Goal: Task Accomplishment & Management: Manage account settings

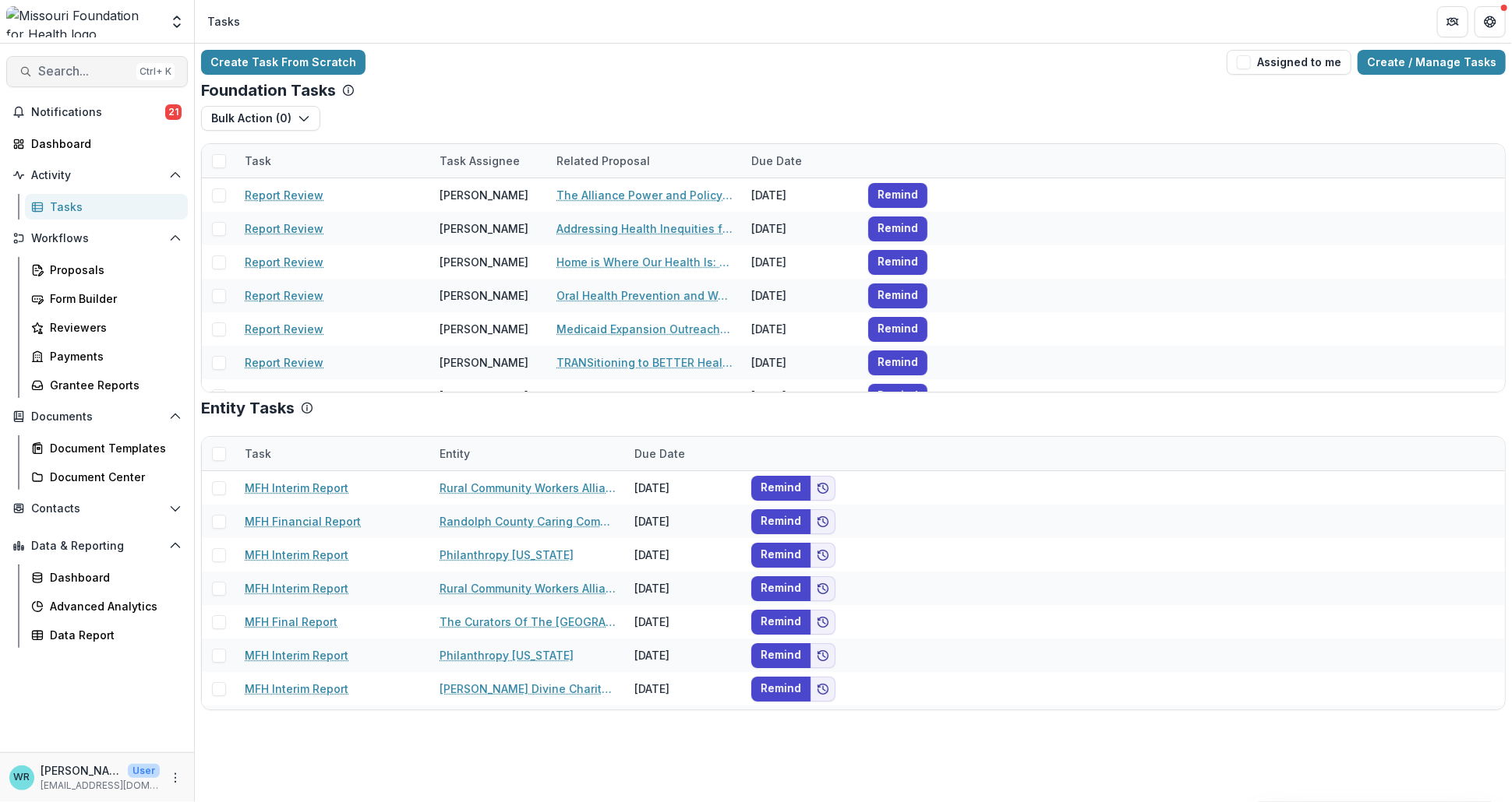
click at [77, 72] on span "Search..." at bounding box center [84, 71] width 92 height 15
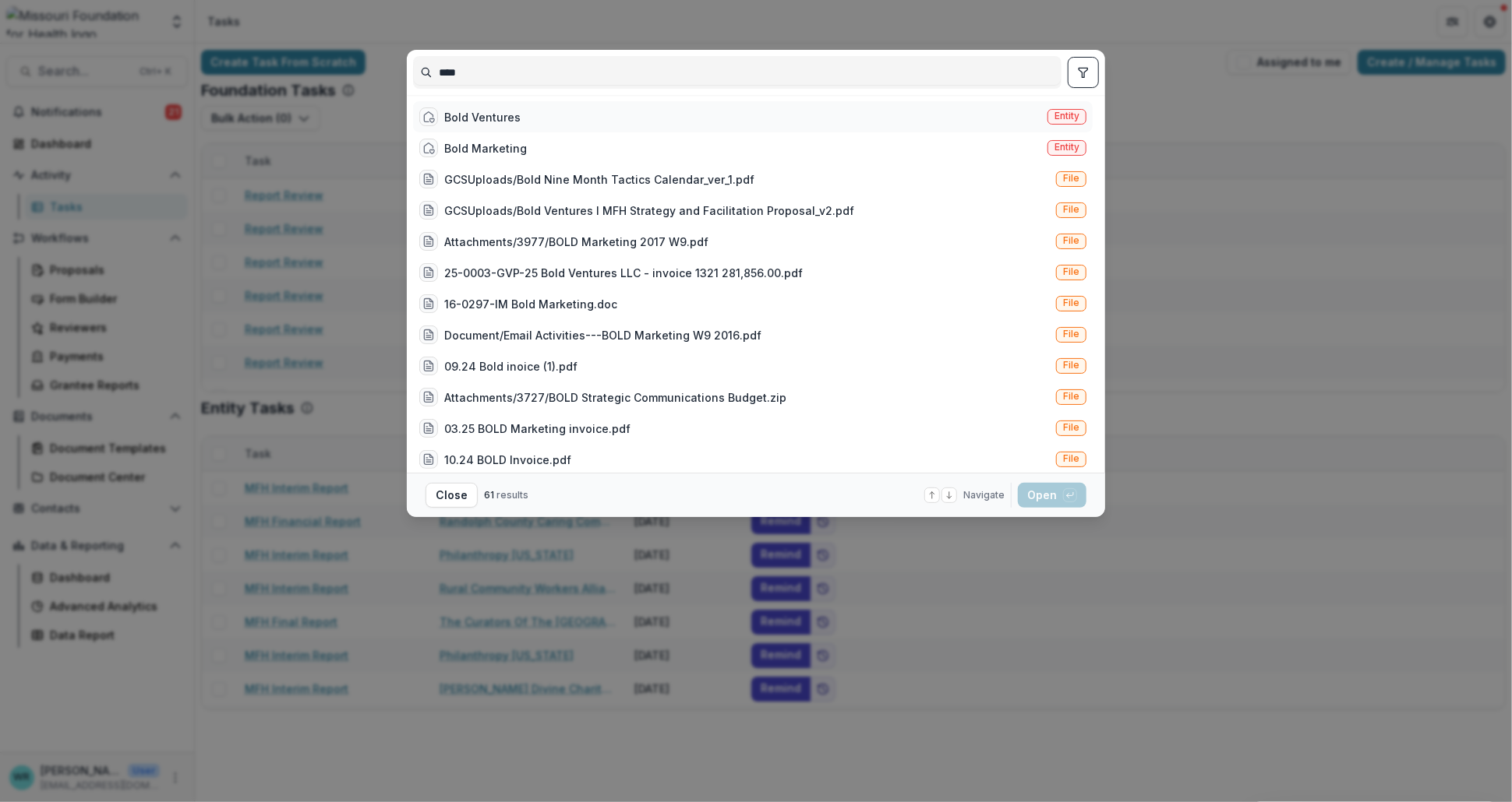
type input "****"
click at [1048, 116] on span "Entity" at bounding box center [1067, 116] width 39 height 15
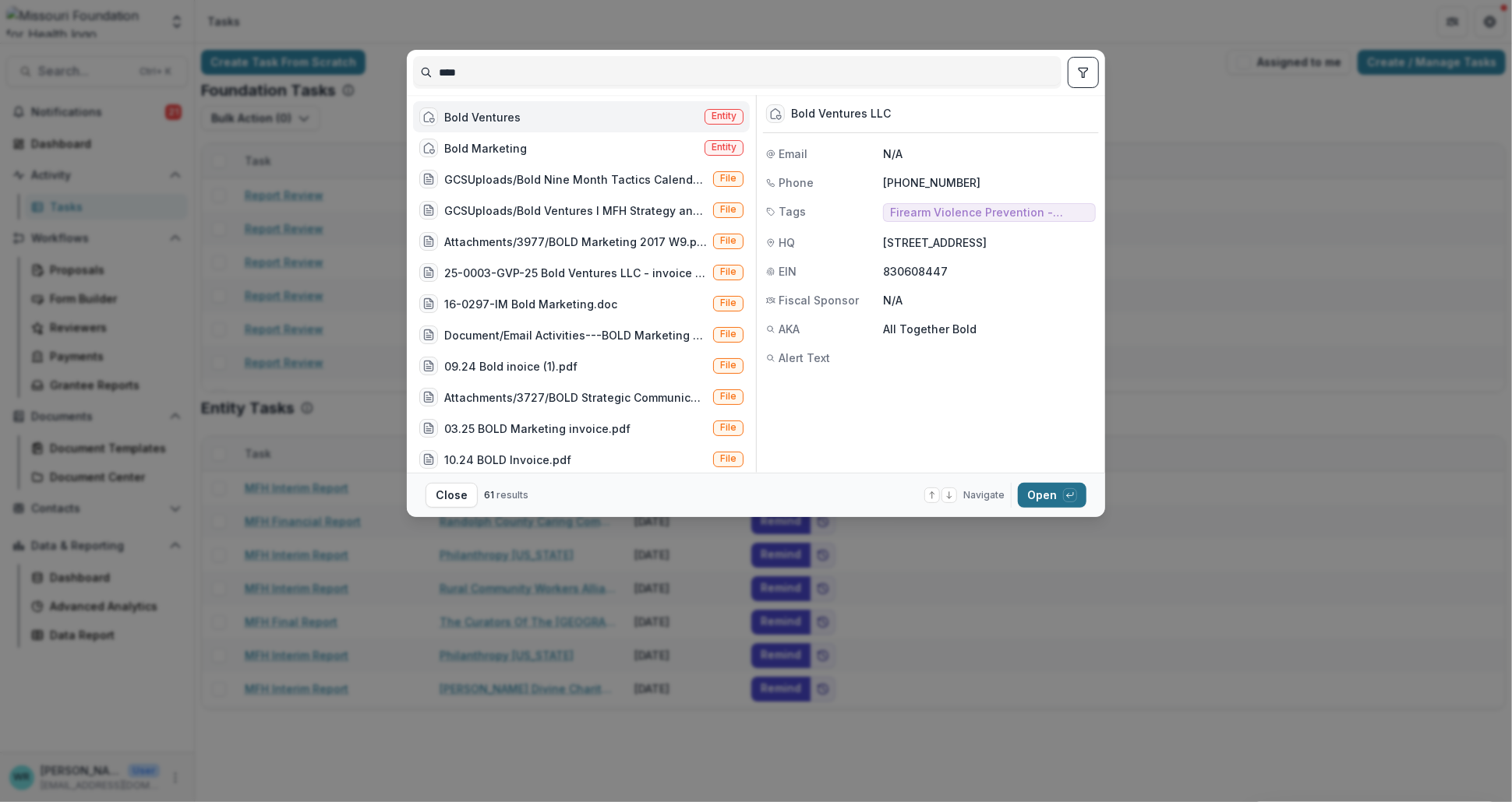
click at [1048, 497] on button "Open with enter key" at bounding box center [1053, 495] width 68 height 25
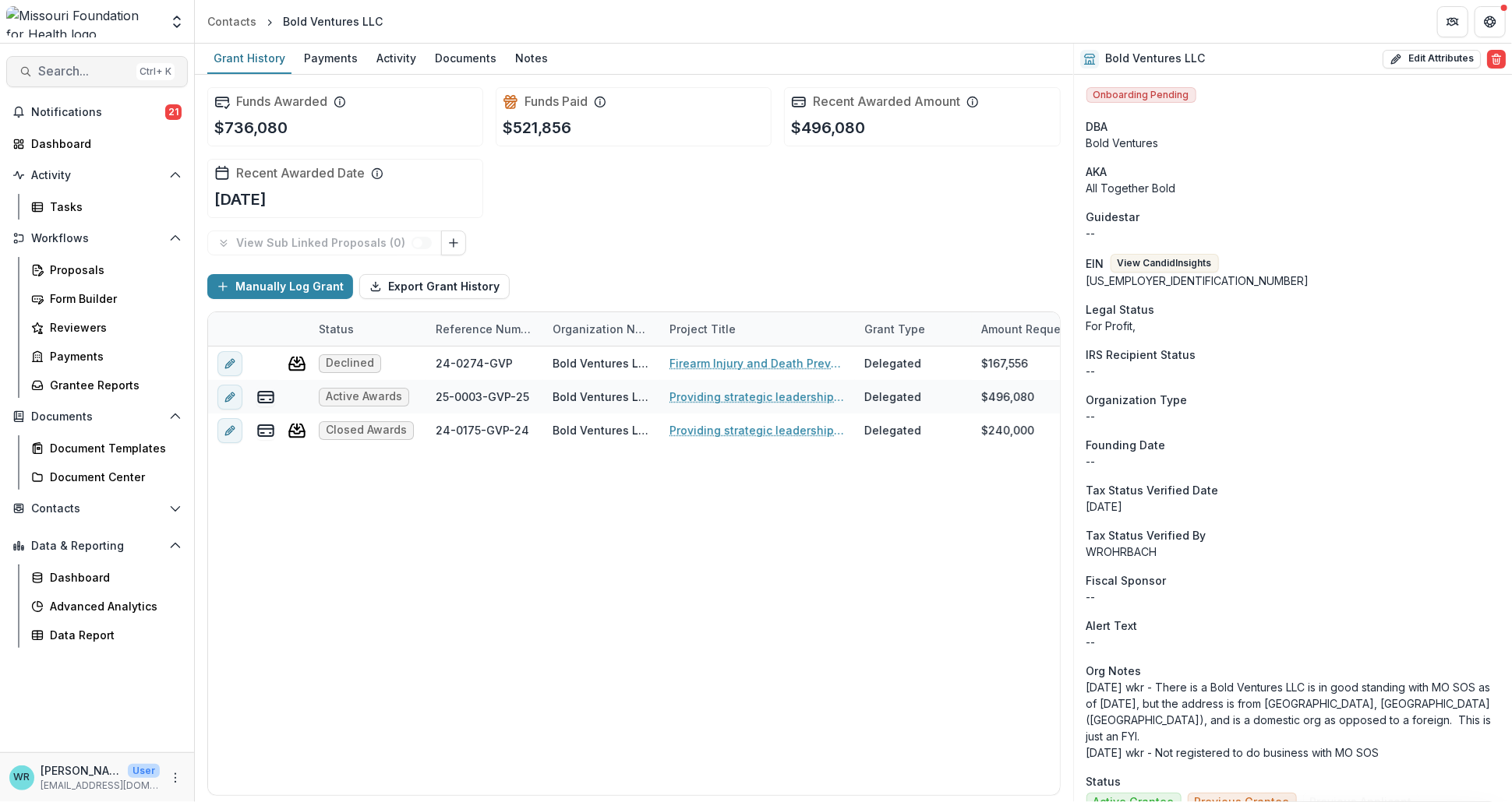
click at [92, 84] on button "Search... Ctrl + K" at bounding box center [97, 72] width 182 height 31
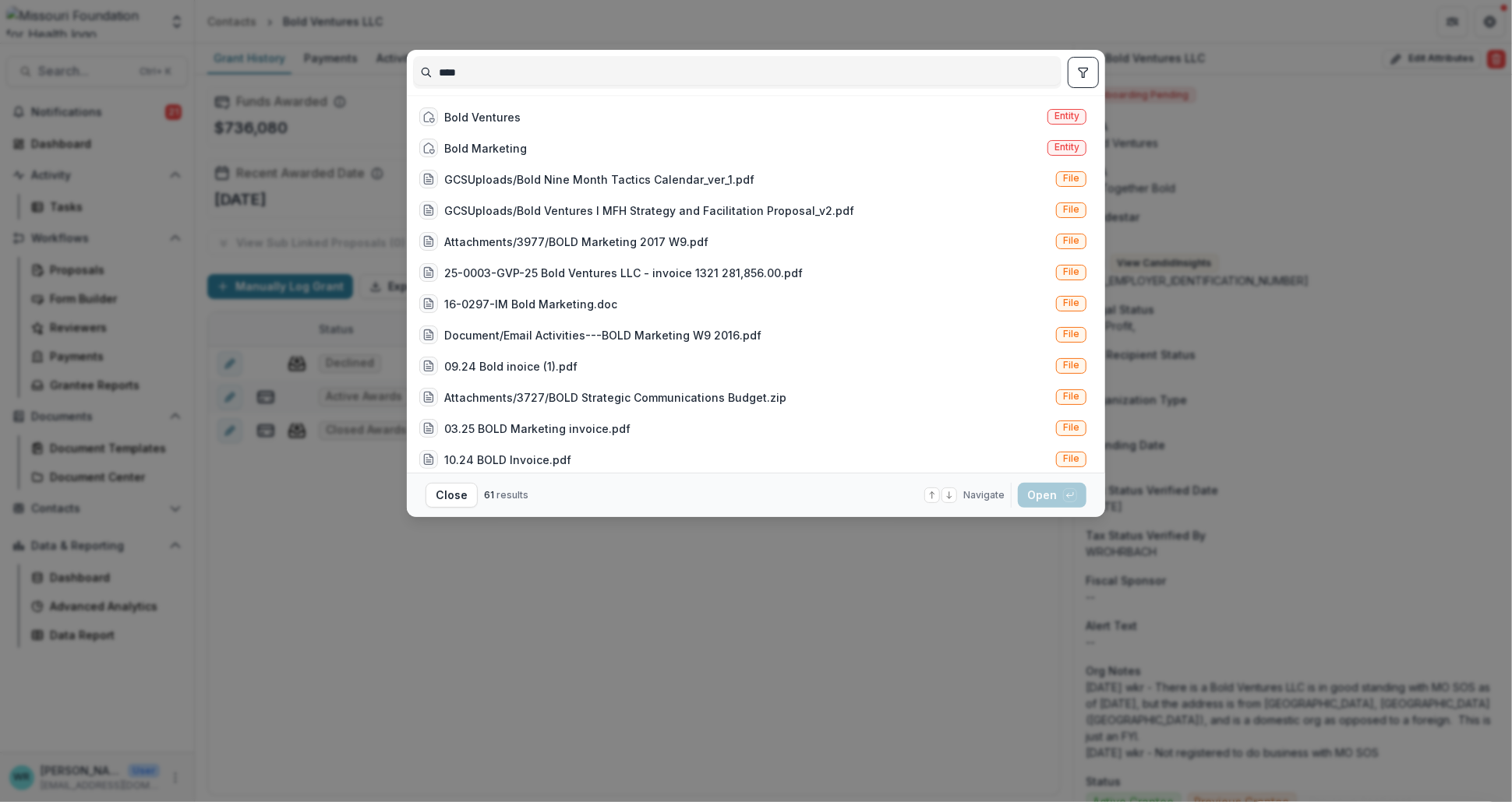
type input "****"
click at [1086, 79] on button "toggle filters" at bounding box center [1083, 72] width 31 height 31
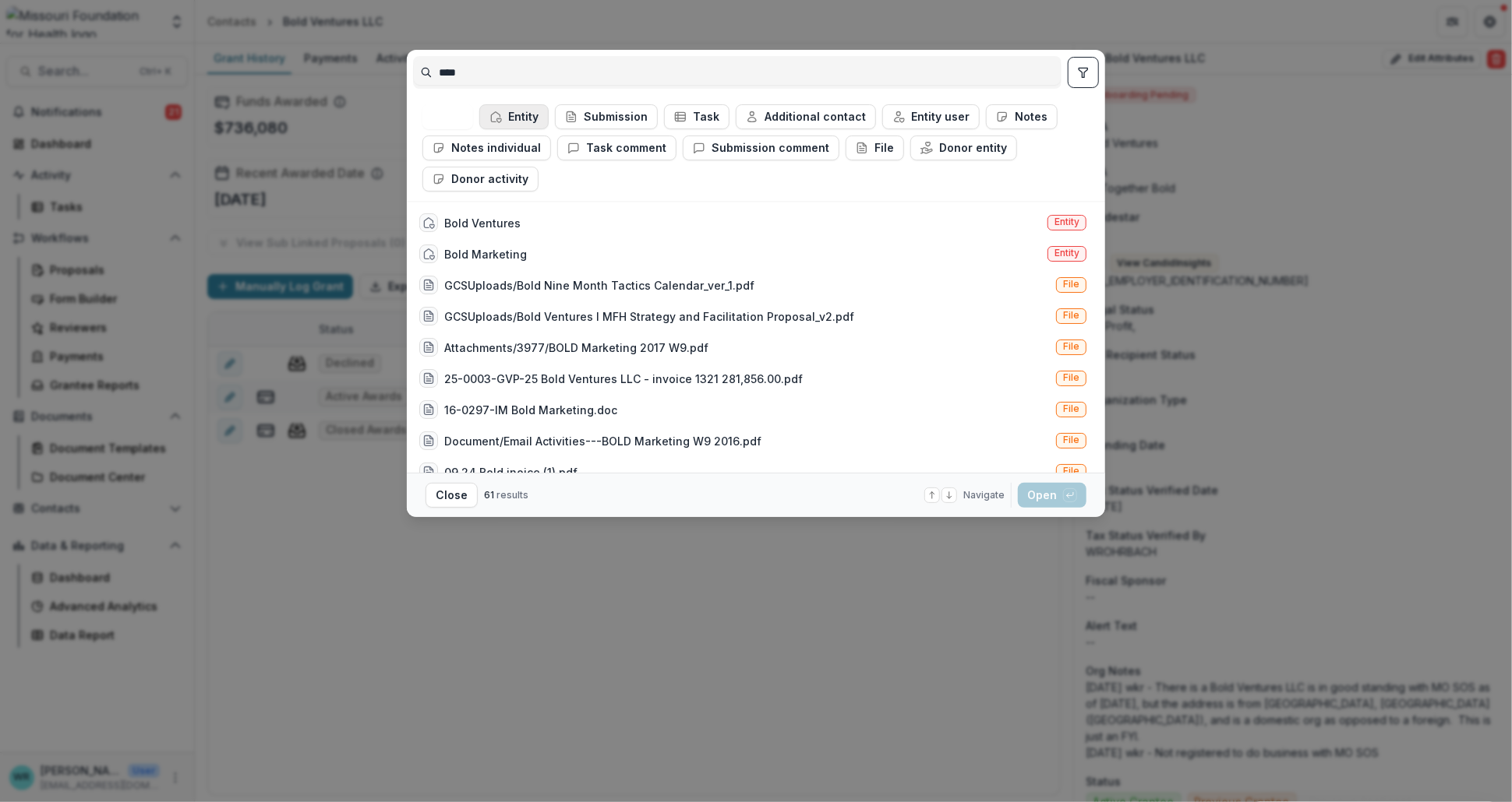
click at [535, 119] on button "Entity" at bounding box center [513, 116] width 69 height 25
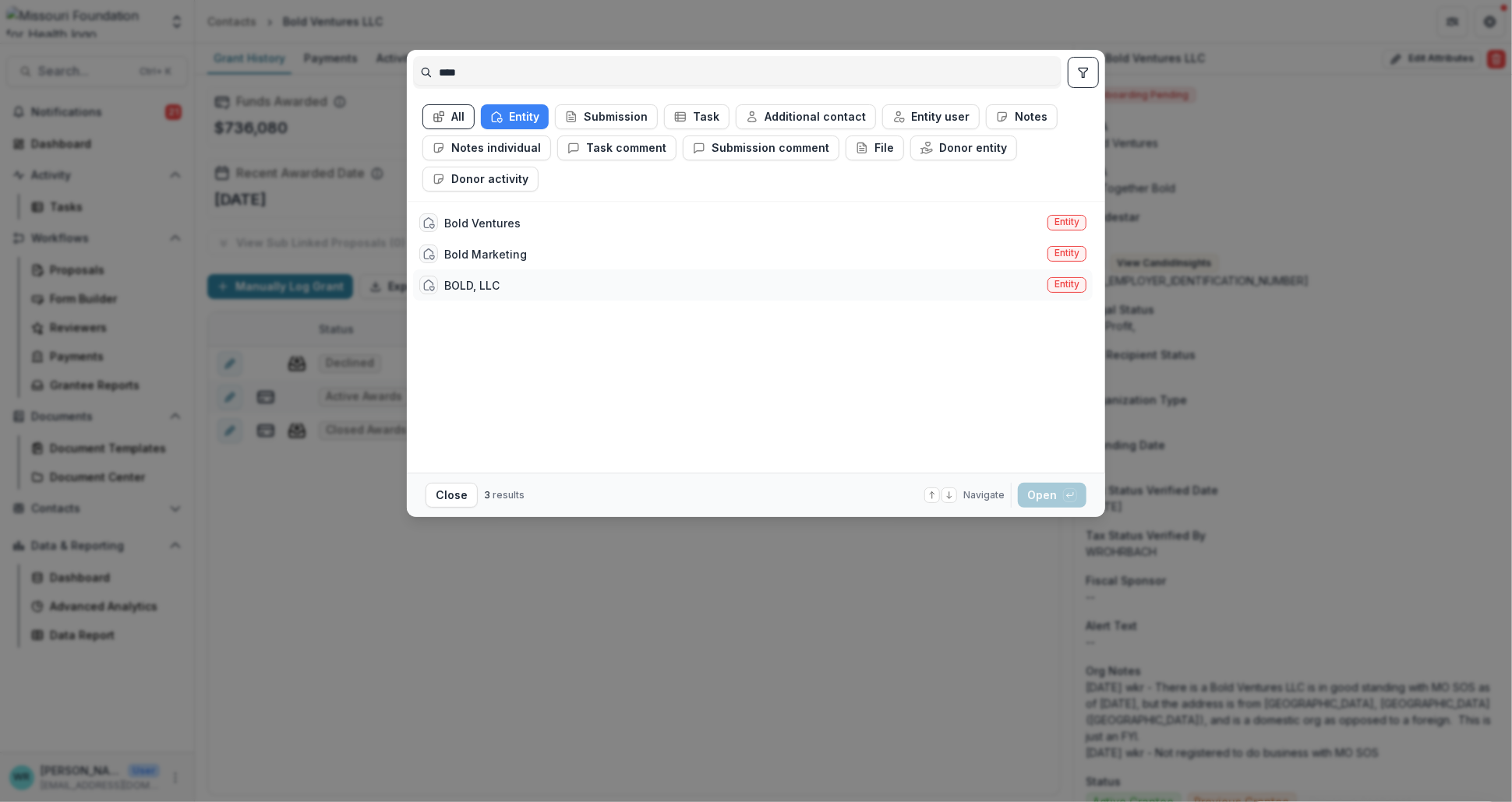
click at [458, 283] on div "BOLD, LLC" at bounding box center [472, 286] width 55 height 16
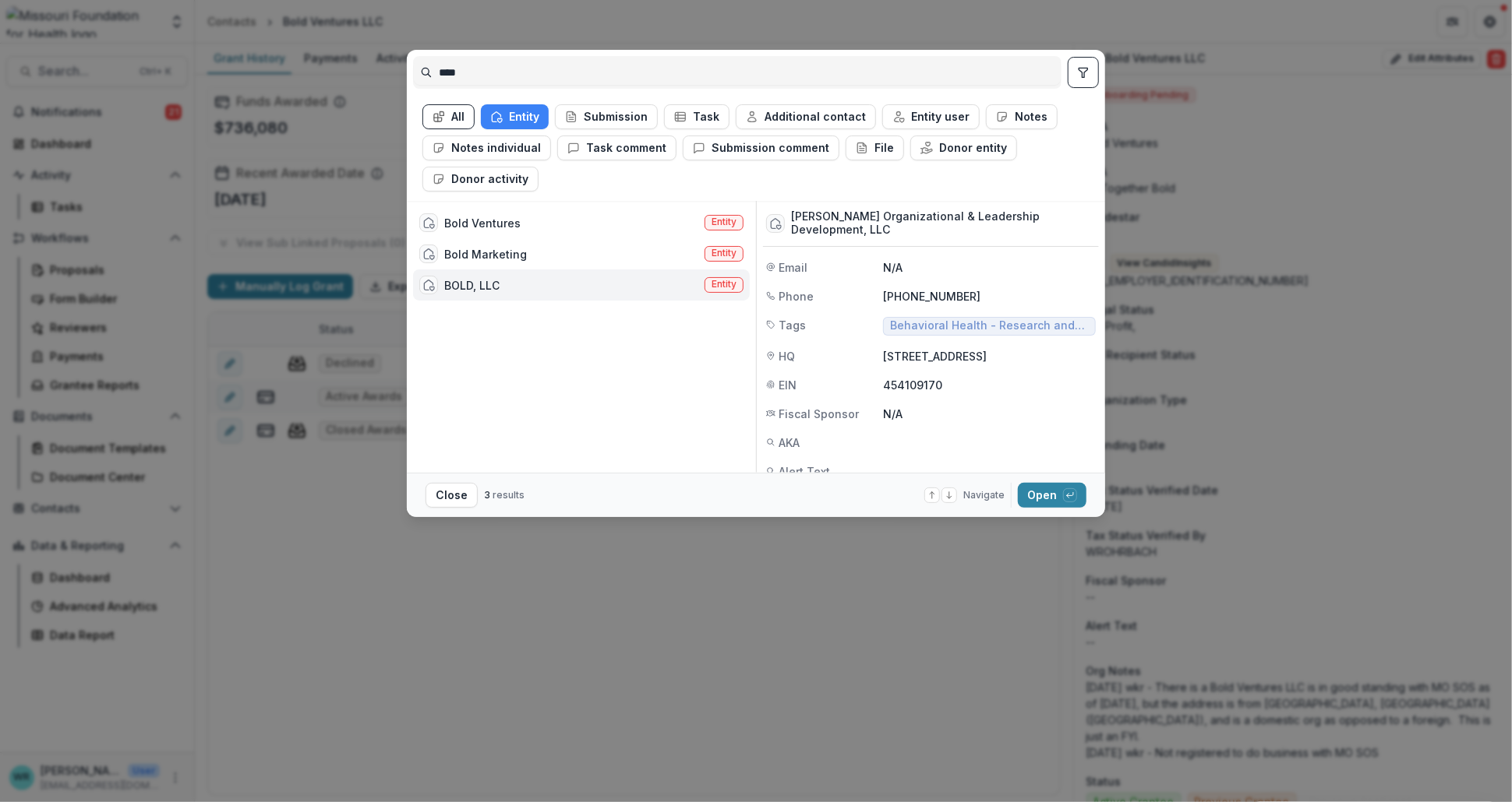
click at [459, 508] on footer "Close 3 results Navigate up and down with arrow keys Open with enter key" at bounding box center [755, 495] width 698 height 45
click at [442, 499] on button "Close" at bounding box center [451, 495] width 52 height 25
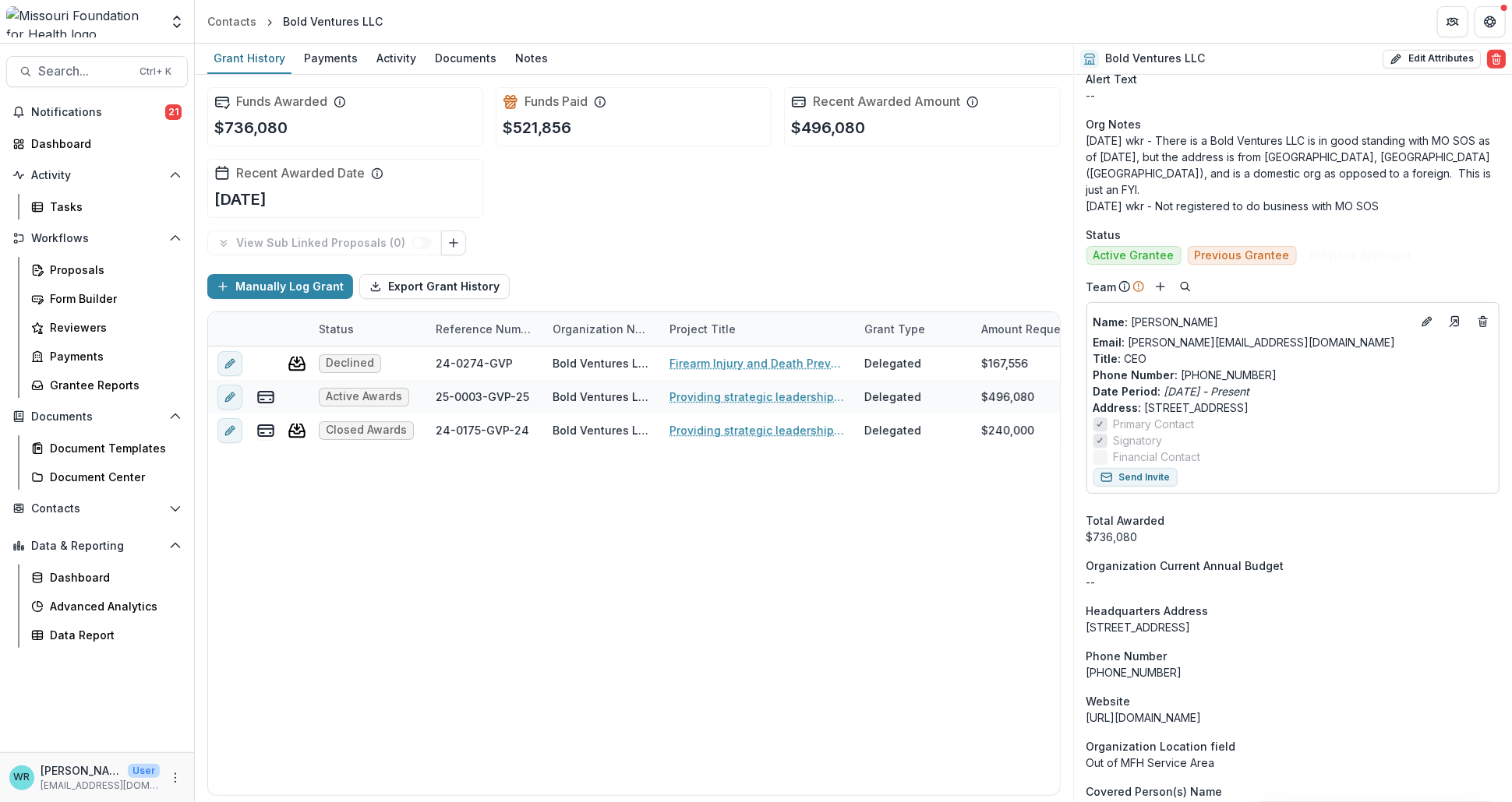
scroll to position [605, 0]
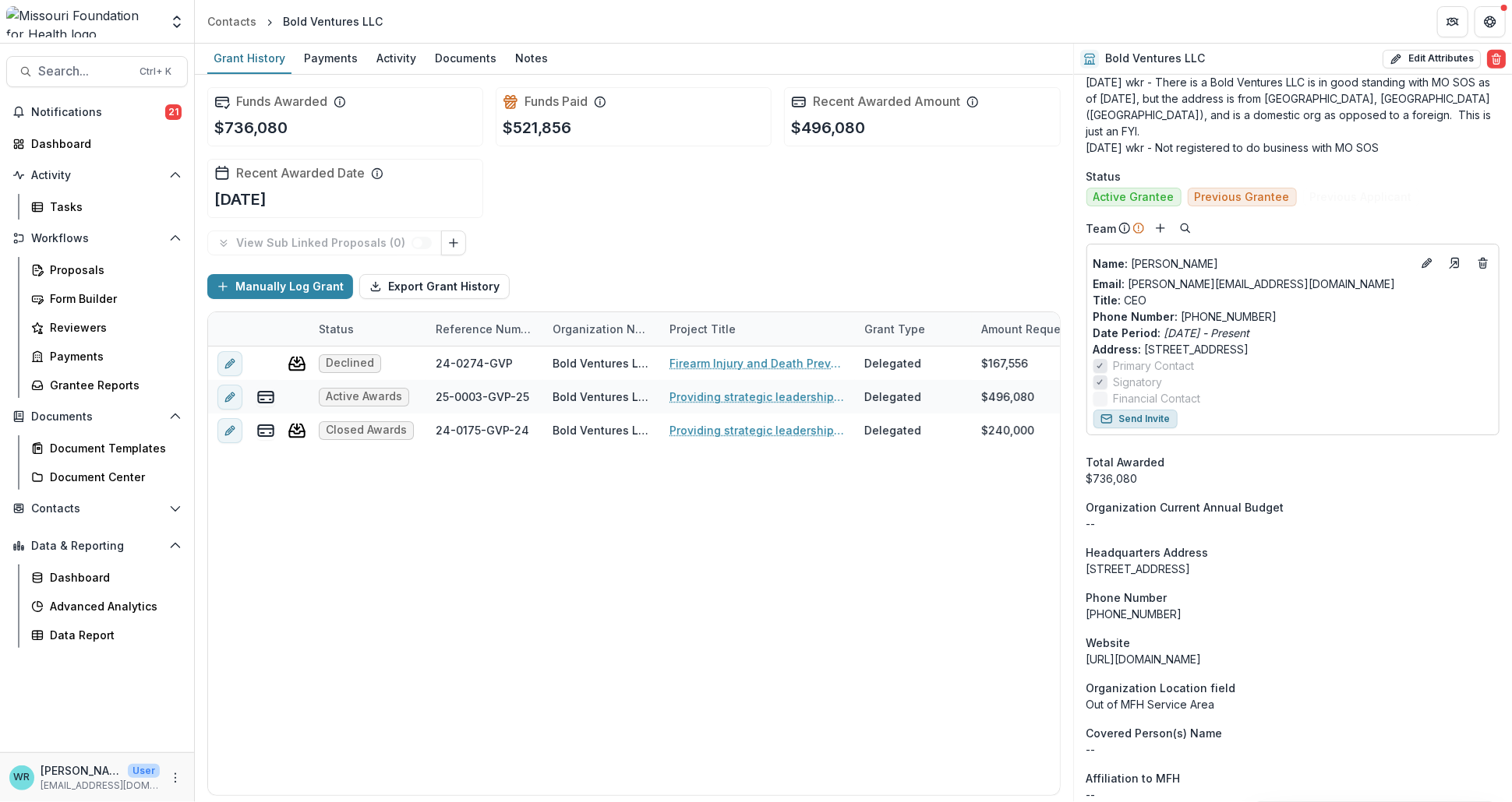
click at [1146, 410] on button "Send Invite" at bounding box center [1135, 419] width 84 height 19
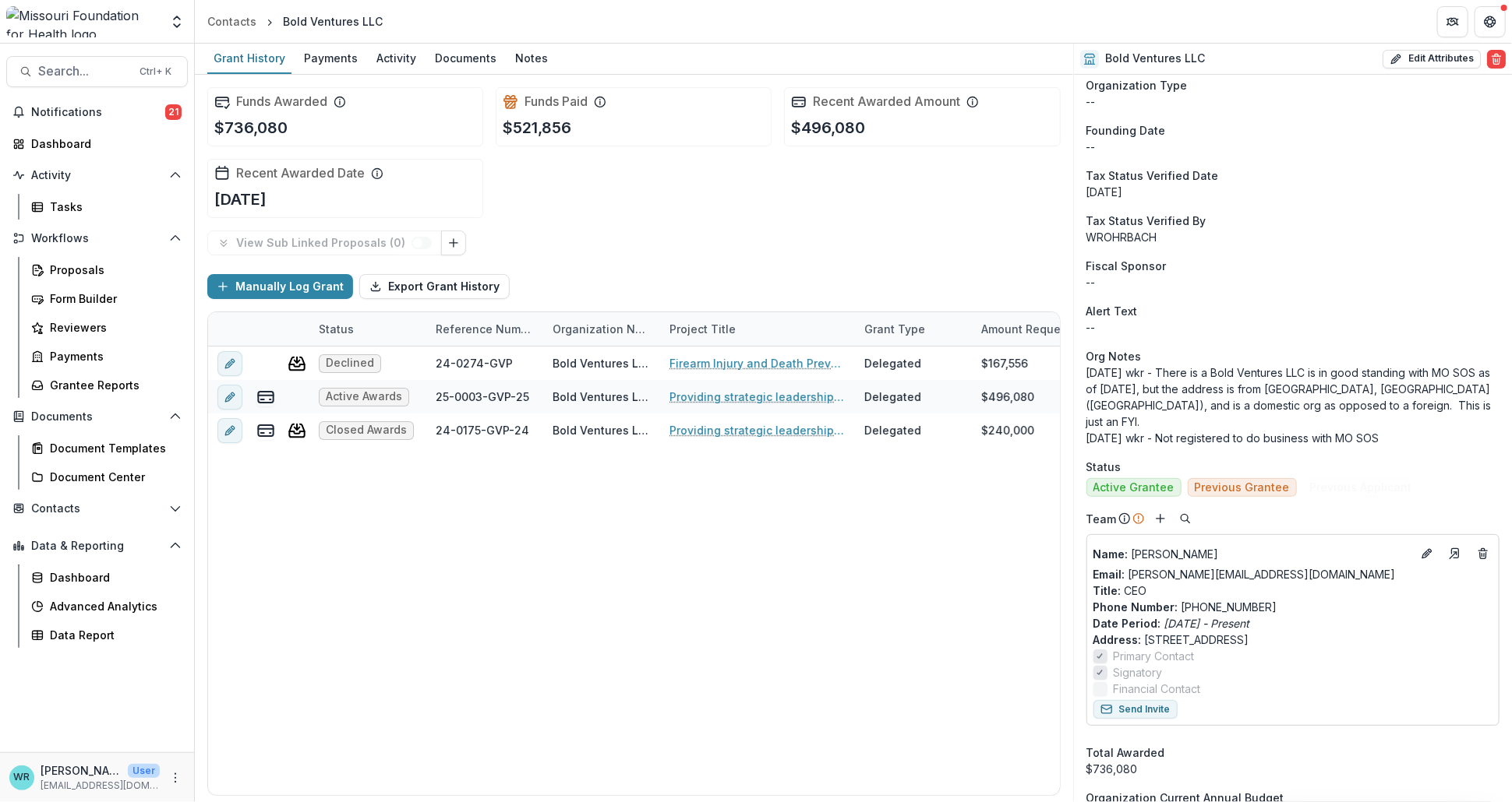
scroll to position [0, 0]
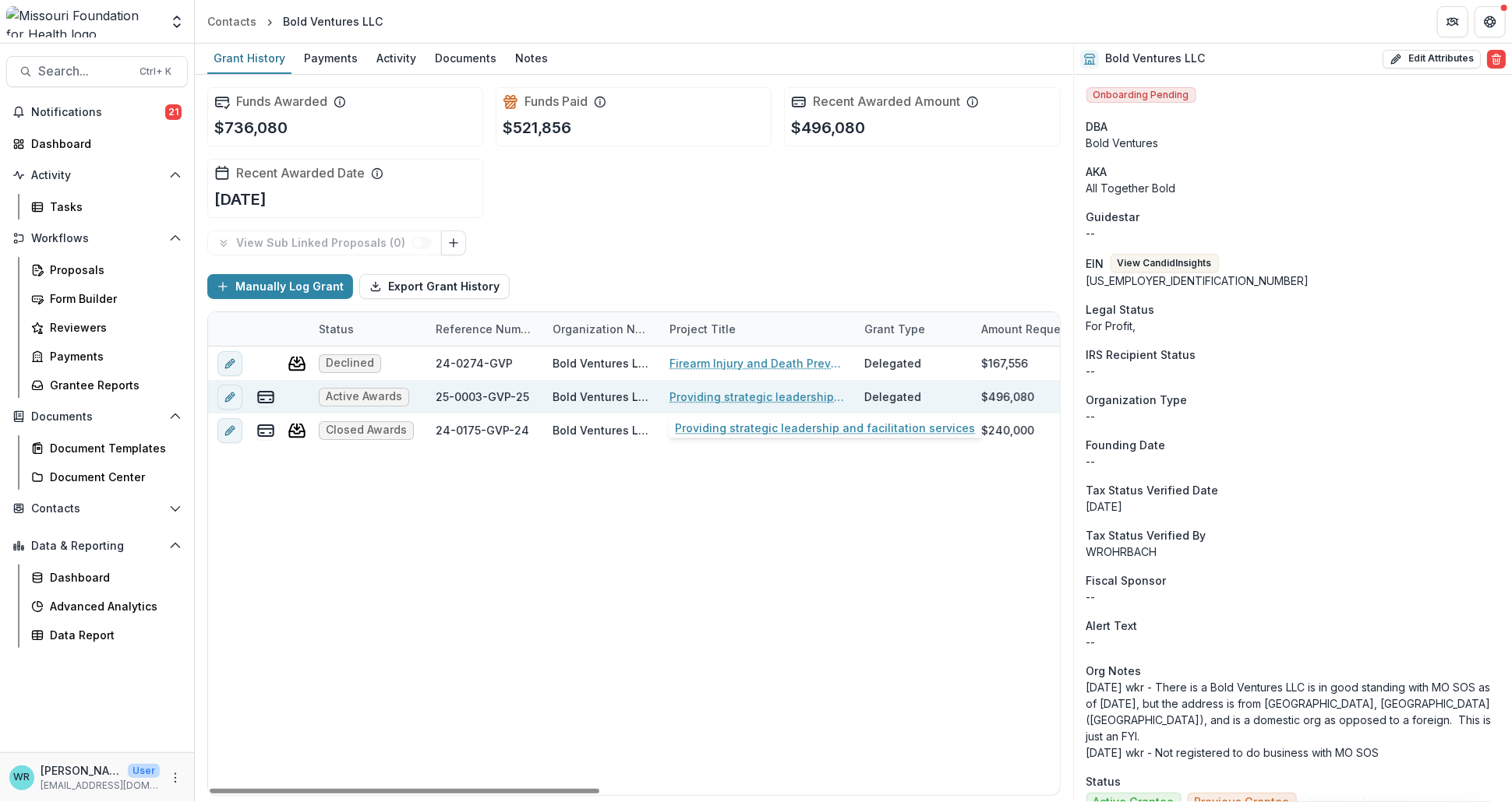
click at [777, 398] on link "Providing strategic leadership and facilitation services" at bounding box center [758, 397] width 176 height 16
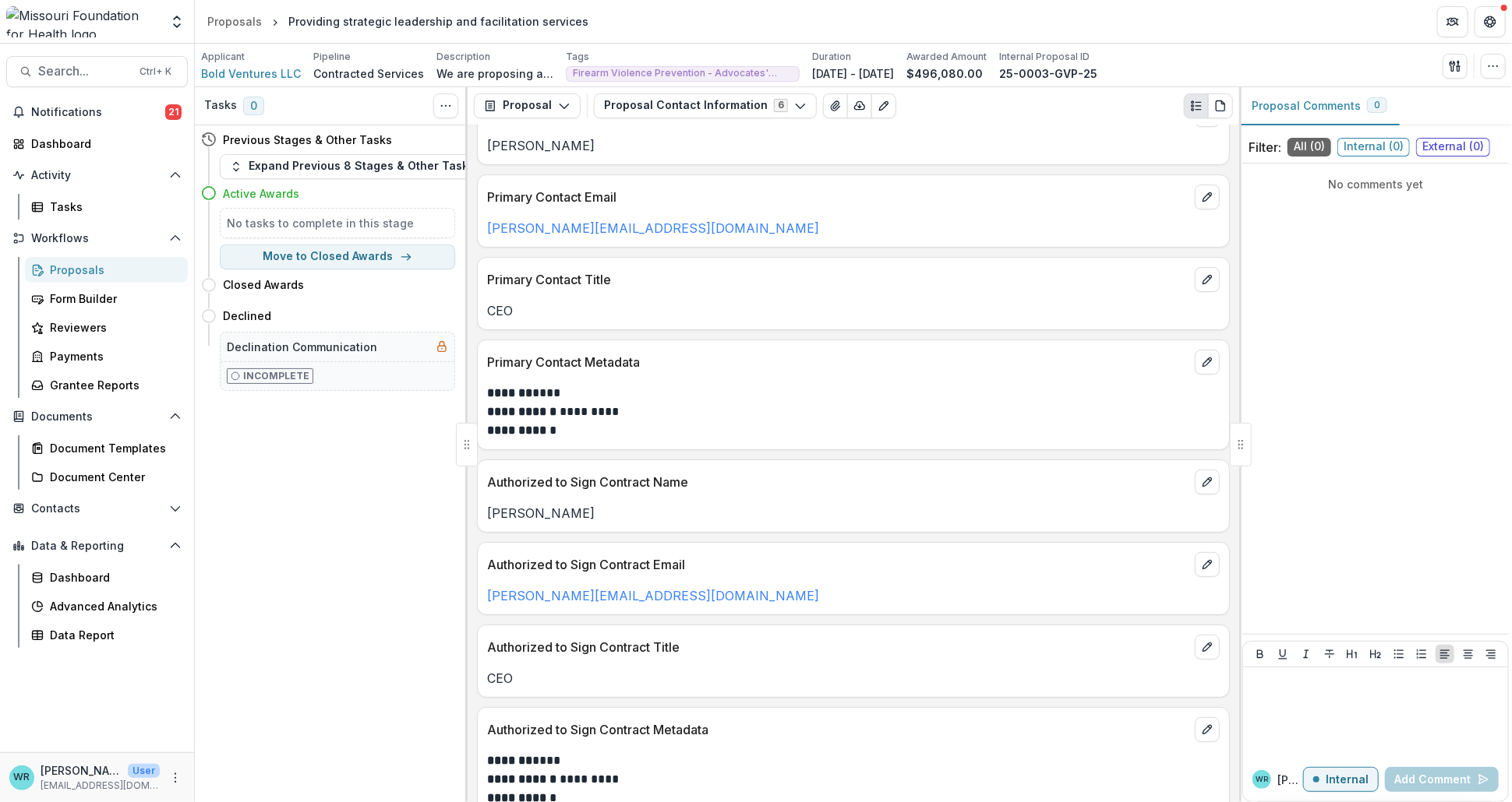
scroll to position [66, 0]
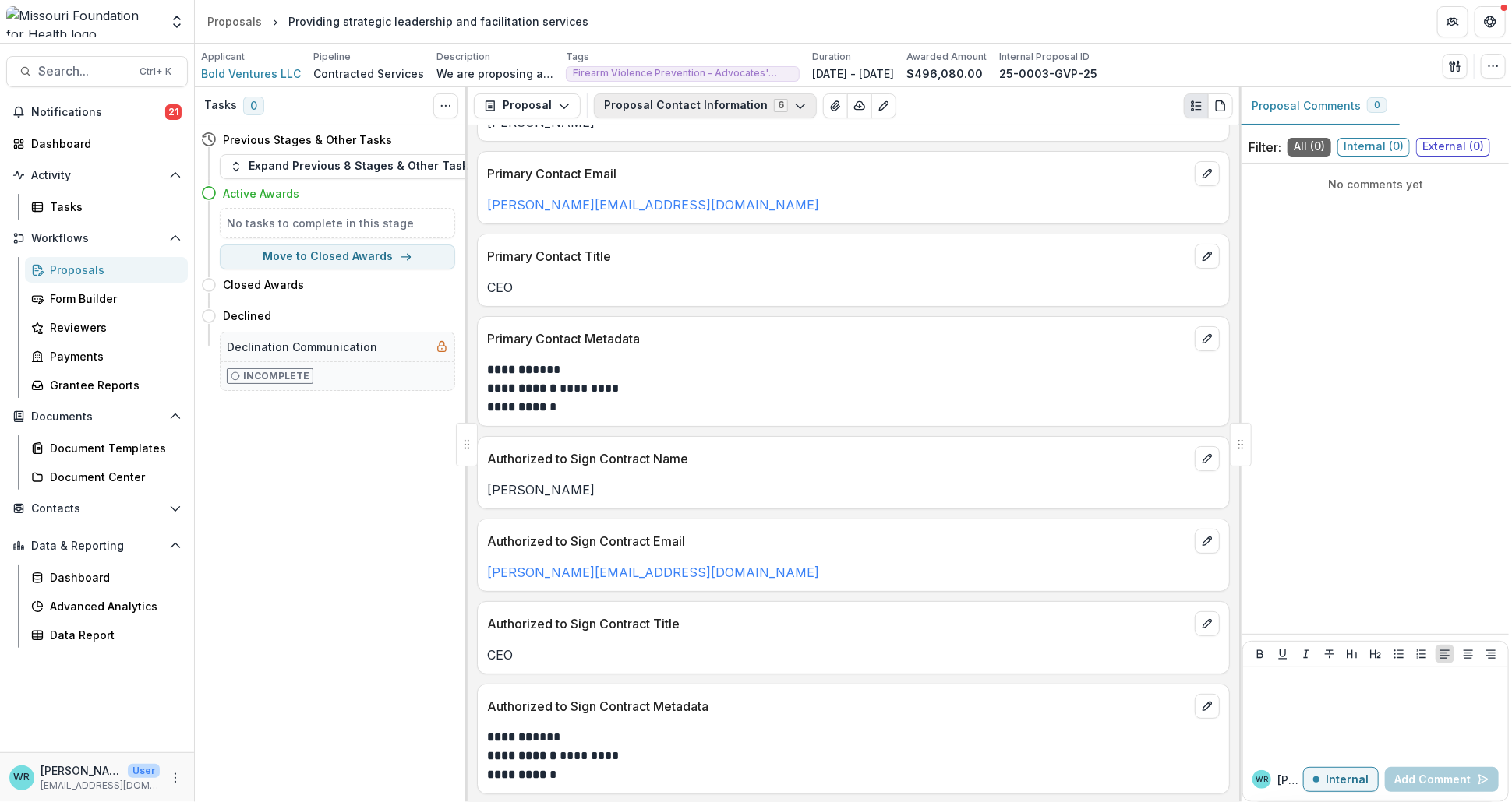
click at [794, 99] on icon "button" at bounding box center [800, 105] width 12 height 12
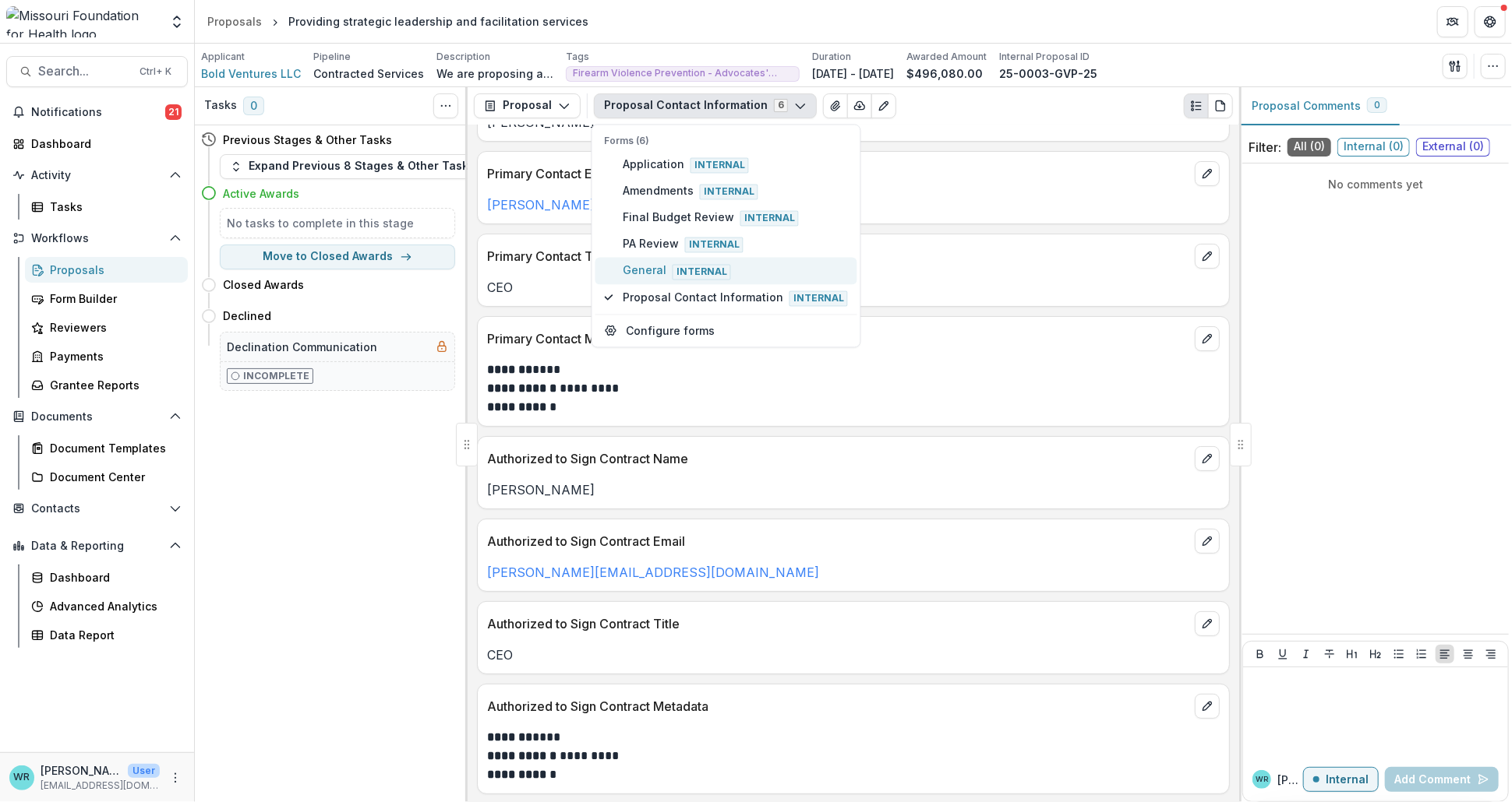
click at [633, 262] on span "General Internal" at bounding box center [735, 270] width 226 height 17
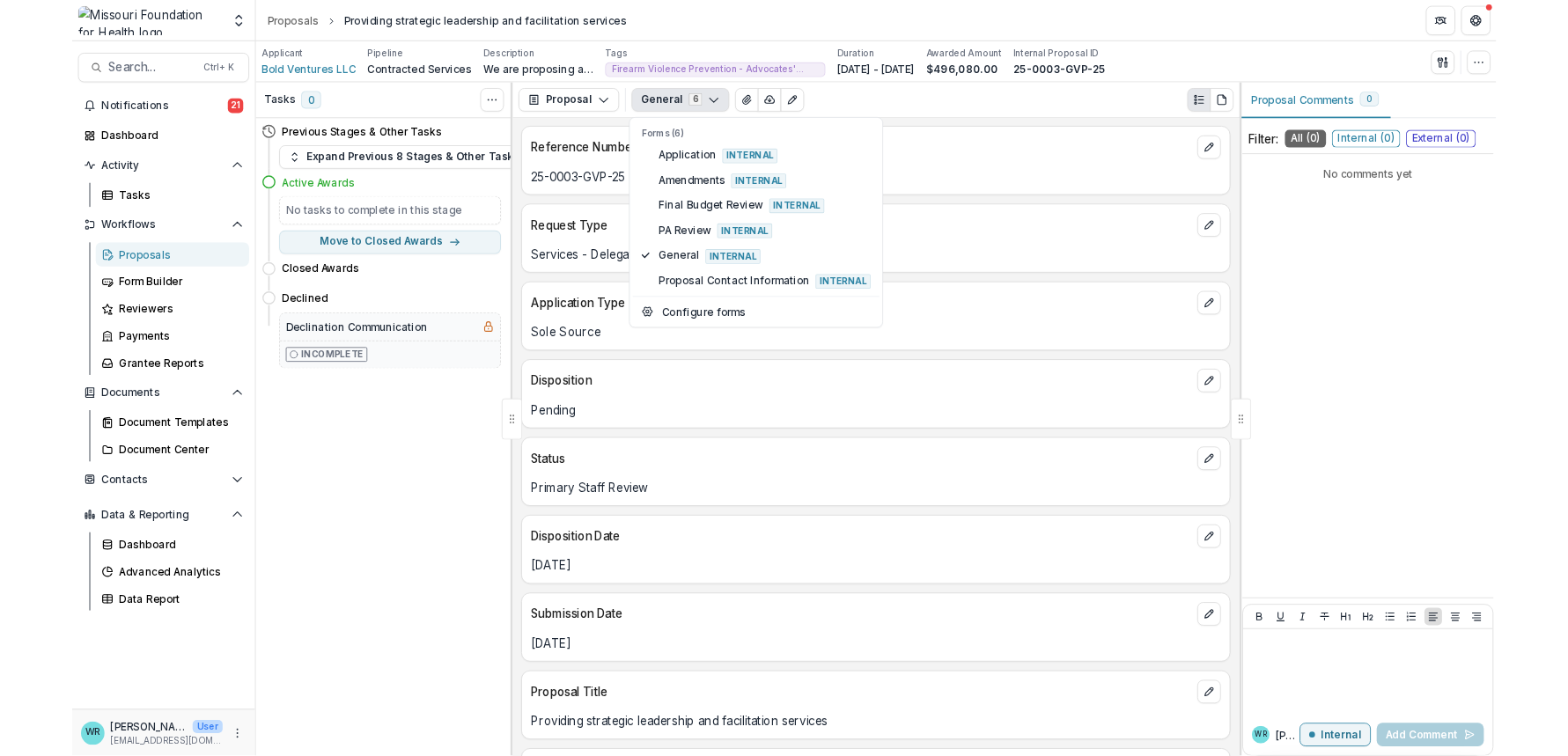
scroll to position [0, 0]
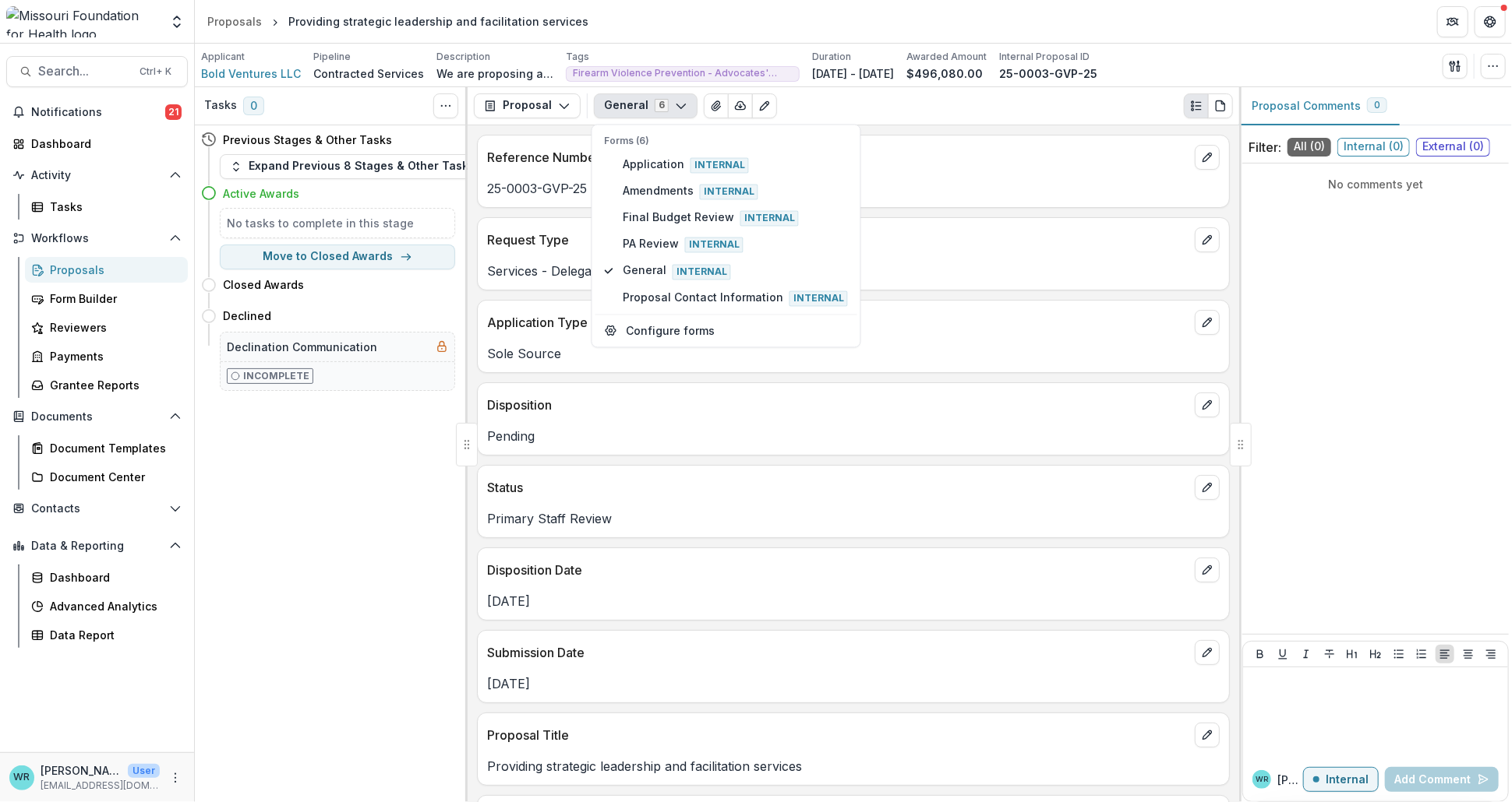
click at [1127, 110] on div "General 6 Forms (6) Application Internal Amendments Internal Final Budget Revie…" at bounding box center [913, 106] width 640 height 25
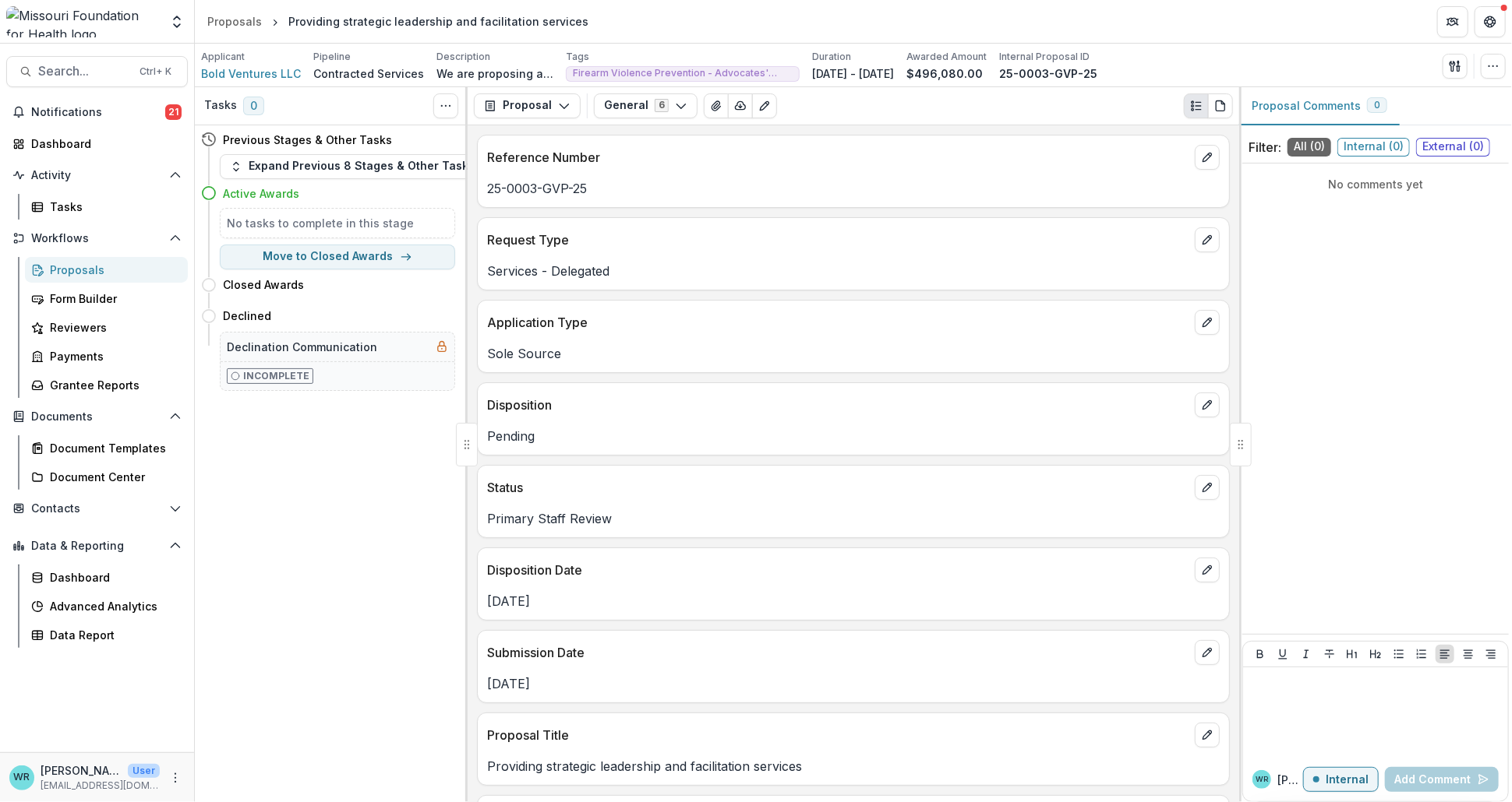
click at [1227, 55] on div "Applicant Bold Ventures LLC Pipeline Contracted Services Description We are pro…" at bounding box center [854, 65] width 1305 height 32
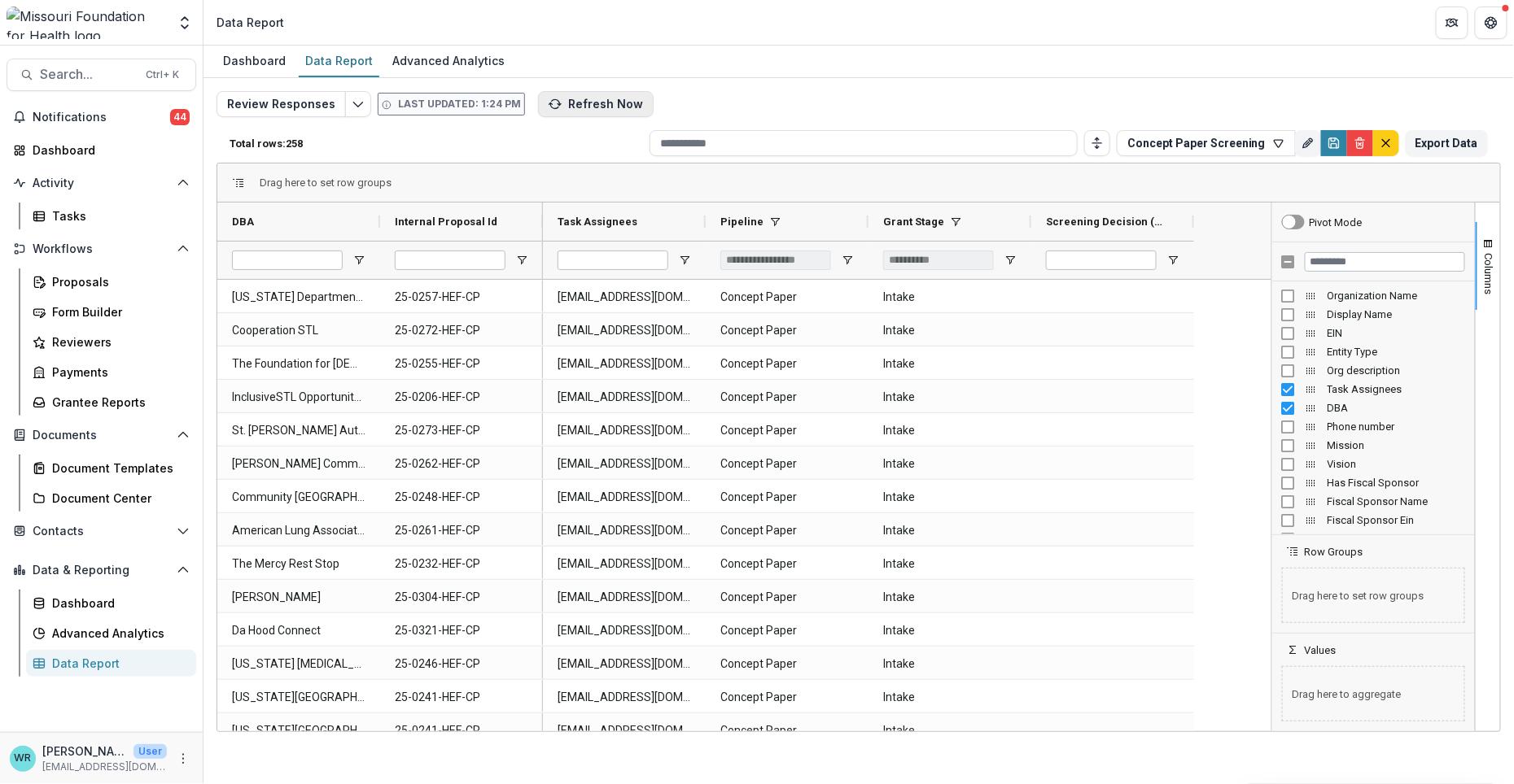
click at [574, 105] on button "Refresh Now" at bounding box center [595, 104] width 116 height 26
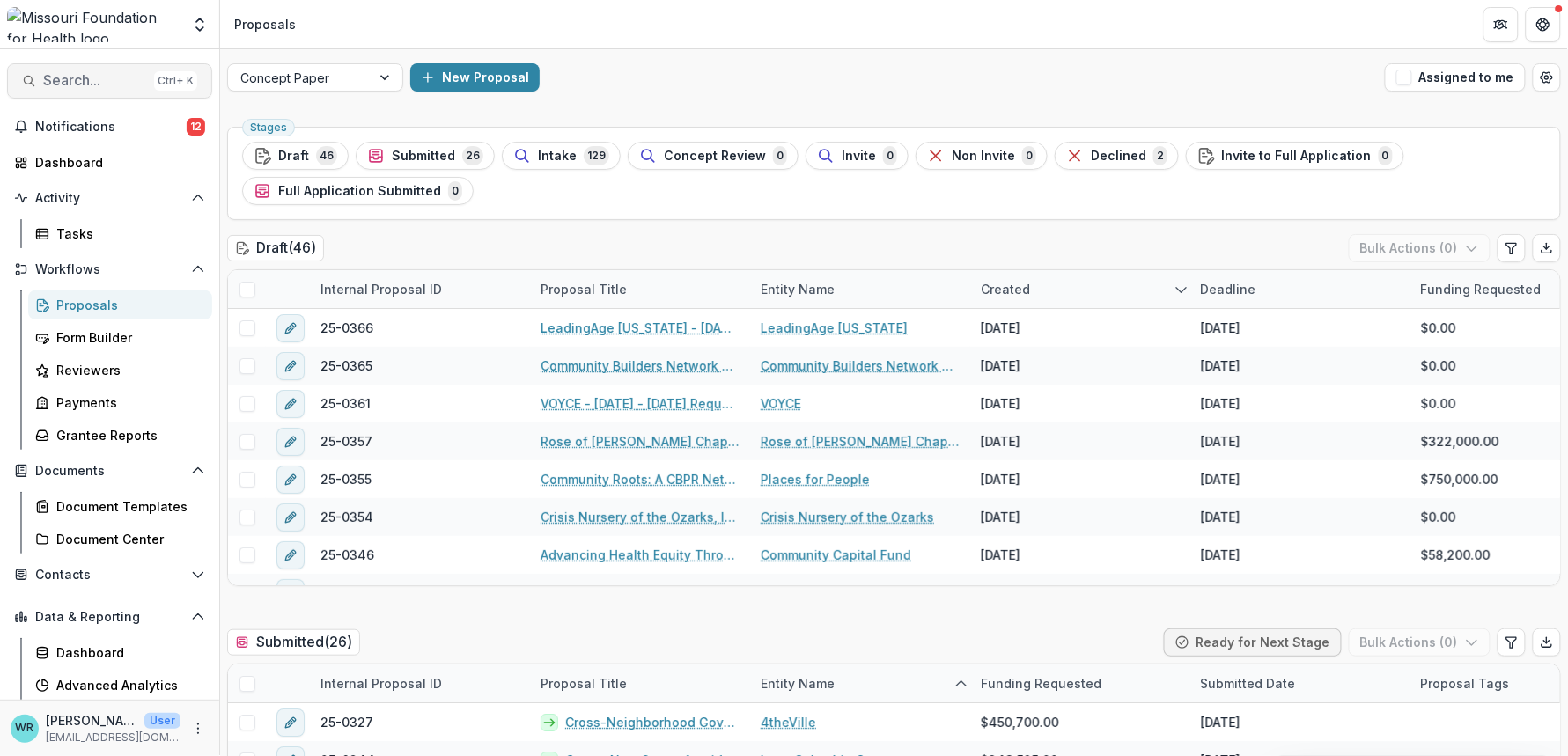
click at [108, 85] on span "Search..." at bounding box center [95, 80] width 104 height 17
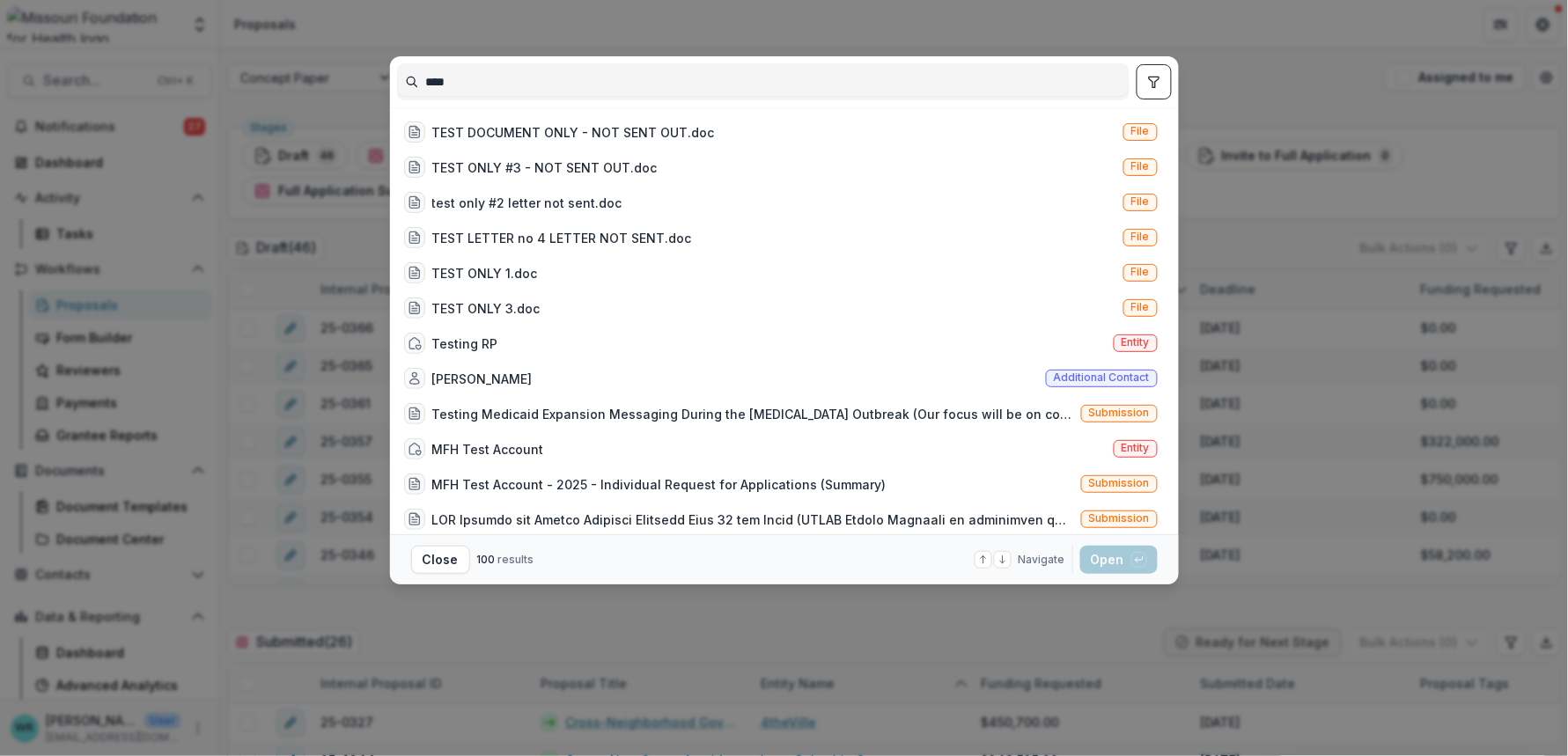
type input "****"
click at [1302, 71] on div "**** TEST DOCUMENT ONLY - NOT SENT OUT.doc File TEST ONLY #3 - NOT SENT OUT.doc…" at bounding box center [784, 378] width 1568 height 756
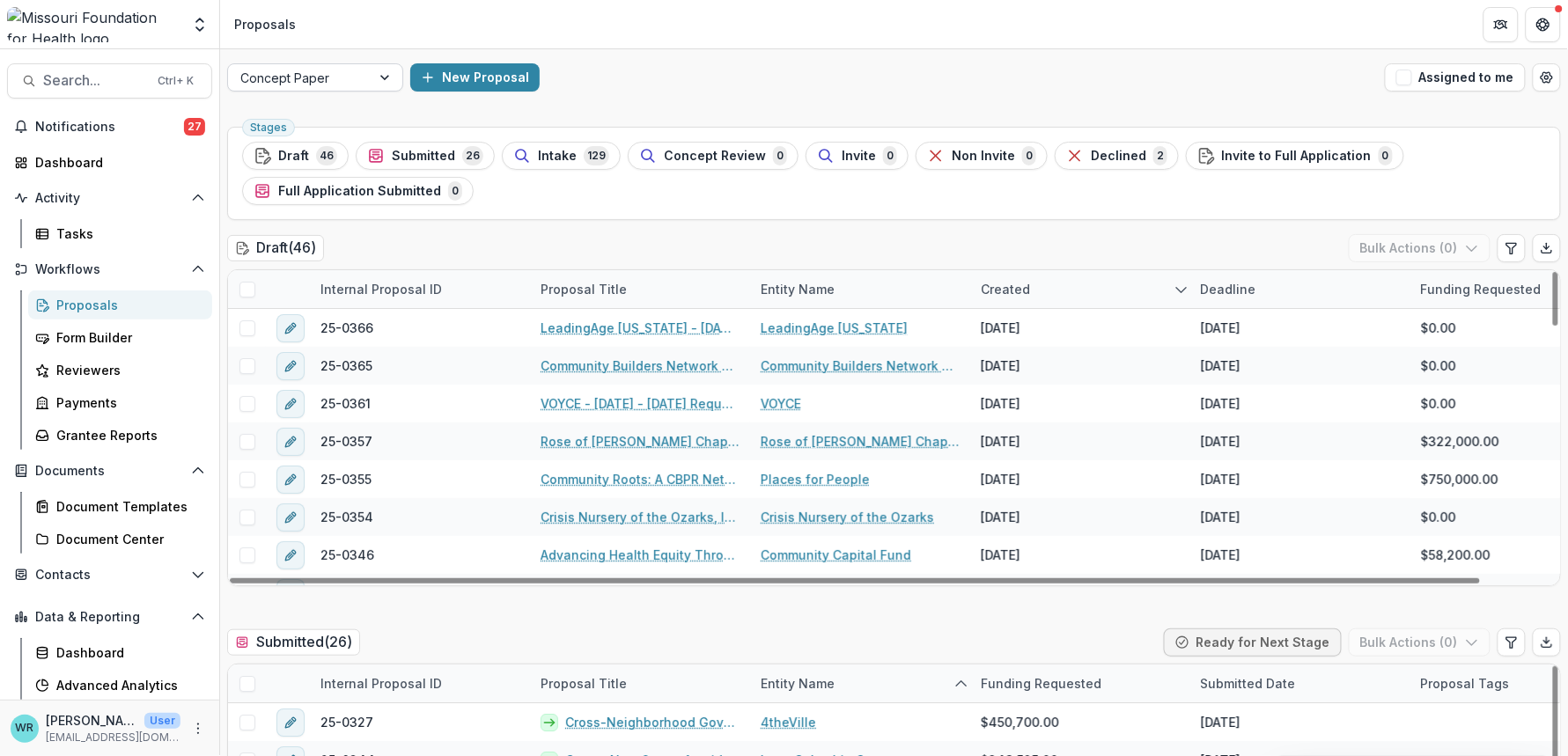
click at [382, 77] on div at bounding box center [386, 77] width 31 height 27
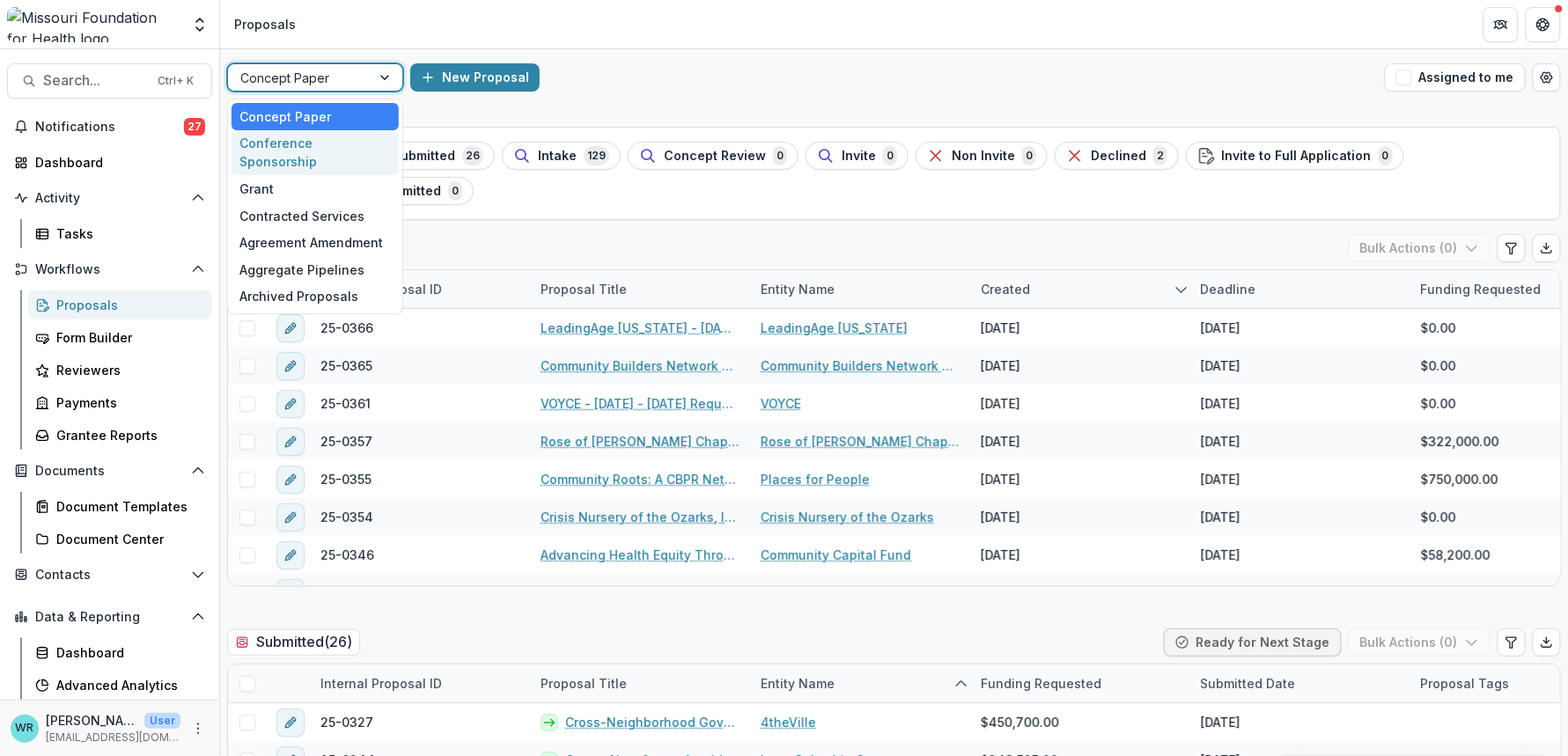
click at [297, 141] on div "Conference Sponsorship" at bounding box center [316, 154] width 167 height 46
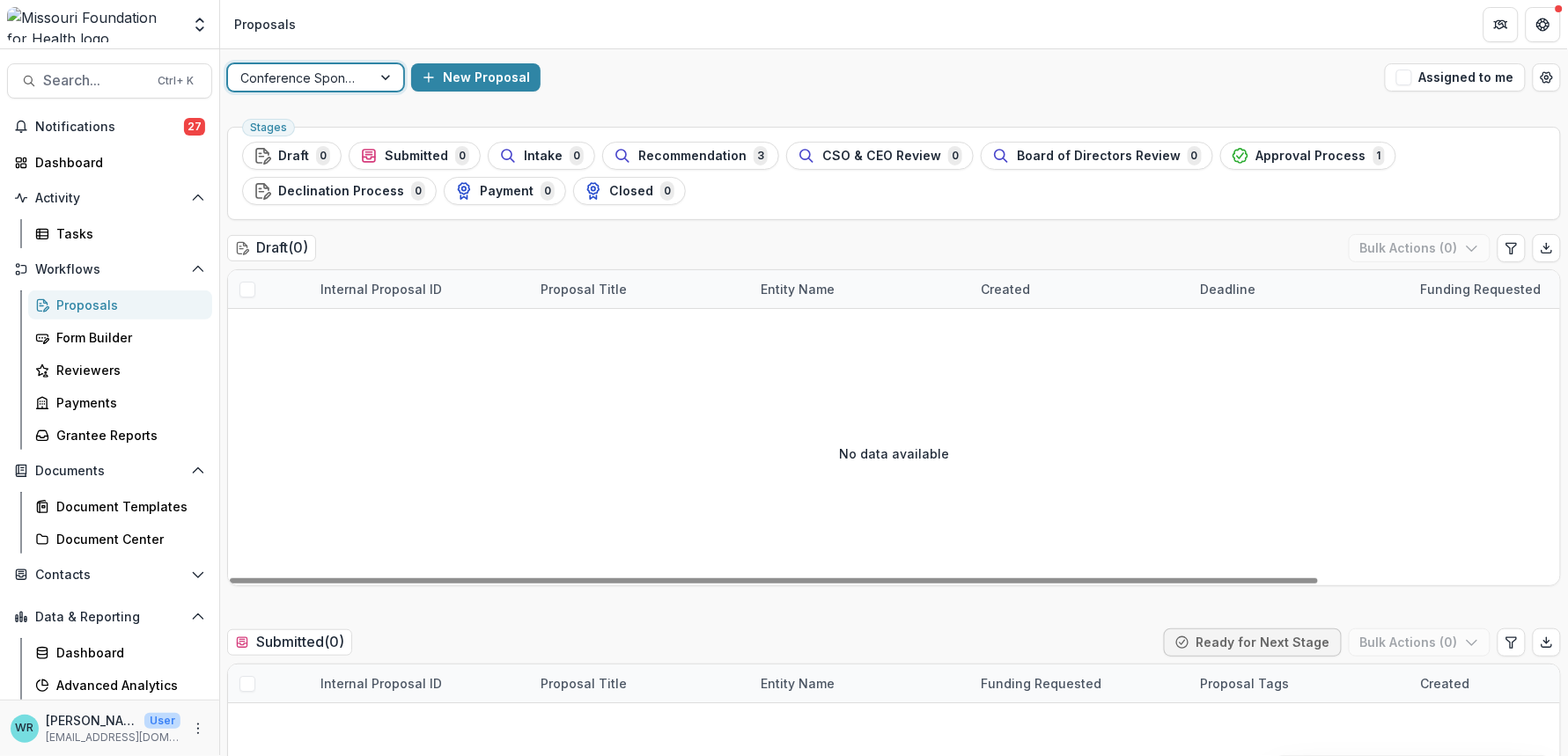
click at [380, 82] on div at bounding box center [387, 77] width 31 height 27
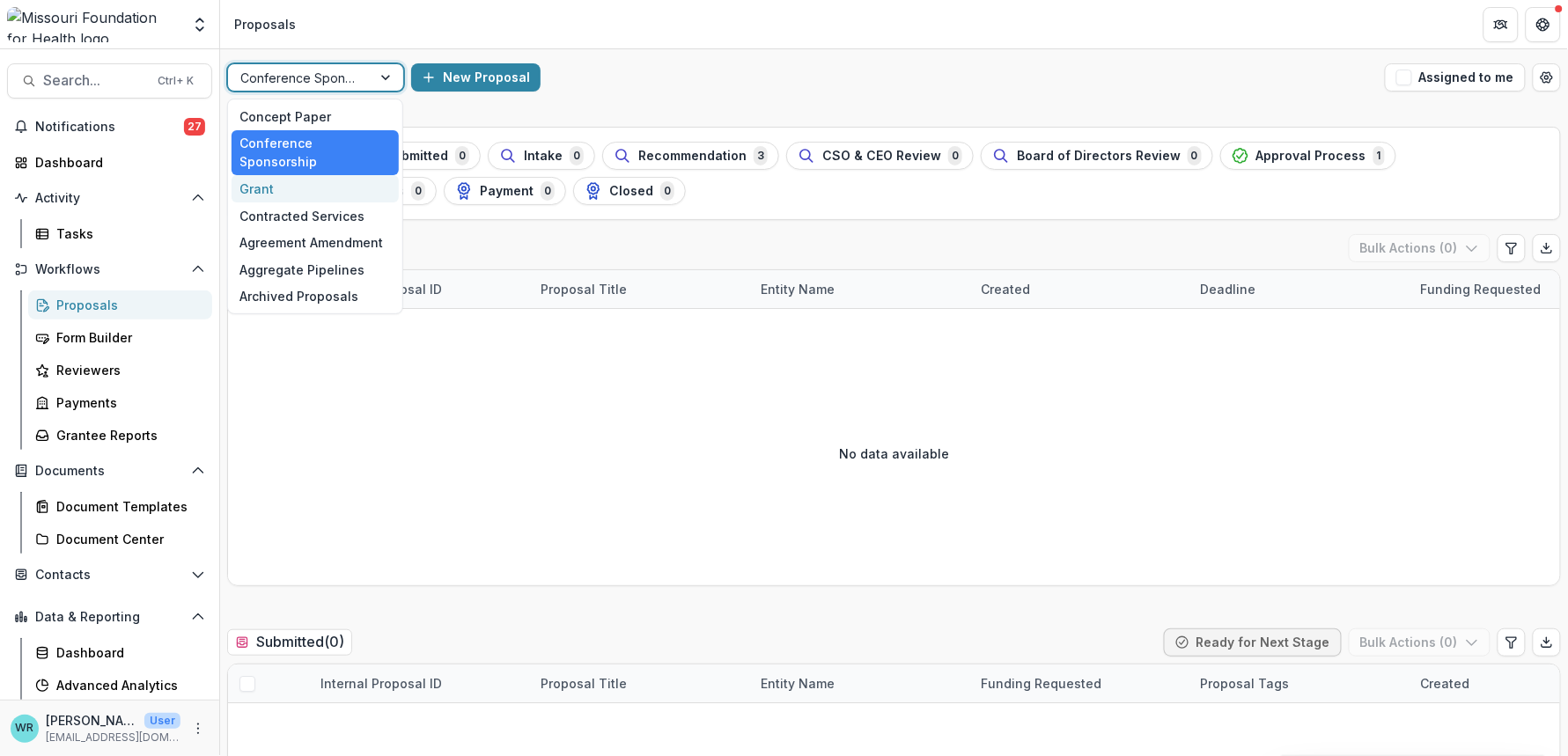
click at [268, 175] on div "Grant" at bounding box center [316, 189] width 167 height 28
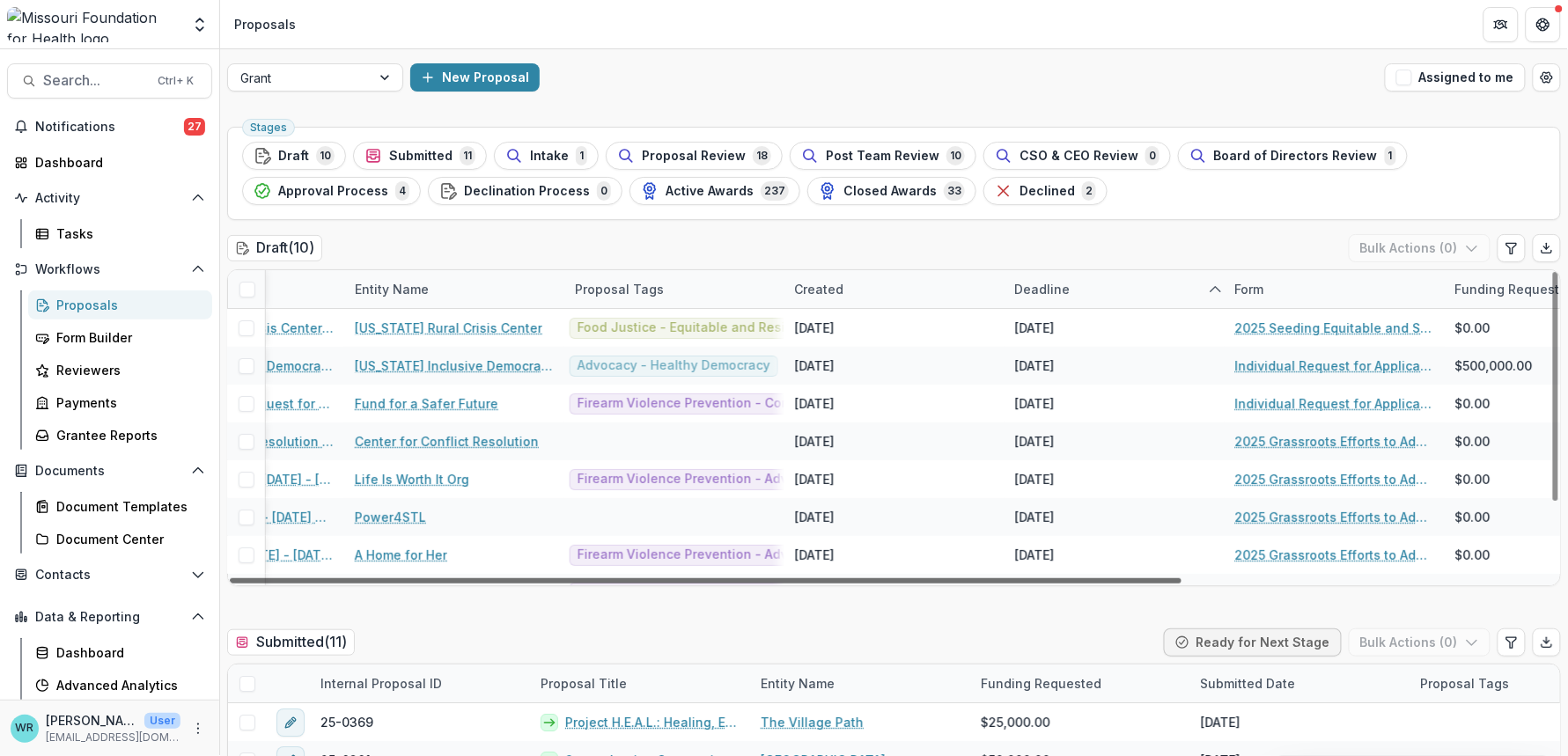
scroll to position [0, 513]
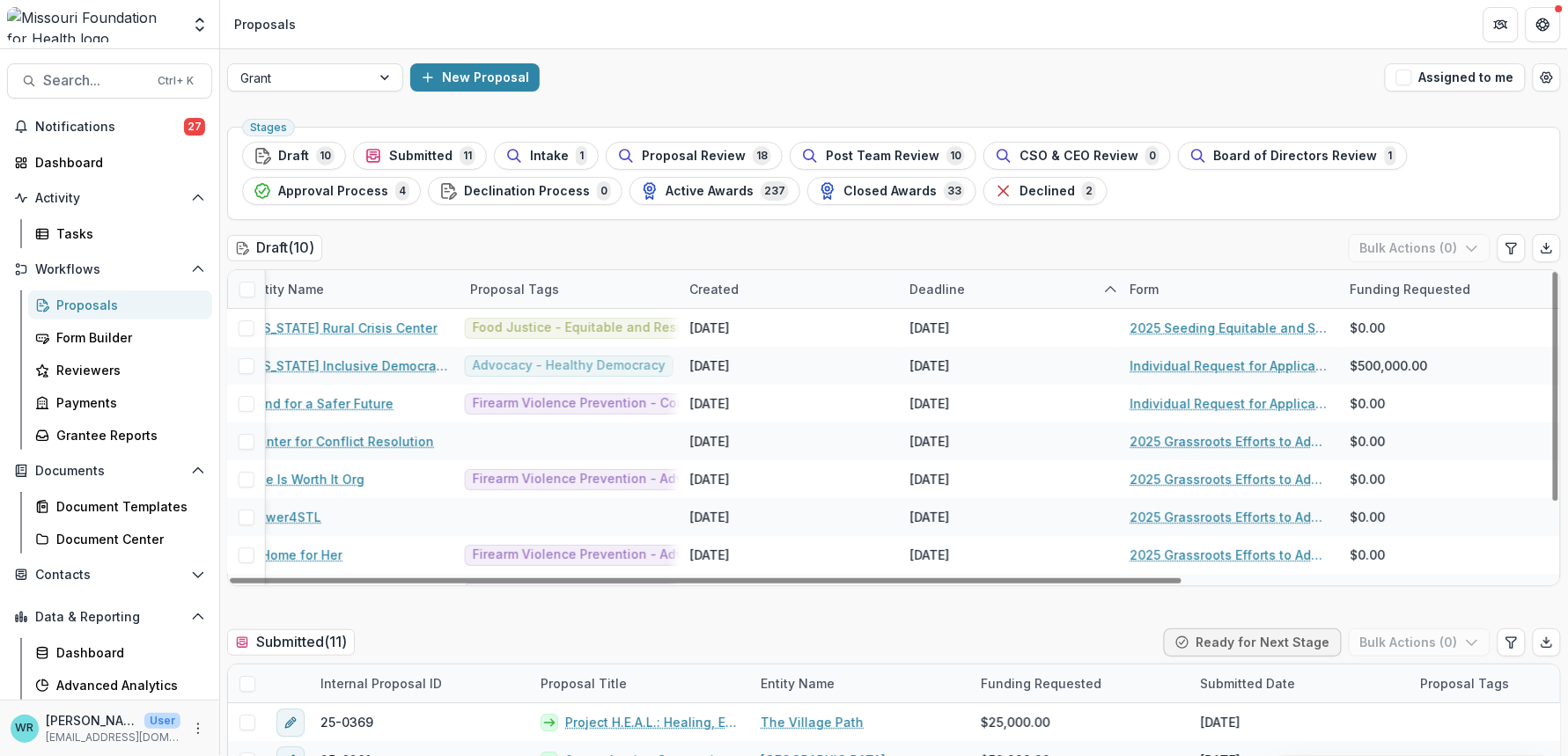
drag, startPoint x: 1151, startPoint y: 578, endPoint x: 1554, endPoint y: 617, distance: 404.9
click at [1182, 583] on div at bounding box center [706, 581] width 951 height 6
click at [1147, 285] on div "Form" at bounding box center [1145, 289] width 51 height 18
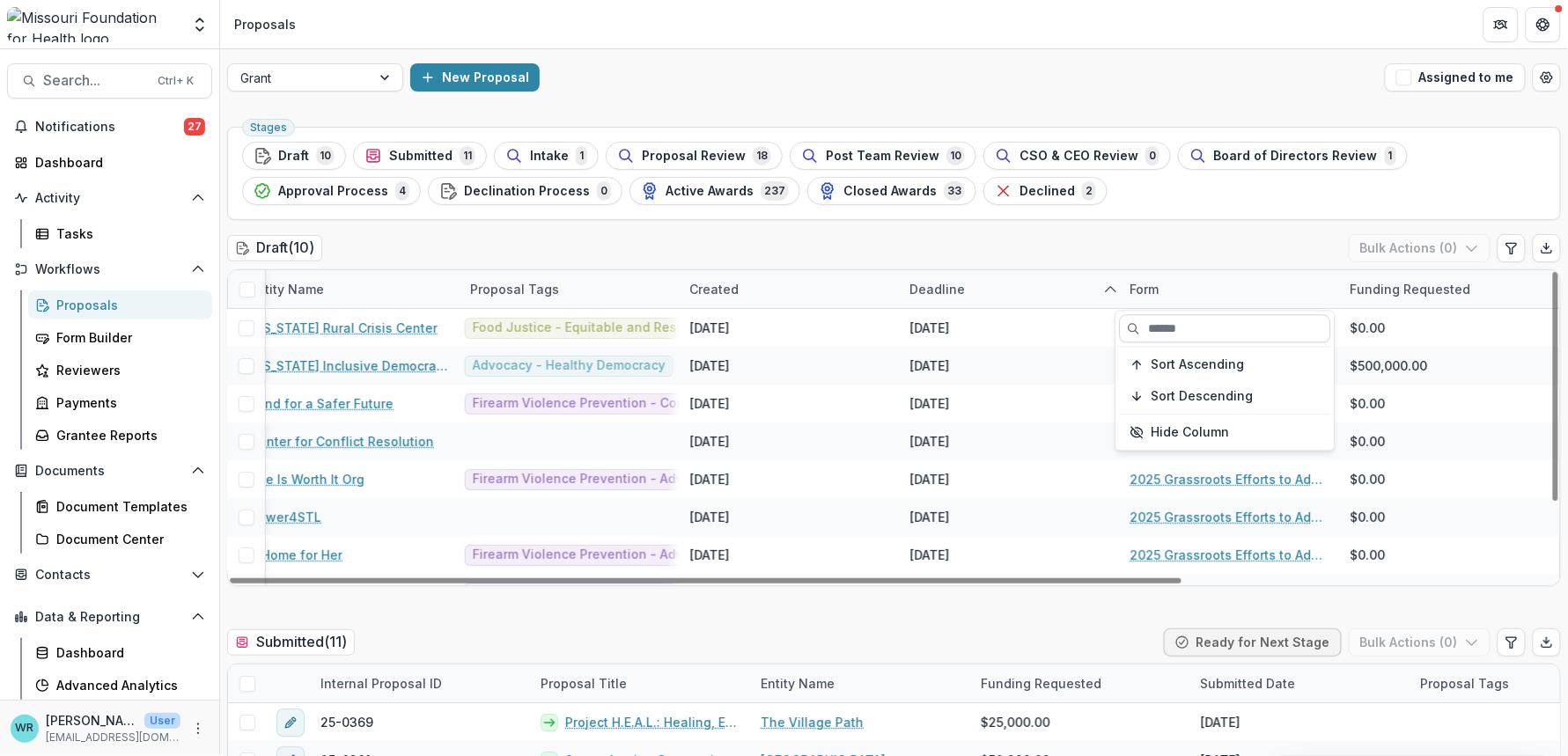
click at [1170, 325] on input at bounding box center [1226, 329] width 212 height 29
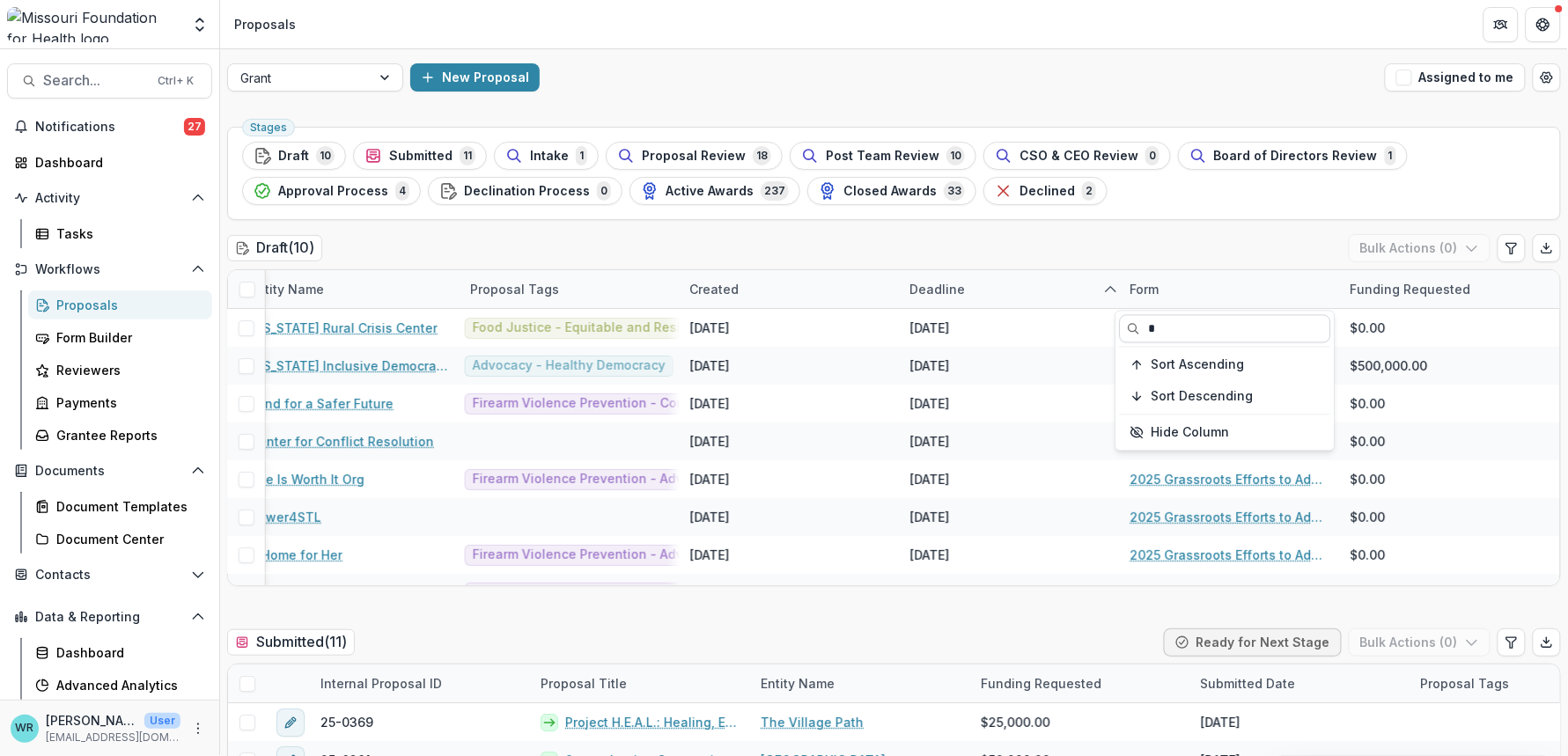
type input "**"
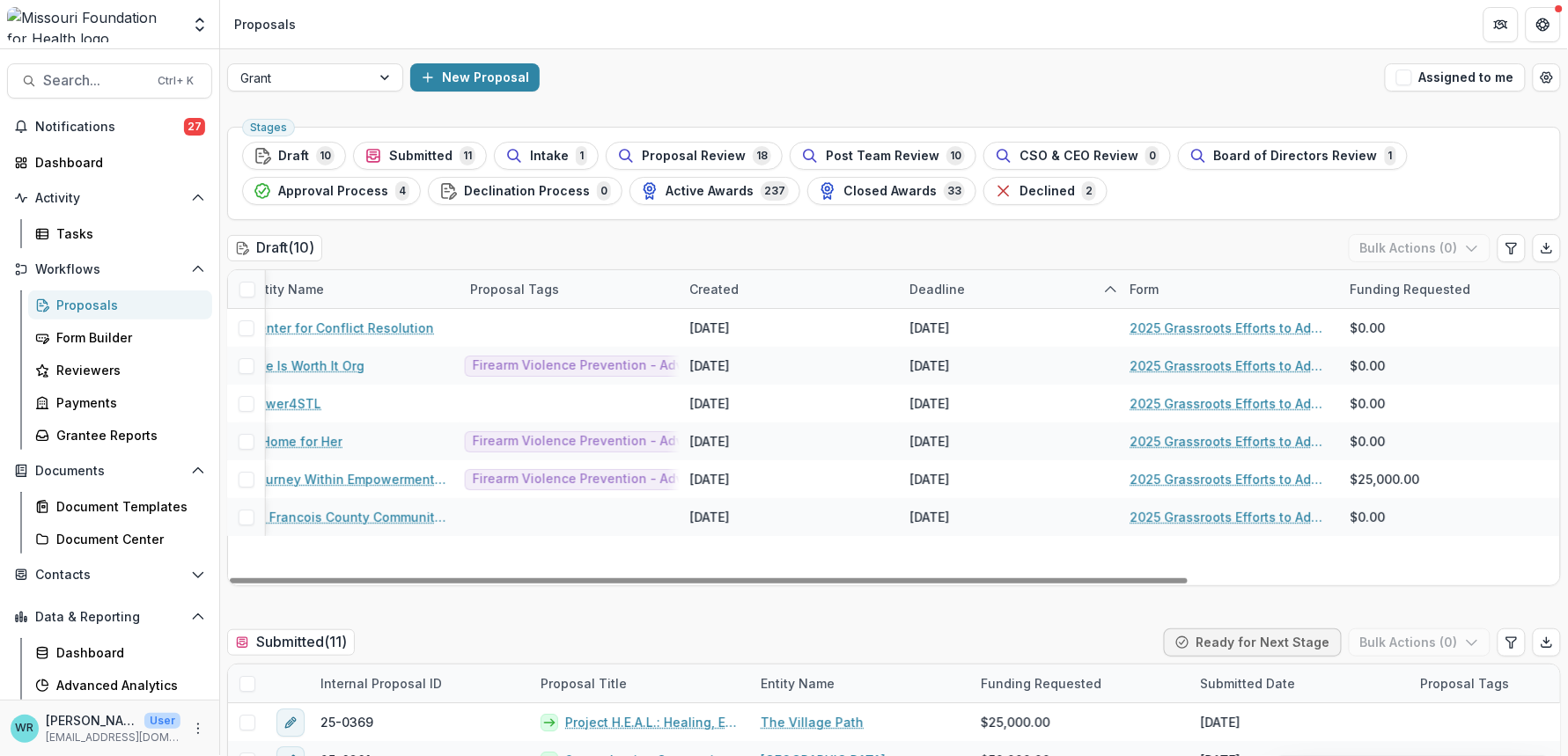
click at [1025, 543] on div "25-0371 Center for Conflict Resolution - 2025 - 2025 Grassroots Efforts to Addr…" at bounding box center [639, 447] width 1843 height 276
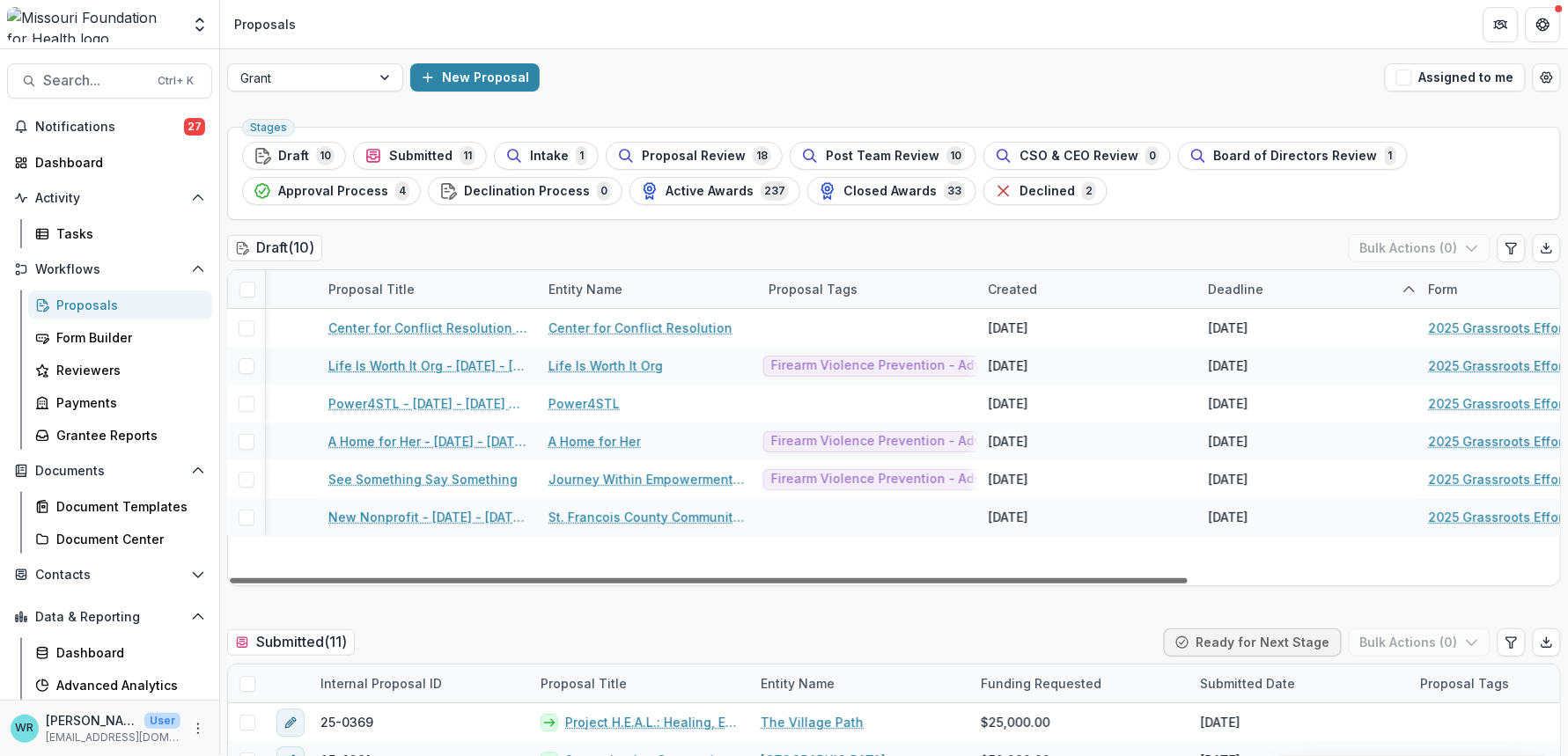
scroll to position [0, 0]
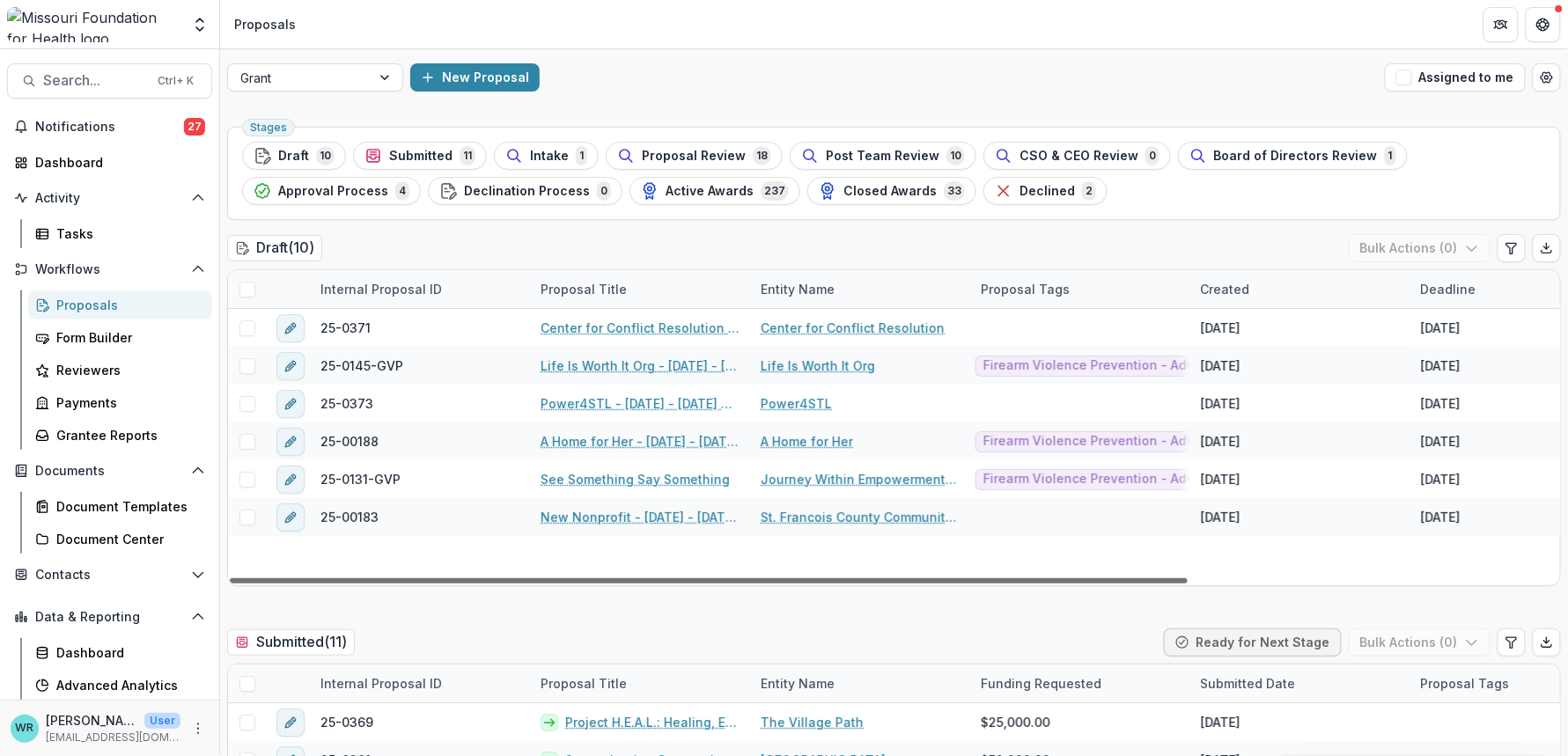
drag, startPoint x: 992, startPoint y: 578, endPoint x: 564, endPoint y: 553, distance: 428.7
click at [564, 578] on div at bounding box center [709, 581] width 958 height 6
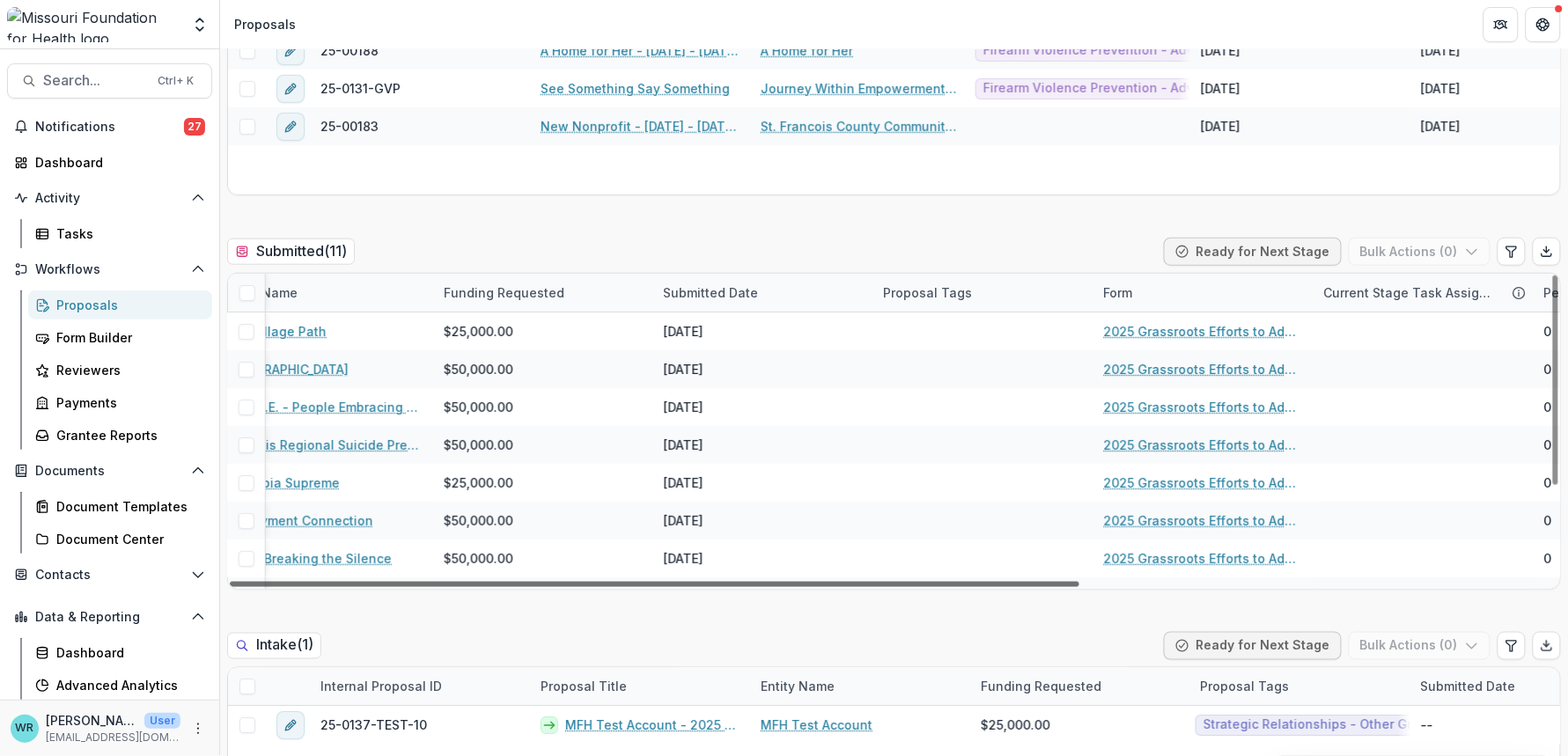
scroll to position [0, 734]
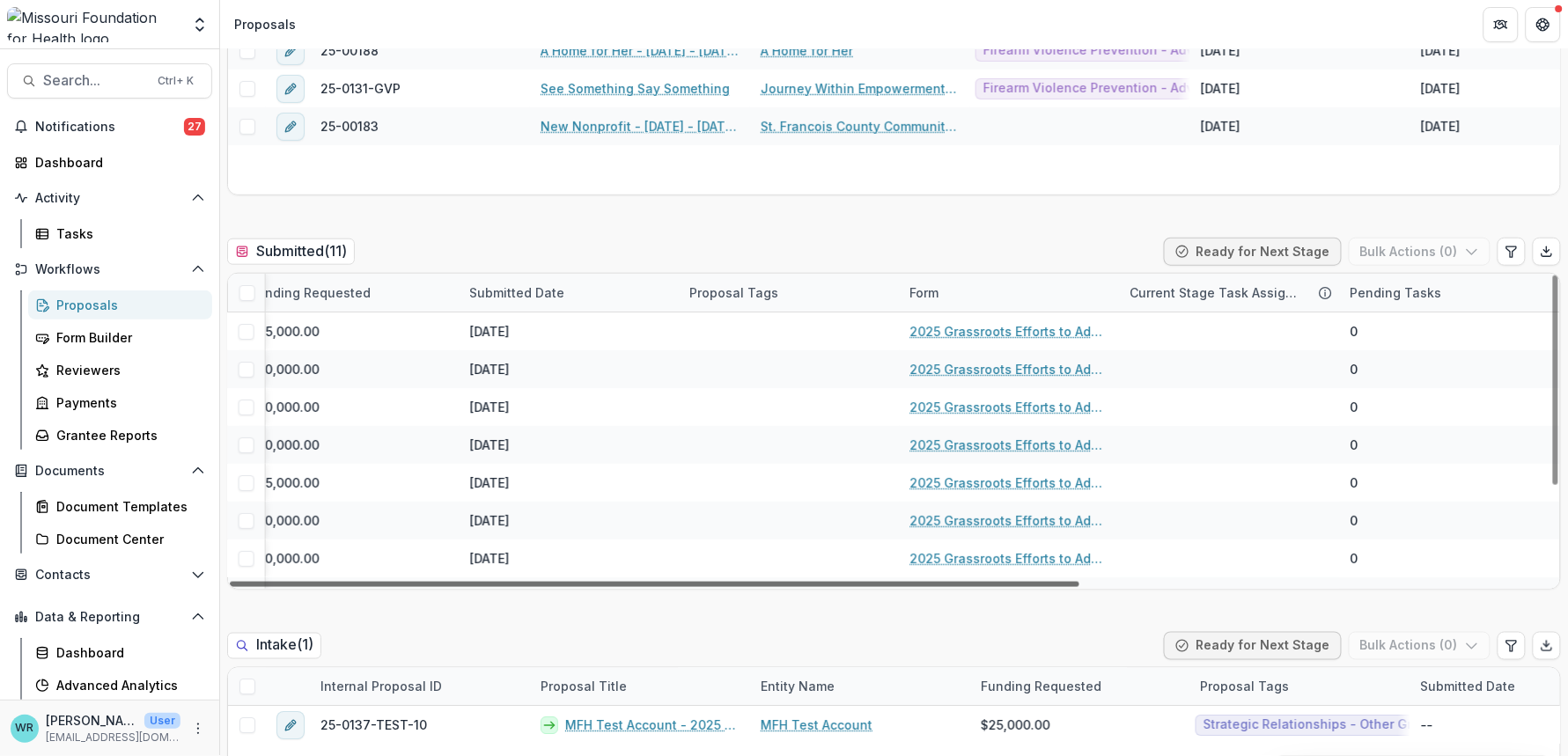
drag, startPoint x: 1059, startPoint y: 586, endPoint x: 1603, endPoint y: 662, distance: 549.3
click at [1079, 587] on div at bounding box center [654, 584] width 849 height 6
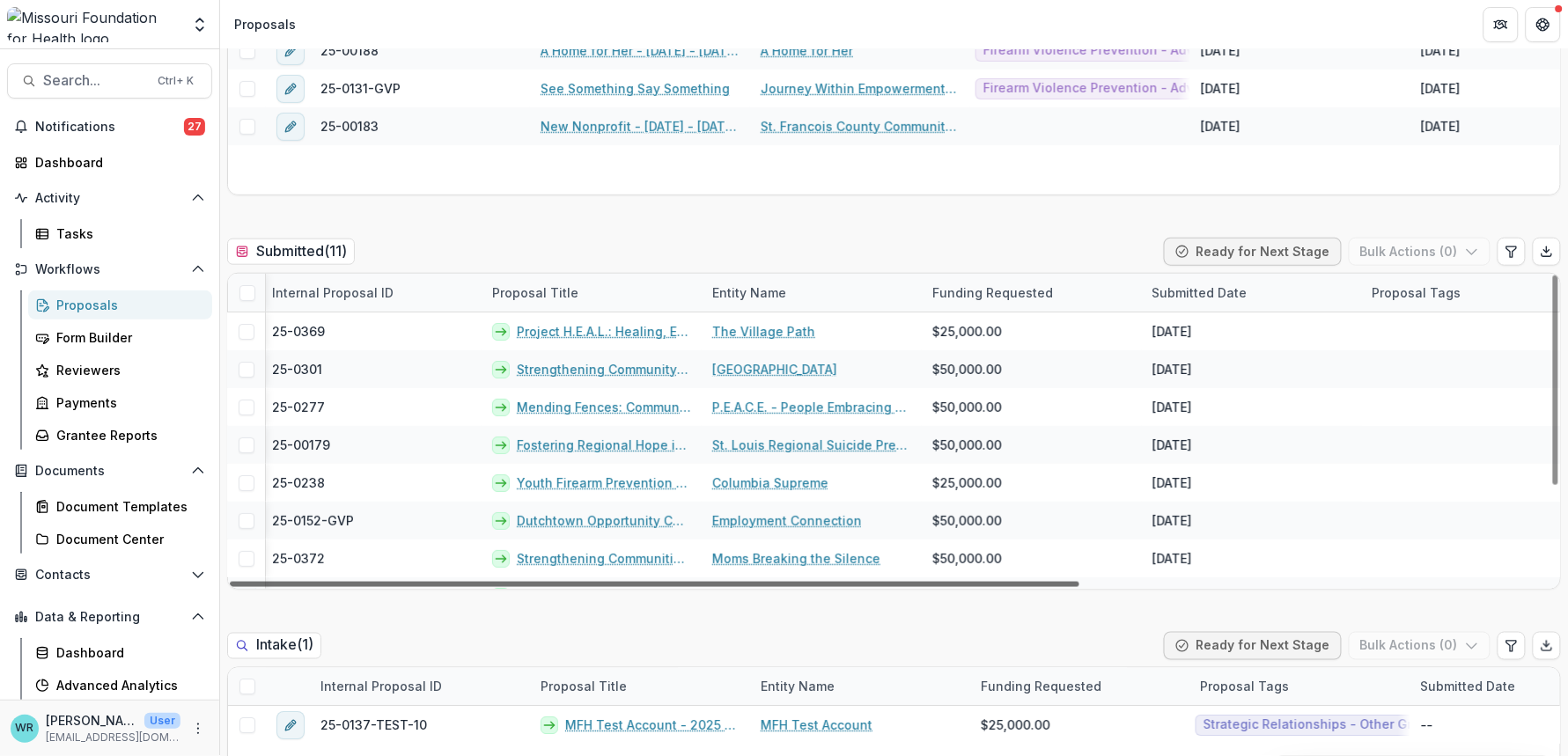
scroll to position [0, 0]
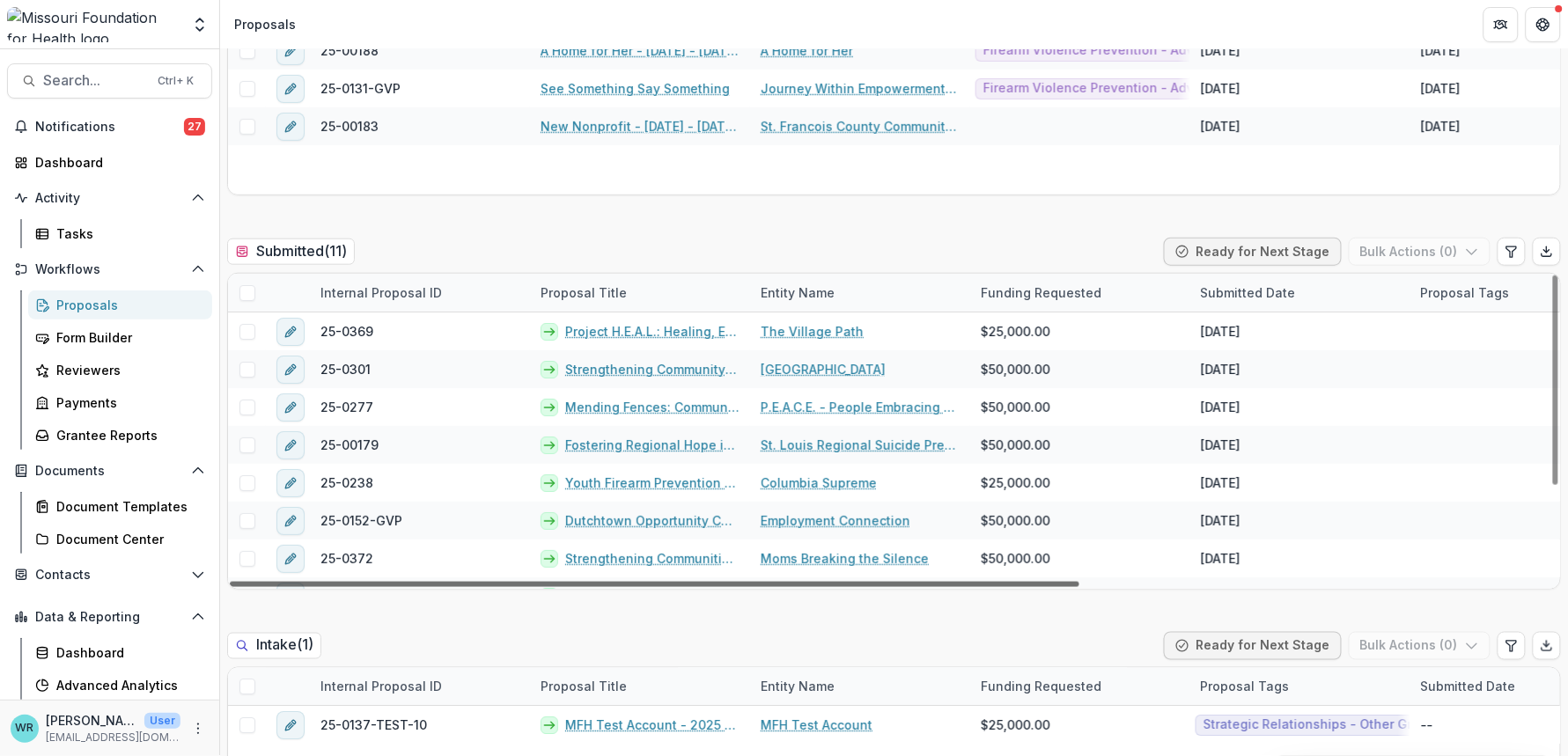
drag, startPoint x: 801, startPoint y: 580, endPoint x: 174, endPoint y: 585, distance: 627.0
click at [230, 585] on div at bounding box center [654, 584] width 849 height 6
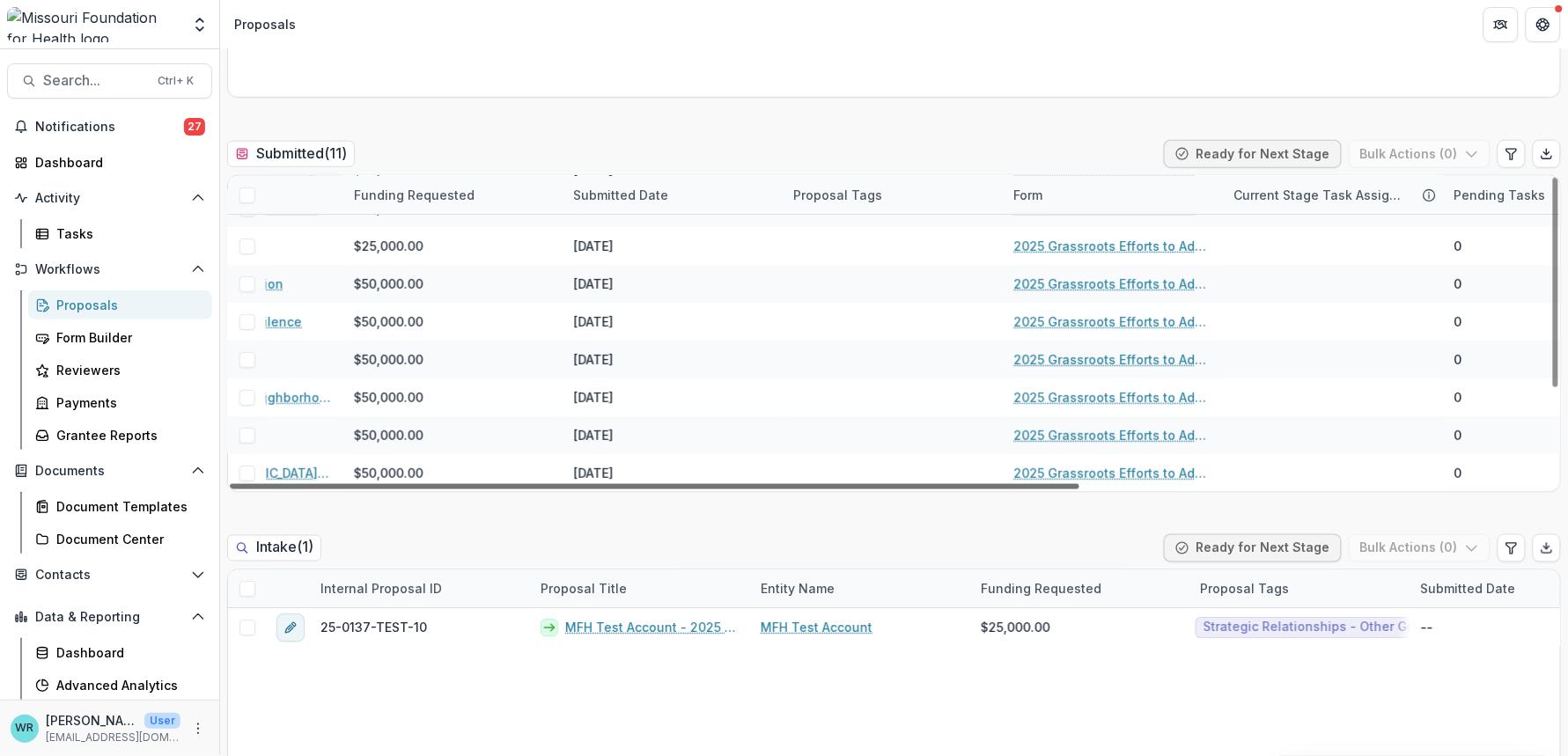
scroll to position [139, 0]
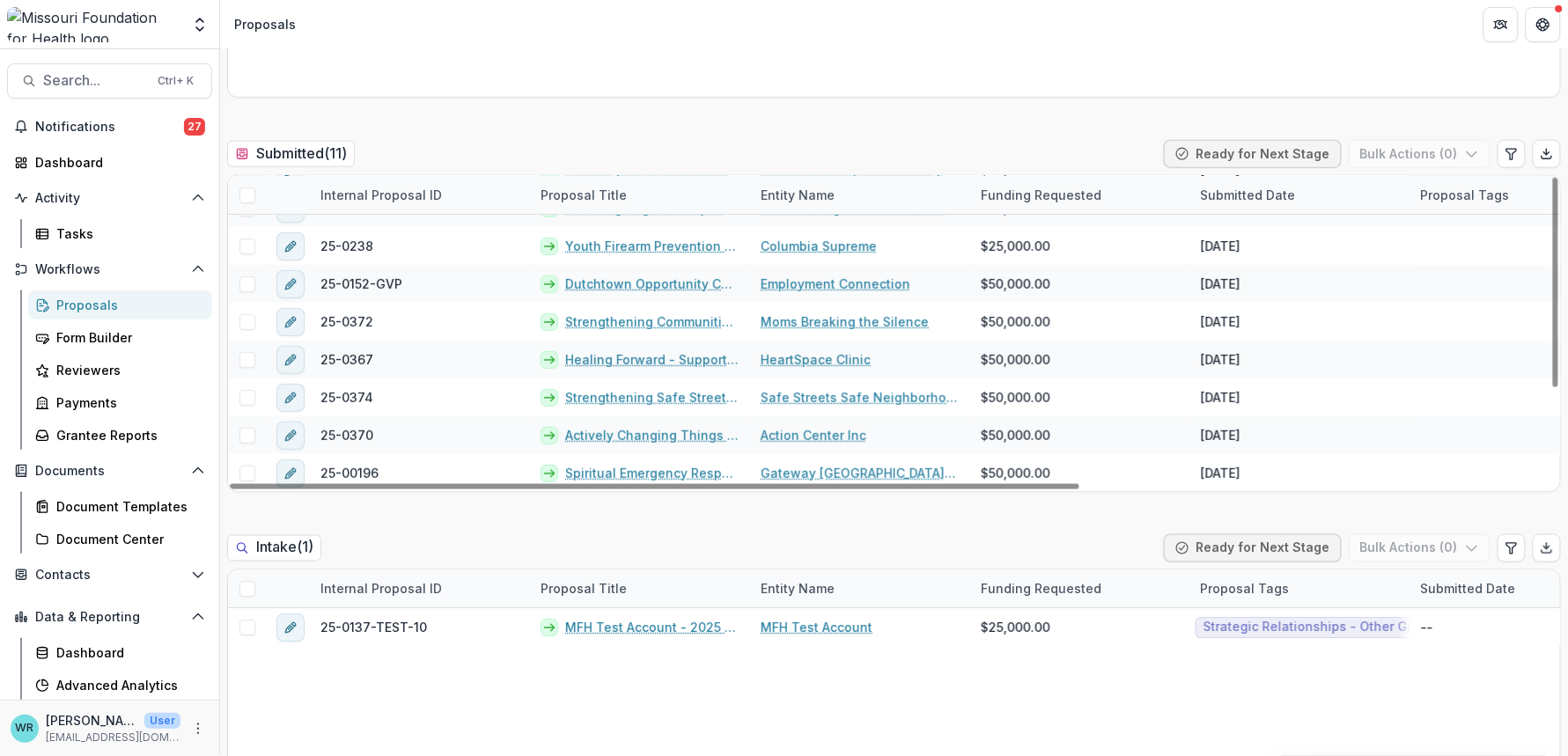
drag, startPoint x: 789, startPoint y: 486, endPoint x: 428, endPoint y: 510, distance: 361.8
click at [414, 489] on div at bounding box center [654, 487] width 849 height 6
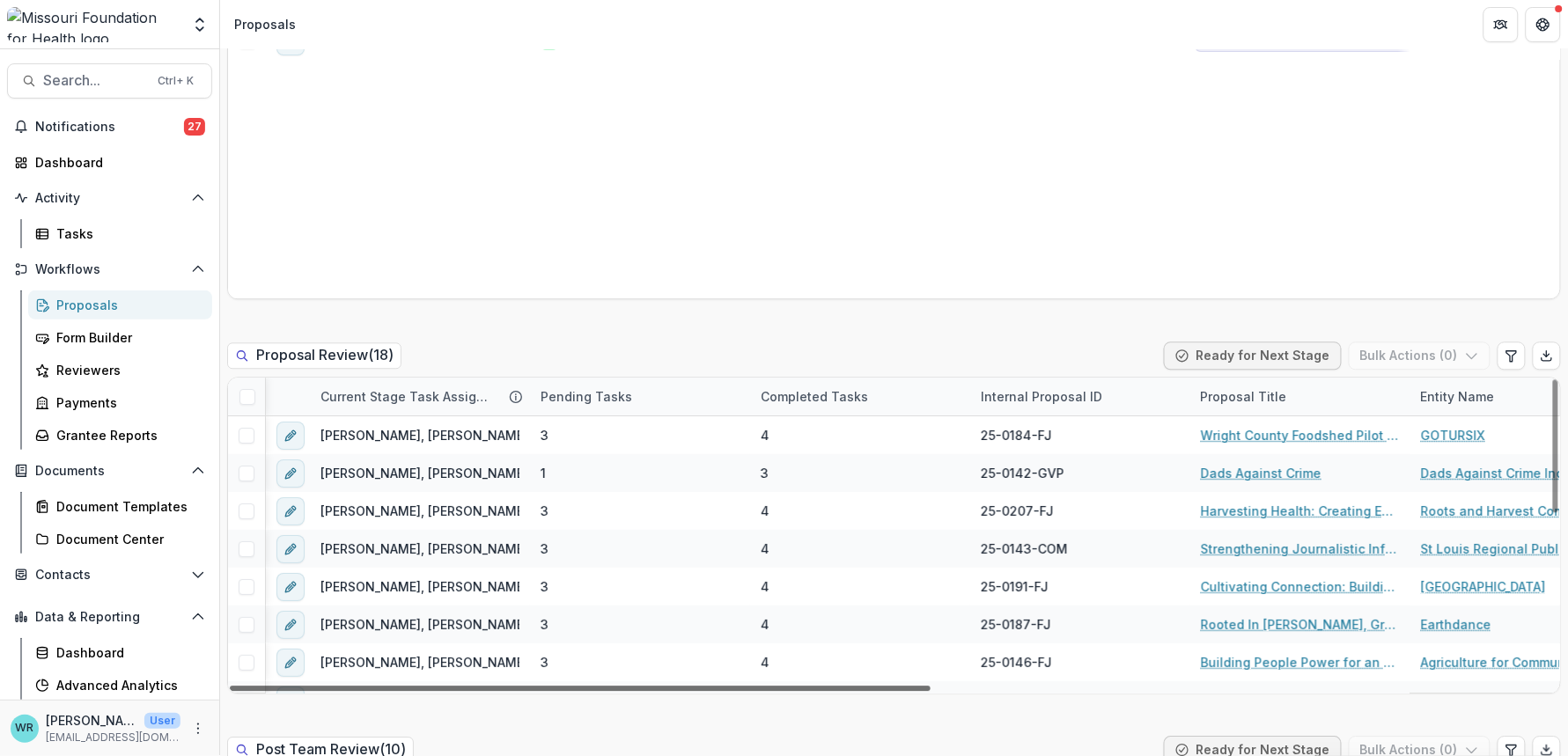
scroll to position [0, 1174]
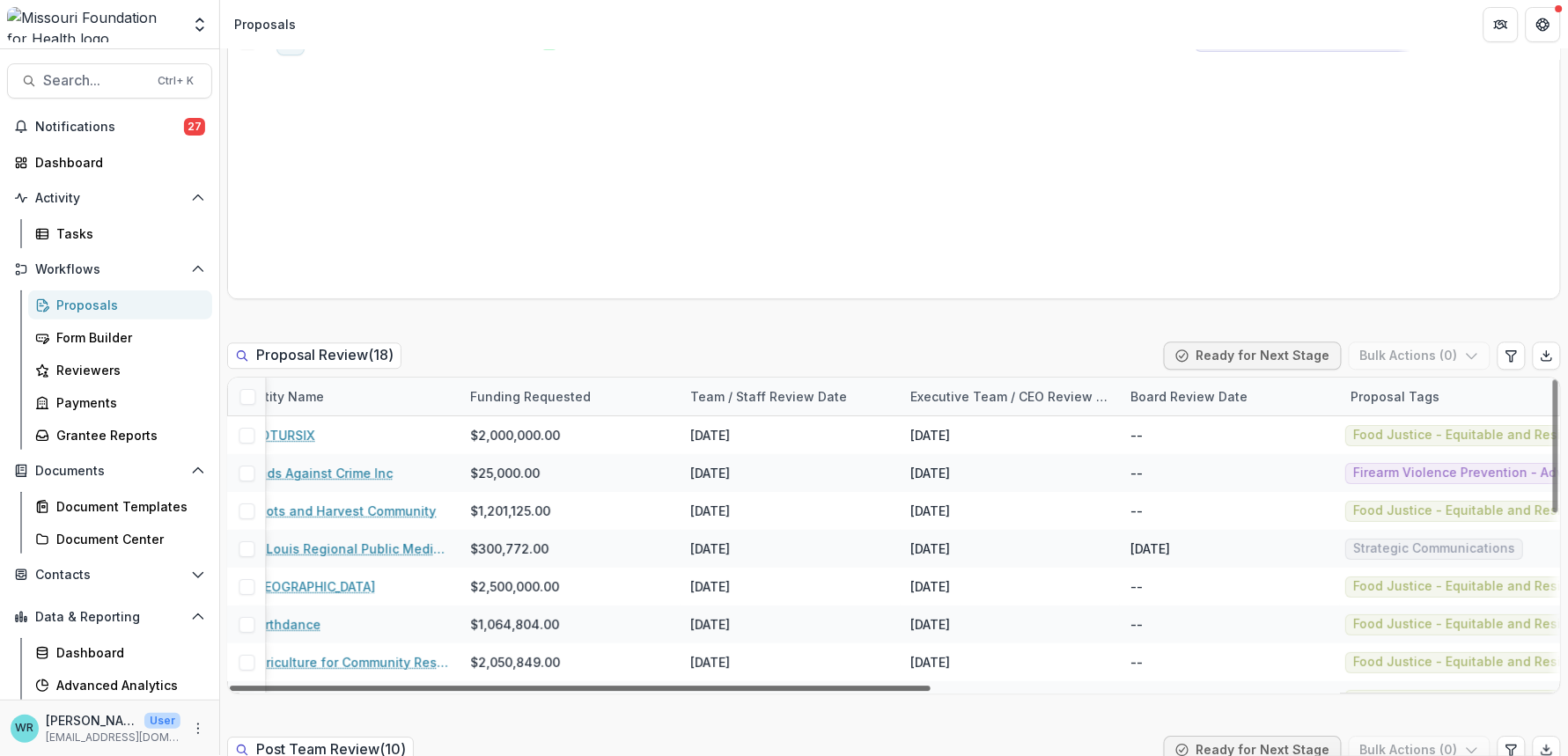
drag, startPoint x: 865, startPoint y: 689, endPoint x: 1677, endPoint y: 663, distance: 812.4
click at [930, 685] on div at bounding box center [581, 688] width 701 height 6
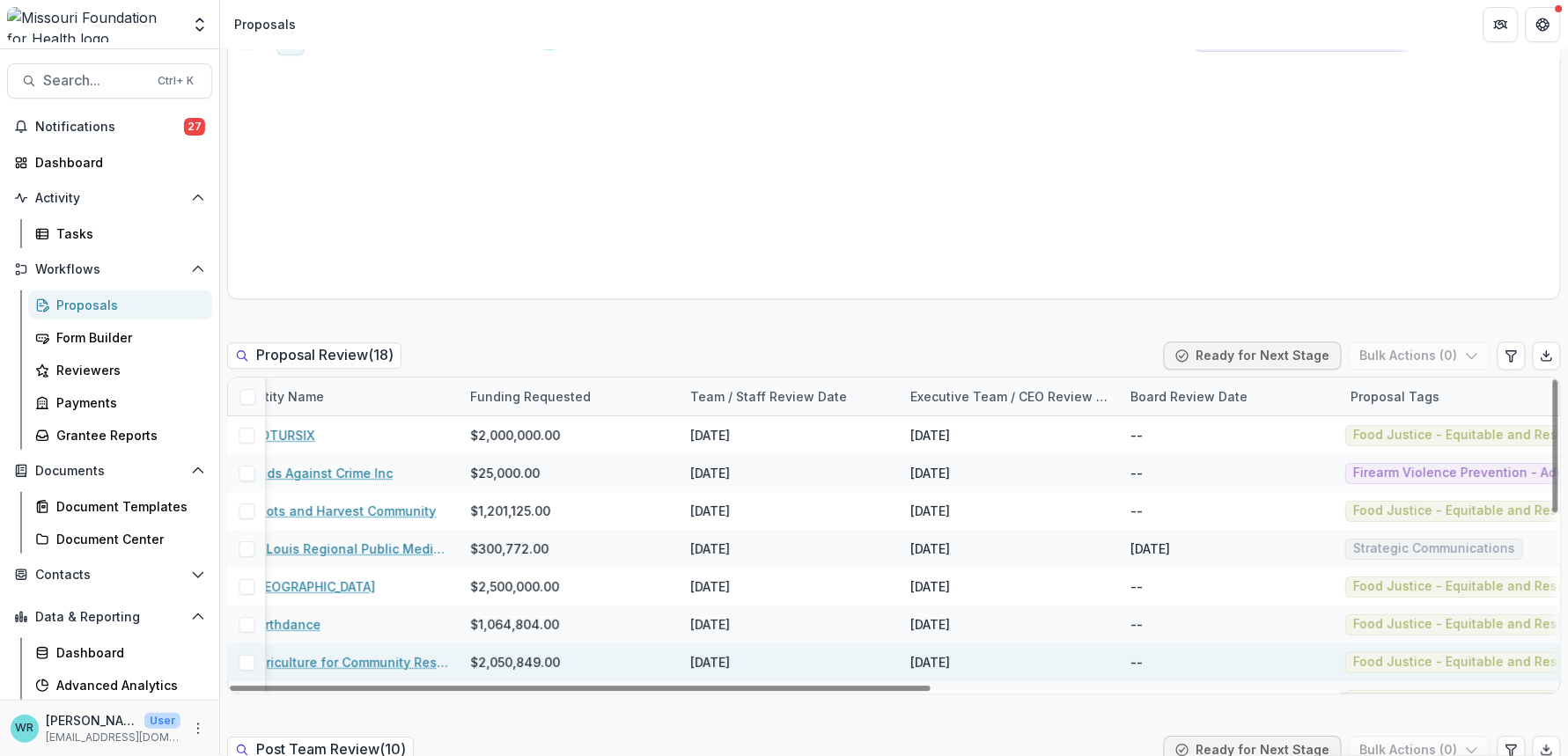
drag, startPoint x: 897, startPoint y: 688, endPoint x: 1406, endPoint y: 678, distance: 509.1
click at [930, 691] on div at bounding box center [581, 688] width 701 height 6
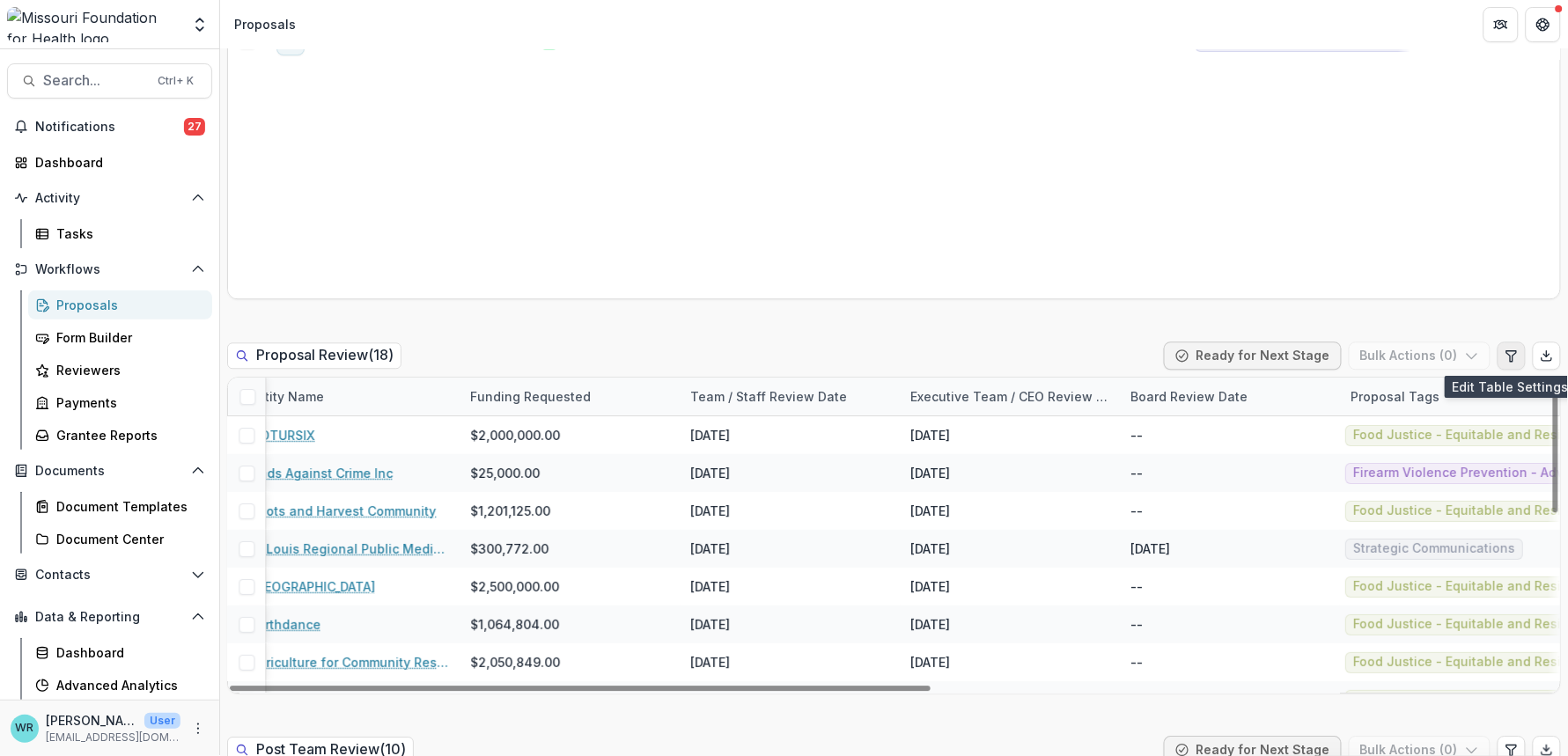
click at [1497, 361] on button "Edit table settings" at bounding box center [1511, 355] width 29 height 29
select select "******"
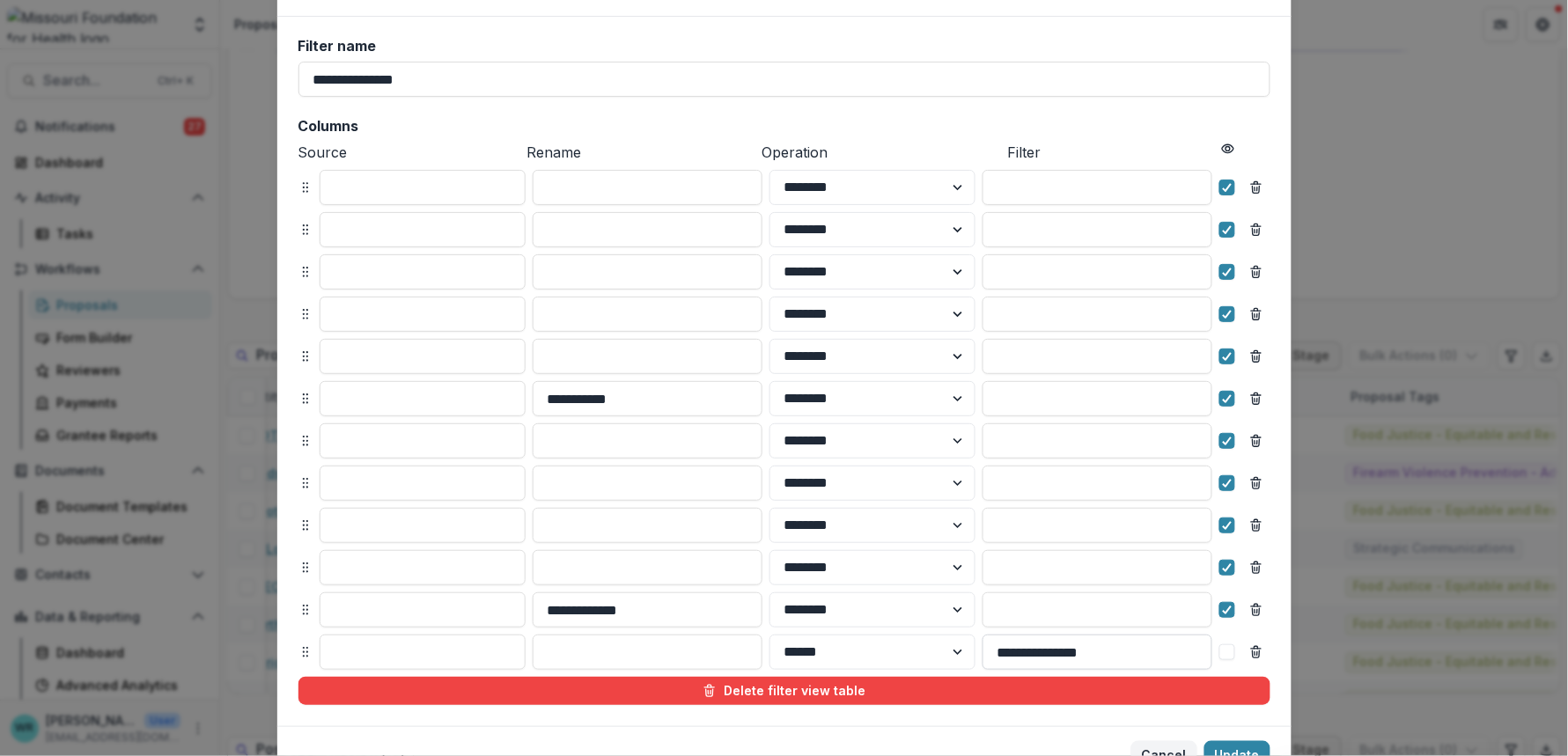
scroll to position [174, 0]
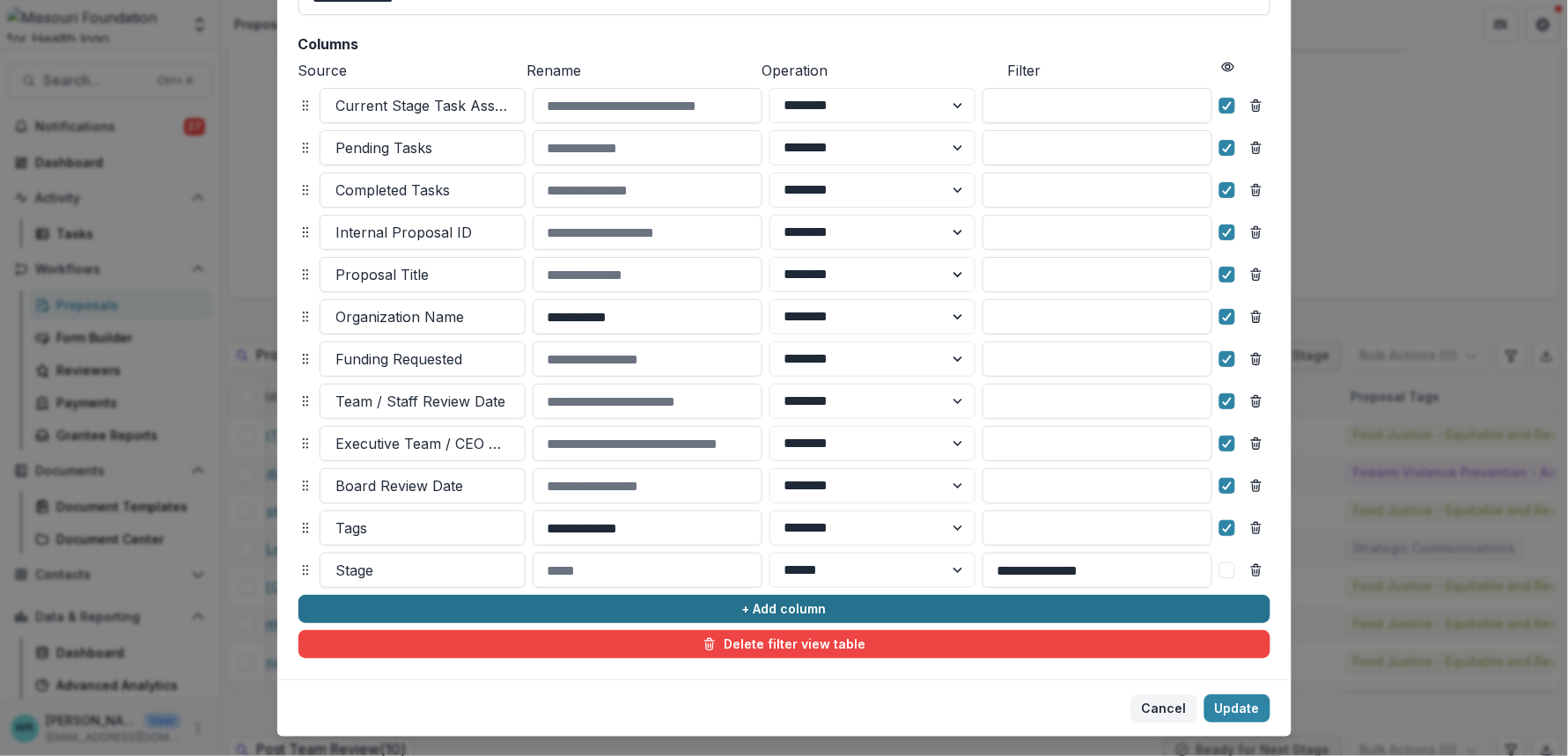
click at [801, 607] on button "+ Add column" at bounding box center [784, 609] width 972 height 29
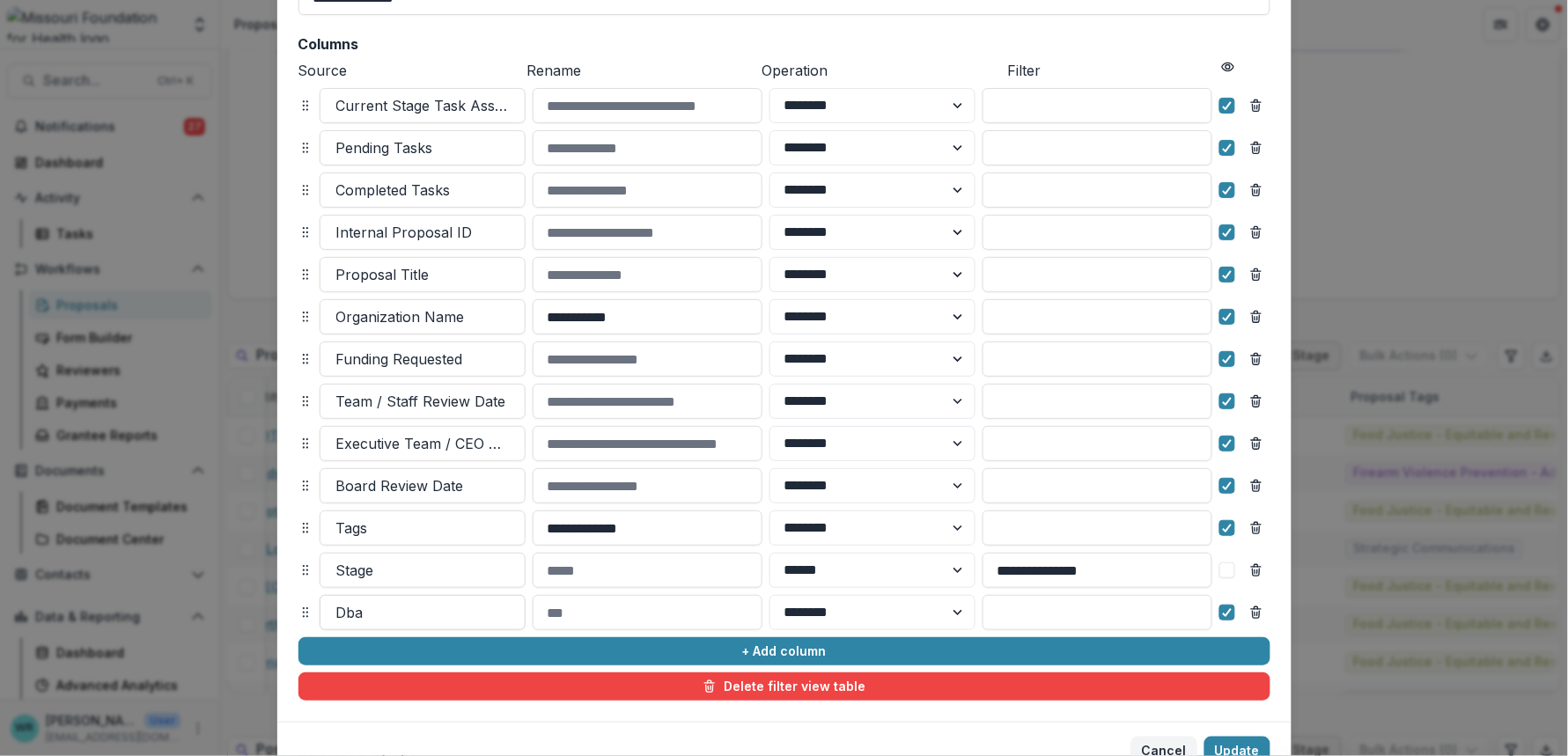
click at [386, 616] on div at bounding box center [422, 613] width 173 height 25
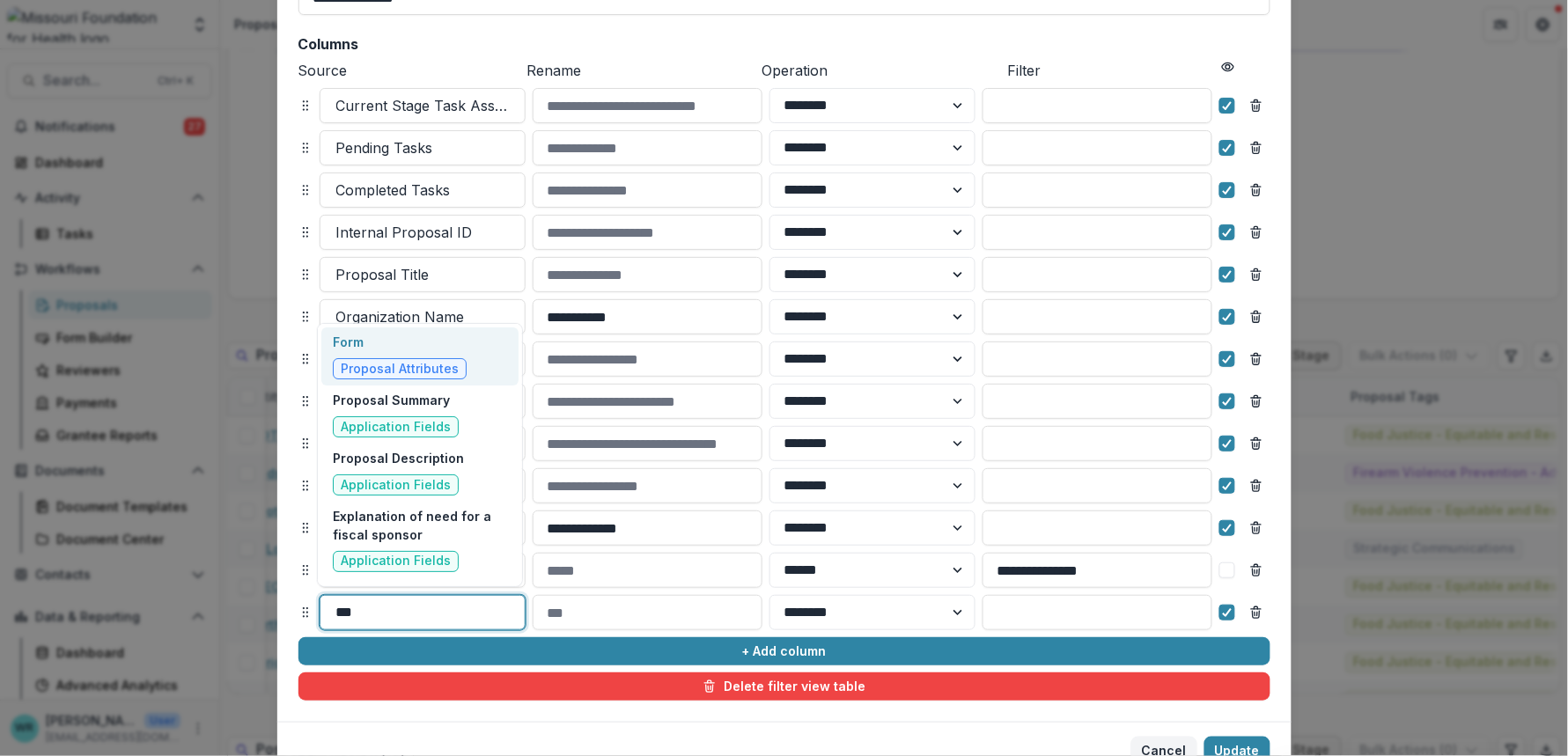
type input "****"
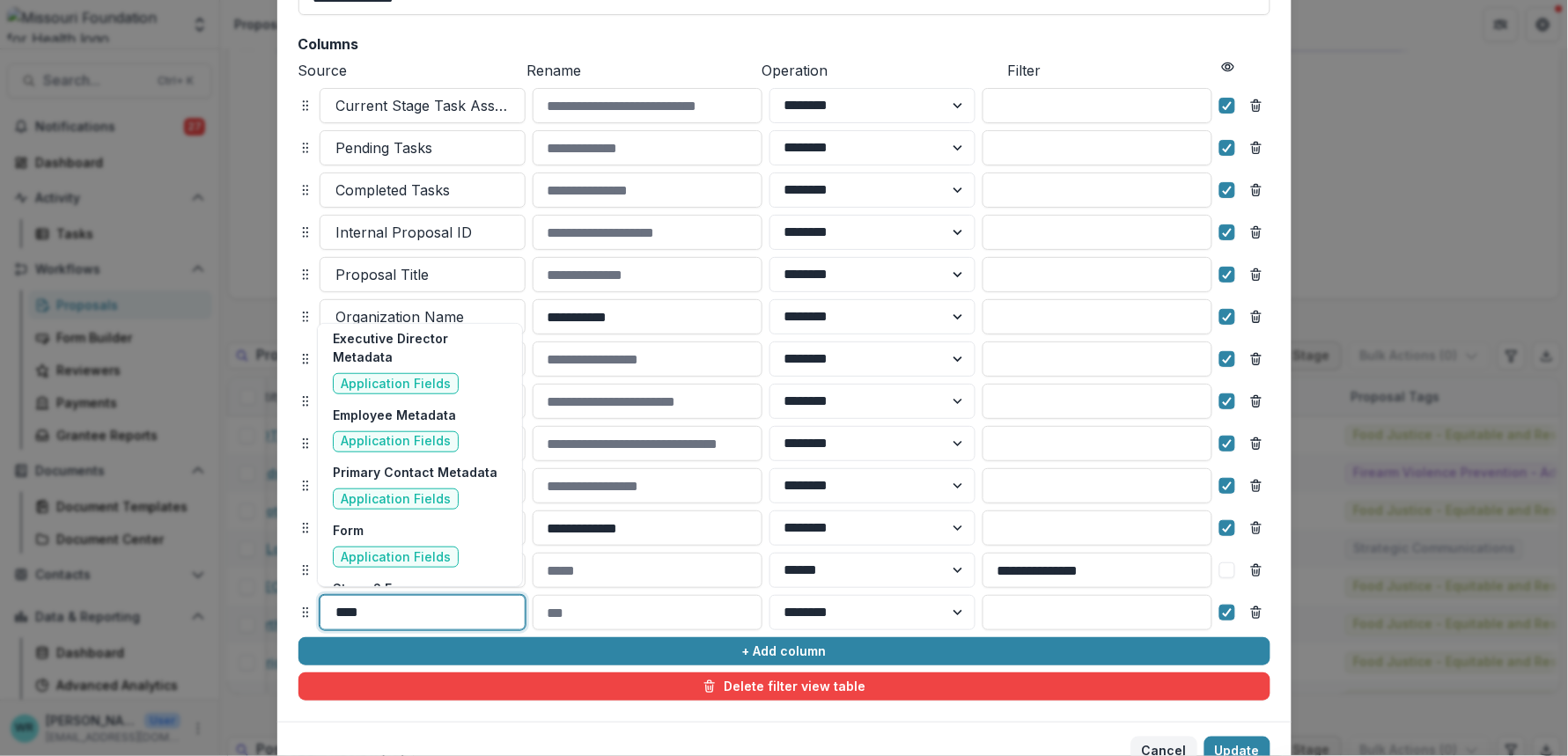
scroll to position [488, 0]
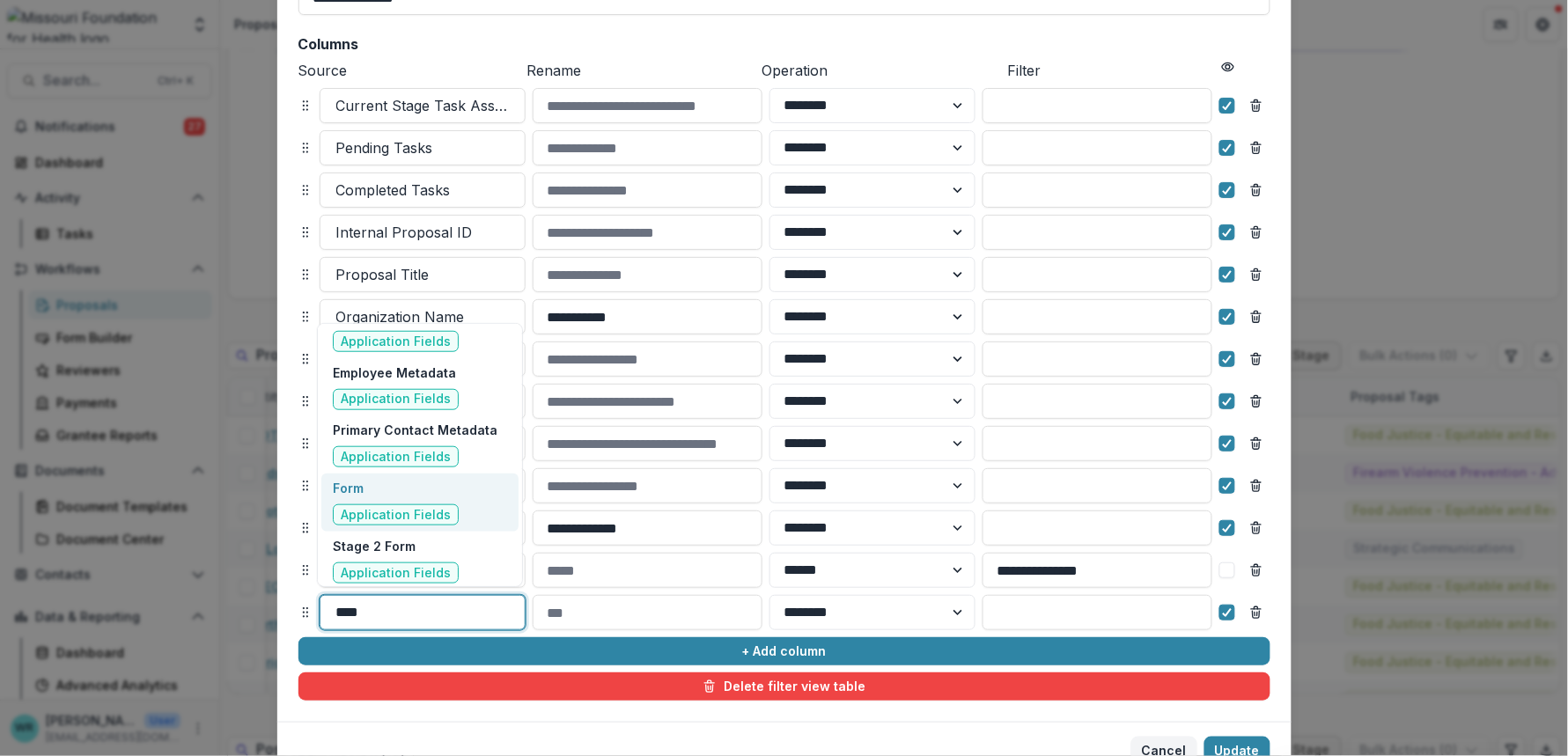
click at [463, 474] on div "Form Application Fields" at bounding box center [420, 502] width 197 height 58
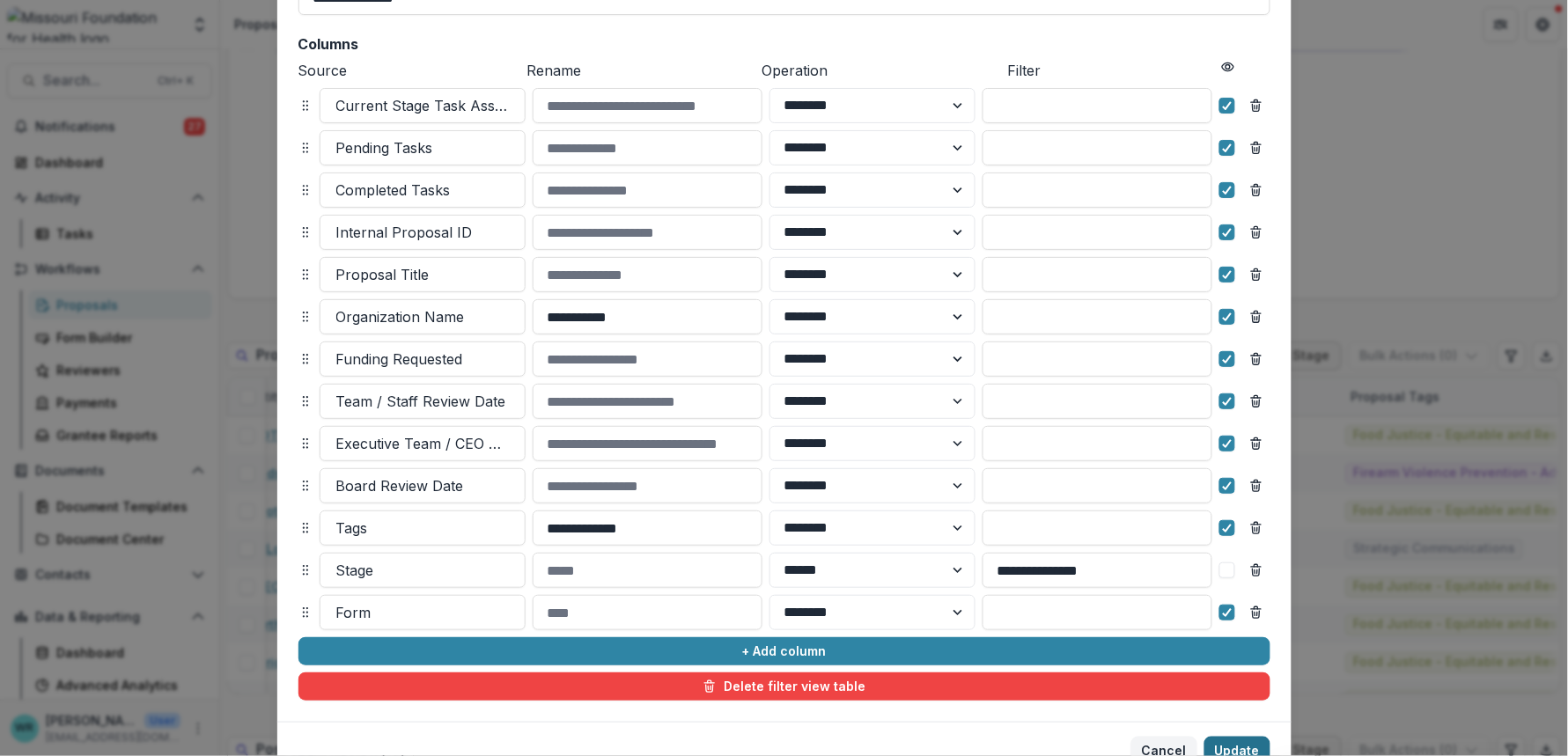
click at [1235, 744] on button "Update" at bounding box center [1238, 750] width 66 height 29
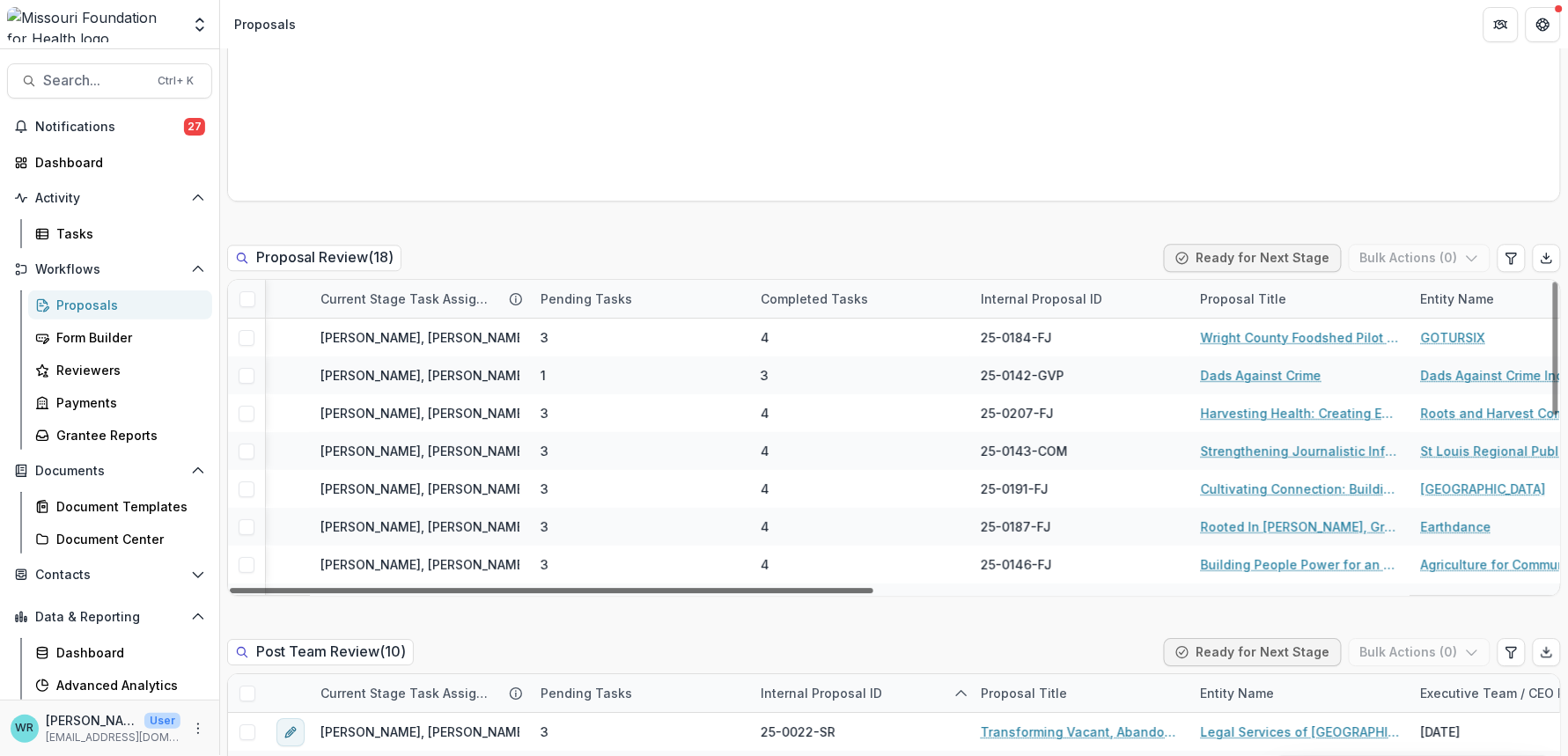
scroll to position [0, 1394]
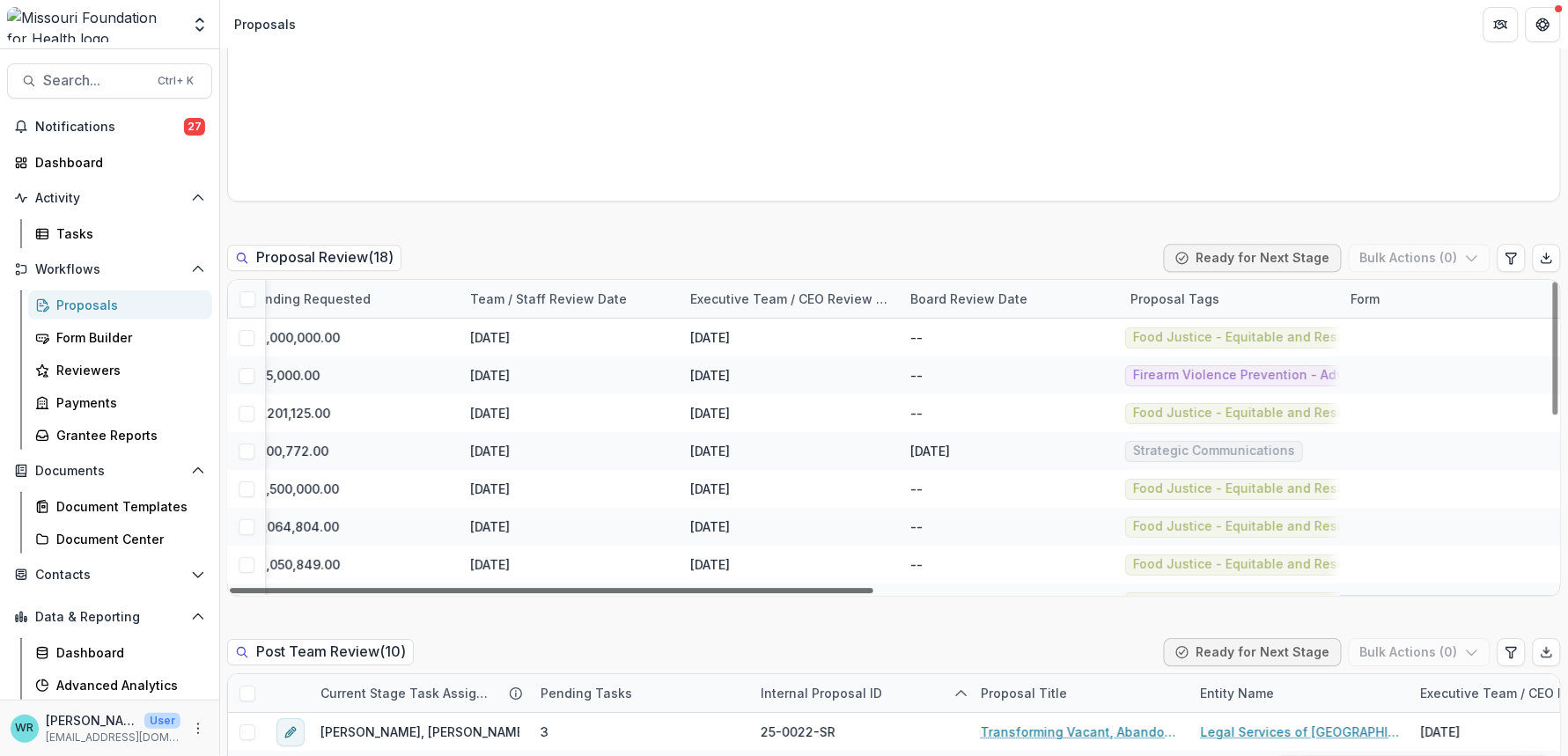
drag, startPoint x: 858, startPoint y: 590, endPoint x: 1546, endPoint y: 611, distance: 688.3
click at [873, 593] on div at bounding box center [551, 590] width 643 height 6
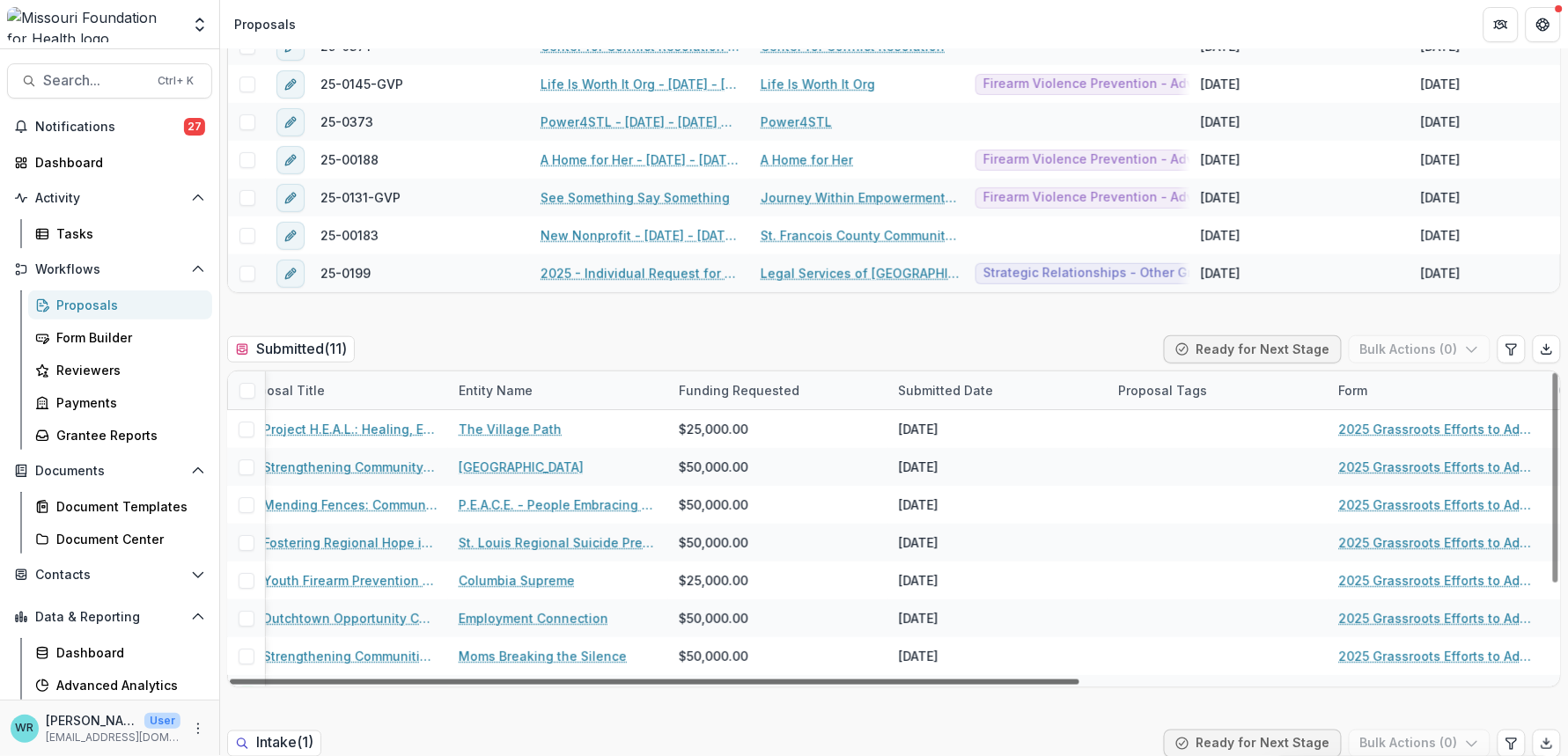
scroll to position [0, 734]
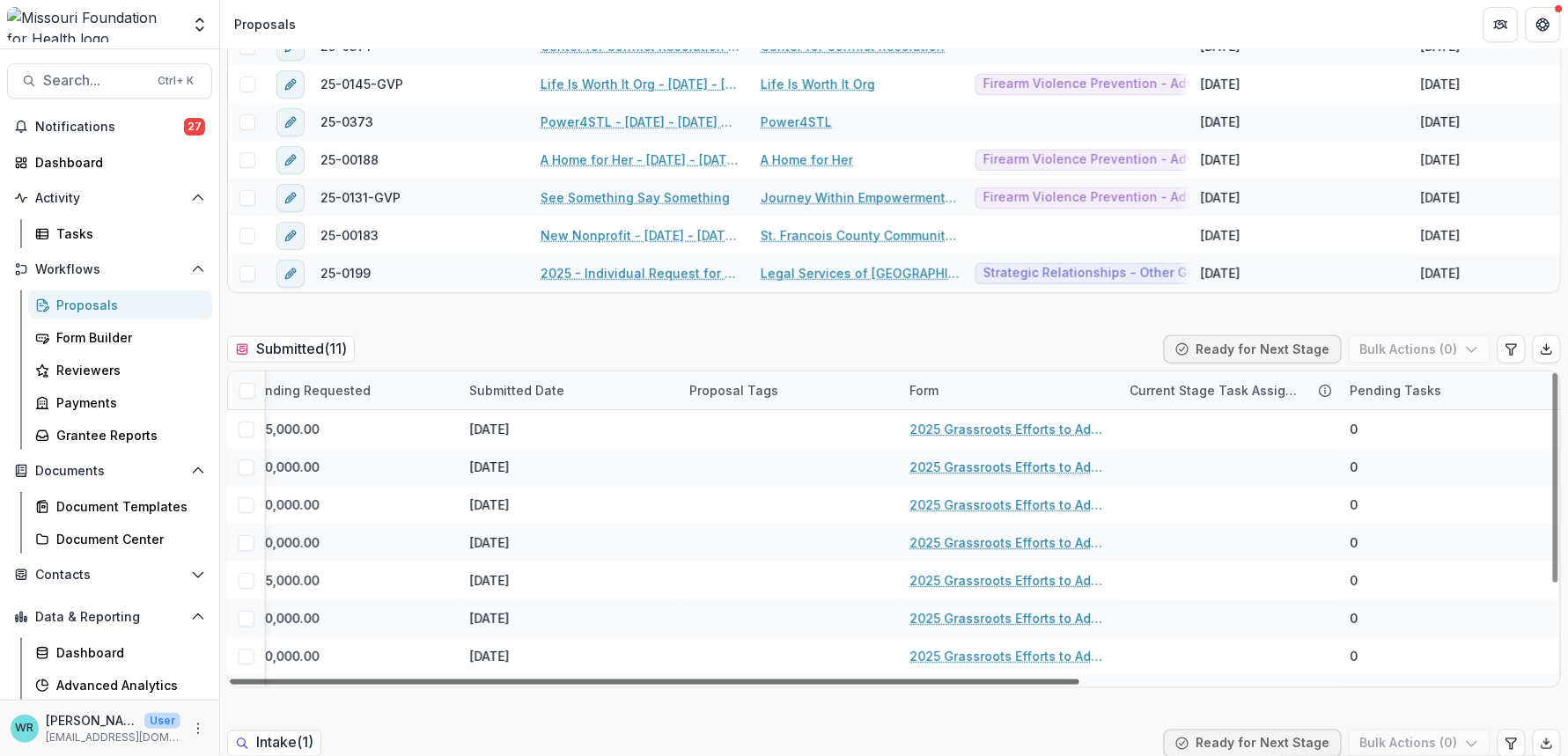
drag, startPoint x: 1064, startPoint y: 680, endPoint x: 1627, endPoint y: 698, distance: 563.3
click at [1079, 684] on div at bounding box center [654, 682] width 849 height 6
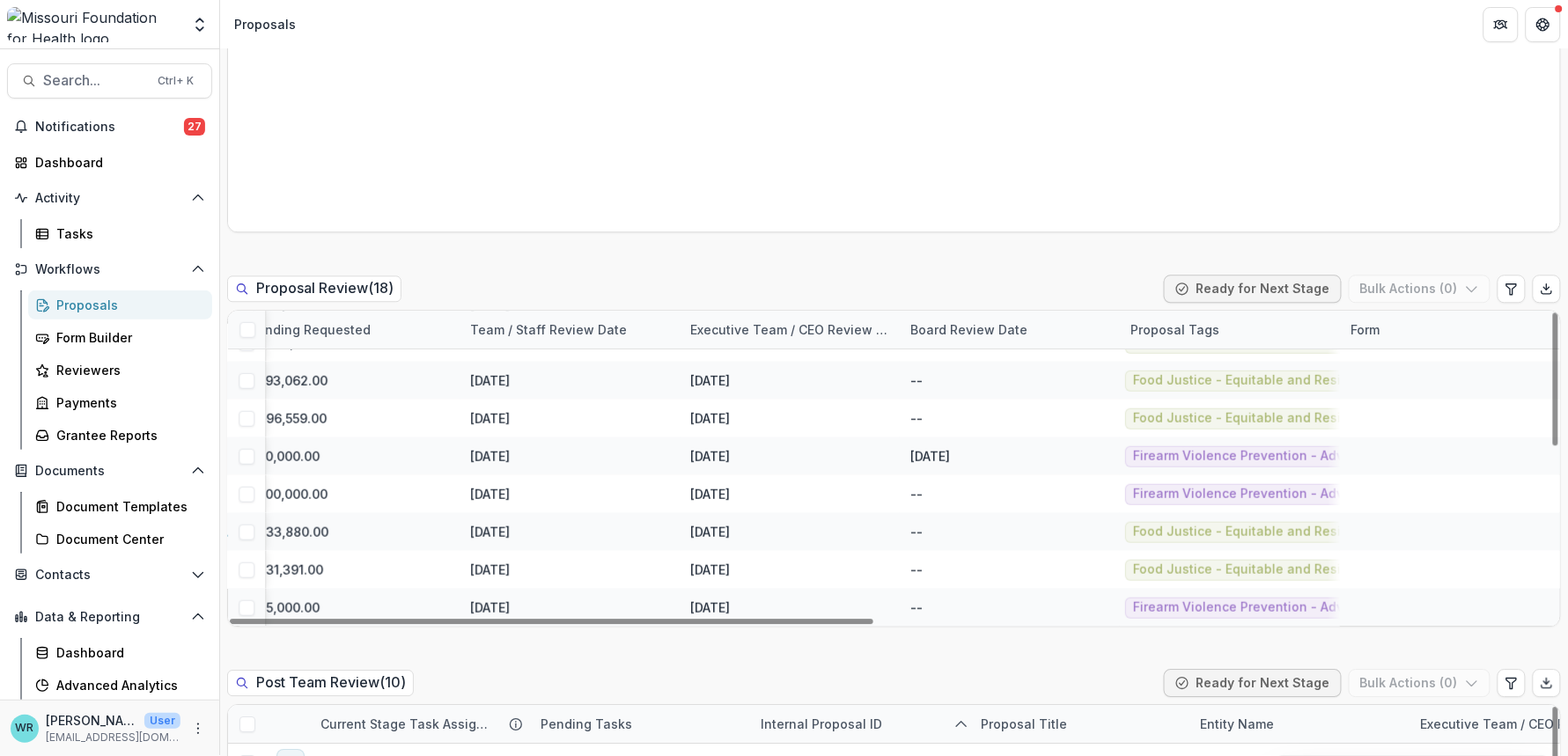
scroll to position [1271, 0]
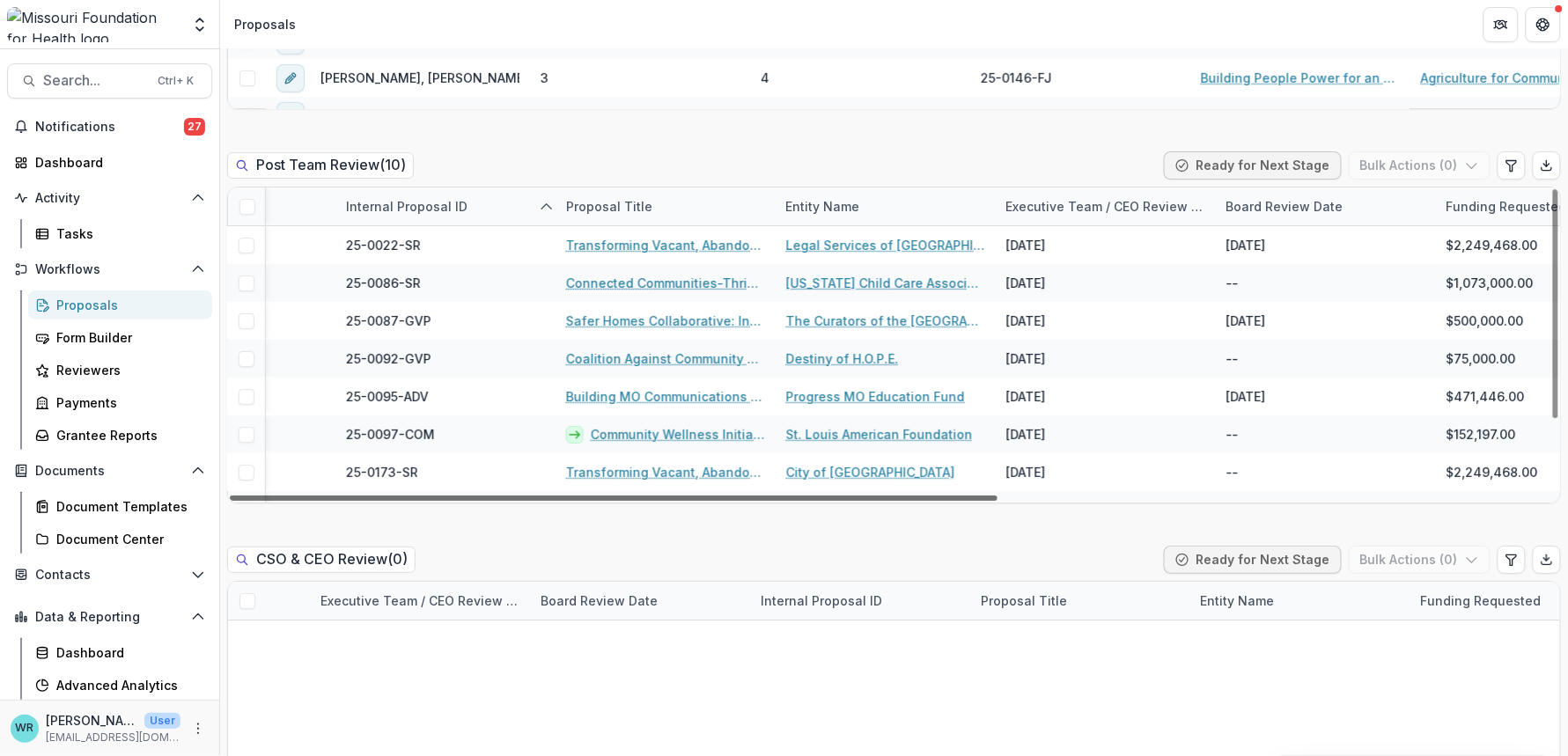
scroll to position [0, 953]
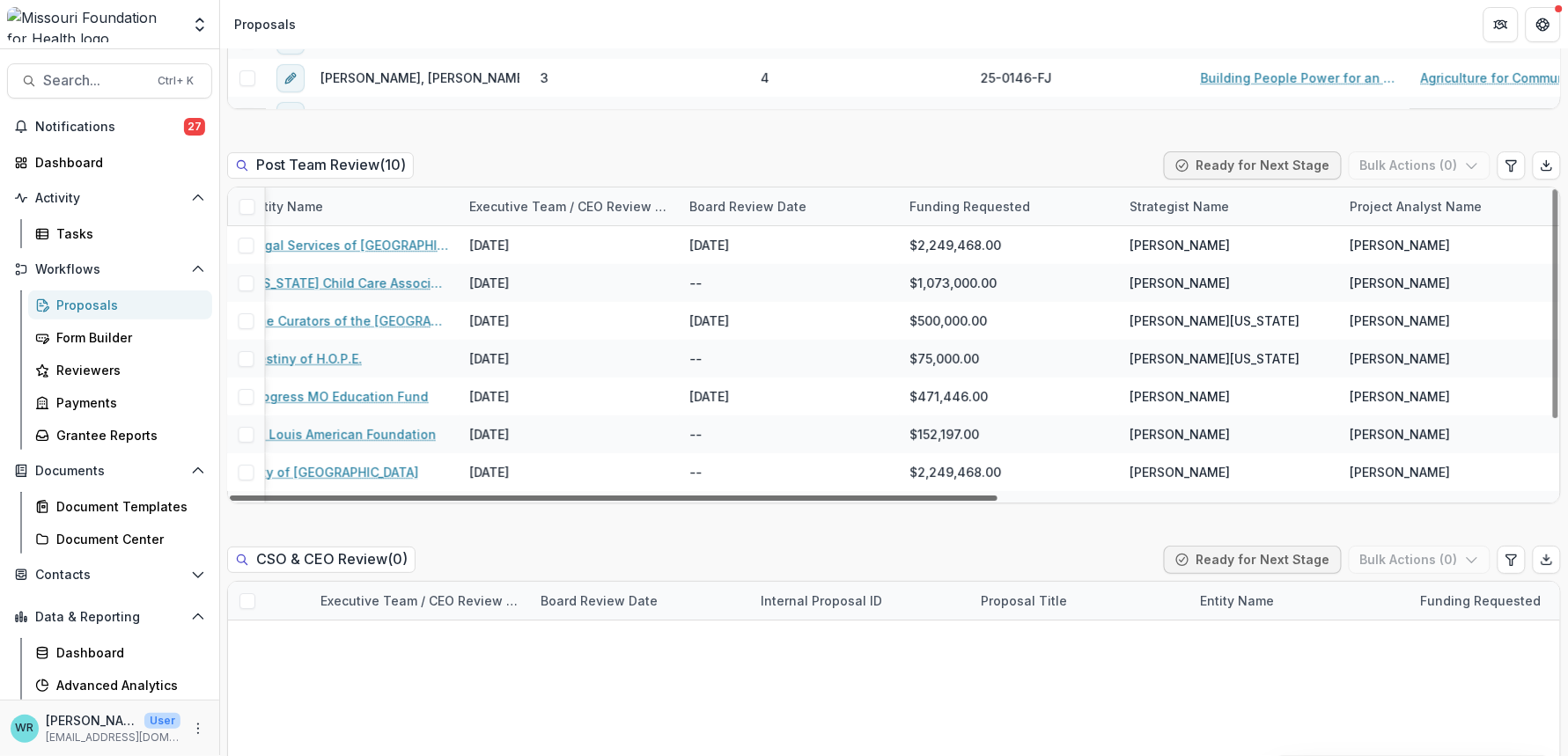
drag, startPoint x: 616, startPoint y: 495, endPoint x: 1394, endPoint y: 563, distance: 781.0
click at [997, 500] on div at bounding box center [614, 498] width 767 height 6
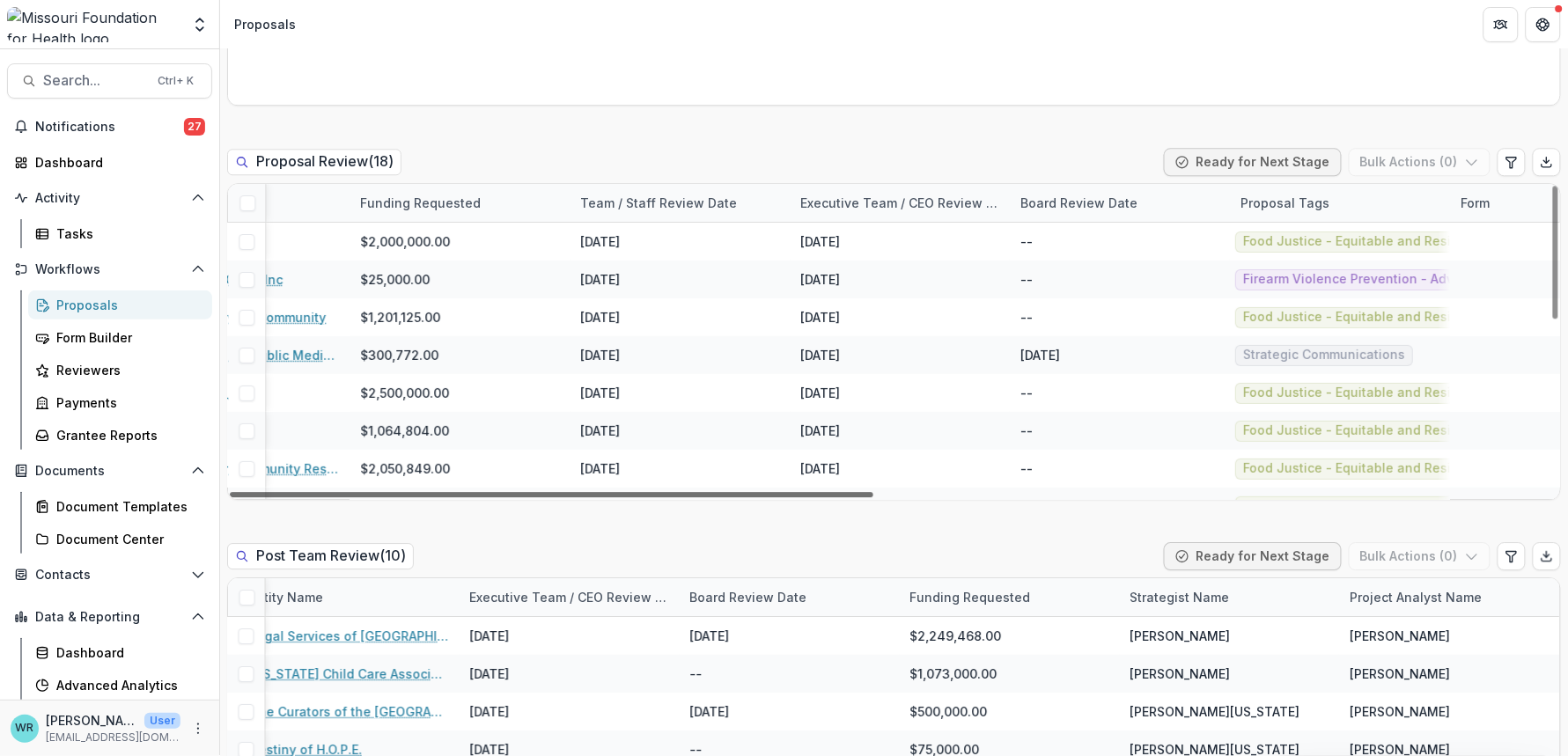
scroll to position [0, 1394]
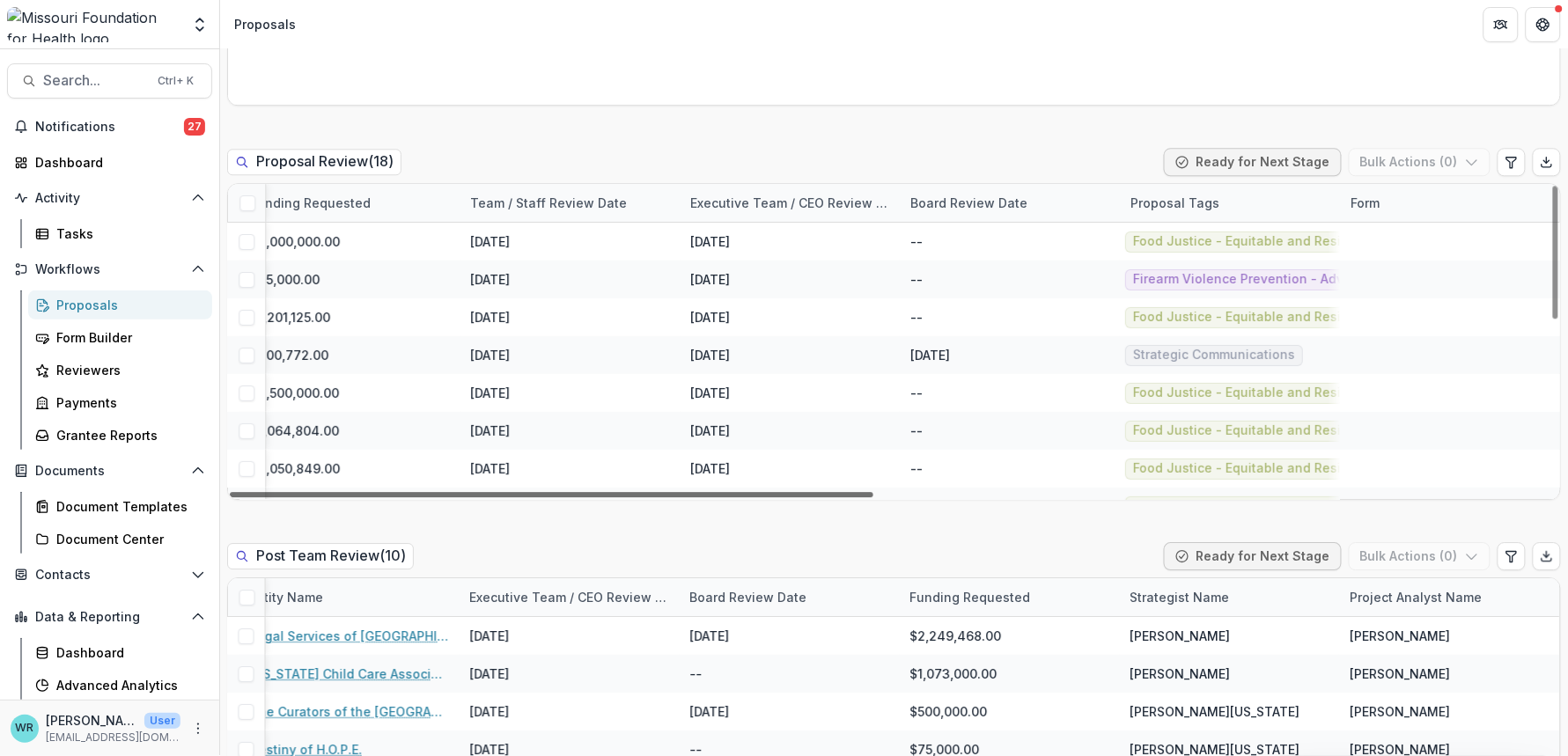
drag, startPoint x: 771, startPoint y: 492, endPoint x: 1502, endPoint y: 540, distance: 732.6
click at [873, 498] on div at bounding box center [551, 495] width 643 height 6
click at [1505, 164] on icon "Edit table settings" at bounding box center [1511, 161] width 14 height 14
select select "******"
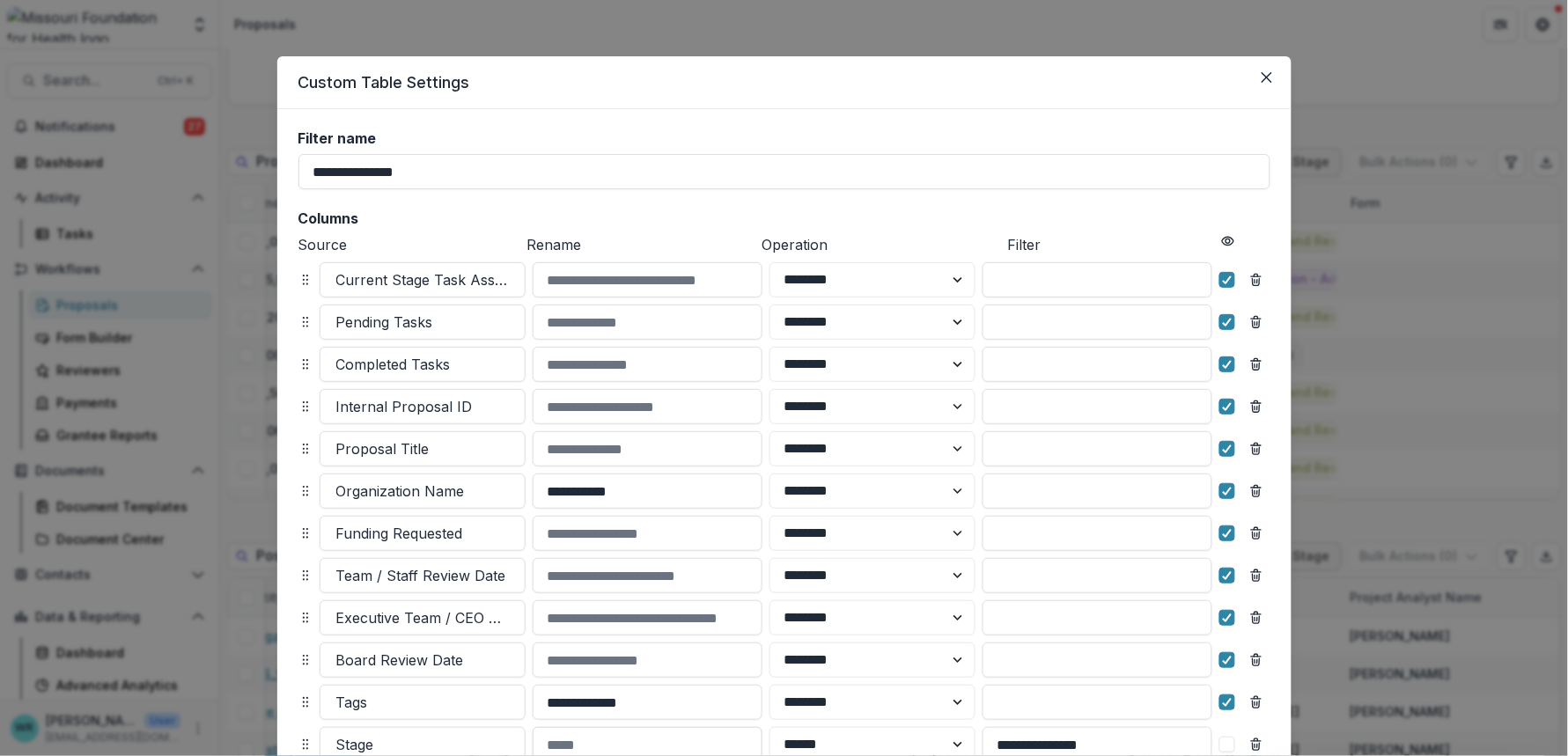
scroll to position [252, 0]
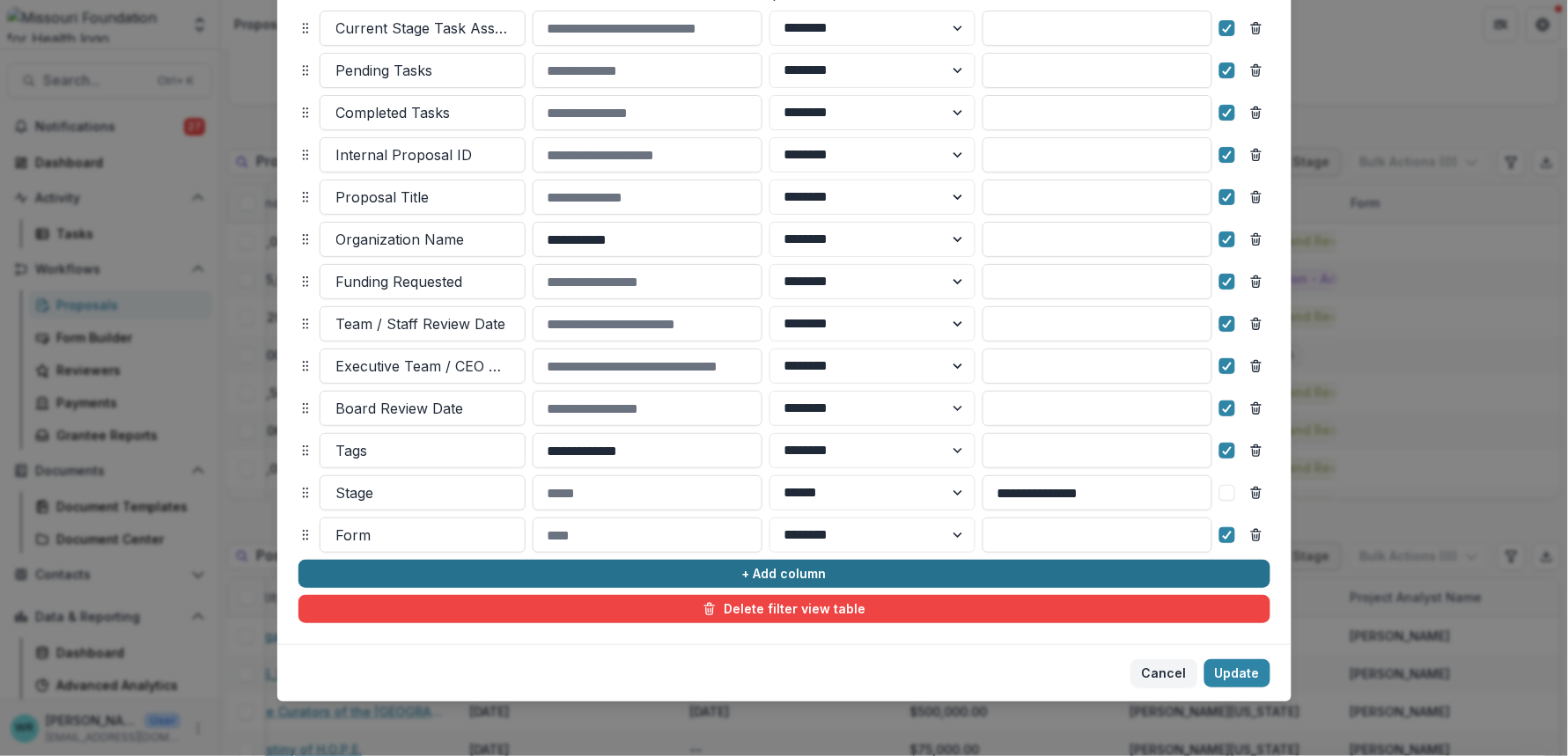
click at [953, 564] on button "+ Add column" at bounding box center [784, 574] width 972 height 29
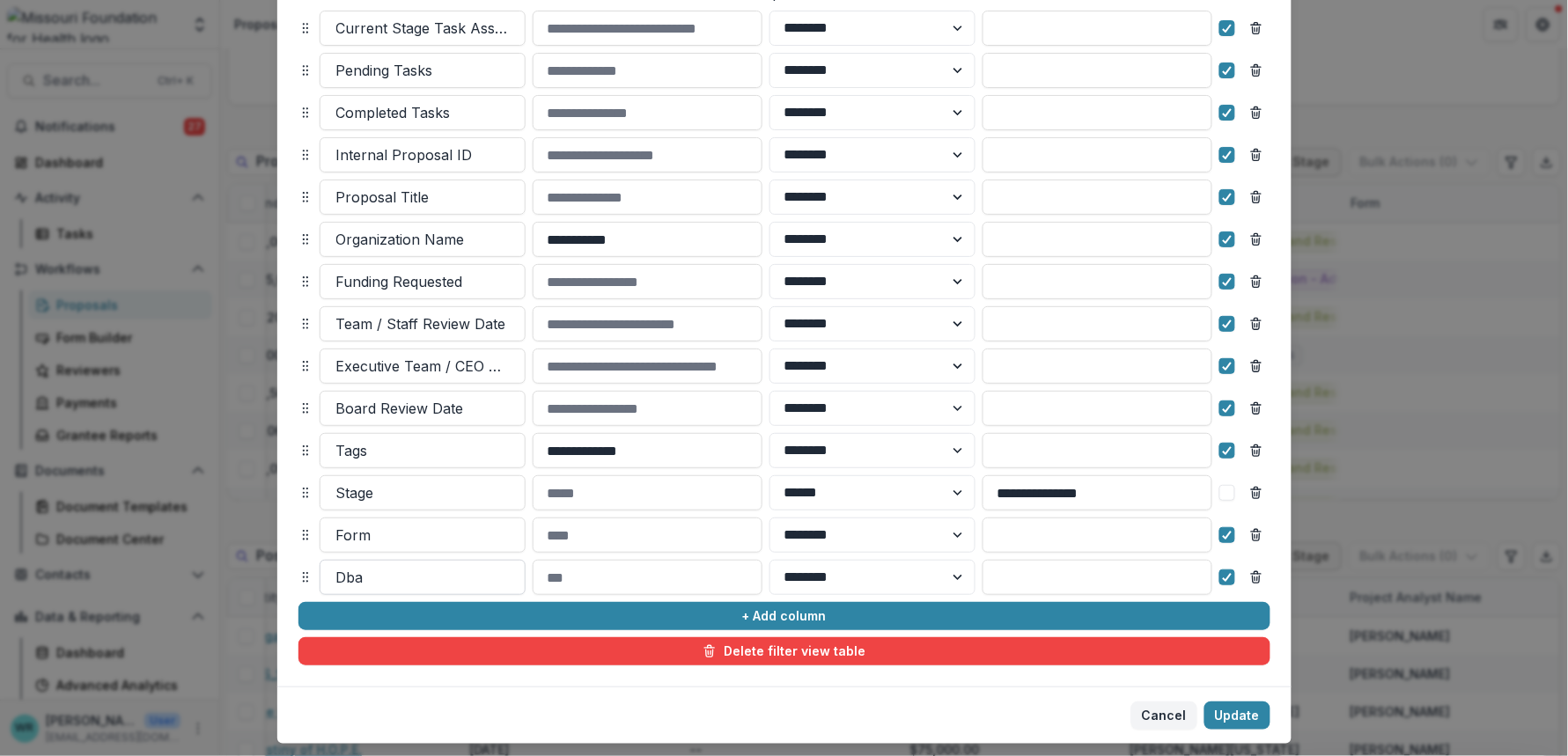
click at [370, 575] on div at bounding box center [422, 577] width 173 height 25
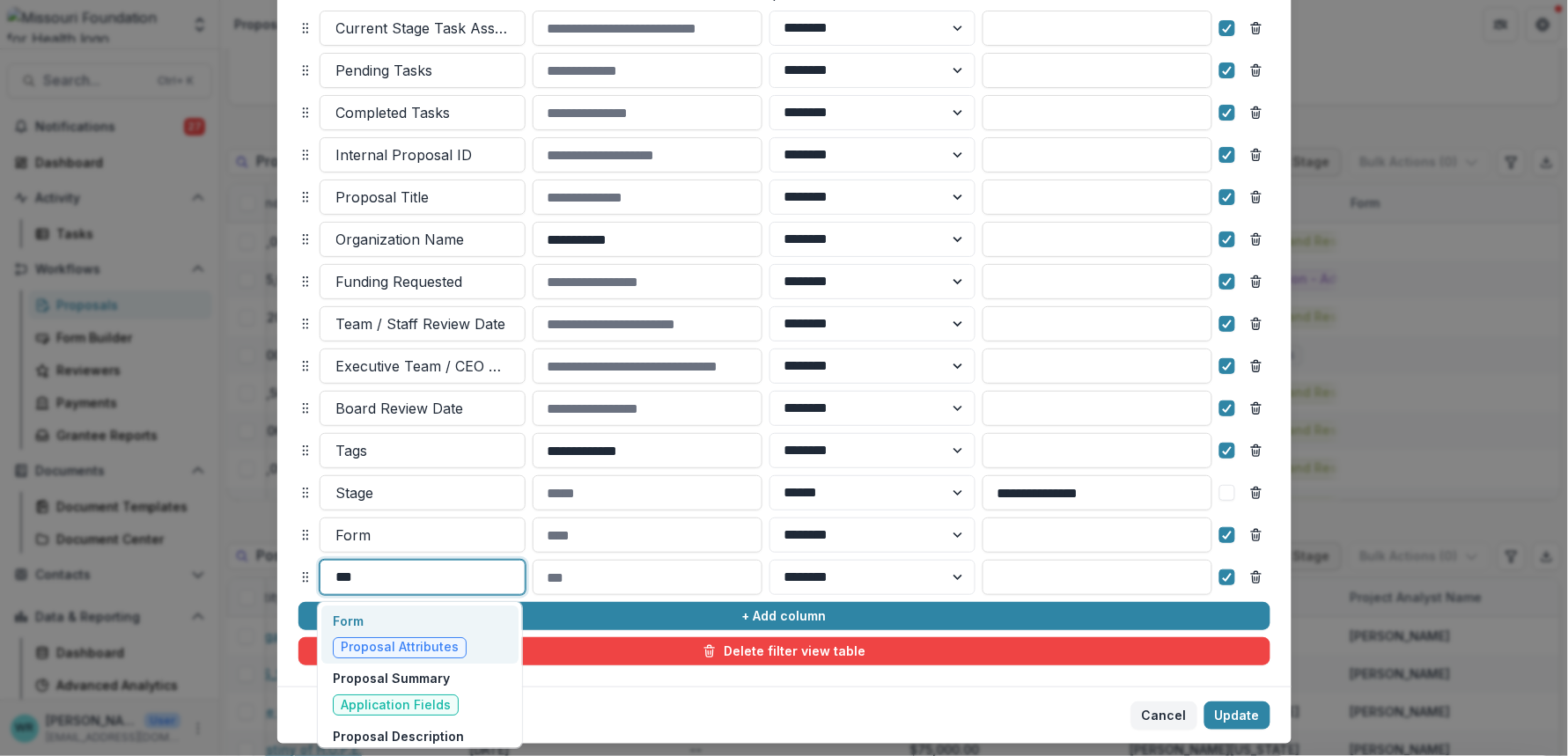
type input "****"
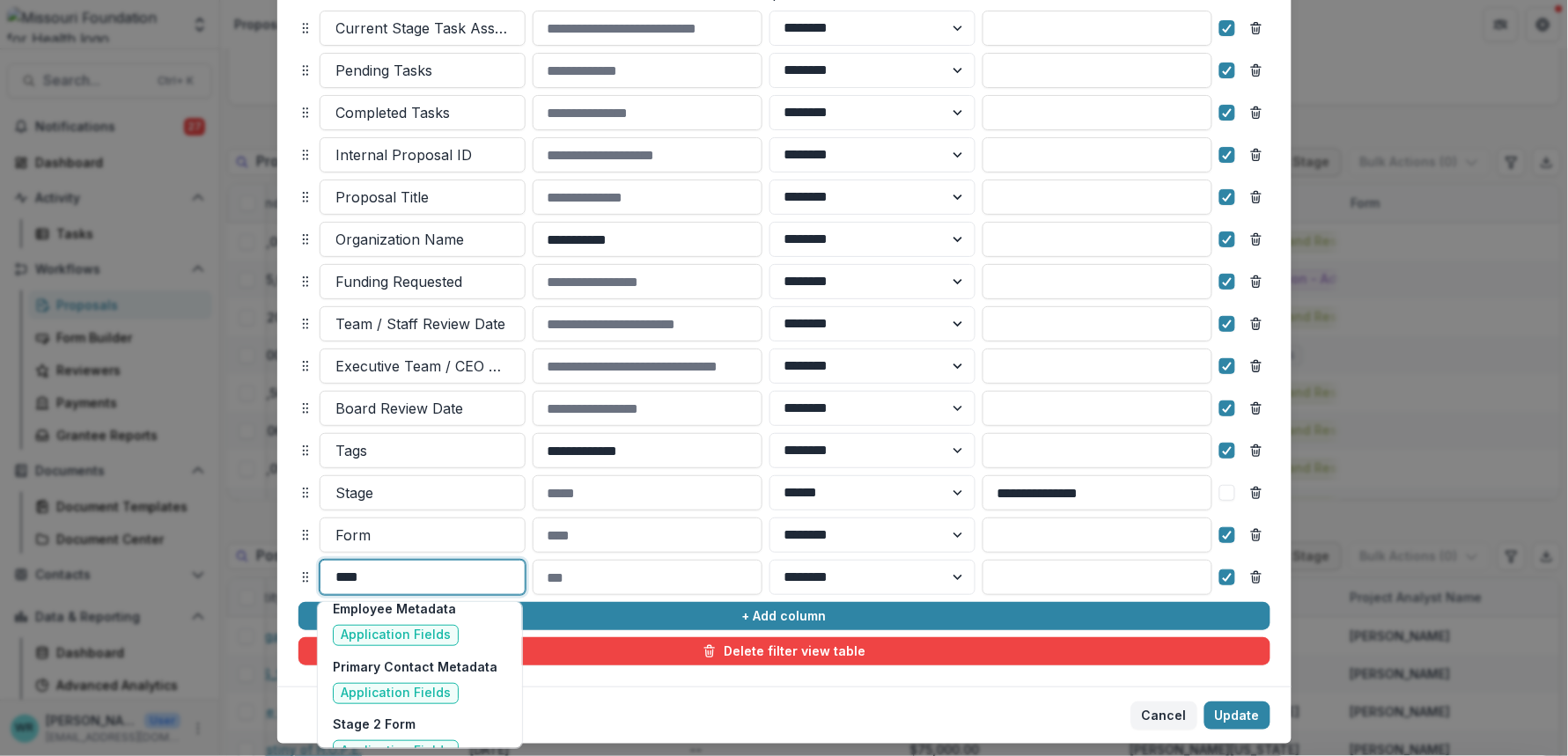
scroll to position [0, 0]
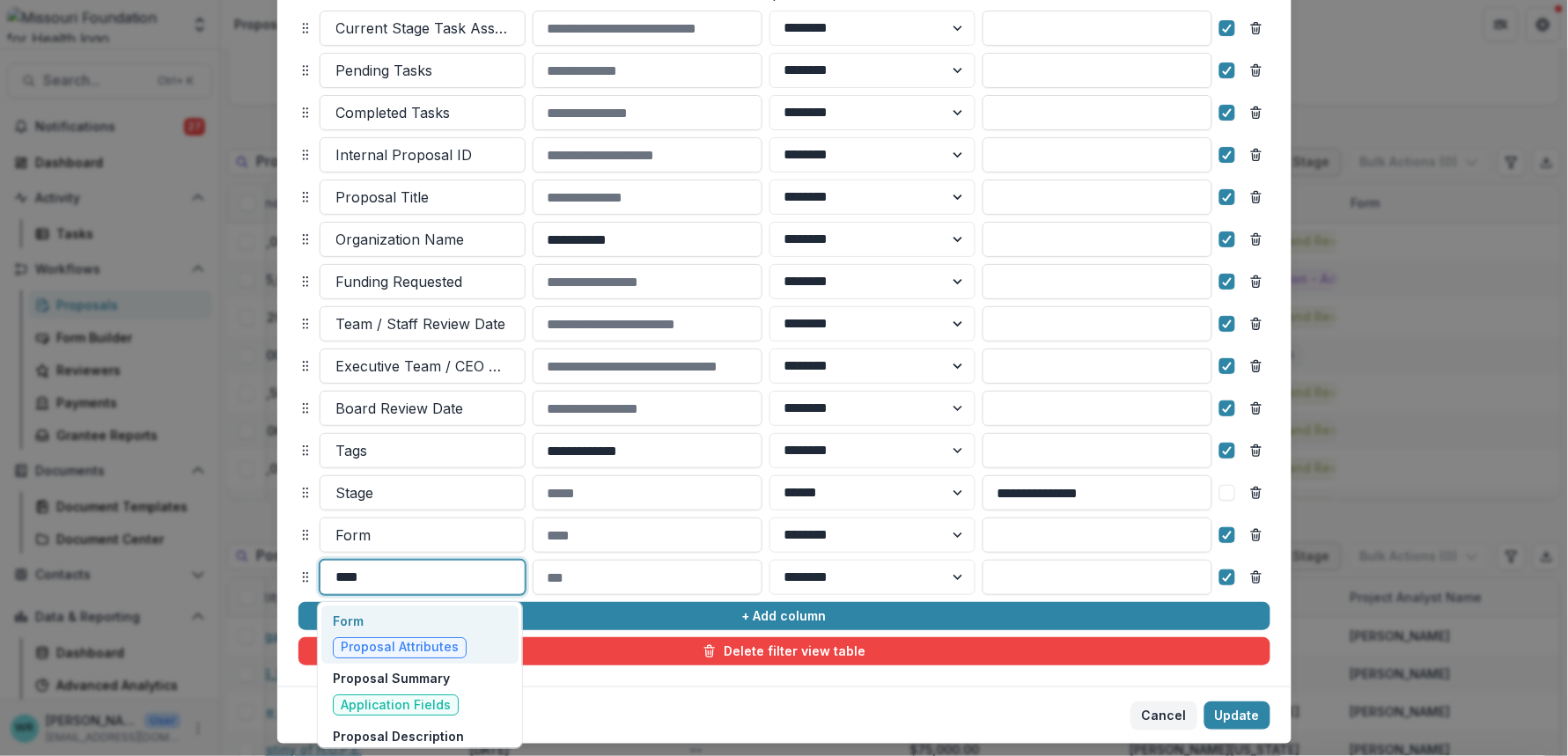
click at [436, 645] on span "Proposal Attributes" at bounding box center [399, 647] width 118 height 15
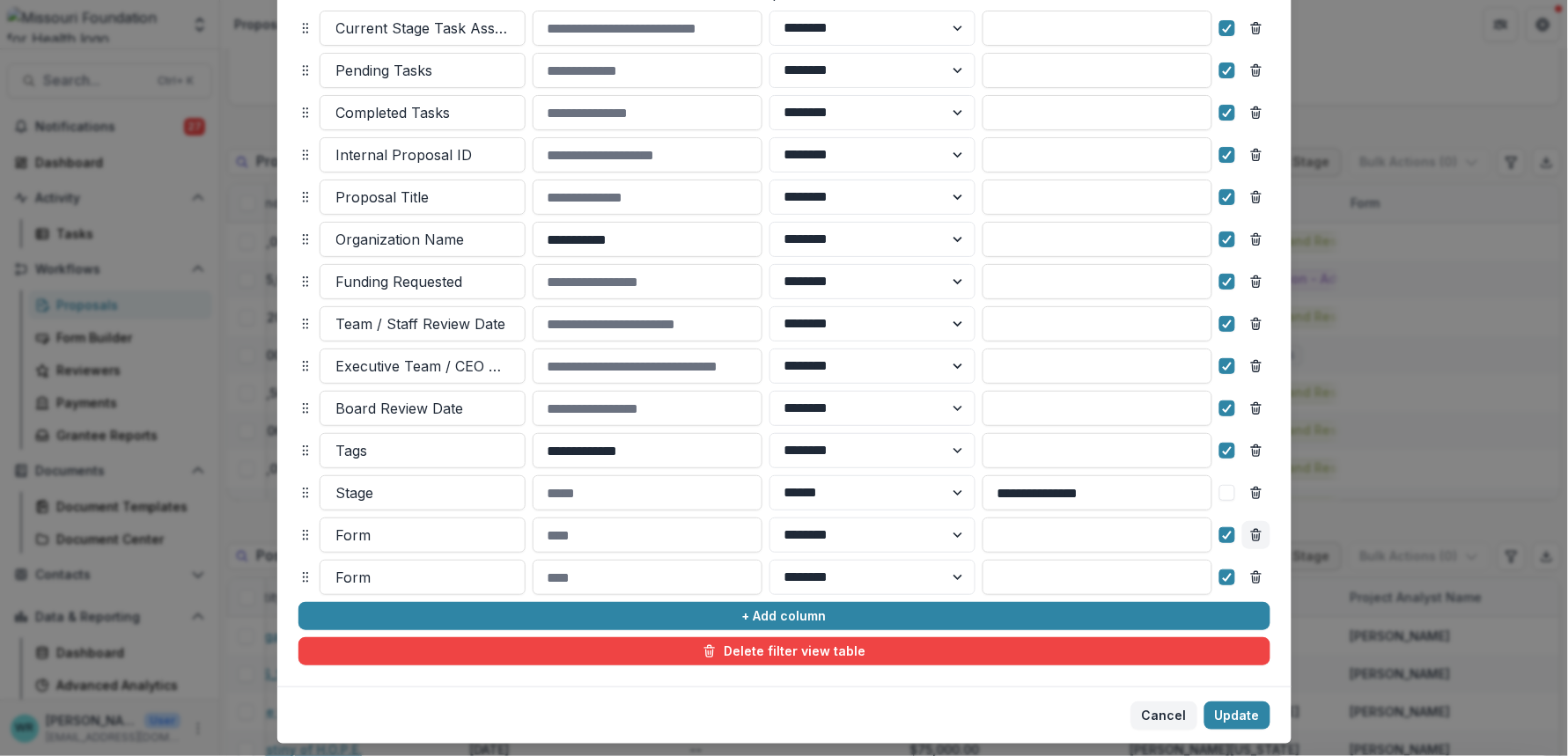
click at [1257, 535] on line "Remove column" at bounding box center [1257, 537] width 0 height 4
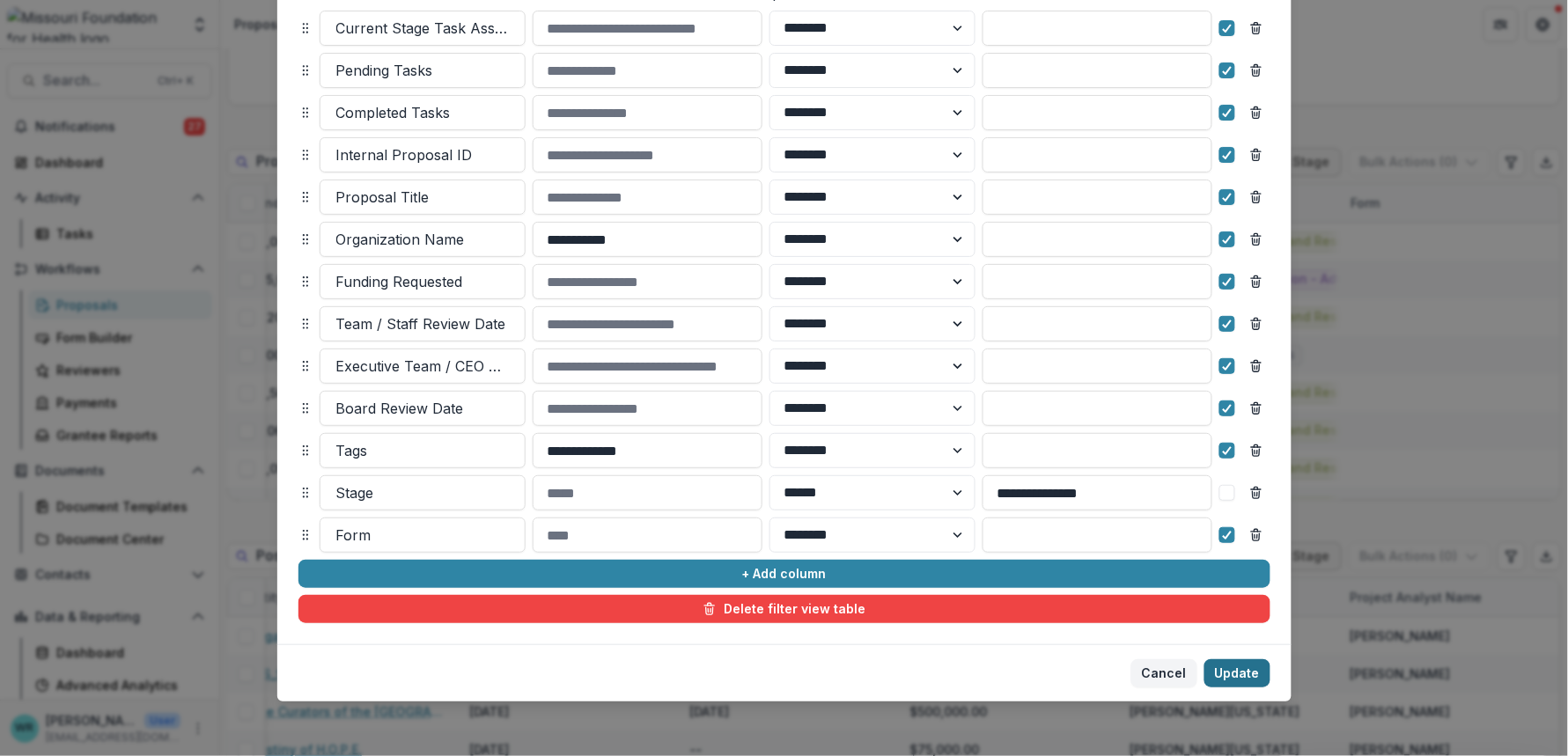
click at [1241, 682] on button "Update" at bounding box center [1238, 673] width 66 height 29
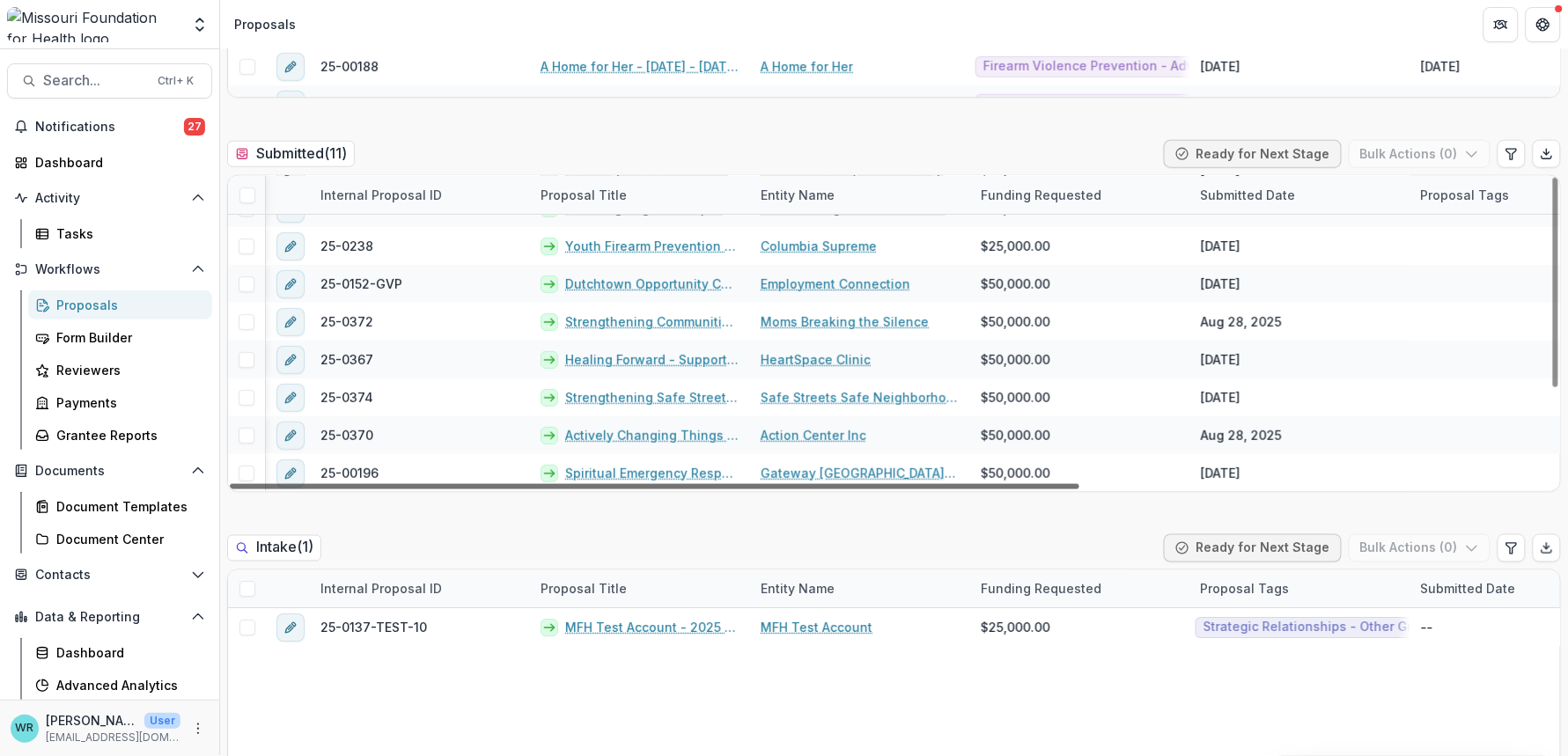
scroll to position [139, 734]
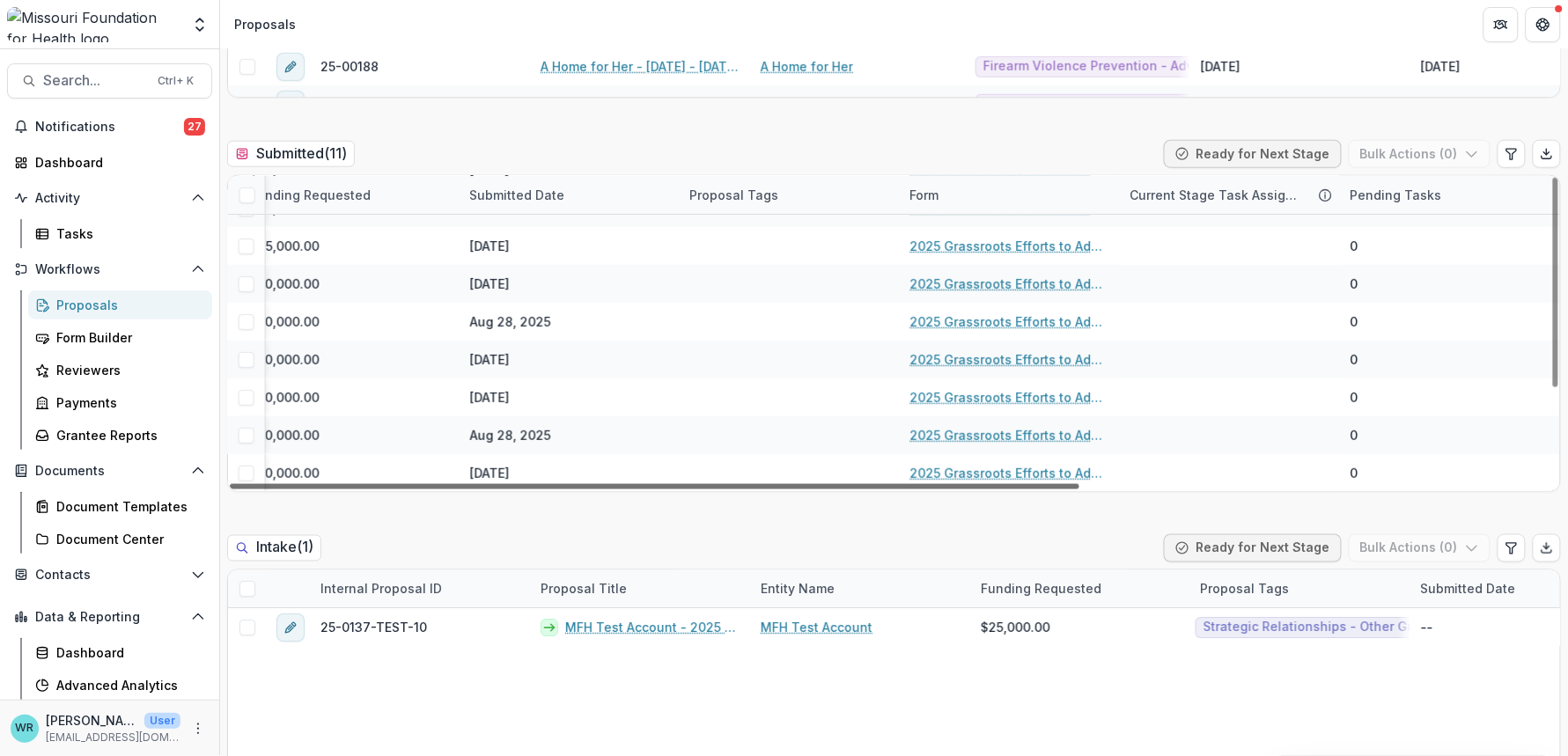
drag, startPoint x: 1051, startPoint y: 482, endPoint x: 1669, endPoint y: 510, distance: 618.6
click at [1079, 489] on div at bounding box center [654, 487] width 849 height 6
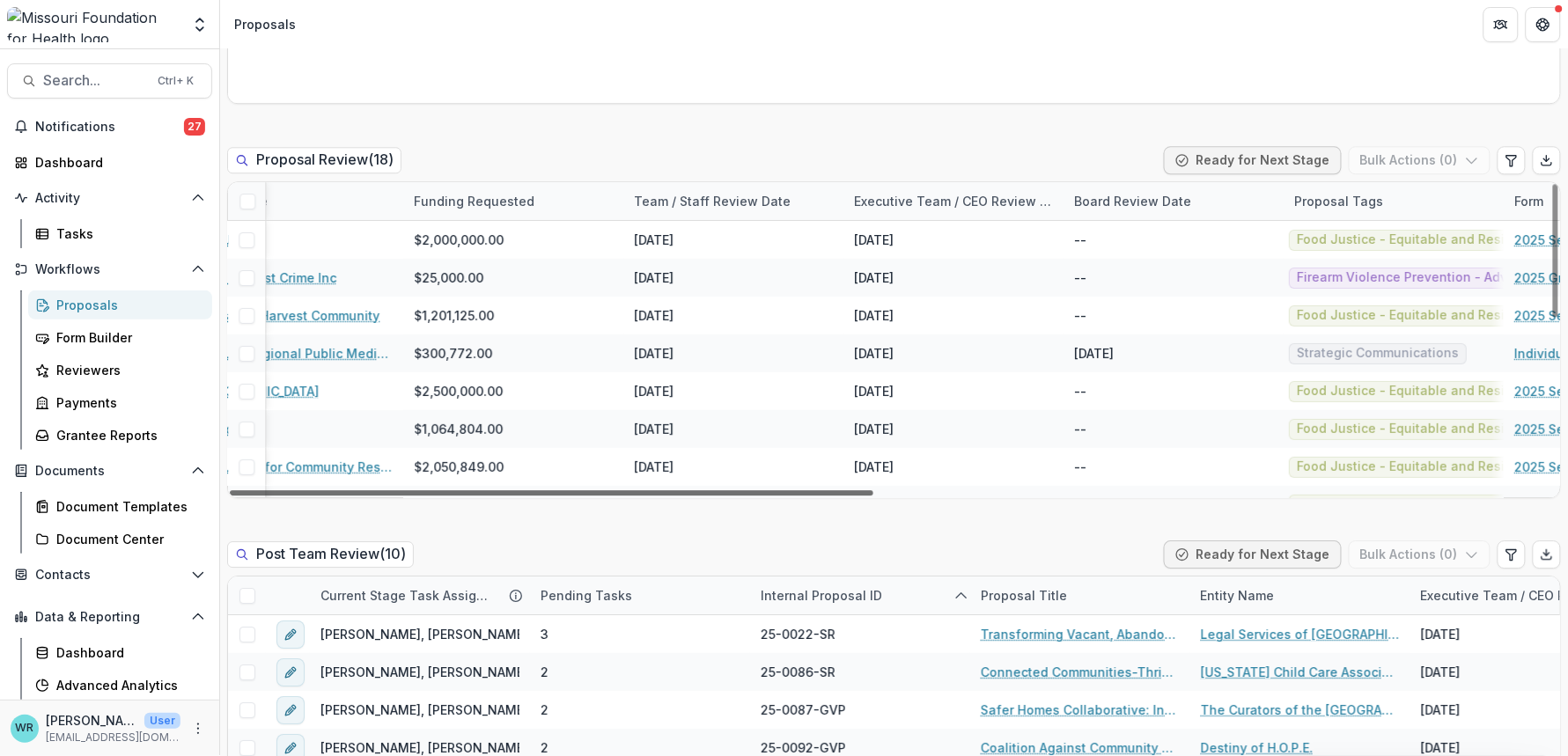
scroll to position [0, 1394]
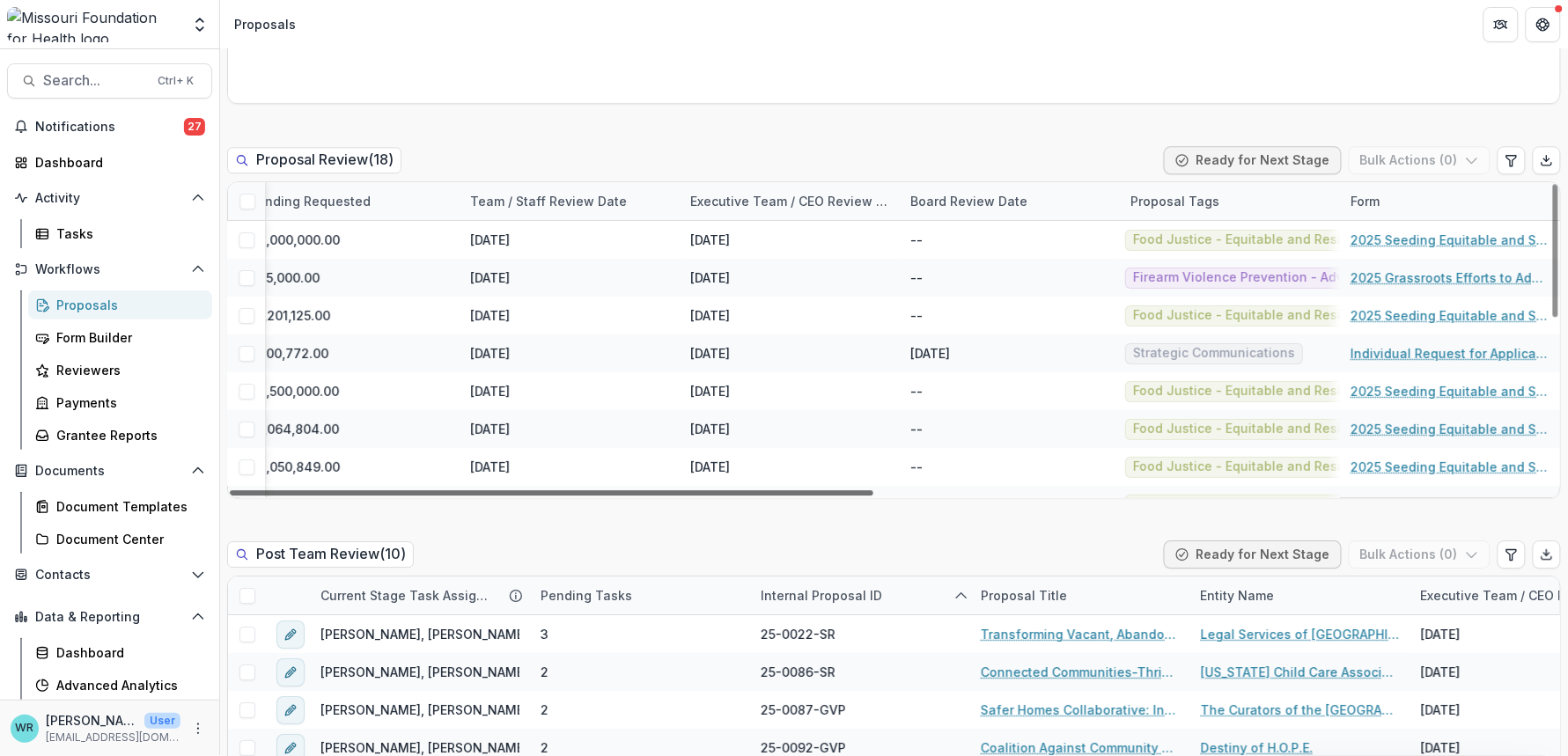
drag, startPoint x: 785, startPoint y: 489, endPoint x: 1617, endPoint y: 522, distance: 832.7
click at [873, 496] on div at bounding box center [551, 493] width 643 height 6
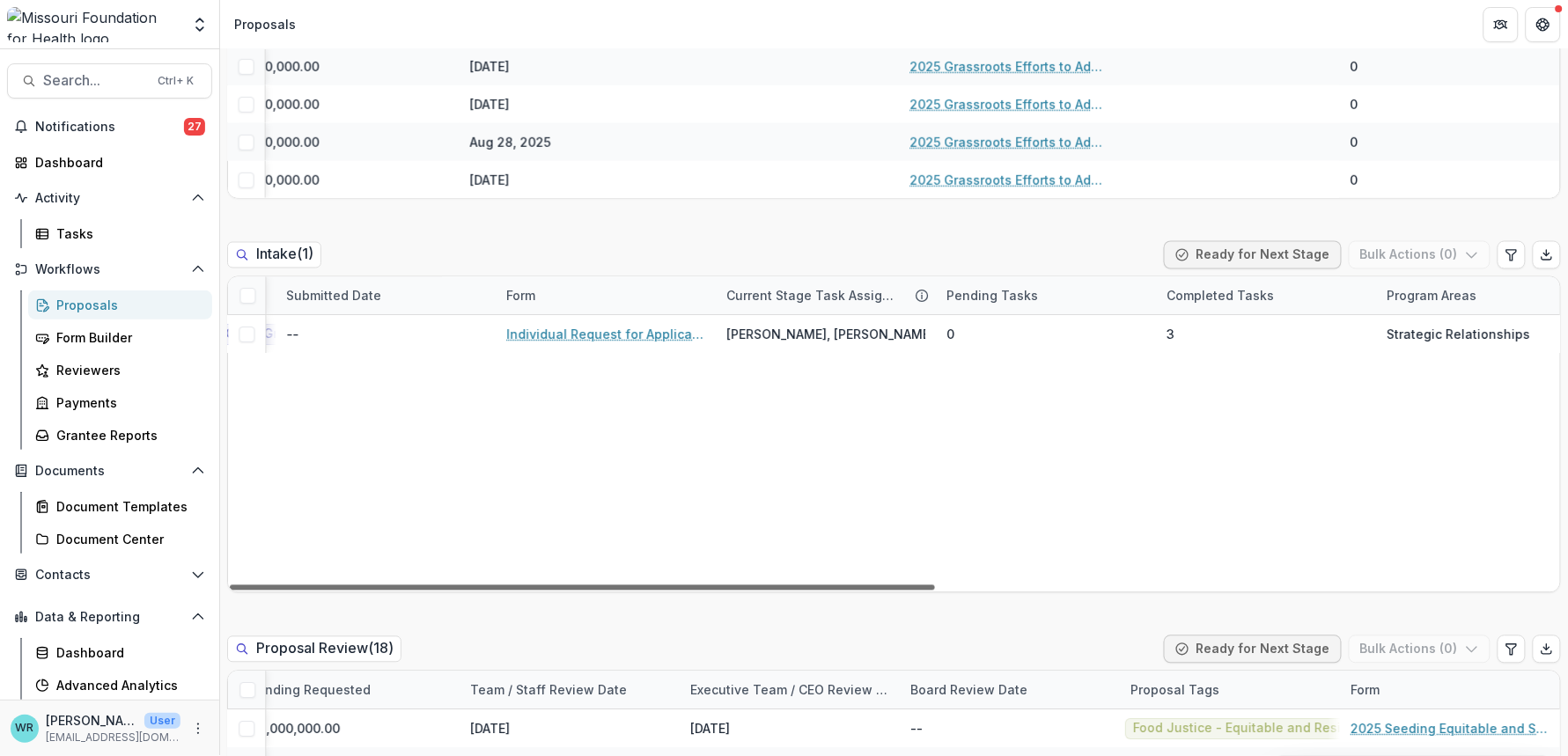
scroll to position [0, 1174]
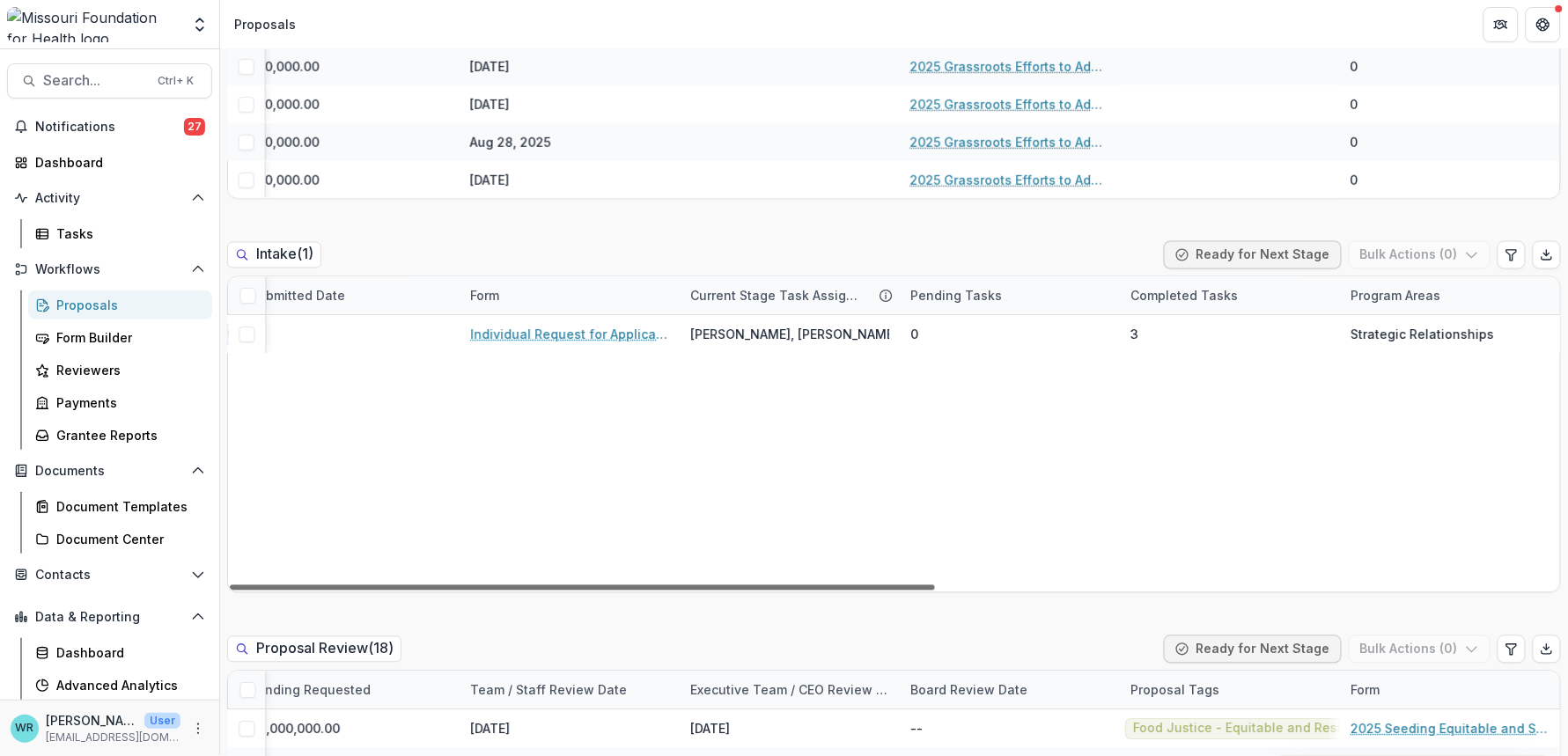
drag, startPoint x: 916, startPoint y: 587, endPoint x: 1682, endPoint y: 615, distance: 766.5
click at [935, 590] on div at bounding box center [582, 588] width 705 height 6
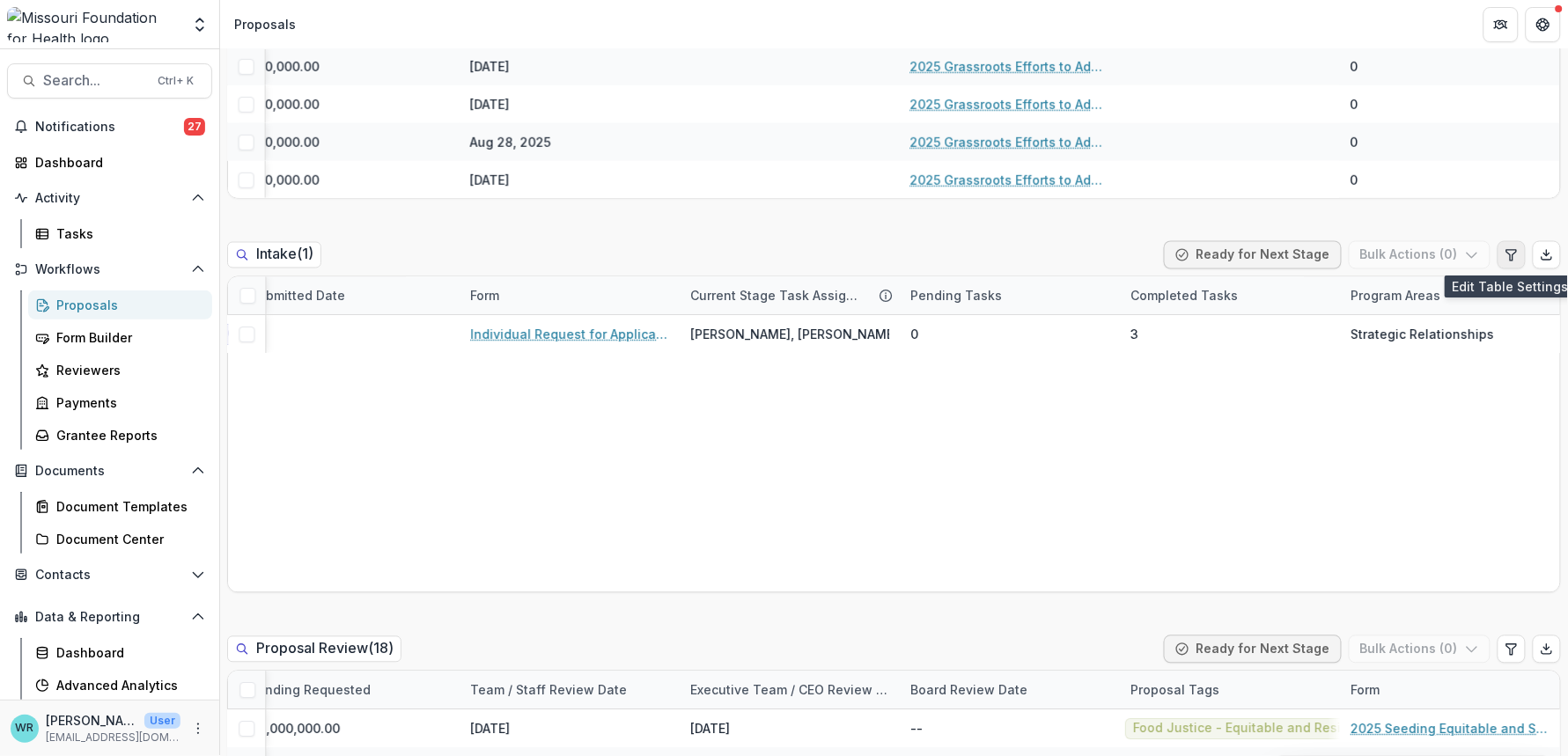
click at [1519, 252] on button "Edit table settings" at bounding box center [1511, 255] width 29 height 29
select select "******"
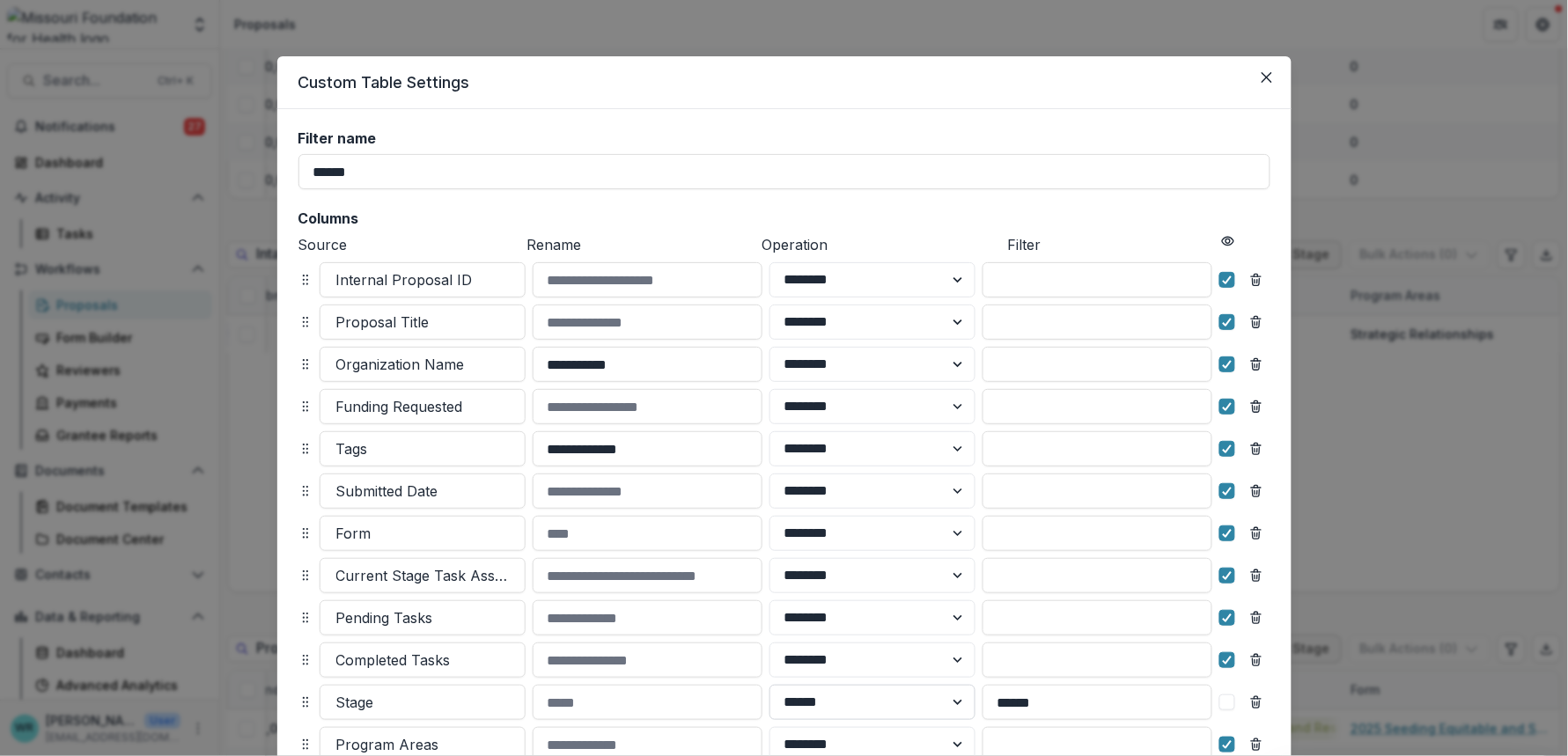
scroll to position [211, 0]
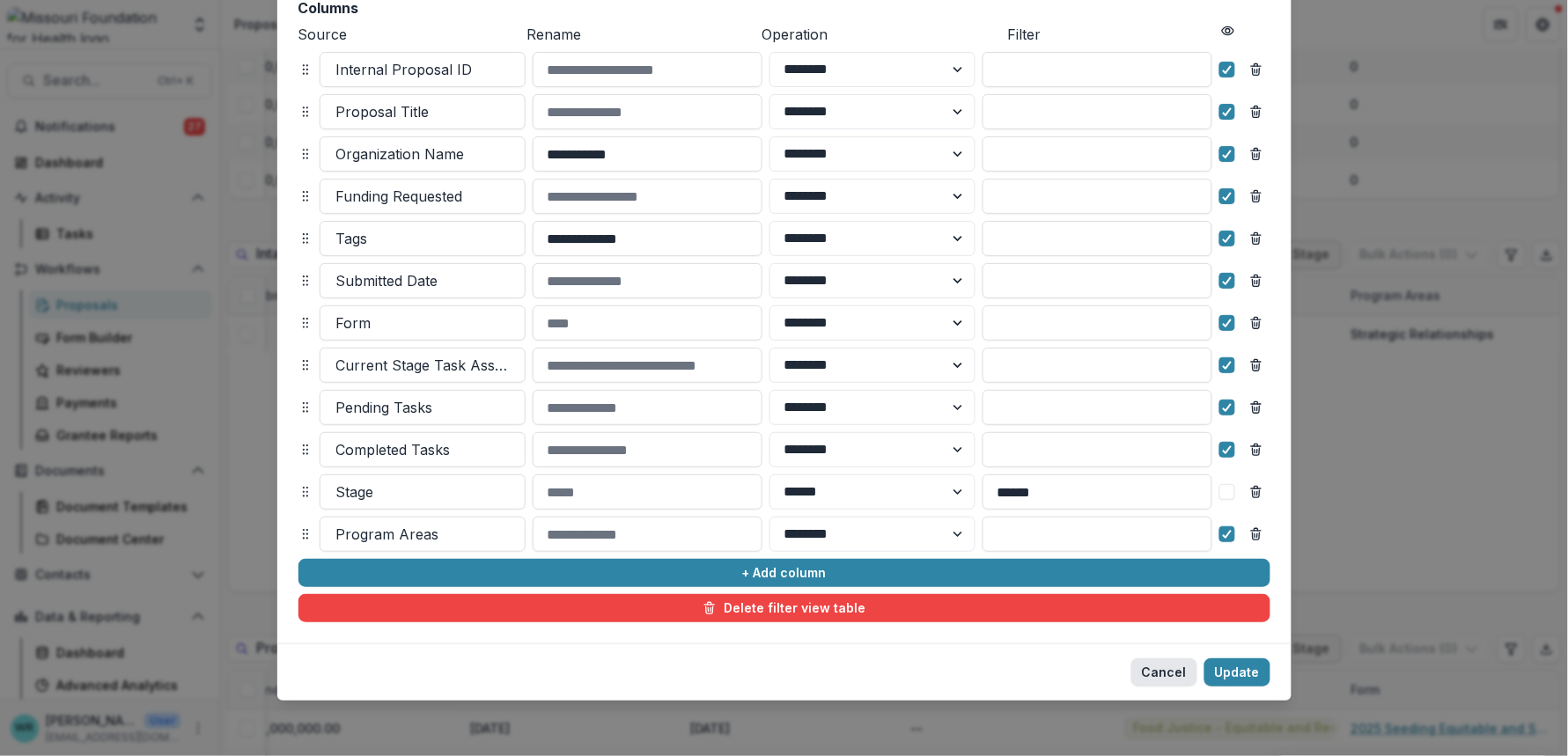
click at [1168, 676] on button "Cancel" at bounding box center [1164, 672] width 66 height 29
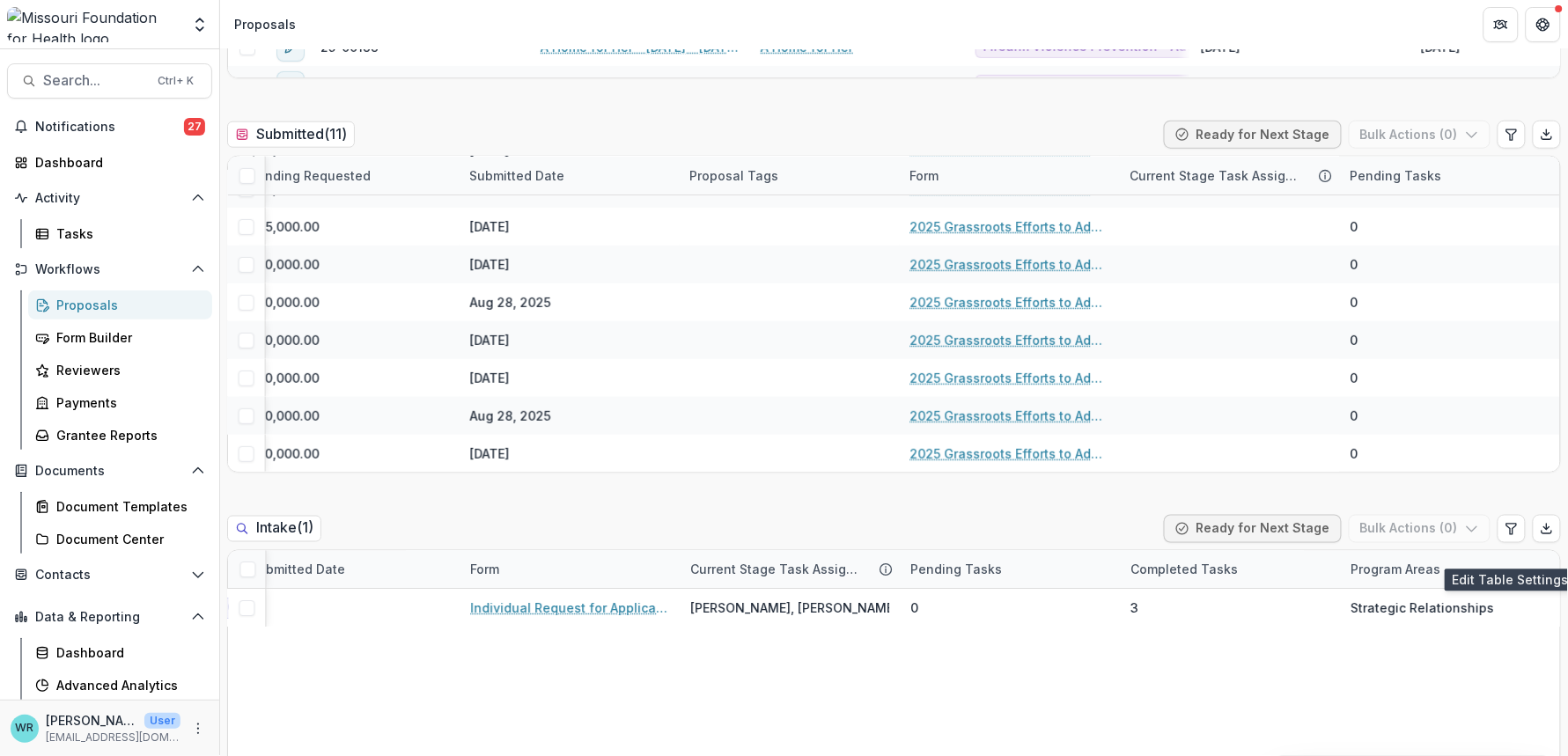
scroll to position [488, 0]
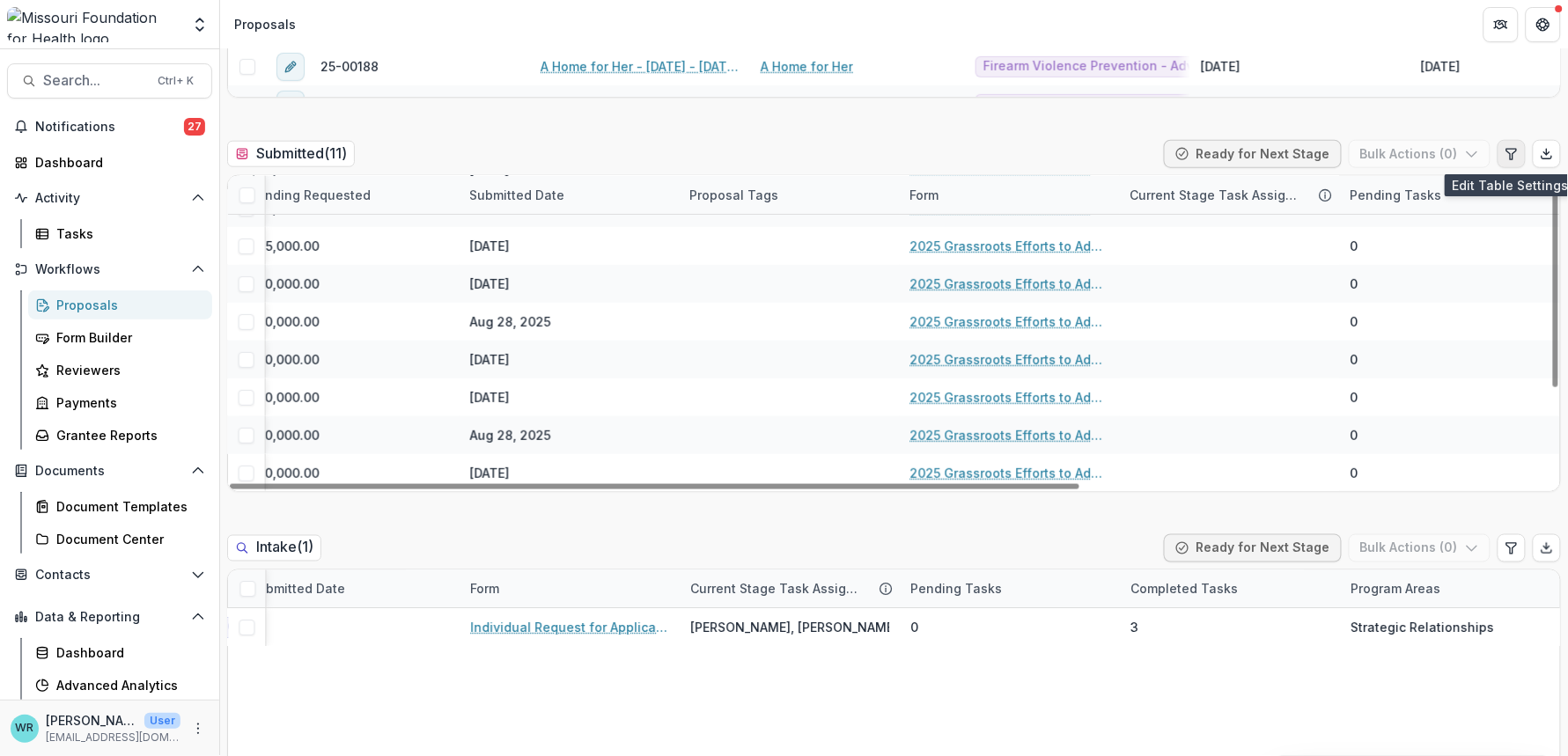
click at [1508, 159] on icon "Edit table settings" at bounding box center [1511, 154] width 14 height 14
select select "******"
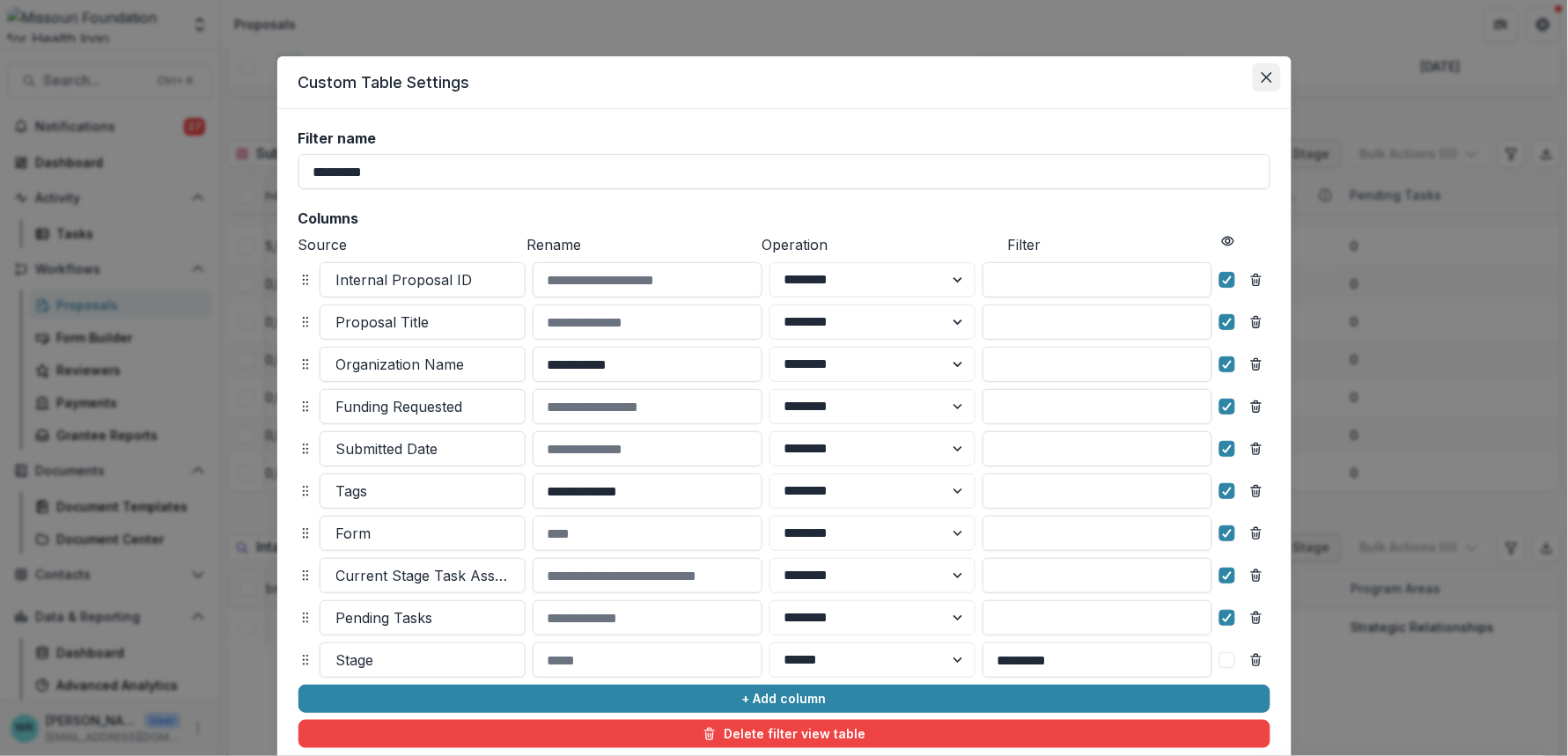
click at [1262, 76] on icon "Close" at bounding box center [1266, 76] width 10 height 10
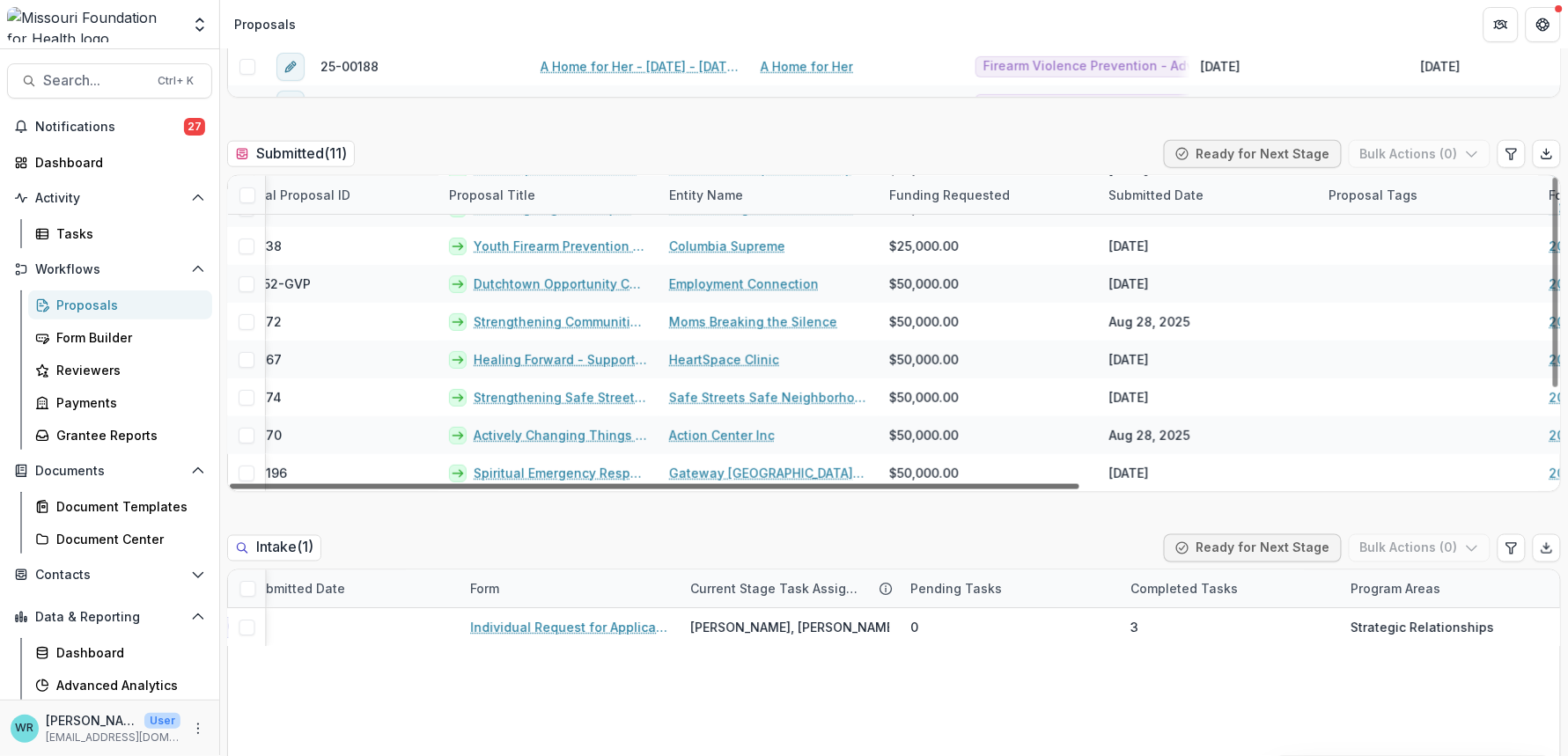
scroll to position [139, 0]
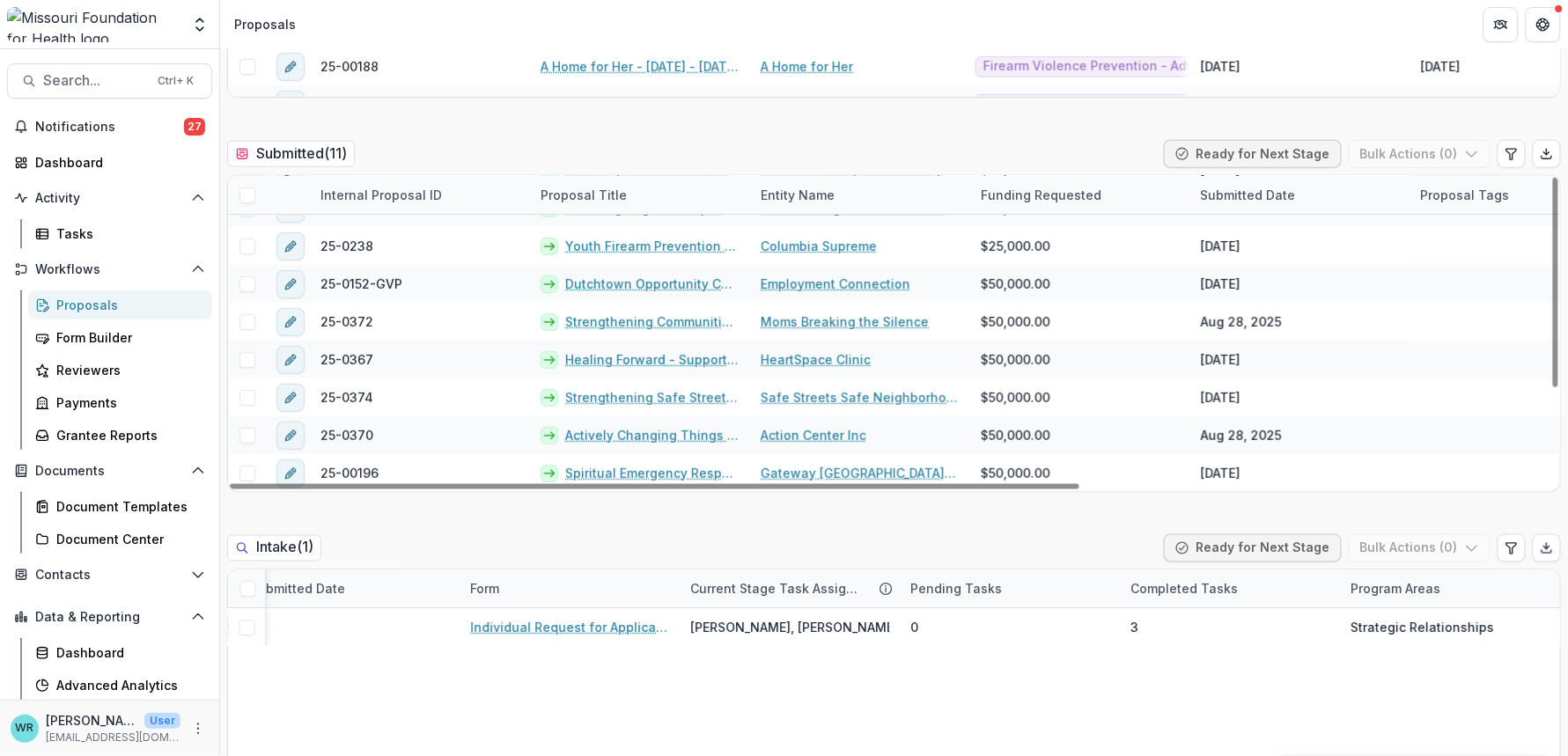
drag, startPoint x: 740, startPoint y: 481, endPoint x: 706, endPoint y: 490, distance: 35.2
click at [241, 484] on div at bounding box center [654, 487] width 849 height 6
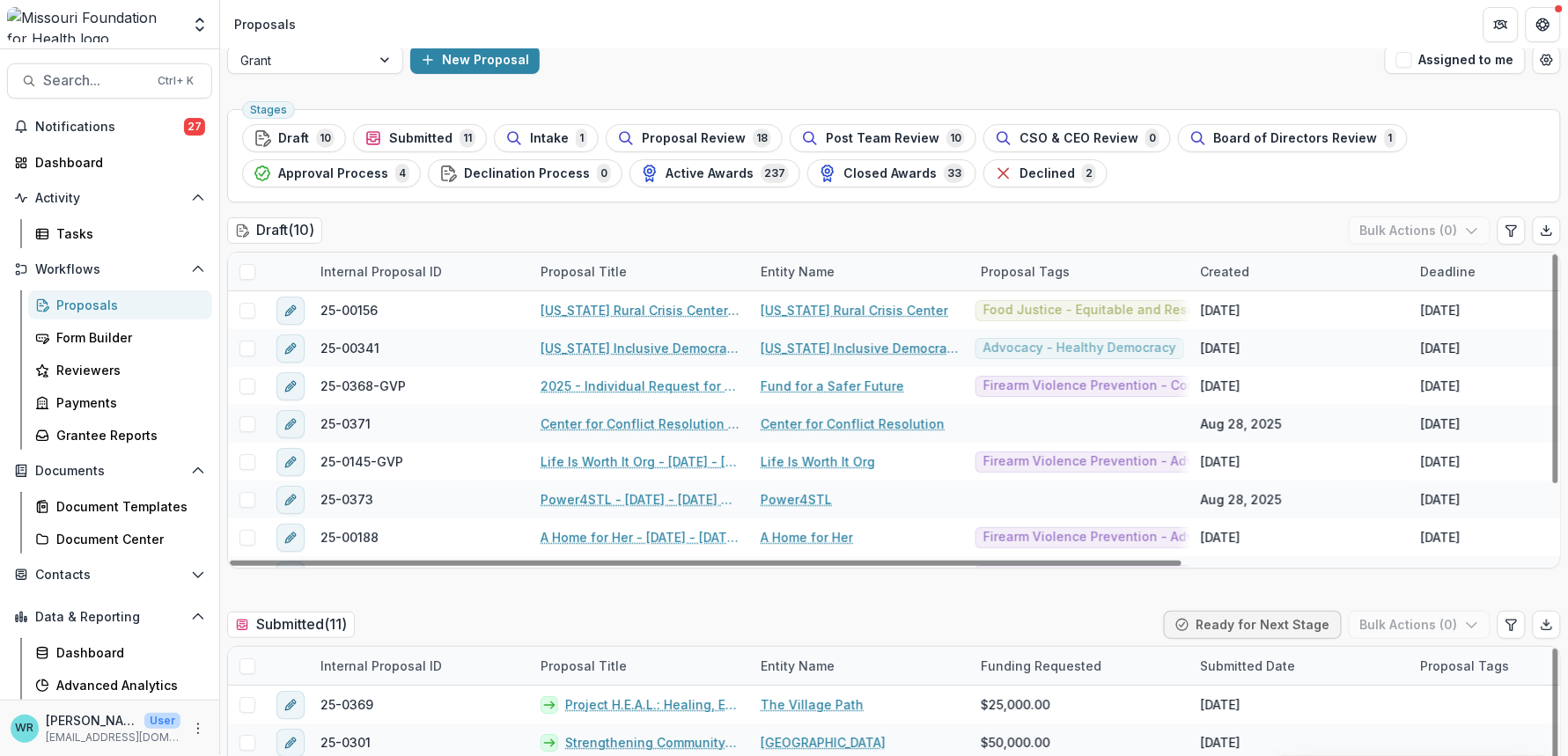
scroll to position [0, 0]
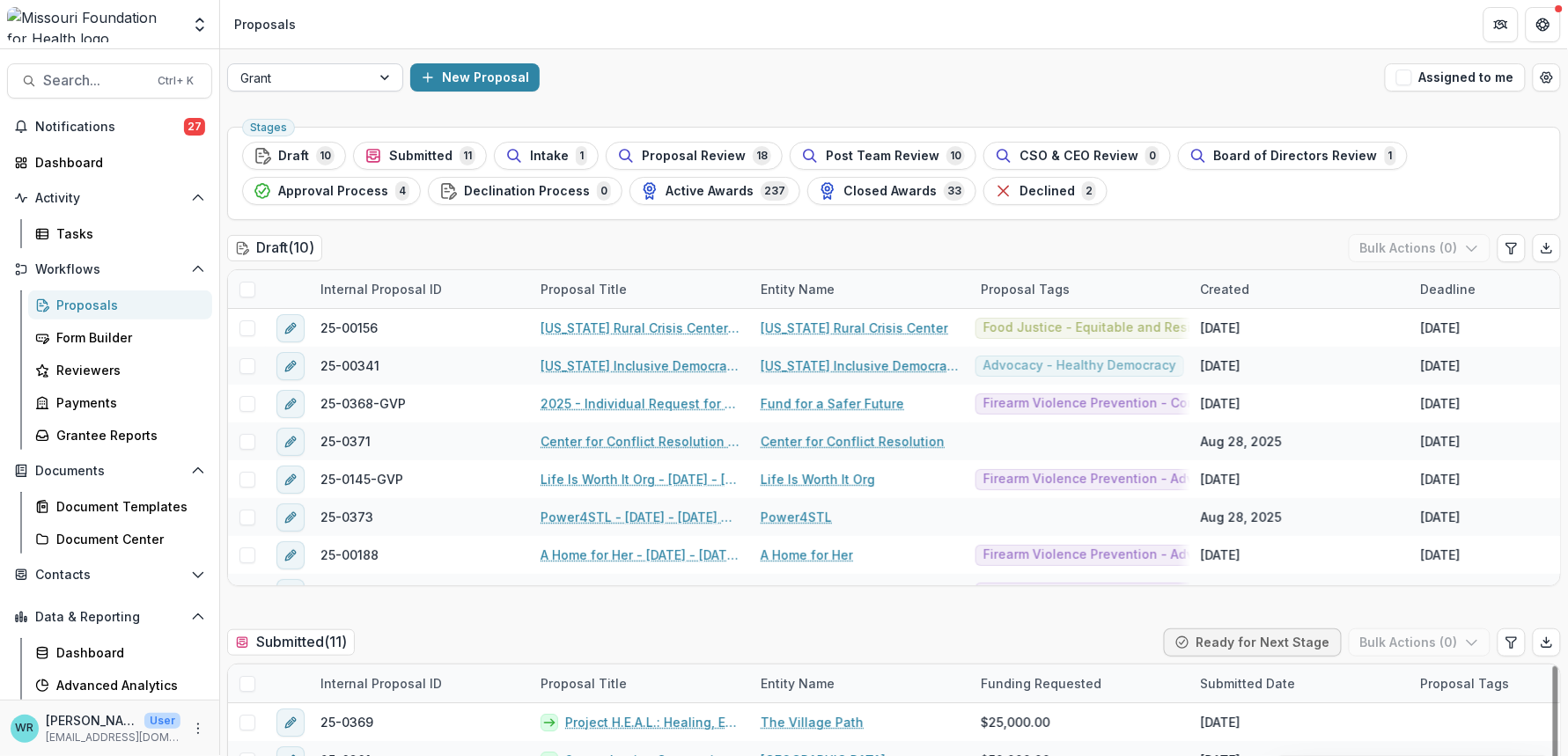
click at [384, 82] on div at bounding box center [386, 77] width 31 height 27
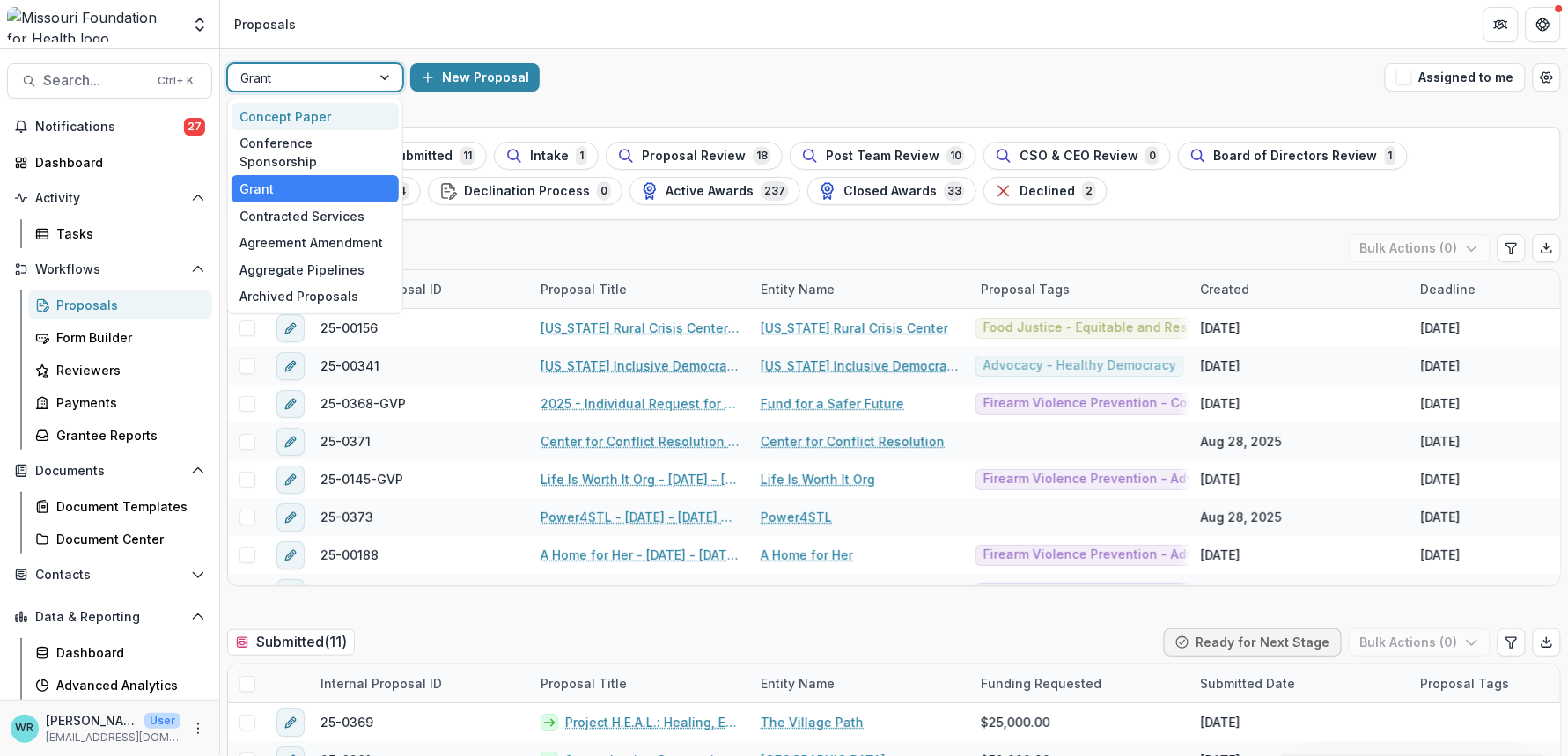
click at [314, 121] on div "Concept Paper" at bounding box center [316, 117] width 167 height 28
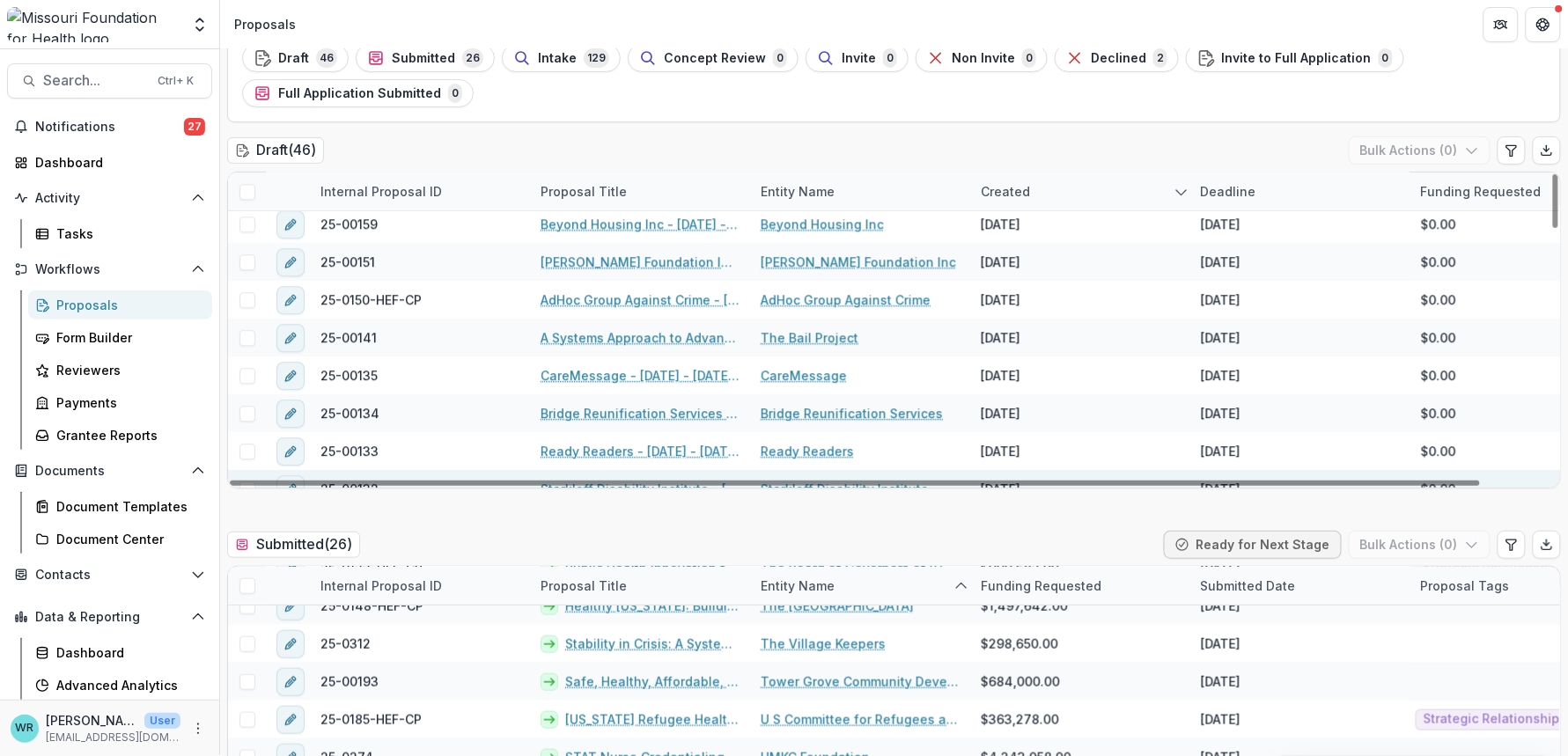
scroll to position [1418, 0]
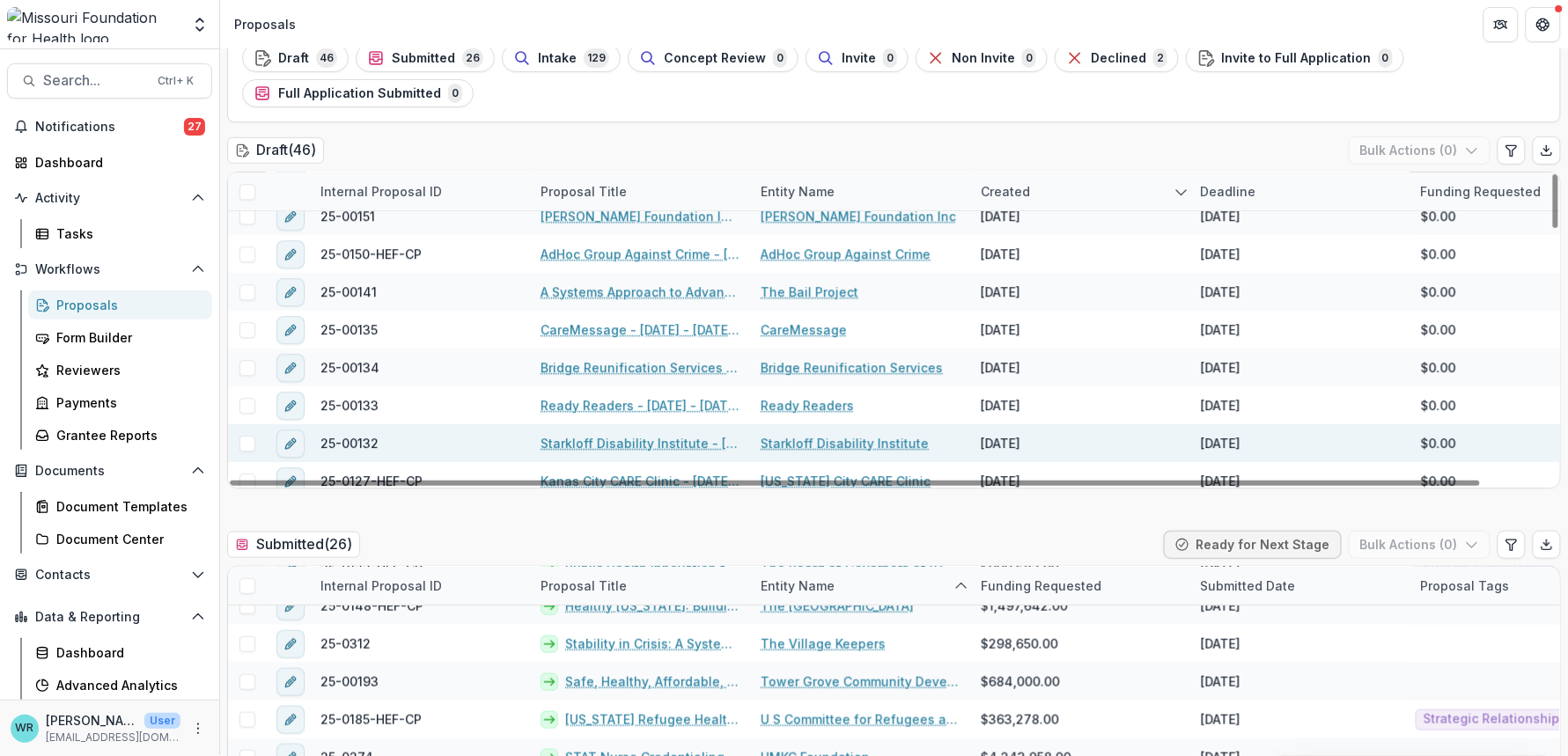
drag, startPoint x: 1128, startPoint y: 505, endPoint x: 1124, endPoint y: 473, distance: 32.2
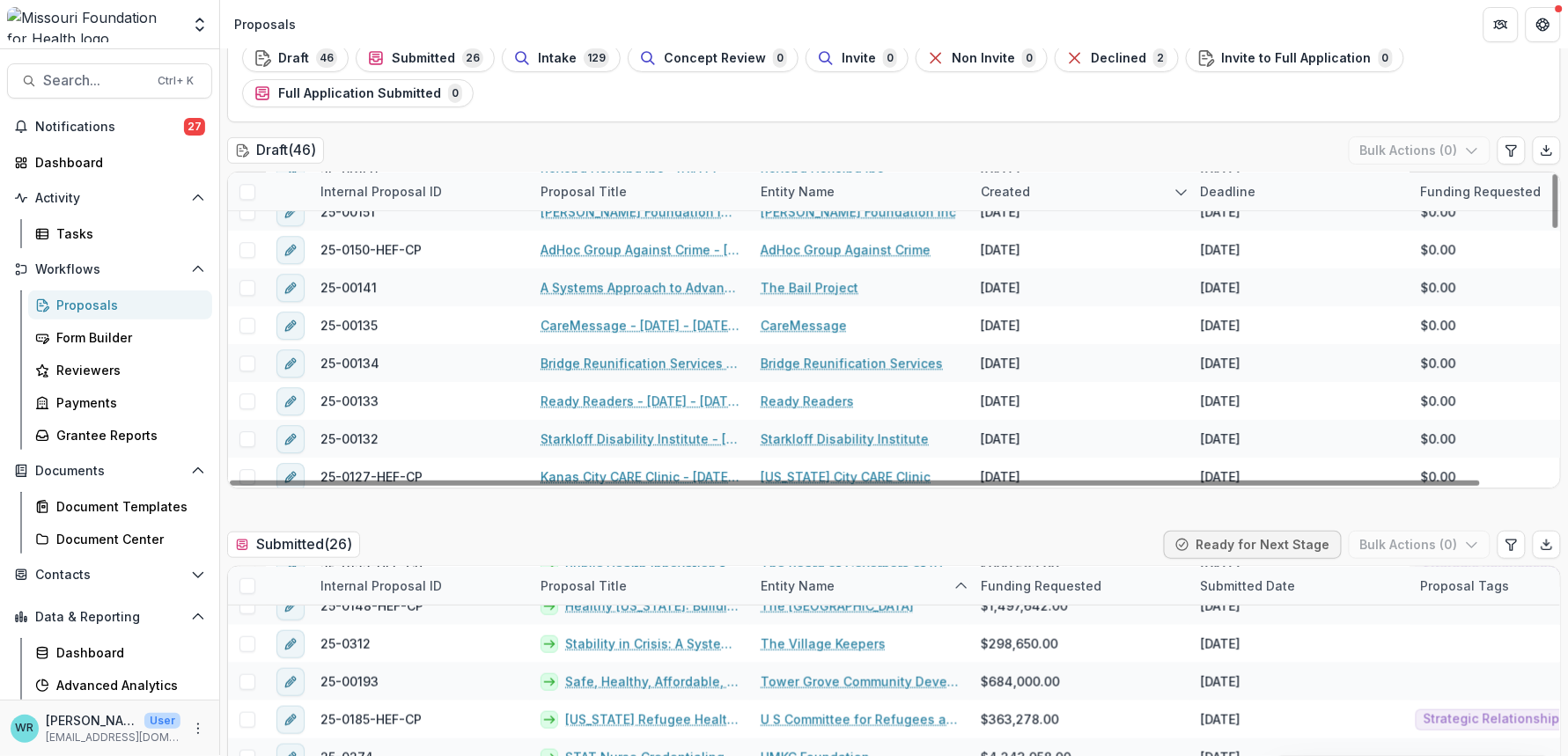
click at [420, 48] on header "Proposals" at bounding box center [894, 24] width 1348 height 49
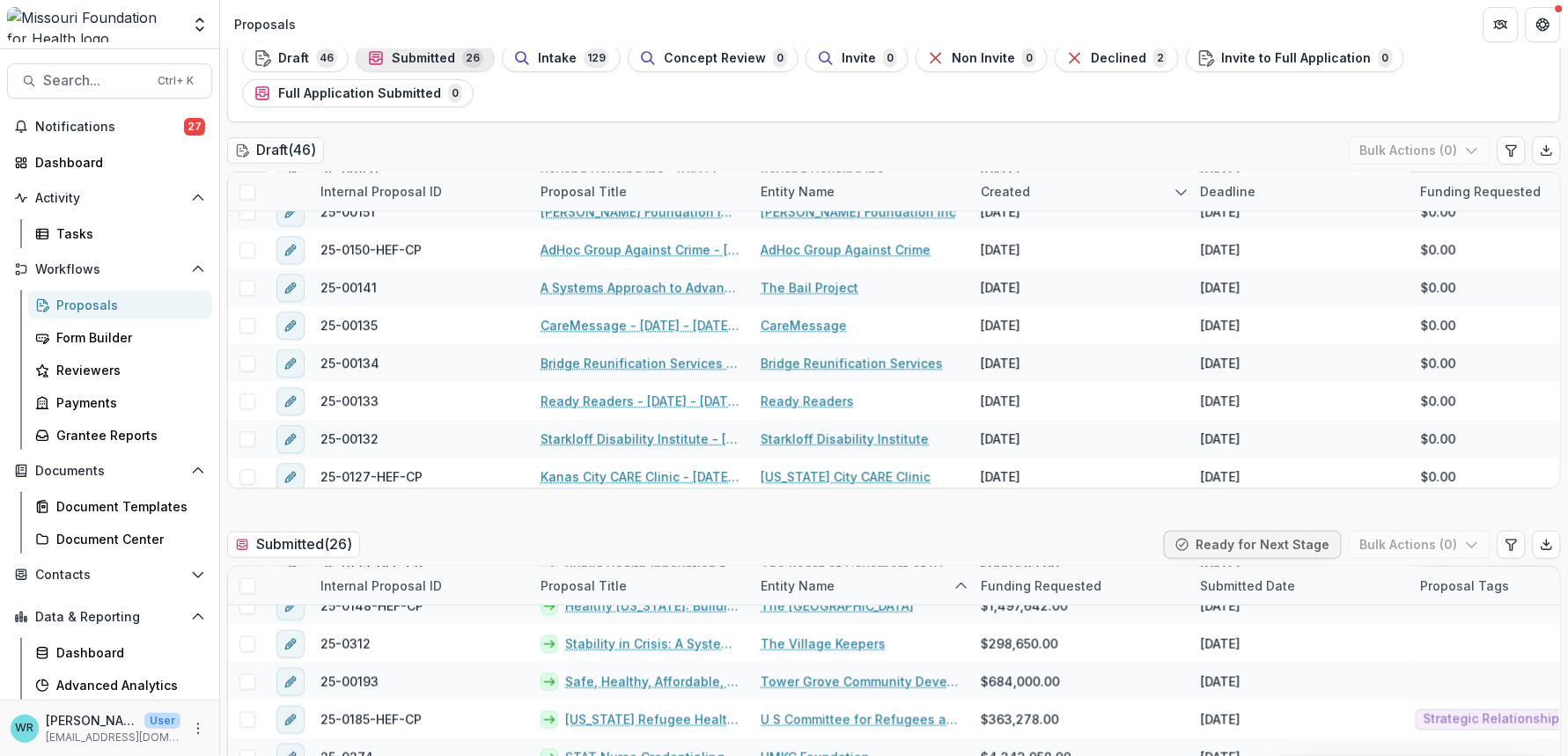
click at [430, 58] on span "Submitted" at bounding box center [423, 58] width 63 height 15
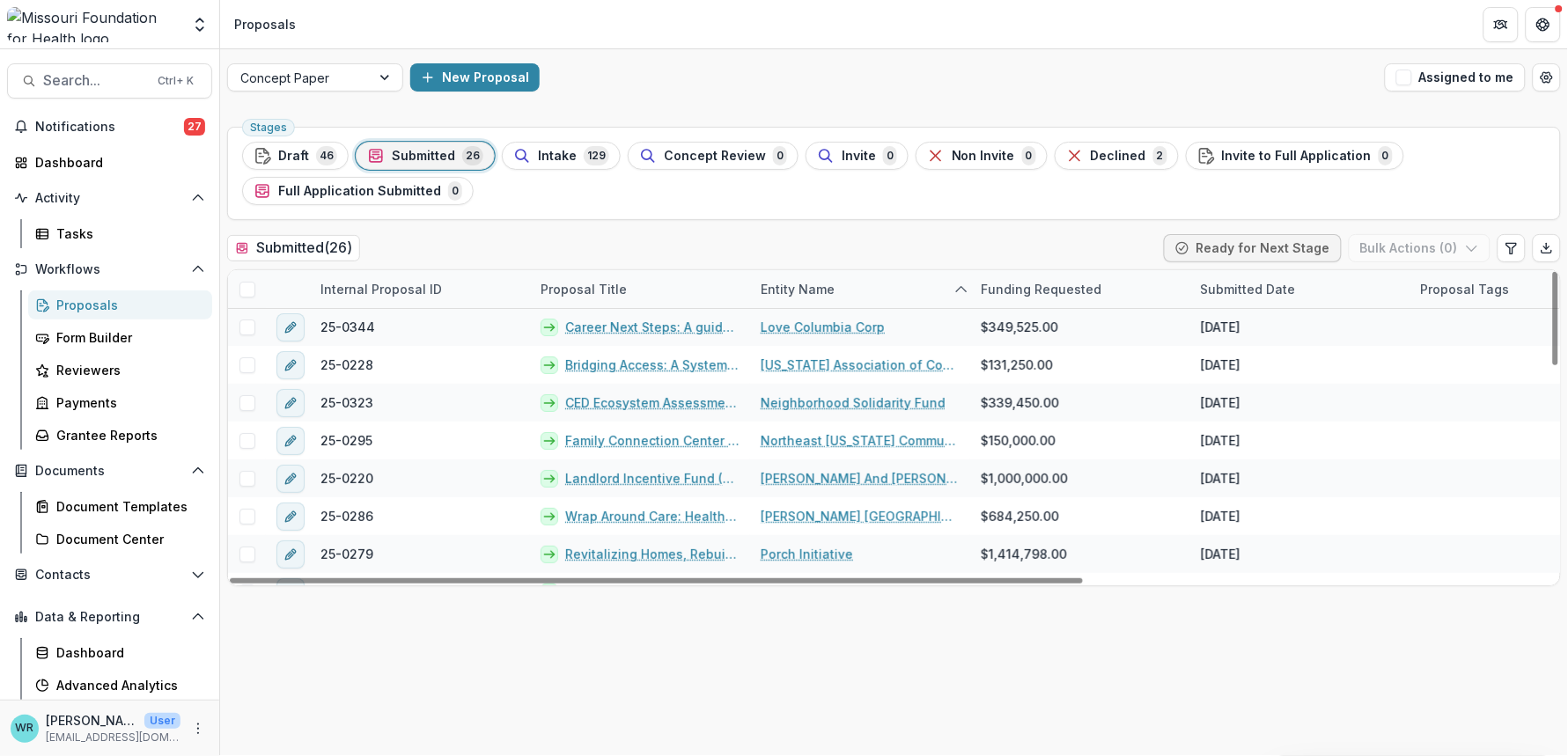
click at [788, 280] on div "Entity Name" at bounding box center [797, 289] width 95 height 18
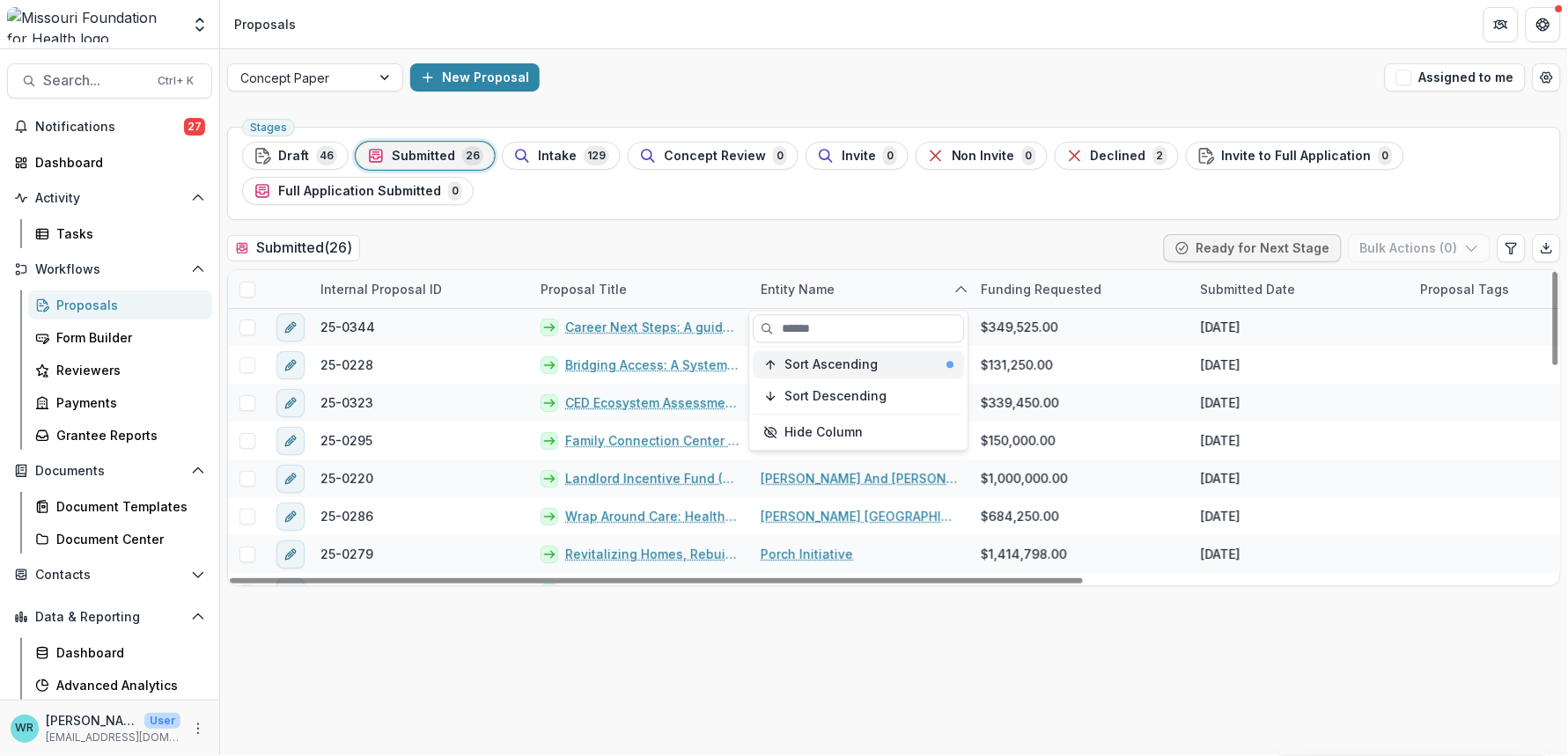
click at [801, 368] on span "Sort Ascending" at bounding box center [831, 364] width 93 height 15
click at [963, 259] on div "Submitted ( 26 ) Ready for Next Stage Bulk Actions ( 0 )" at bounding box center [894, 252] width 1334 height 35
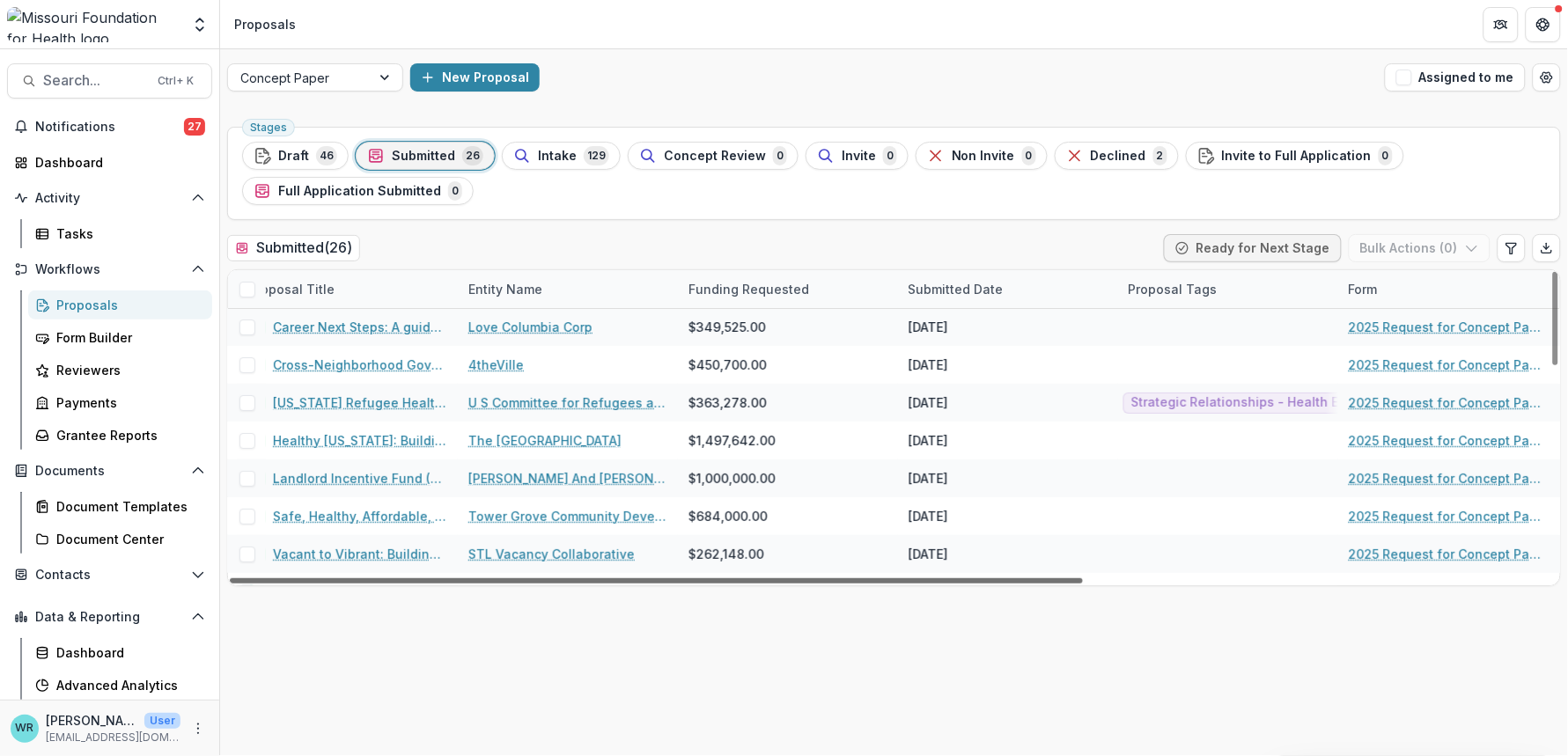
scroll to position [39, 0]
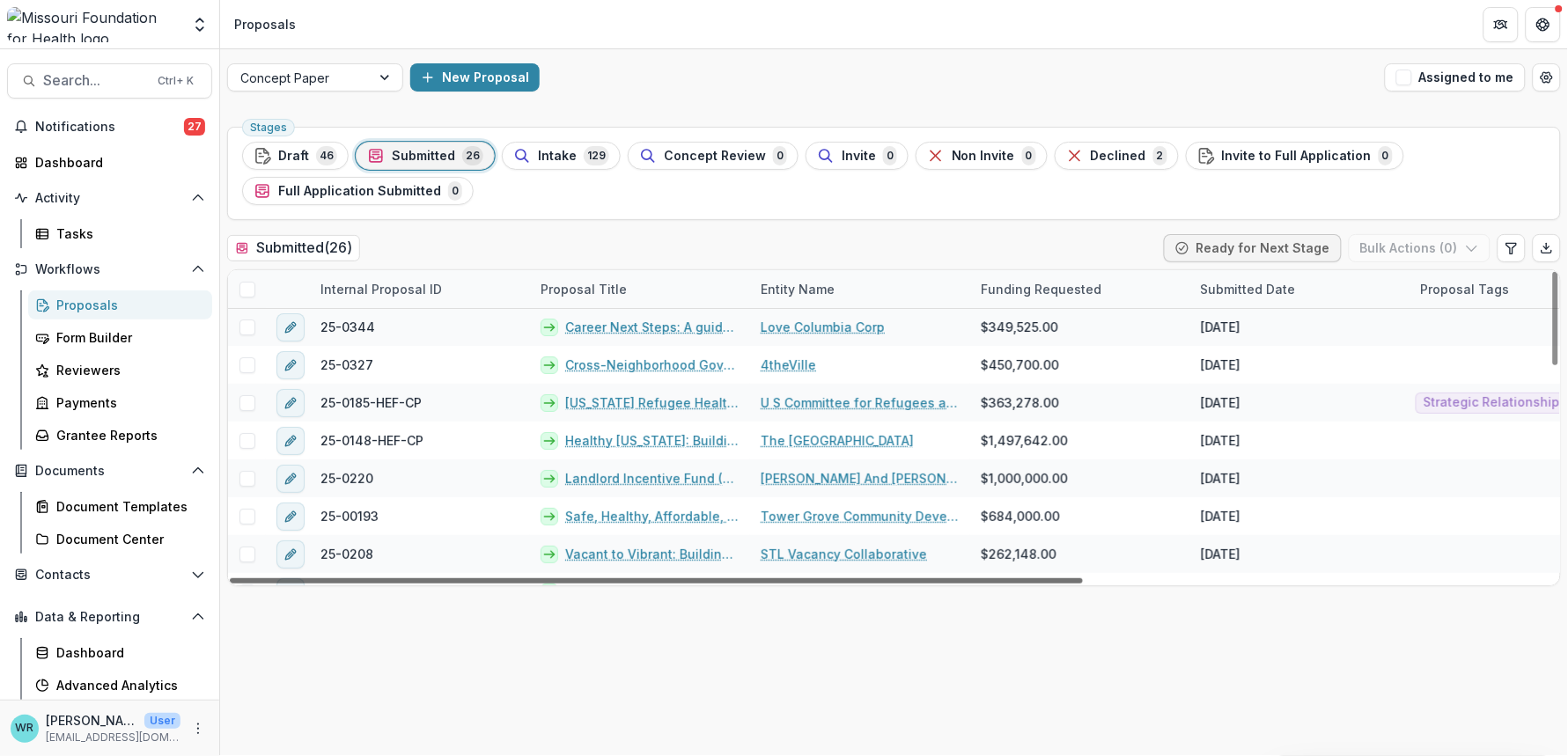
drag, startPoint x: 1002, startPoint y: 579, endPoint x: 249, endPoint y: 515, distance: 755.7
click at [249, 578] on div at bounding box center [656, 581] width 853 height 6
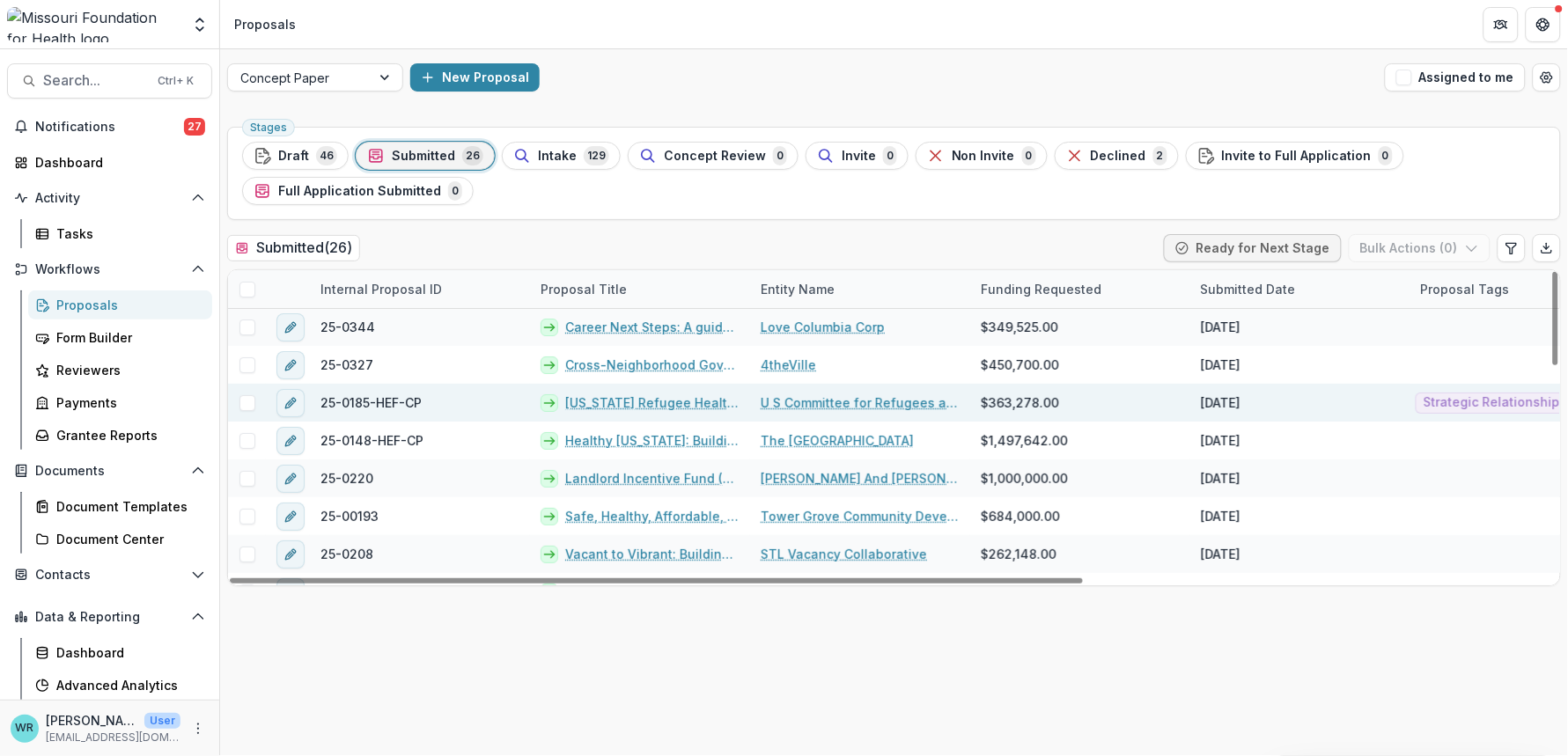
click at [639, 400] on link "Missouri Refugee Health Equity Project: Community-Driven Solutions for Sustaina…" at bounding box center [651, 403] width 174 height 18
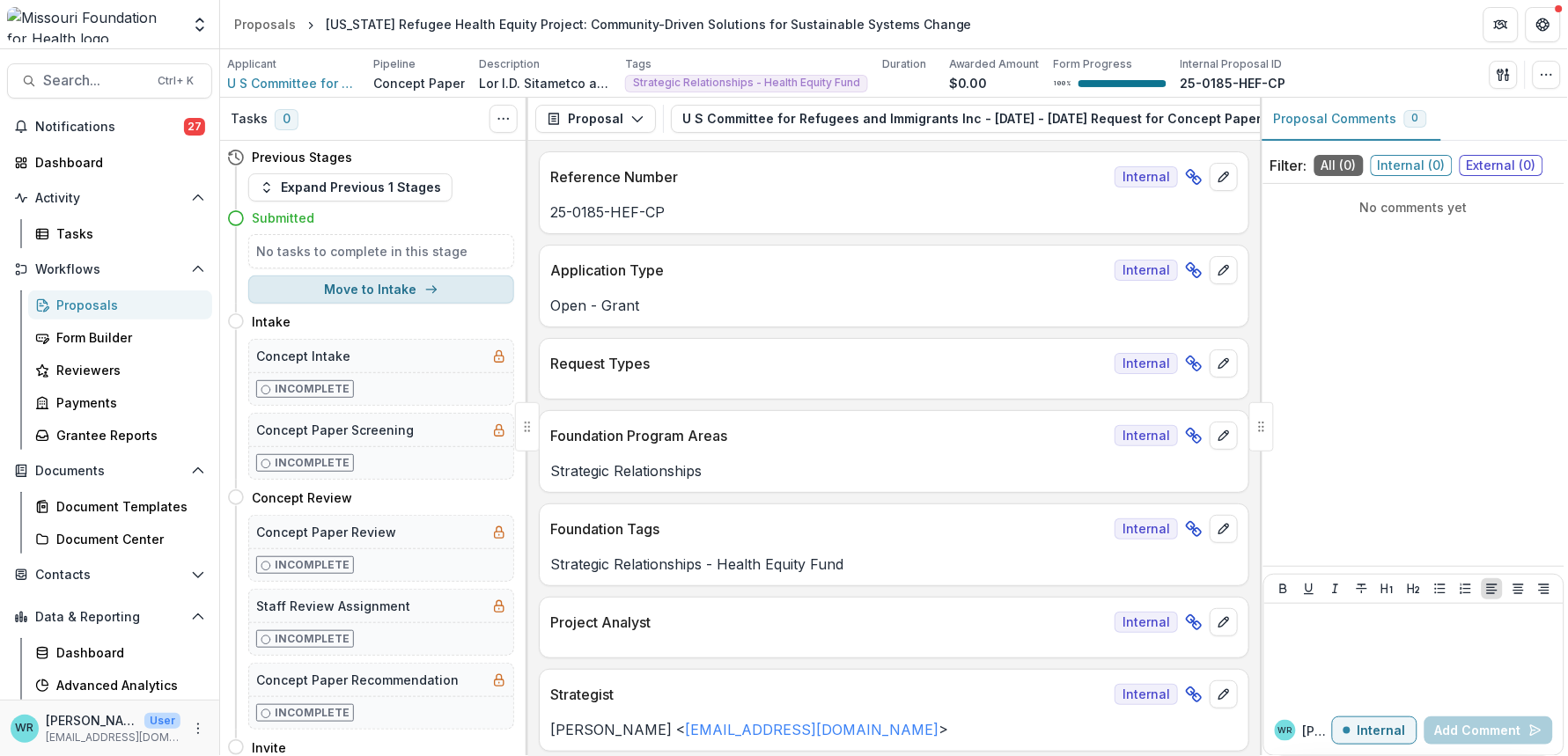
click at [408, 282] on button "Move to Intake" at bounding box center [381, 289] width 266 height 29
select select "******"
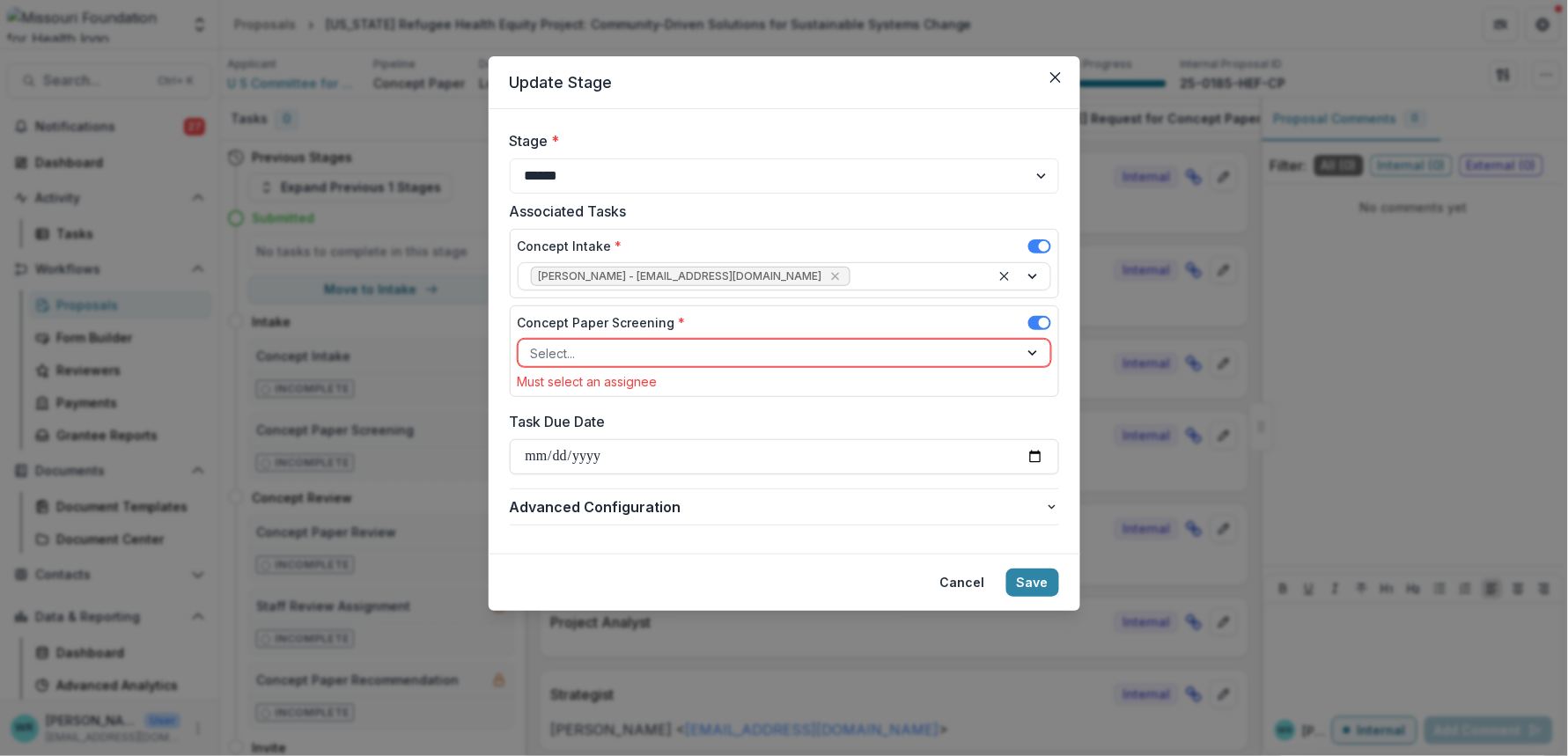
click at [636, 352] on div at bounding box center [768, 353] width 476 height 22
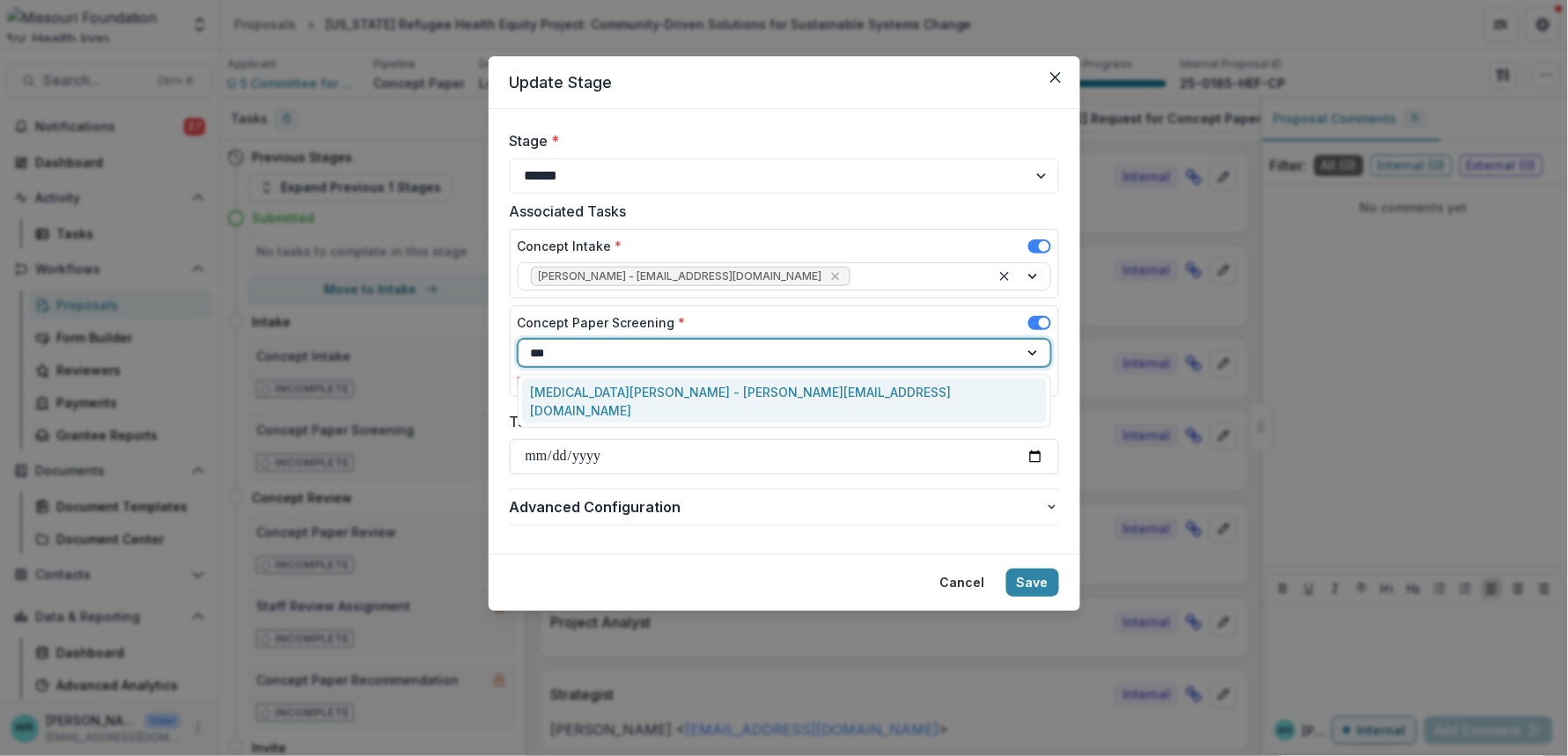
type input "****"
click at [662, 385] on div "Kyra Robinson - krobinson@mffh.org" at bounding box center [784, 401] width 525 height 46
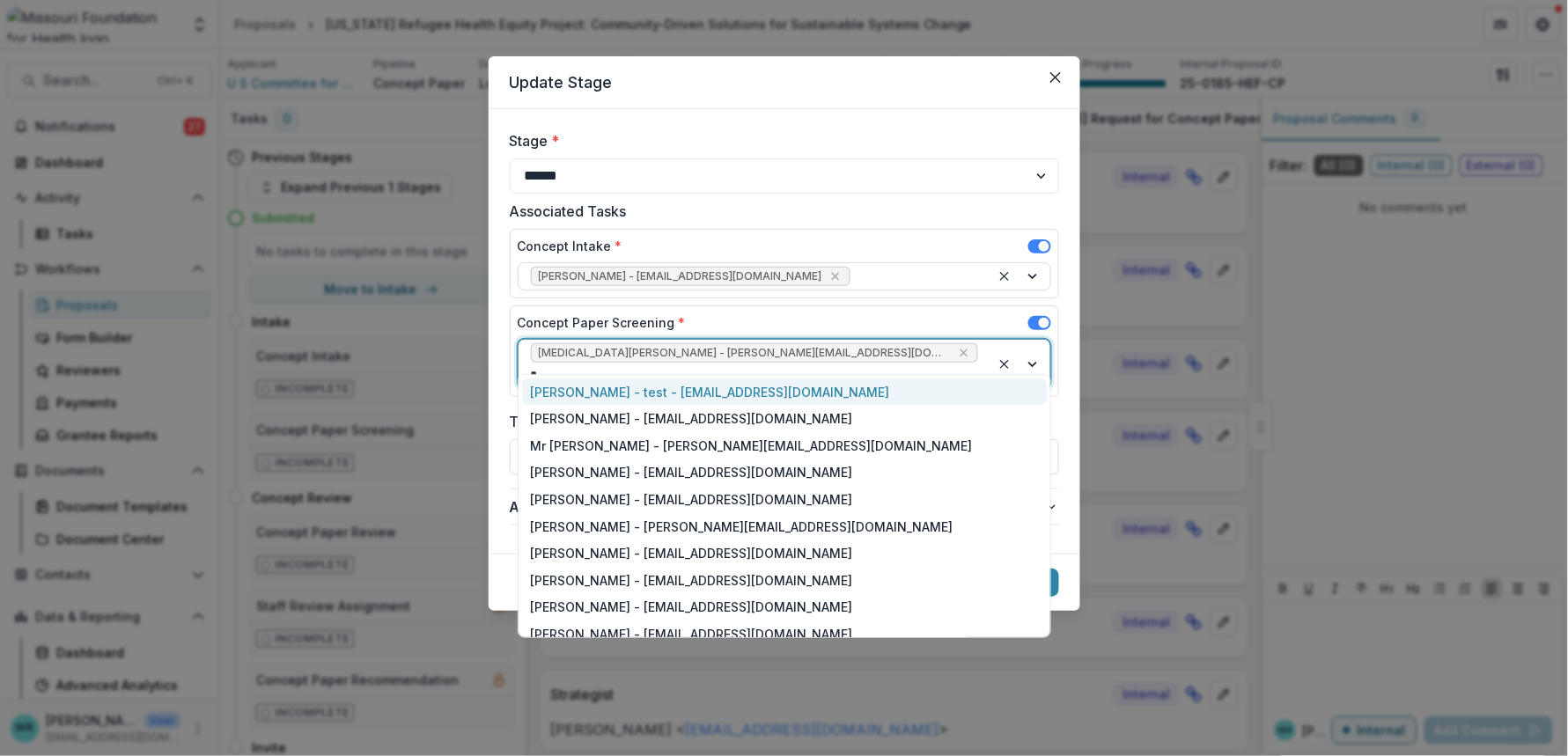
type input "**"
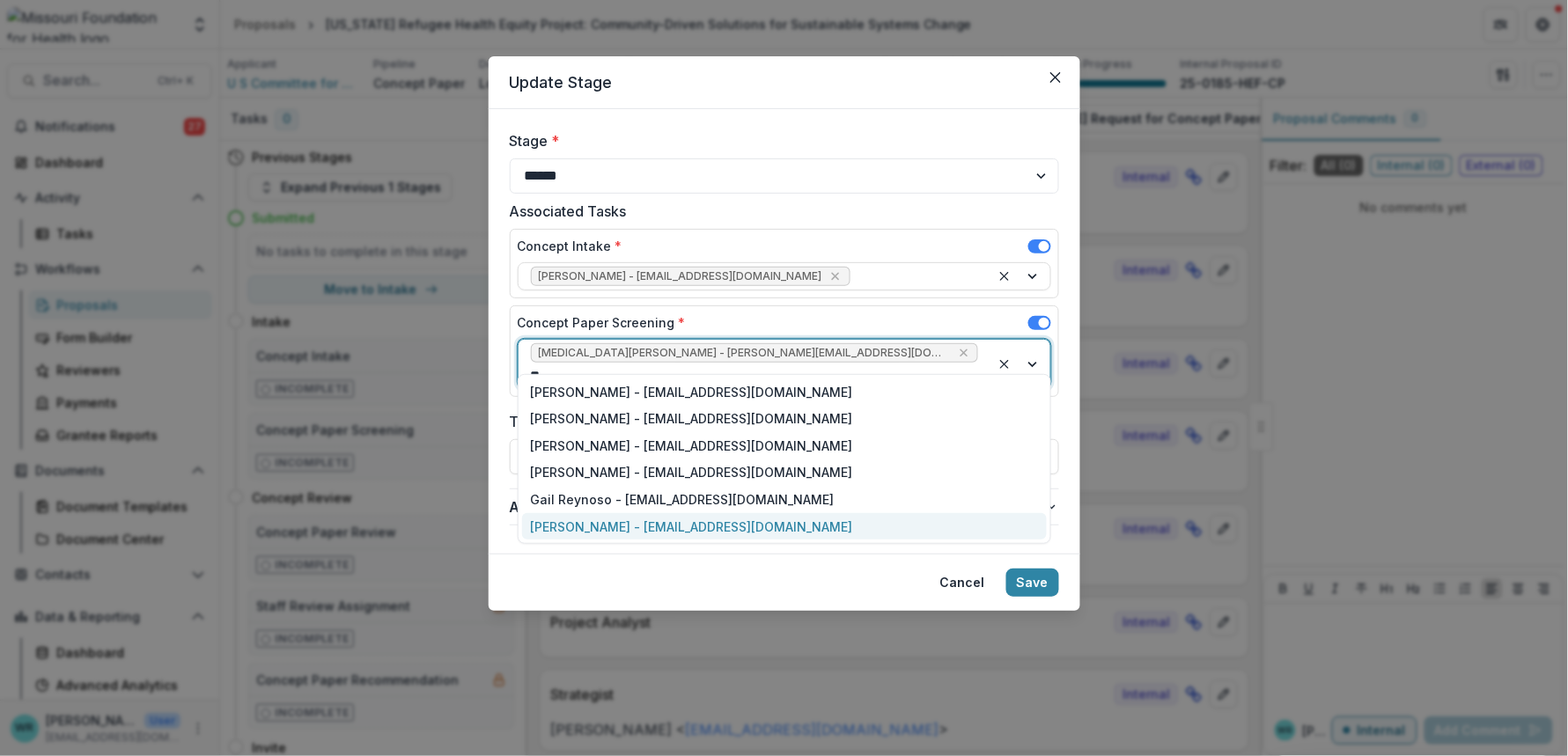
click at [593, 517] on div "Reana Thomas - rthomas@mffh.org" at bounding box center [784, 527] width 525 height 28
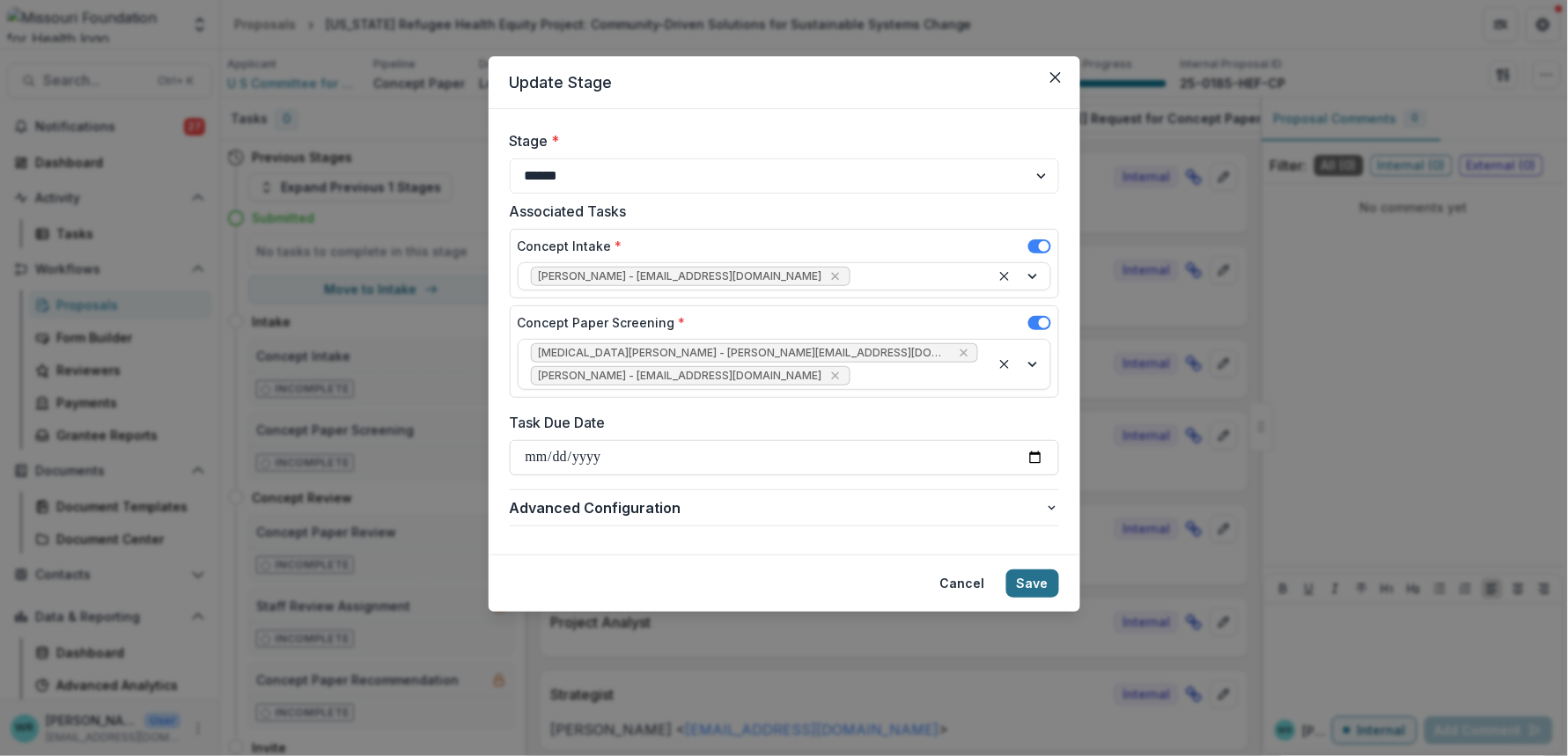
click at [1046, 578] on button "Save" at bounding box center [1032, 583] width 52 height 29
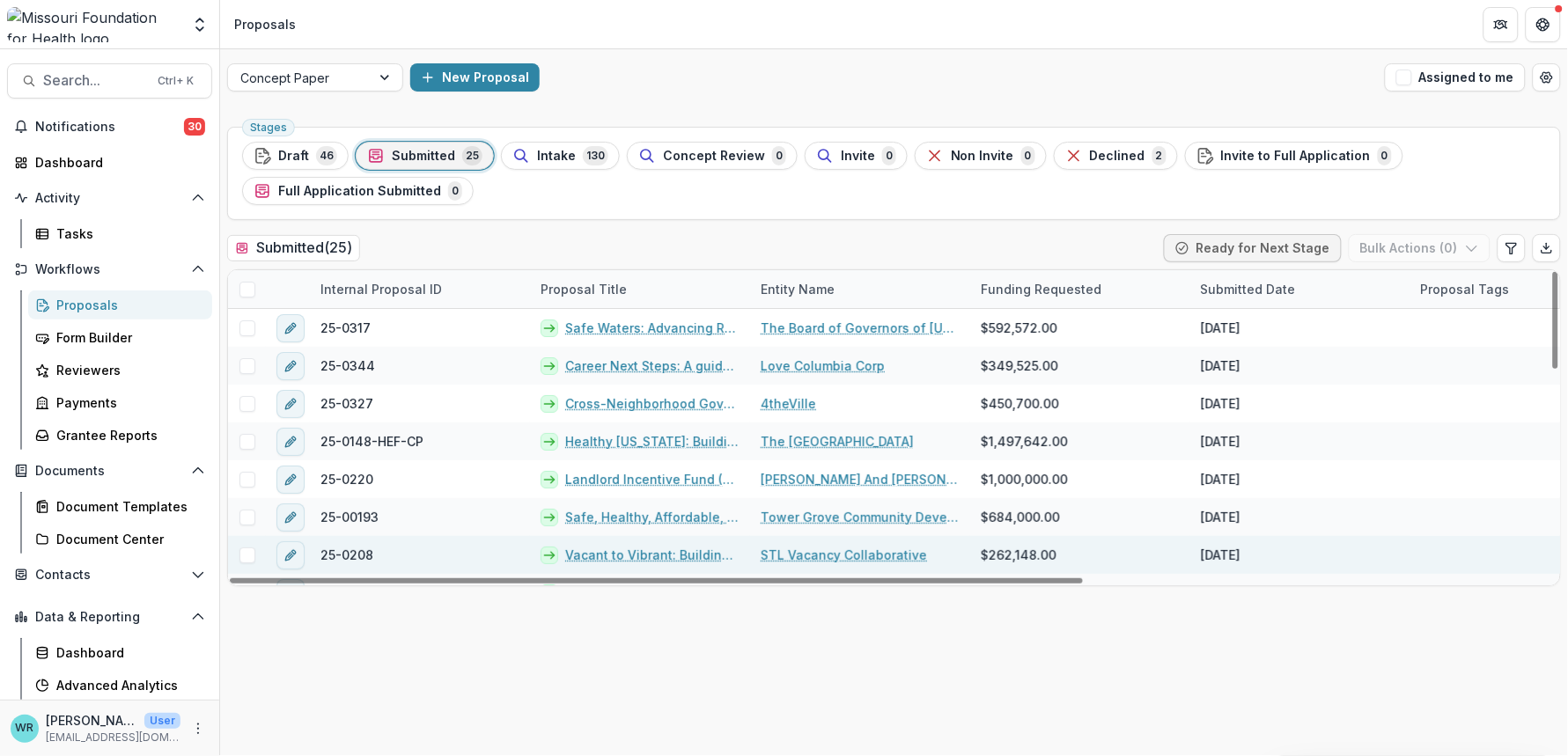
click at [251, 555] on span at bounding box center [247, 555] width 16 height 16
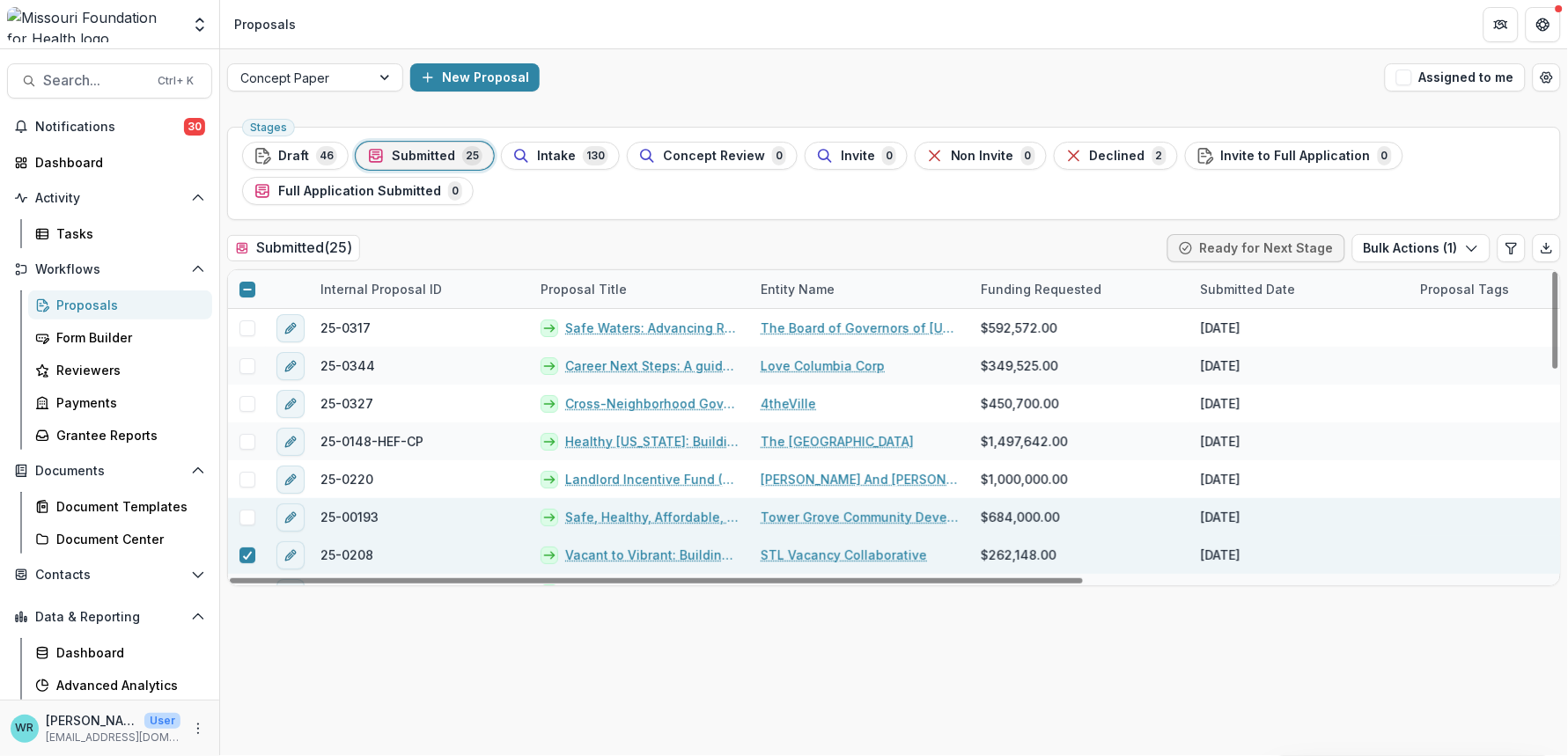
click at [247, 511] on span at bounding box center [247, 517] width 16 height 16
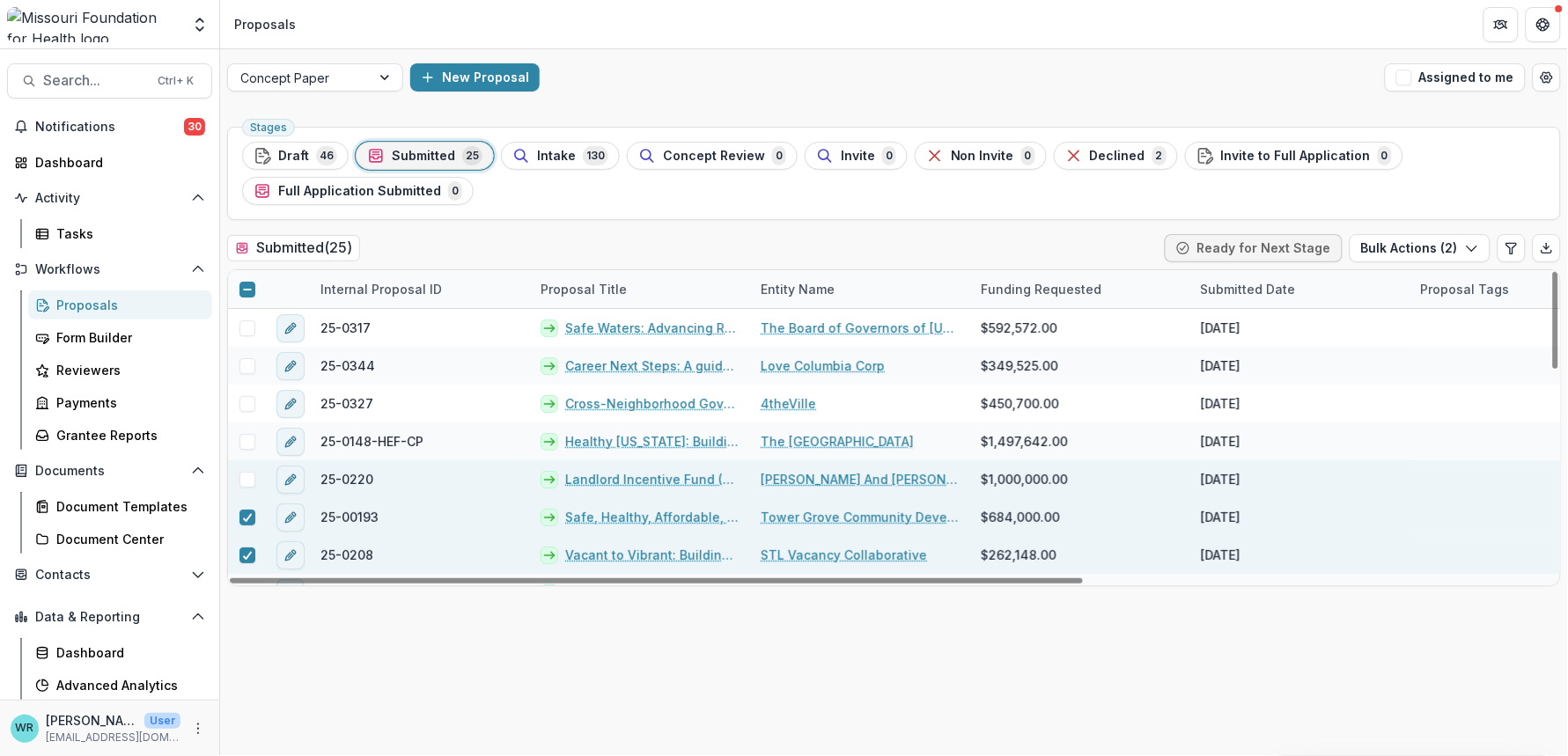
click at [251, 480] on span at bounding box center [247, 479] width 16 height 16
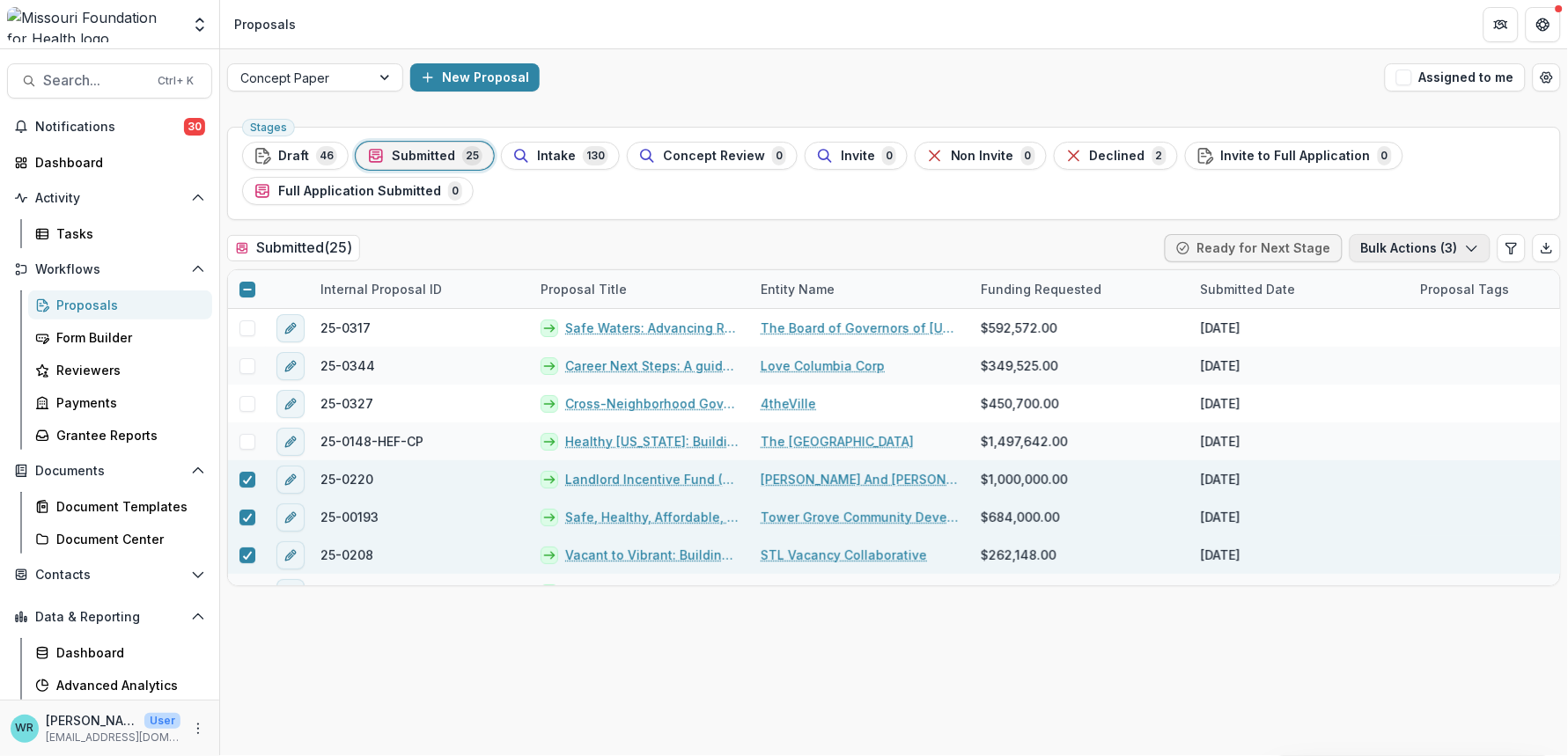
click at [1459, 246] on button "Bulk Actions ( 3 )" at bounding box center [1420, 248] width 141 height 29
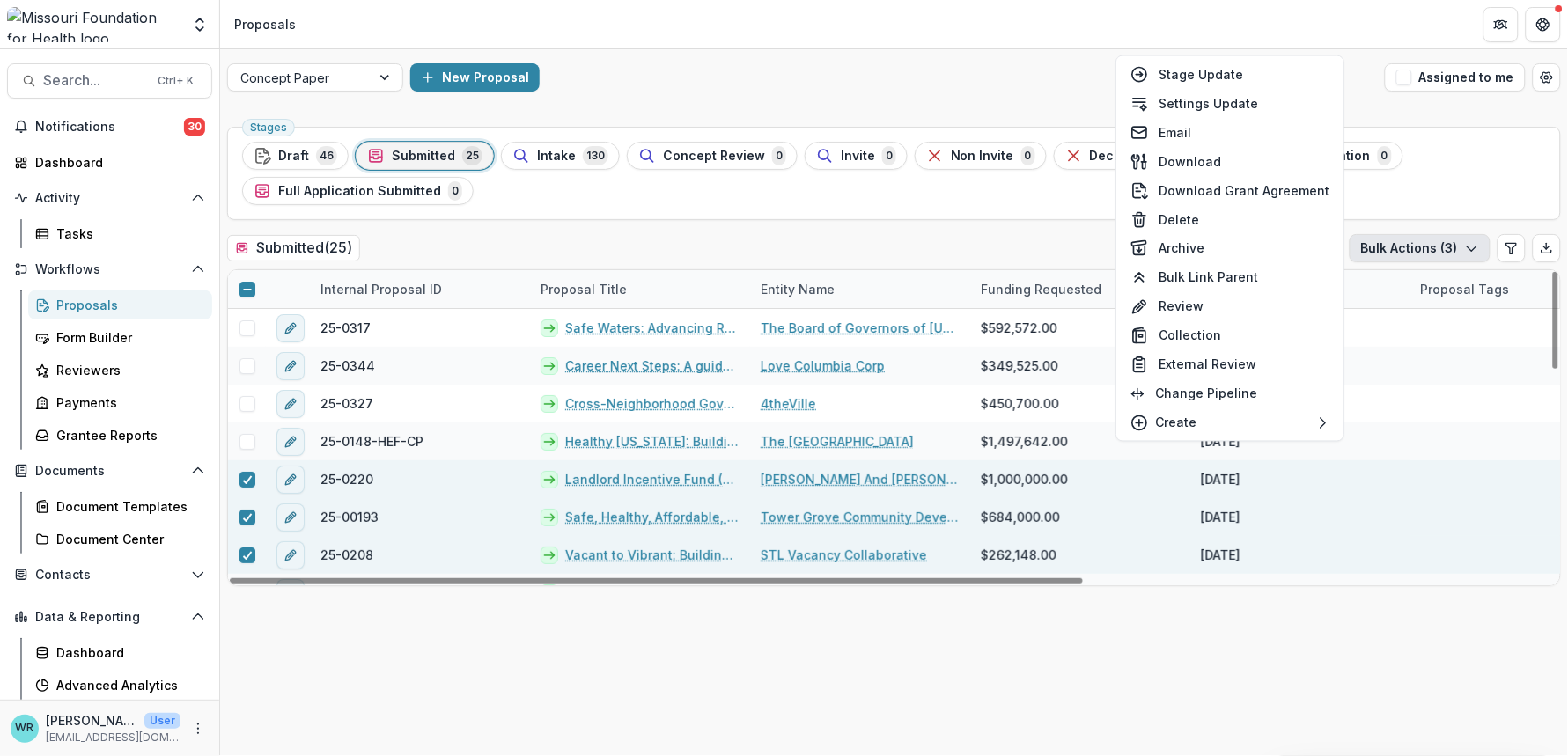
click at [1524, 471] on div at bounding box center [1522, 478] width 220 height 38
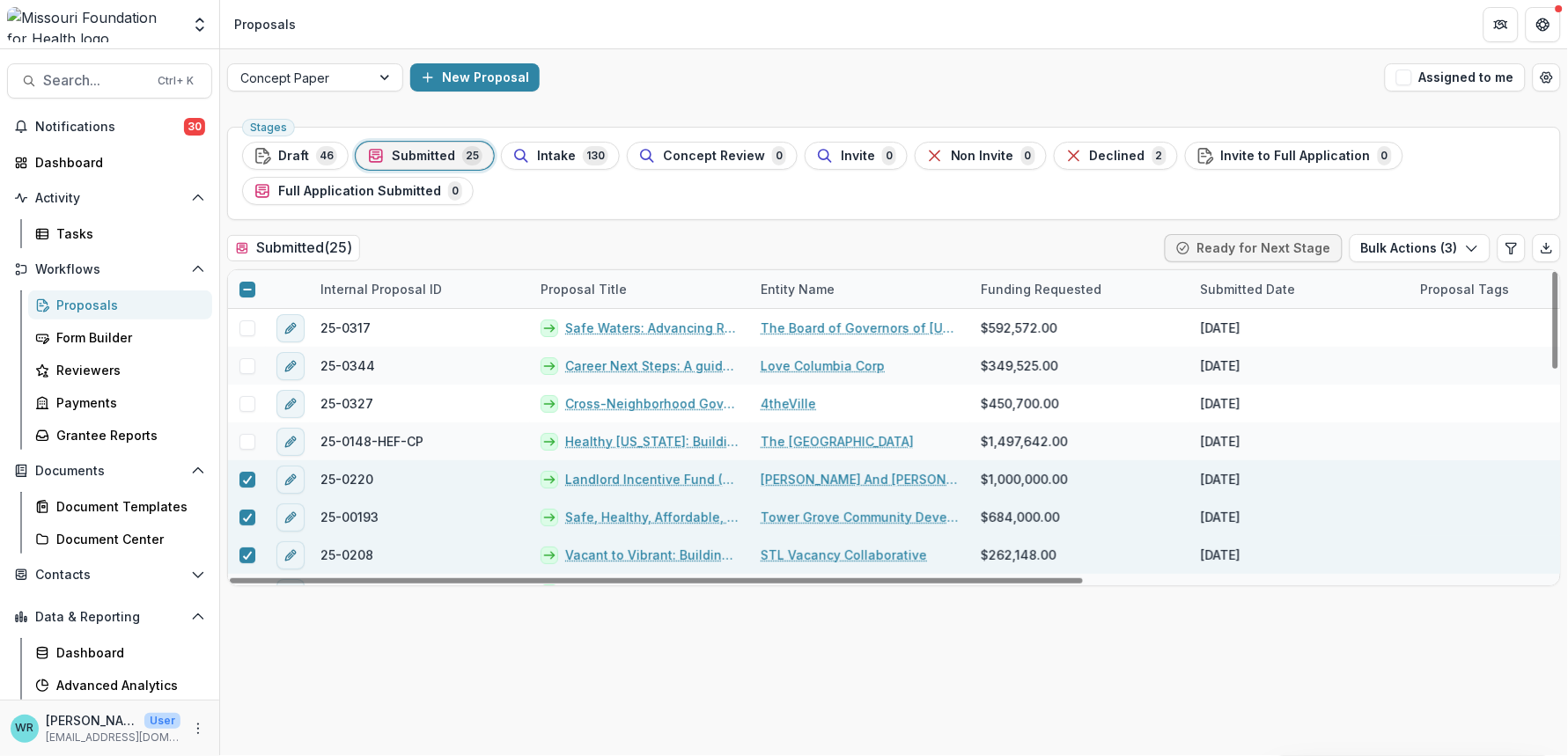
click at [588, 476] on link "Landlord Incentive Fund (LIF)" at bounding box center [651, 479] width 174 height 18
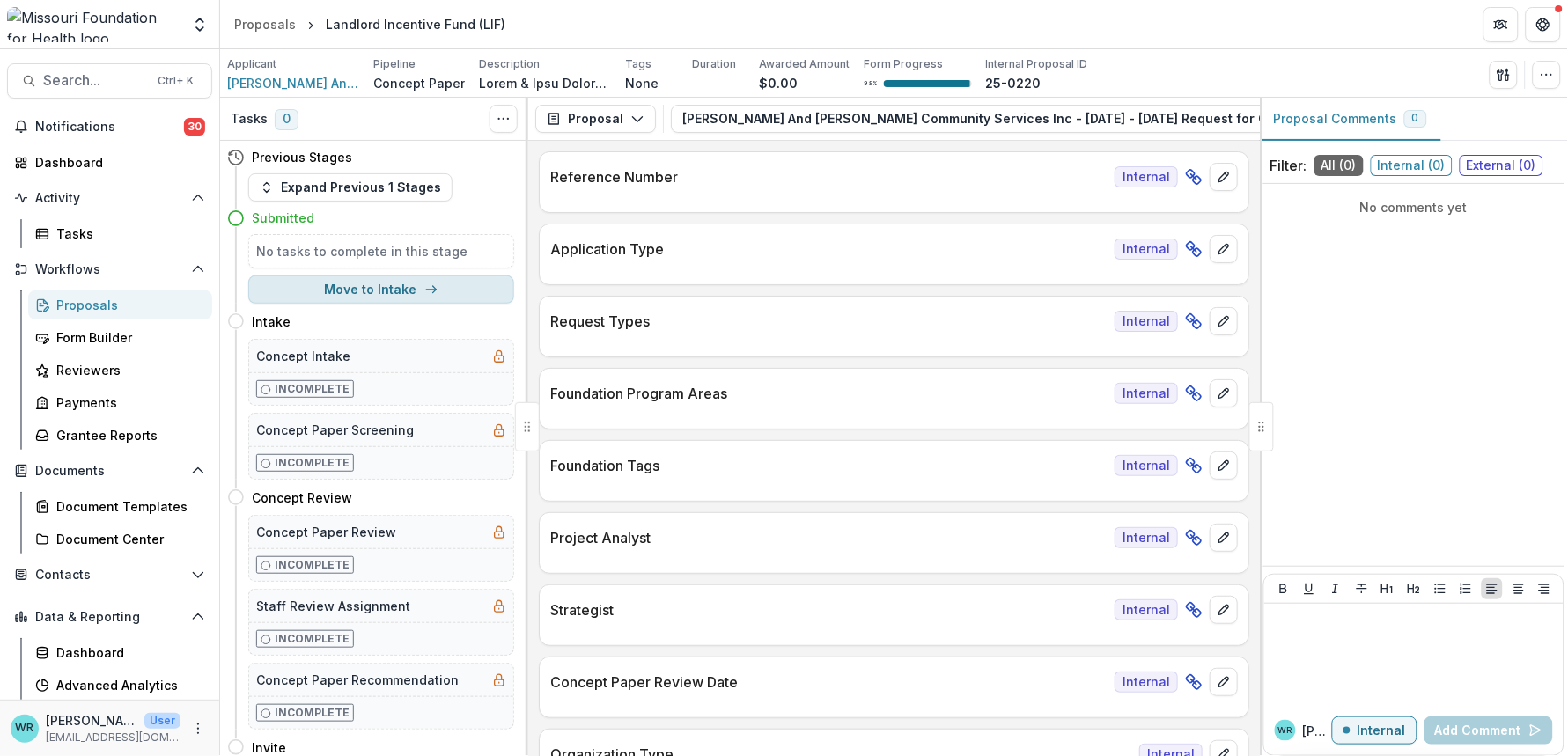
click at [402, 292] on button "Move to Intake" at bounding box center [381, 289] width 266 height 29
select select "******"
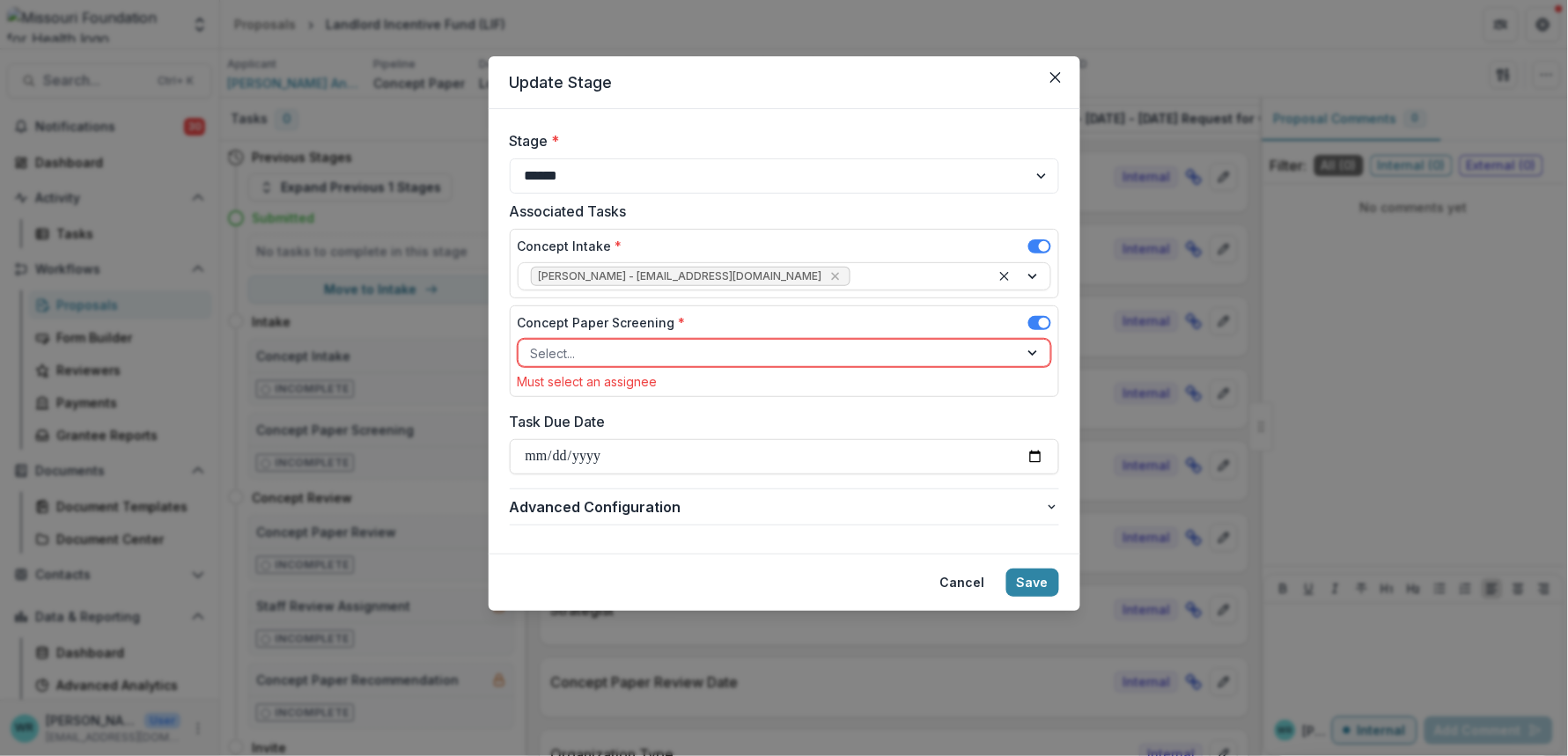
click at [580, 355] on div at bounding box center [768, 353] width 476 height 22
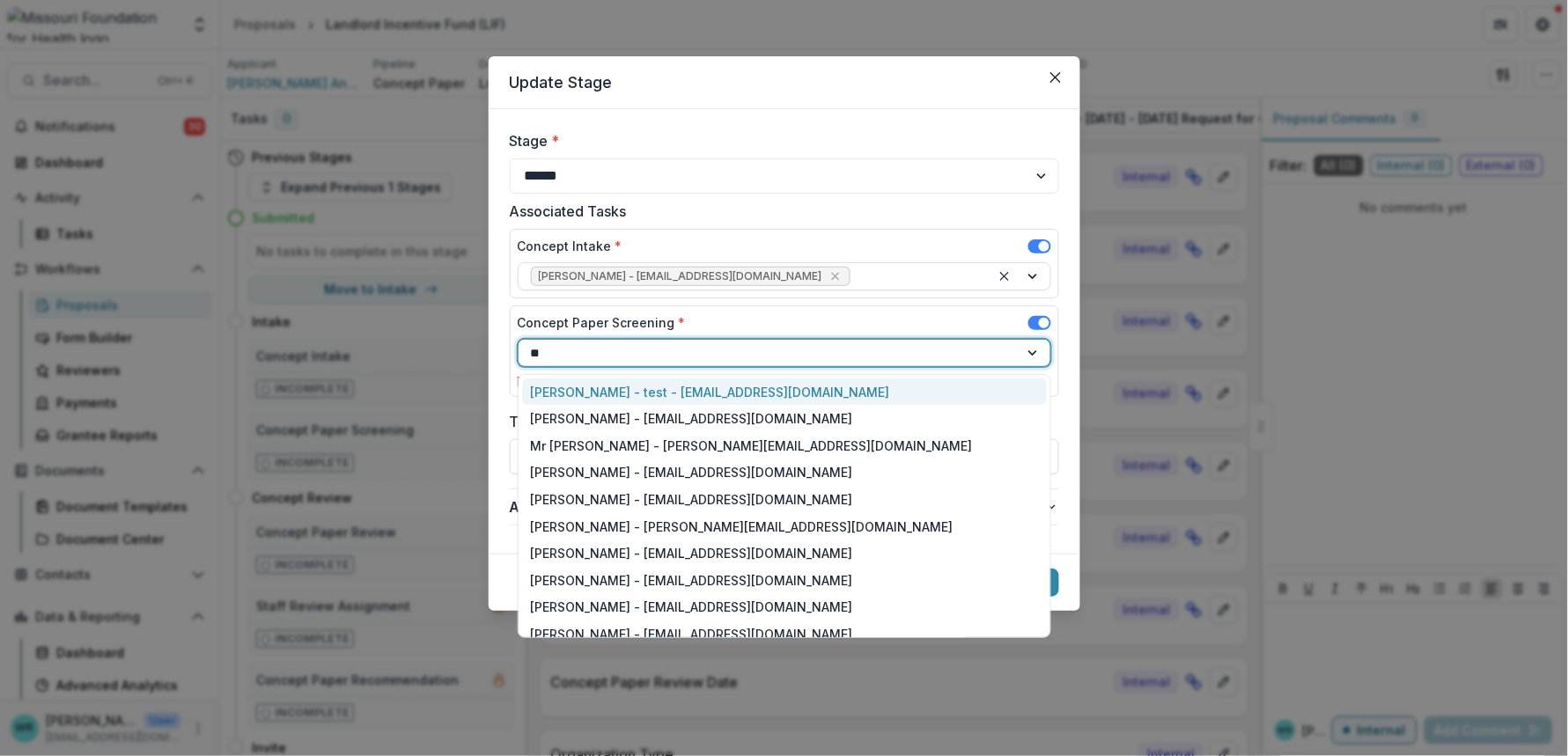
type input "***"
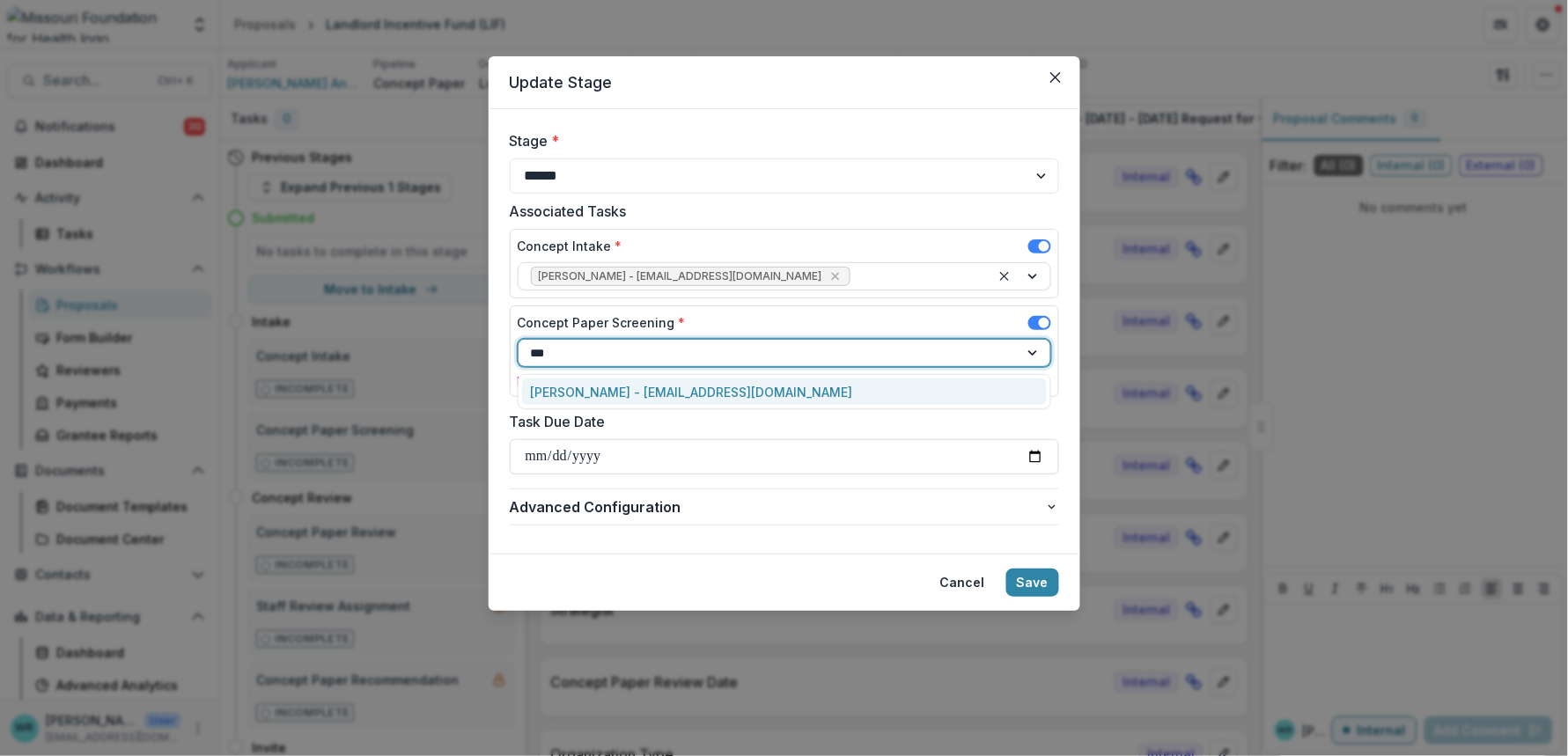
click at [600, 402] on div "Reana Thomas - rthomas@mffh.org" at bounding box center [784, 392] width 525 height 28
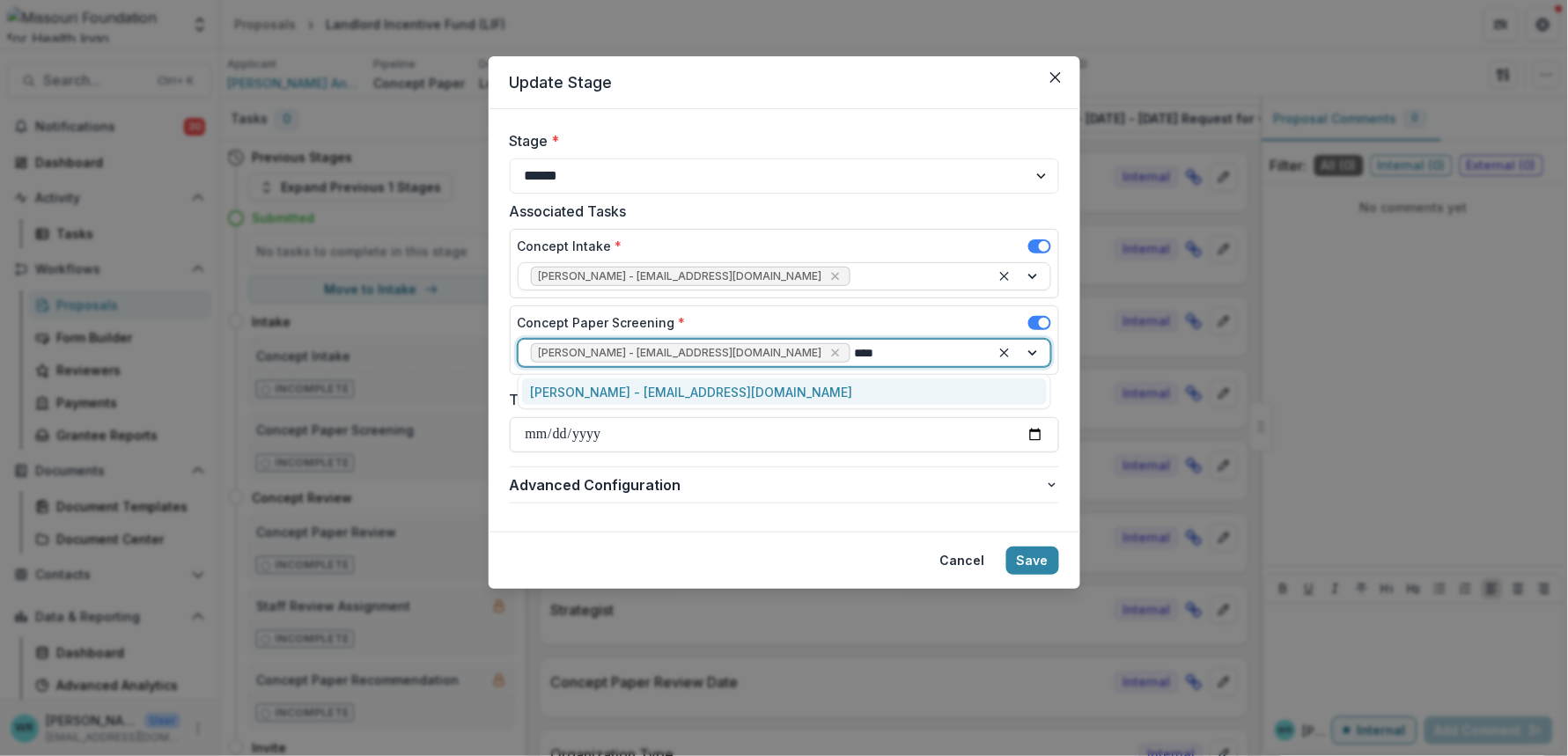
type input "*****"
click at [797, 396] on div "Ivory Clarke - iclarke@mffh.org" at bounding box center [784, 392] width 525 height 28
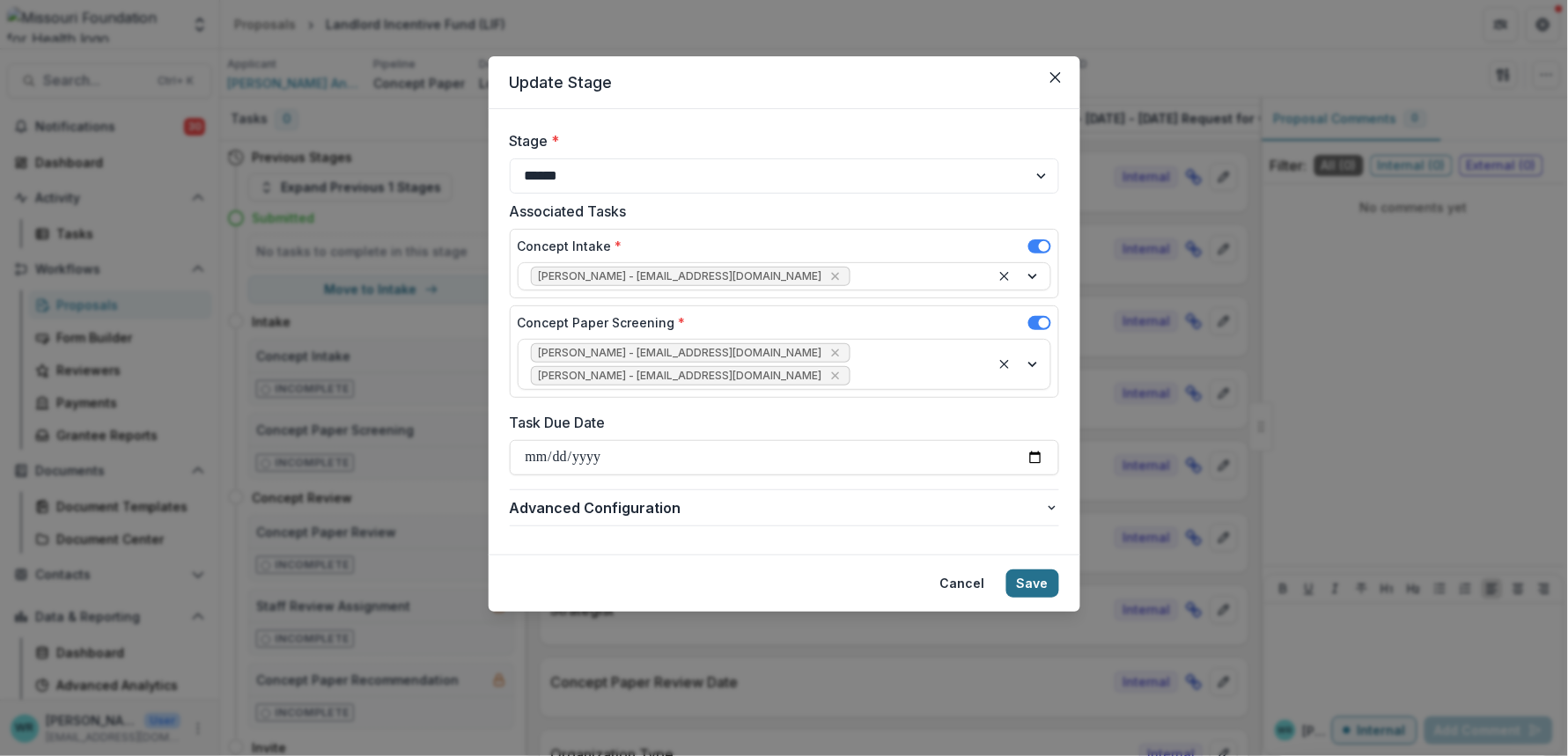
click at [1036, 569] on button "Save" at bounding box center [1032, 583] width 52 height 29
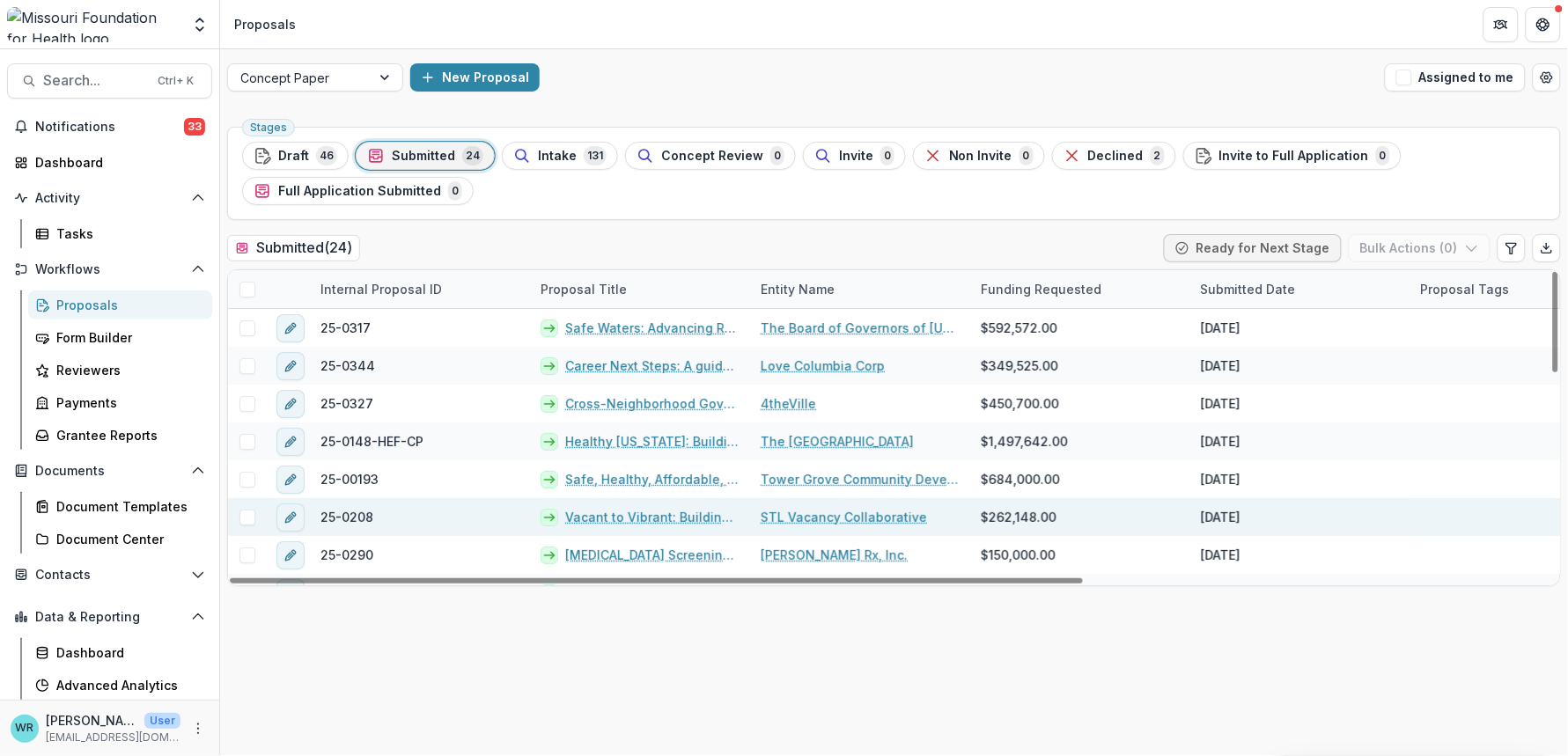
click at [248, 520] on span at bounding box center [247, 517] width 16 height 16
click at [662, 509] on link "Vacant to Vibrant: Building a Collaborative and Equitable System to Transform S…" at bounding box center [651, 517] width 174 height 18
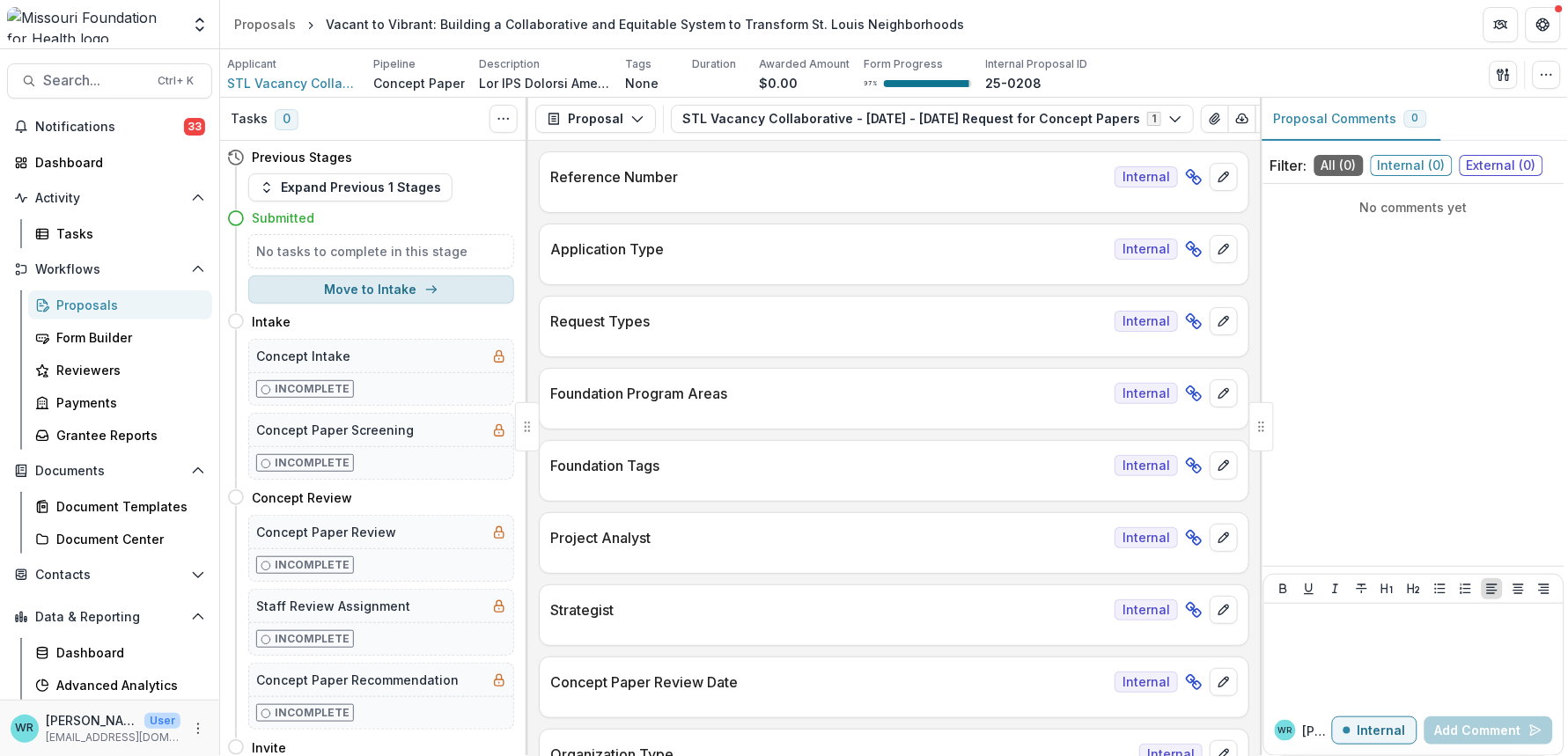
click at [406, 281] on button "Move to Intake" at bounding box center [381, 289] width 266 height 29
select select "******"
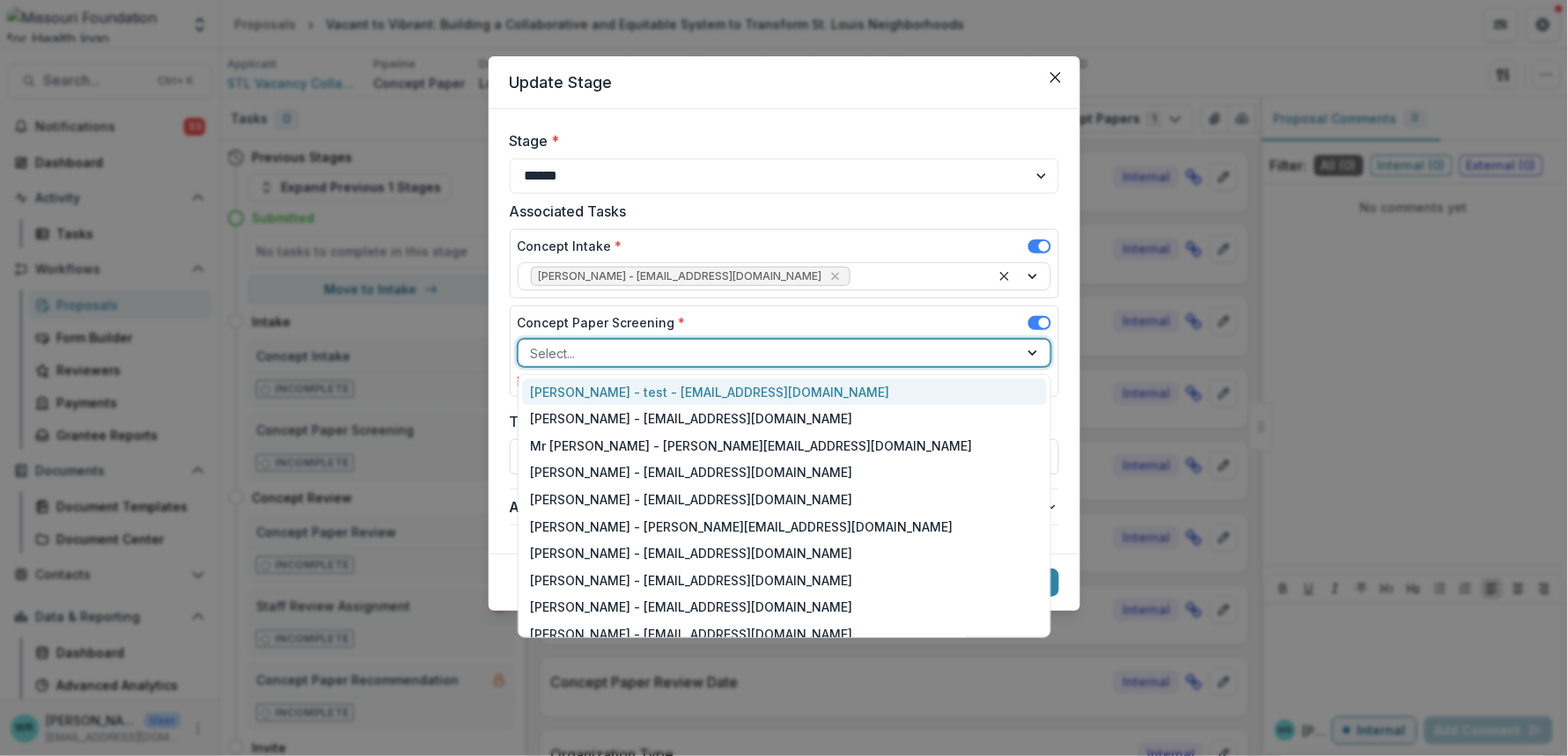
click at [719, 353] on div at bounding box center [768, 353] width 476 height 22
type input "**"
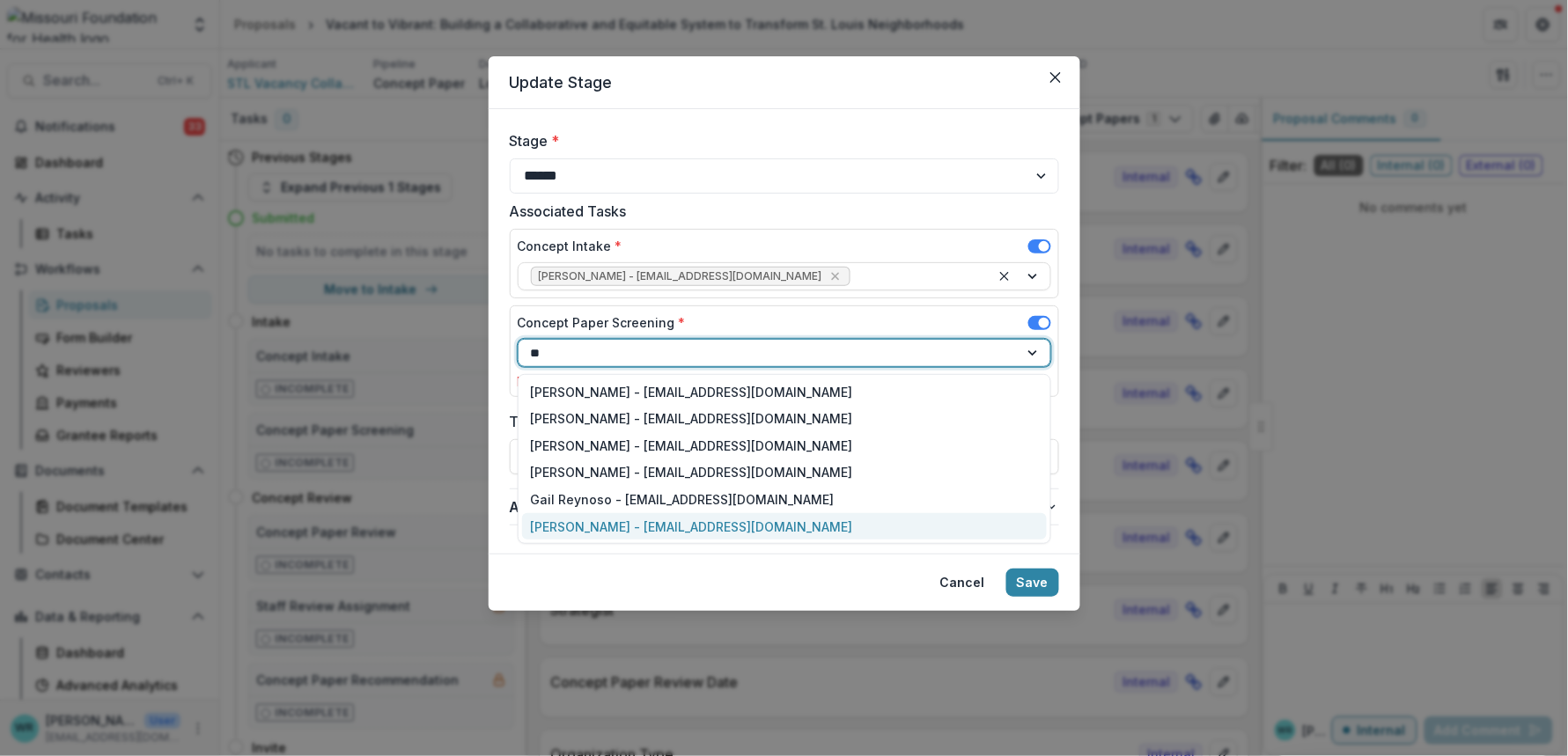
click at [718, 519] on div "Reana Thomas - rthomas@mffh.org" at bounding box center [784, 527] width 525 height 28
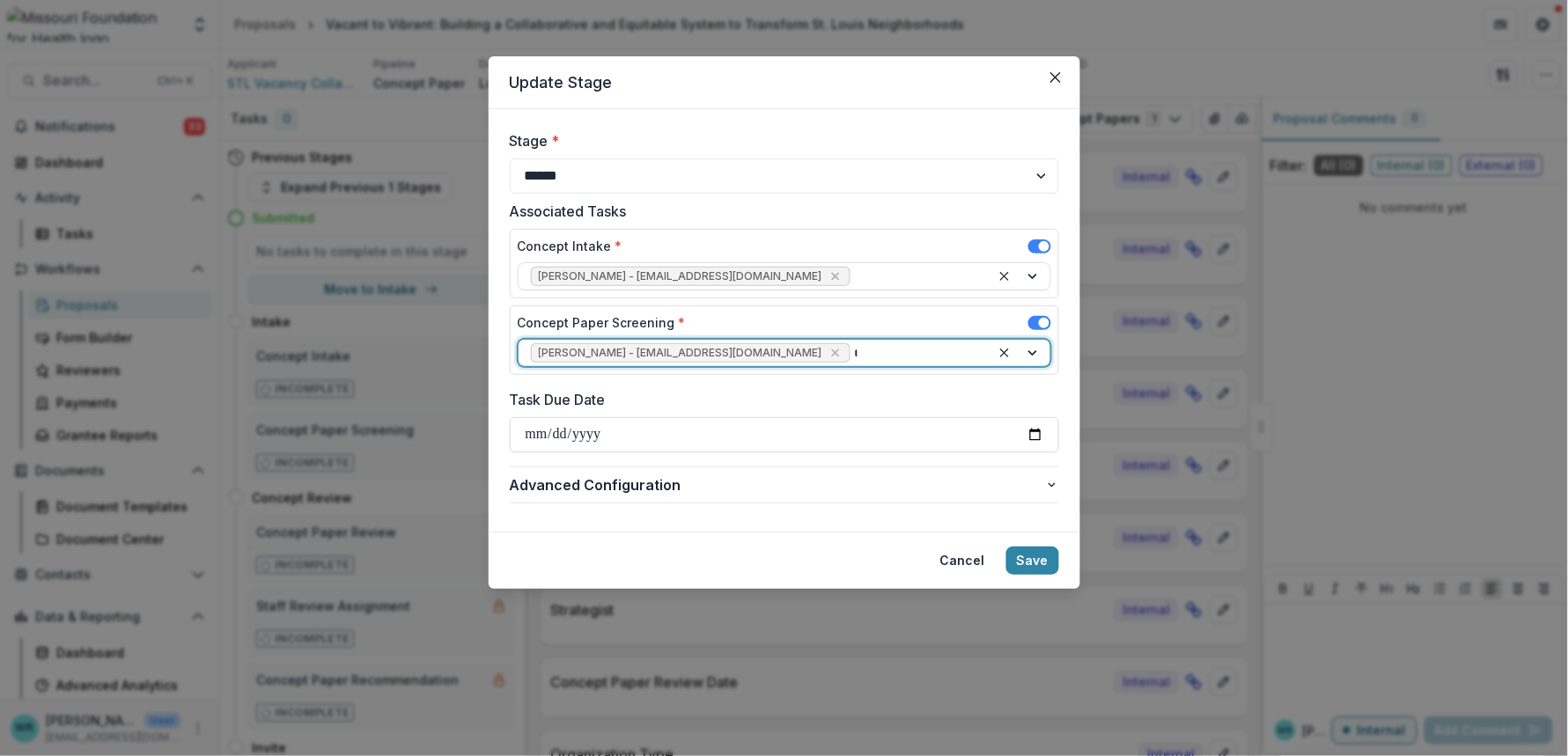
type input "**"
click at [737, 388] on div "Ivory Clarke - iclarke@mffh.org" at bounding box center [784, 392] width 525 height 28
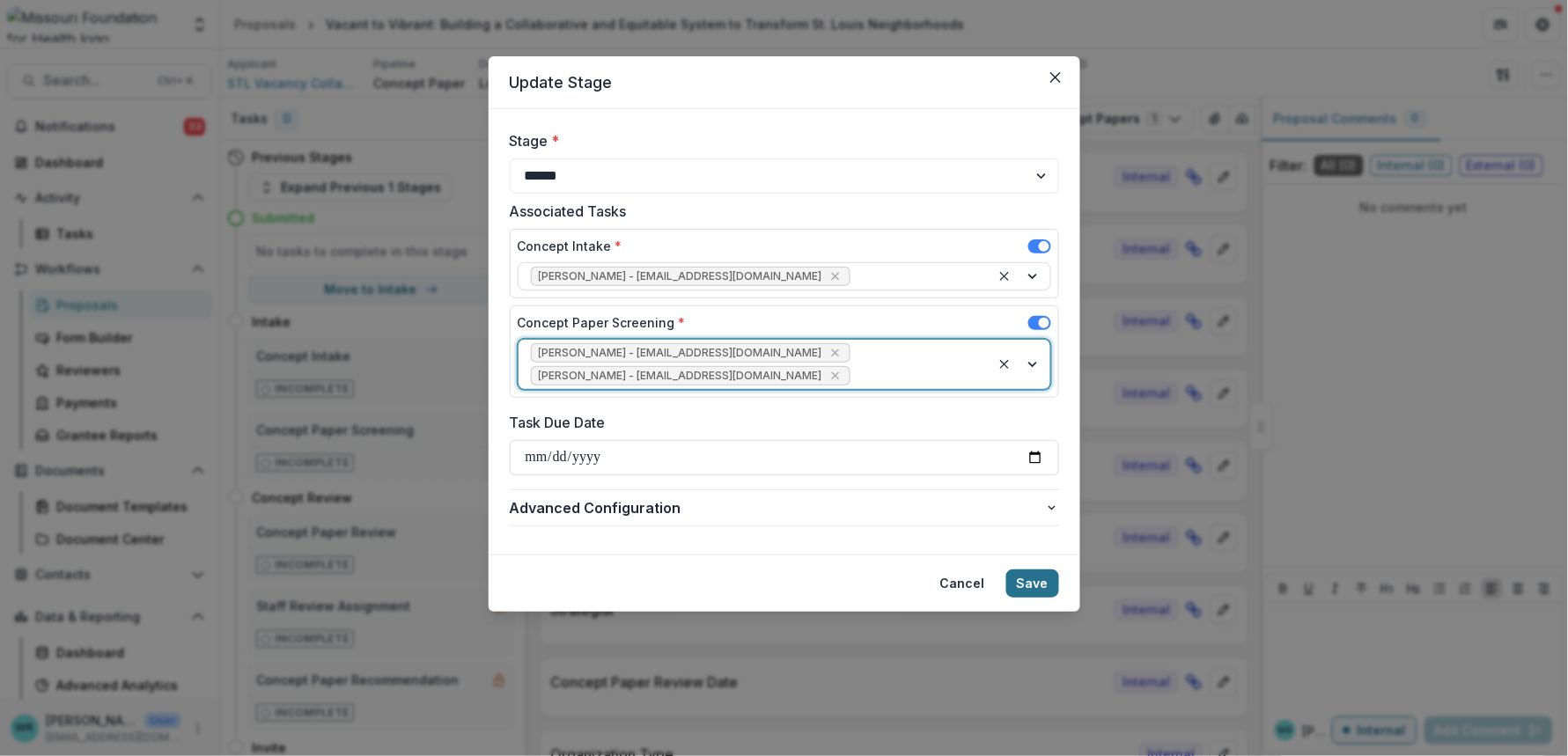
click at [1032, 569] on button "Save" at bounding box center [1032, 583] width 52 height 29
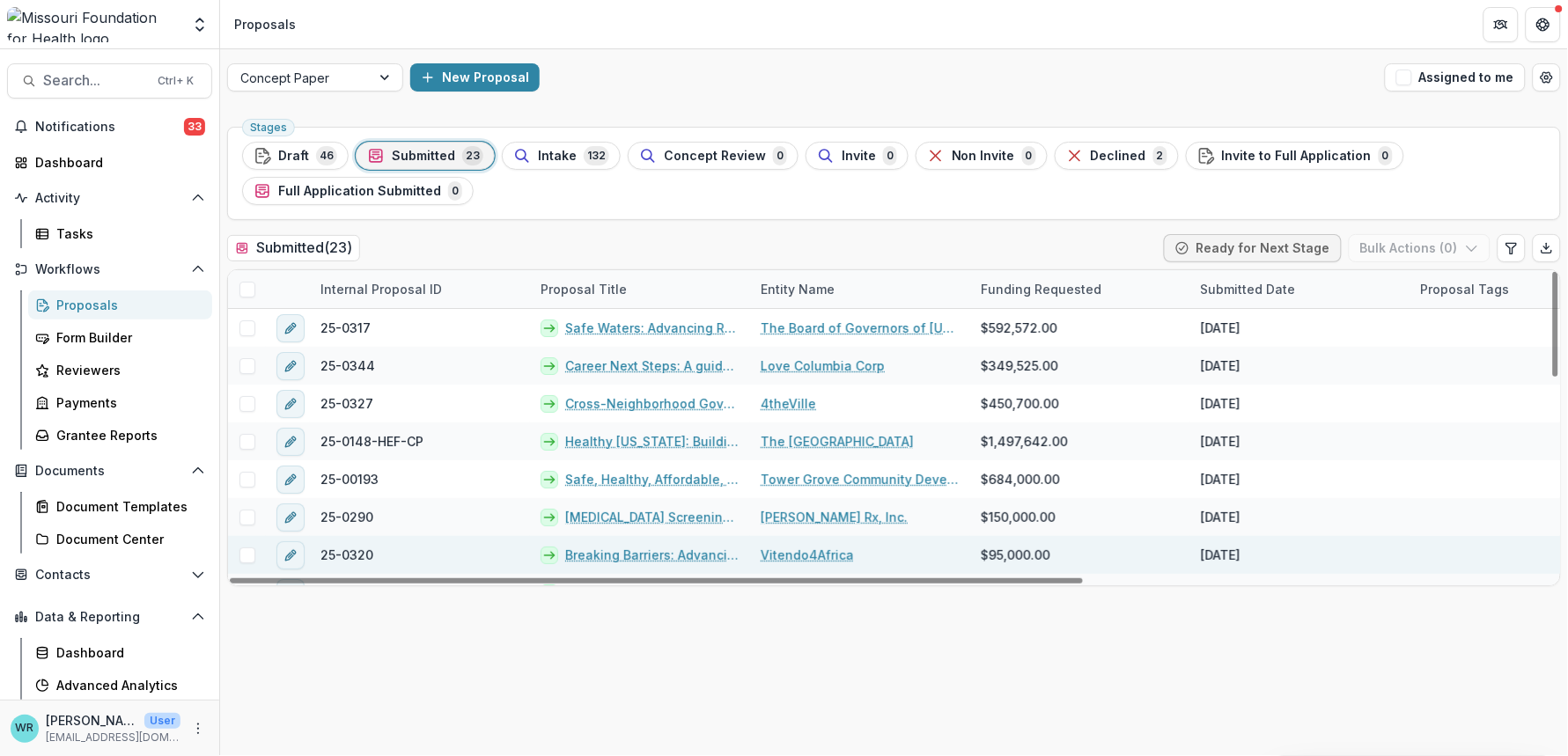
click at [250, 557] on span at bounding box center [247, 555] width 16 height 16
click at [625, 556] on link "Breaking Barriers: Advancing Health Equity for African Immigrants through Syste…" at bounding box center [651, 555] width 174 height 18
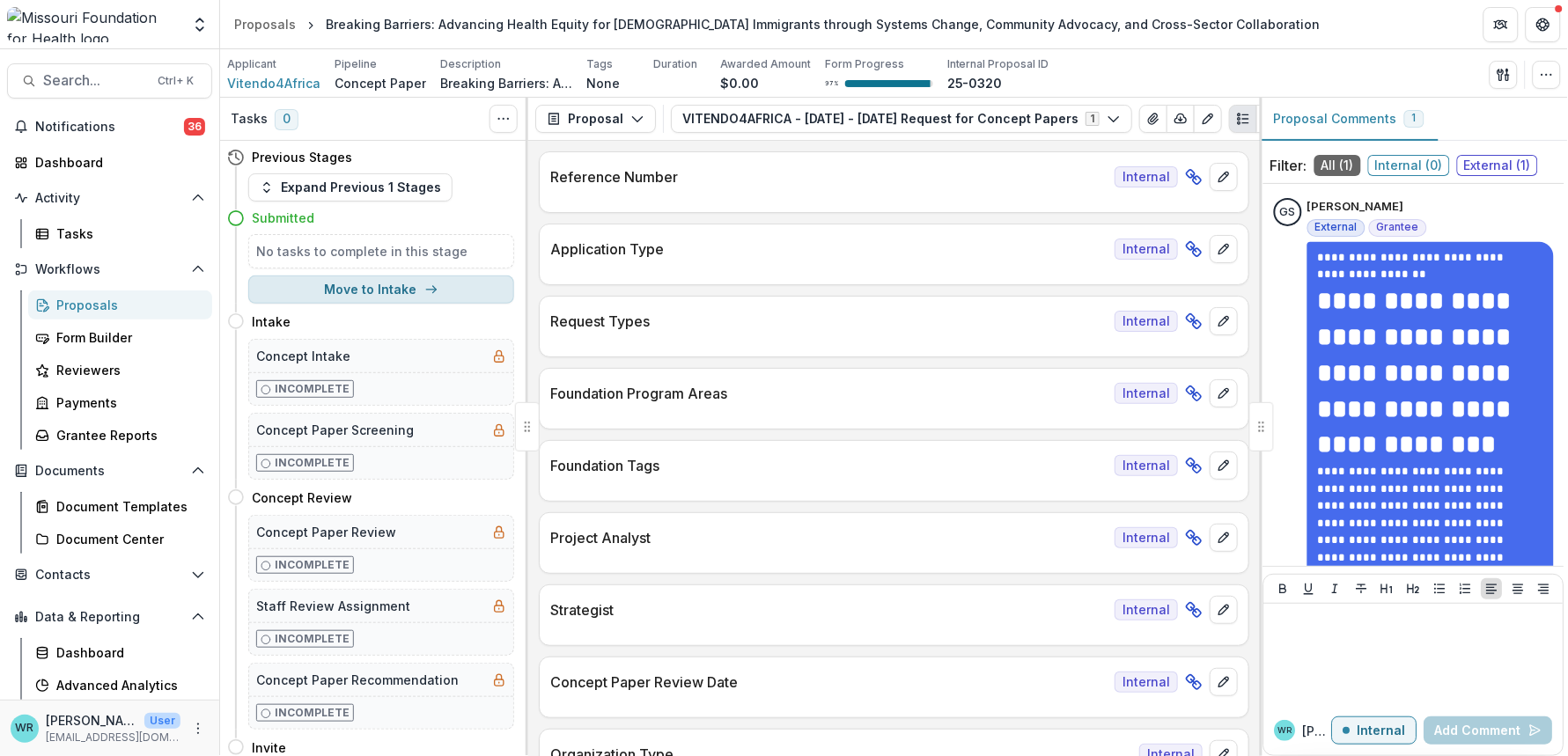
click at [426, 283] on icon "button" at bounding box center [431, 289] width 14 height 14
select select "******"
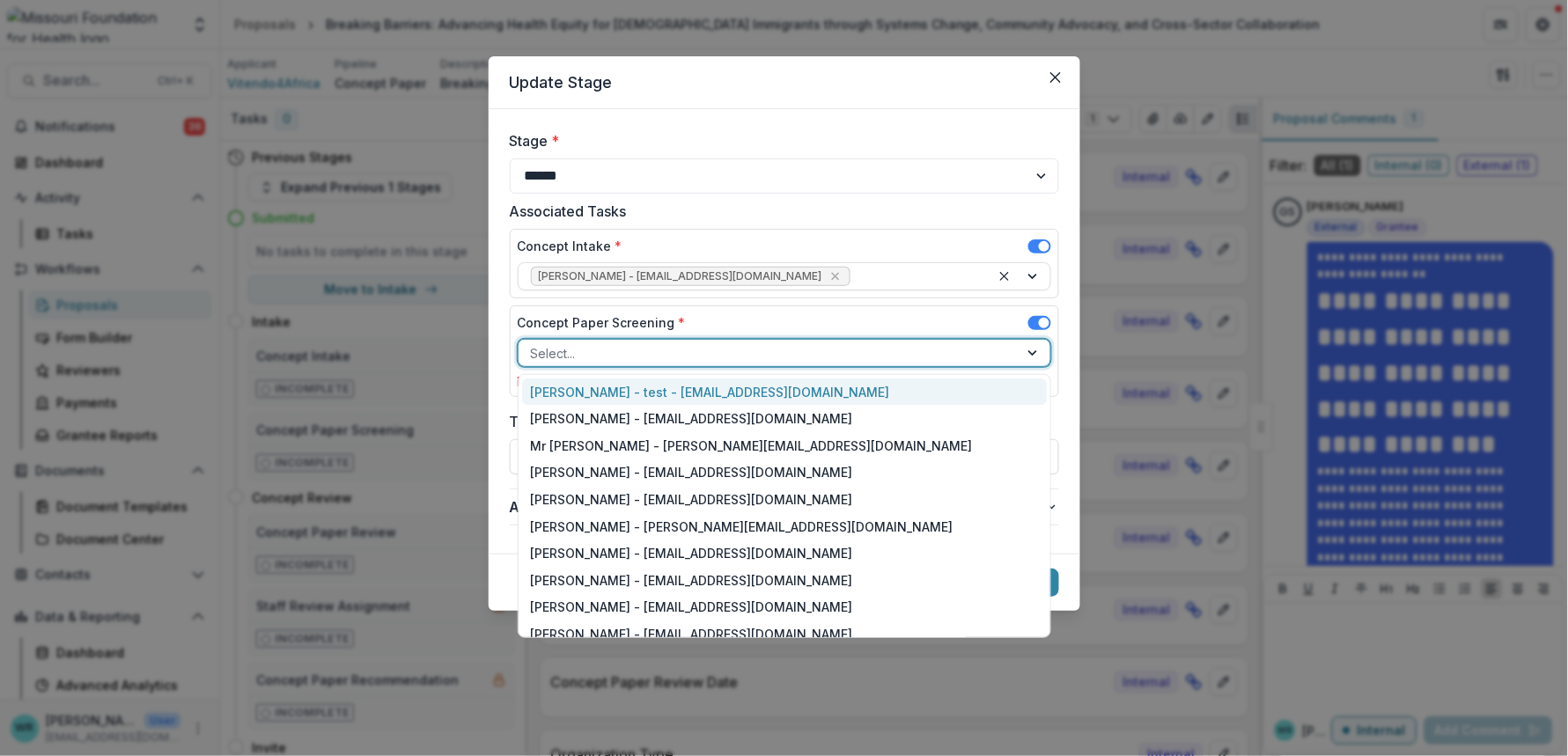
click at [611, 349] on div at bounding box center [768, 353] width 476 height 22
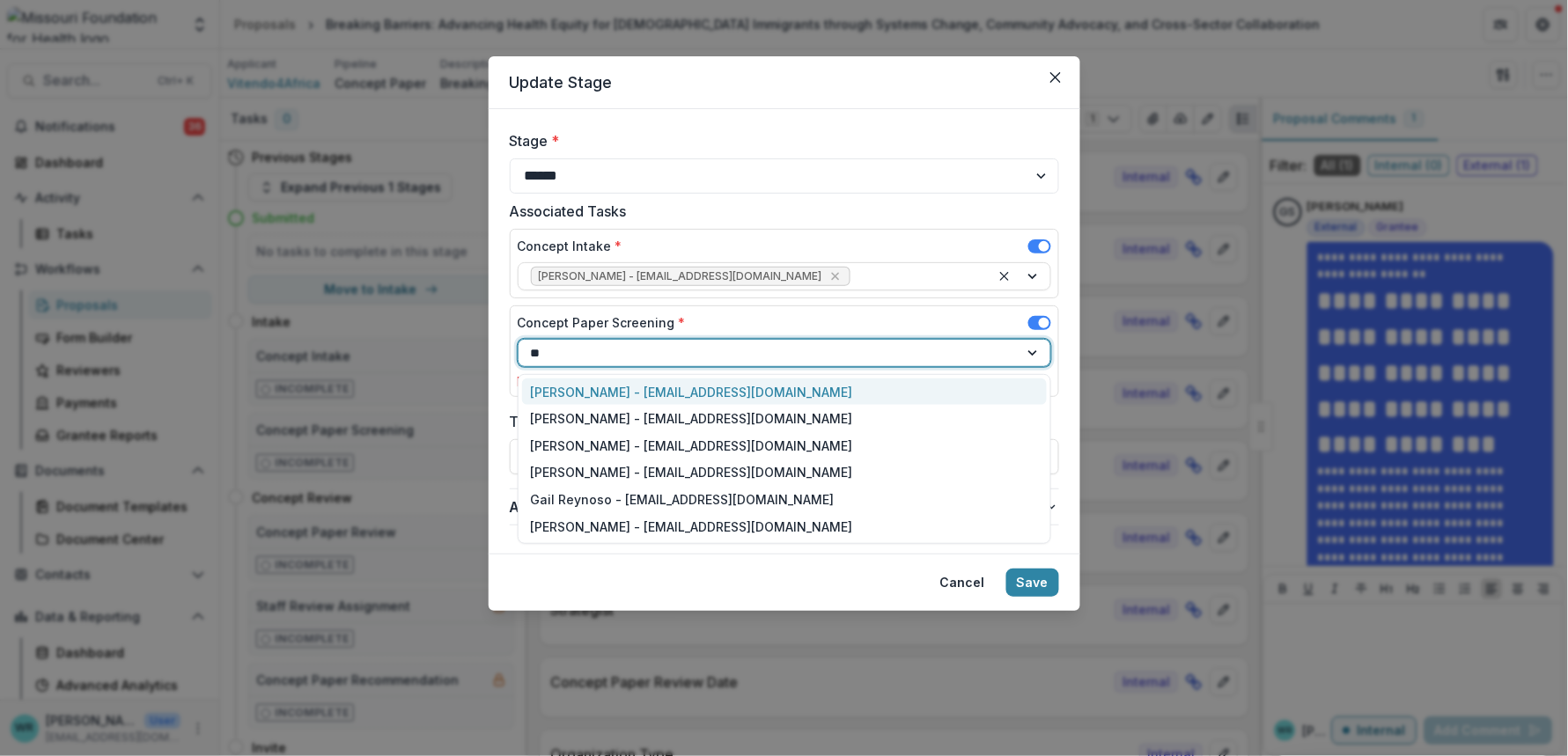
type input "***"
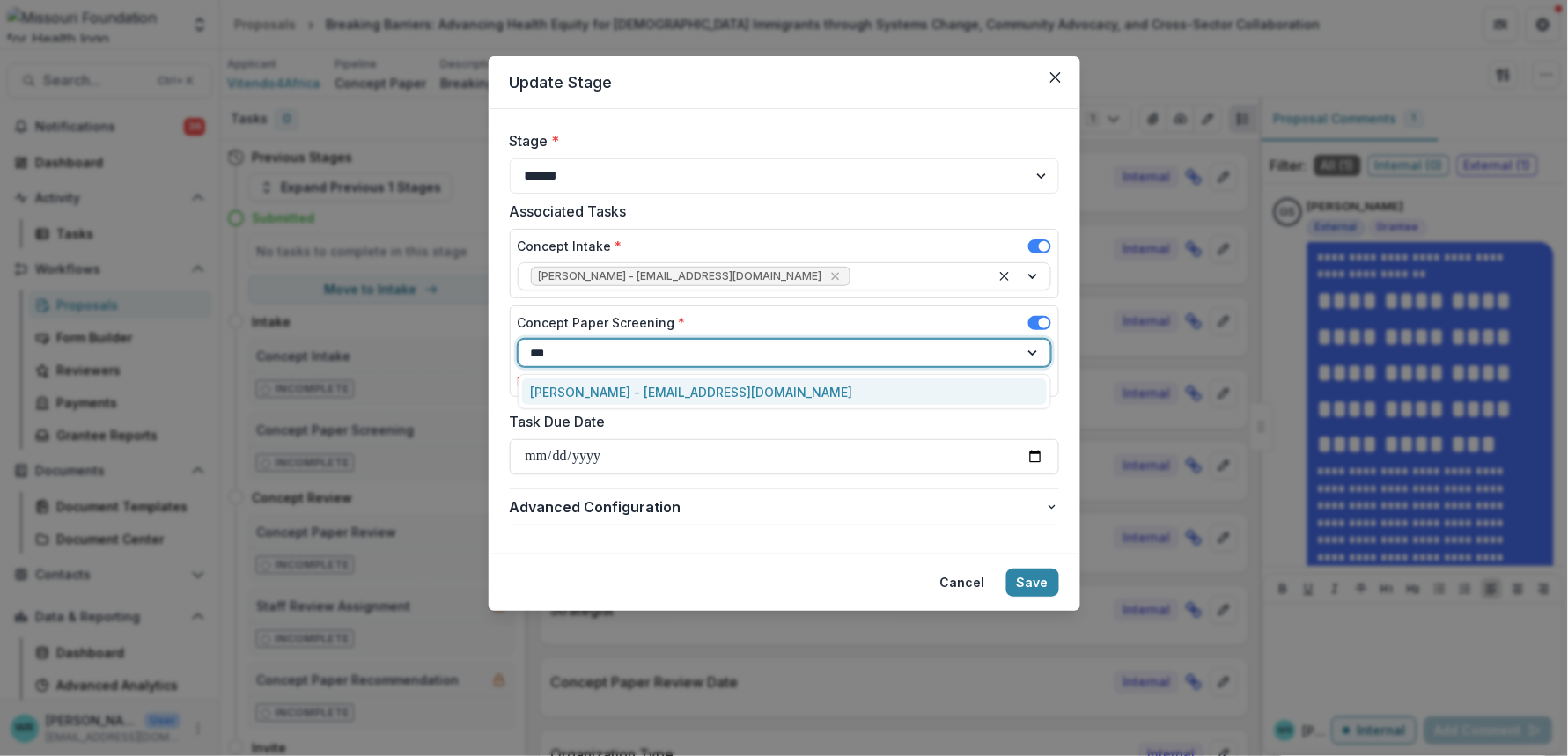
click at [628, 391] on div "Reana Thomas - rthomas@mffh.org" at bounding box center [784, 392] width 525 height 28
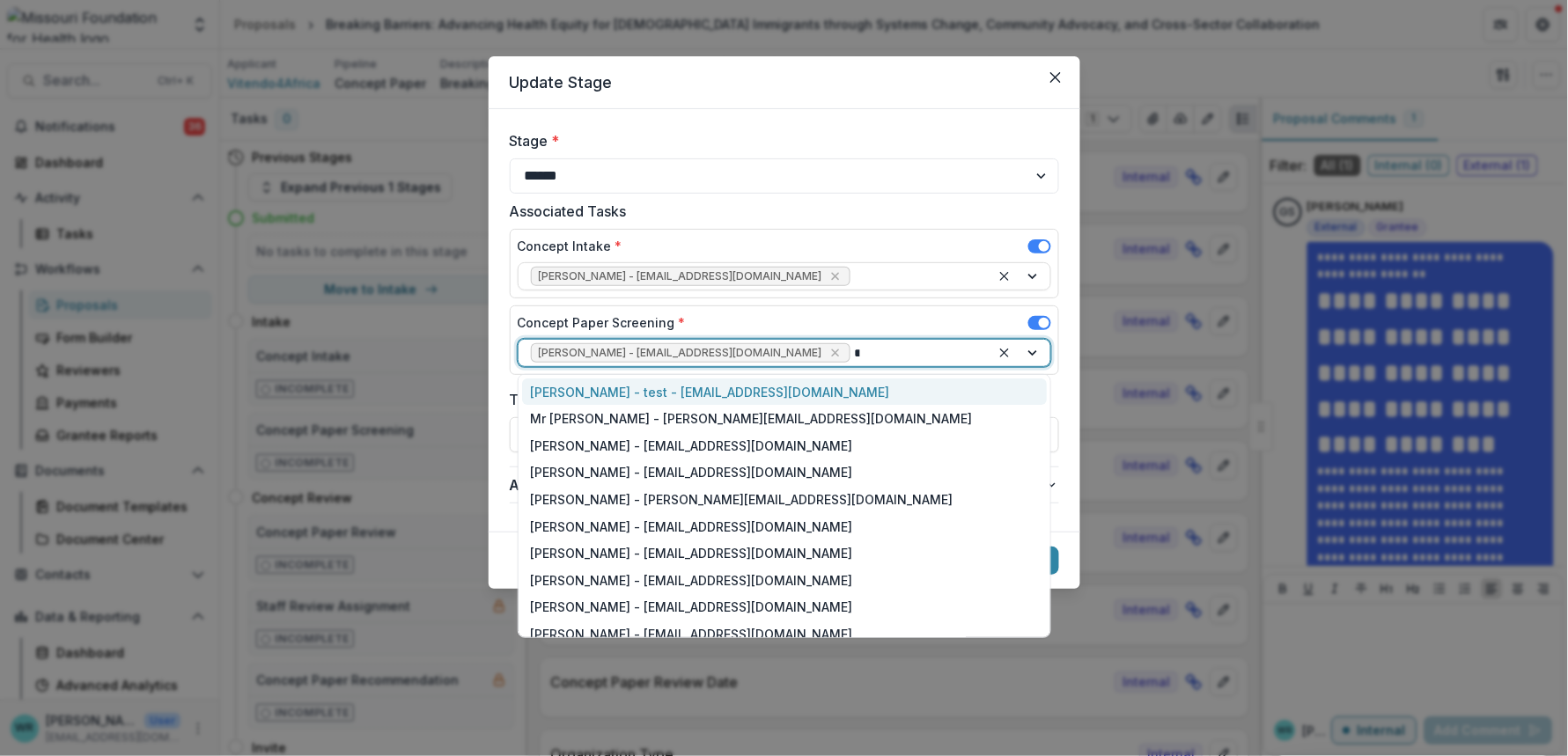
type input "***"
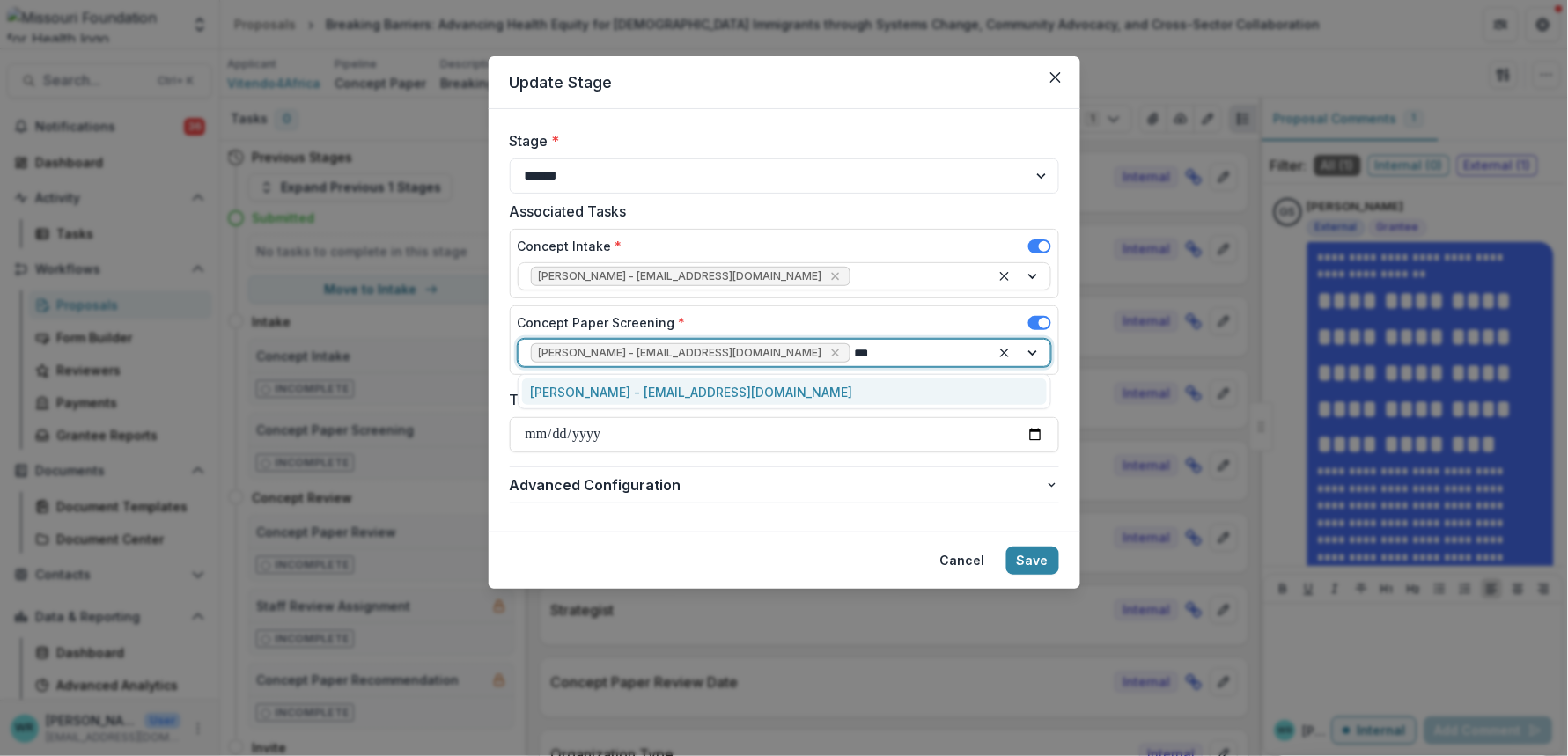
click at [628, 391] on div "Ivory Clarke - iclarke@mffh.org" at bounding box center [784, 392] width 525 height 28
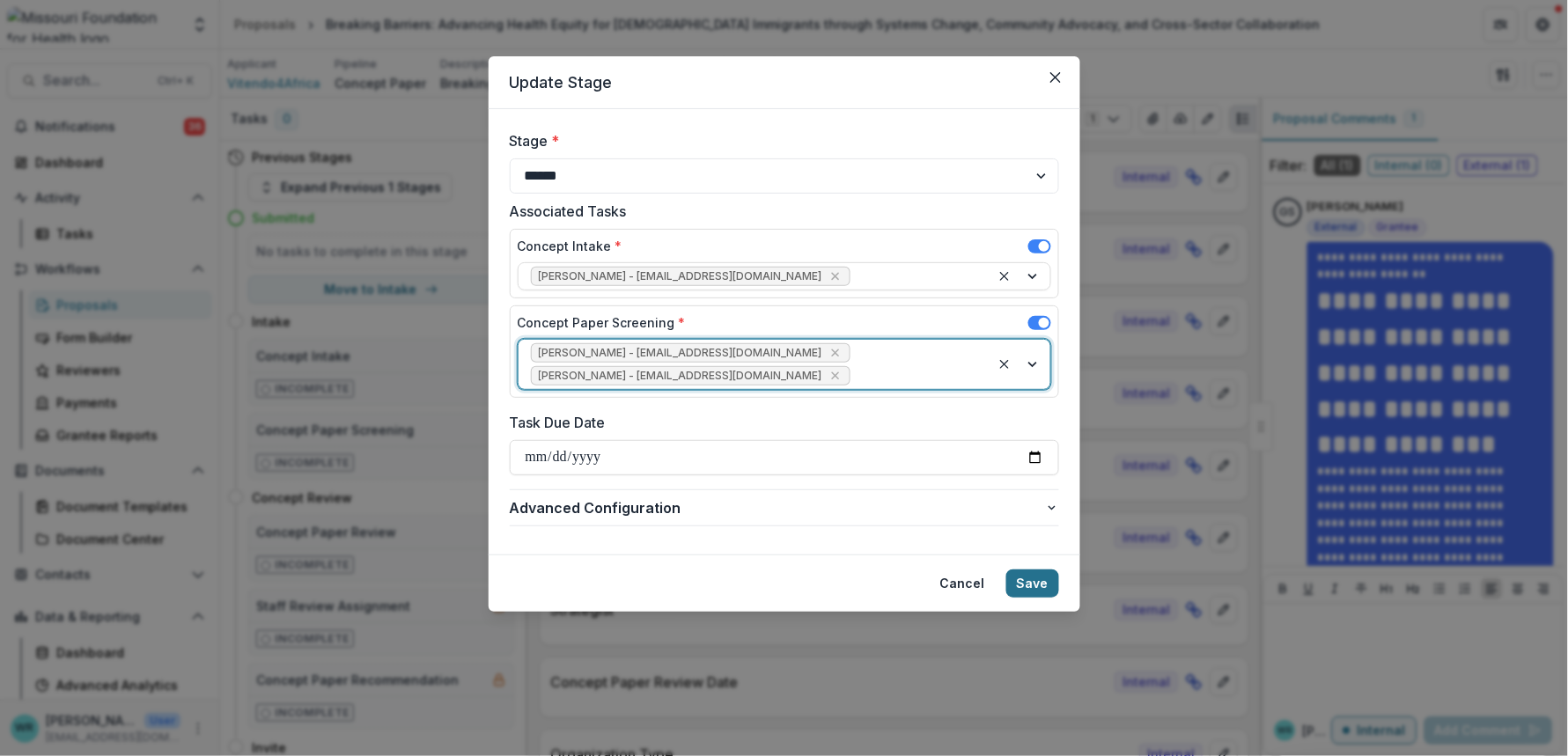
click at [1045, 569] on button "Save" at bounding box center [1032, 583] width 52 height 29
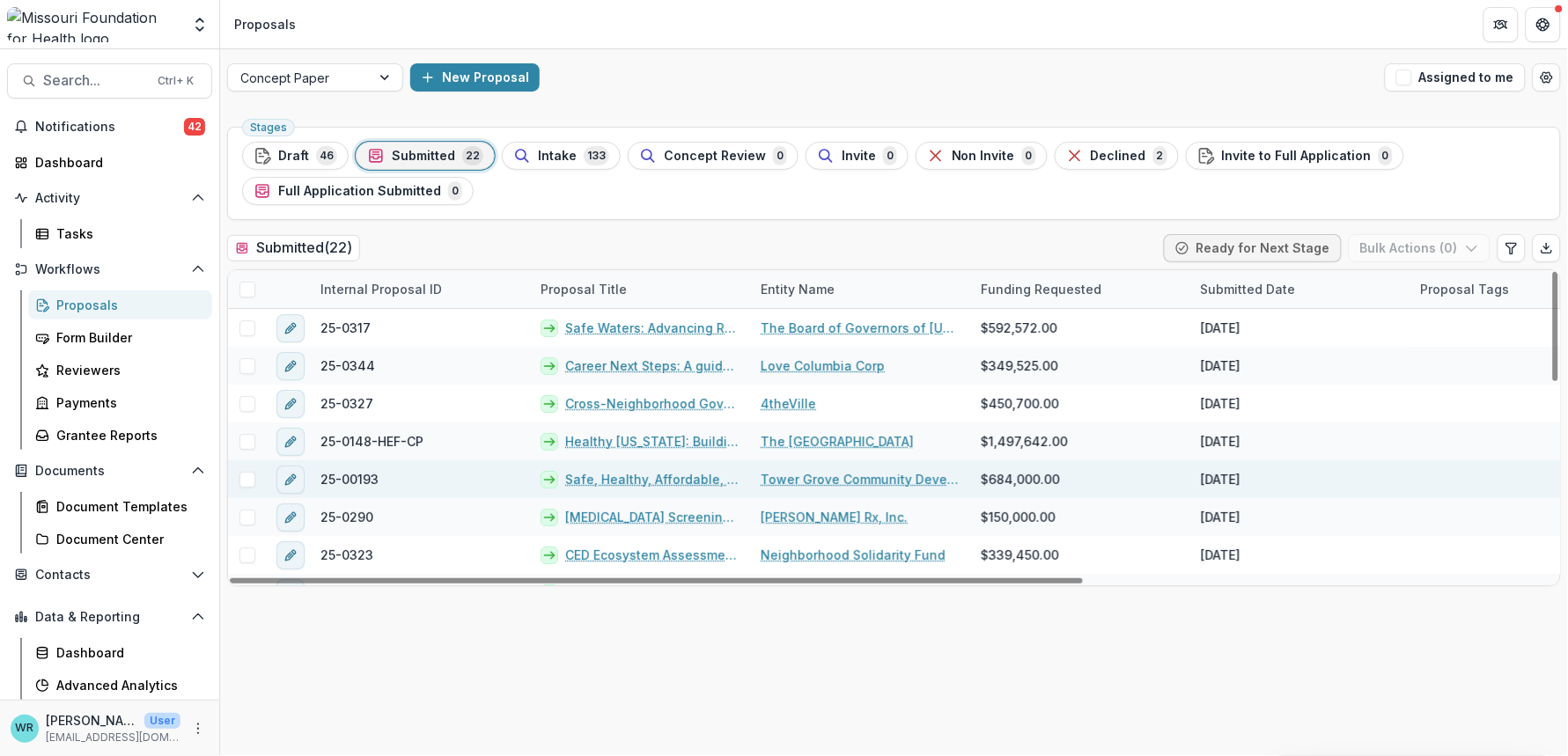
click at [250, 478] on span at bounding box center [247, 479] width 16 height 16
click at [694, 476] on link "Safe, Healthy, Affordable, Resilient, Communities (SHARC)" at bounding box center [651, 479] width 174 height 18
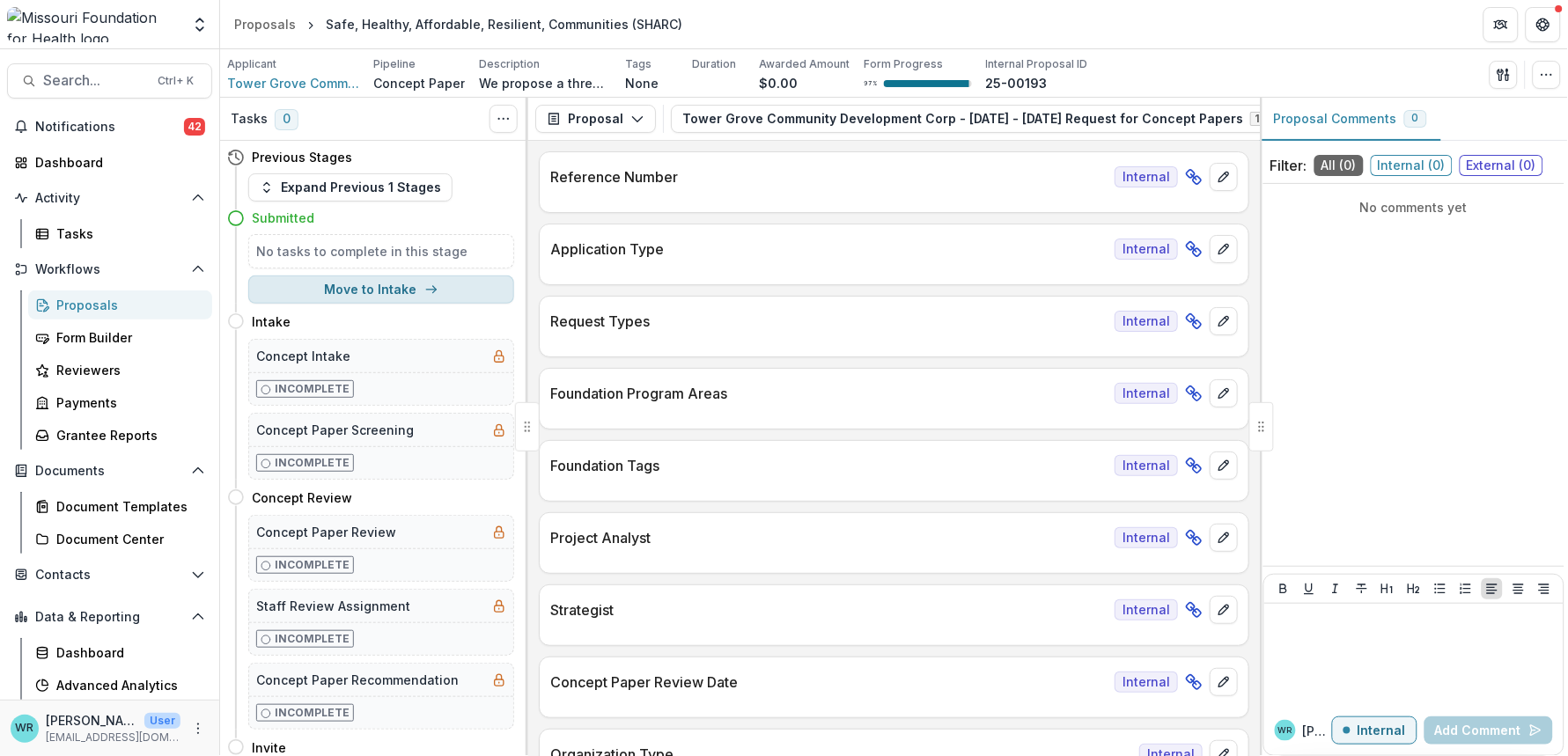
click at [452, 284] on button "Move to Intake" at bounding box center [381, 289] width 266 height 29
select select "******"
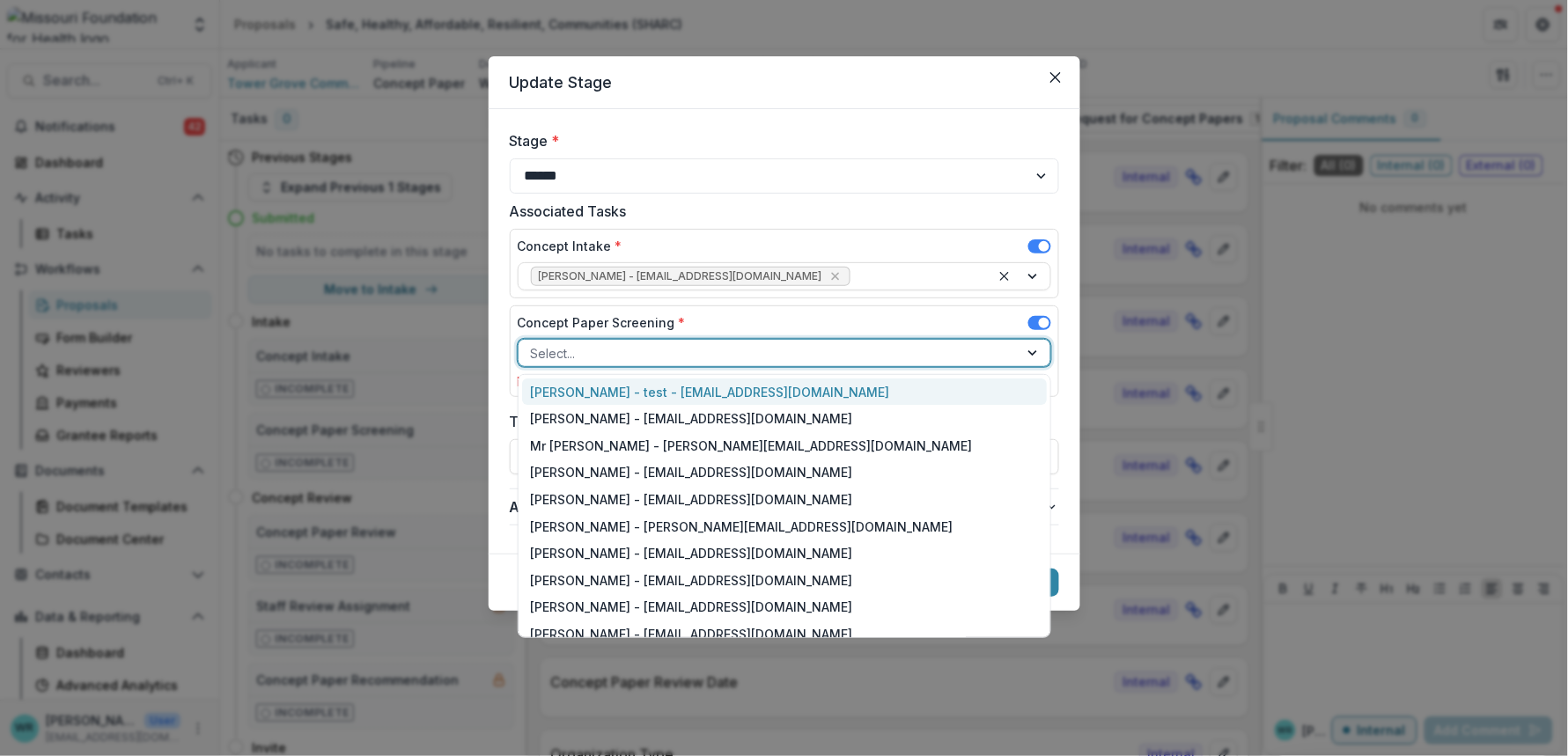
click at [669, 353] on div at bounding box center [768, 353] width 476 height 22
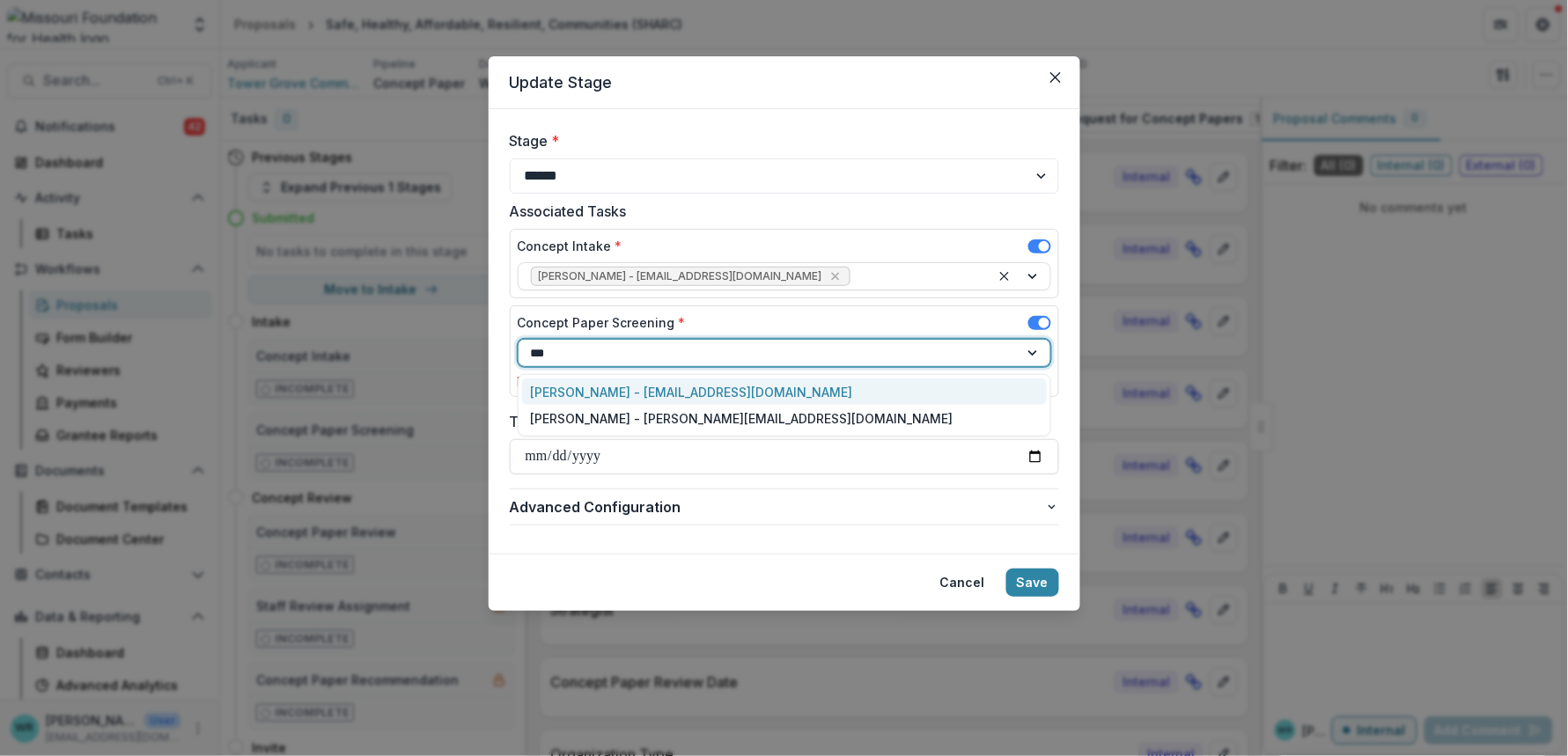
type input "****"
click at [686, 395] on div "Grace Kyung - gkyung@mffh.org" at bounding box center [784, 392] width 525 height 28
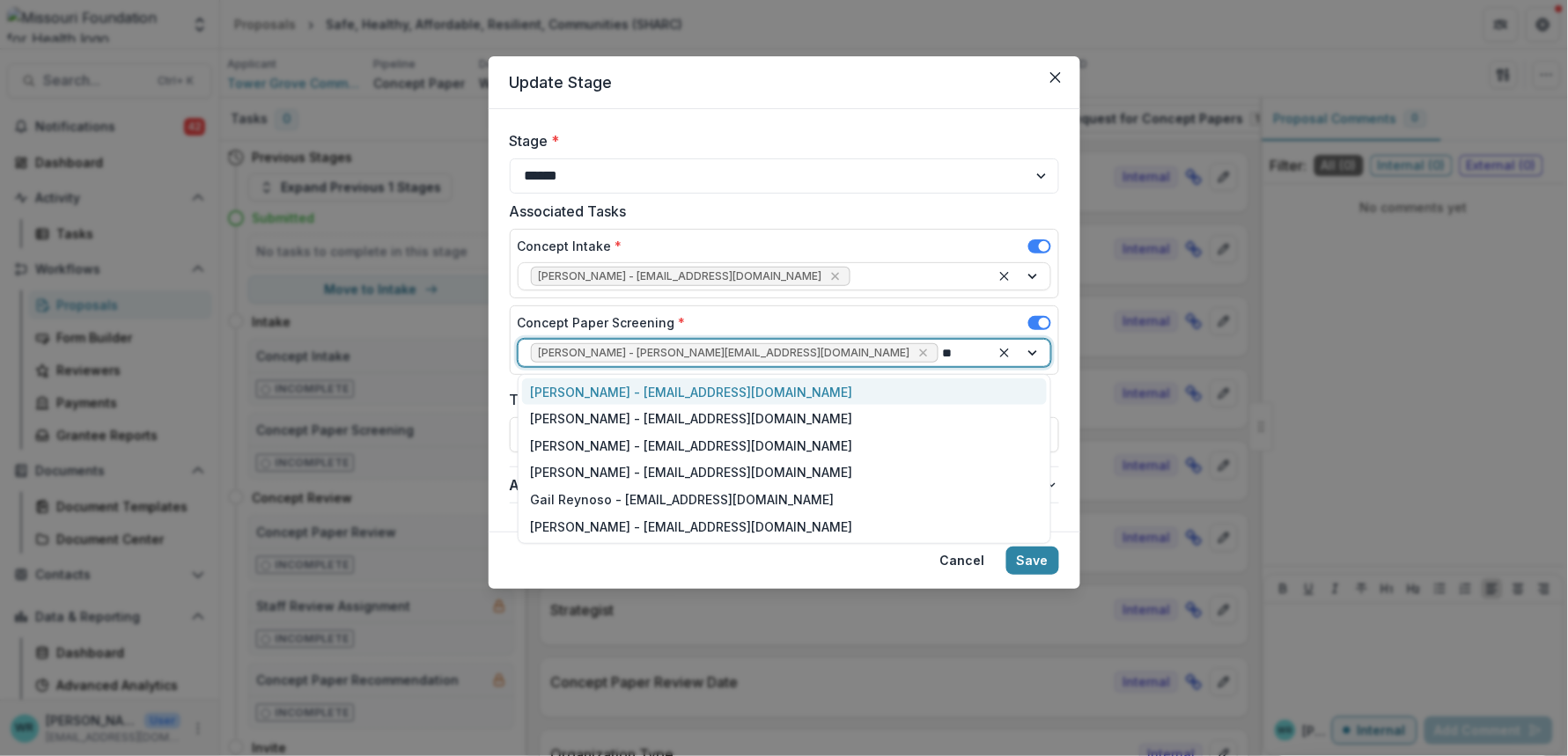
type input "***"
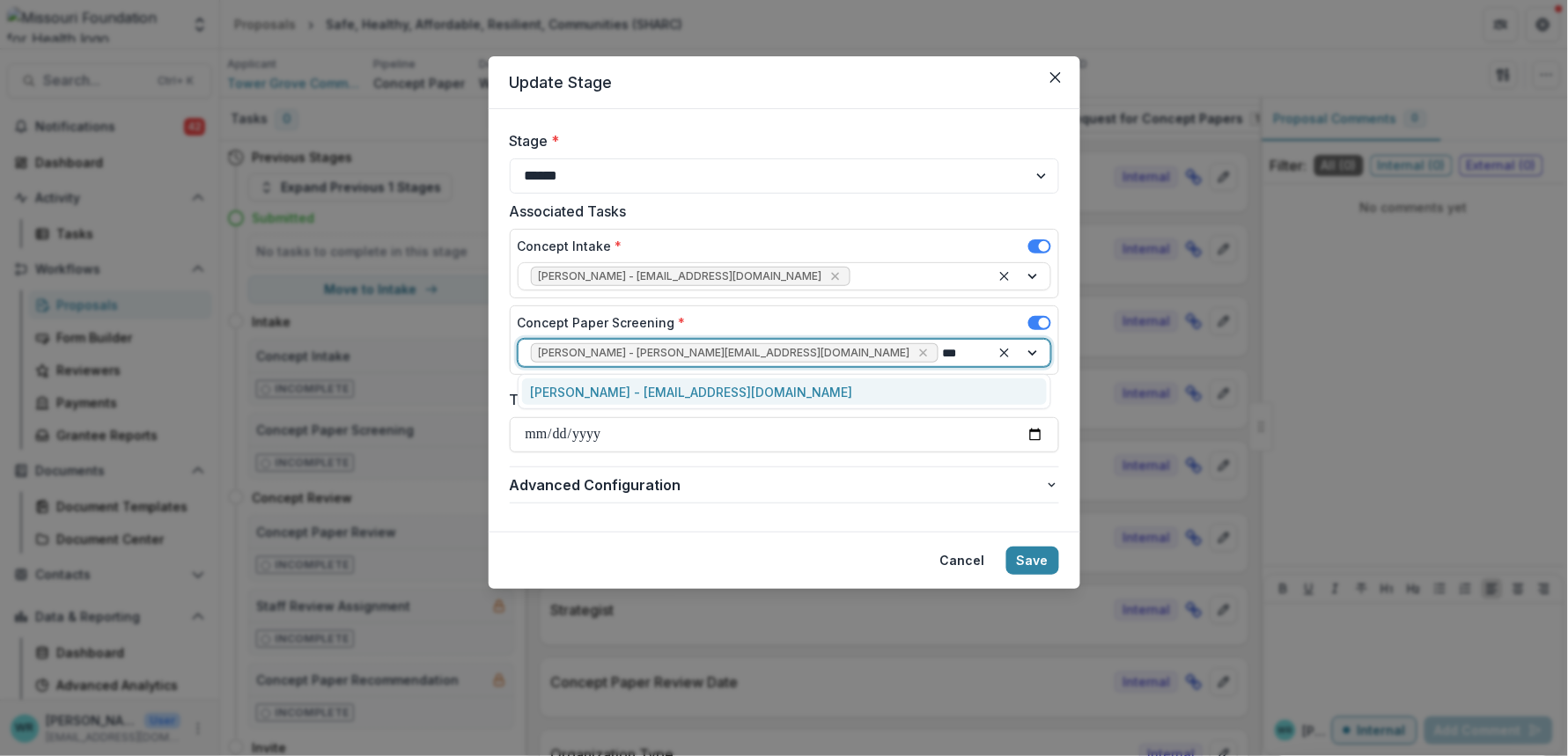
click at [686, 395] on div "Reana Thomas - rthomas@mffh.org" at bounding box center [784, 392] width 525 height 28
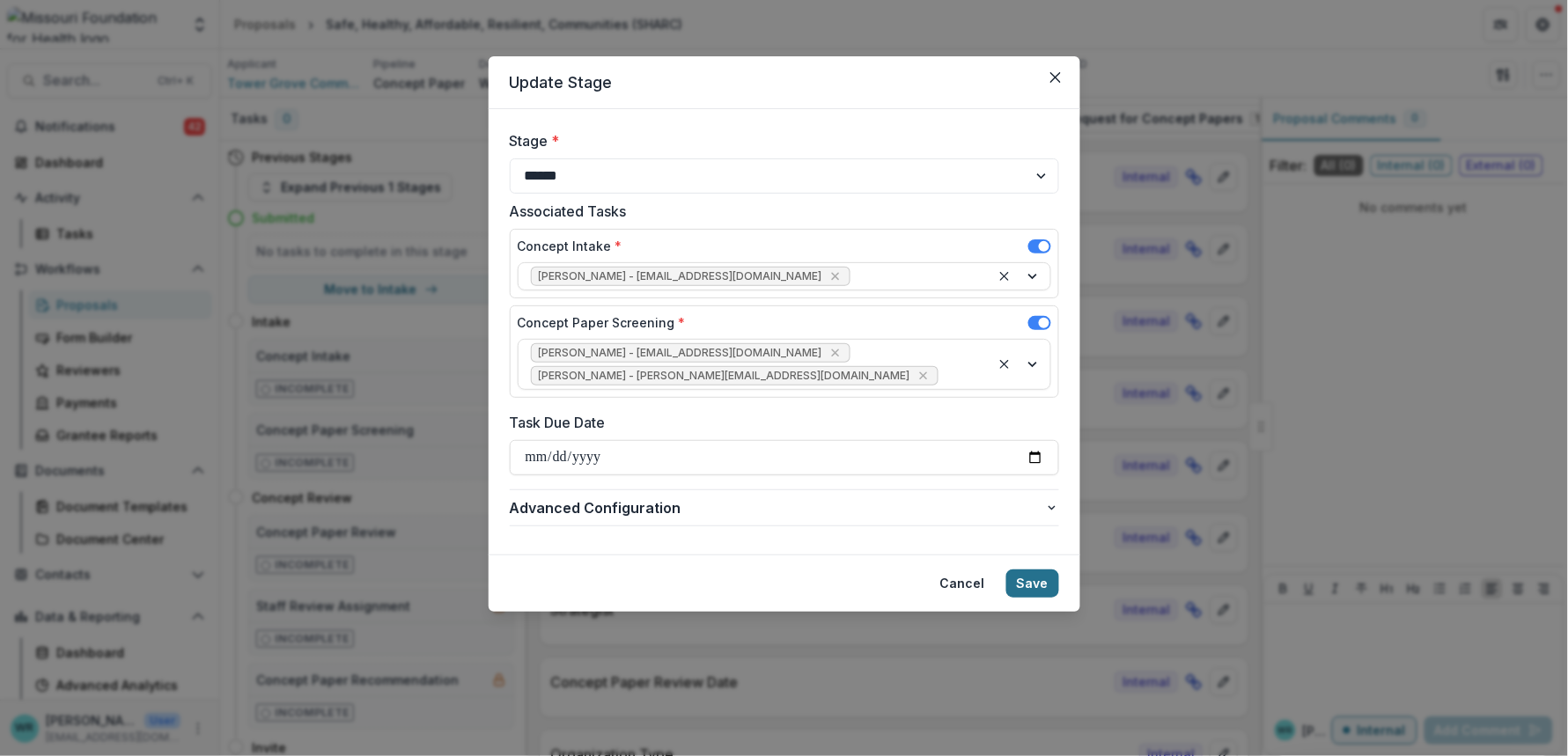
click at [1029, 569] on button "Save" at bounding box center [1032, 583] width 52 height 29
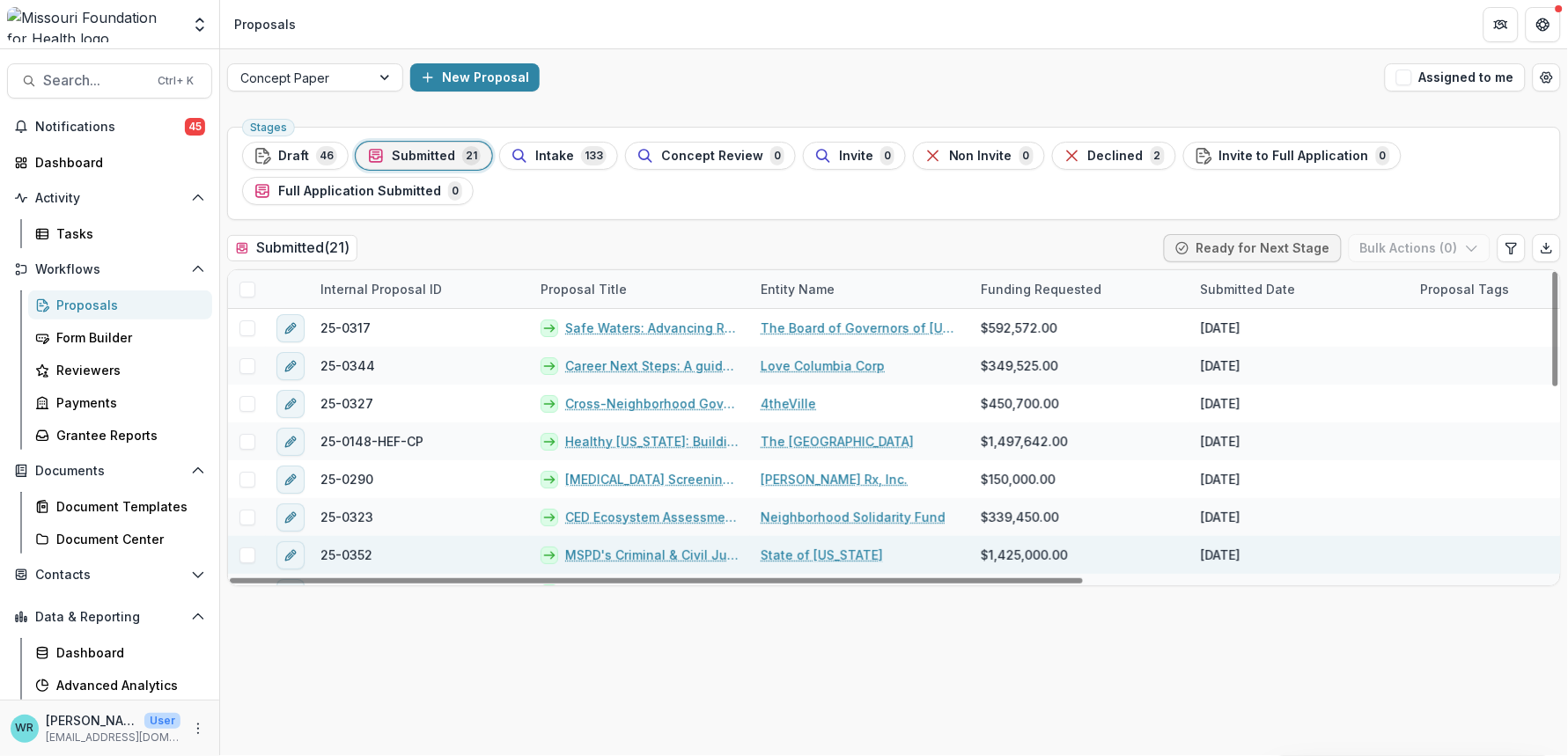
click at [248, 552] on span at bounding box center [247, 555] width 16 height 16
click at [639, 553] on link "MSPD's Criminal & Civil Justice Parternship" at bounding box center [651, 555] width 174 height 18
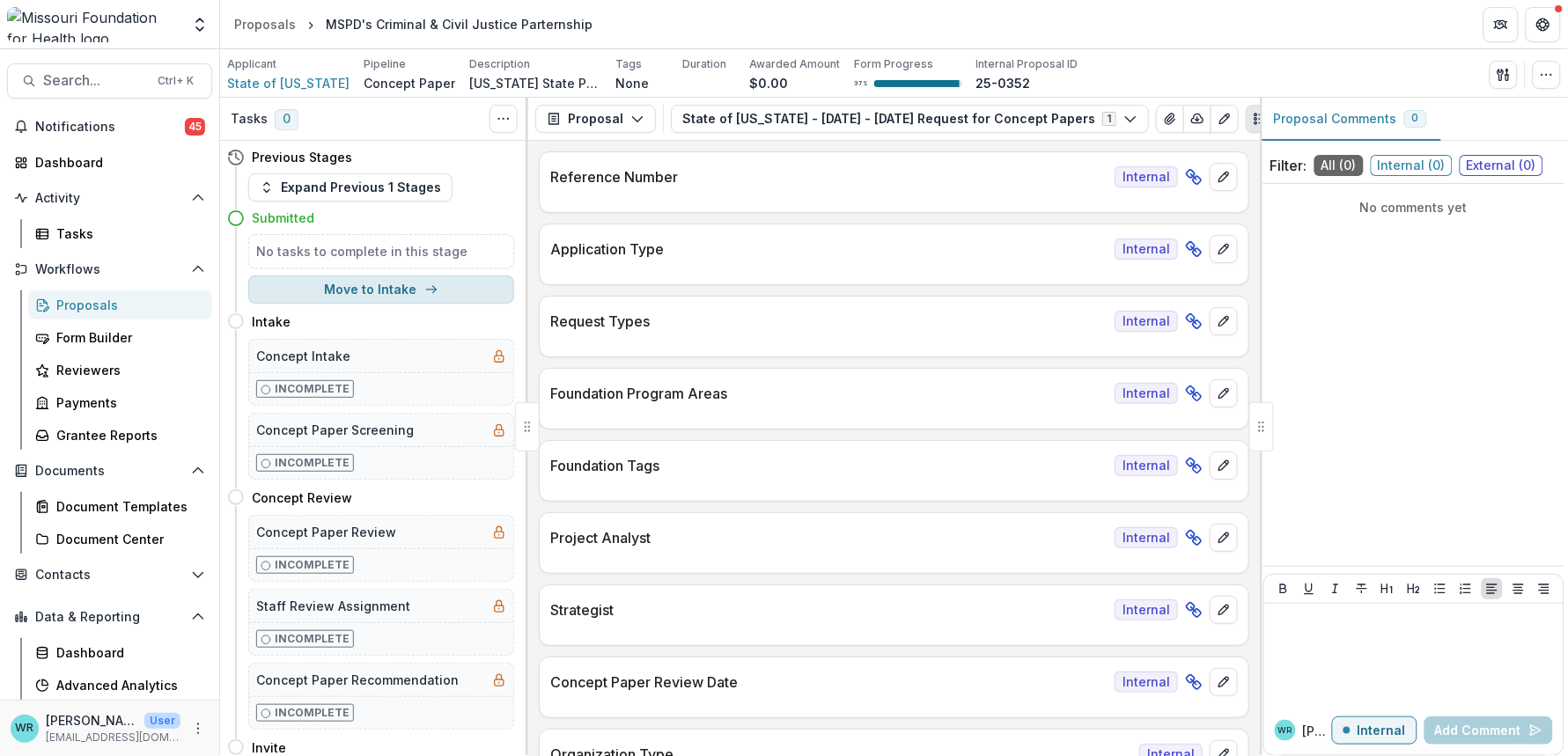
click at [398, 292] on button "Move to Intake" at bounding box center [381, 289] width 266 height 29
select select "******"
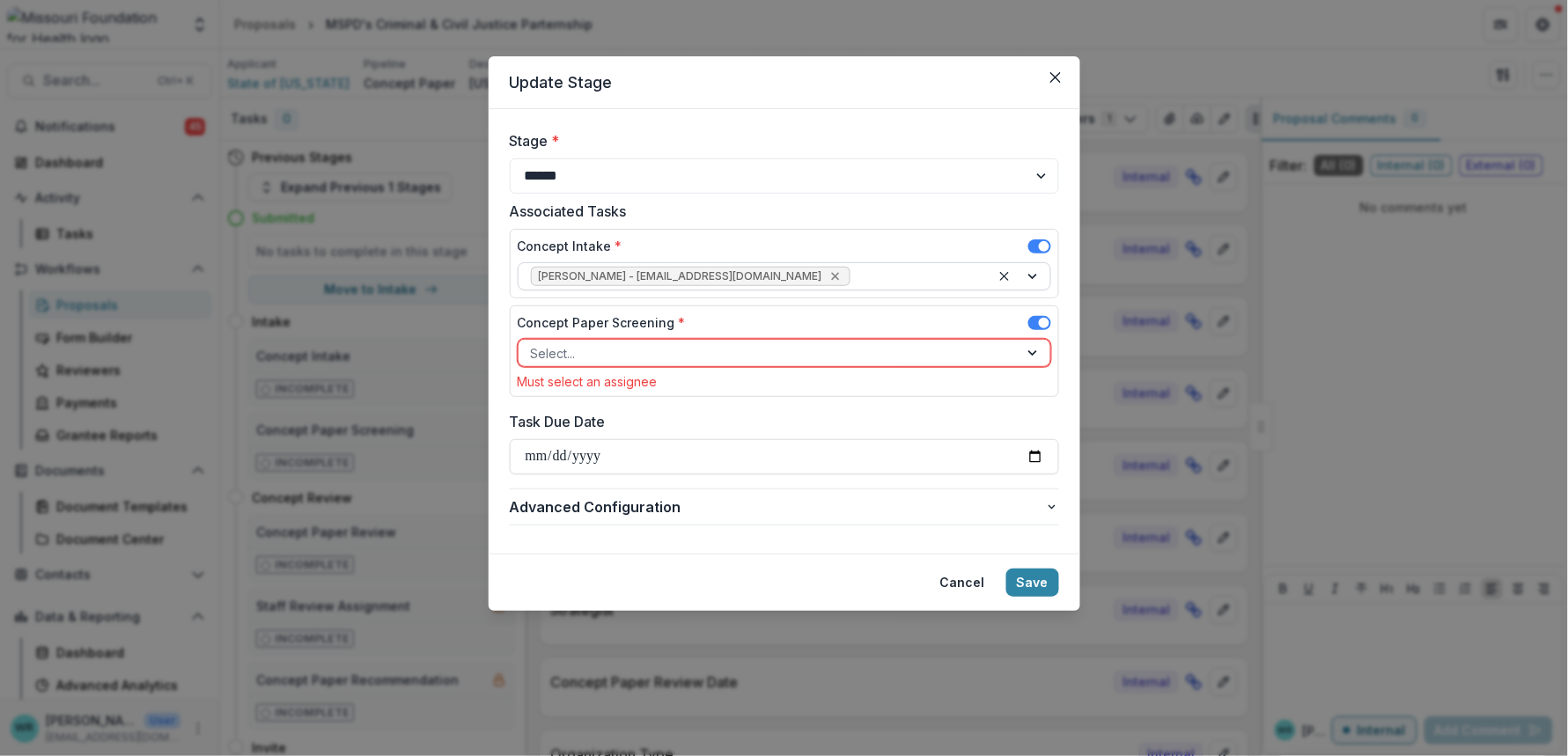
click at [828, 279] on icon "Remove Wendy Rohrbach - wrohrbach@mffh.org" at bounding box center [835, 276] width 14 height 14
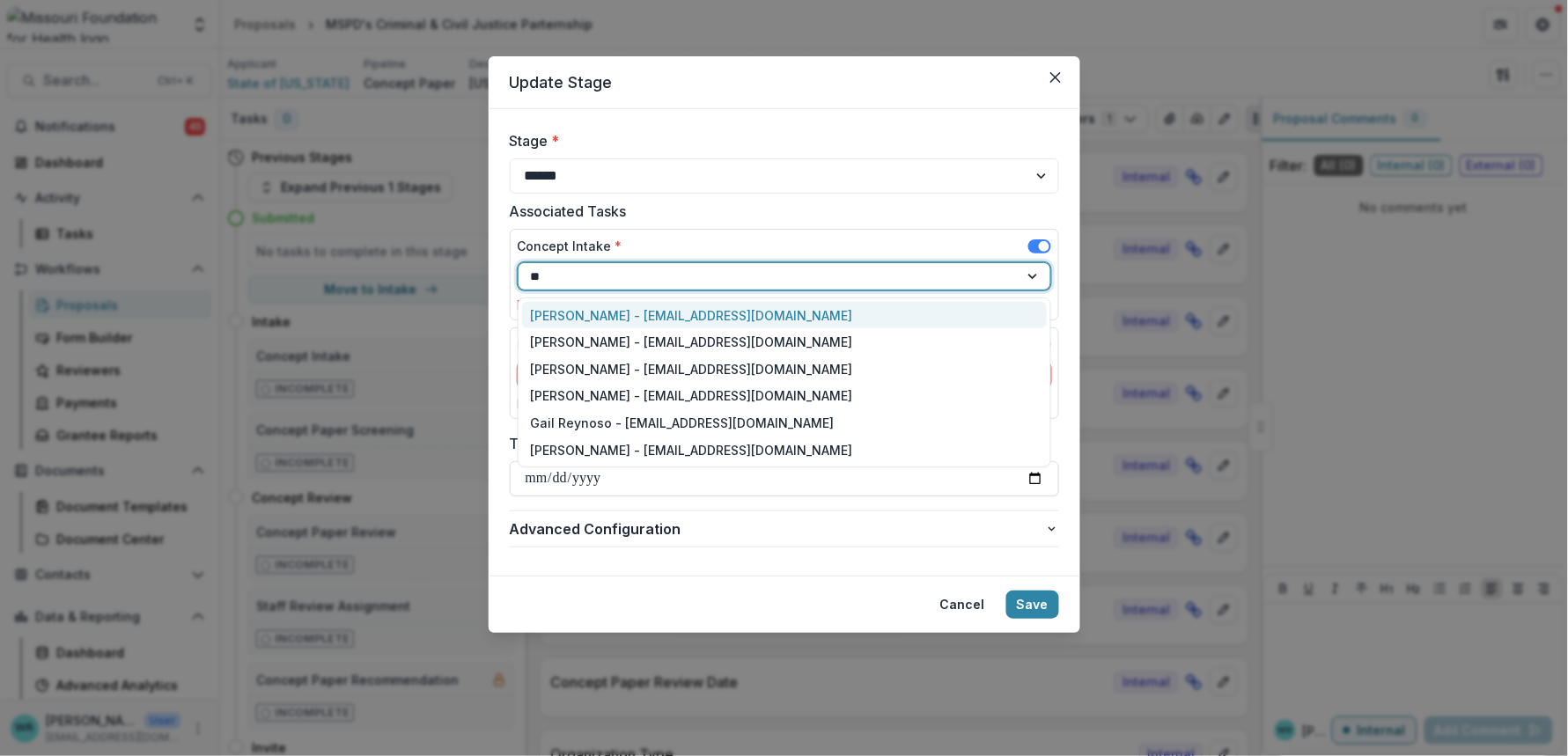
type input "***"
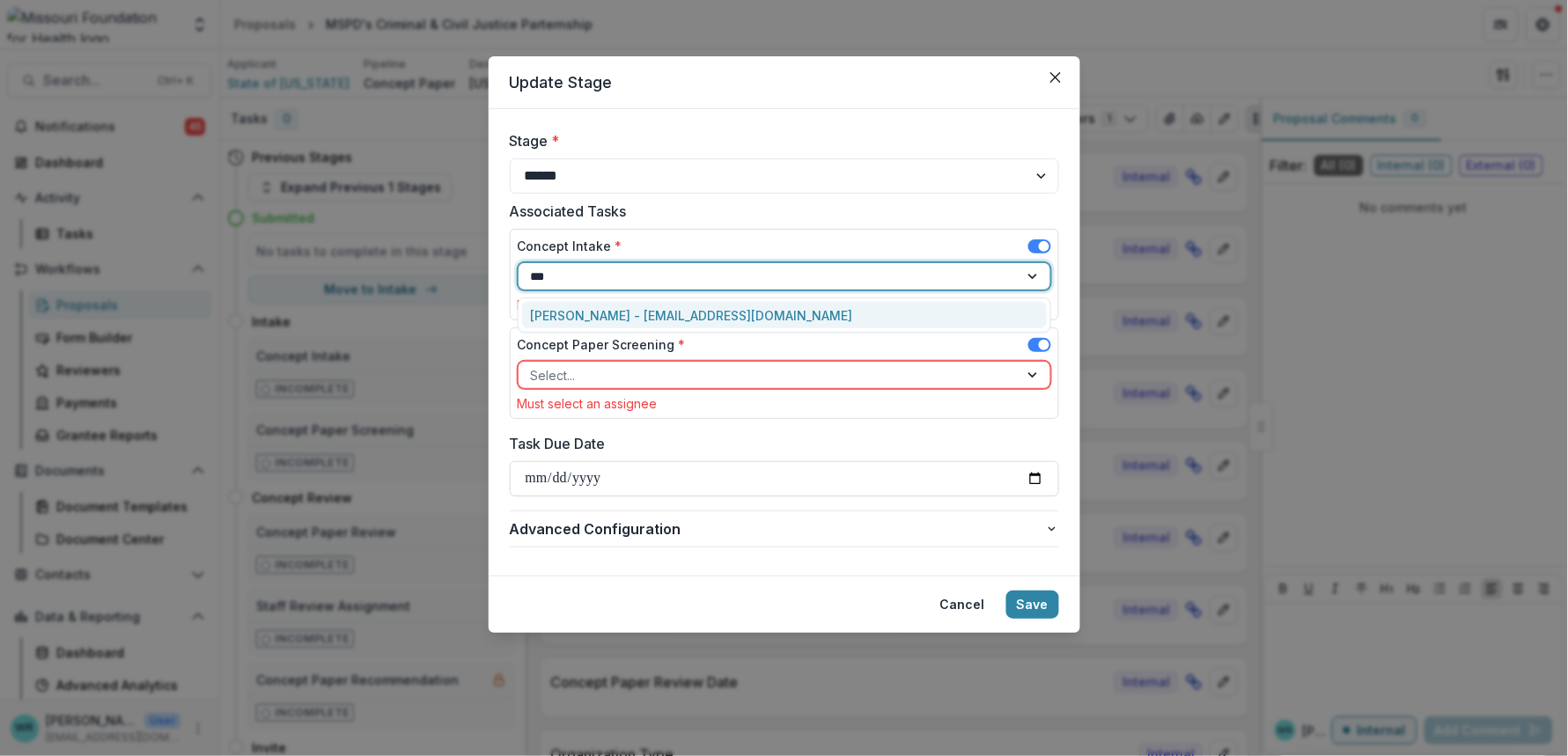
click at [778, 313] on div "Renee Klann - rklann@mffh.org" at bounding box center [784, 315] width 525 height 28
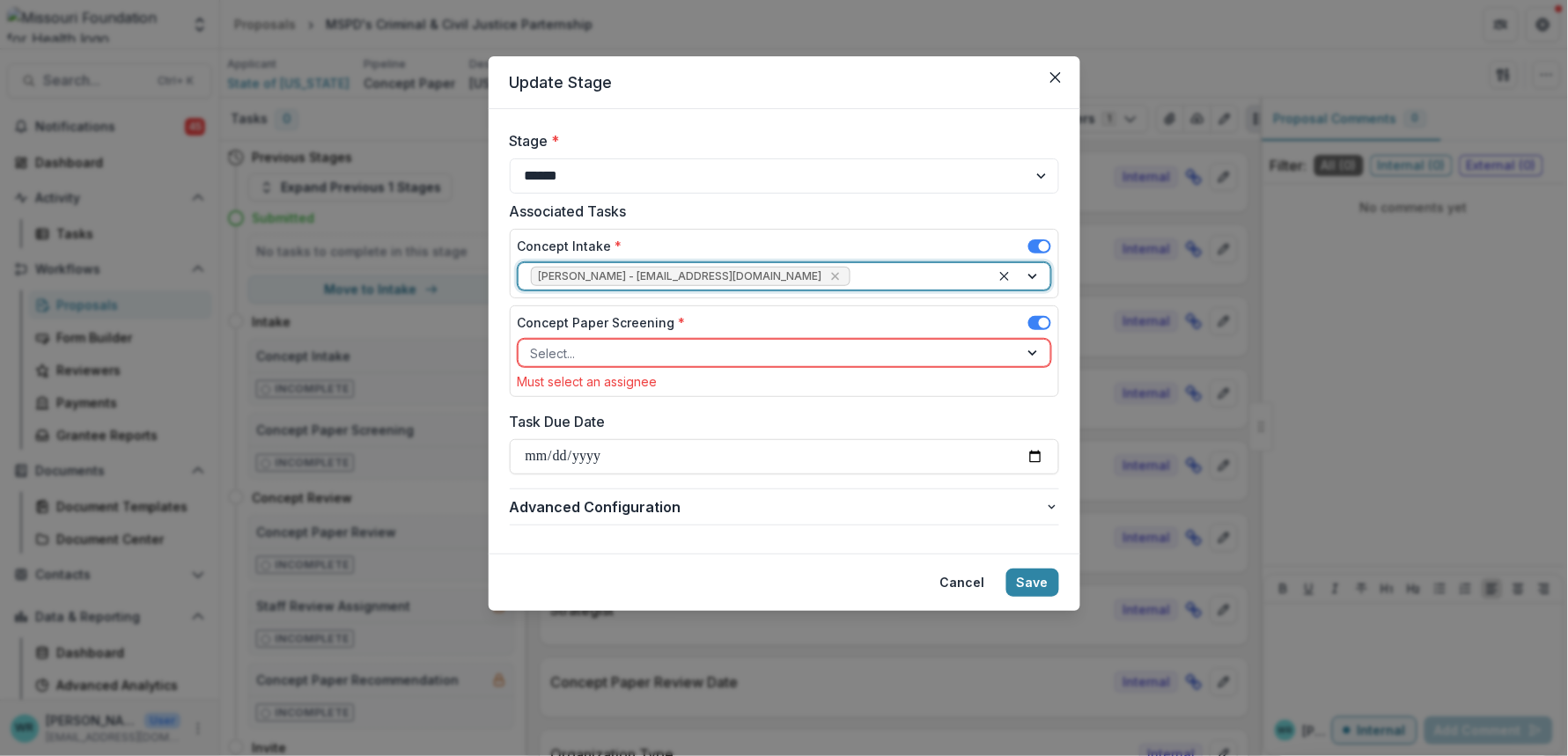
click at [665, 347] on div at bounding box center [768, 353] width 476 height 22
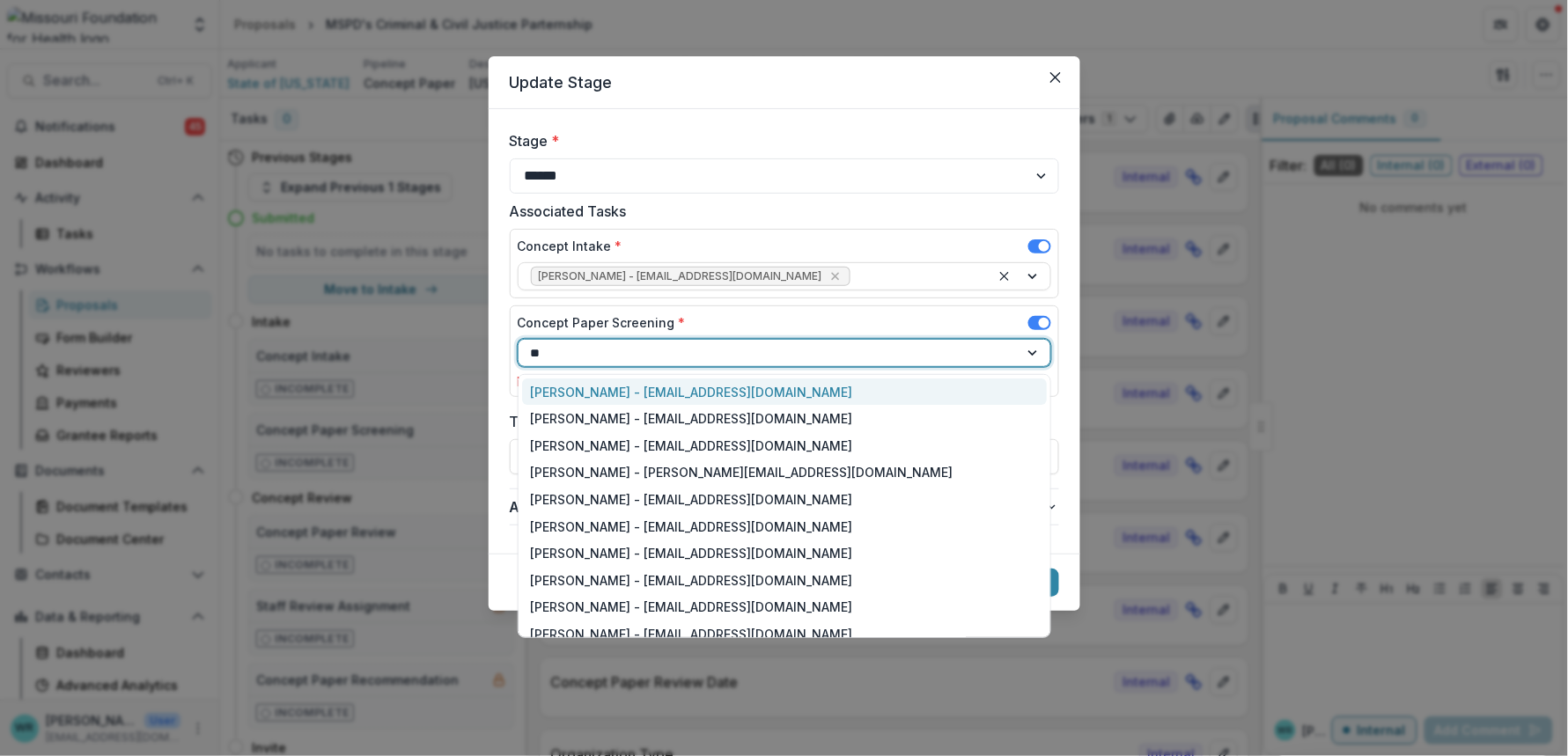
type input "***"
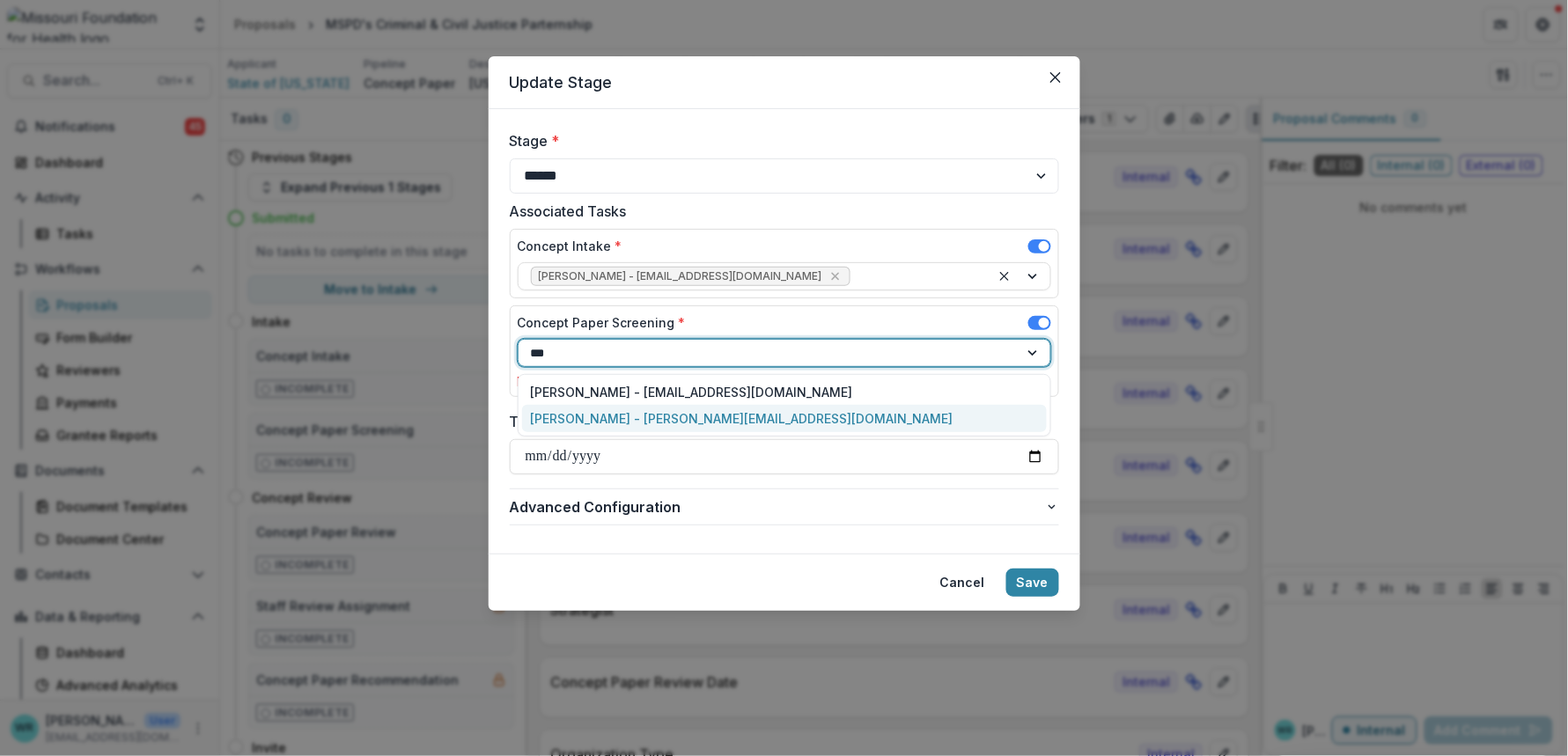
click at [675, 418] on div "Grace Kyung - gkyung@mffh.org" at bounding box center [784, 418] width 525 height 28
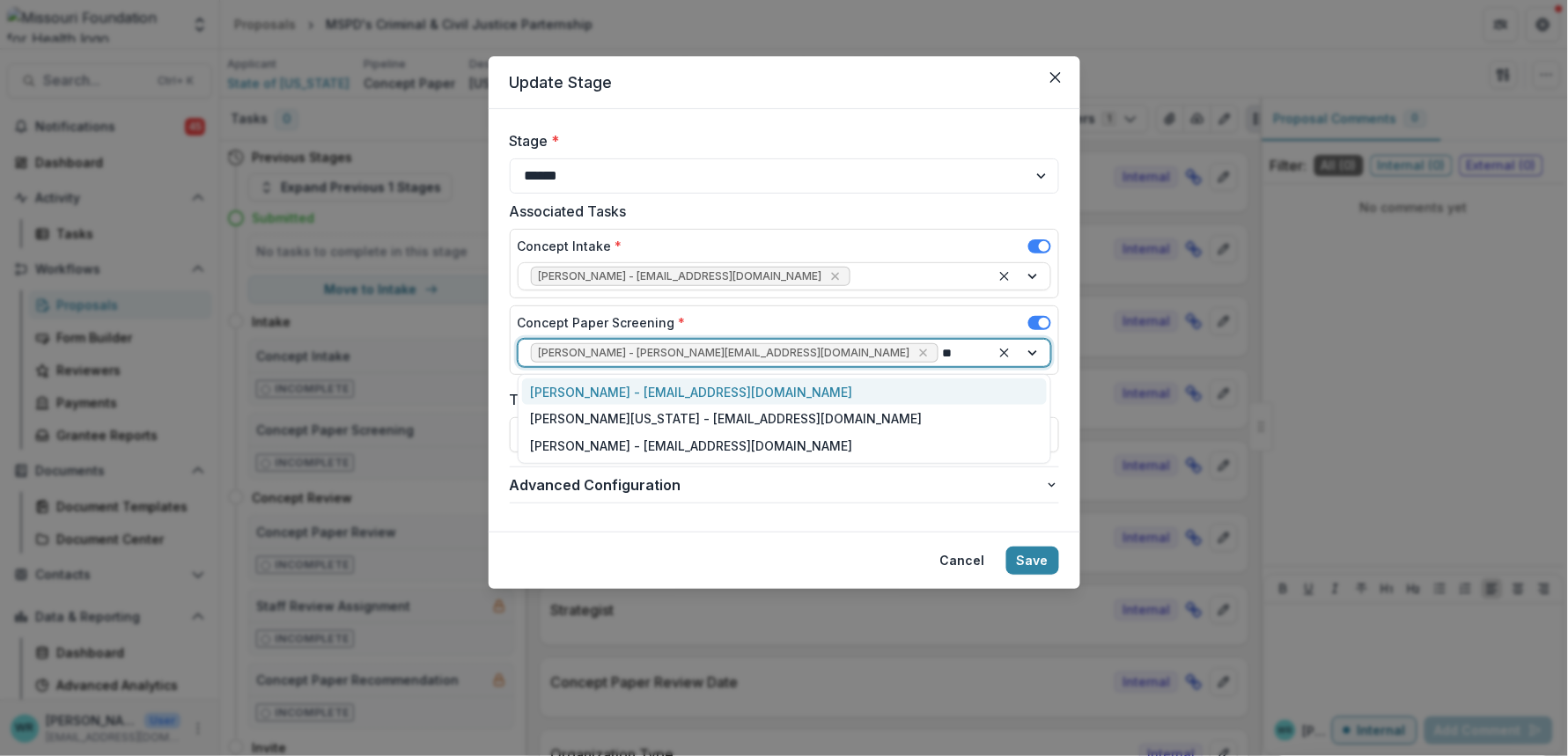
type input "***"
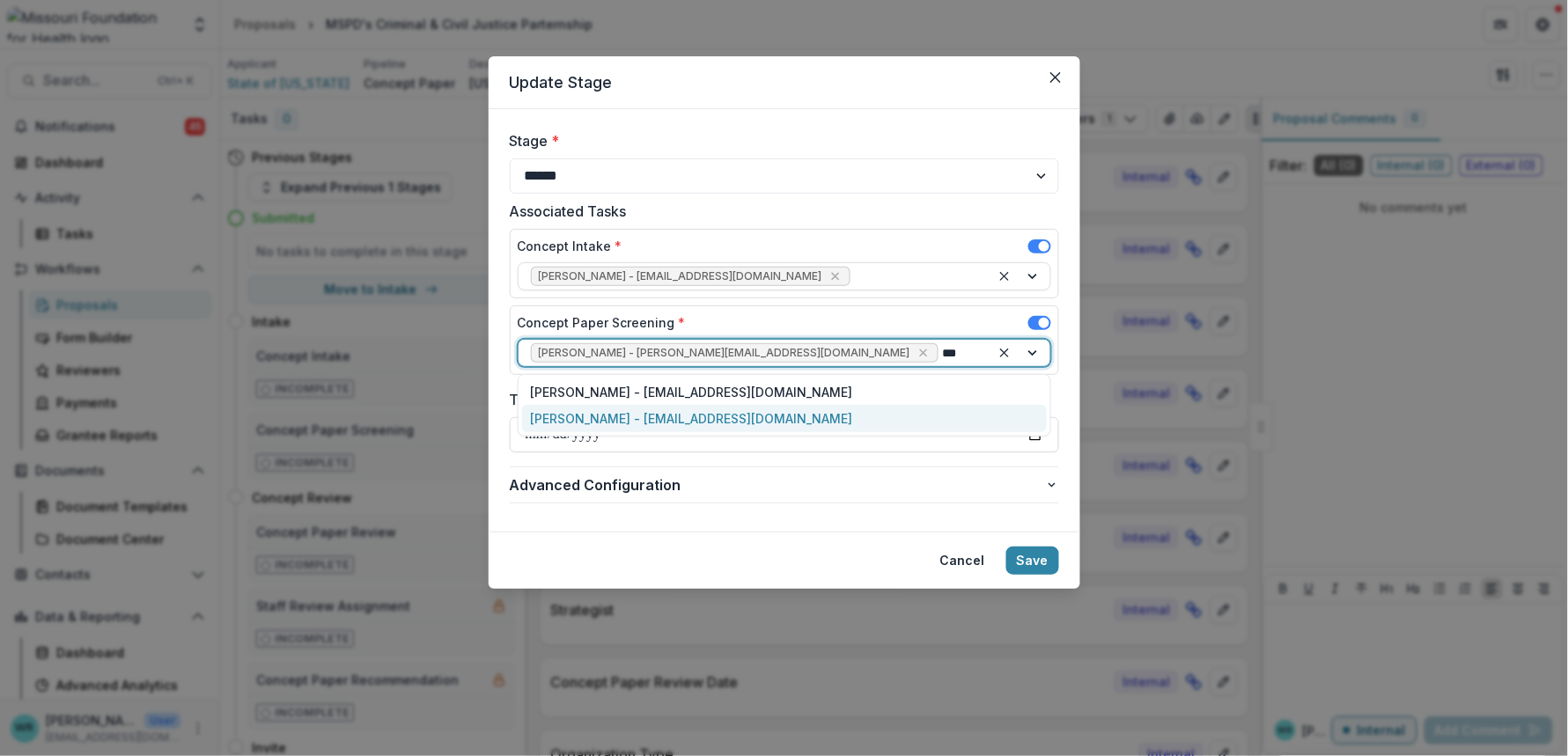
click at [702, 410] on div "Tori Cope - tcope@mffh.org" at bounding box center [784, 418] width 525 height 28
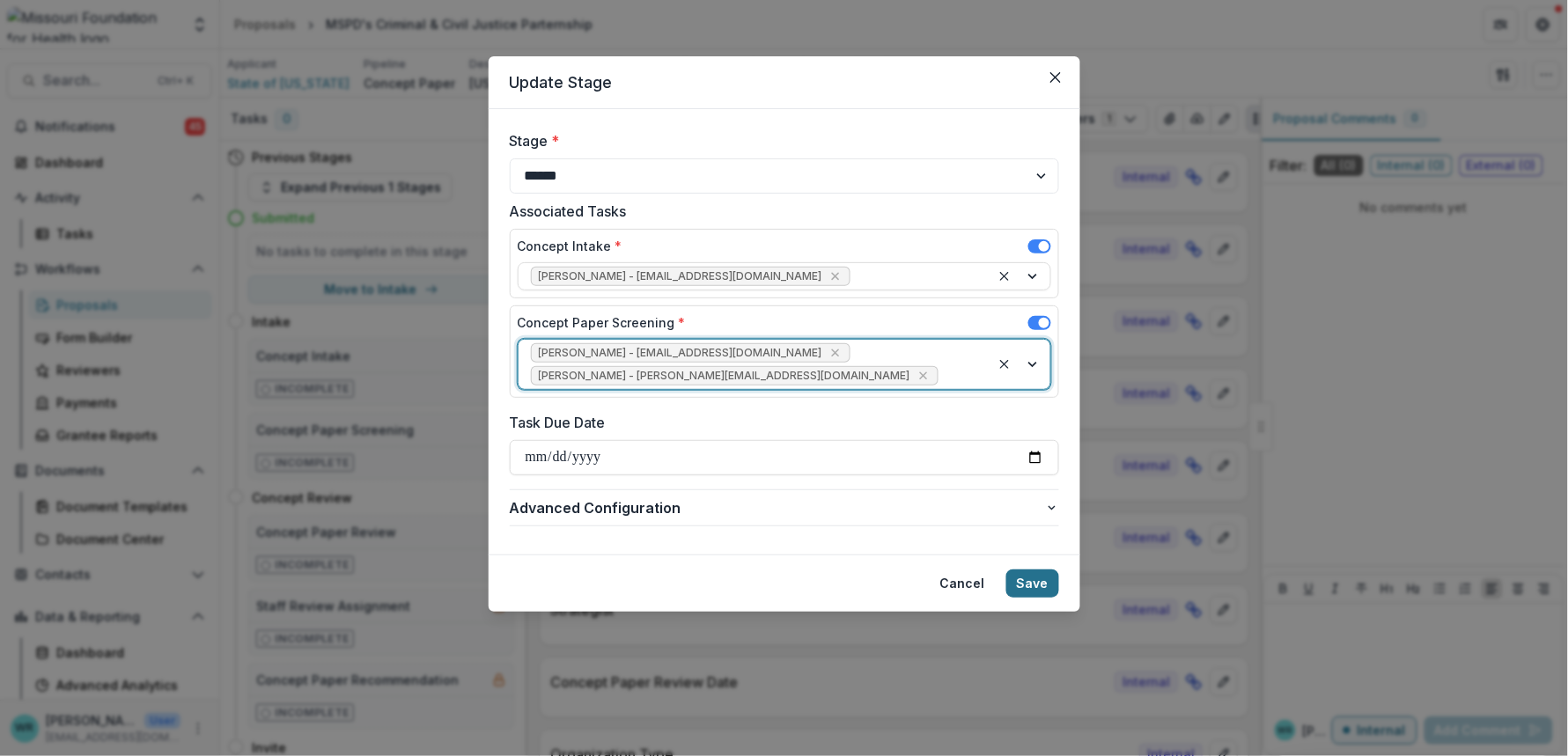
click at [1028, 569] on button "Save" at bounding box center [1032, 583] width 52 height 29
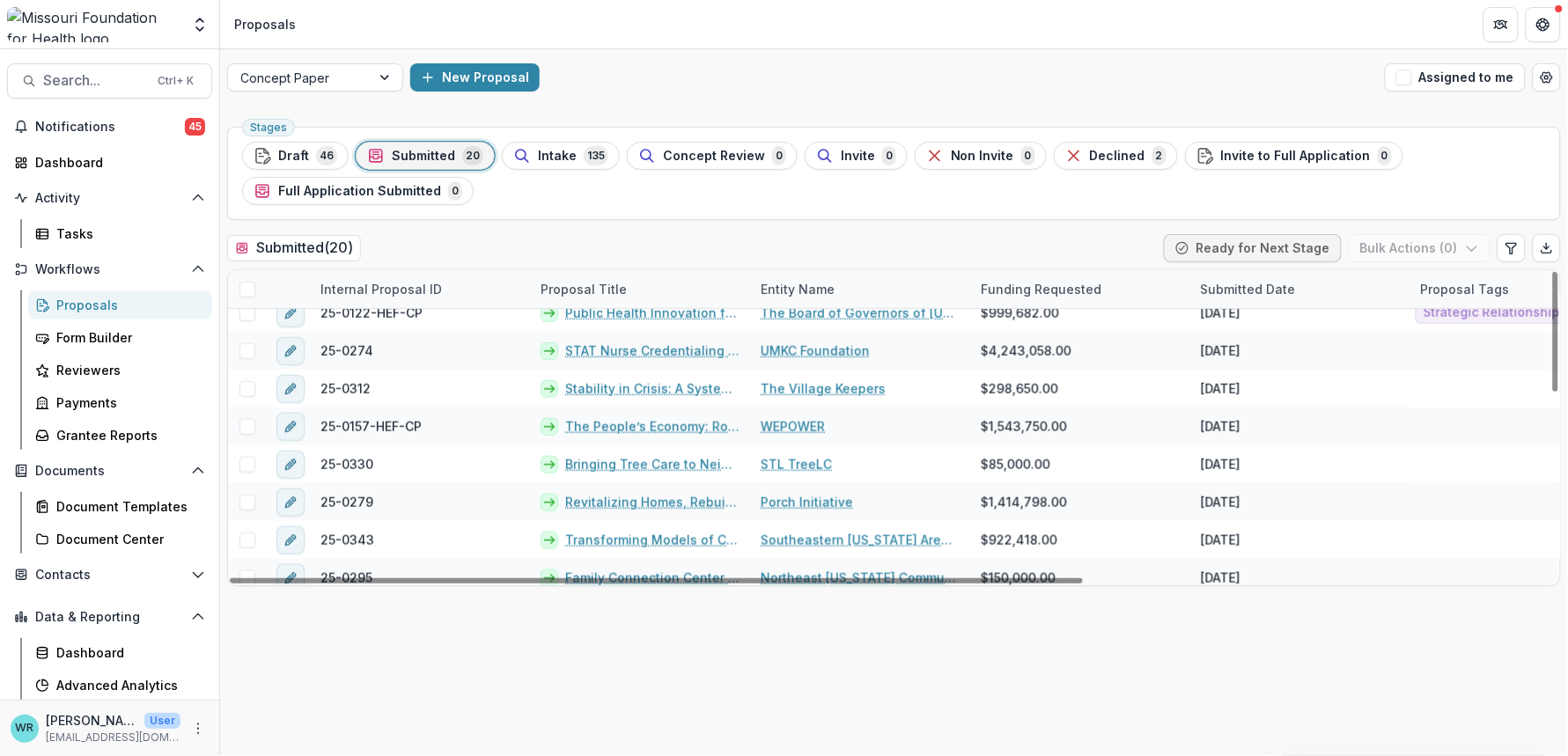
scroll to position [480, 0]
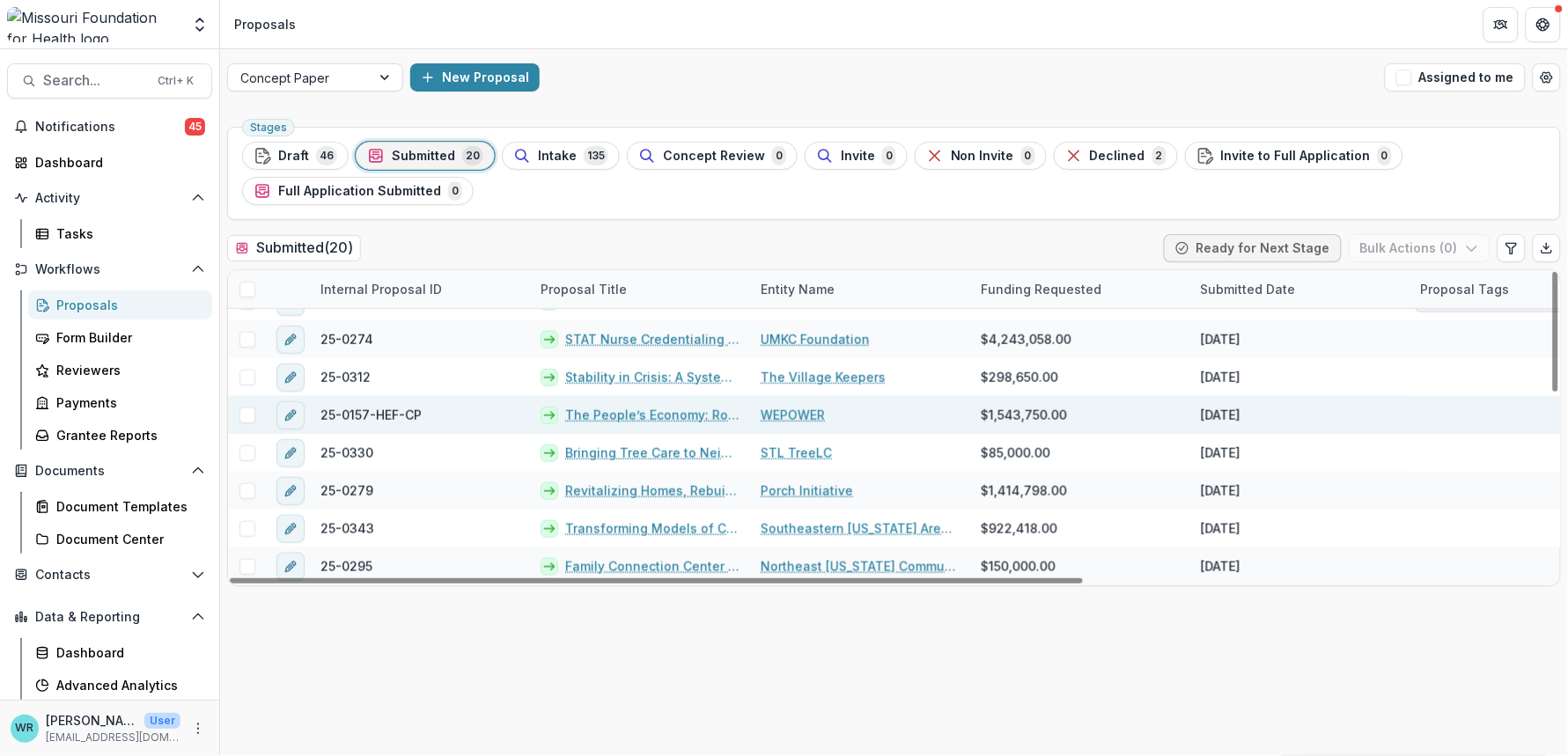
click at [605, 411] on link "The People’s Economy: Rooted in Care & Democracy - 2026-2028" at bounding box center [651, 415] width 174 height 18
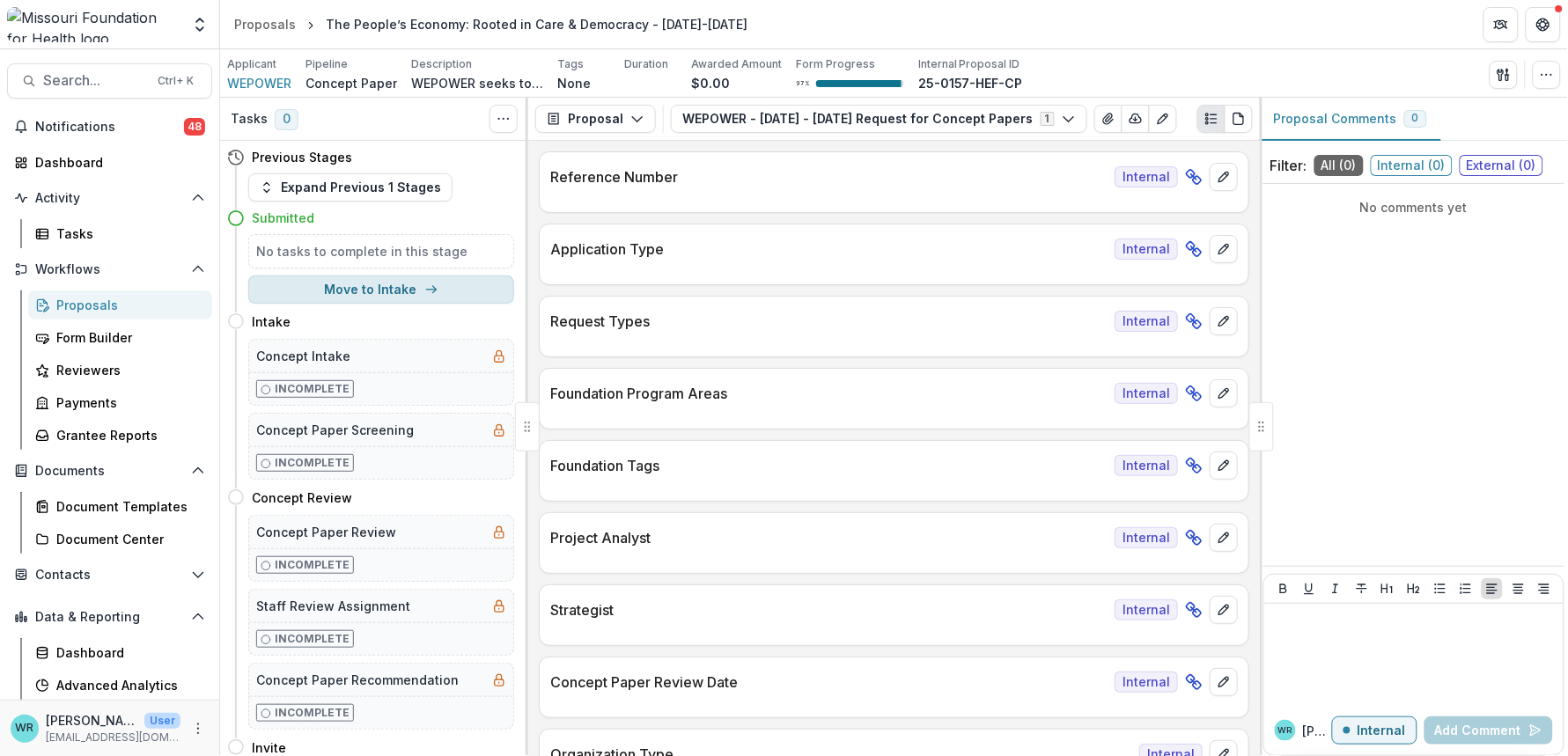
click at [376, 292] on button "Move to Intake" at bounding box center [381, 289] width 266 height 29
select select "******"
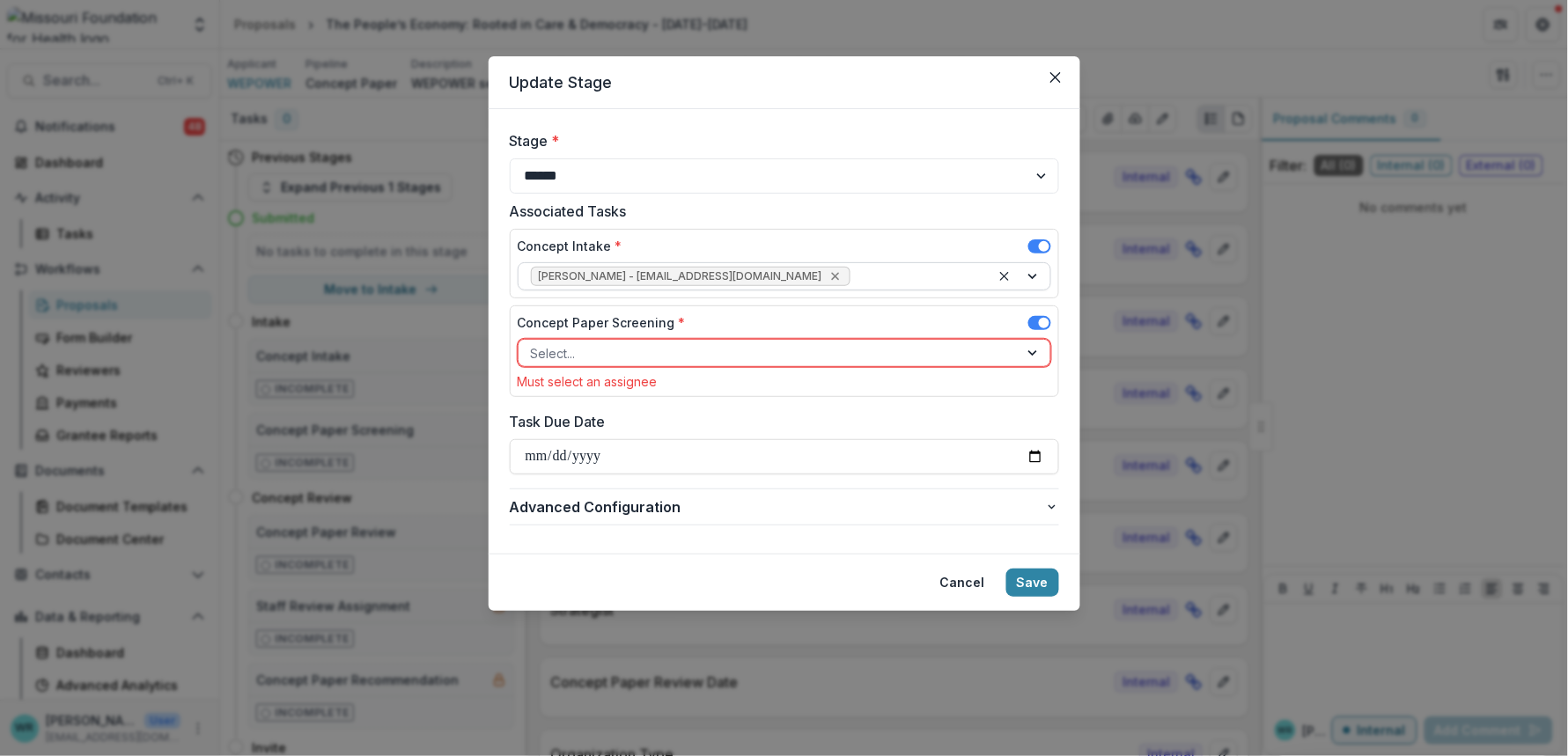
click at [828, 271] on icon "Remove Wendy Rohrbach - wrohrbach@mffh.org" at bounding box center [835, 276] width 14 height 14
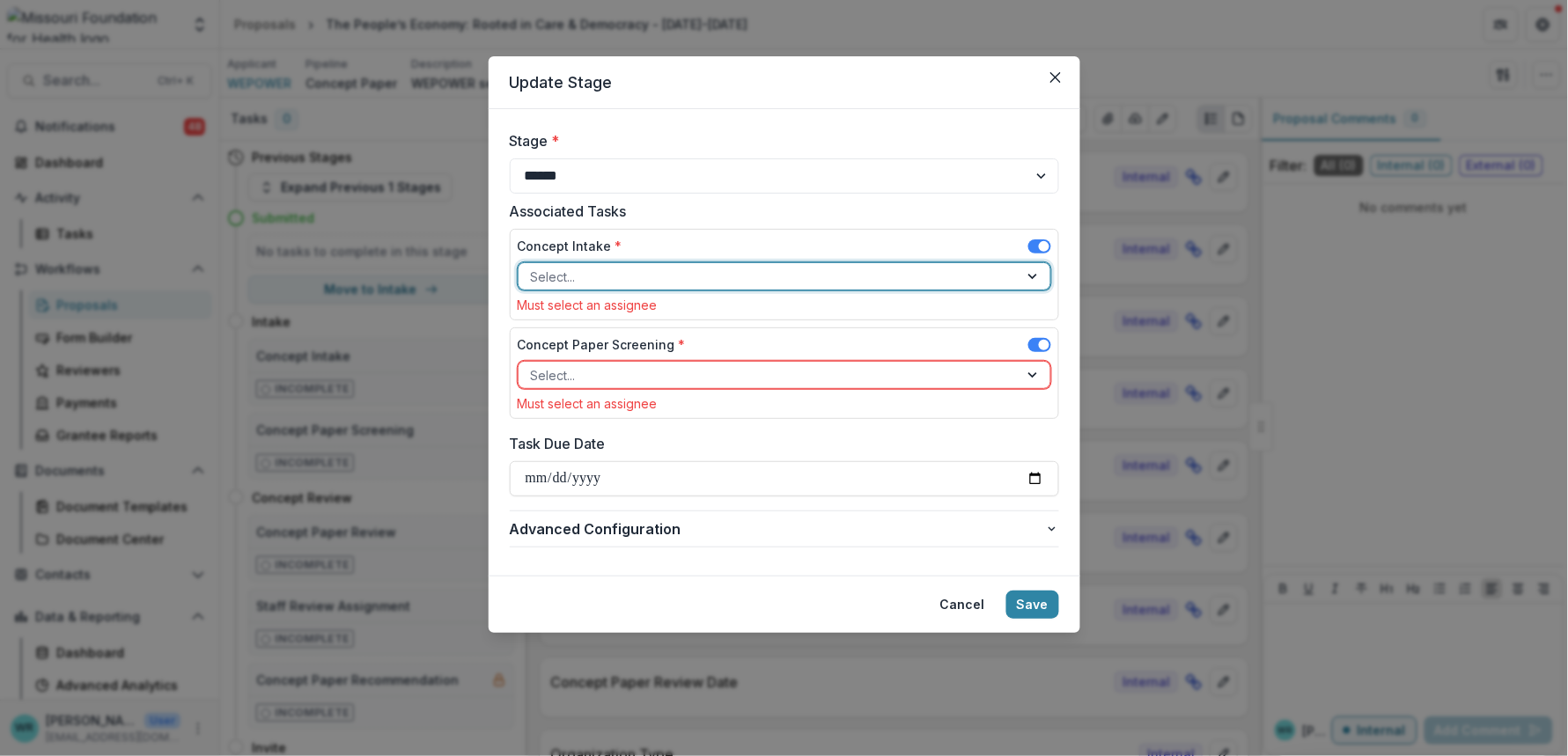
click at [775, 278] on div at bounding box center [768, 277] width 476 height 22
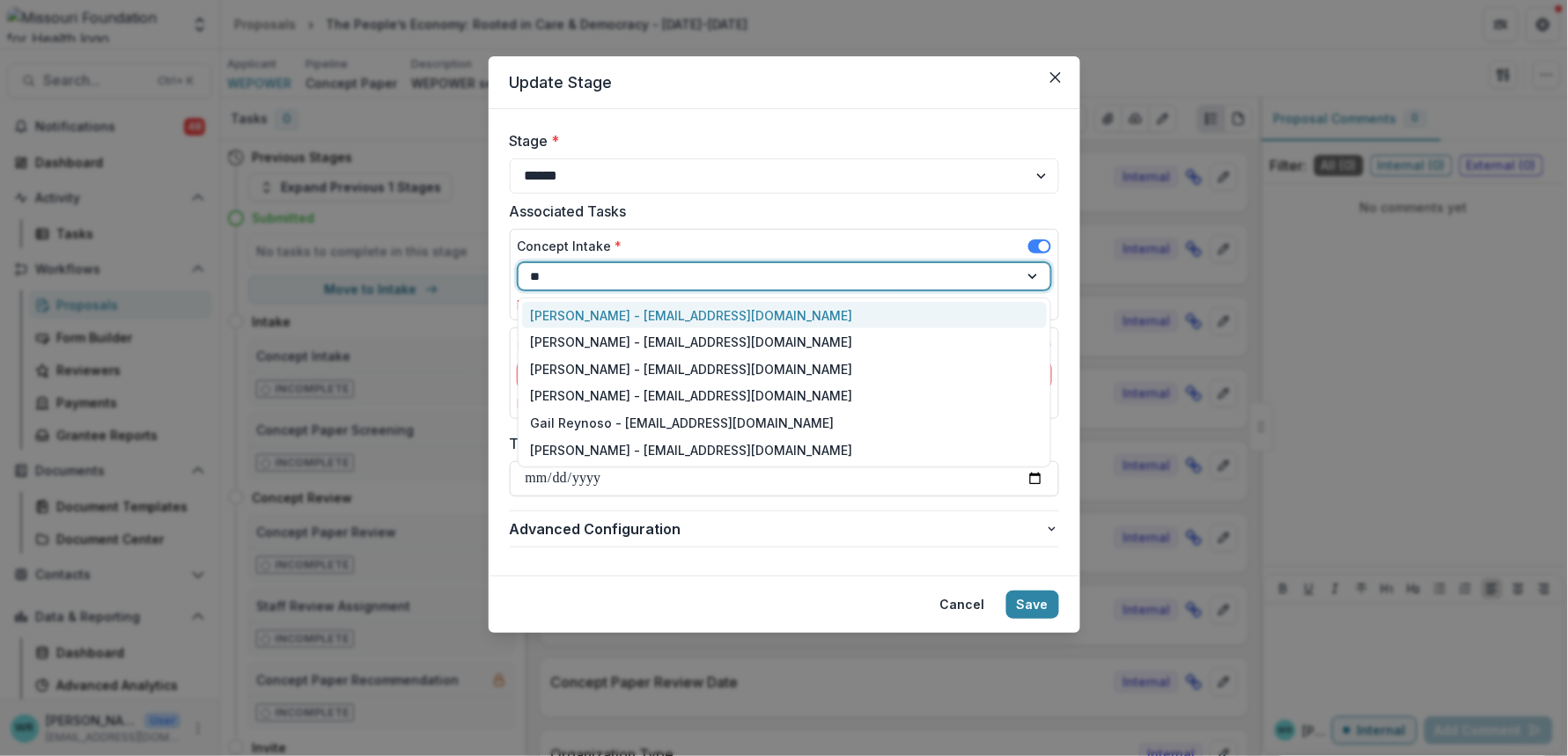
type input "***"
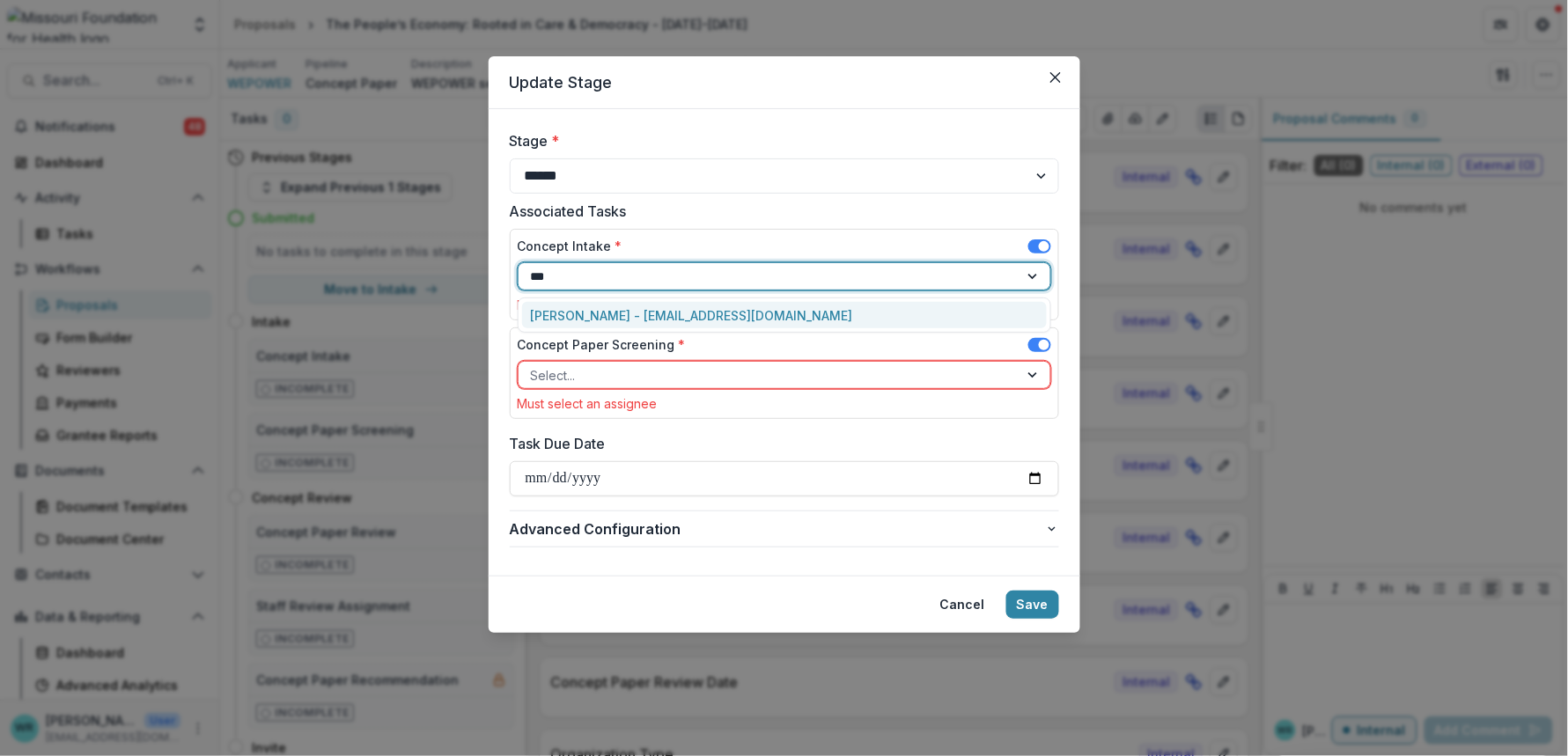
click at [765, 312] on div "Renee Klann - rklann@mffh.org" at bounding box center [784, 315] width 525 height 28
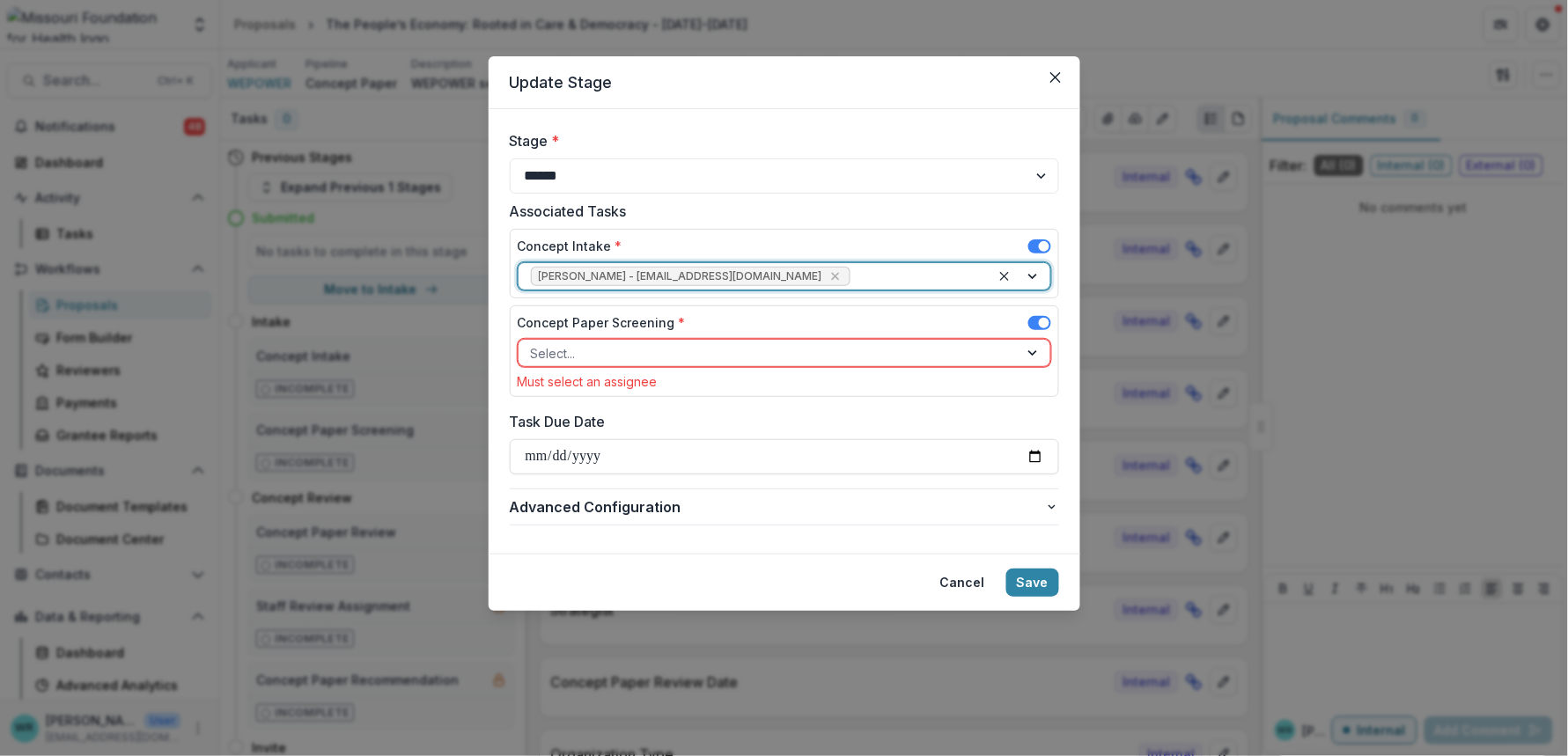
click at [700, 354] on div at bounding box center [768, 353] width 476 height 22
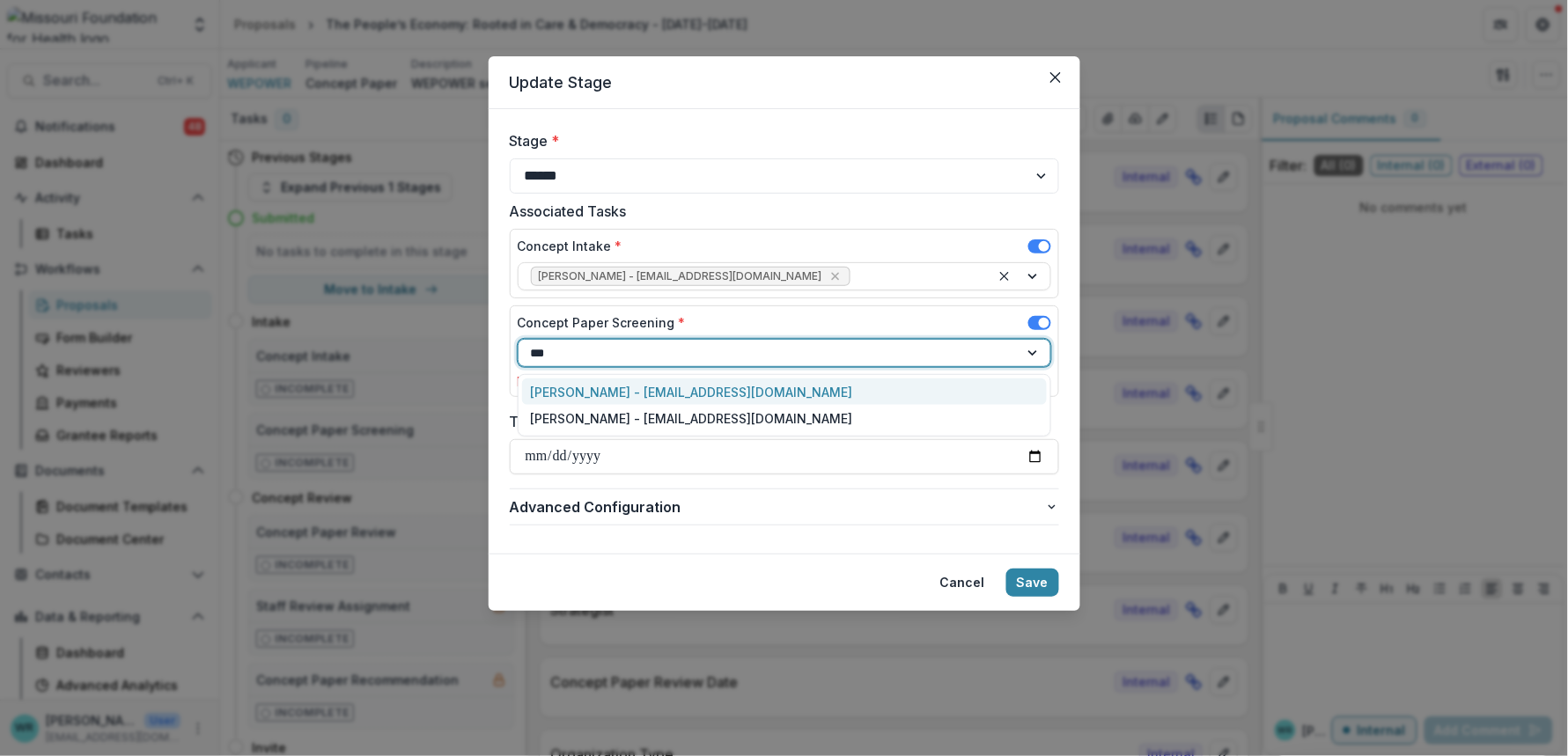
type input "****"
click at [709, 397] on div "Tori Cope - tcope@mffh.org" at bounding box center [784, 392] width 525 height 28
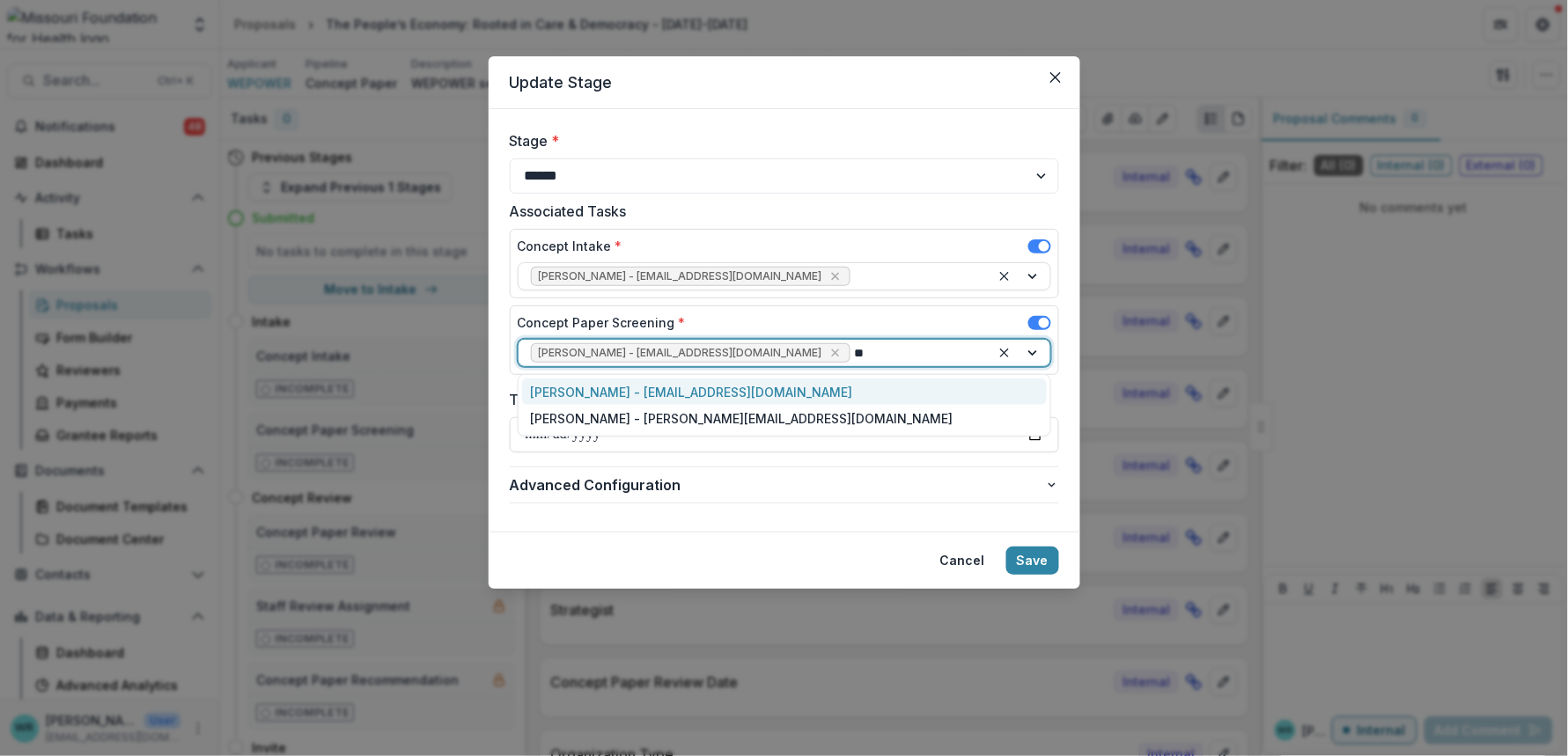
type input "***"
click at [710, 411] on div "Grace Kyung - gkyung@mffh.org" at bounding box center [784, 418] width 525 height 28
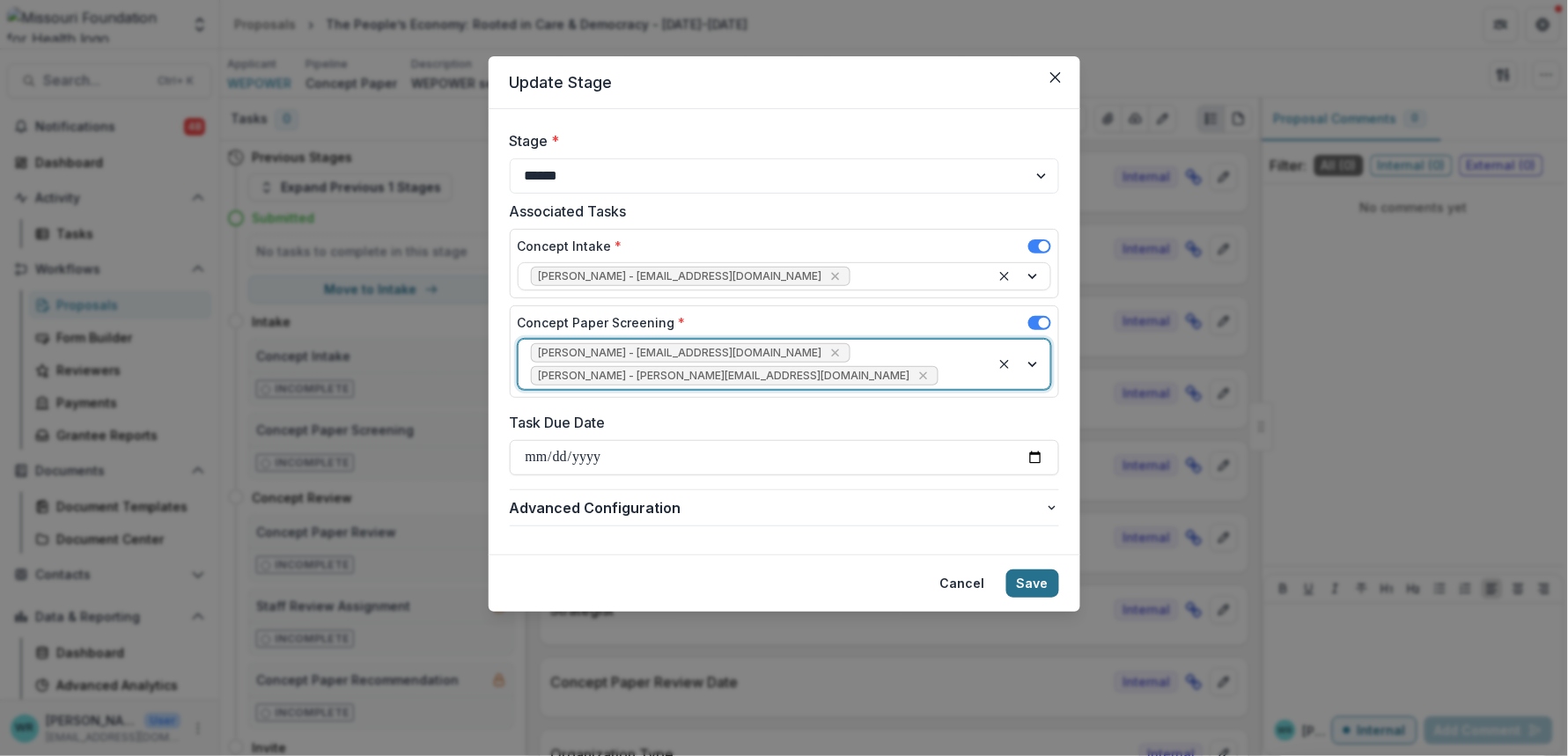
click at [1056, 569] on button "Save" at bounding box center [1032, 583] width 52 height 29
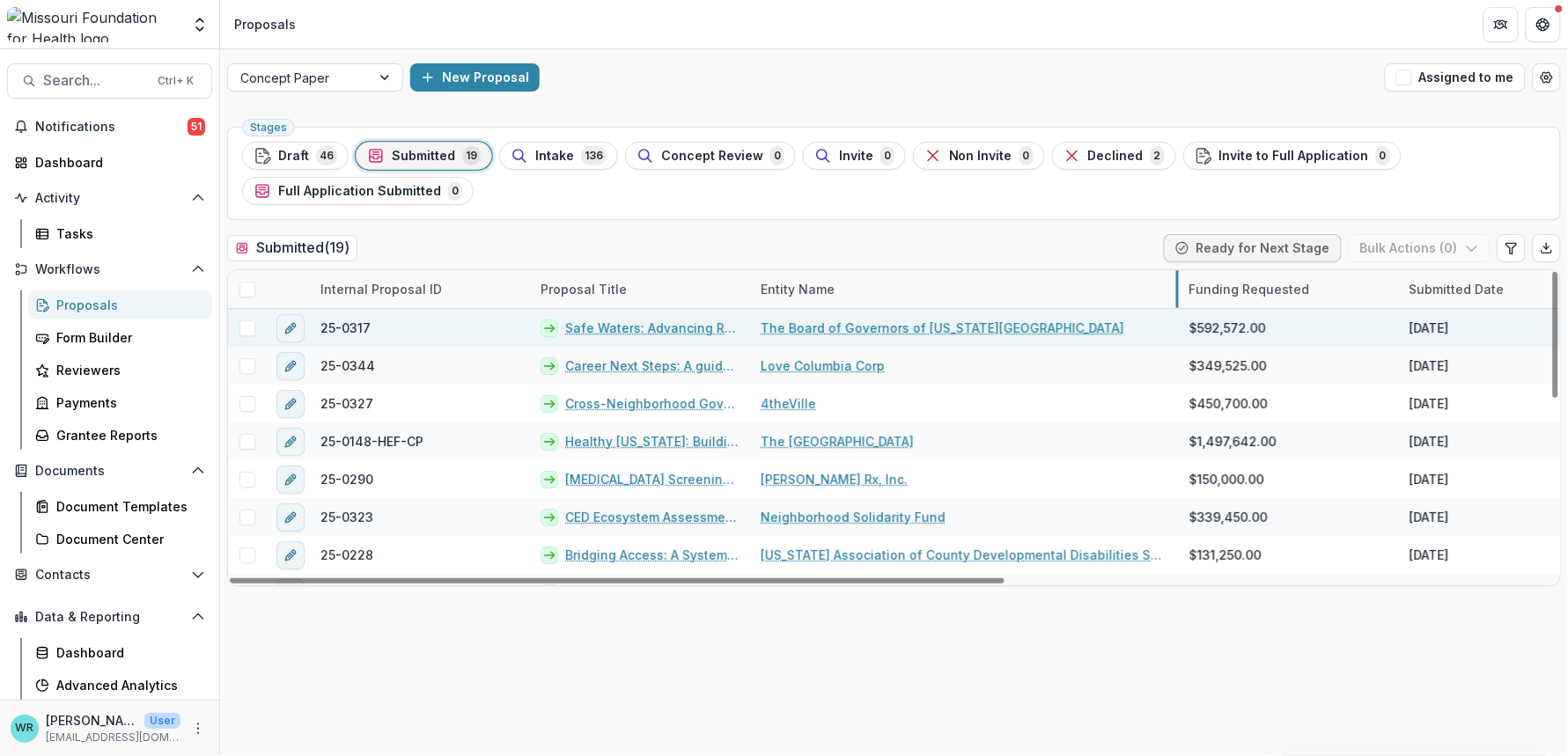
drag, startPoint x: 968, startPoint y: 287, endPoint x: 1175, endPoint y: 315, distance: 208.9
click at [240, 327] on span at bounding box center [247, 327] width 16 height 16
click at [641, 323] on link "Safe Waters: Advancing Rural Health Equity through Water Safety Access" at bounding box center [651, 327] width 174 height 18
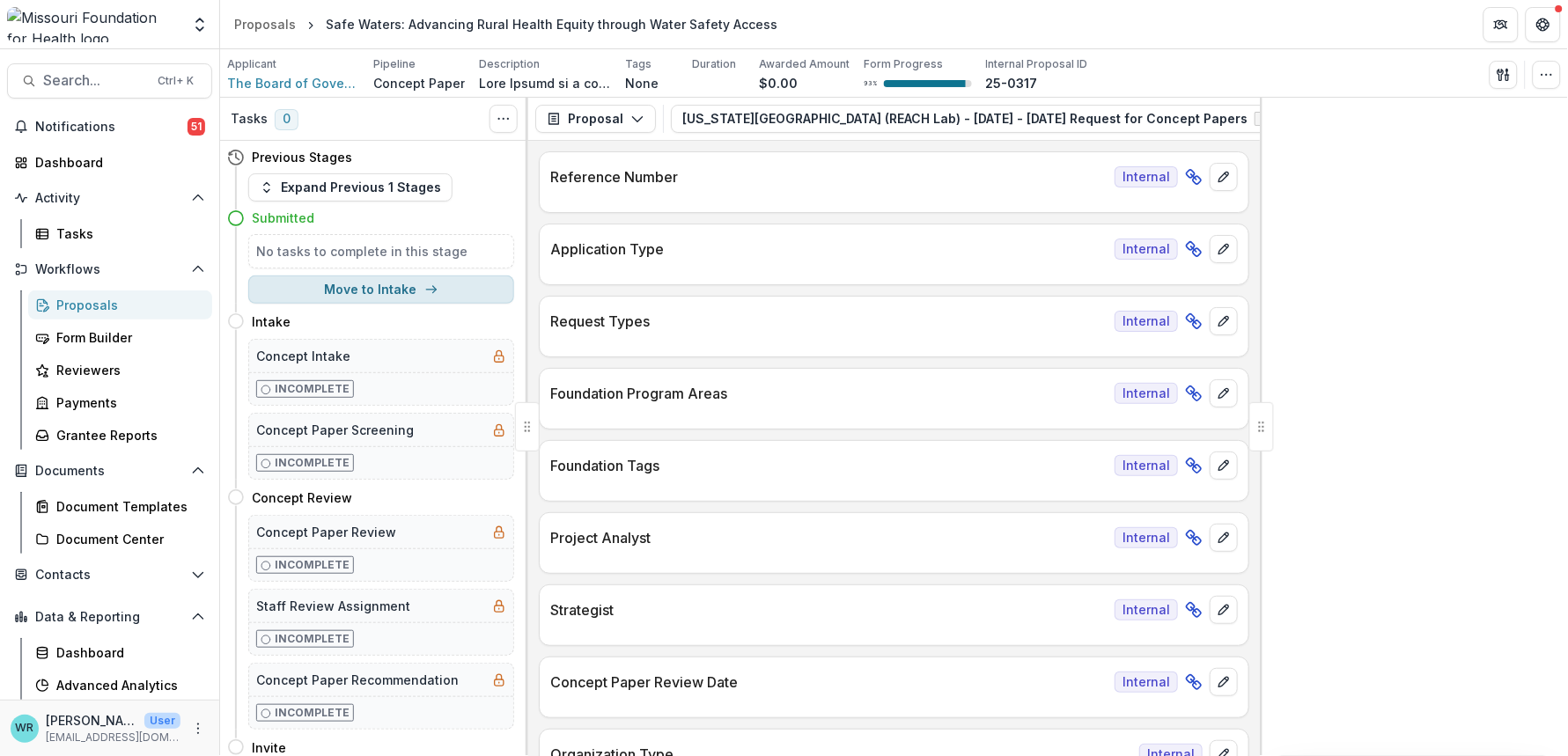
click at [375, 293] on button "Move to Intake" at bounding box center [381, 289] width 266 height 29
select select "******"
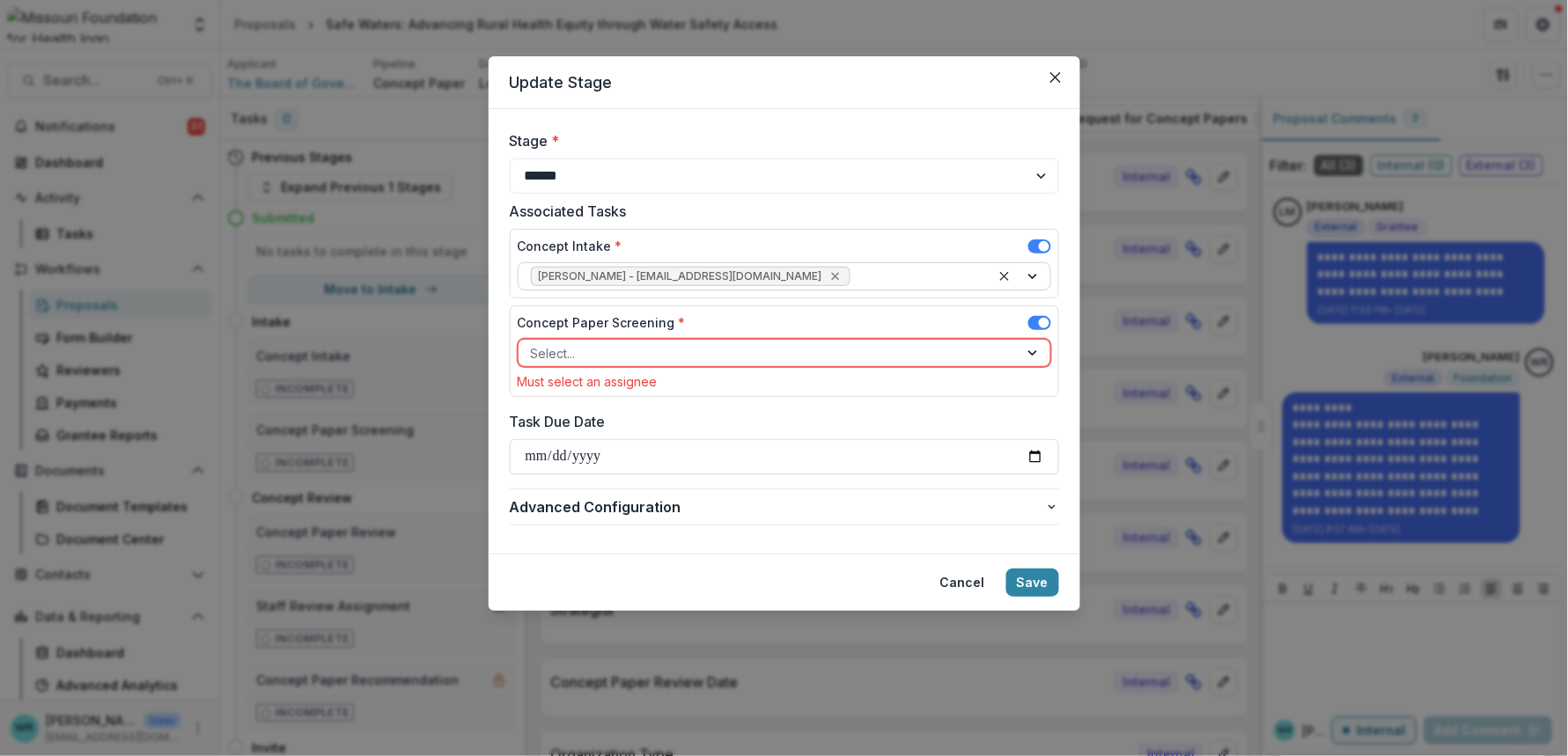
click at [828, 276] on icon "Remove Wendy Rohrbach - wrohrbach@mffh.org" at bounding box center [835, 276] width 14 height 14
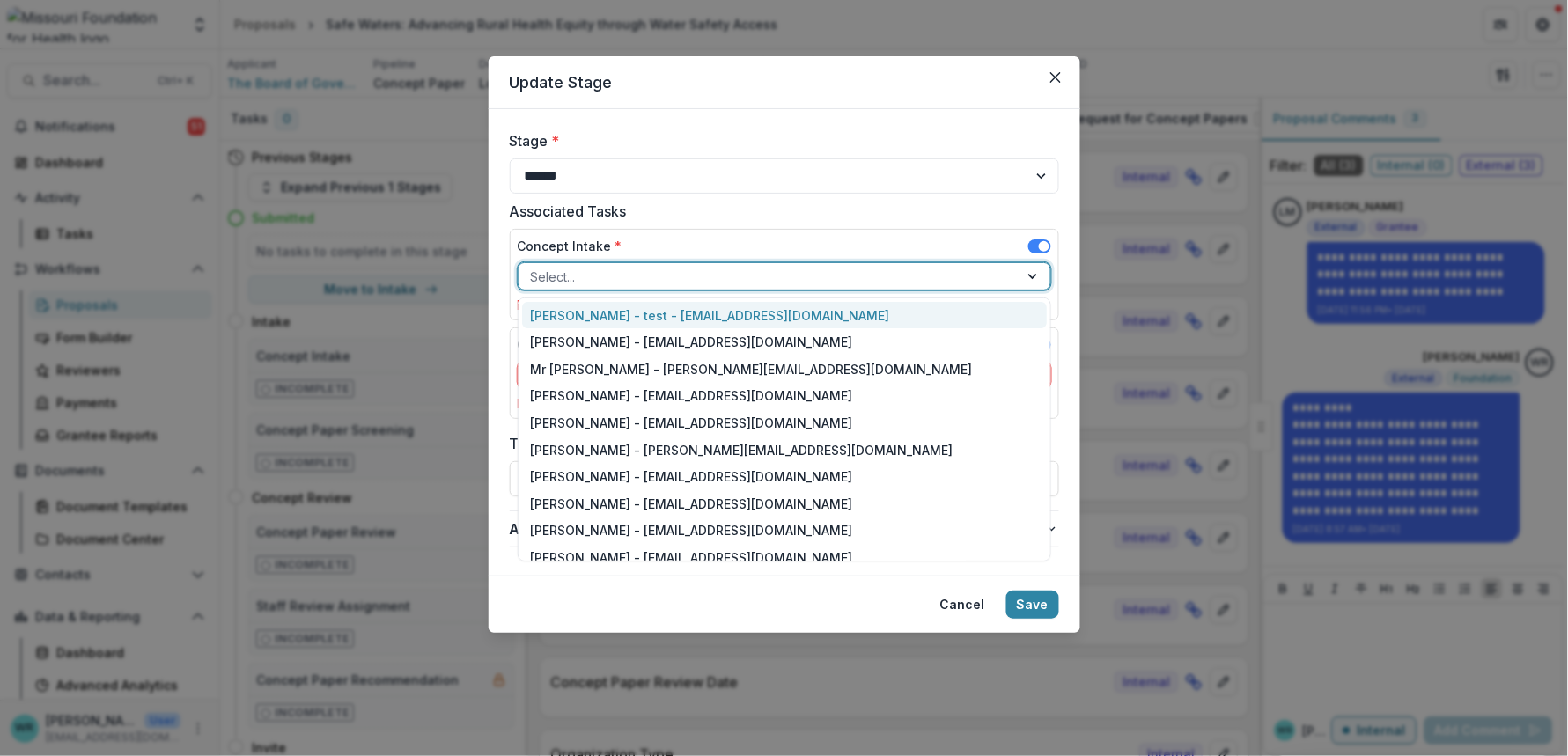
click at [749, 270] on div at bounding box center [768, 277] width 476 height 22
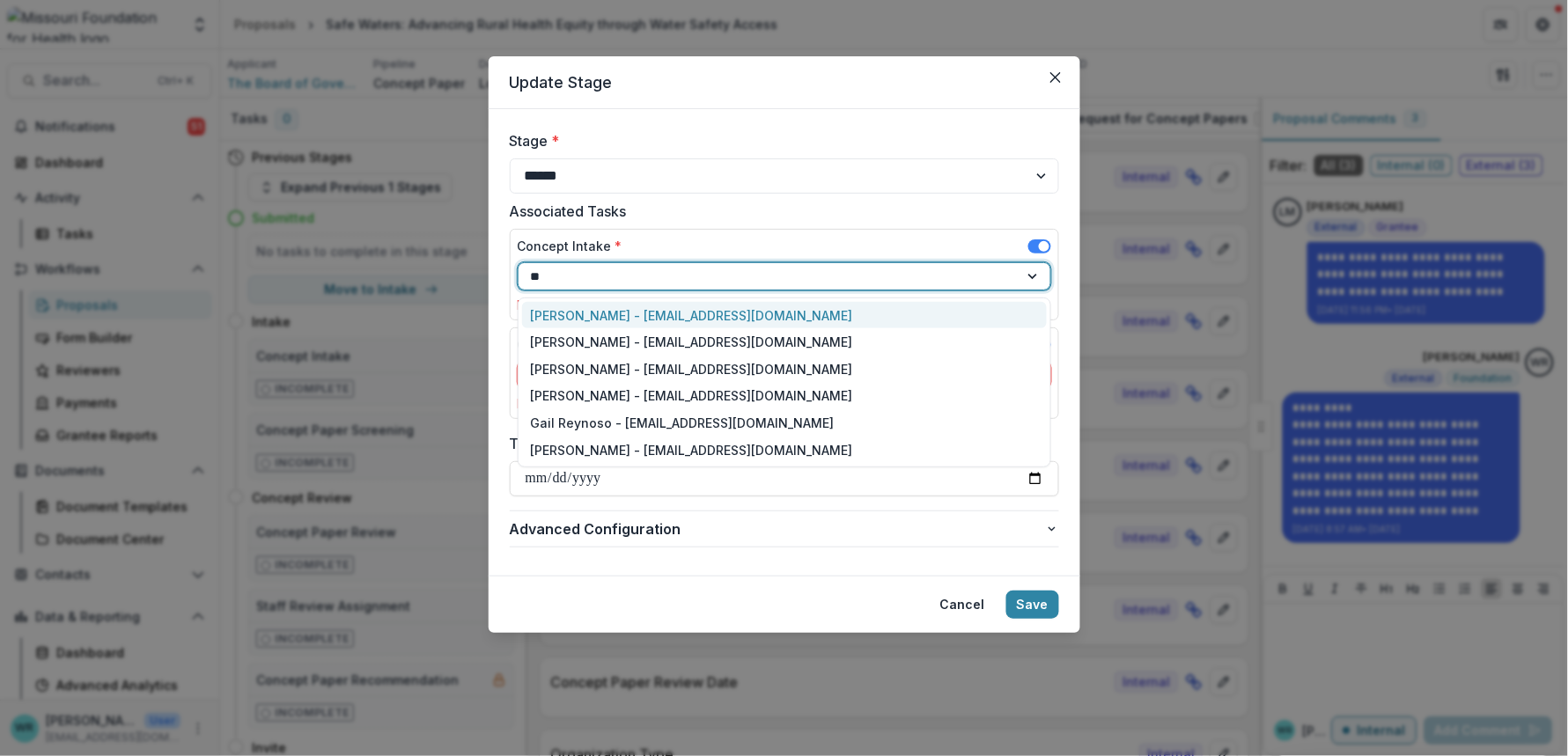
type input "***"
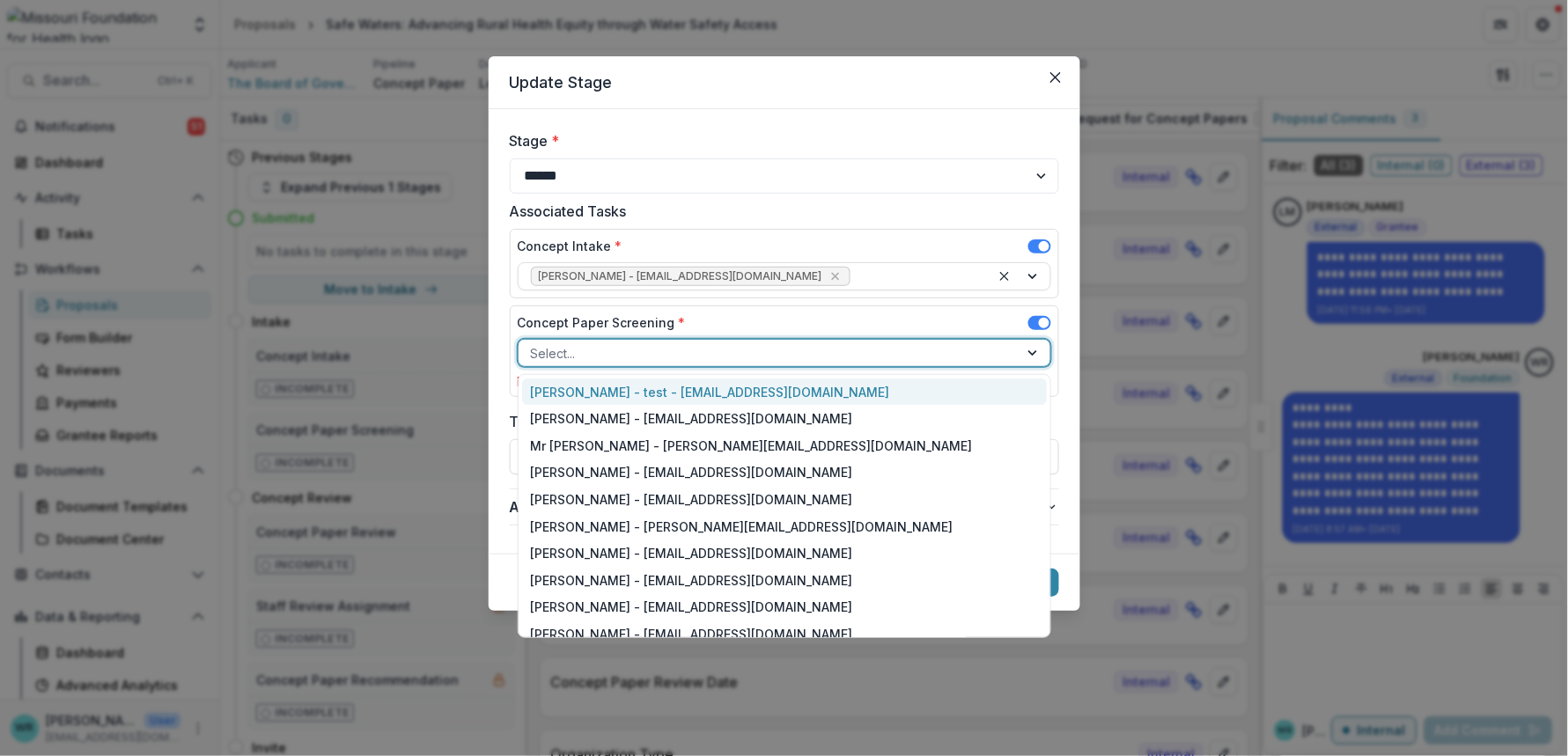
click at [723, 348] on div at bounding box center [768, 353] width 476 height 22
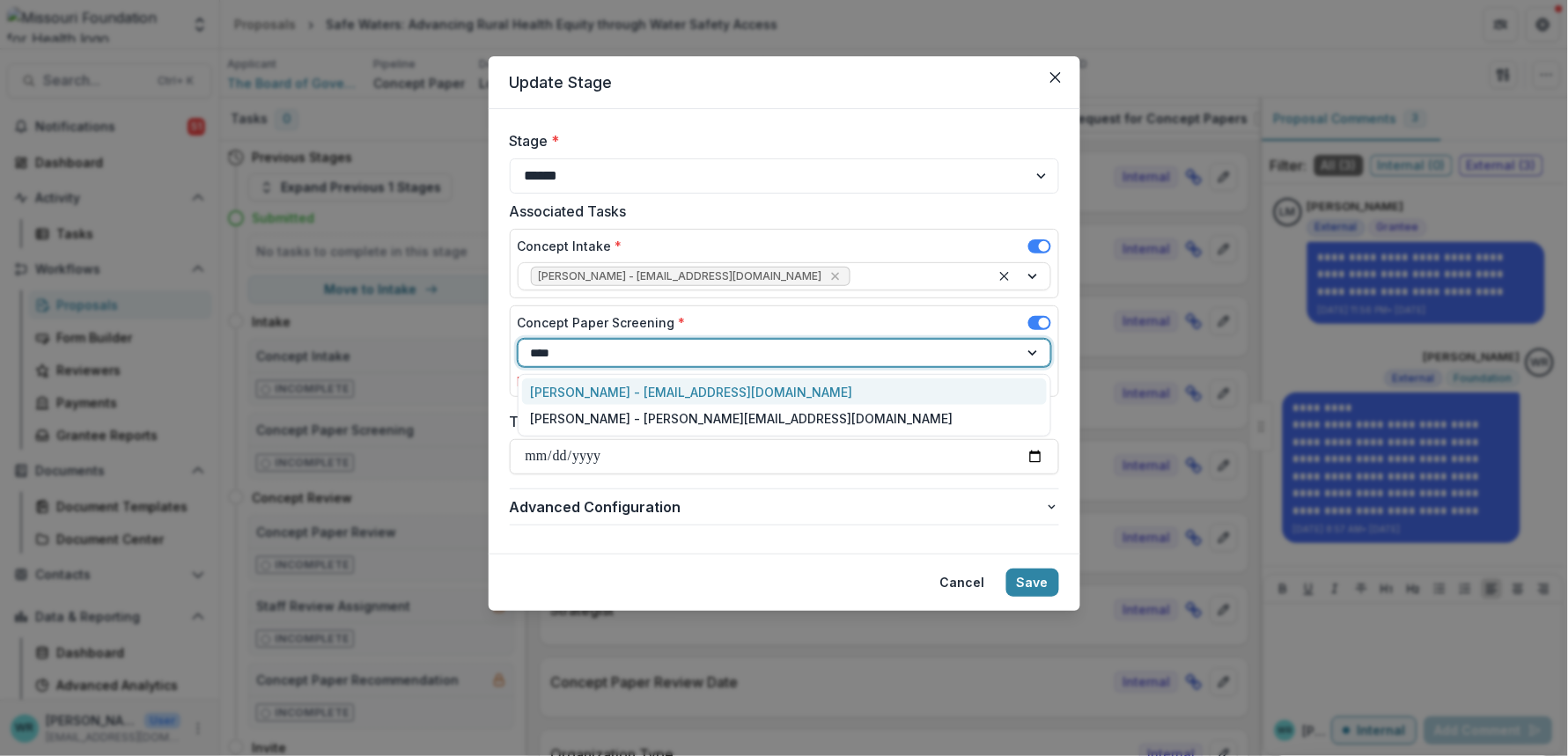
type input "*****"
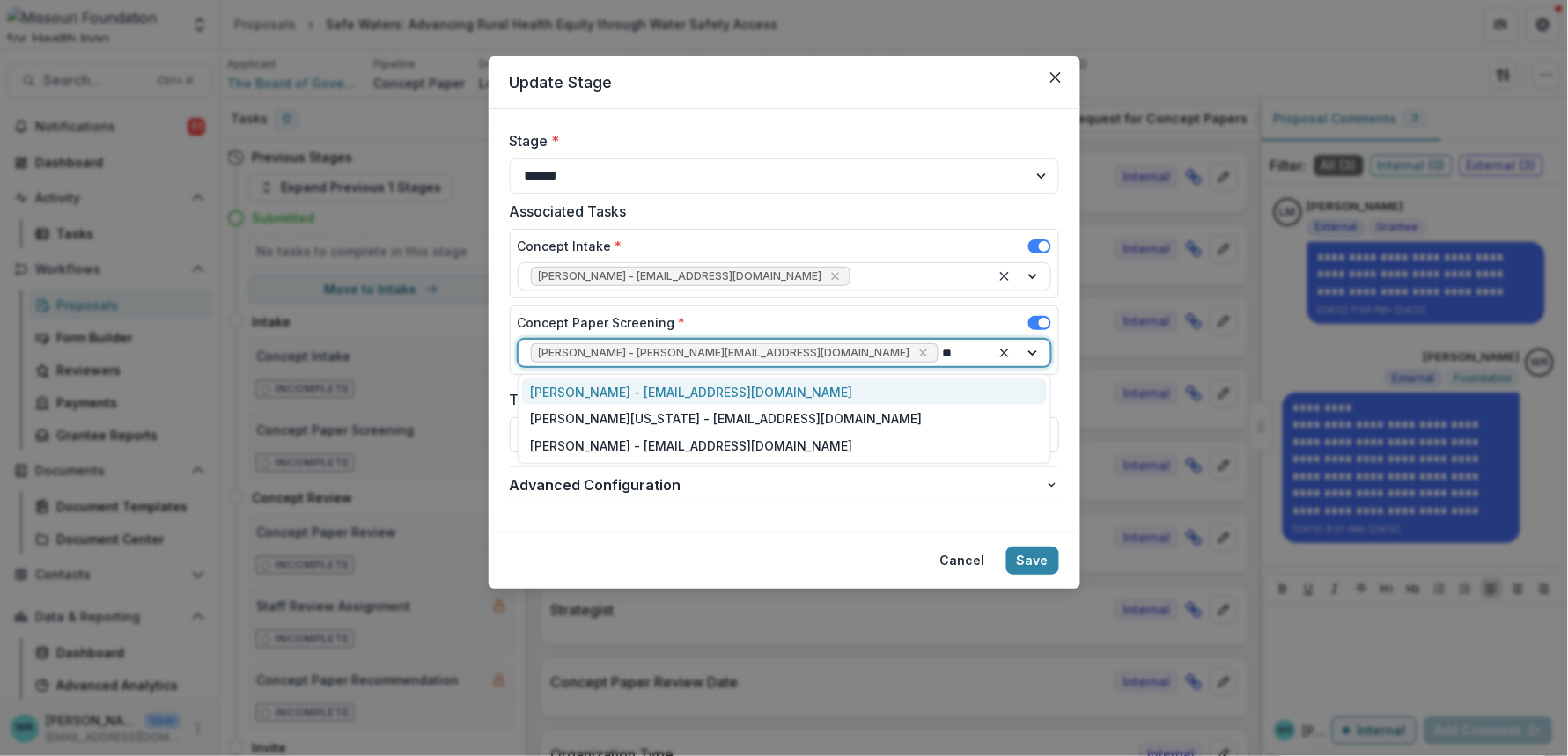
type input "***"
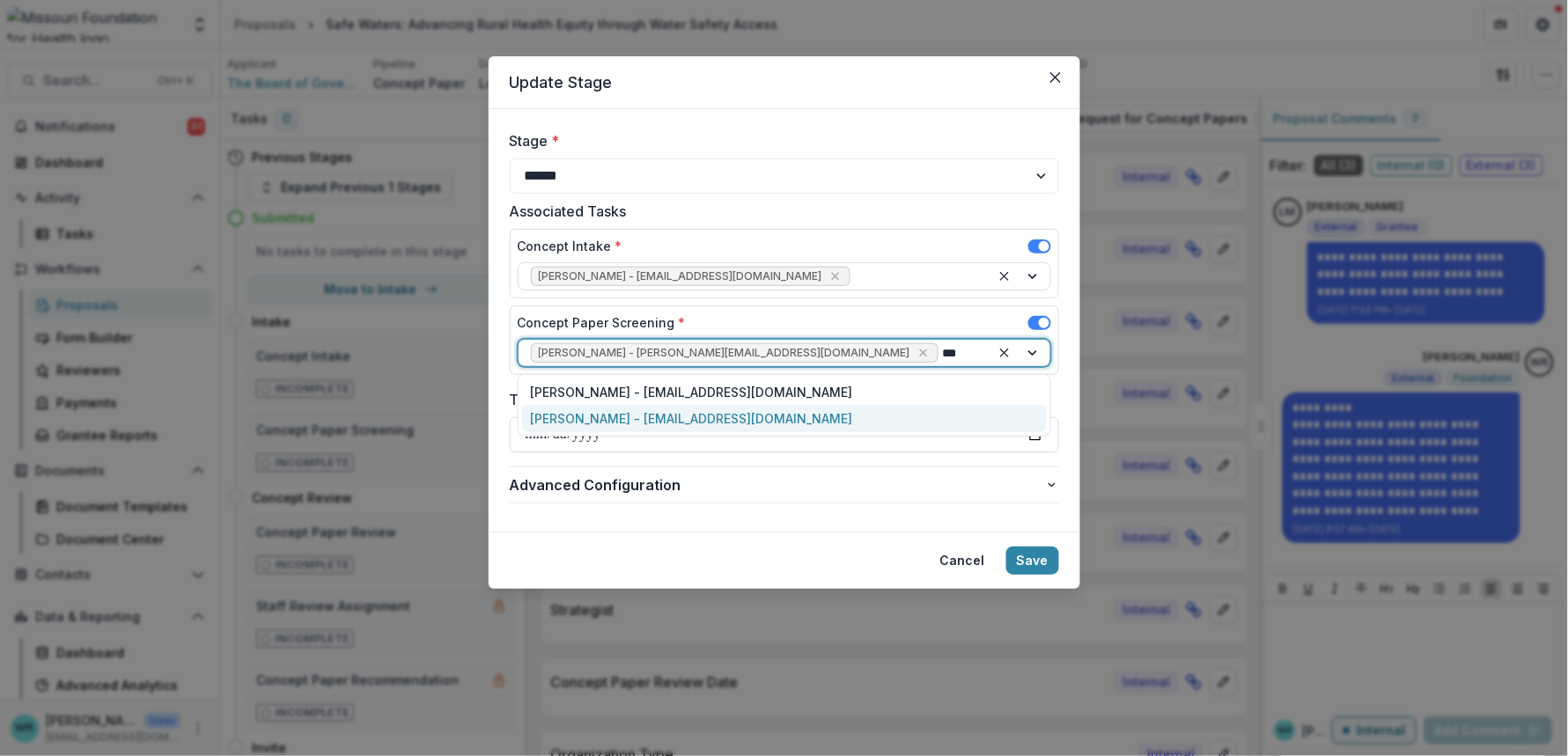
click at [664, 416] on div "Tori Cope - tcope@mffh.org" at bounding box center [784, 418] width 525 height 28
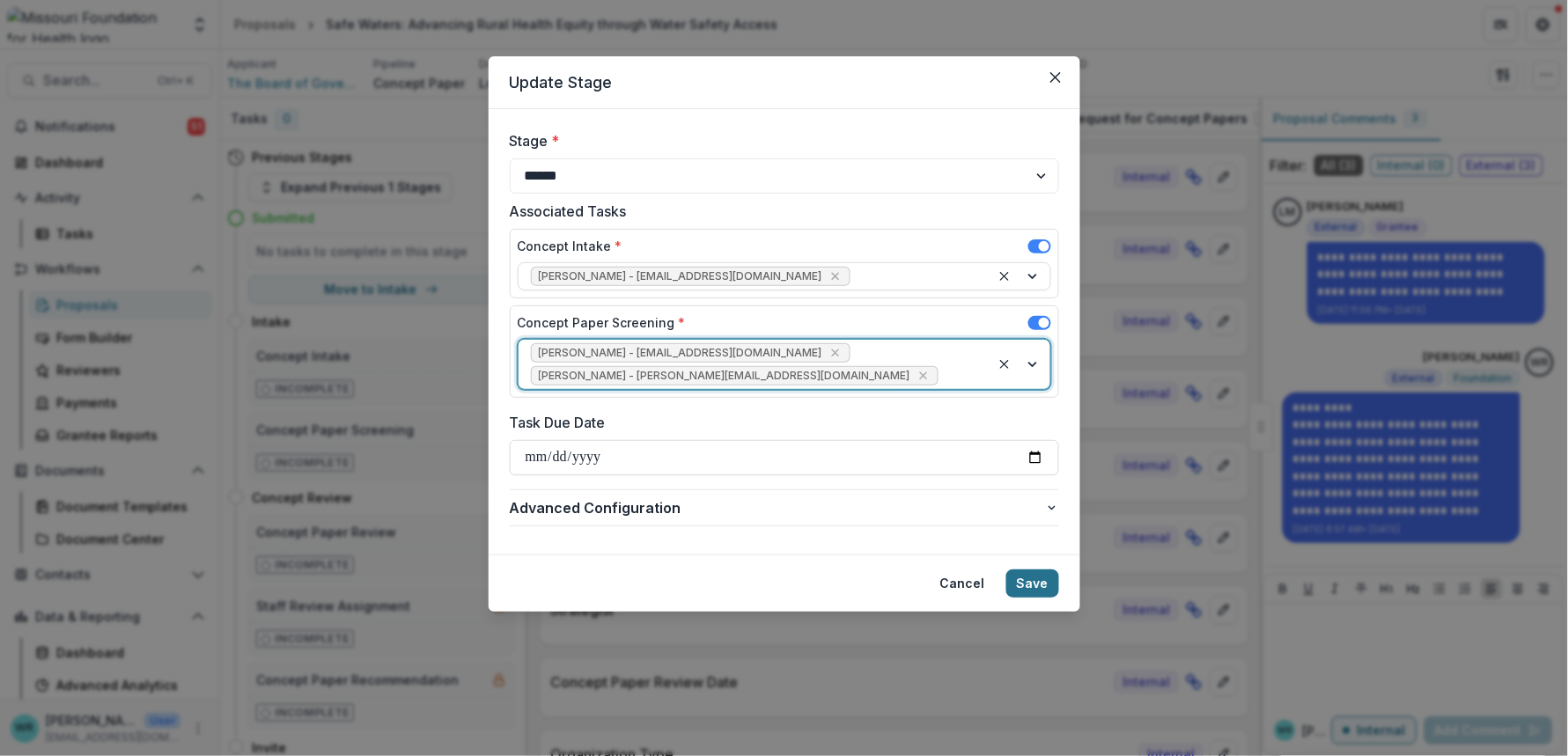
click at [1038, 569] on button "Save" at bounding box center [1032, 583] width 52 height 29
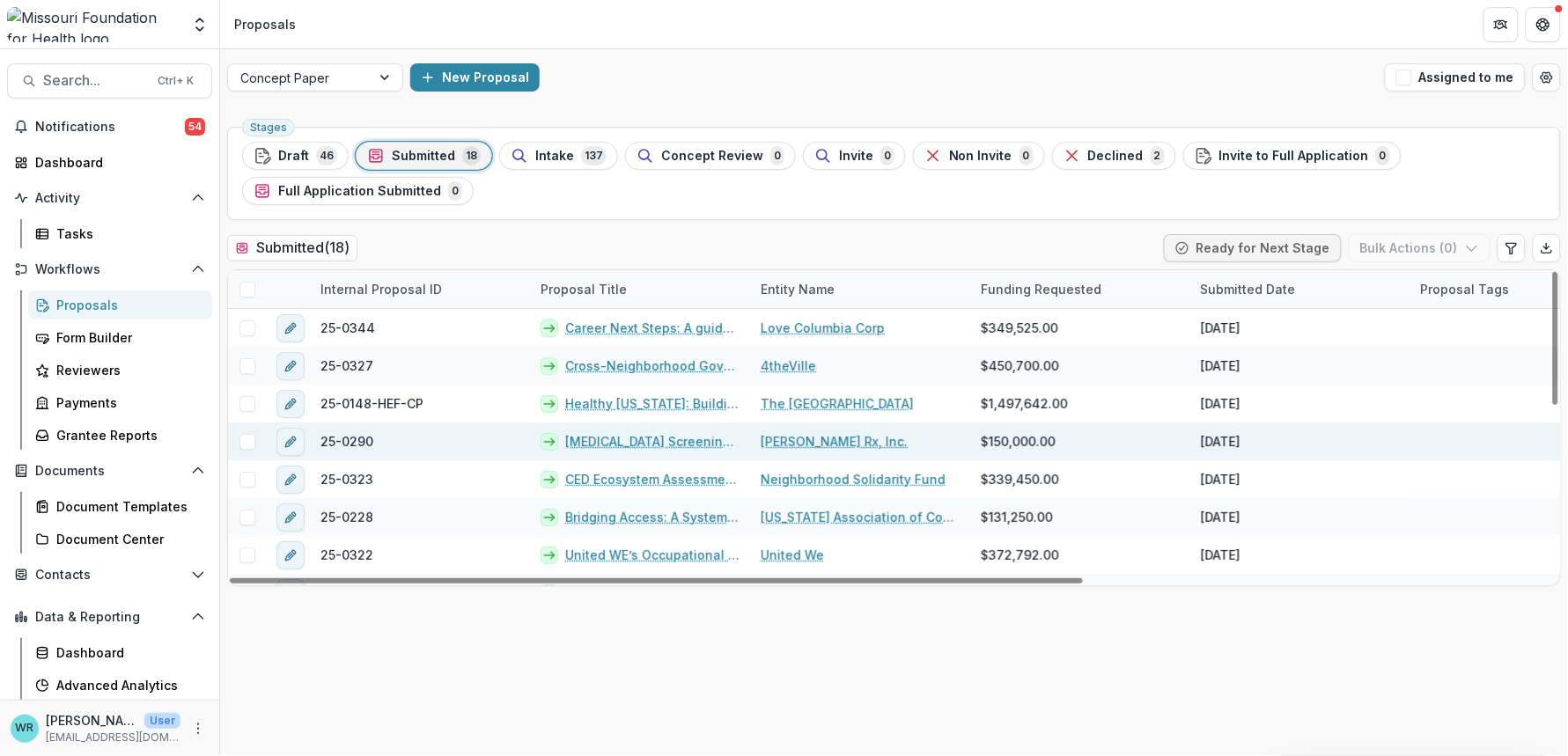
click at [642, 446] on link "Diabetes Screening for Underserved Populations" at bounding box center [651, 441] width 174 height 18
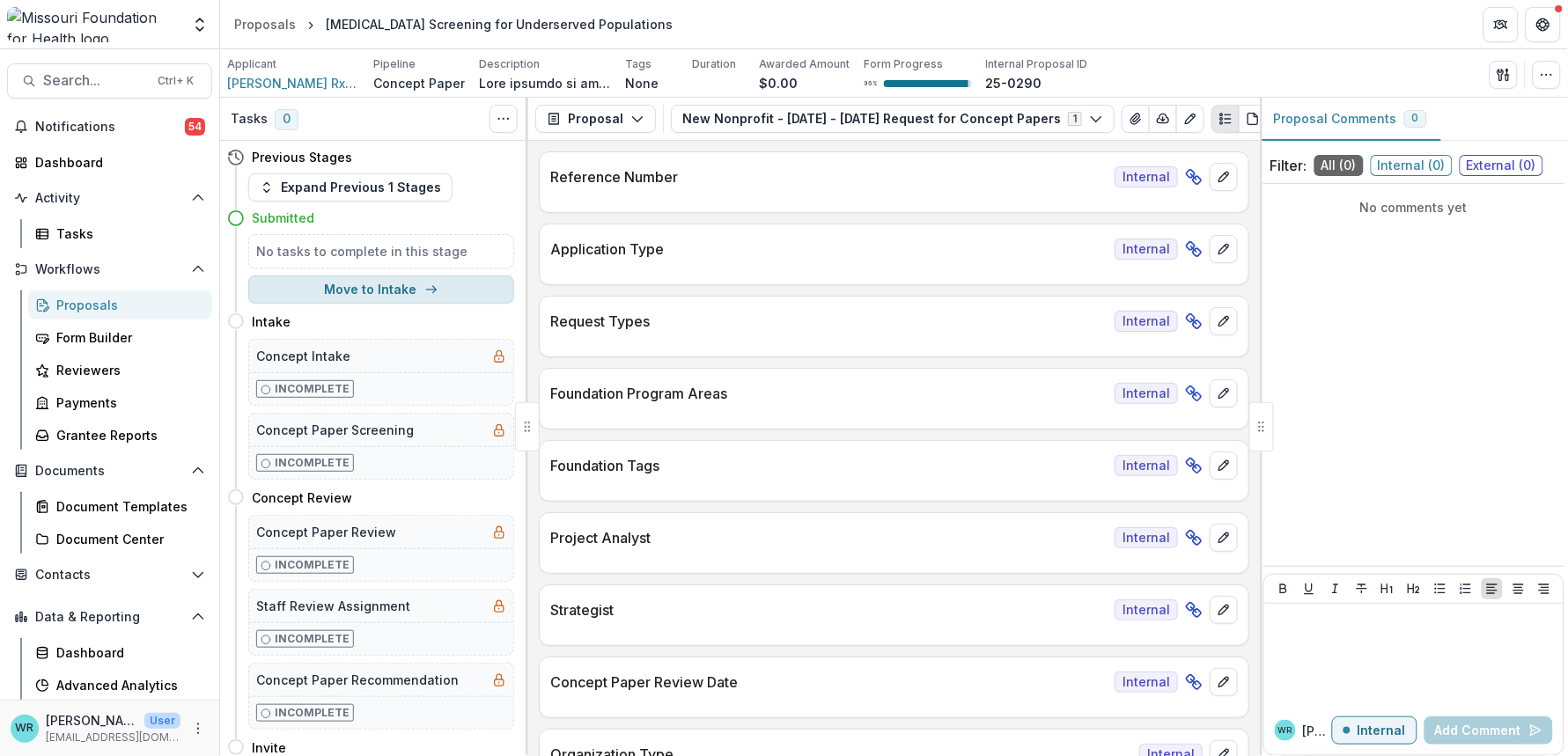
click at [371, 282] on button "Move to Intake" at bounding box center [381, 289] width 266 height 29
select select "******"
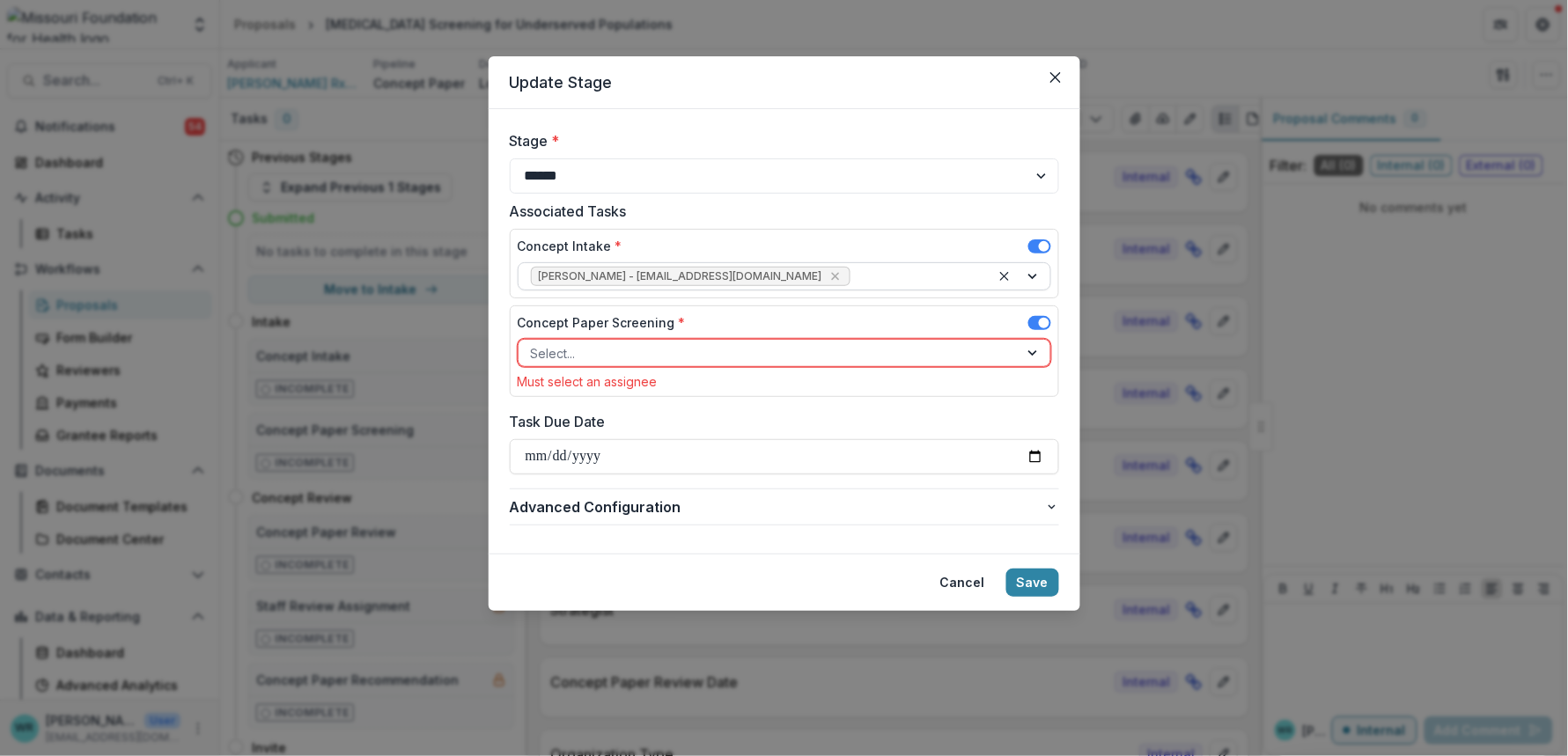
click at [854, 274] on div at bounding box center [916, 277] width 123 height 22
click at [817, 155] on div "**********" at bounding box center [784, 162] width 549 height 63
click at [652, 354] on div at bounding box center [768, 353] width 476 height 22
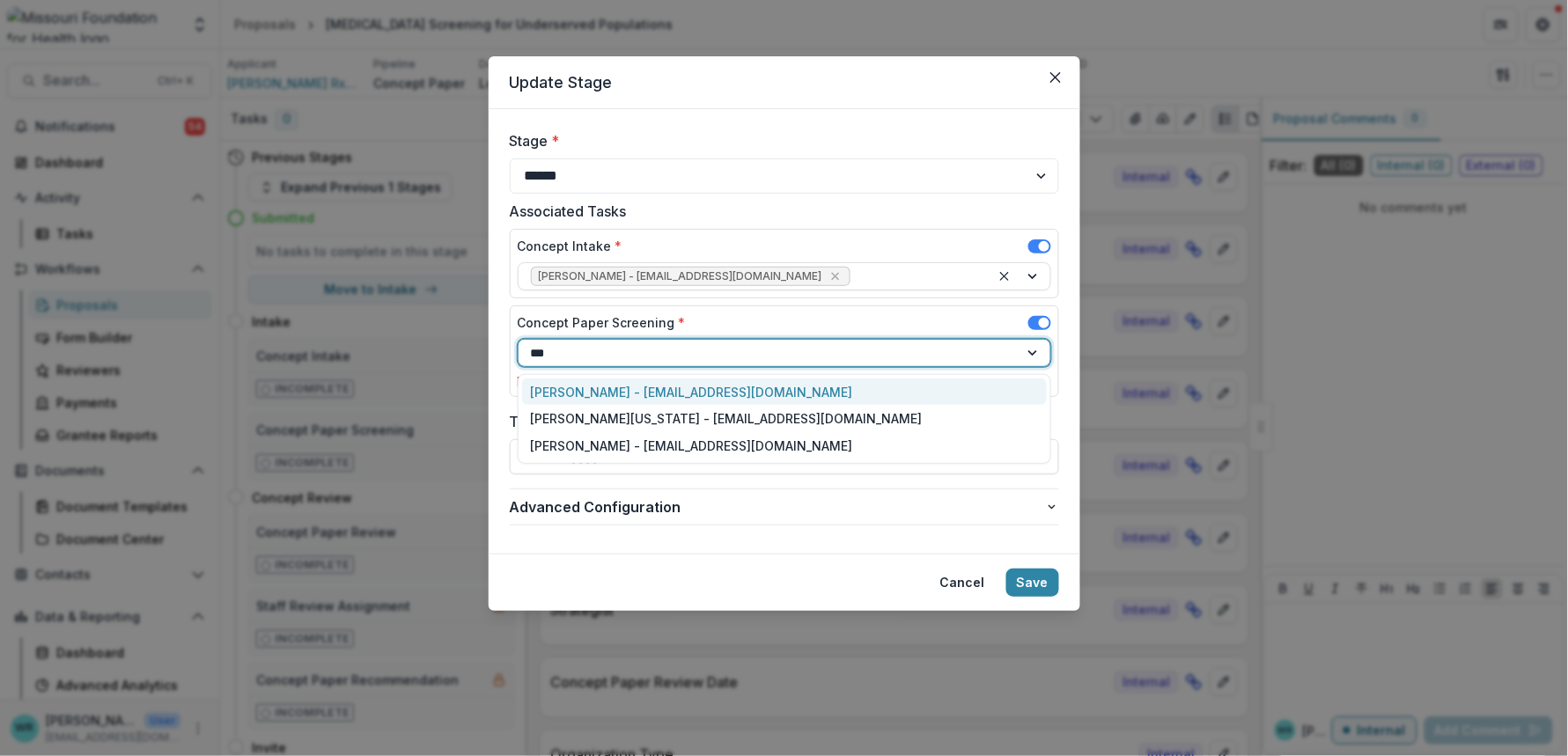
type input "****"
click at [665, 393] on div "Tori Cope - tcope@mffh.org" at bounding box center [784, 392] width 525 height 28
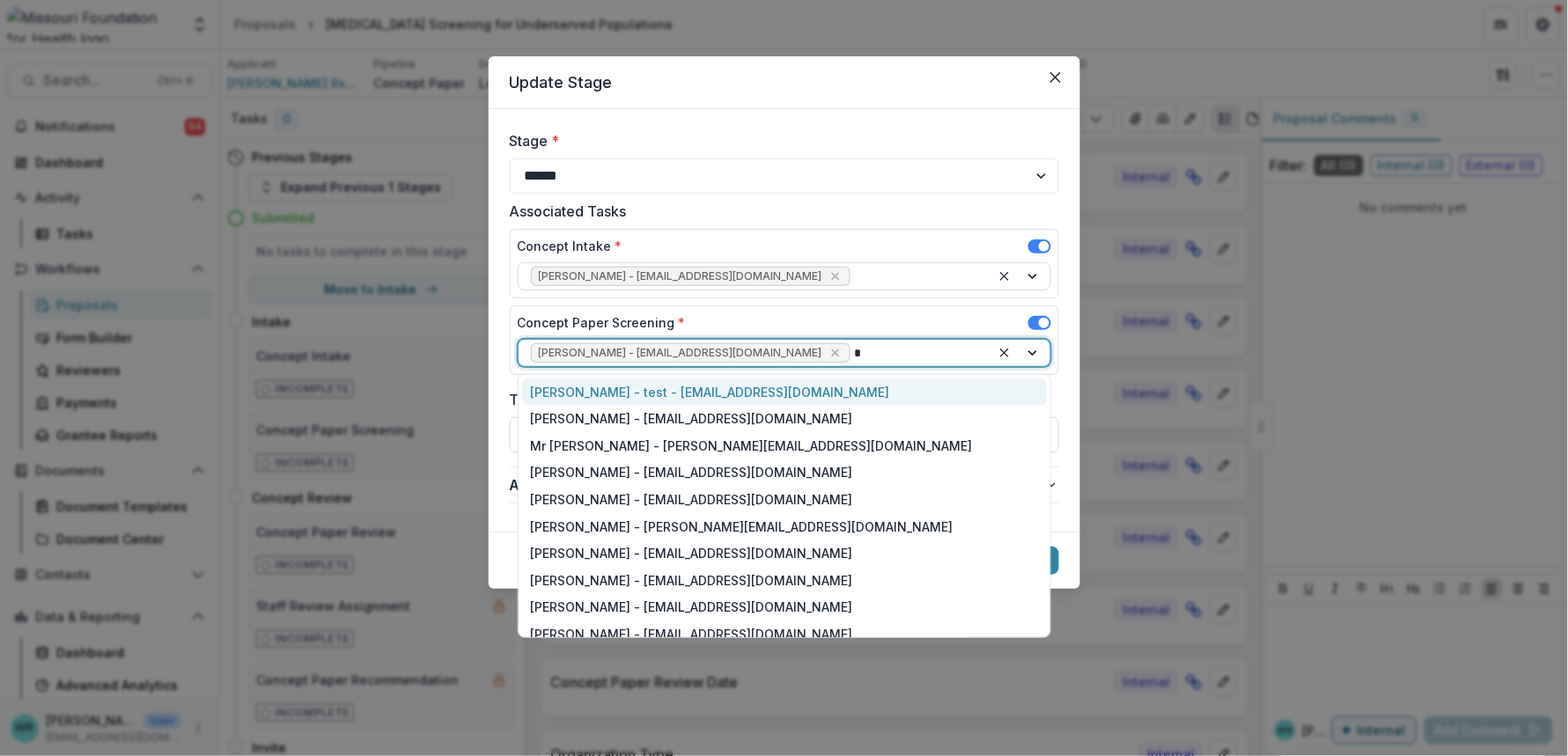
type input "**"
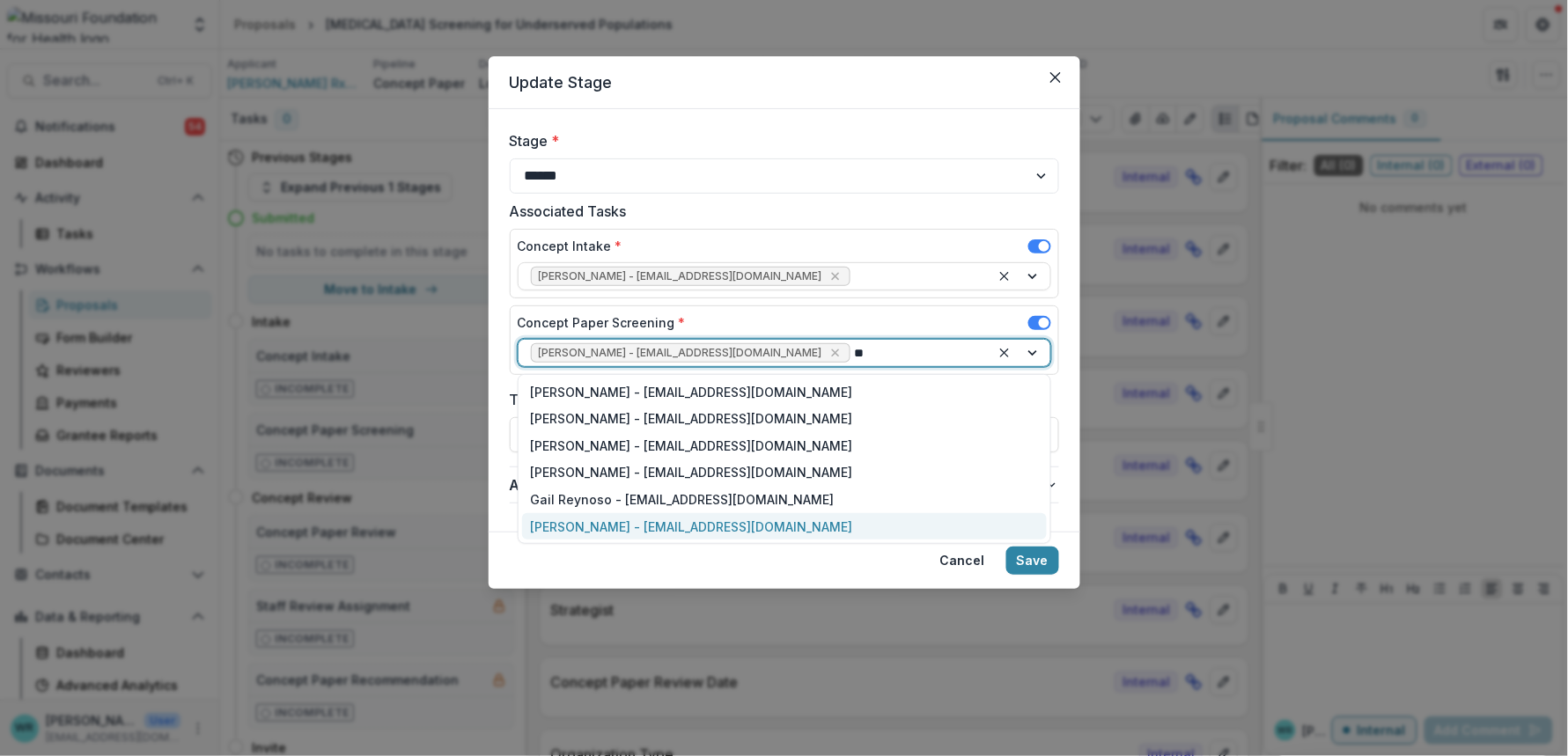
click at [643, 521] on div "Reana Thomas - rthomas@mffh.org" at bounding box center [784, 527] width 525 height 28
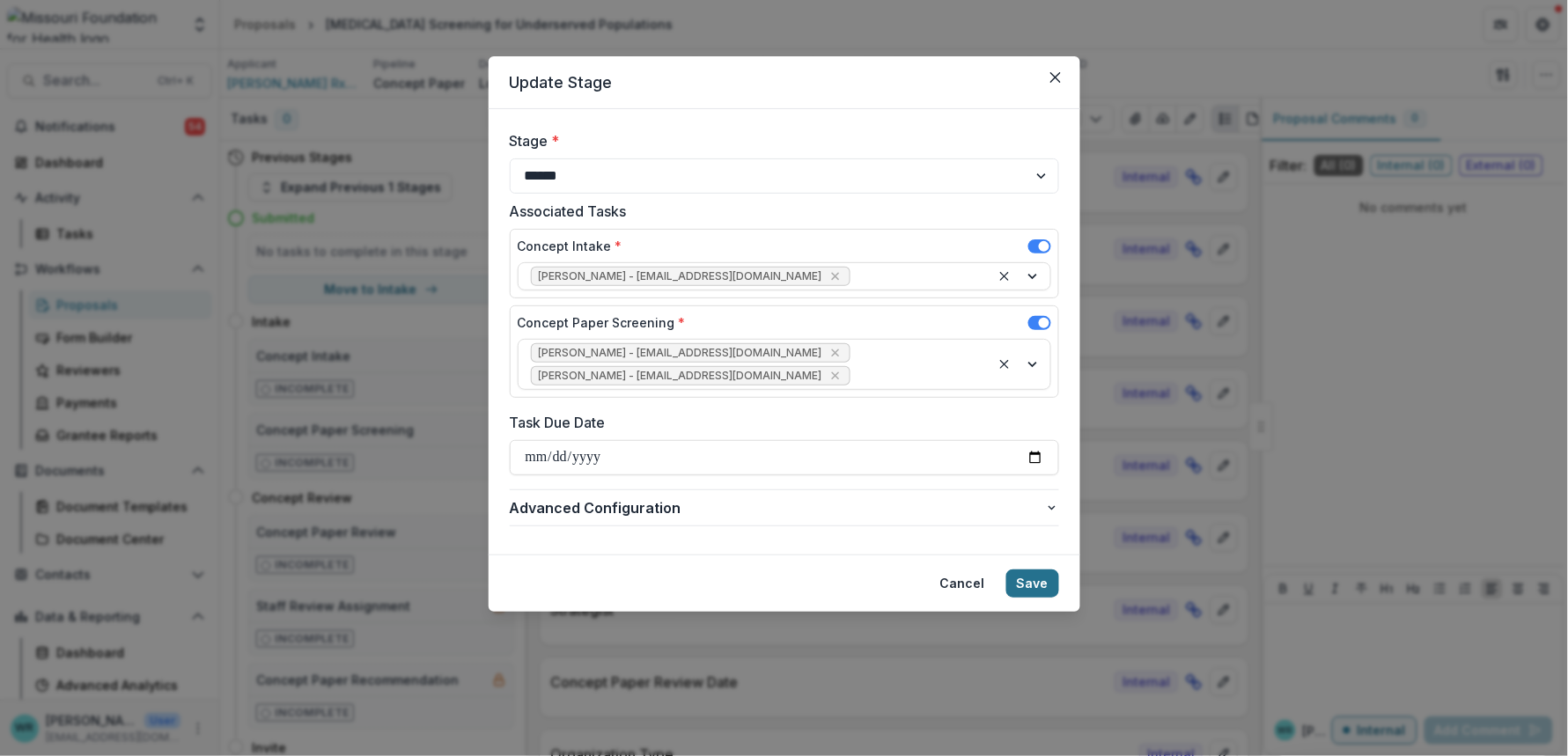
click at [1034, 569] on button "Save" at bounding box center [1032, 583] width 52 height 29
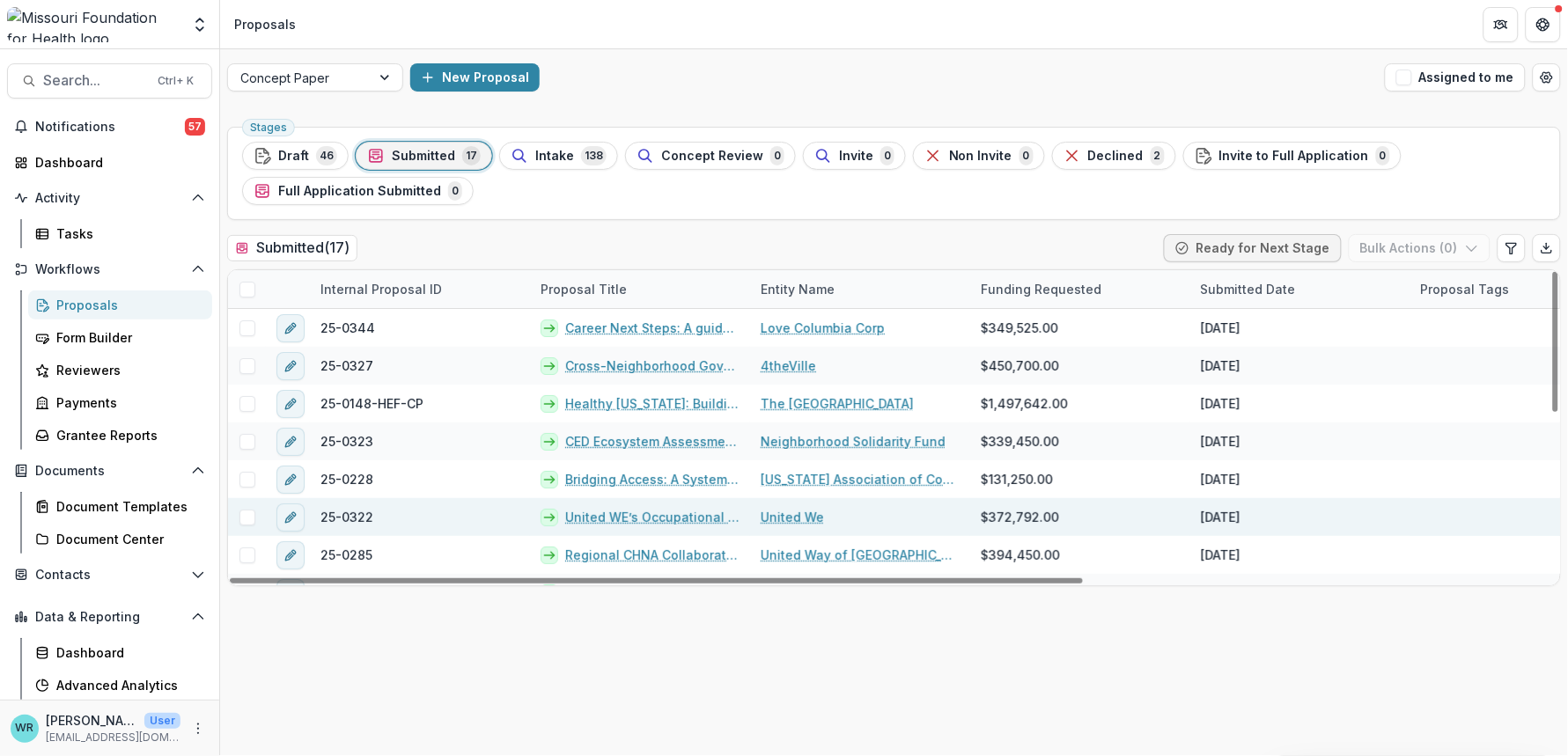
click at [247, 514] on span at bounding box center [247, 517] width 16 height 16
click at [666, 522] on link "United WE’s Occupational Licensing Research" at bounding box center [651, 517] width 174 height 18
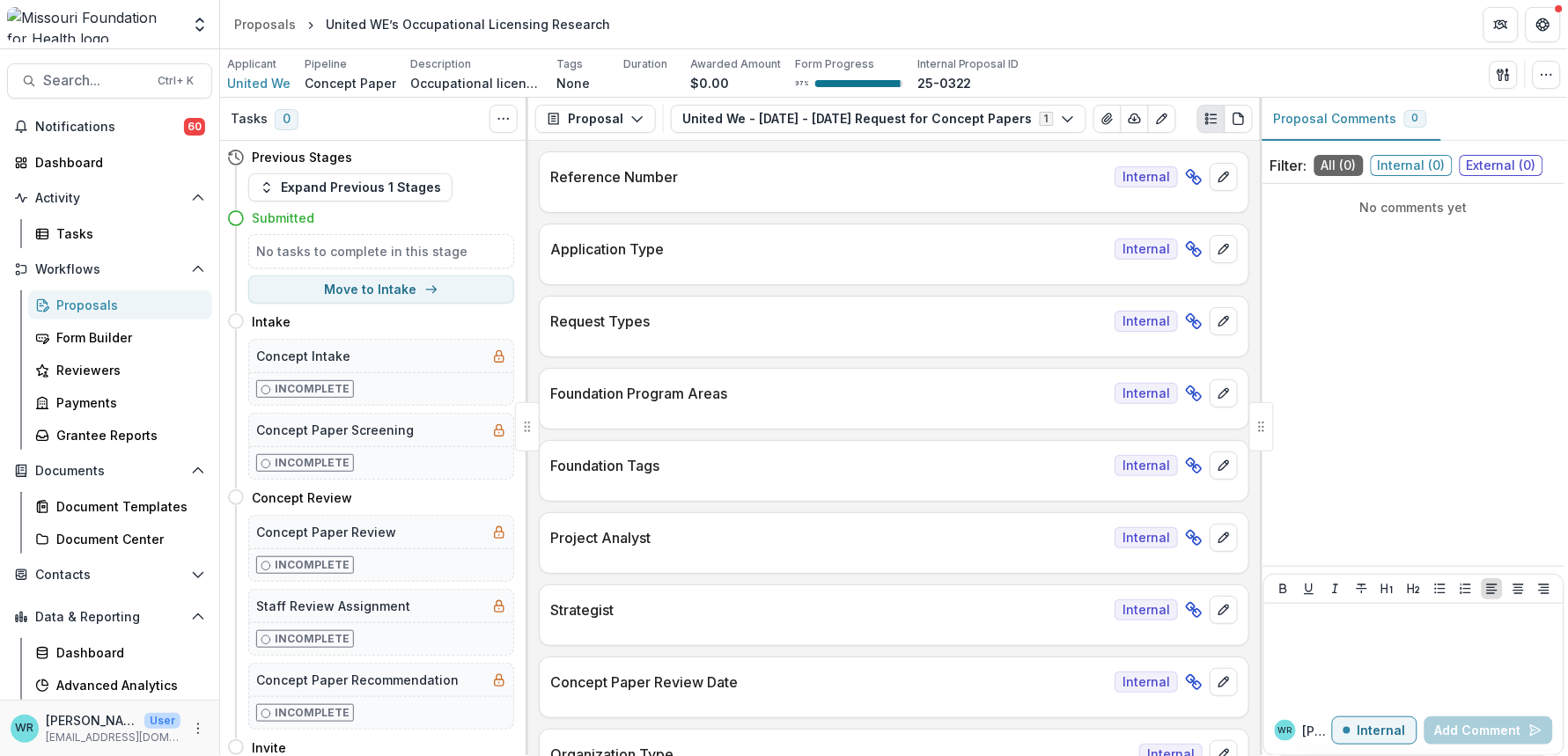
click at [337, 275] on div "No tasks to complete in this stage Move to Intake" at bounding box center [371, 269] width 287 height 70
click at [372, 287] on button "Move to Intake" at bounding box center [381, 289] width 266 height 29
select select "******"
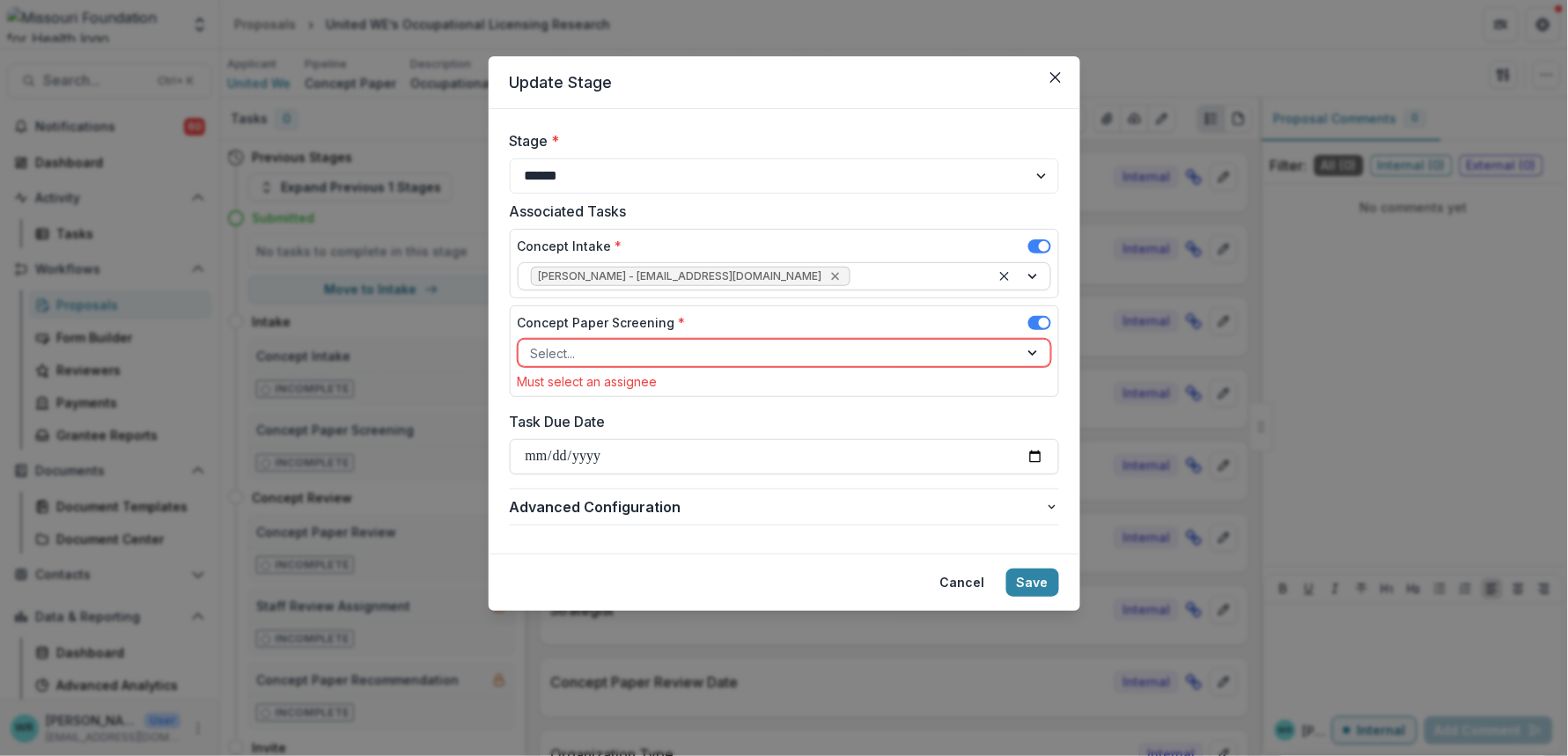
click at [828, 276] on icon "Remove Wendy Rohrbach - wrohrbach@mffh.org" at bounding box center [835, 276] width 14 height 14
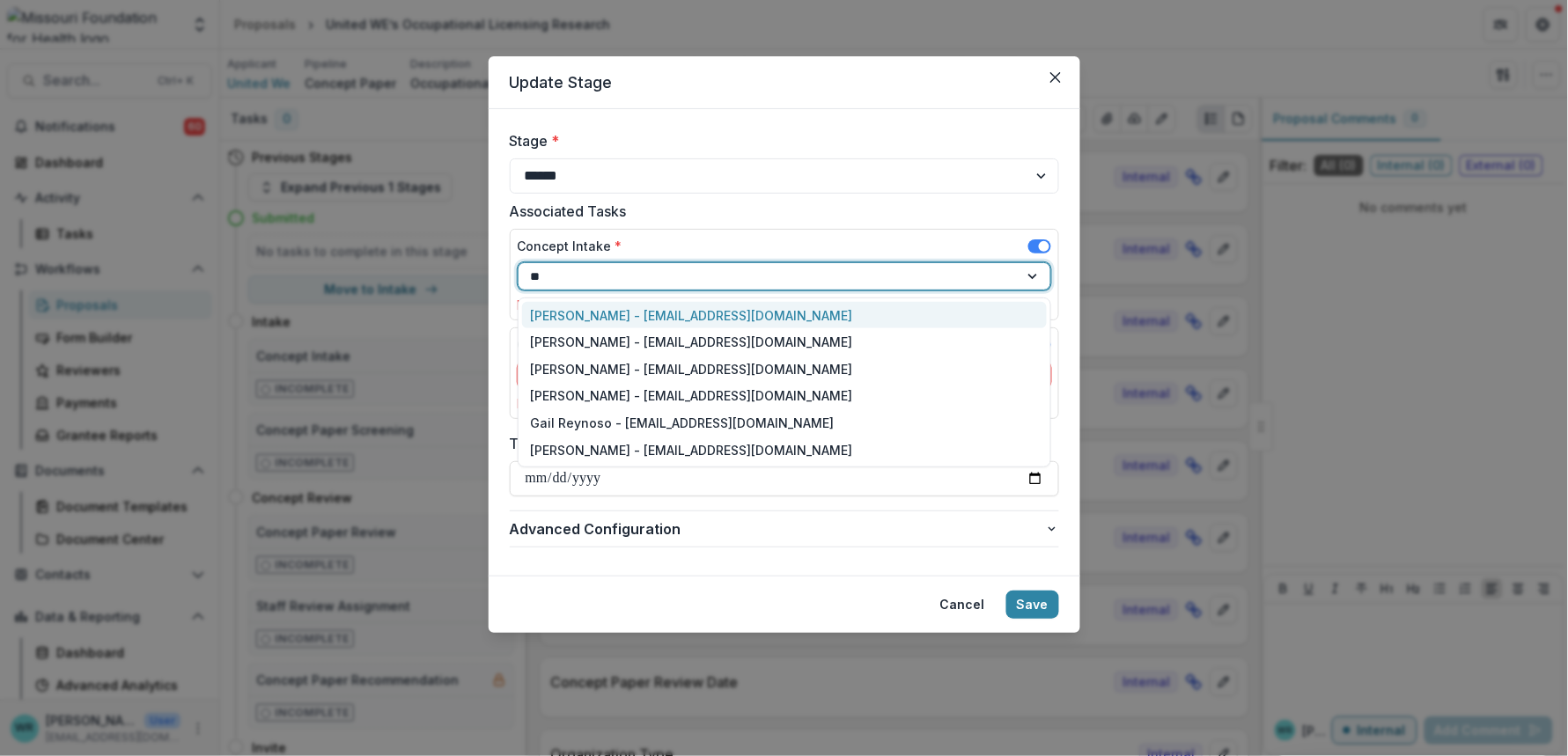
type input "***"
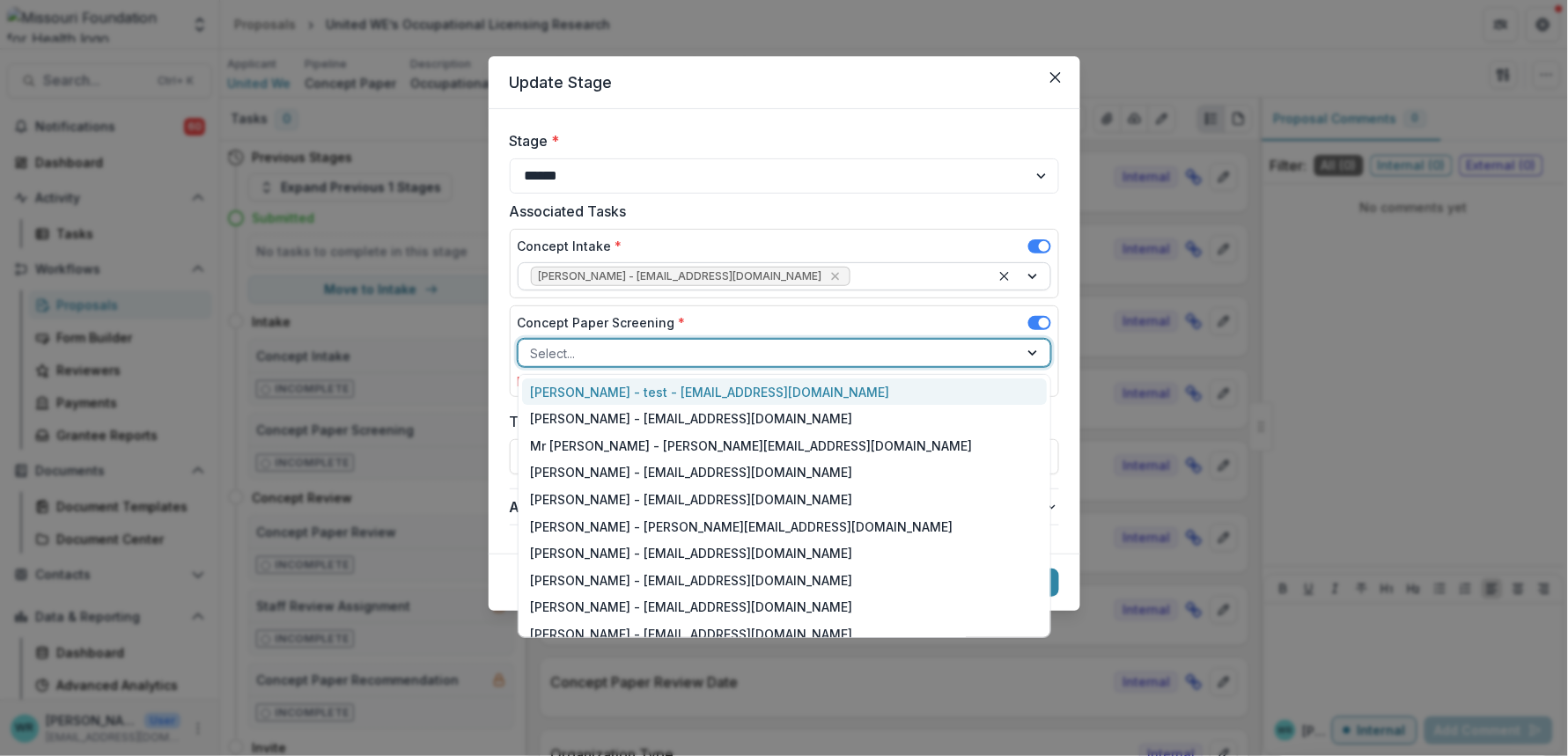
click at [727, 349] on div at bounding box center [768, 353] width 476 height 22
type input "**"
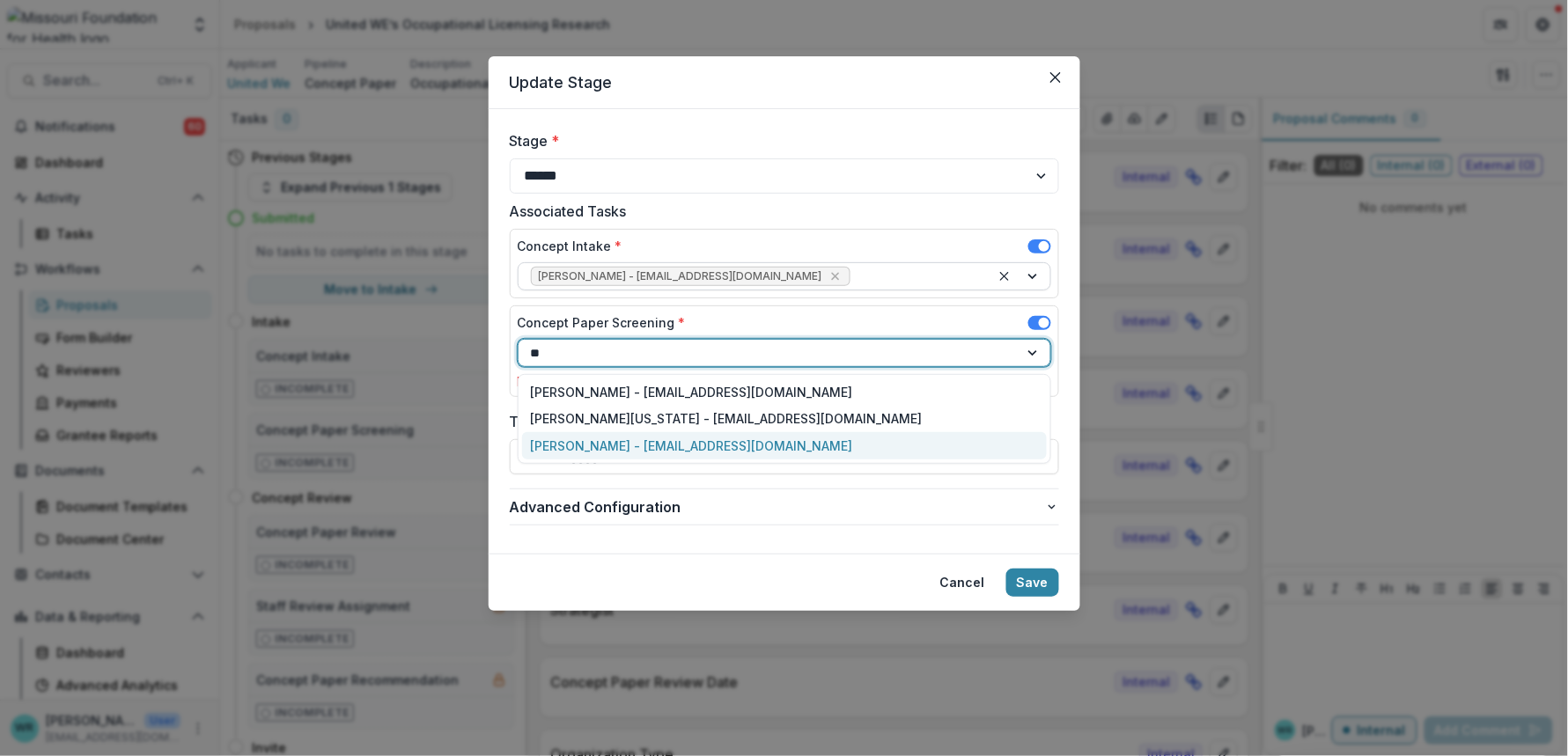
click at [684, 451] on div "Tori Cope - tcope@mffh.org" at bounding box center [784, 446] width 525 height 28
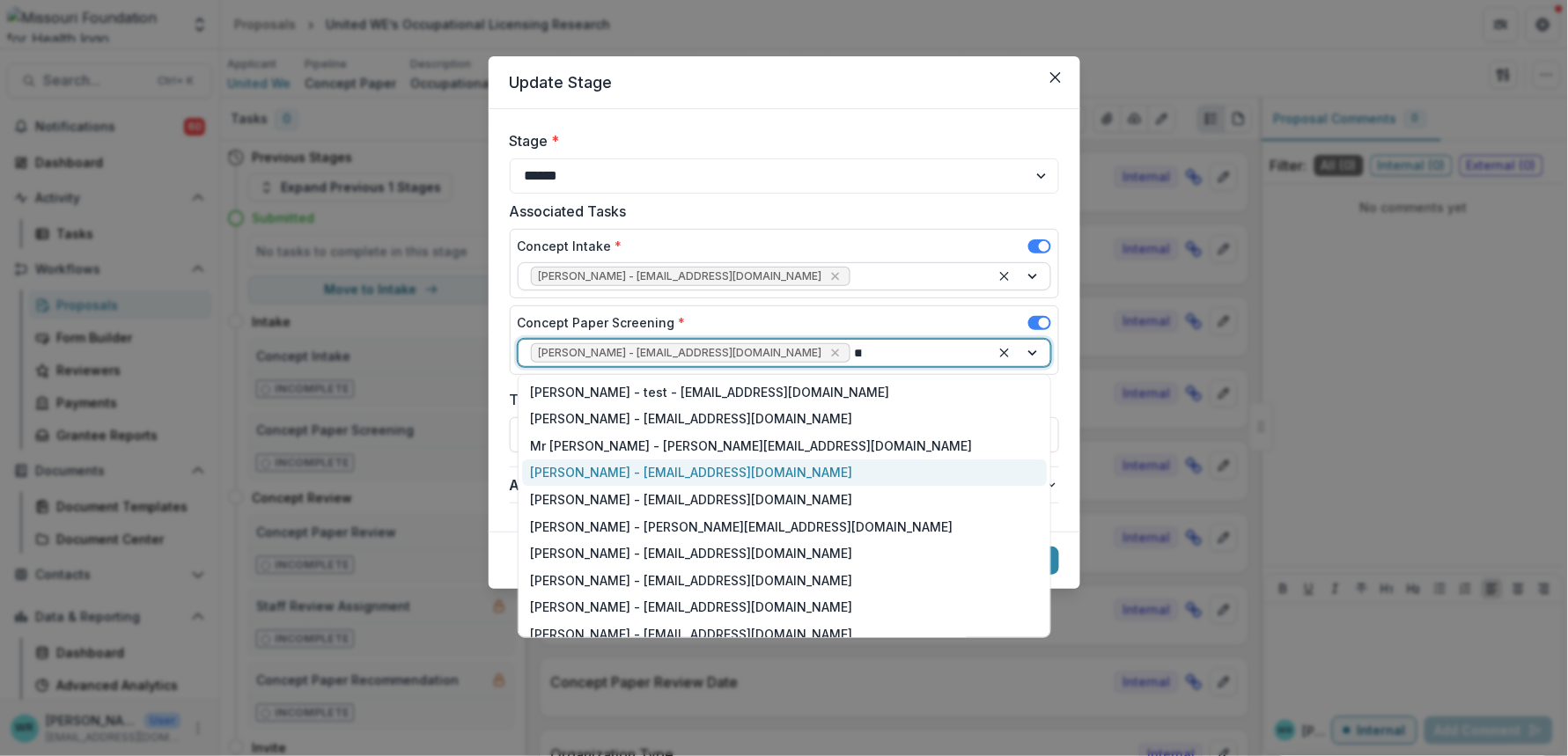
type input "***"
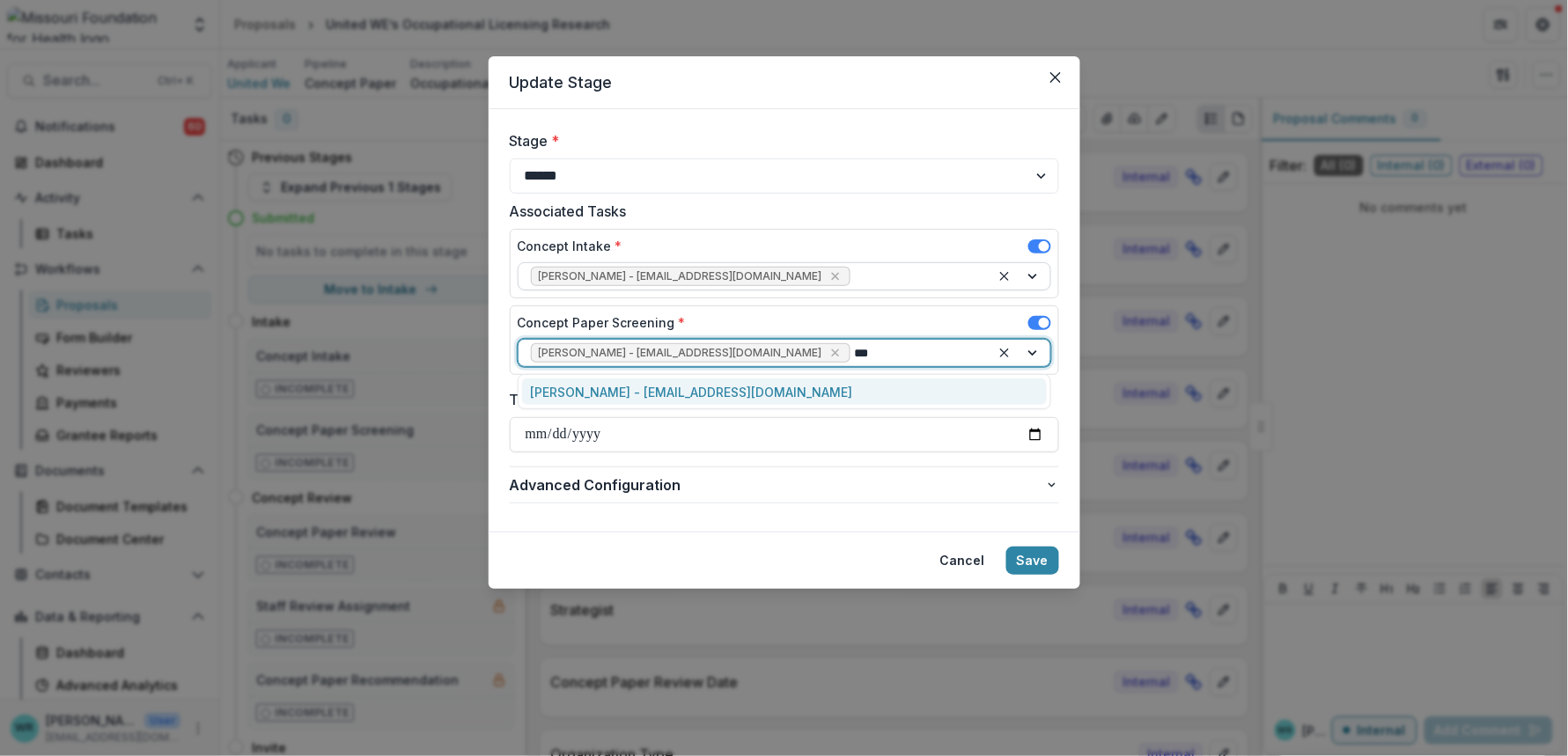
click at [774, 398] on div "Reana Thomas - rthomas@mffh.org" at bounding box center [784, 392] width 525 height 28
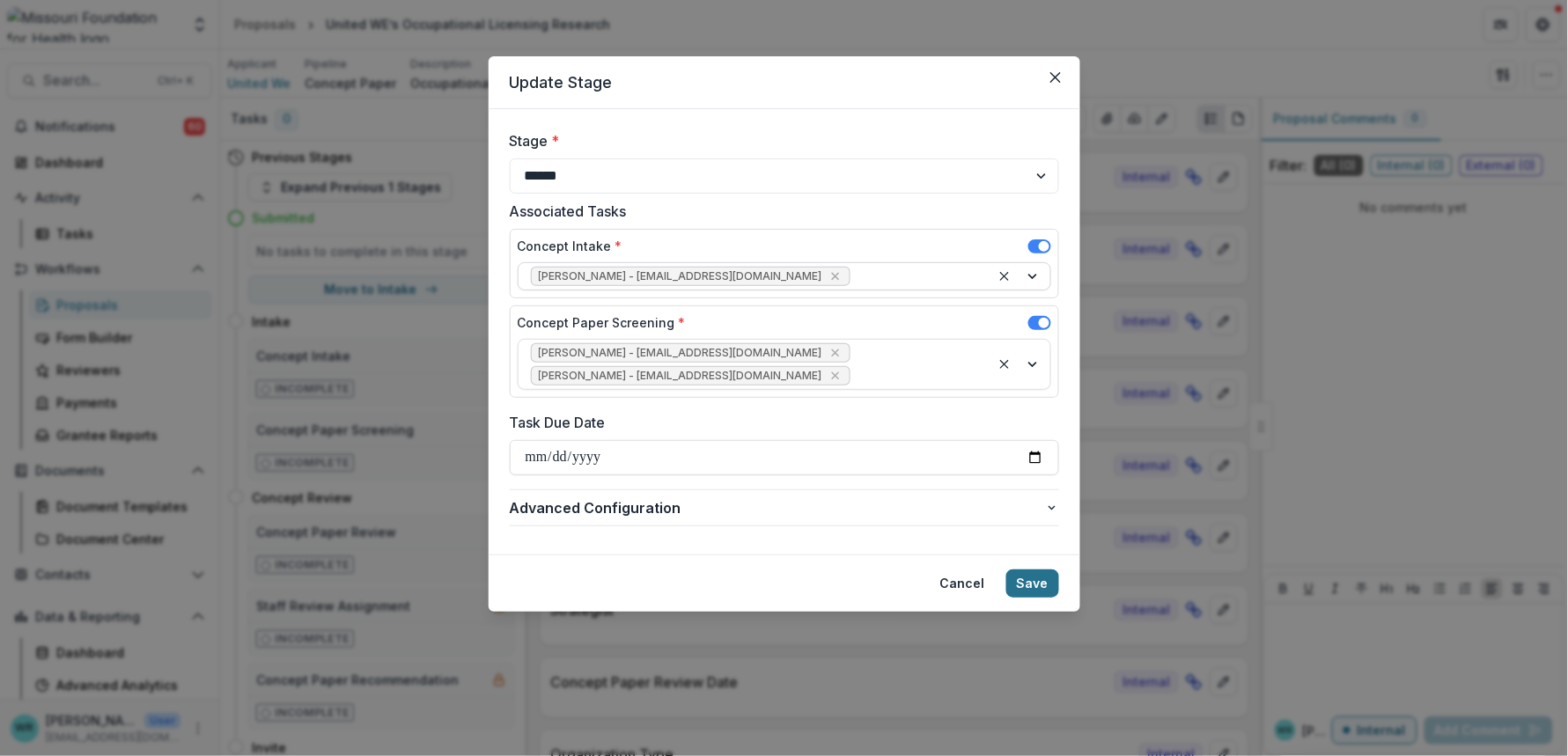
click at [1042, 569] on button "Save" at bounding box center [1032, 583] width 52 height 29
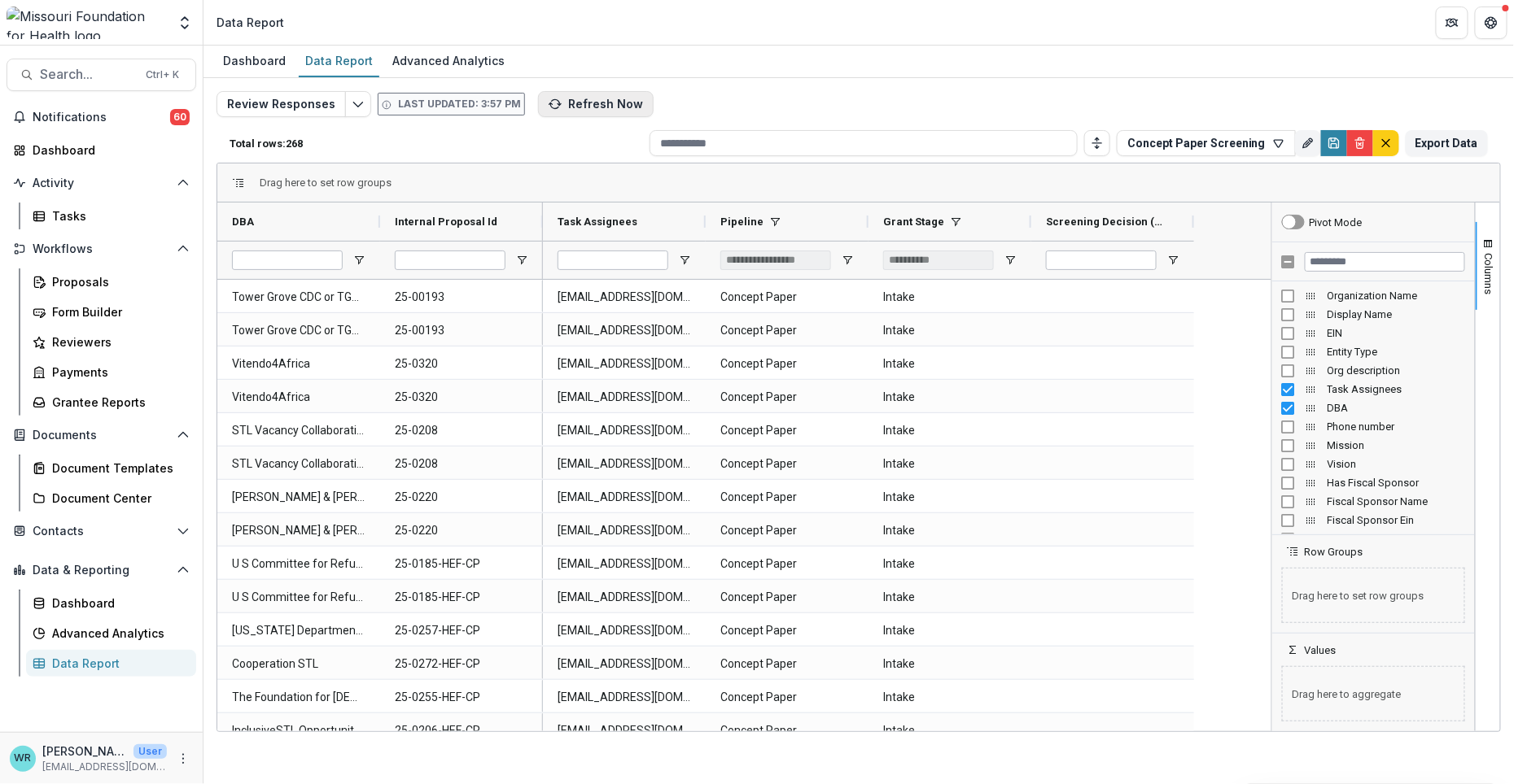
click at [561, 103] on button "Refresh Now" at bounding box center [595, 104] width 116 height 26
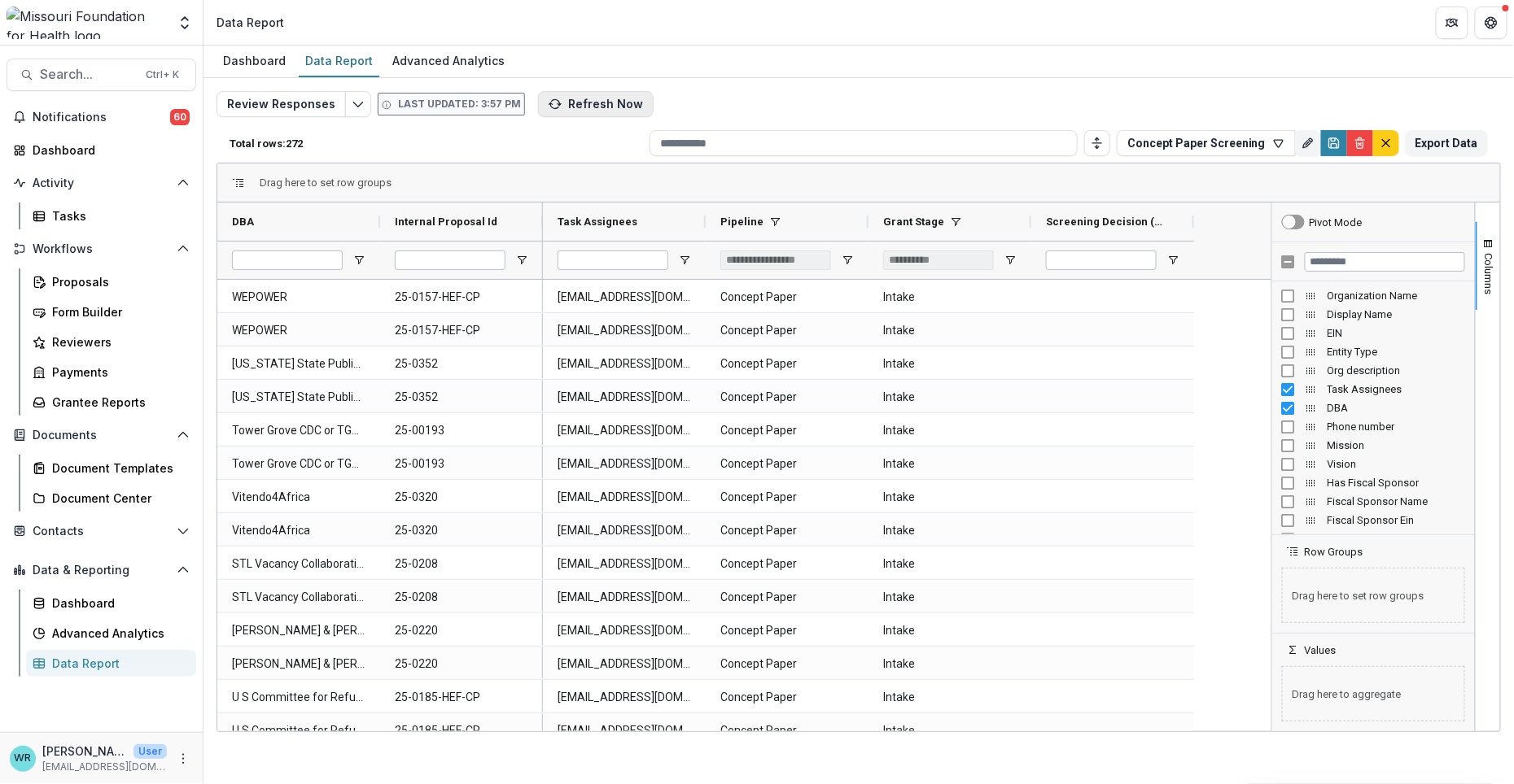
click at [586, 104] on button "Refresh Now" at bounding box center [595, 104] width 116 height 26
click at [590, 254] on input "Task Assignees Filter Input" at bounding box center [612, 260] width 111 height 20
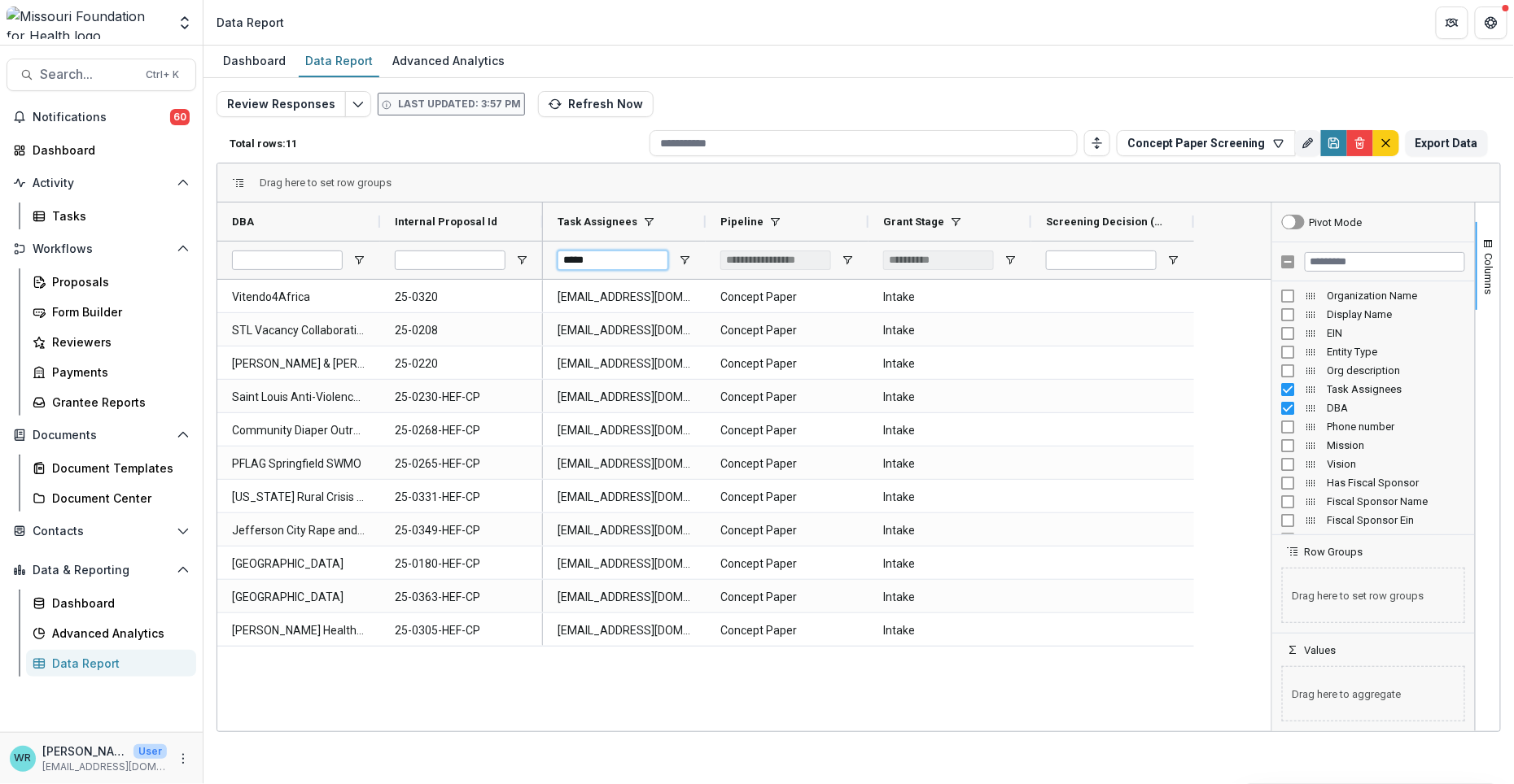
click at [591, 255] on input "*****" at bounding box center [612, 260] width 111 height 20
type input "*"
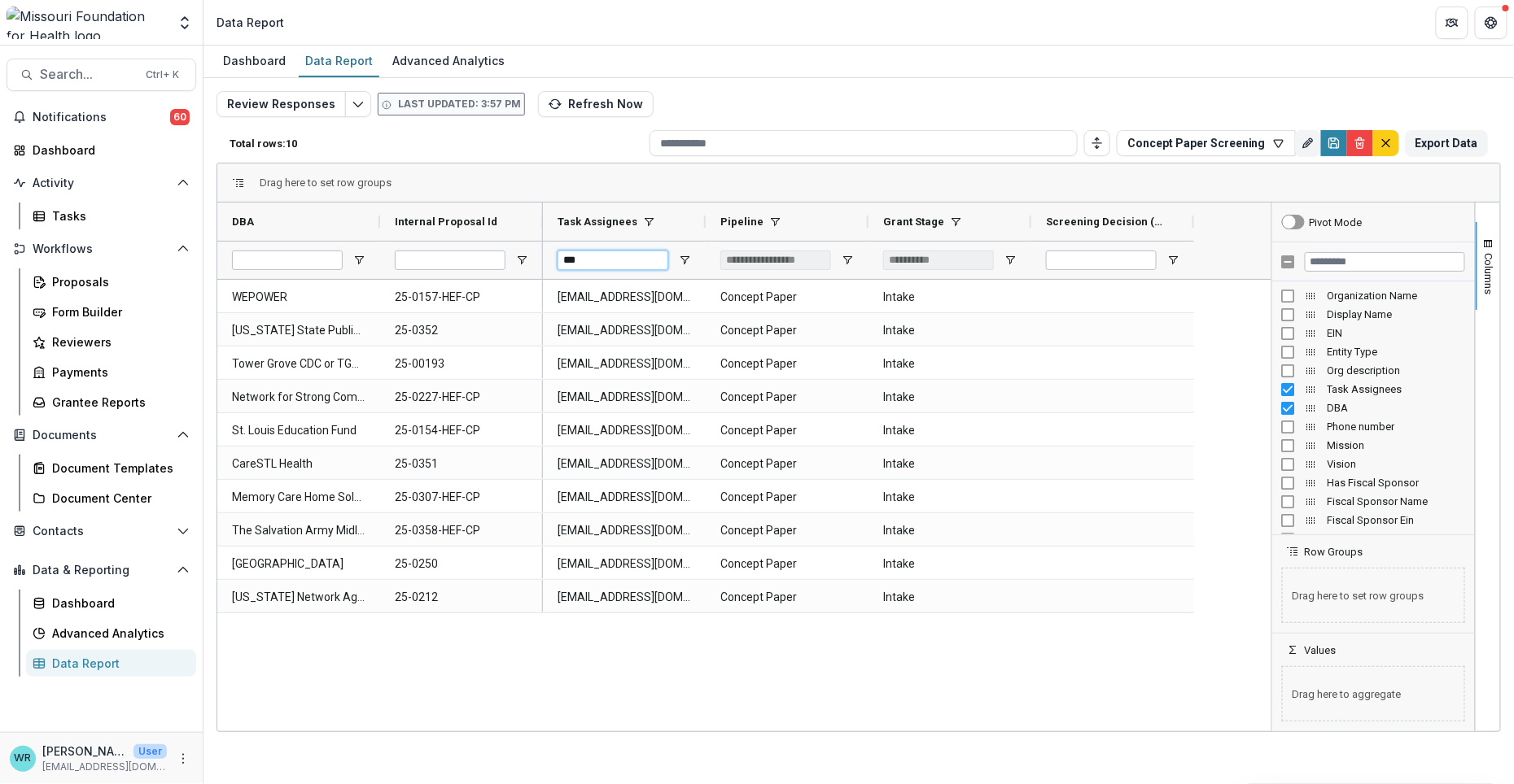
type input "****"
type input "***"
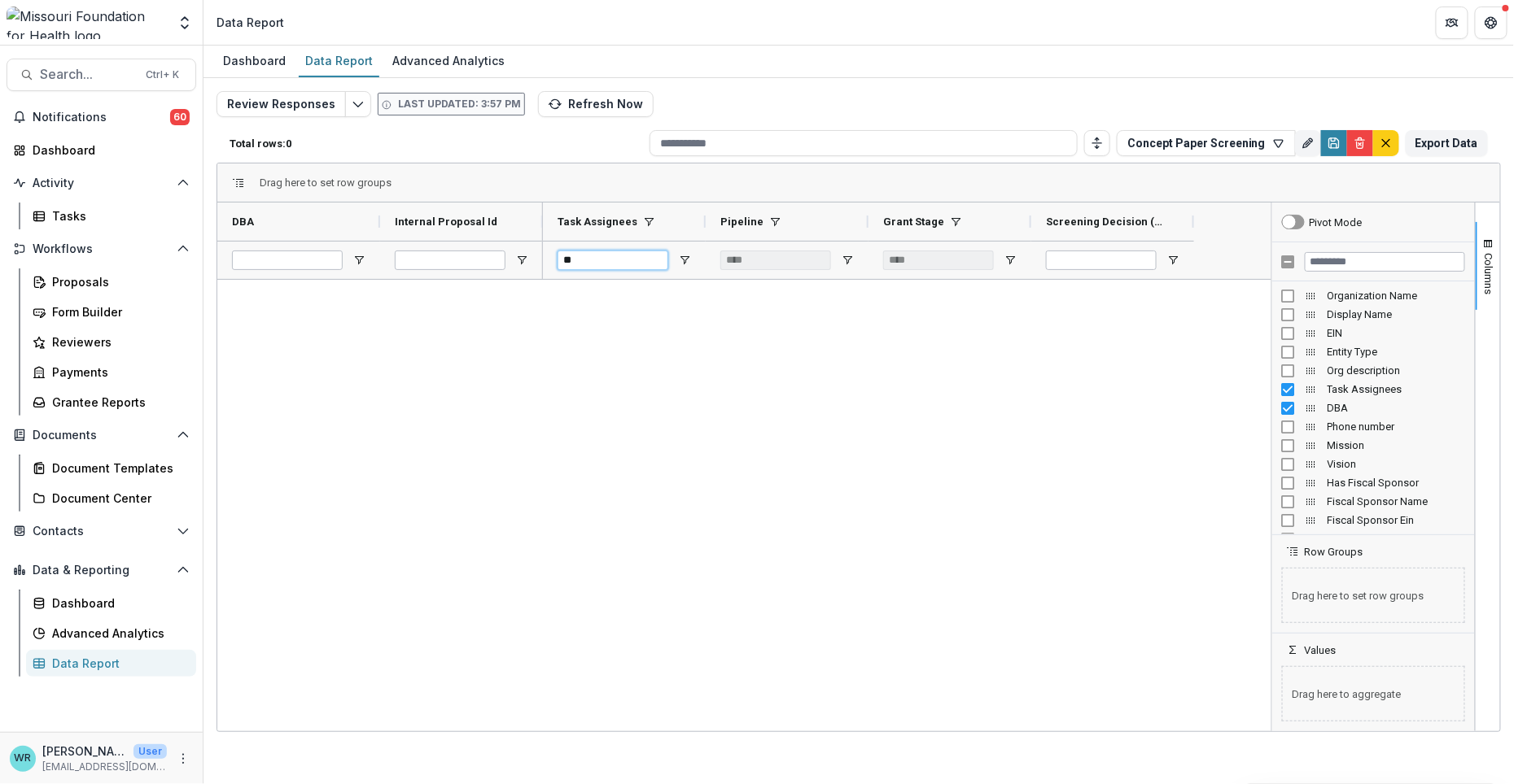
type input "*"
type input "**********"
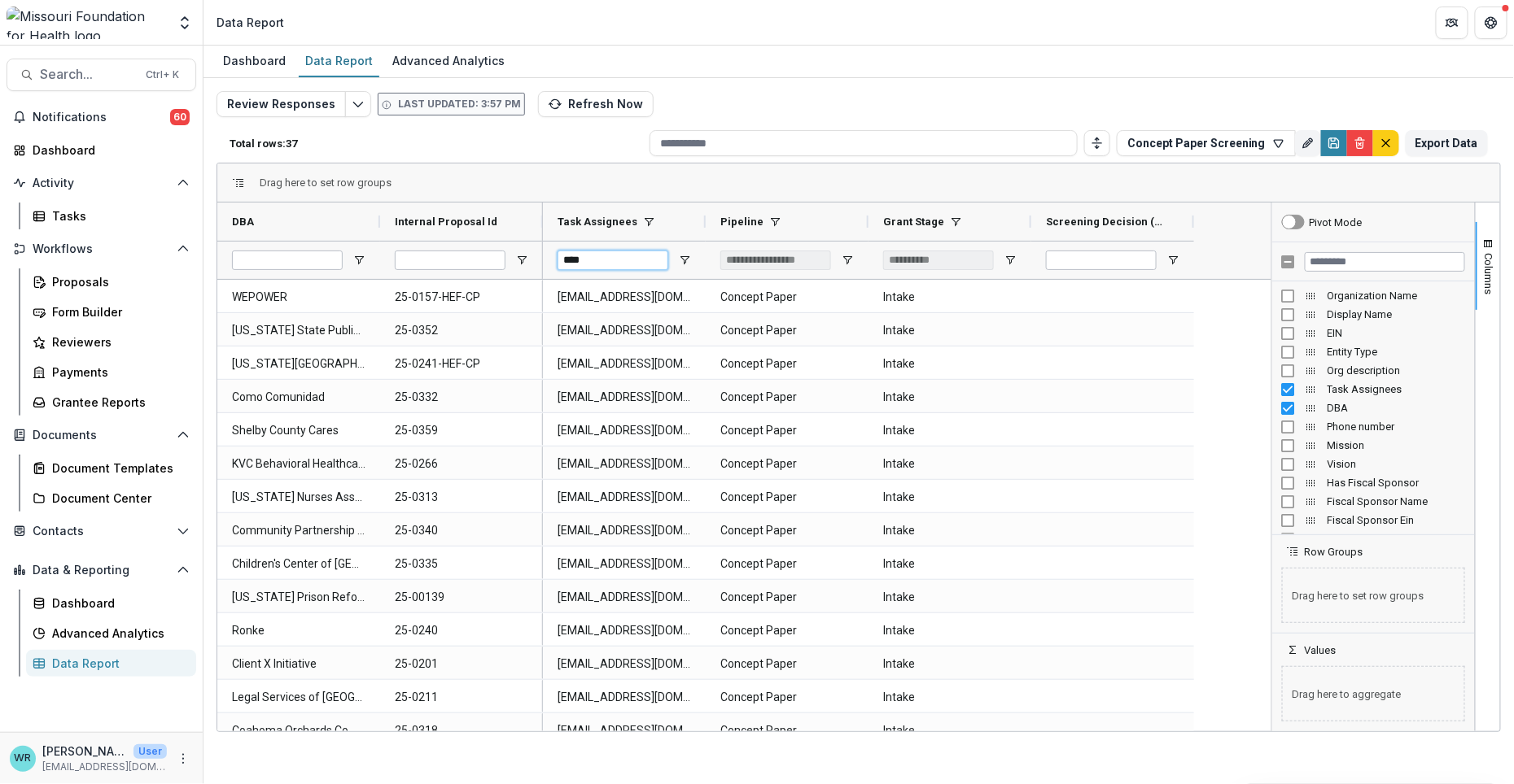
type input "****"
drag, startPoint x: 614, startPoint y: 255, endPoint x: 461, endPoint y: 251, distance: 153.1
click at [461, 251] on div "DBA Internal Proposal Id" at bounding box center [743, 241] width 1054 height 77
click at [590, 264] on input "Task Assignees Filter Input" at bounding box center [612, 260] width 111 height 20
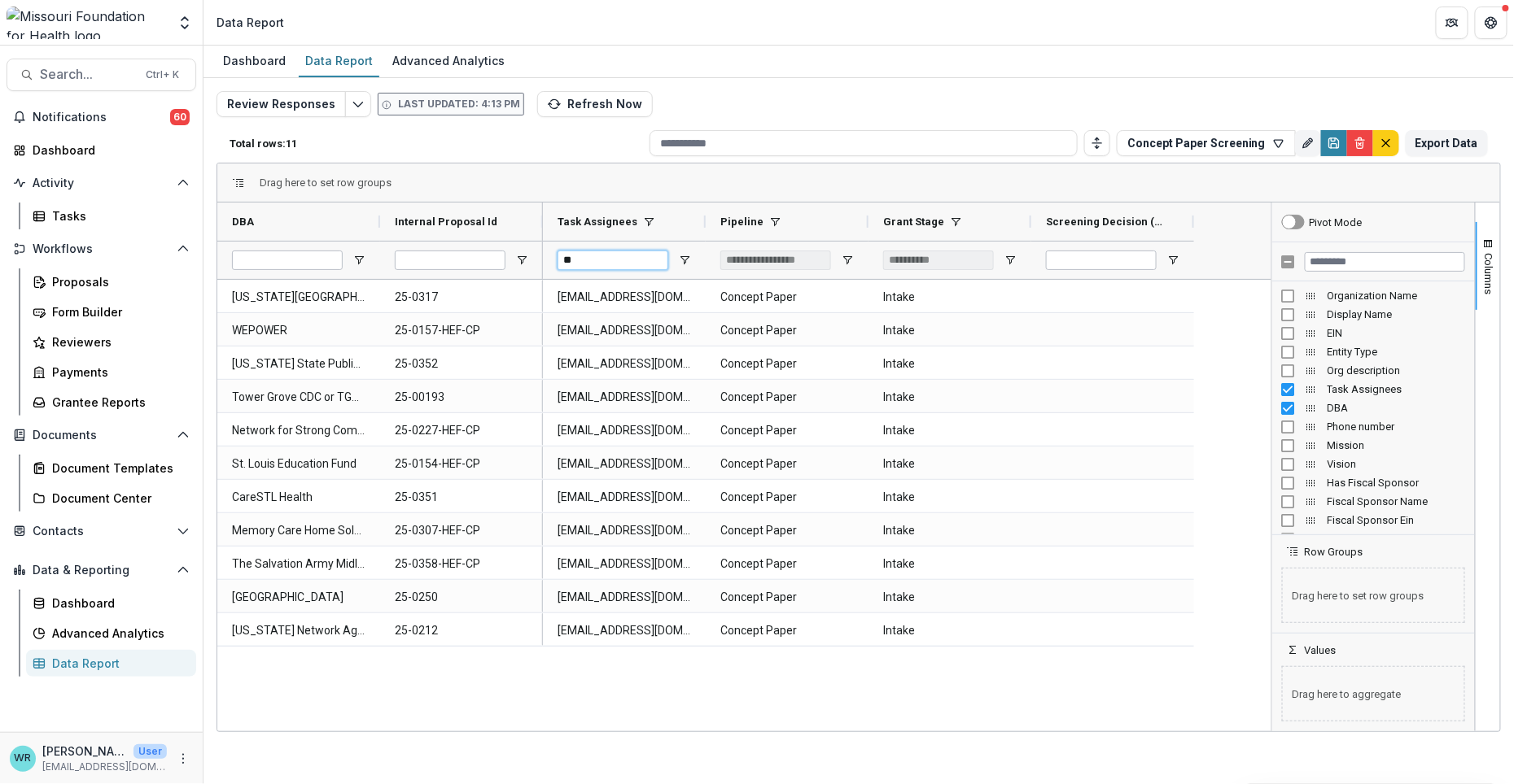
drag, startPoint x: 599, startPoint y: 258, endPoint x: 538, endPoint y: 253, distance: 61.2
click at [538, 253] on div "DBA Internal Proposal Id" at bounding box center [743, 241] width 1054 height 77
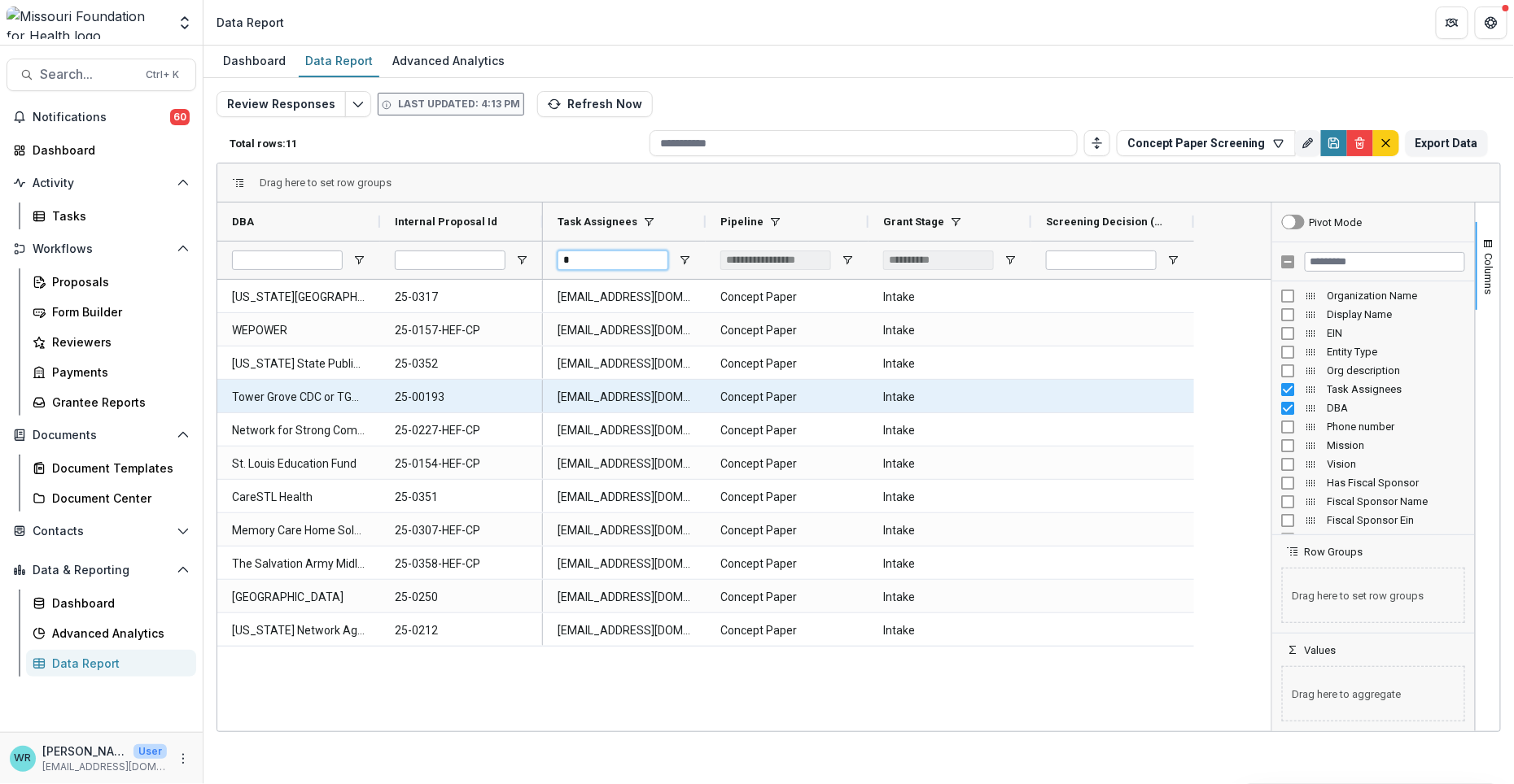
type input "**"
type input "***"
type input "*"
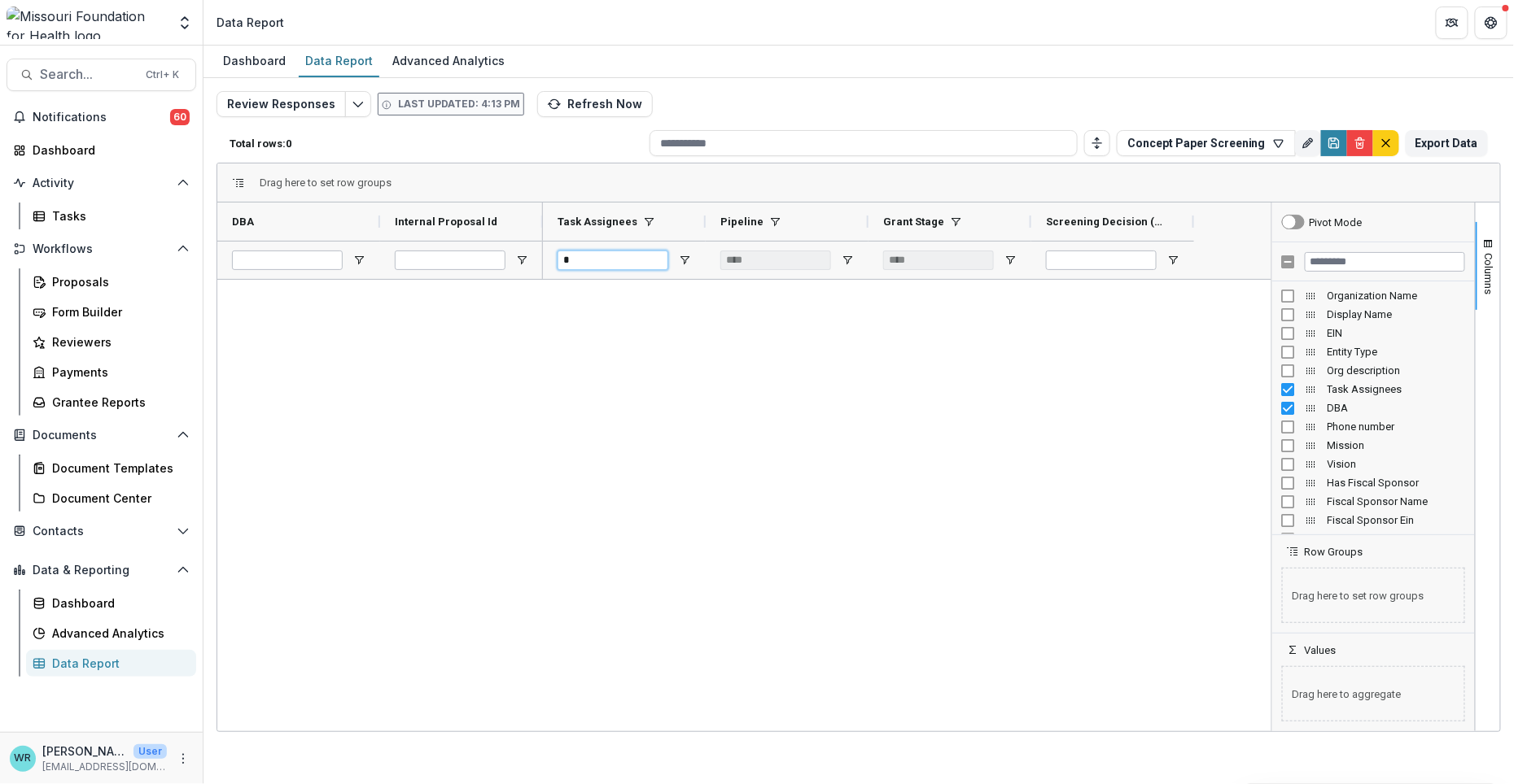
type input "**********"
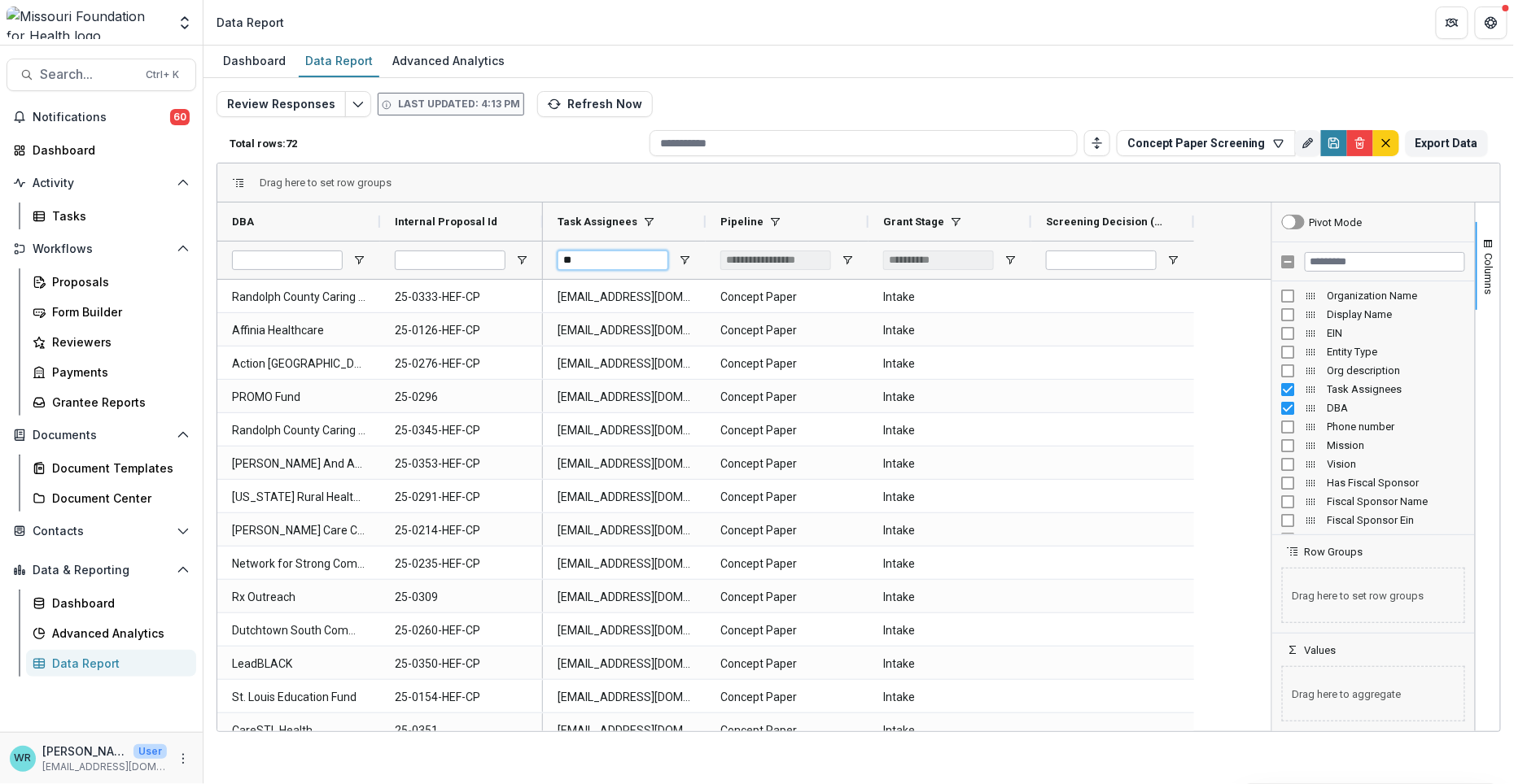
drag, startPoint x: 626, startPoint y: 267, endPoint x: 501, endPoint y: 253, distance: 125.8
click at [501, 253] on div "DBA Internal Proposal Id" at bounding box center [743, 241] width 1054 height 77
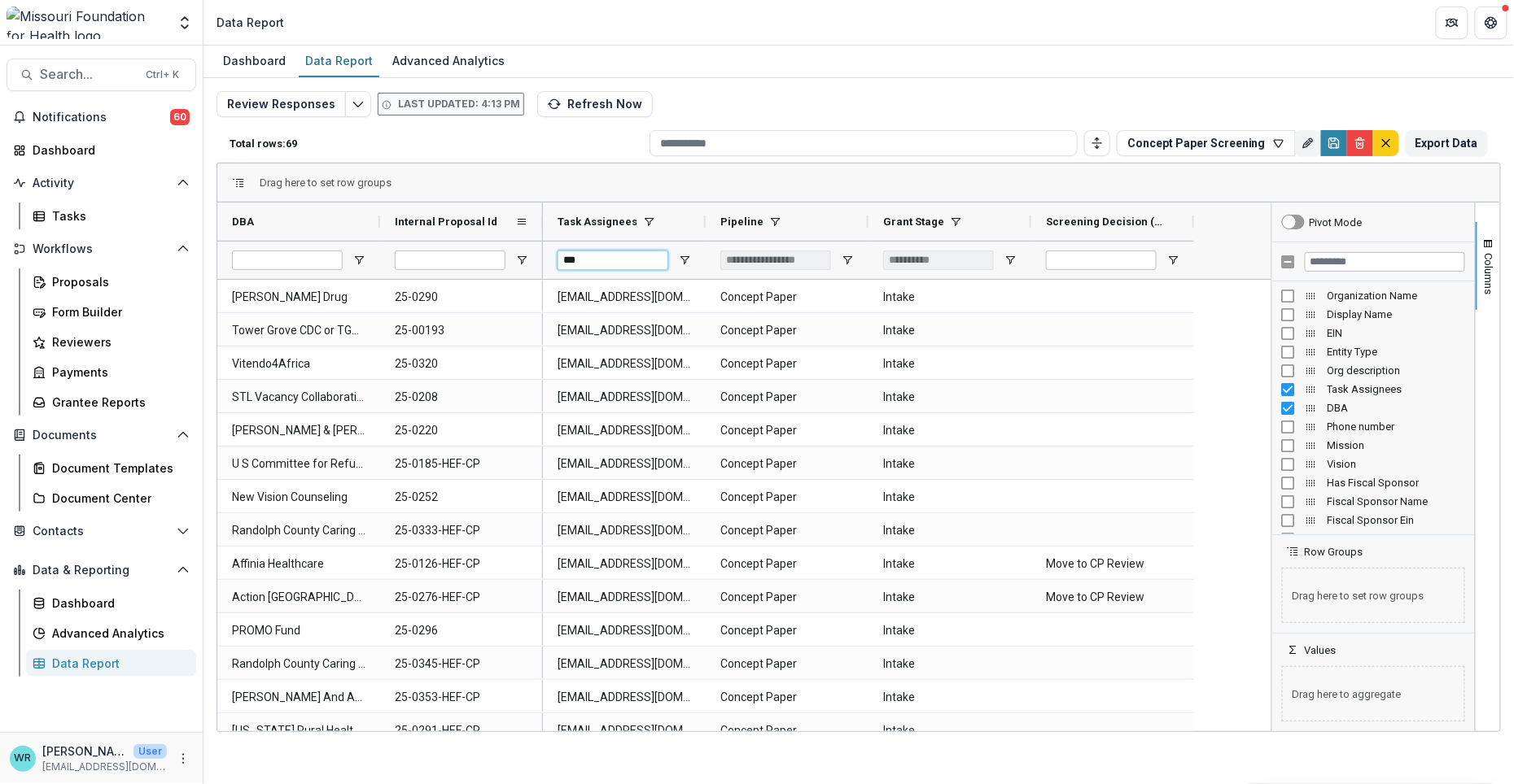
type input "***"
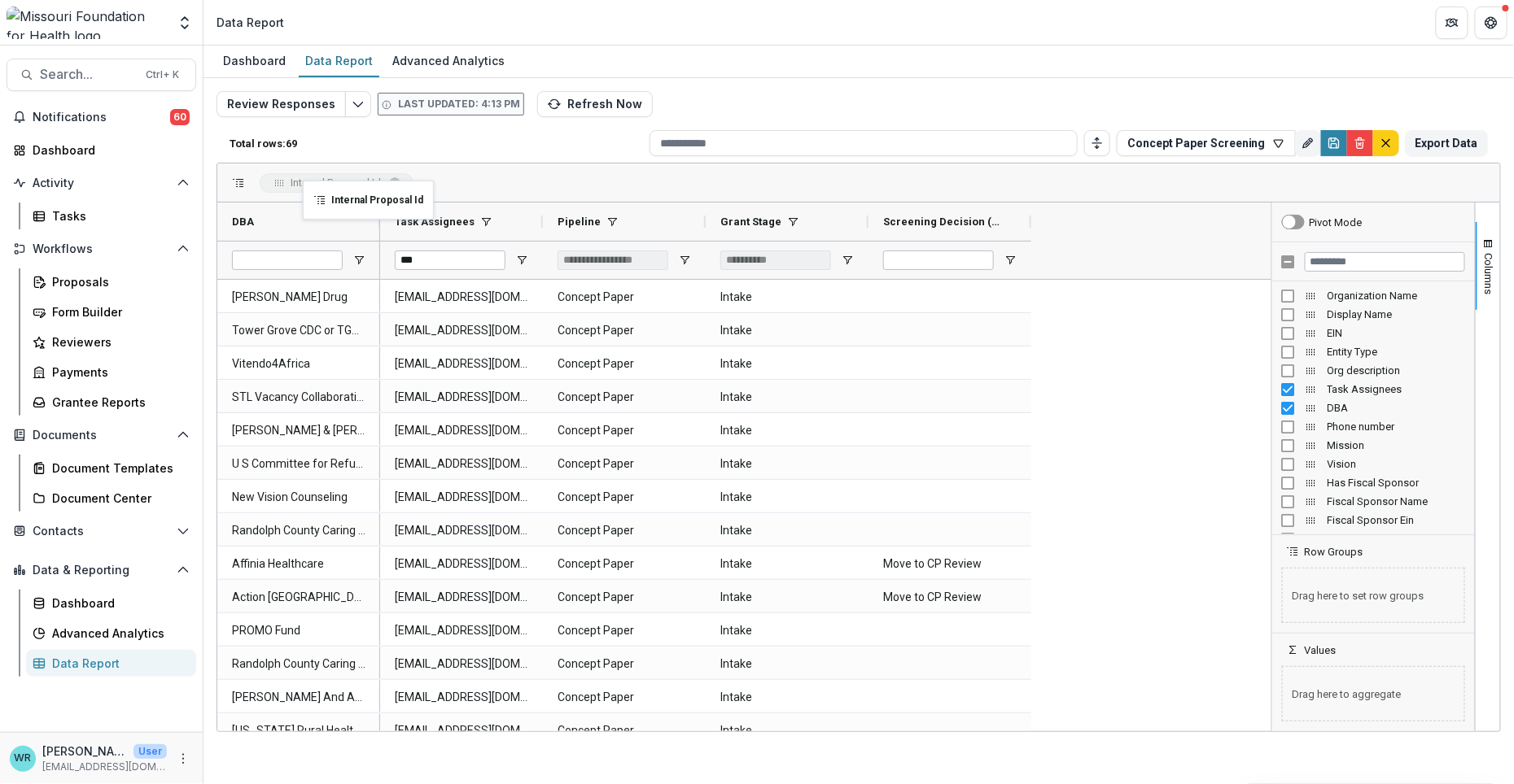
drag, startPoint x: 489, startPoint y: 217, endPoint x: 310, endPoint y: 190, distance: 181.0
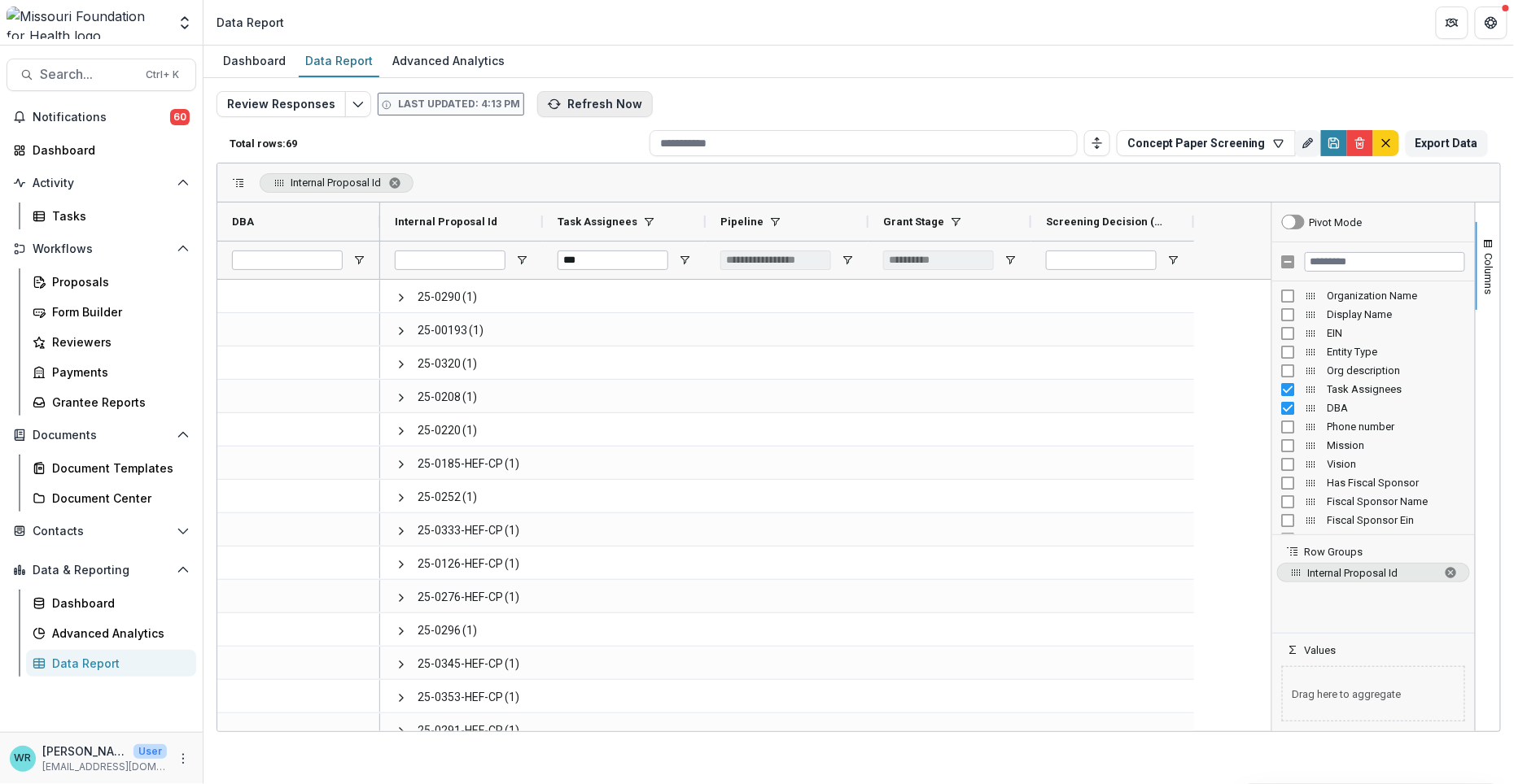
click at [611, 113] on button "Refresh Now" at bounding box center [595, 104] width 116 height 26
drag, startPoint x: 596, startPoint y: 257, endPoint x: 513, endPoint y: 241, distance: 84.5
click at [513, 241] on div "**********" at bounding box center [787, 259] width 814 height 38
click at [401, 180] on span "Internal Proposal Id. Press ENTER to sort. Press DELETE to remove" at bounding box center [394, 183] width 13 height 13
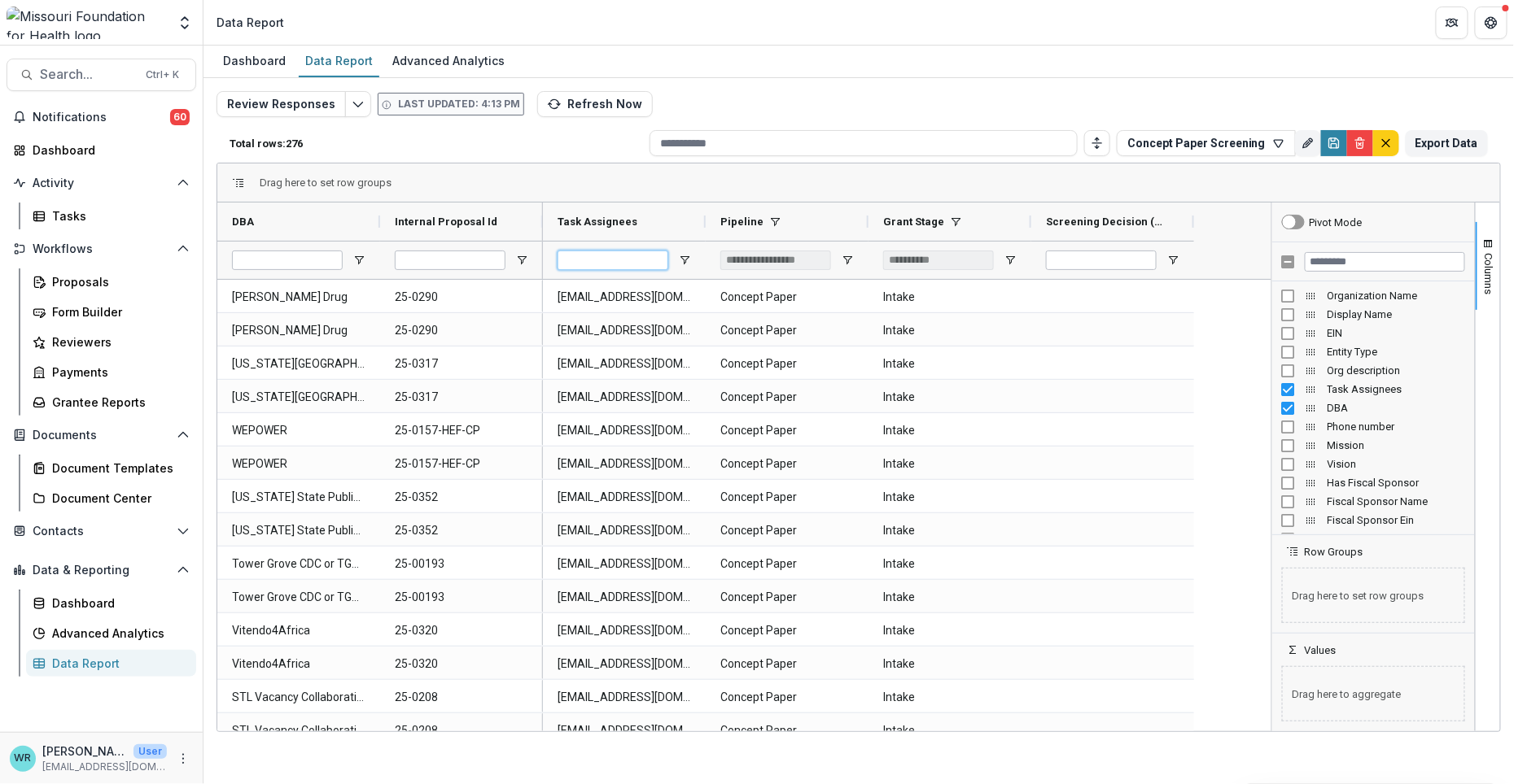
click at [602, 265] on input "Task Assignees Filter Input" at bounding box center [612, 260] width 111 height 20
type input "*"
type input "***"
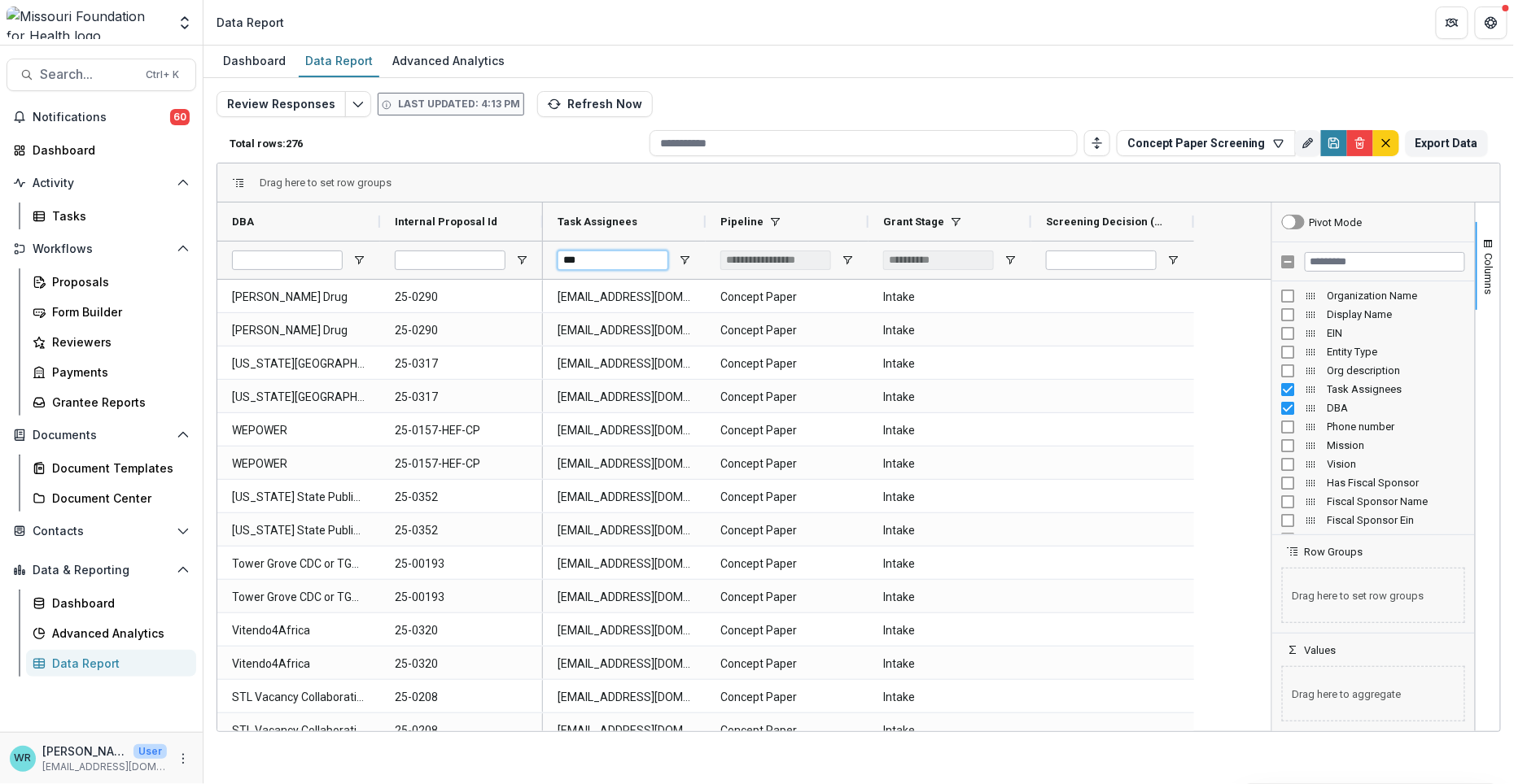
type input "***"
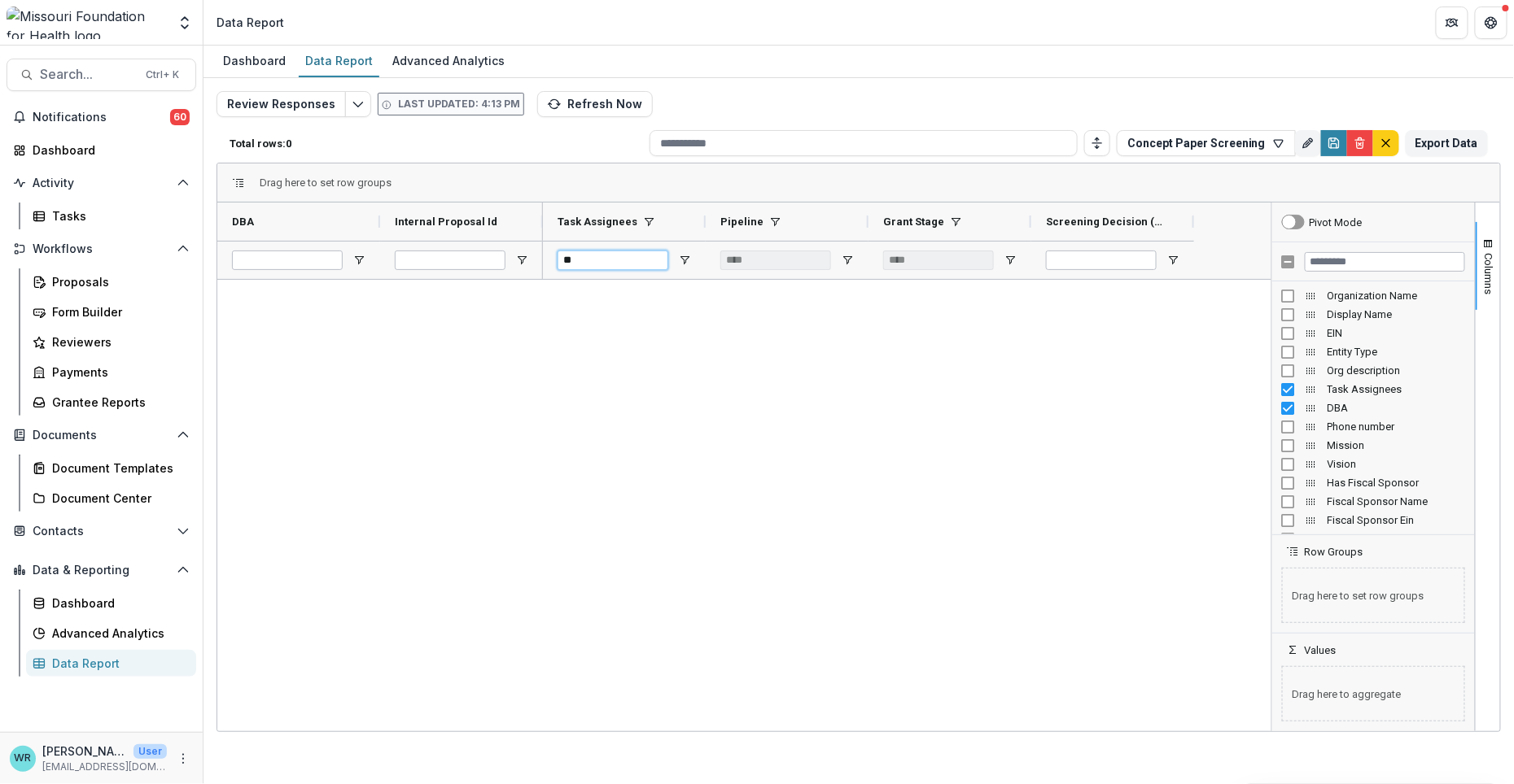
type input "*"
type input "**********"
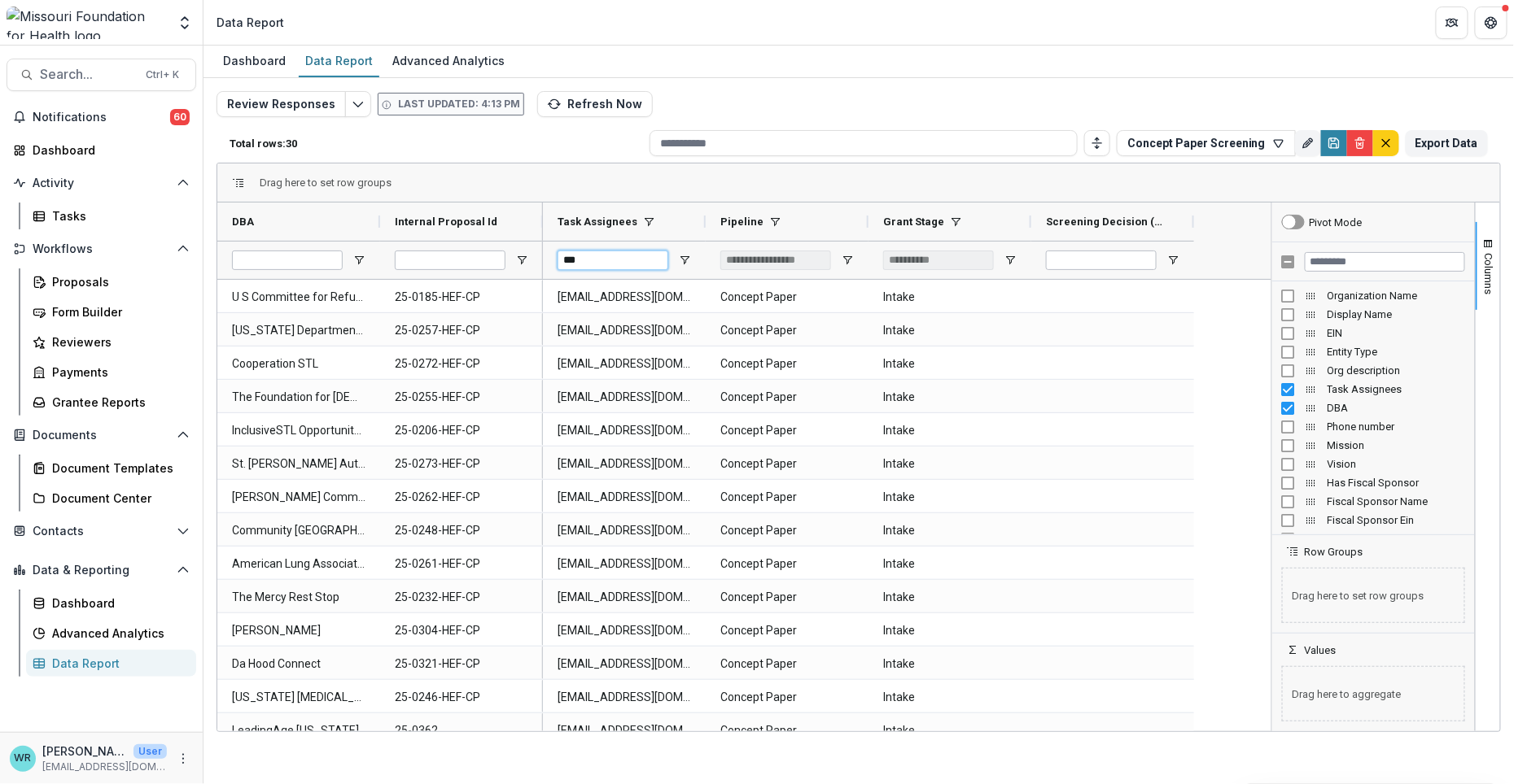
drag, startPoint x: 586, startPoint y: 258, endPoint x: 498, endPoint y: 253, distance: 88.1
click at [498, 253] on div "DBA Internal Proposal Id" at bounding box center [743, 241] width 1054 height 77
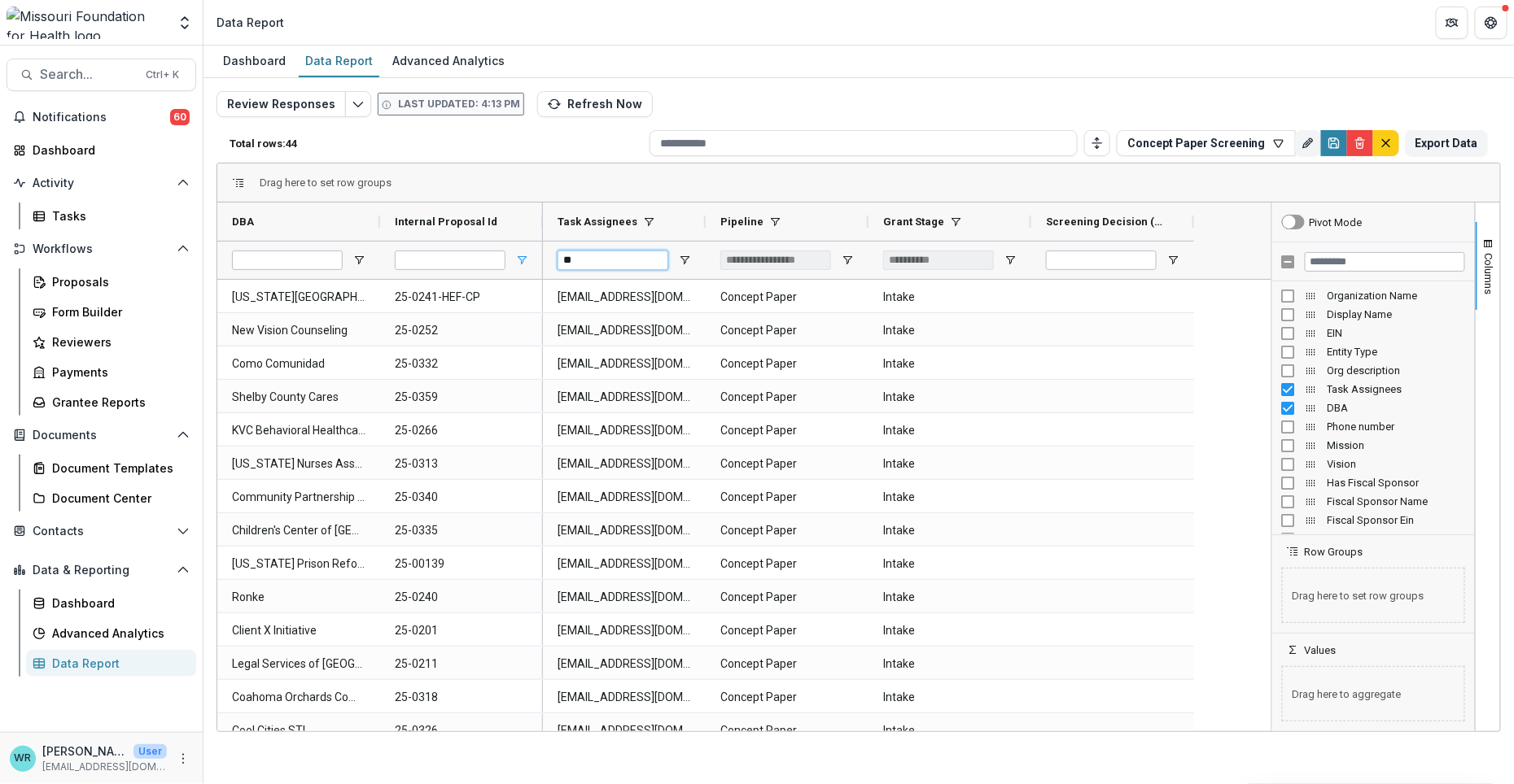
type input "*"
drag, startPoint x: 602, startPoint y: 256, endPoint x: 500, endPoint y: 254, distance: 102.0
click at [500, 254] on div "DBA Internal Proposal Id" at bounding box center [743, 241] width 1054 height 77
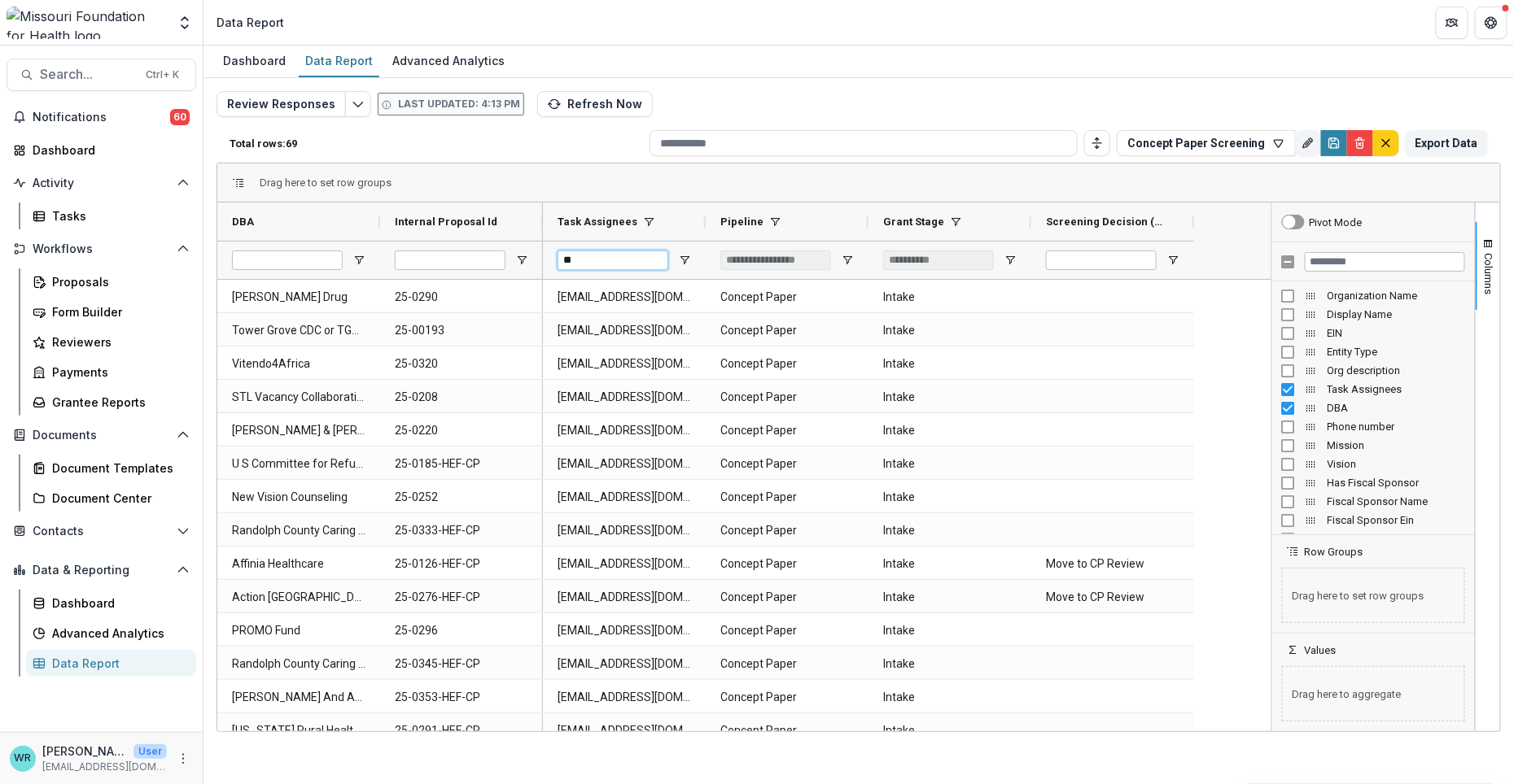
type input "*"
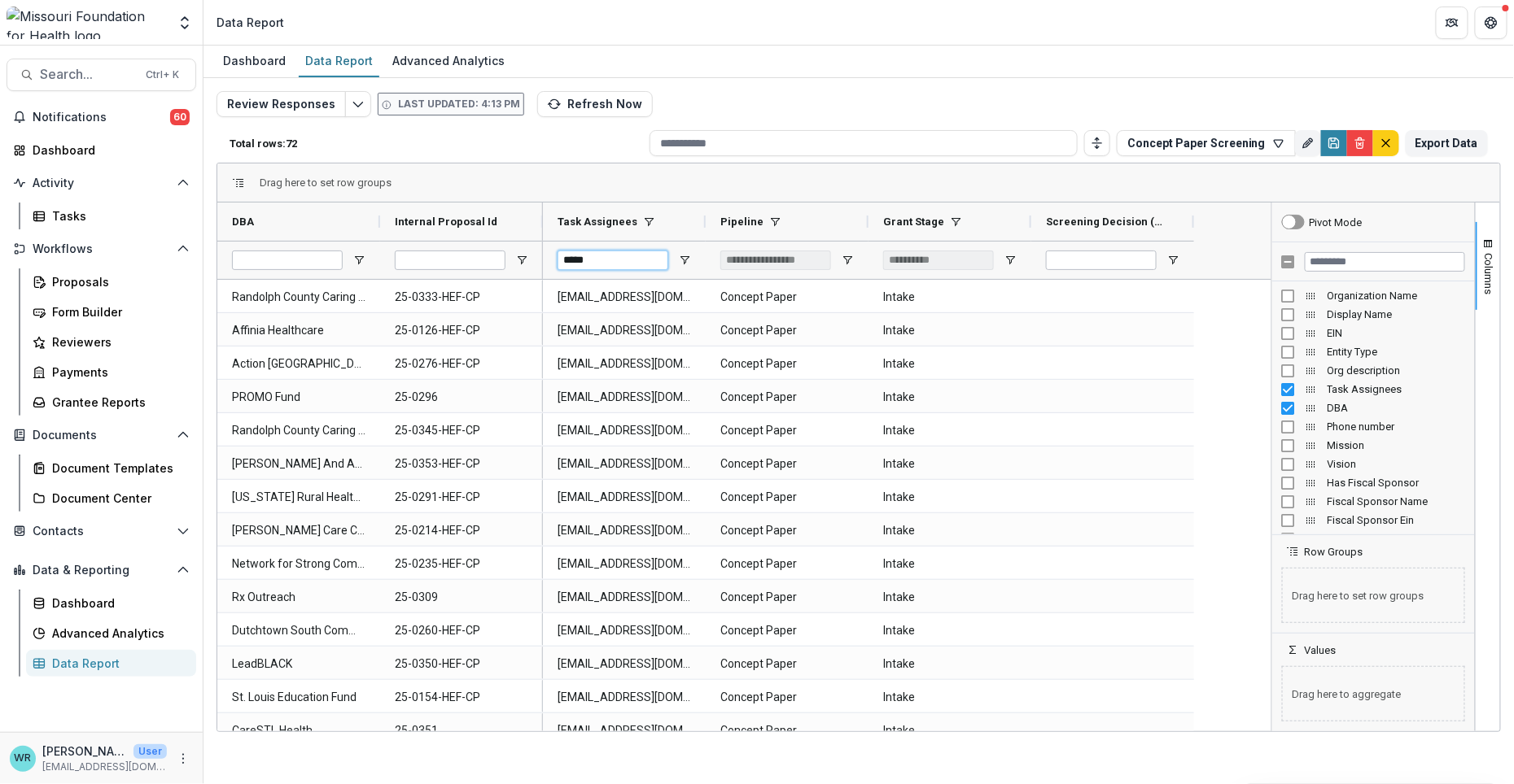
type input "*****"
click at [584, 107] on button "Refresh Now" at bounding box center [595, 104] width 116 height 26
click at [573, 104] on button "Refresh Now" at bounding box center [595, 104] width 116 height 26
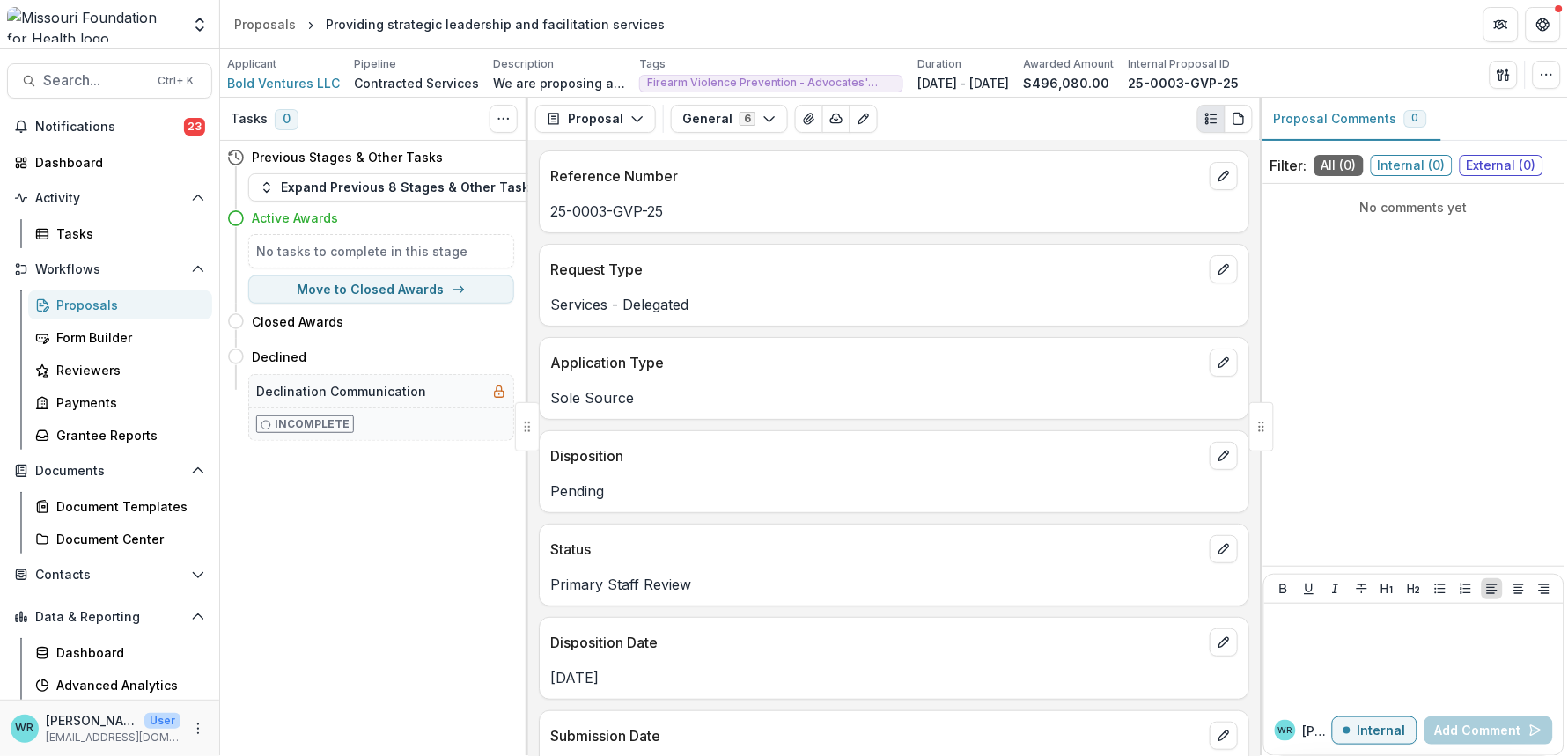
click at [85, 297] on div "Proposals" at bounding box center [127, 304] width 142 height 18
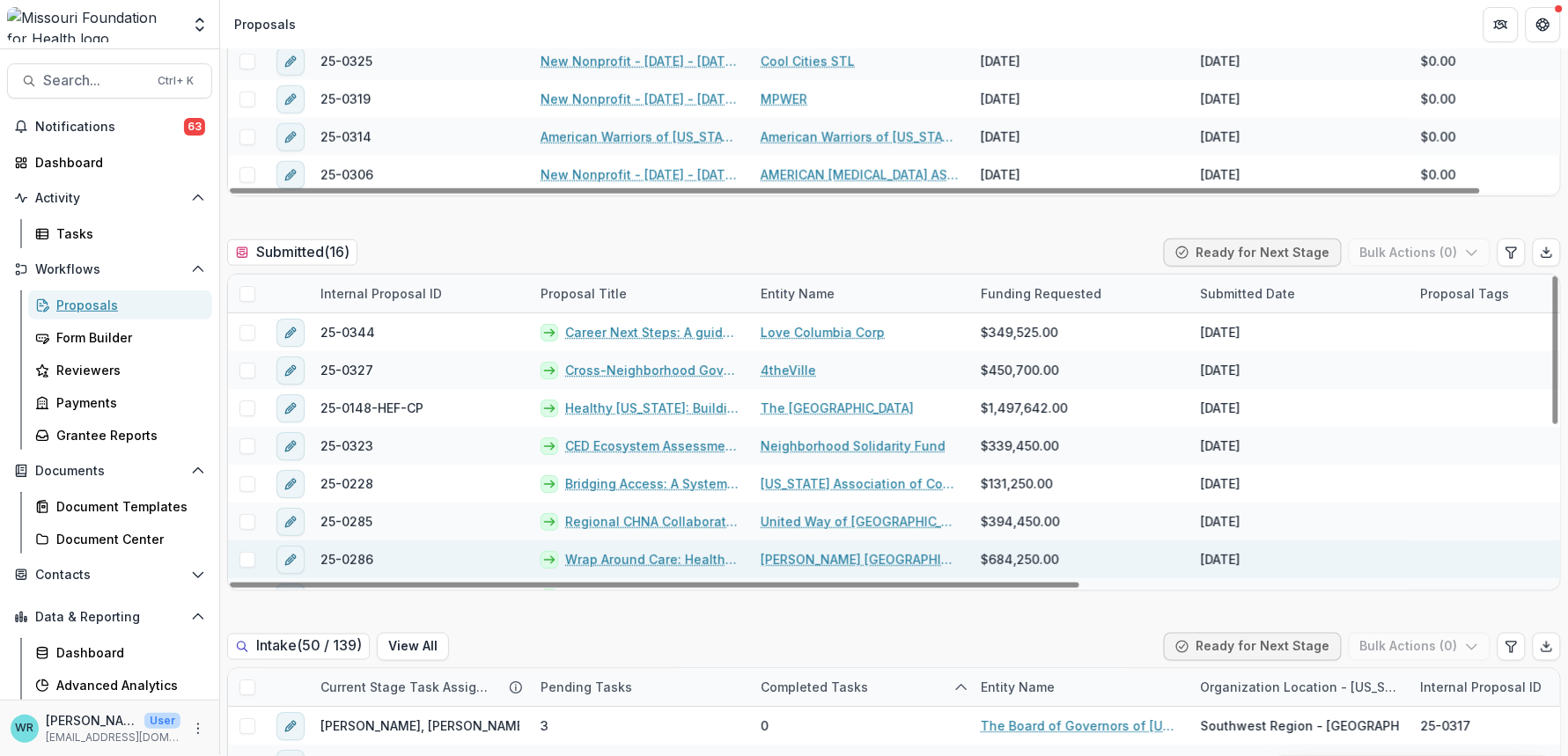
scroll to position [391, 0]
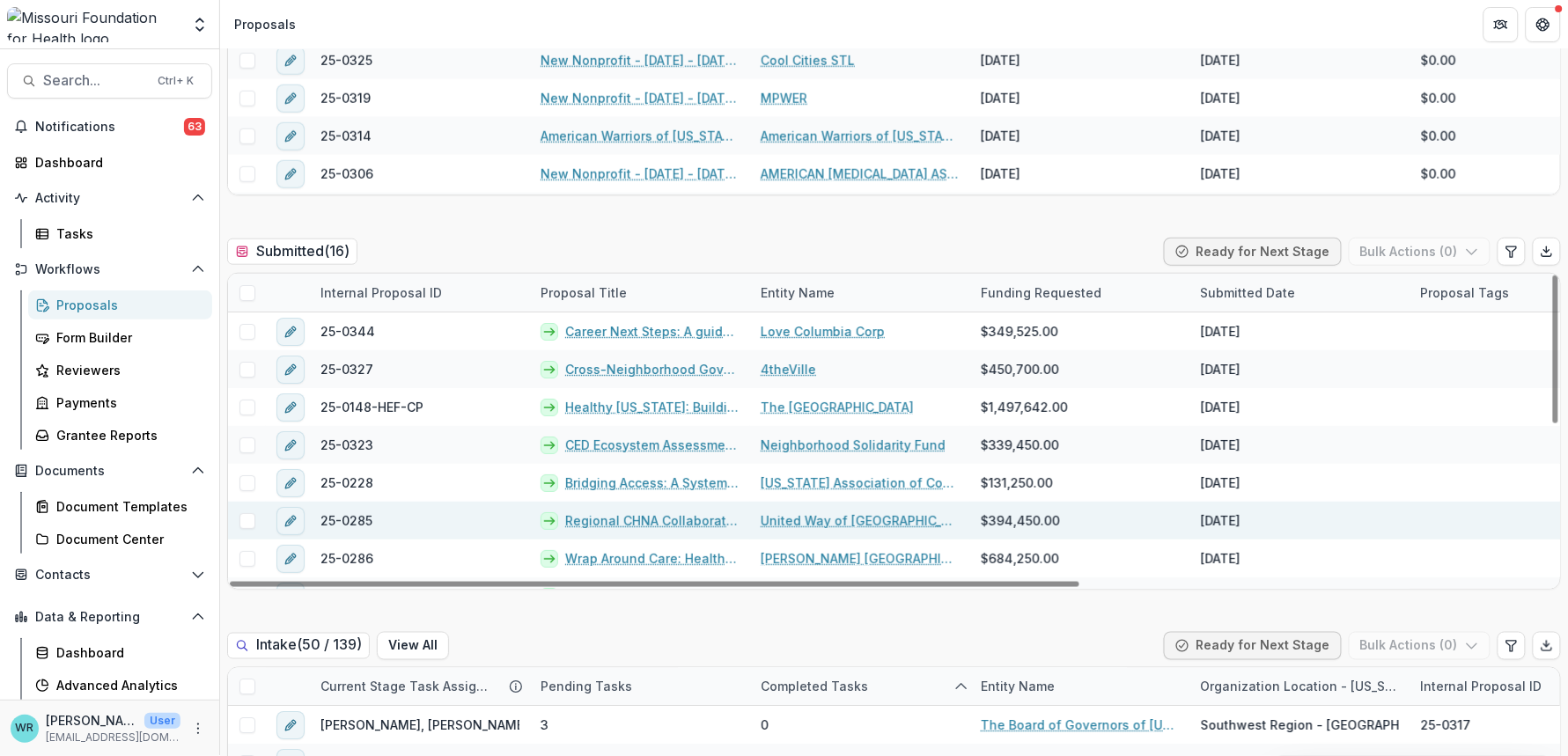
click at [248, 519] on span at bounding box center [247, 521] width 16 height 16
click at [640, 522] on link "Regional CHNA Collaborative" at bounding box center [651, 521] width 174 height 18
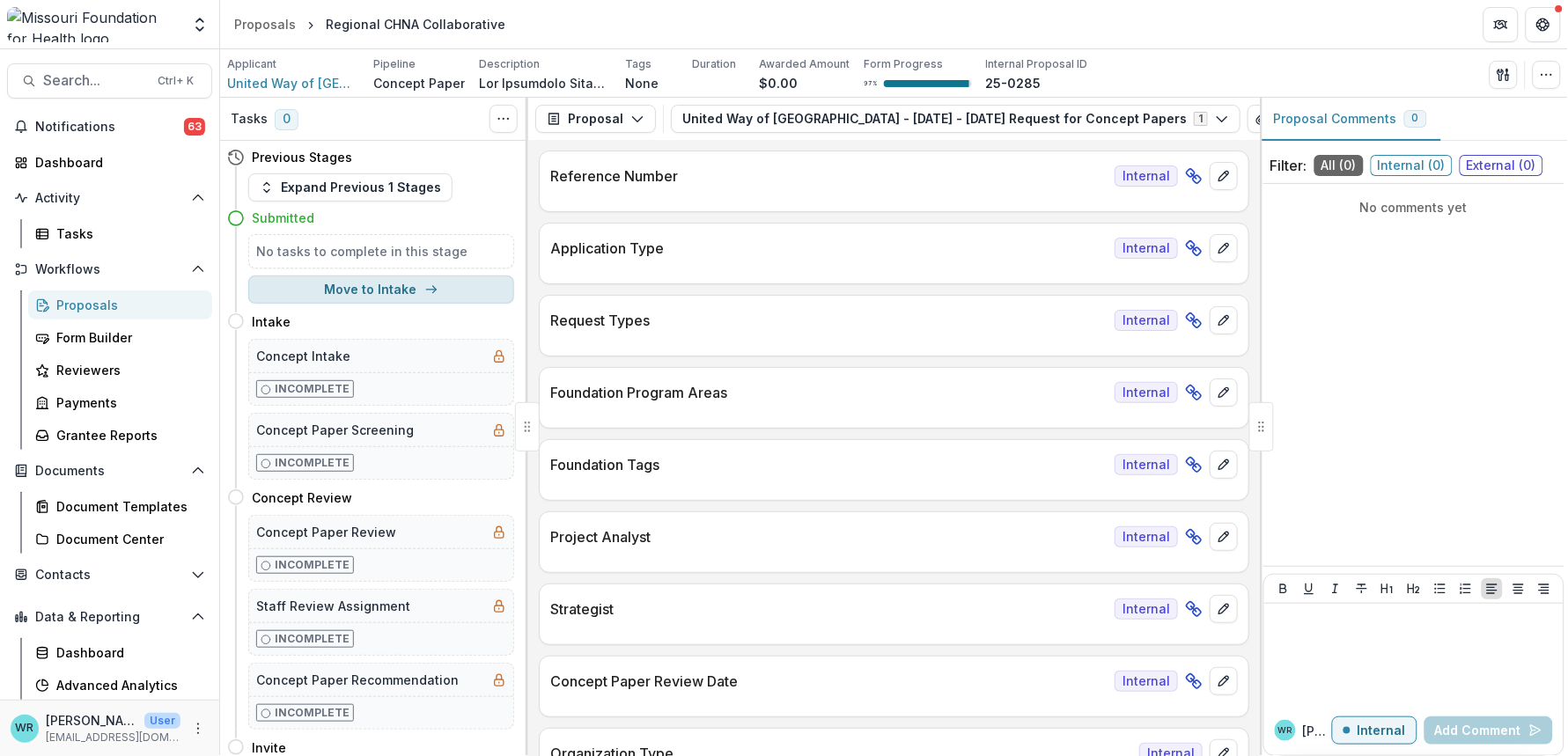
click at [391, 289] on button "Move to Intake" at bounding box center [381, 289] width 266 height 29
select select "******"
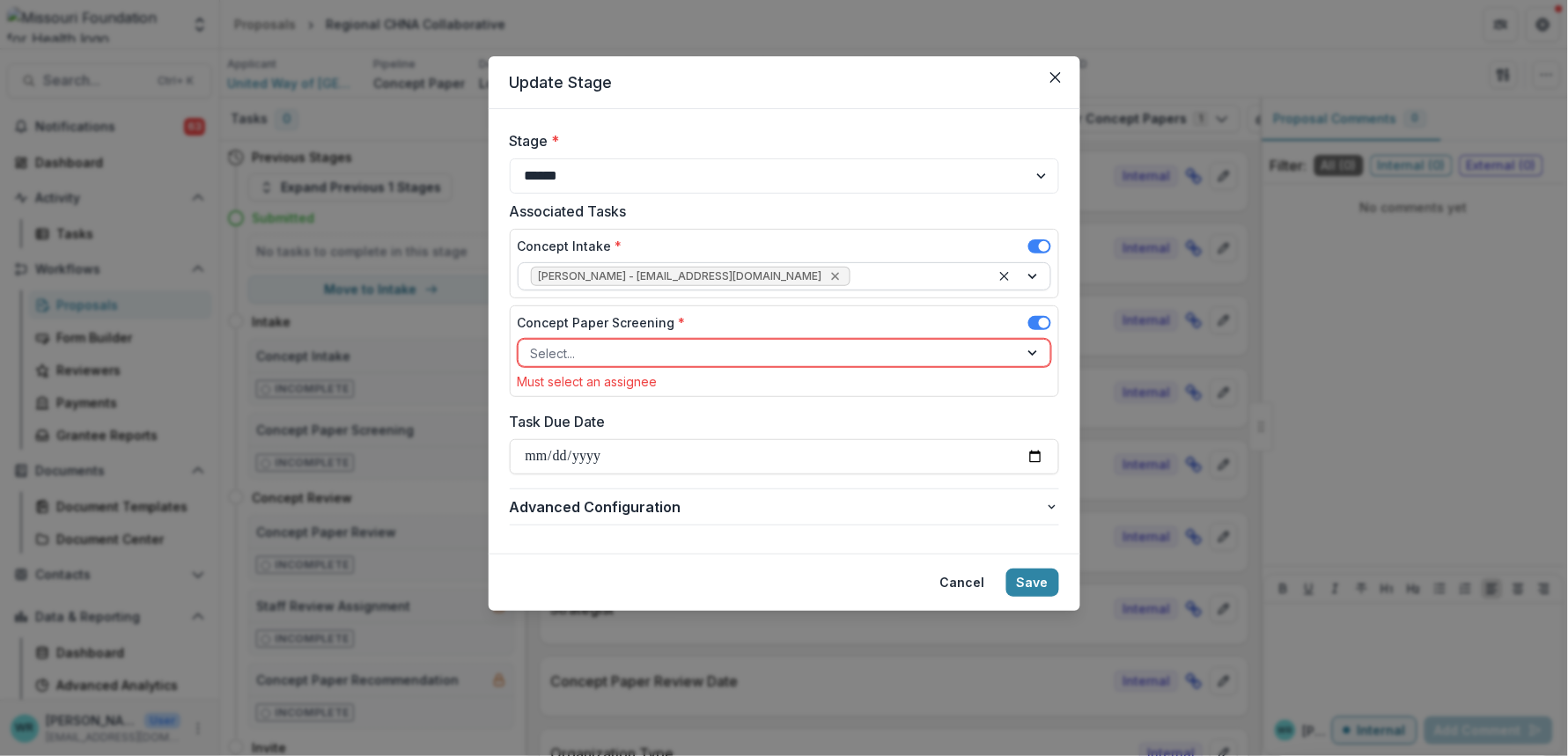
click at [828, 274] on icon "Remove Wendy Rohrbach - wrohrbach@mffh.org" at bounding box center [835, 276] width 14 height 14
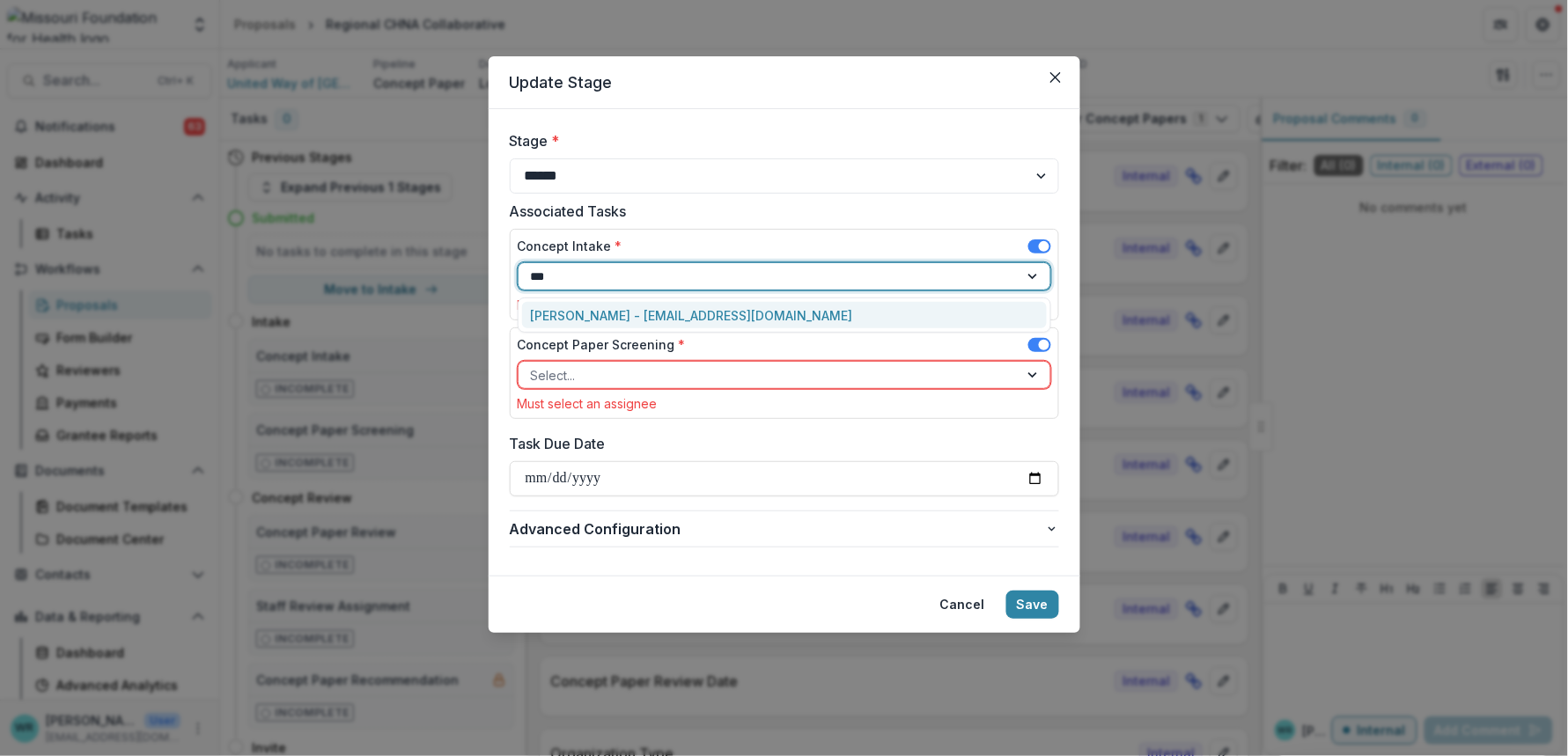
type input "****"
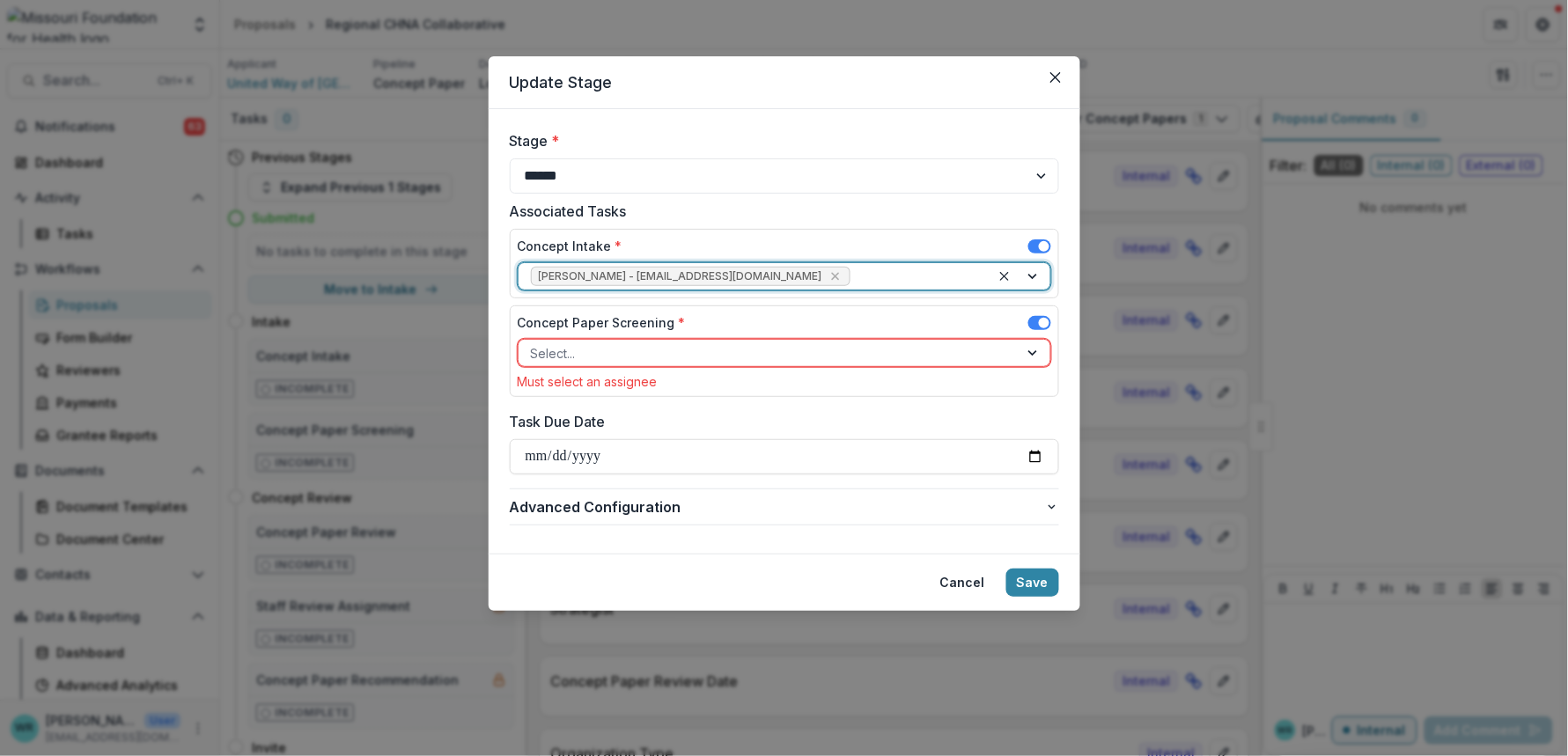
click at [732, 352] on div at bounding box center [768, 353] width 476 height 22
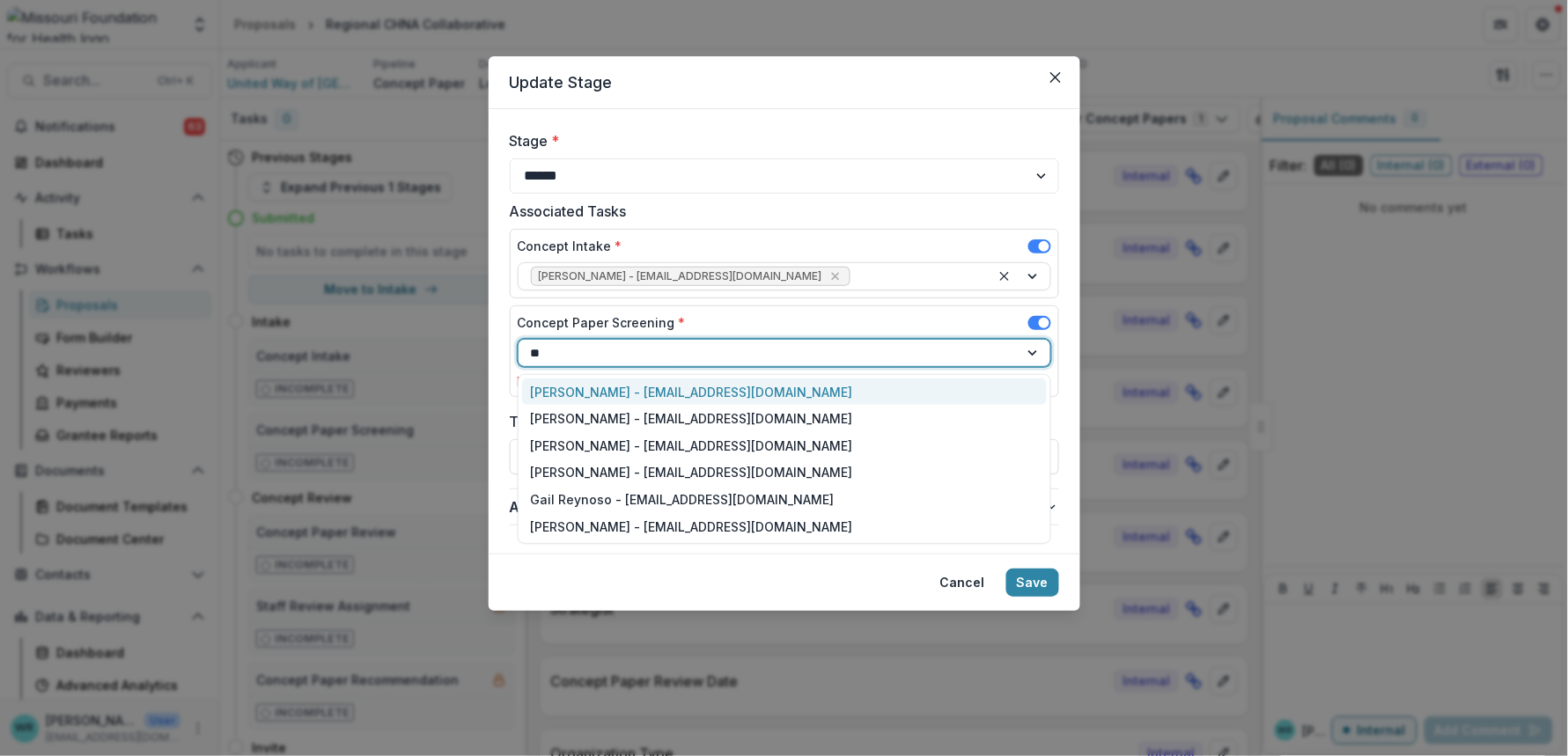
type input "***"
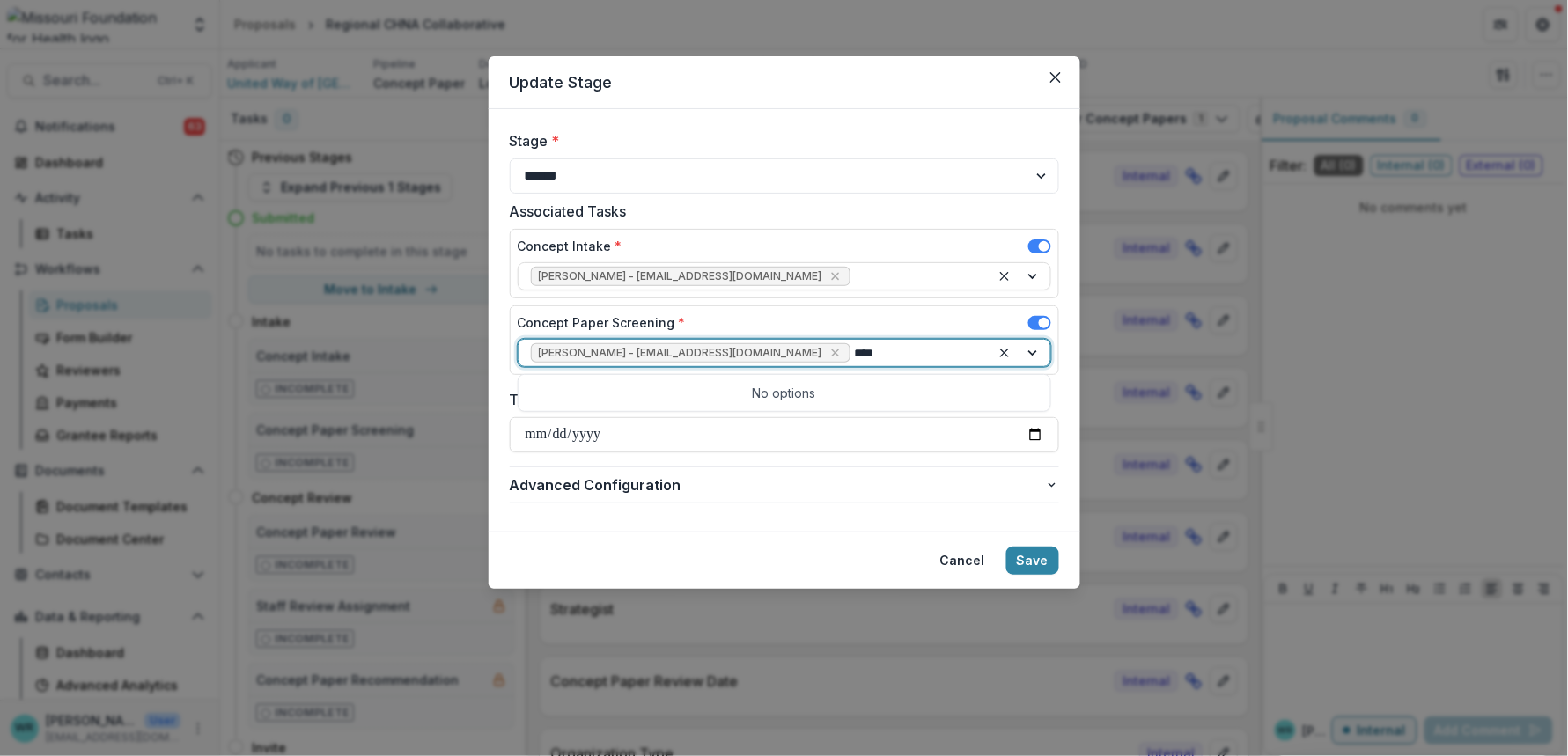
type input "***"
click at [729, 379] on div "[PERSON_NAME] - [EMAIL_ADDRESS][DOMAIN_NAME]" at bounding box center [784, 392] width 525 height 28
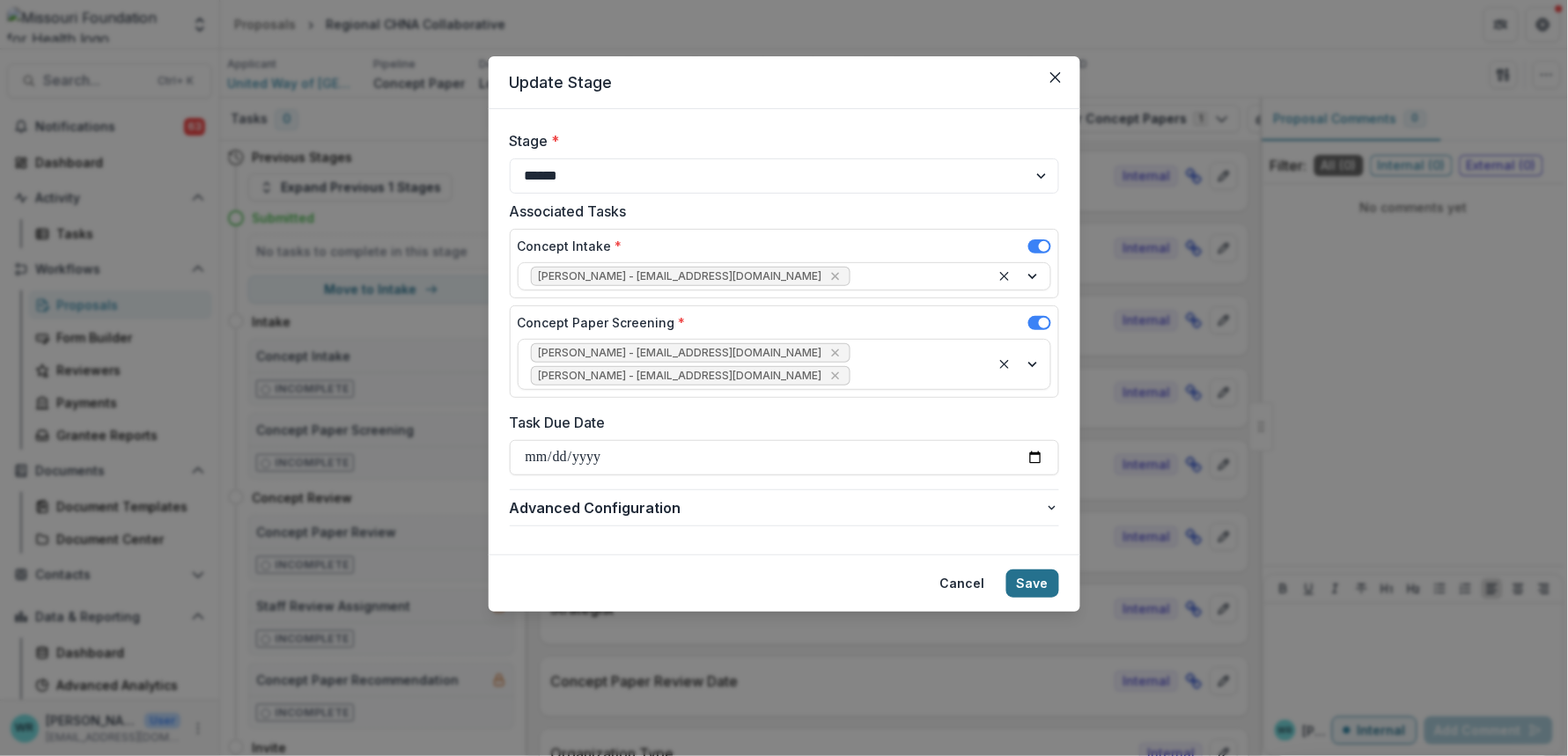
click at [1038, 569] on button "Save" at bounding box center [1032, 583] width 52 height 29
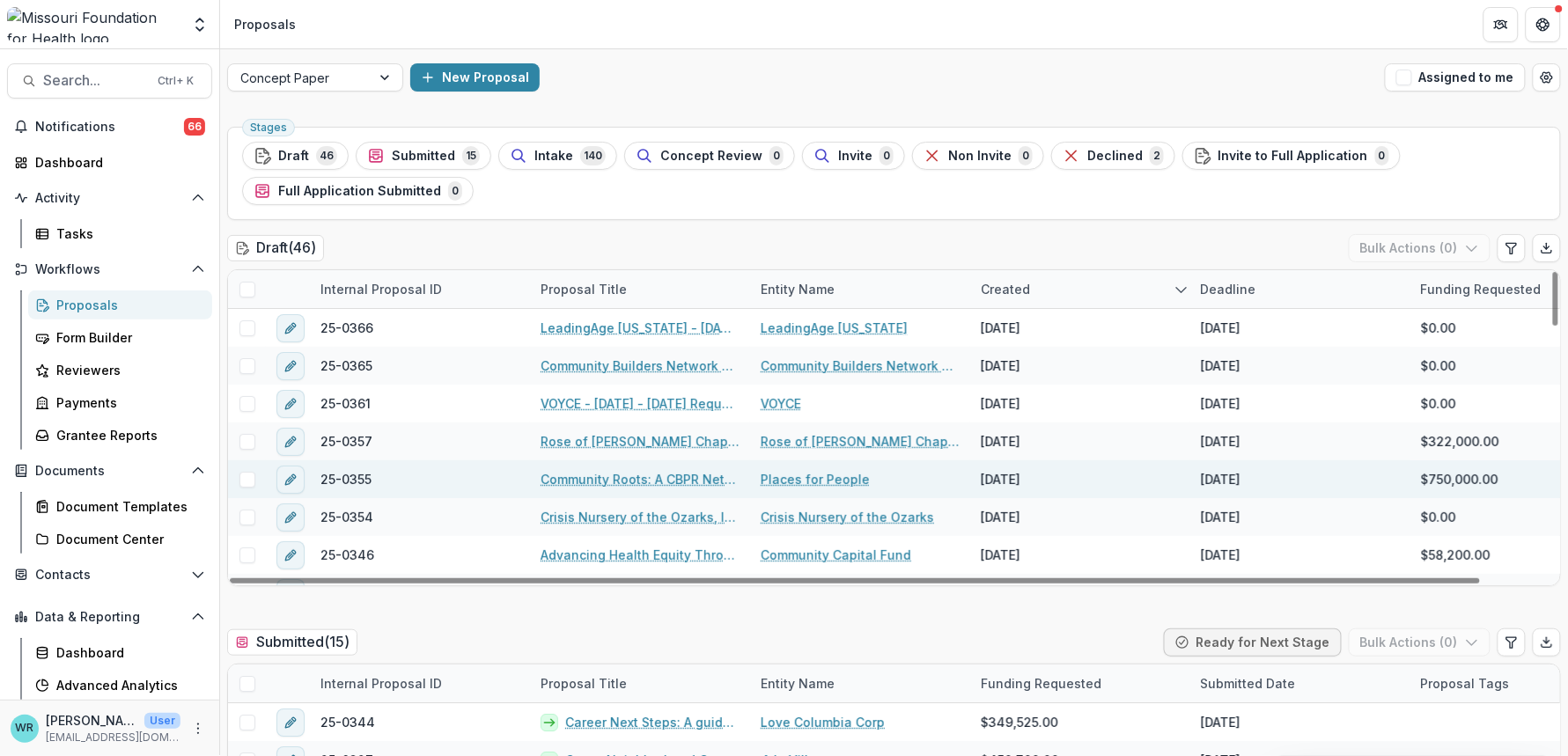
click at [669, 475] on link "Community Roots: A CBPR Network for Mental Health Equity in [GEOGRAPHIC_DATA][P…" at bounding box center [640, 479] width 199 height 18
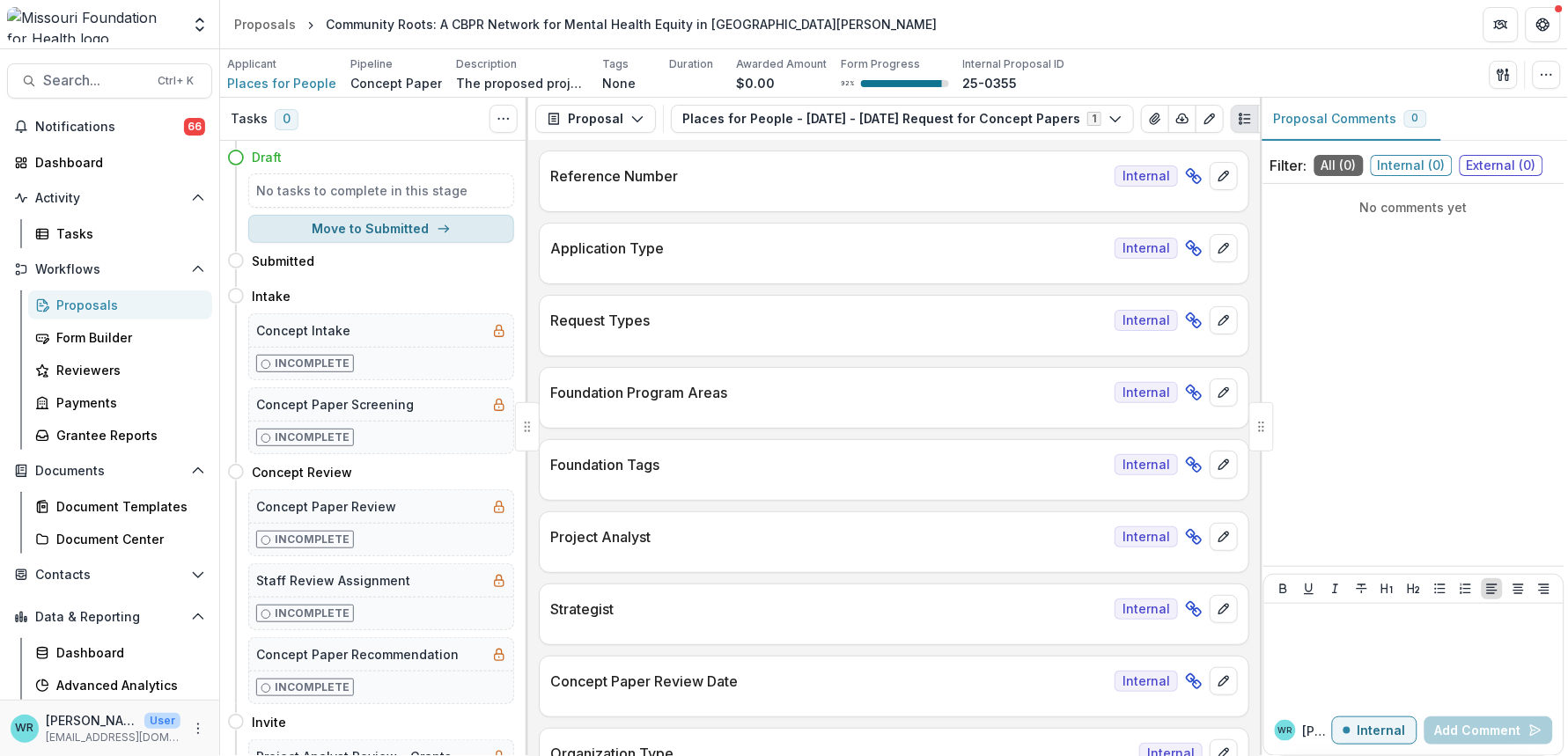
click at [271, 237] on button "Move to Submitted" at bounding box center [381, 228] width 266 height 29
select select "*********"
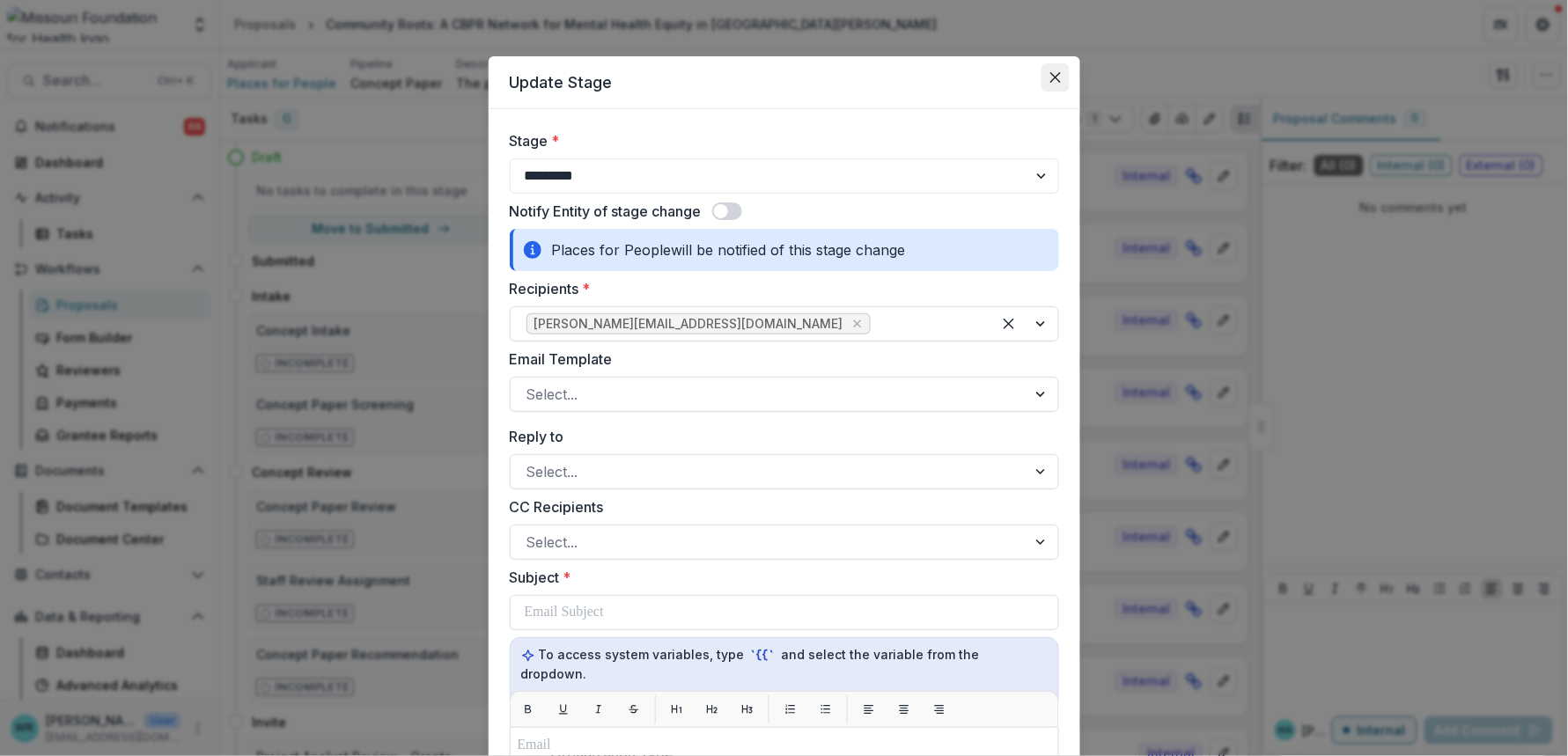
click at [1042, 74] on button "Close" at bounding box center [1055, 77] width 29 height 29
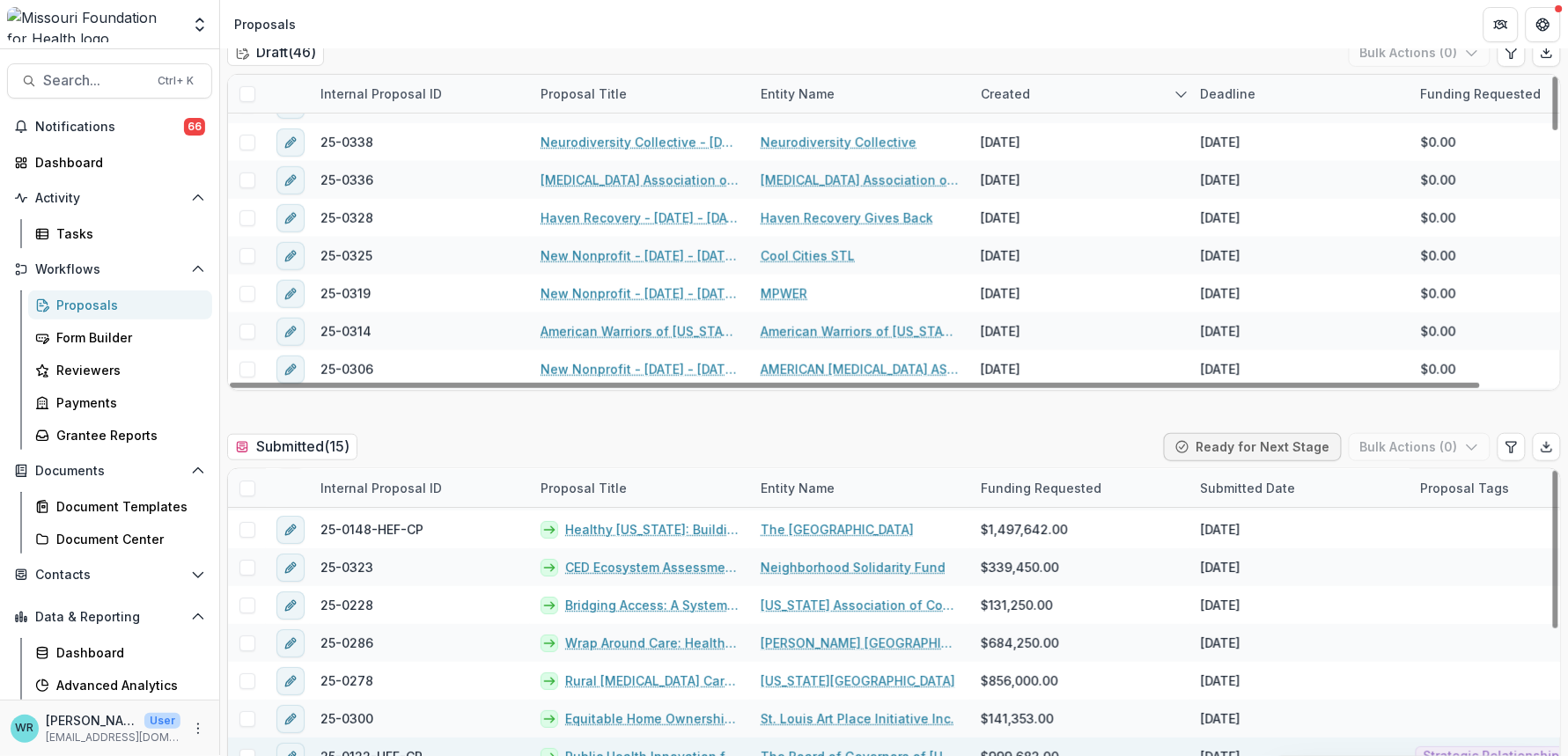
scroll to position [195, 0]
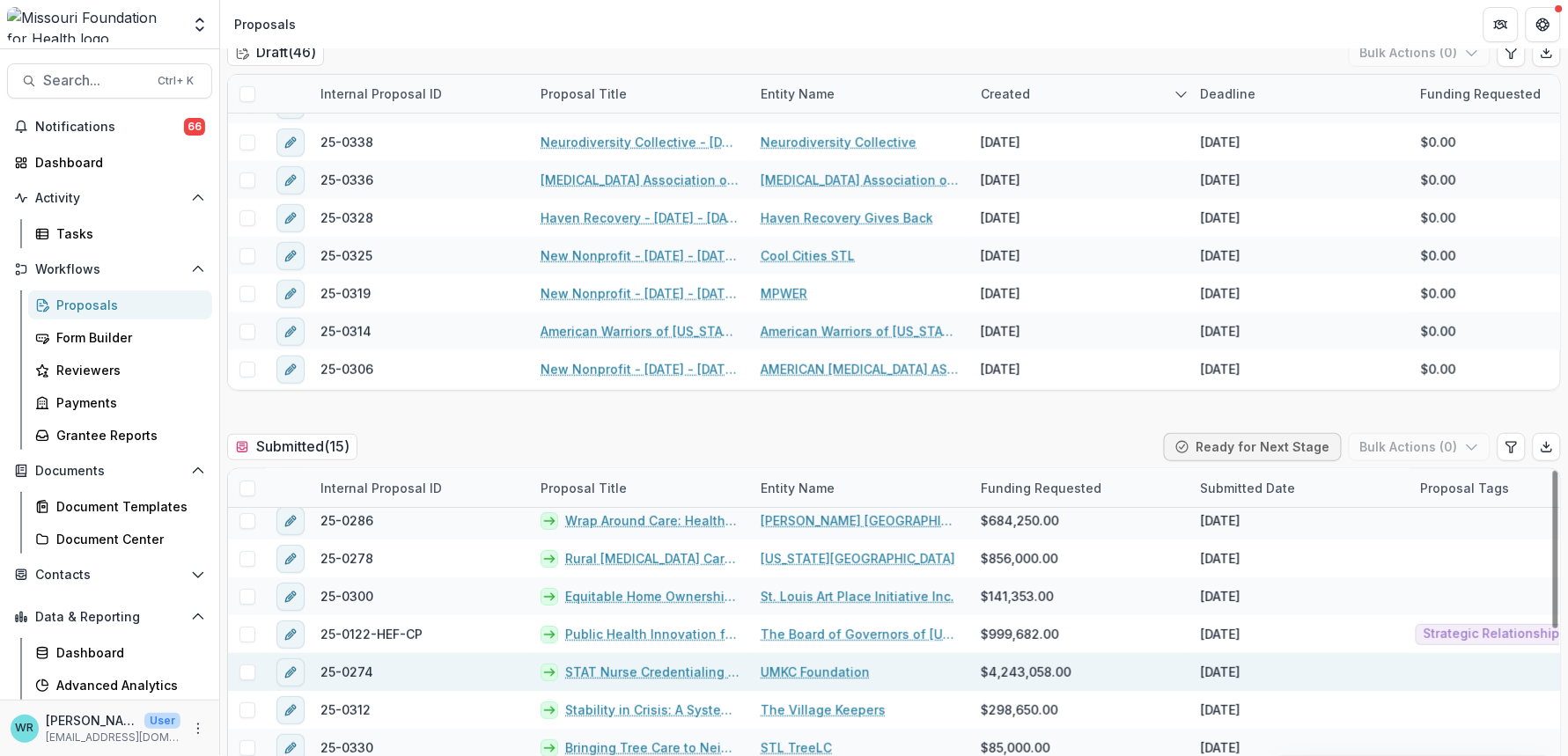
click at [612, 675] on link "STAT Nurse Credentialing Program" at bounding box center [651, 671] width 174 height 18
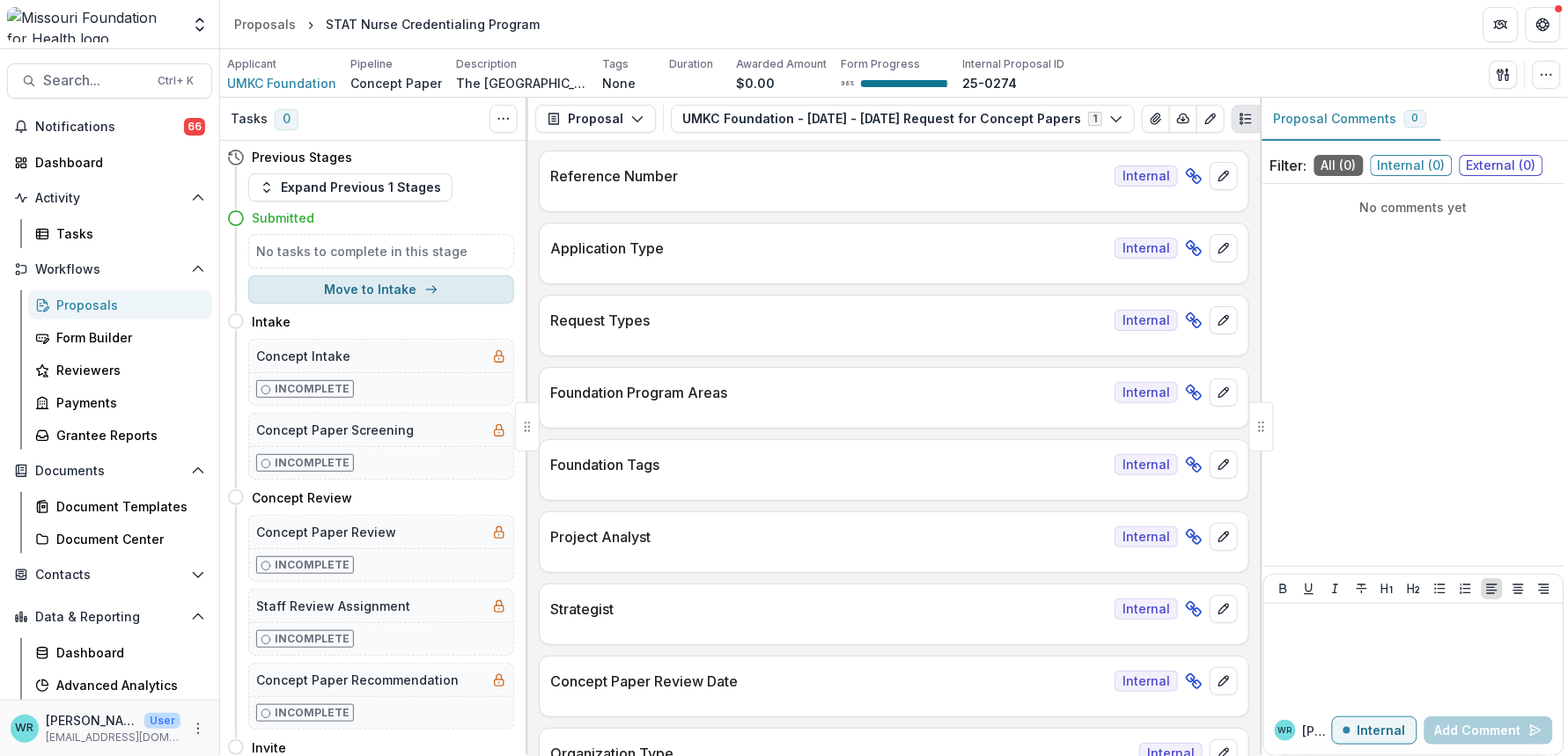
click at [337, 283] on button "Move to Intake" at bounding box center [381, 289] width 266 height 29
select select "******"
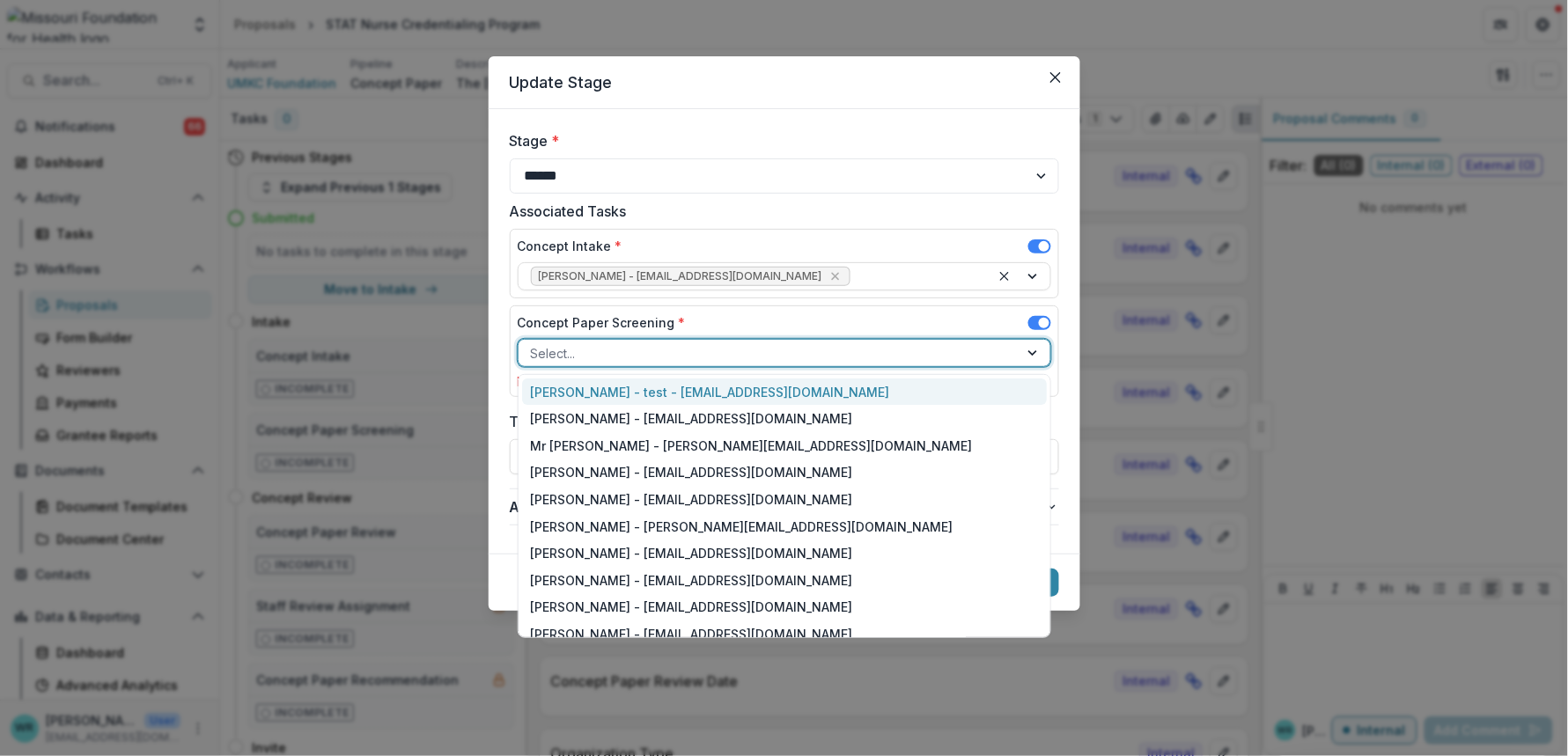
click at [663, 352] on div at bounding box center [768, 353] width 476 height 22
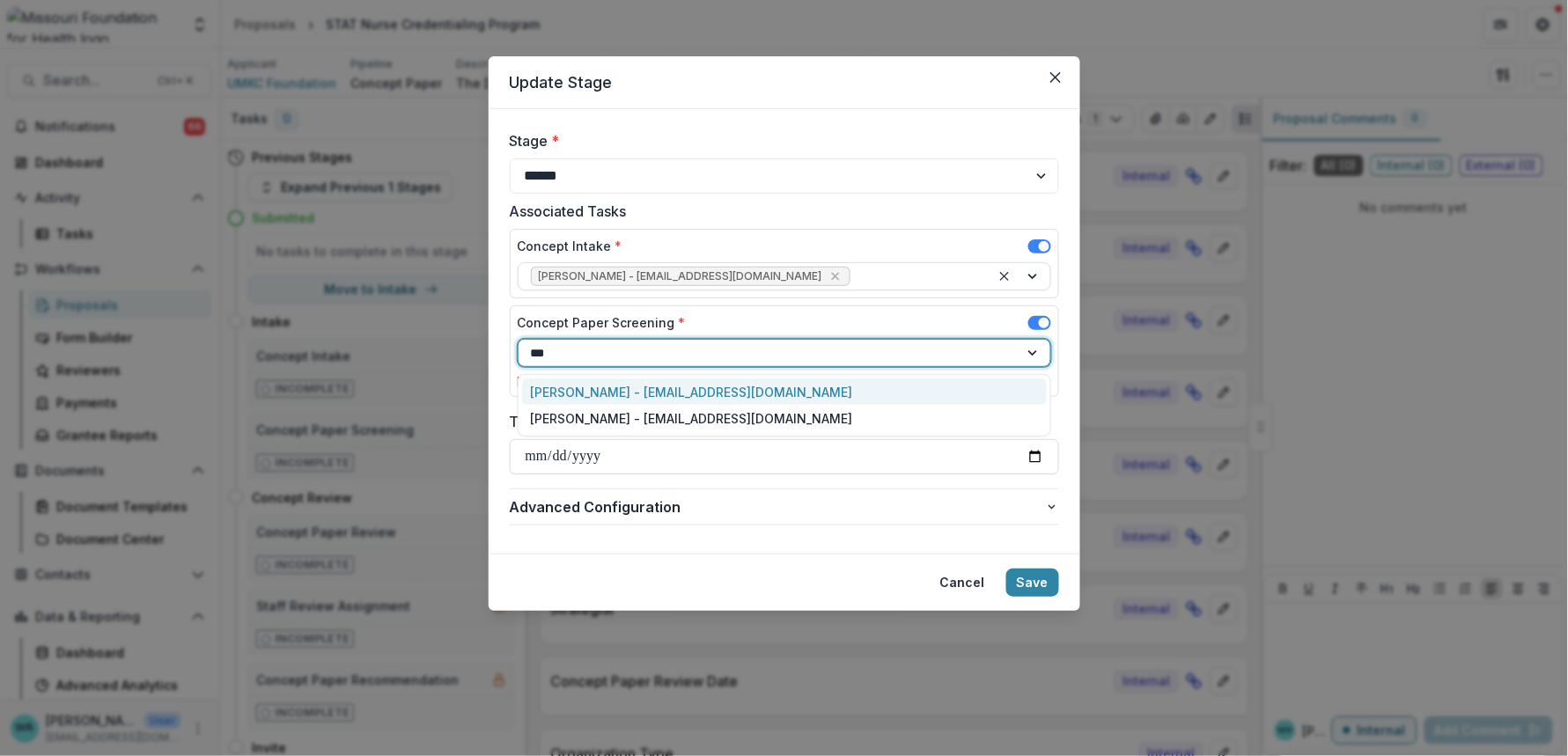
type input "****"
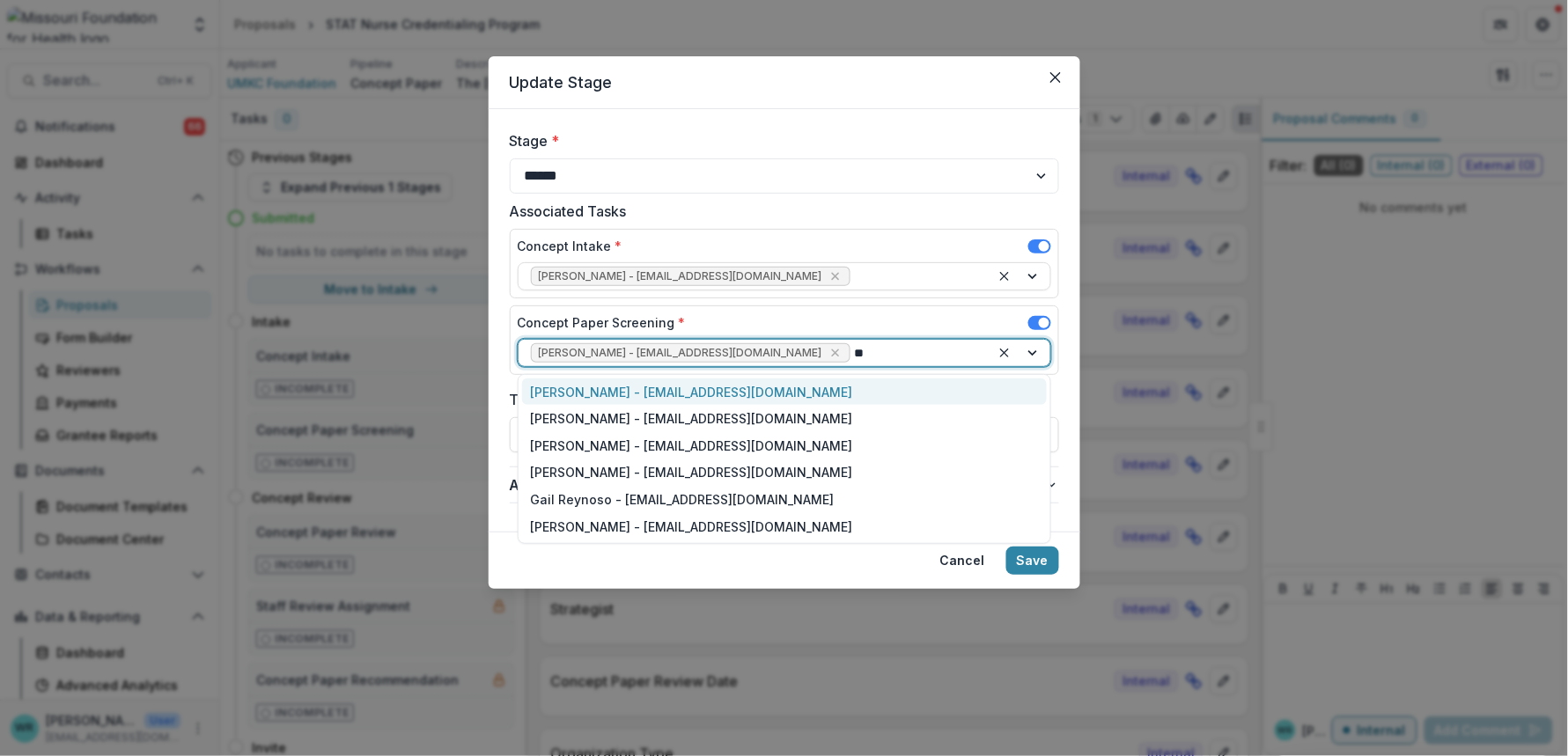
type input "***"
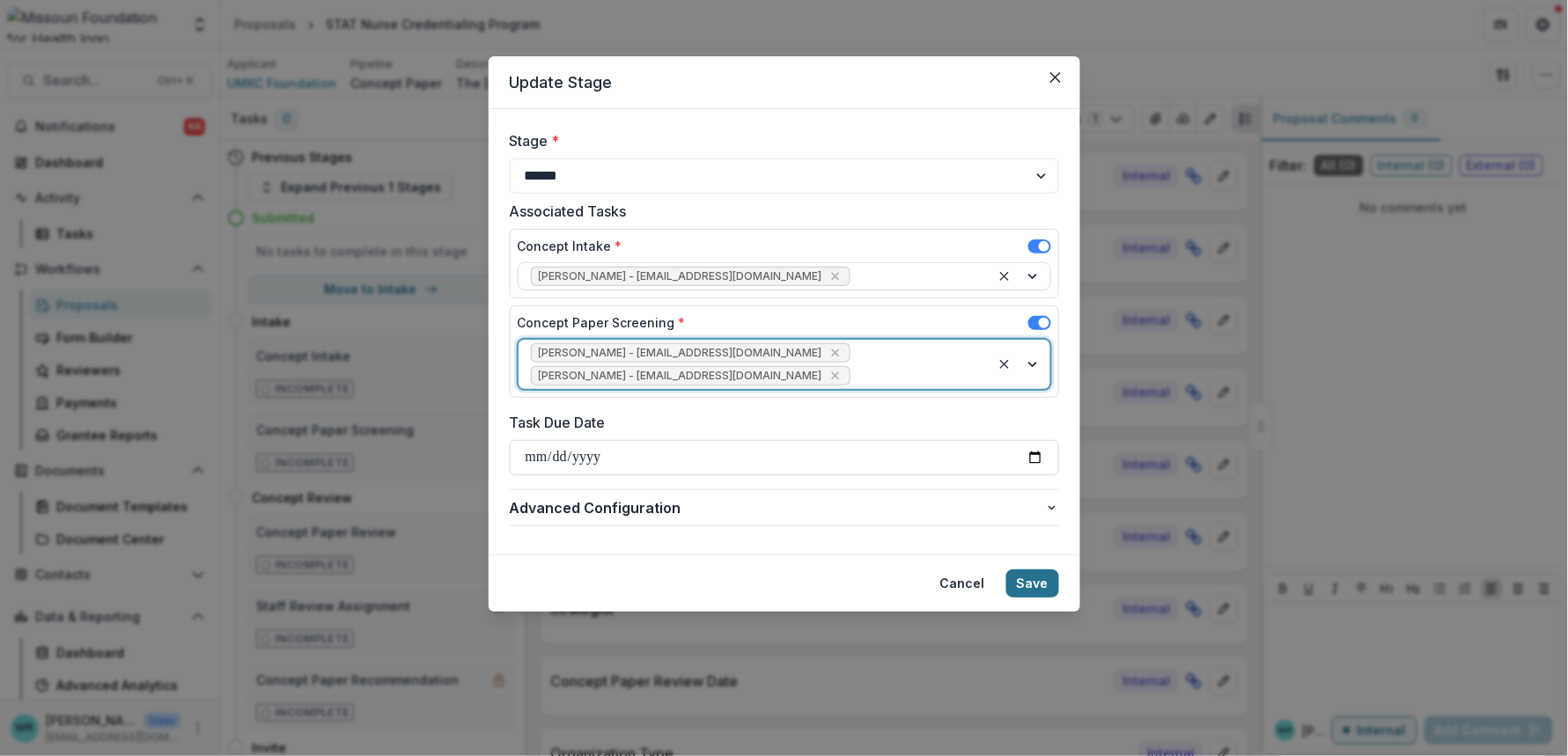
click at [1036, 569] on button "Save" at bounding box center [1032, 583] width 52 height 29
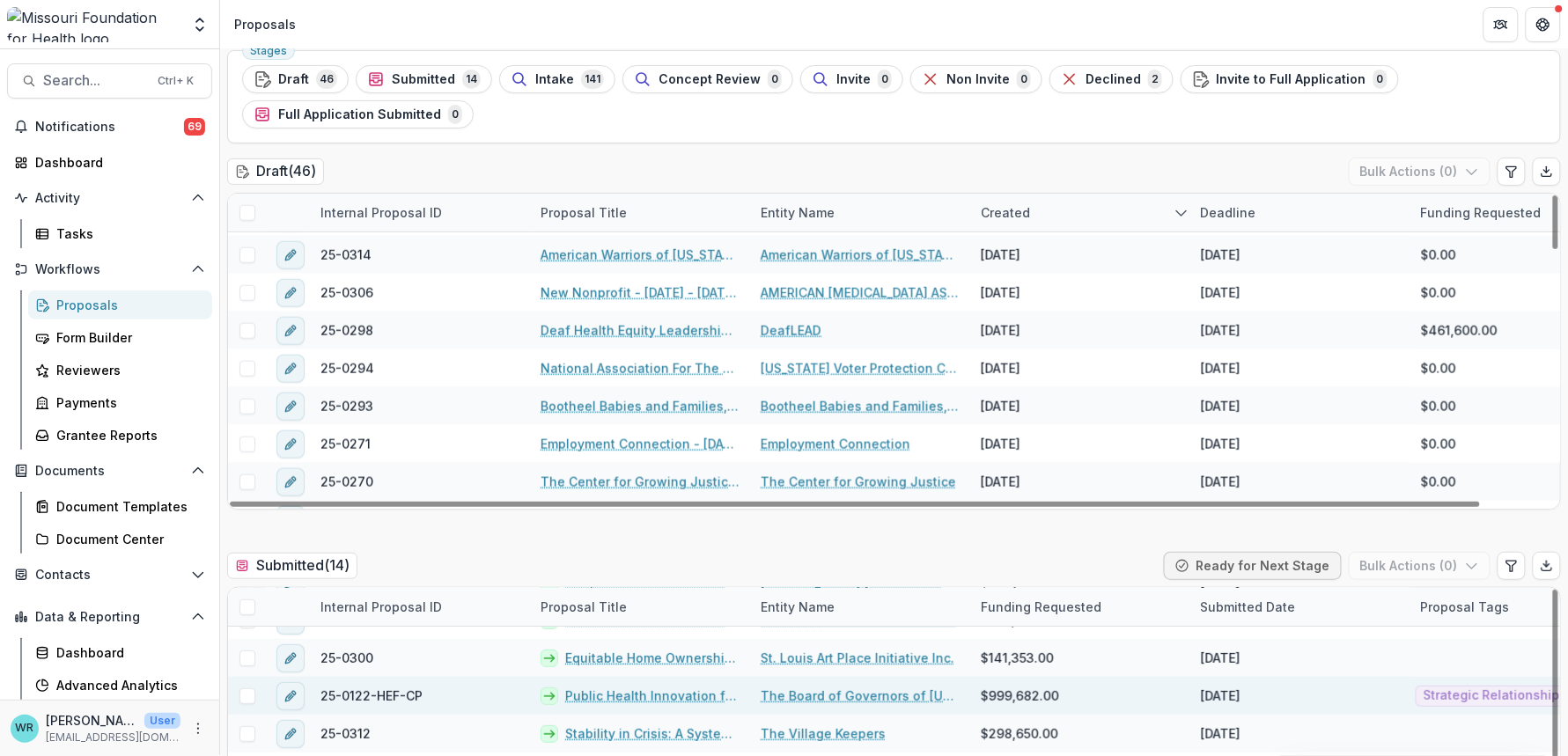
scroll to position [195, 0]
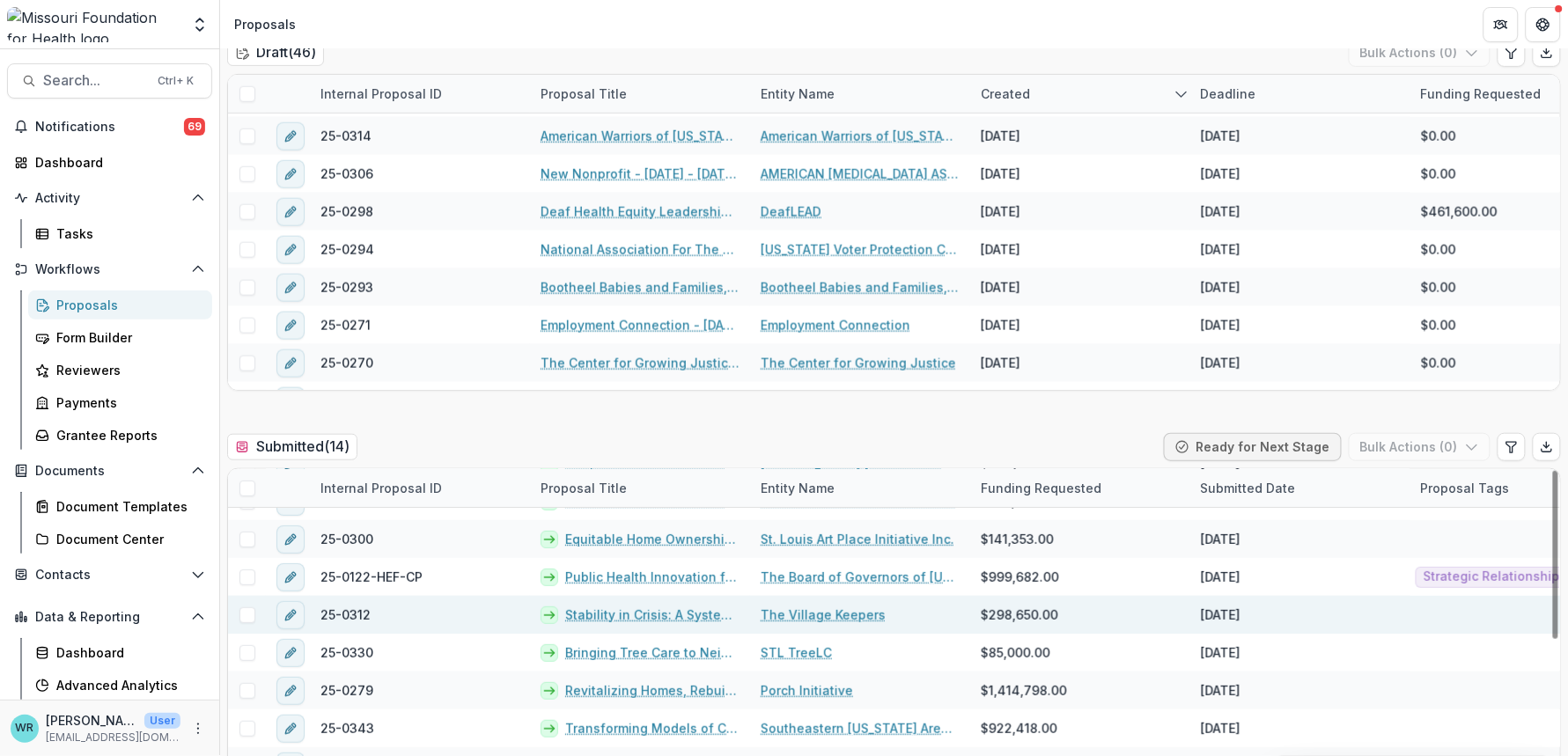
click at [651, 613] on link "Stability in Crisis: A Systems-Based Care-Bridge Pilot Program" at bounding box center [651, 614] width 174 height 18
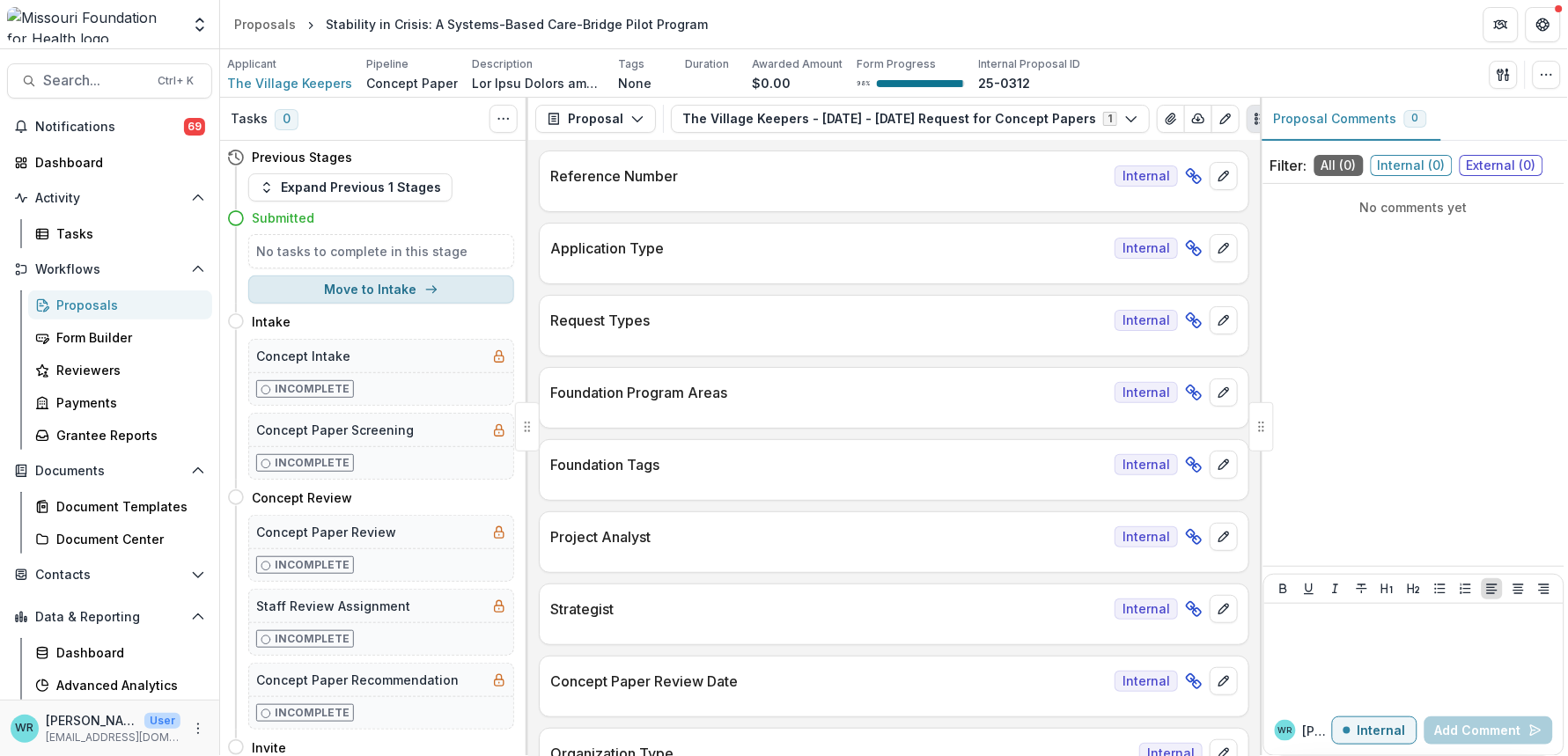
click at [478, 291] on button "Move to Intake" at bounding box center [381, 289] width 266 height 29
select select "******"
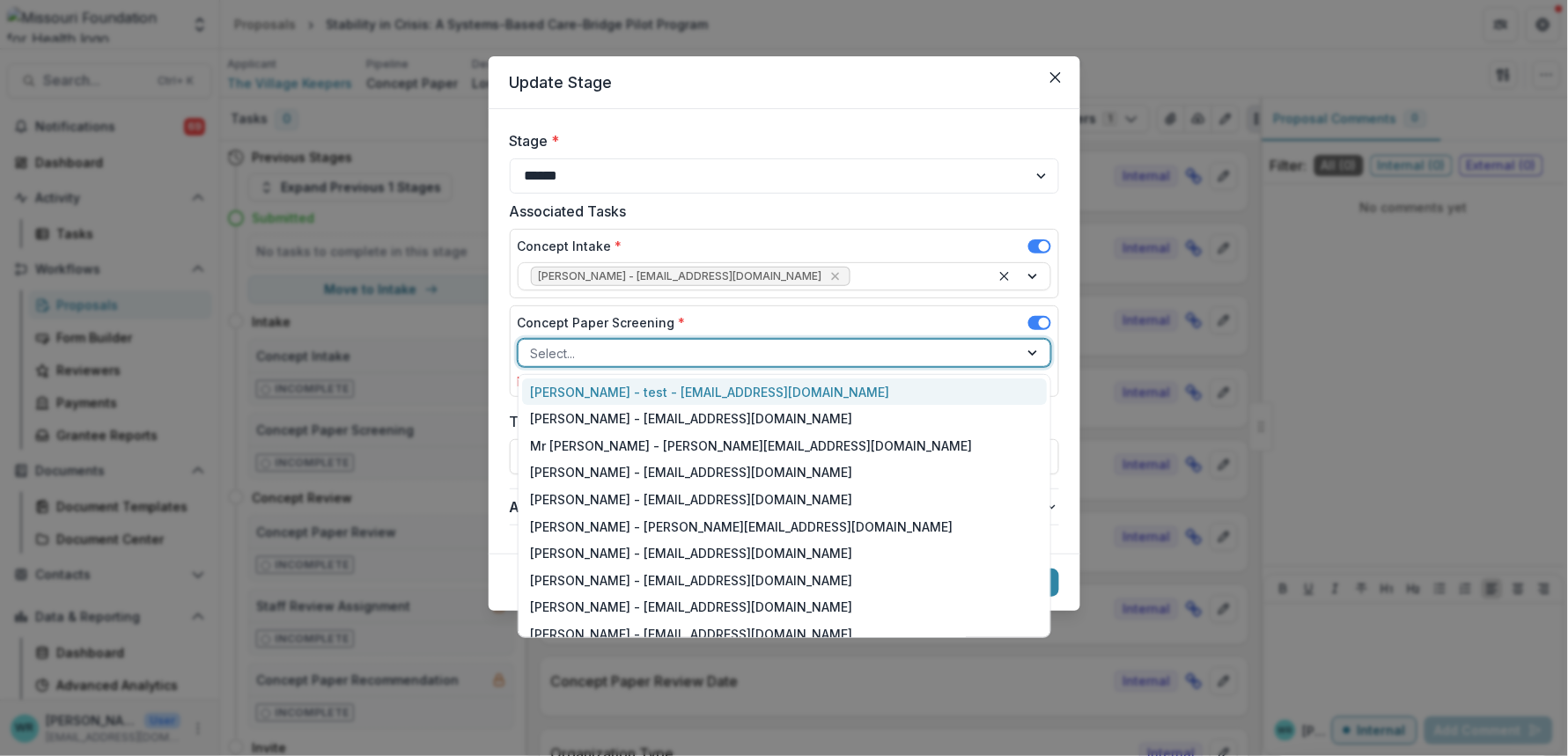
click at [703, 353] on div at bounding box center [768, 353] width 476 height 22
type input "*"
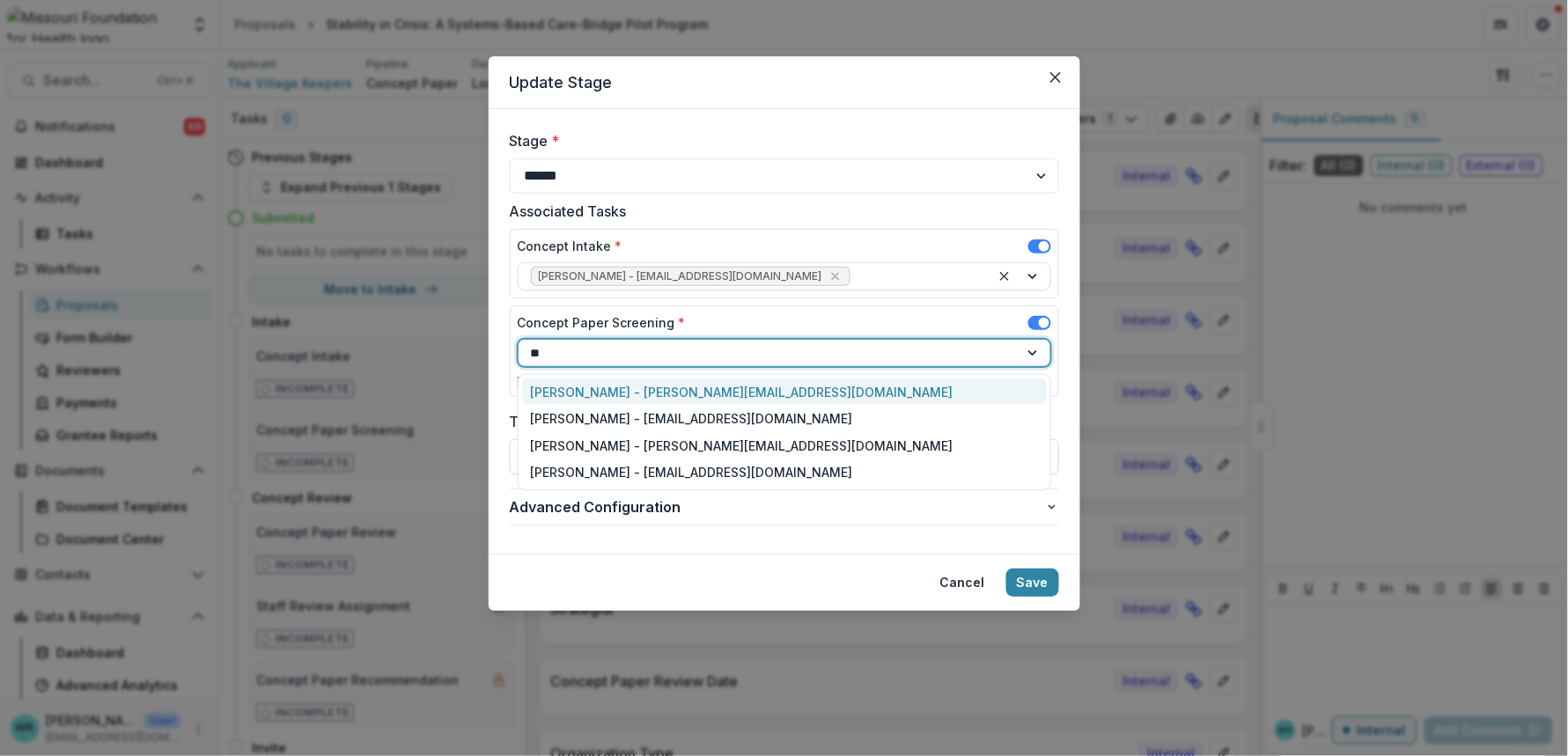
type input "***"
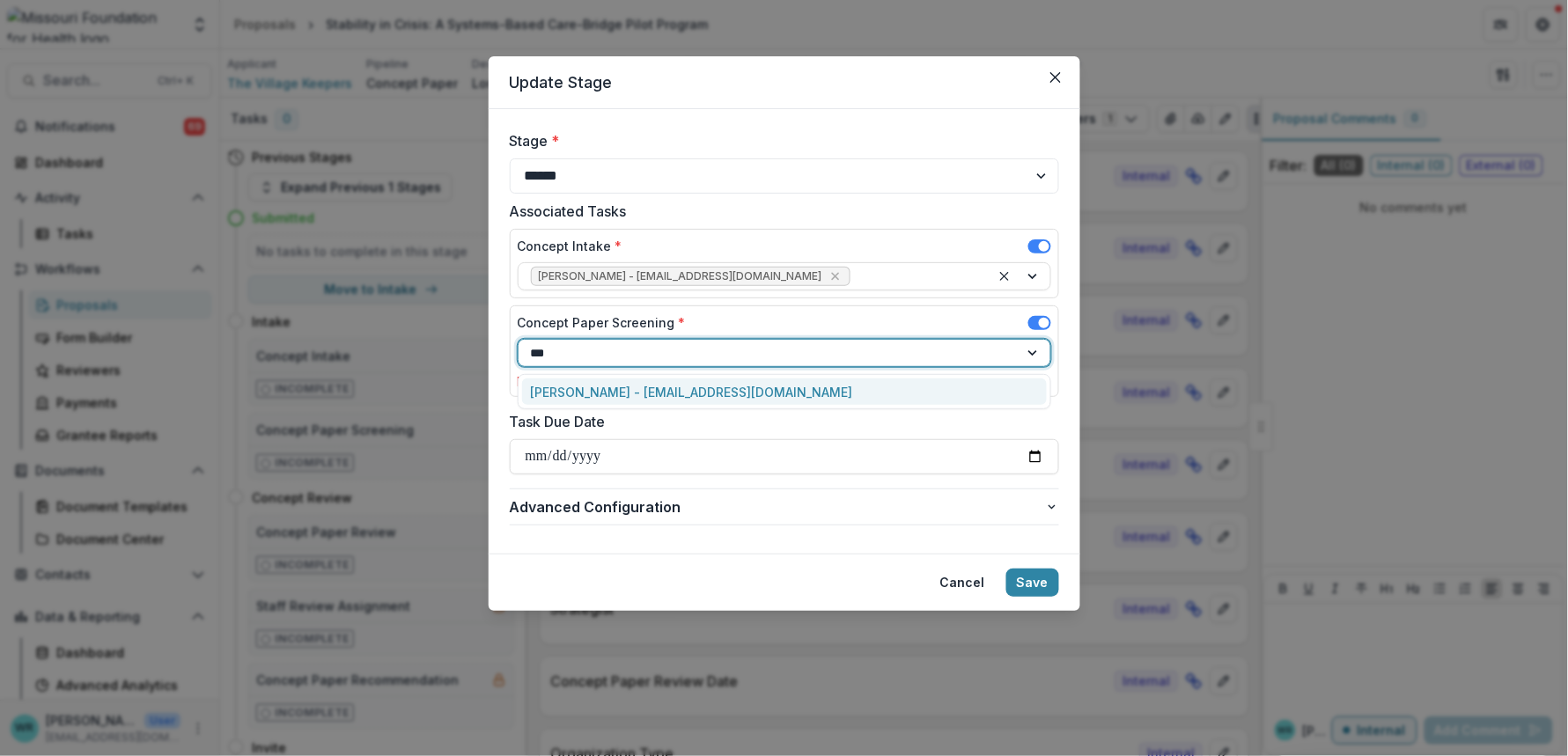
click at [713, 390] on div "Reana Thomas - rthomas@mffh.org" at bounding box center [784, 392] width 525 height 28
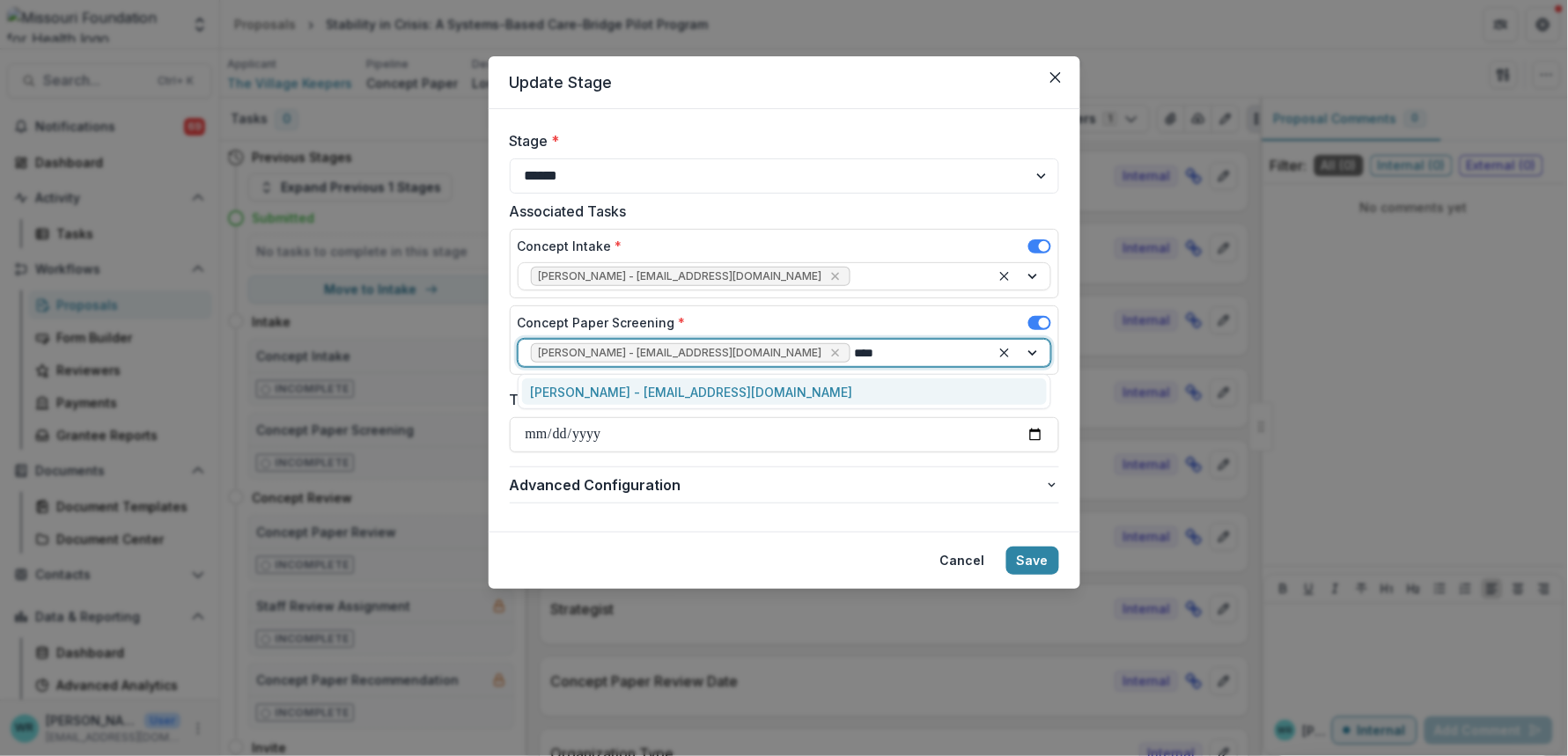
type input "*****"
click at [713, 390] on div "Tori Cope - tcope@mffh.org" at bounding box center [784, 392] width 525 height 28
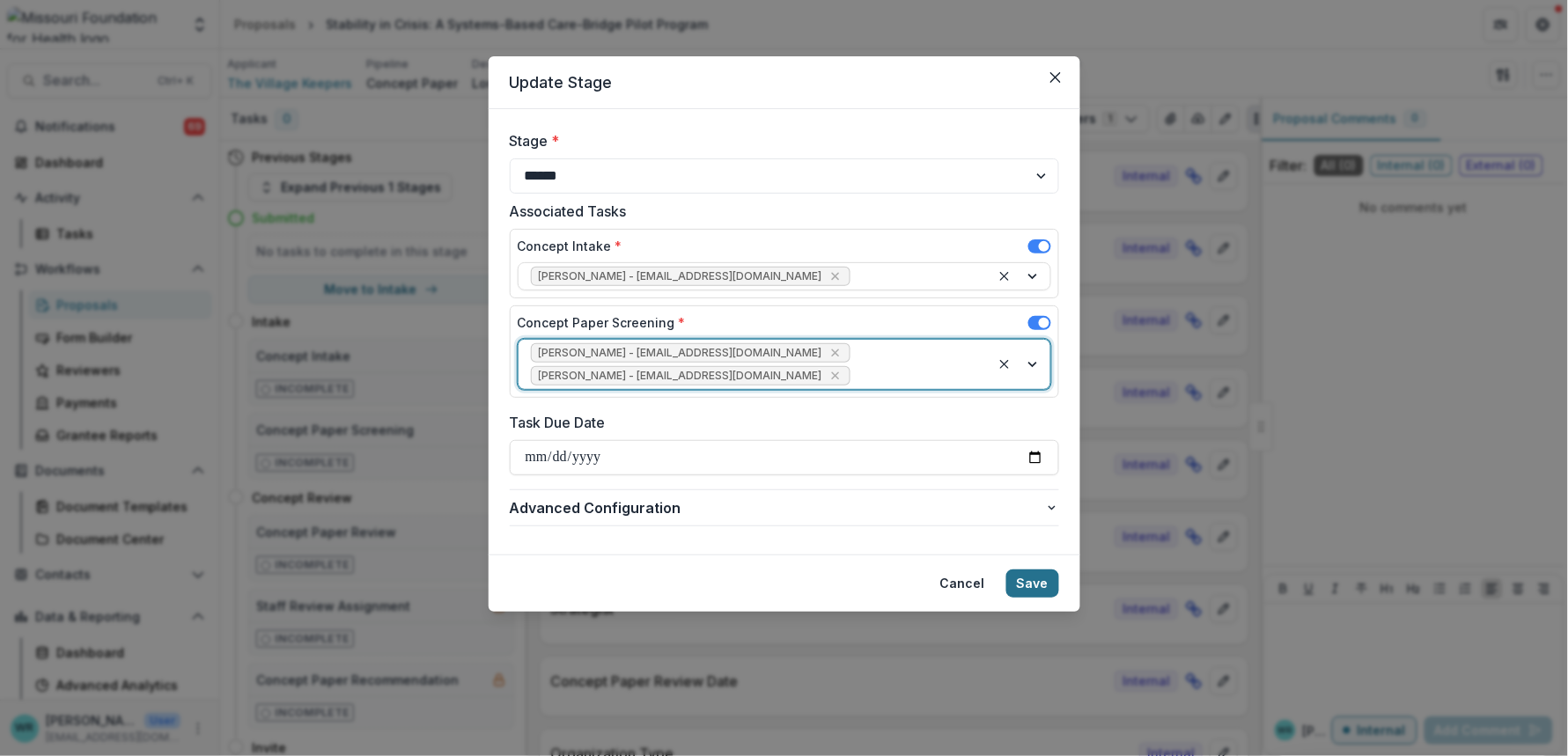
click at [1032, 569] on button "Save" at bounding box center [1032, 583] width 52 height 29
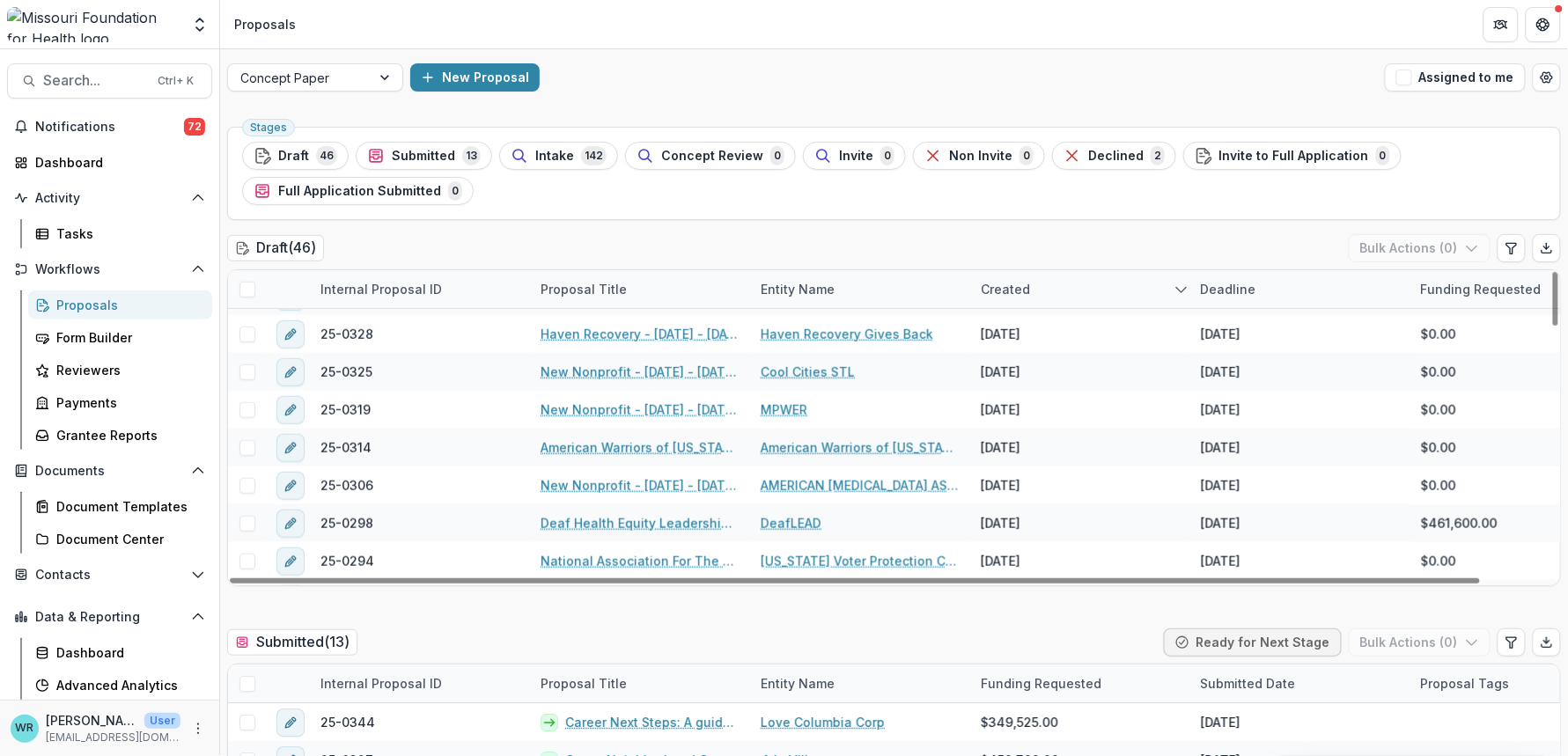
scroll to position [488, 0]
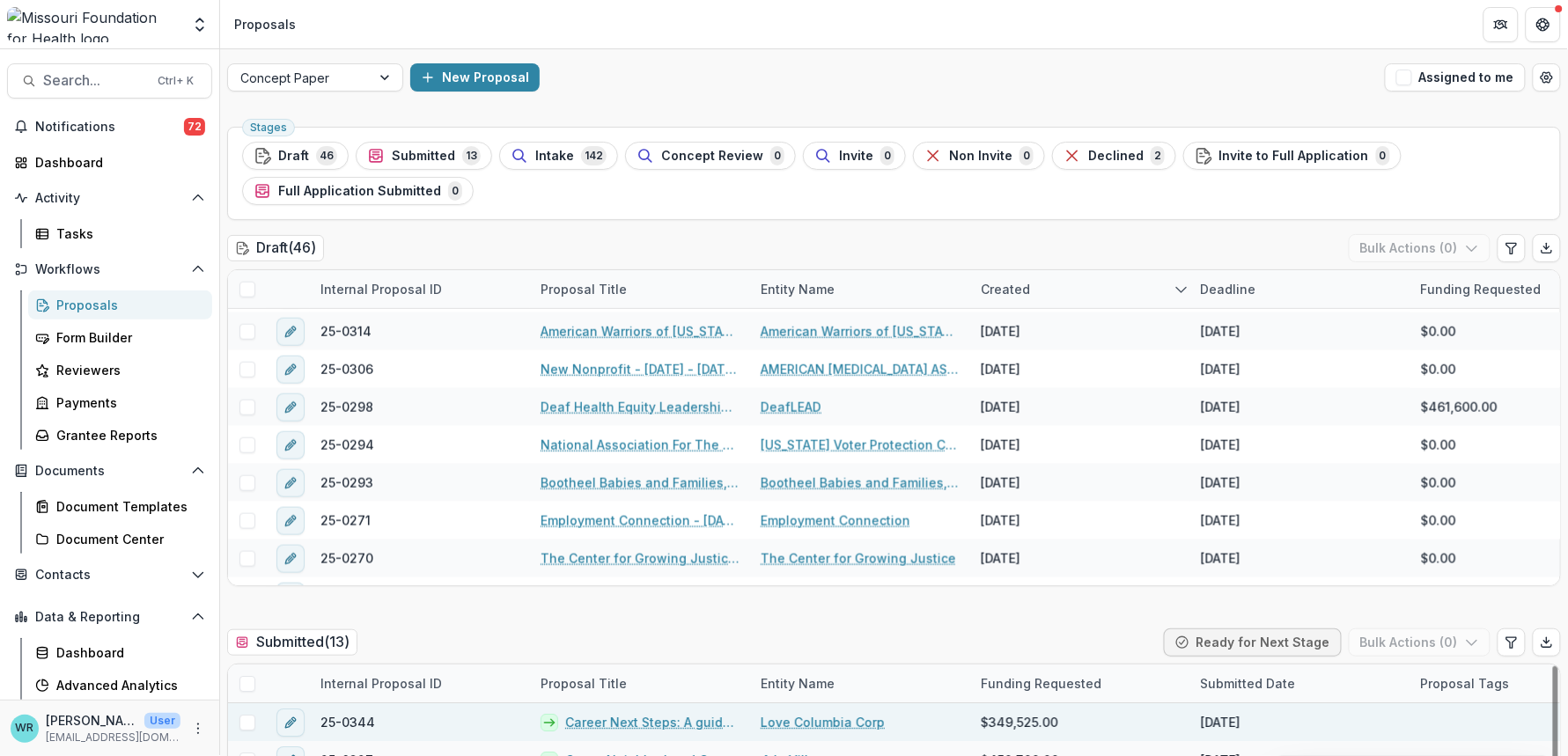
click at [621, 719] on link "Career Next Steps: A guided pathway for mobilizing the community to improve eco…" at bounding box center [651, 722] width 174 height 18
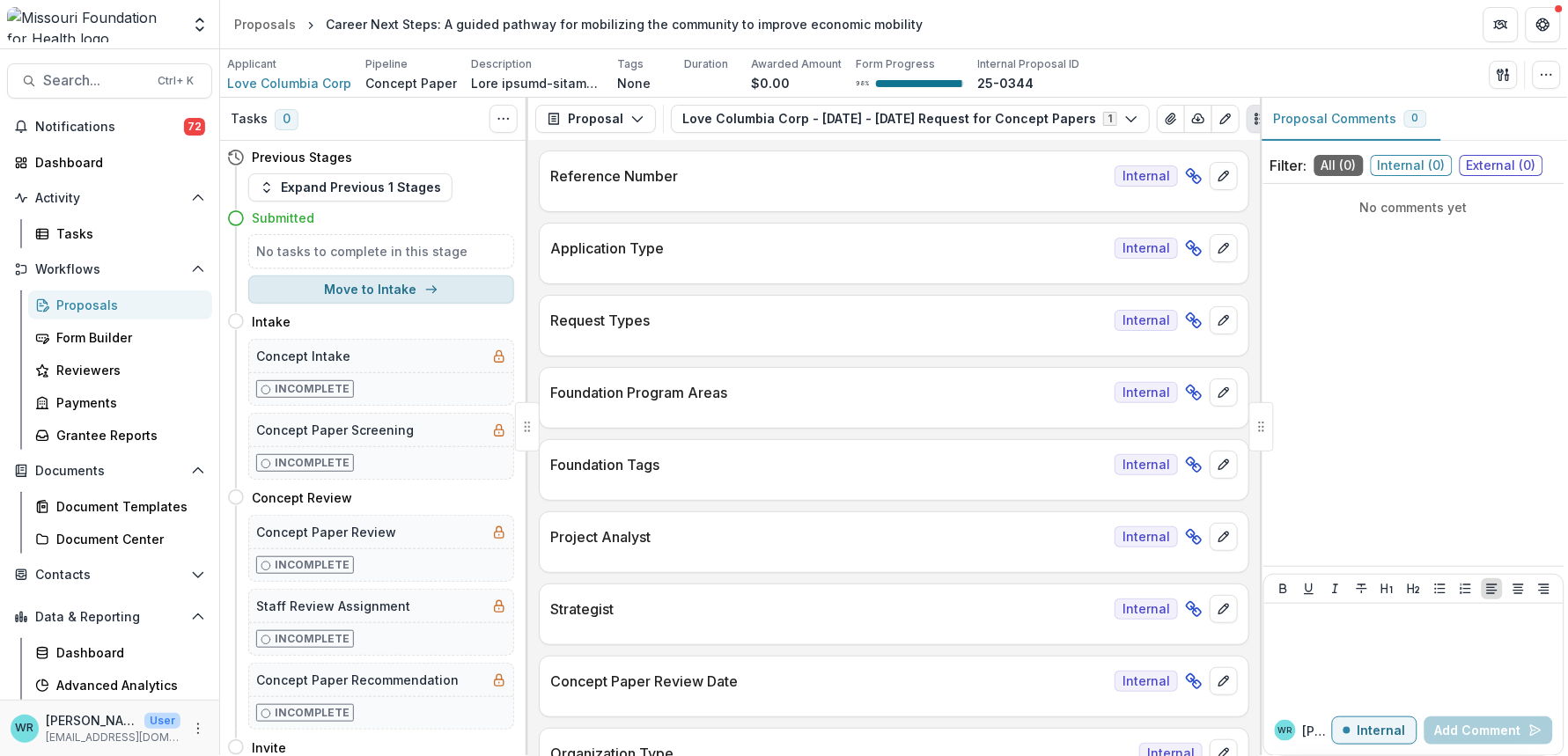
click at [381, 282] on button "Move to Intake" at bounding box center [381, 289] width 266 height 29
select select "******"
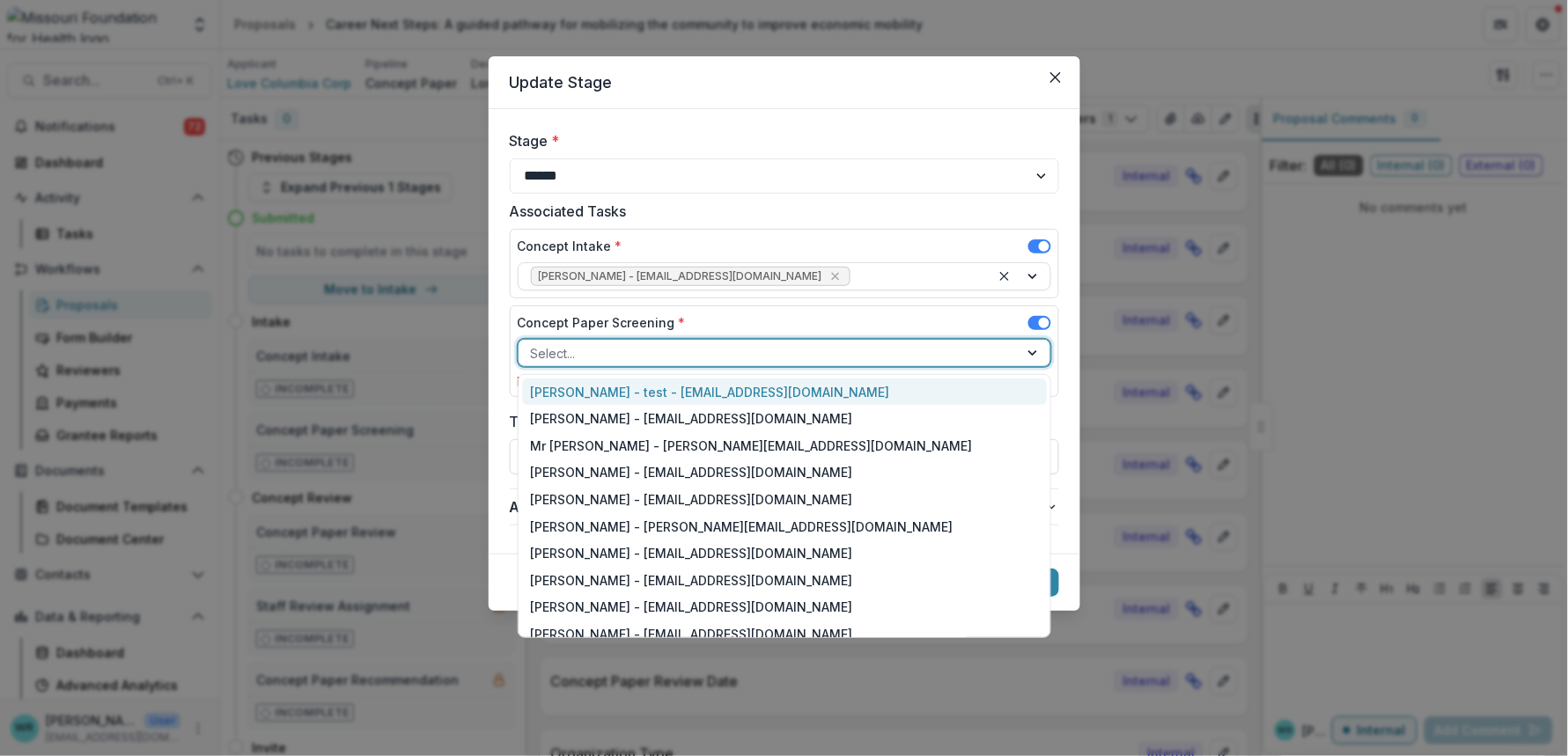
click at [598, 349] on div at bounding box center [768, 353] width 476 height 22
type input "****"
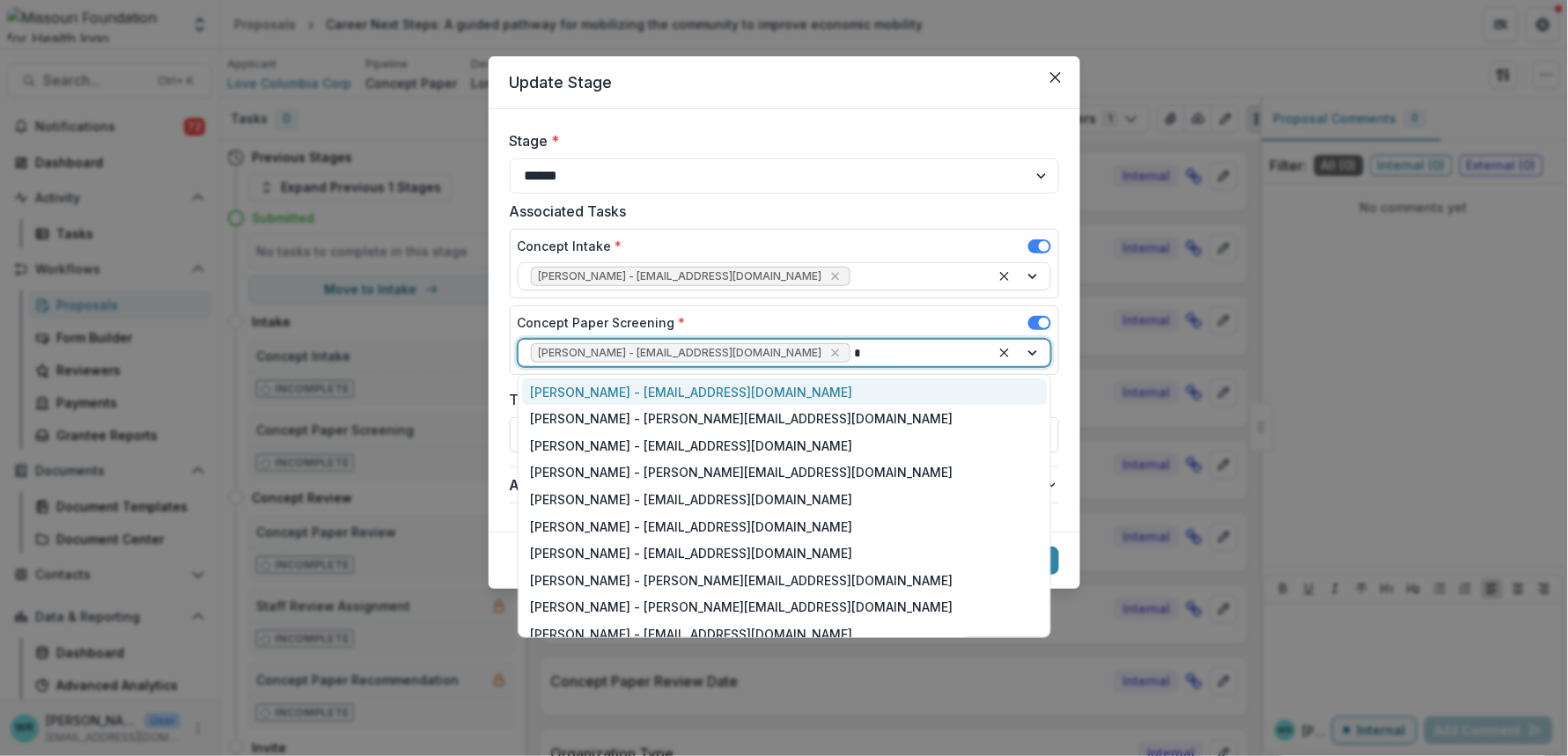
type input "**"
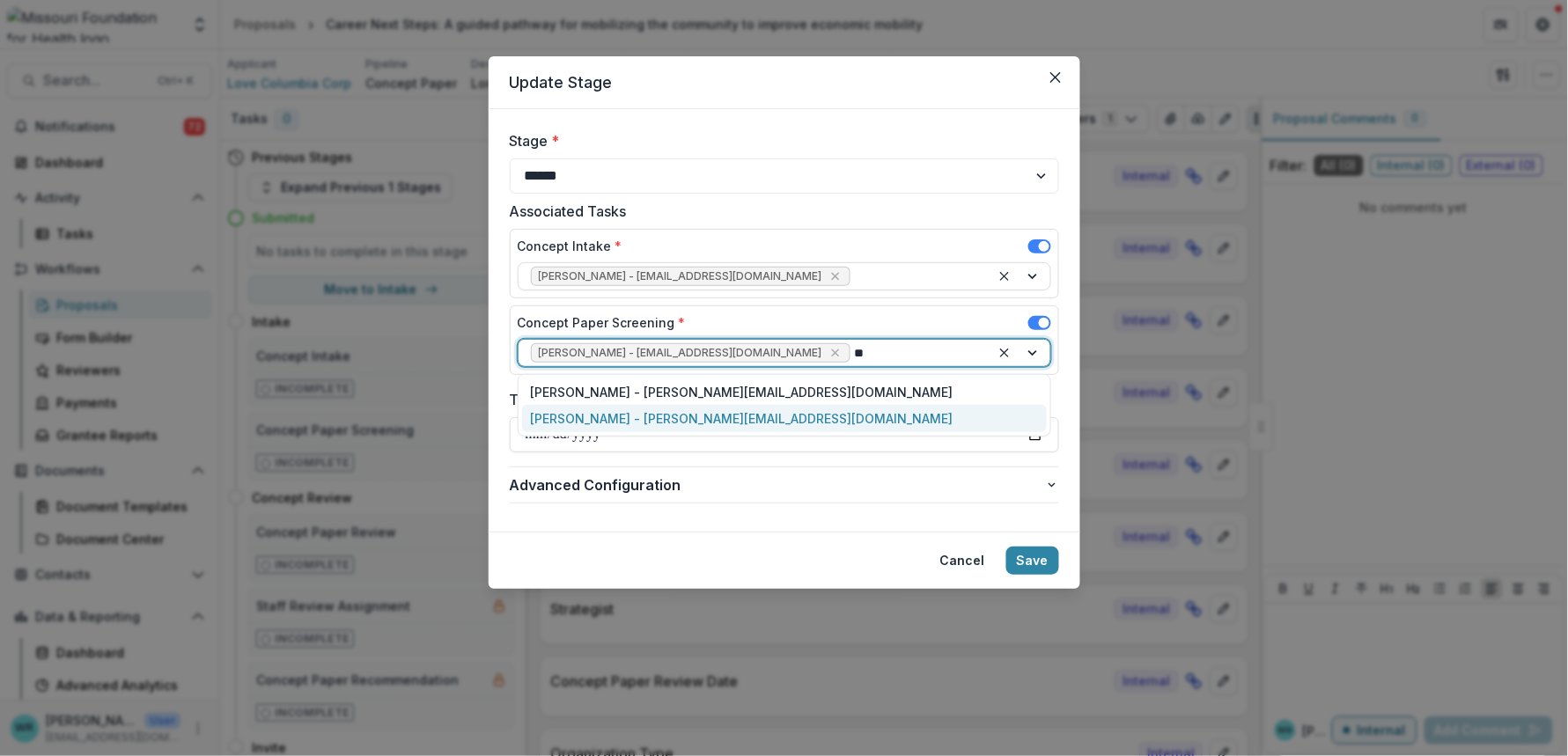
click at [615, 418] on div "Jessica Daugherty - jdaugherty@mffh.org" at bounding box center [784, 418] width 525 height 28
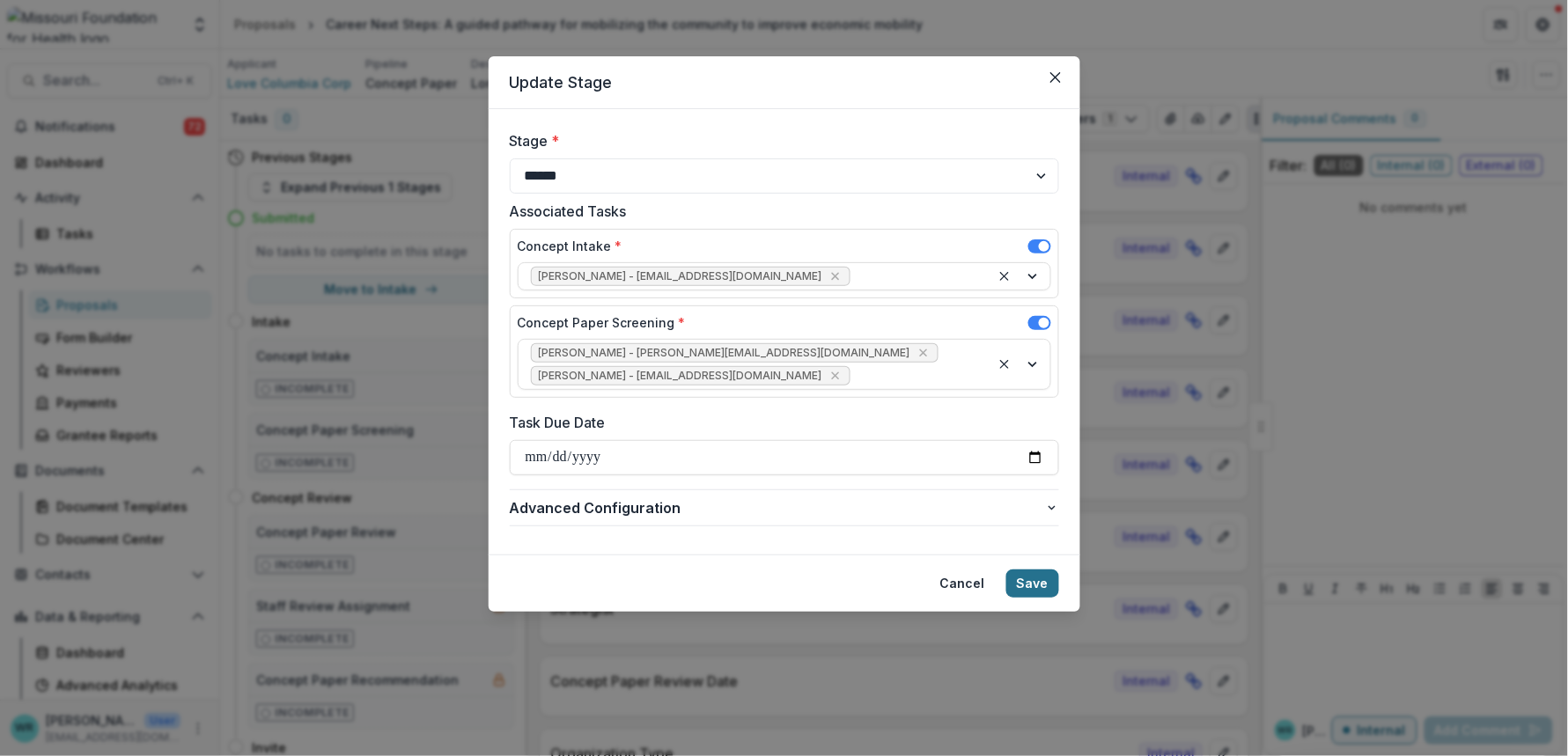
click at [1014, 580] on button "Save" at bounding box center [1032, 583] width 52 height 29
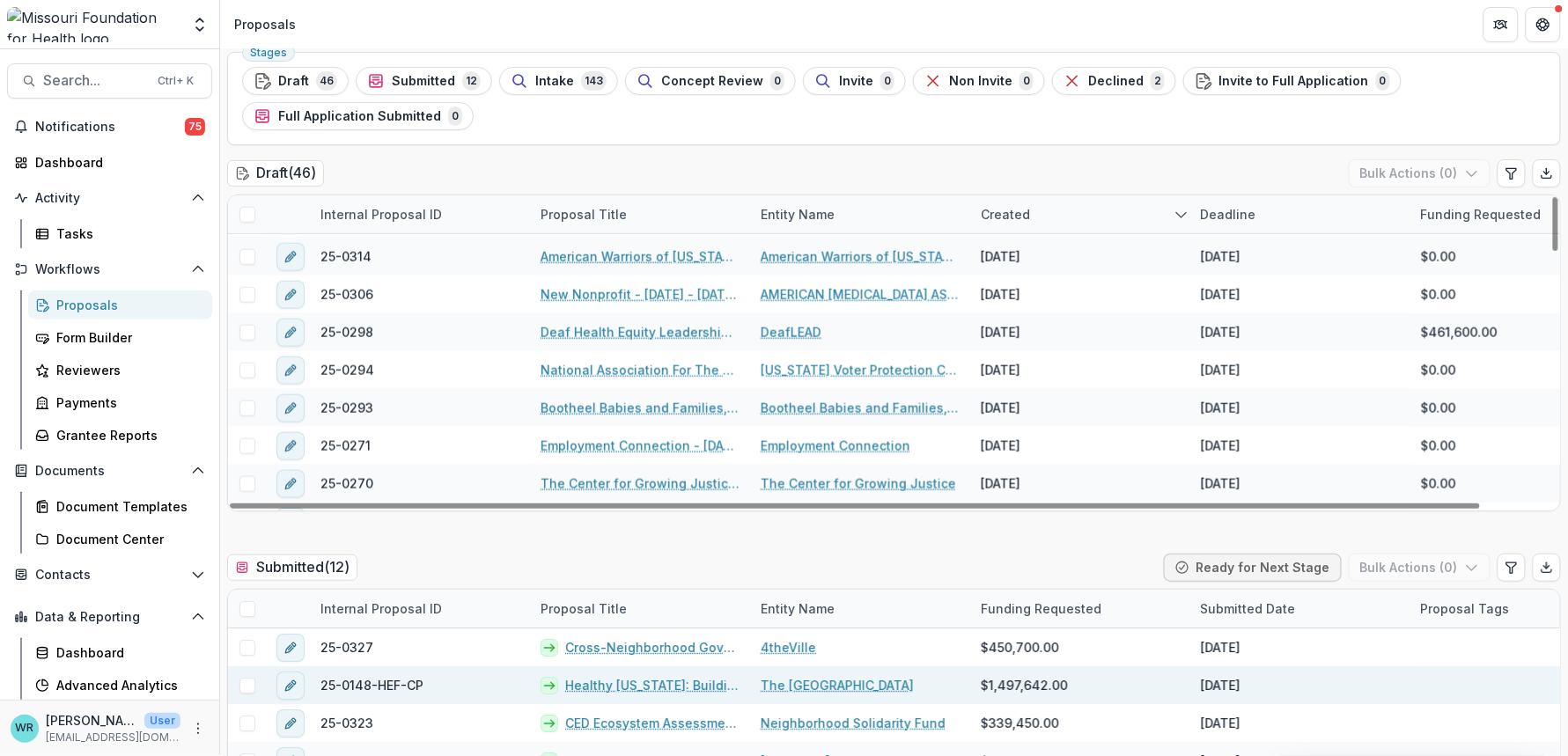
scroll to position [97, 0]
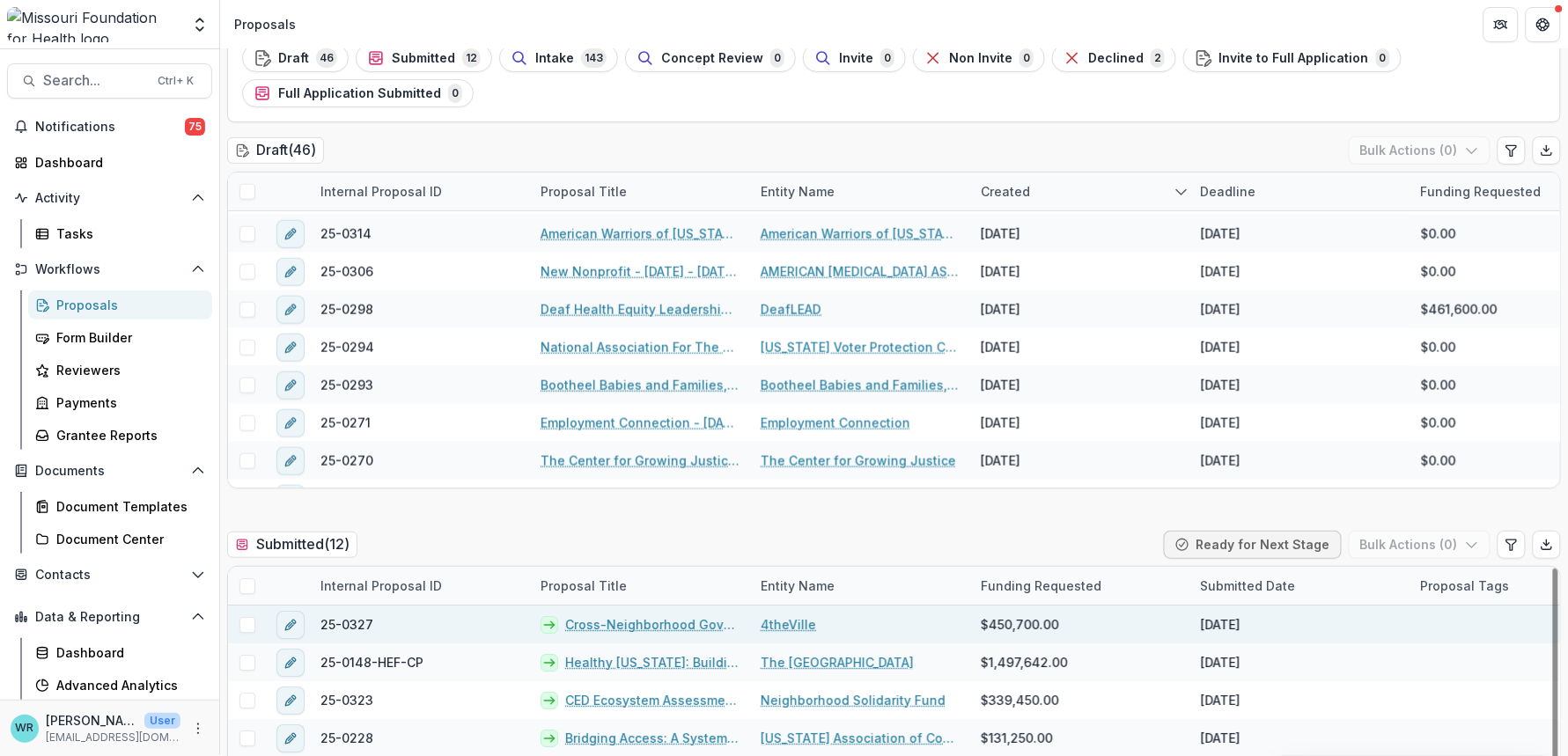
click at [604, 626] on link "Cross-Neighborhood Governance to Address Structural Determinants of Community H…" at bounding box center [651, 624] width 174 height 18
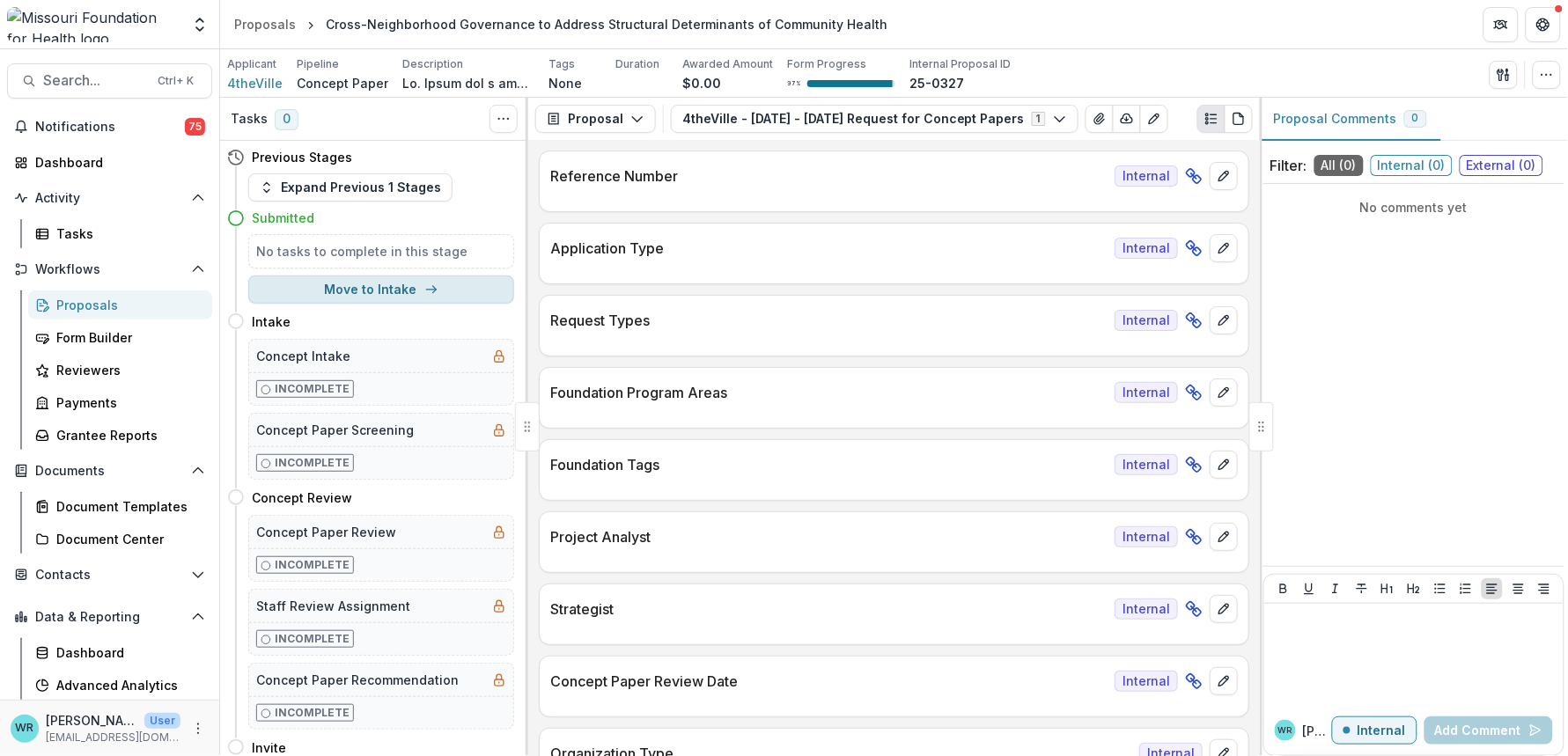
click at [405, 289] on button "Move to Intake" at bounding box center [381, 289] width 266 height 29
select select "******"
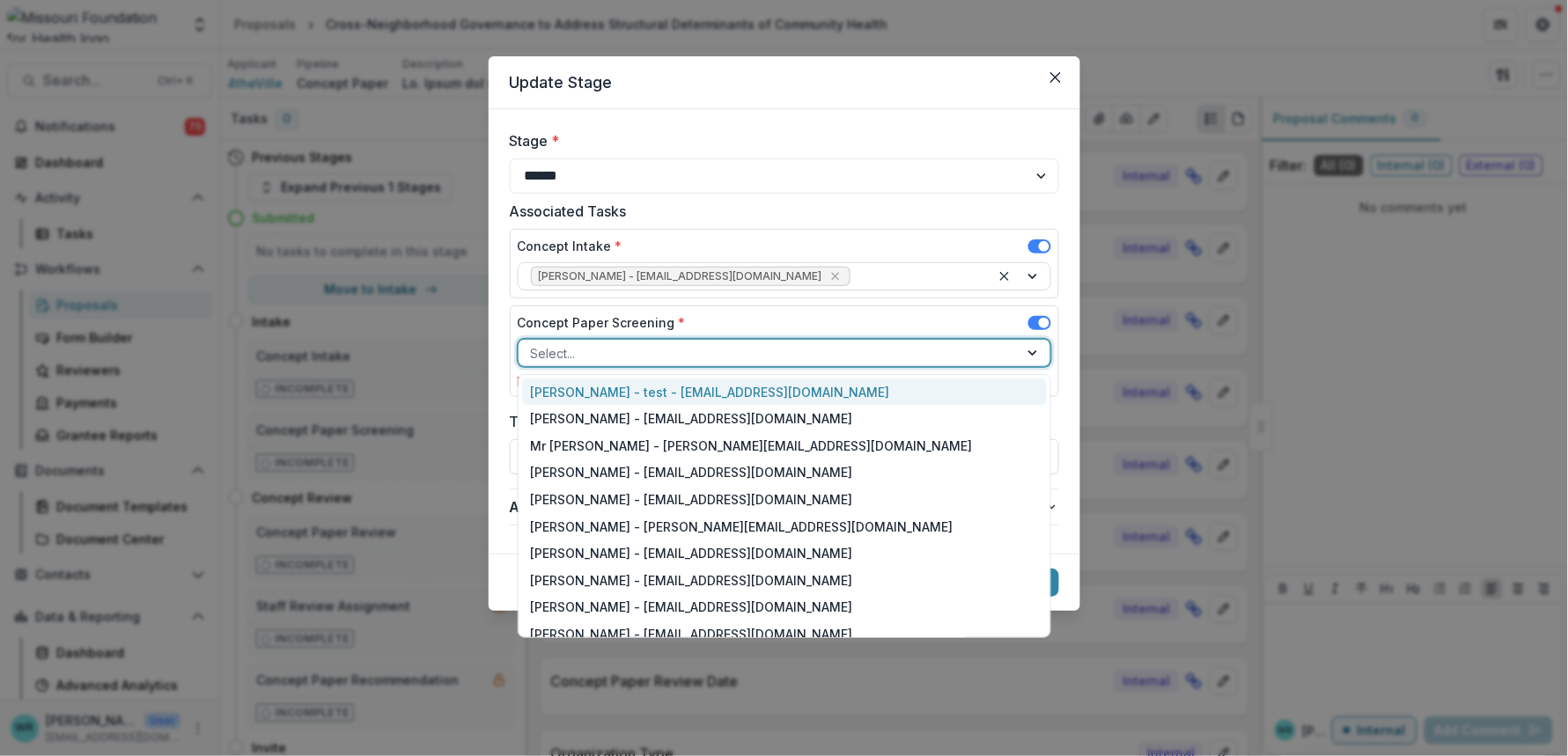
click at [740, 356] on div at bounding box center [768, 353] width 476 height 22
type input "****"
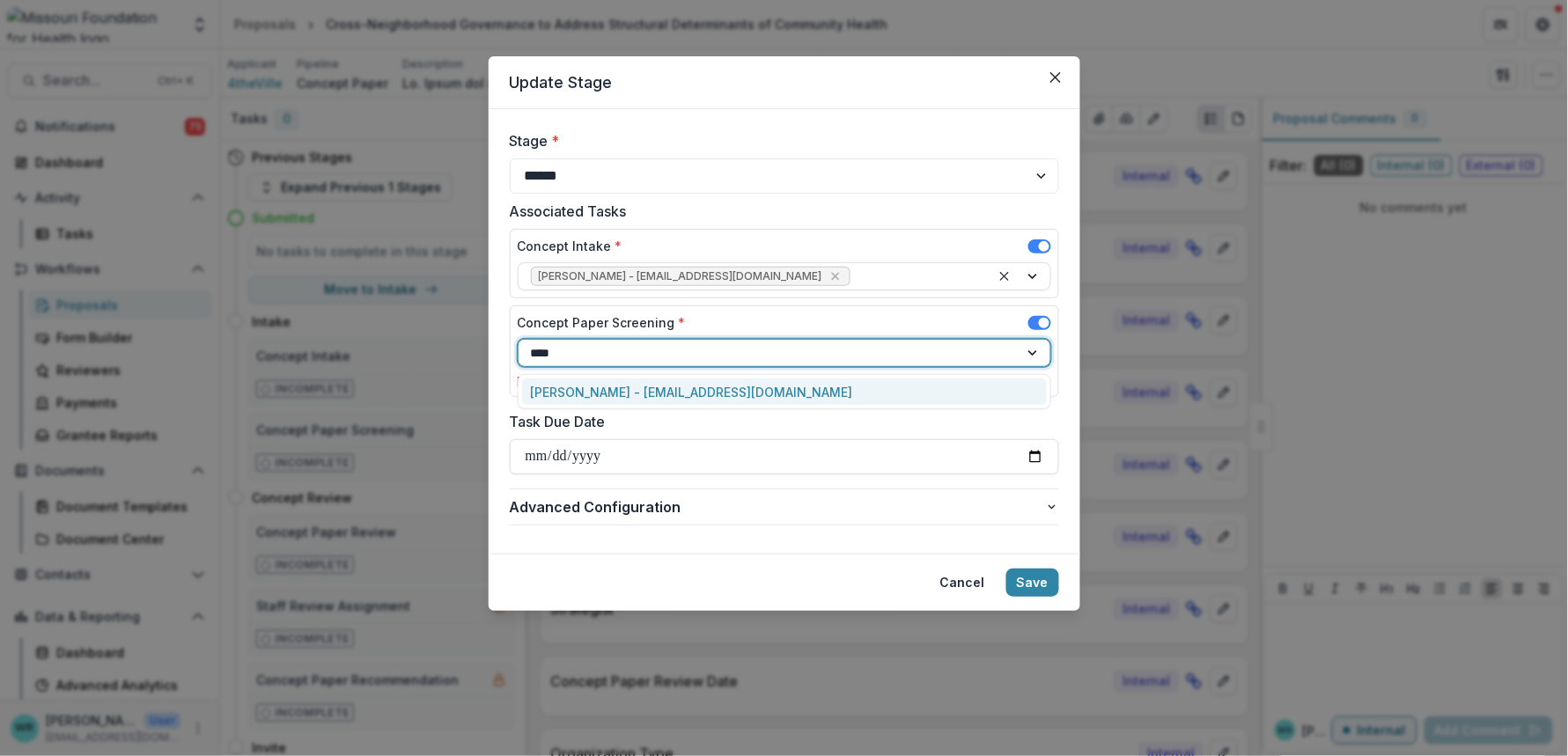
click at [737, 396] on div "Alyssa Curran - acurran@mffh.org" at bounding box center [784, 392] width 525 height 28
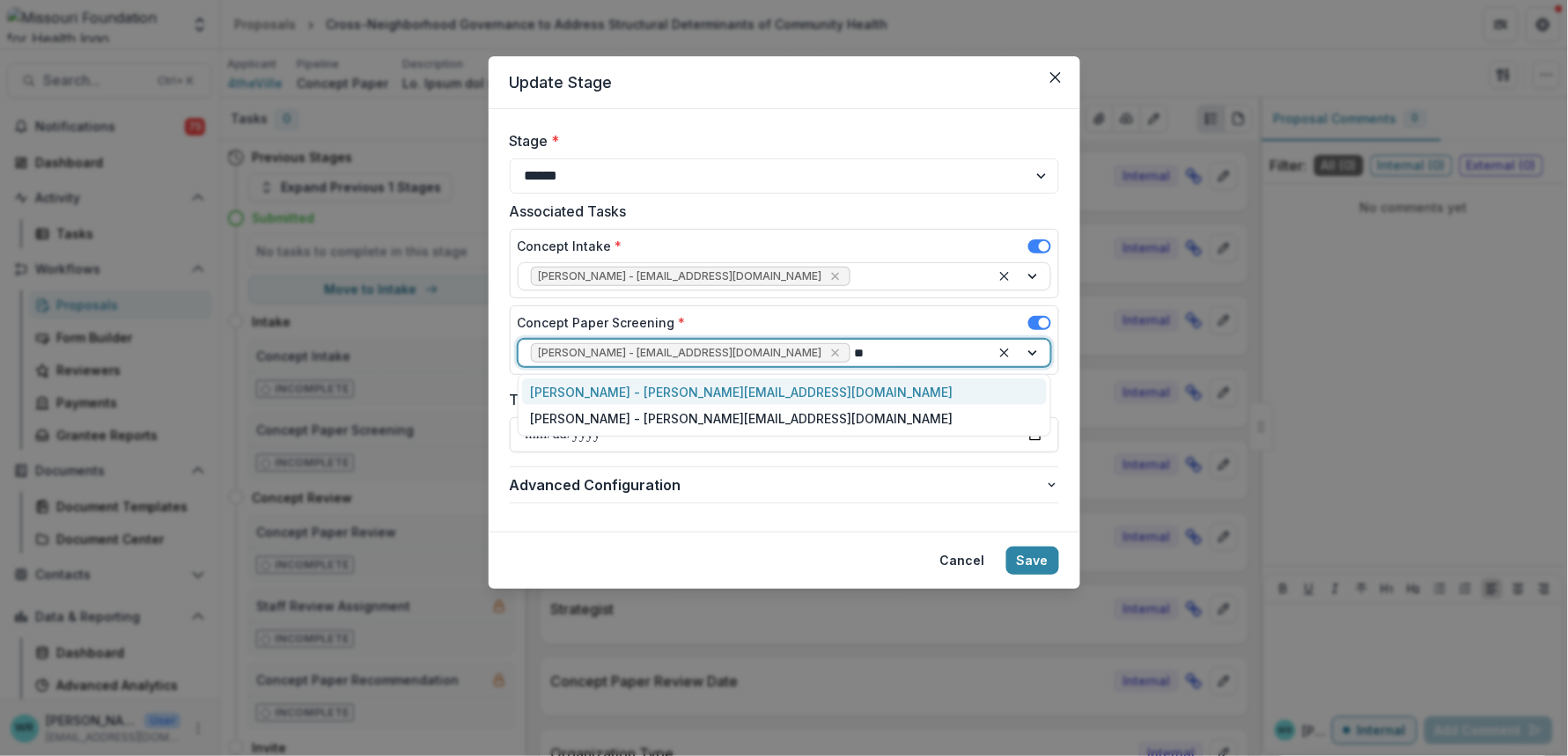
type input "***"
click at [737, 396] on div "Jessica Daugherty - jdaugherty@mffh.org" at bounding box center [784, 392] width 525 height 28
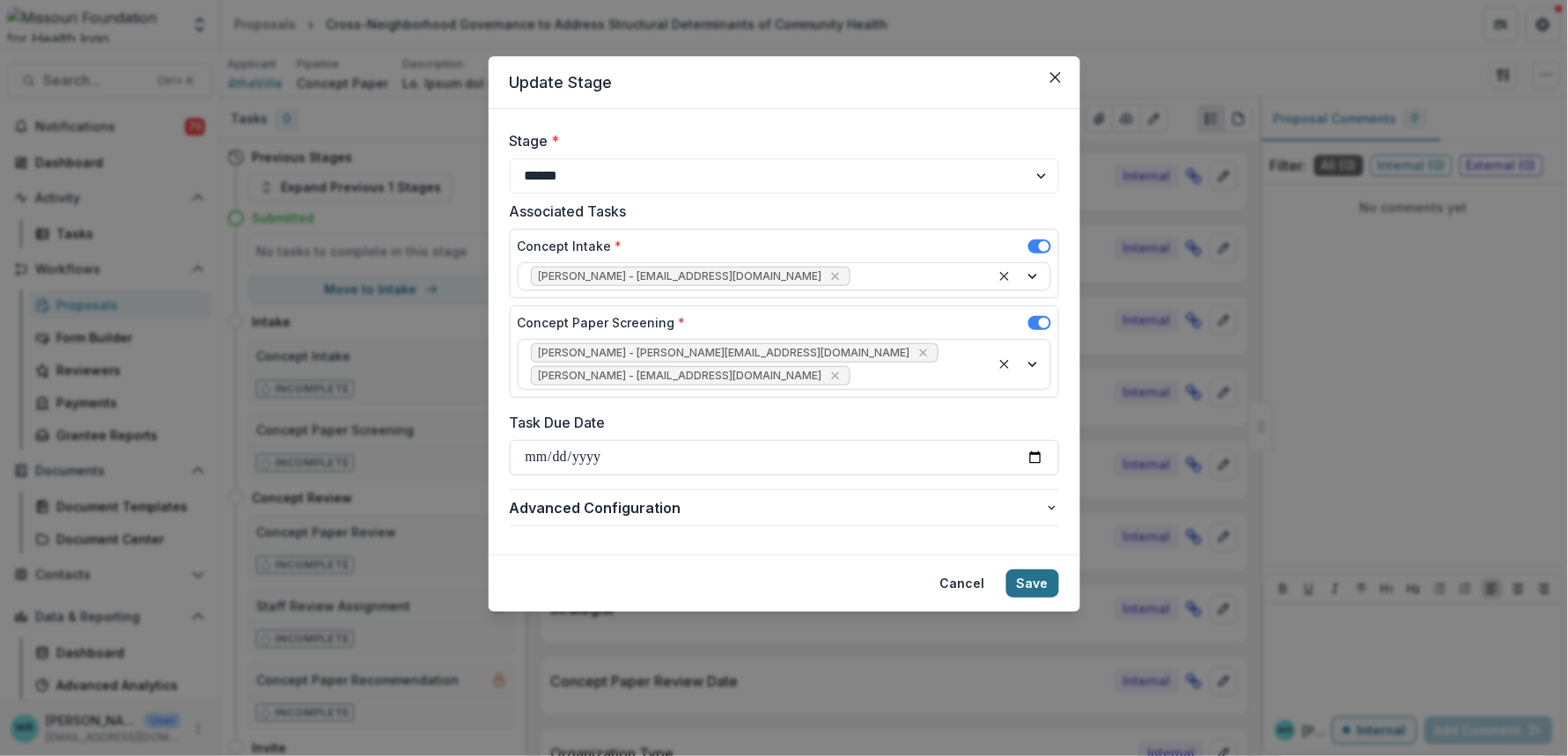
click at [1045, 588] on button "Save" at bounding box center [1032, 583] width 52 height 29
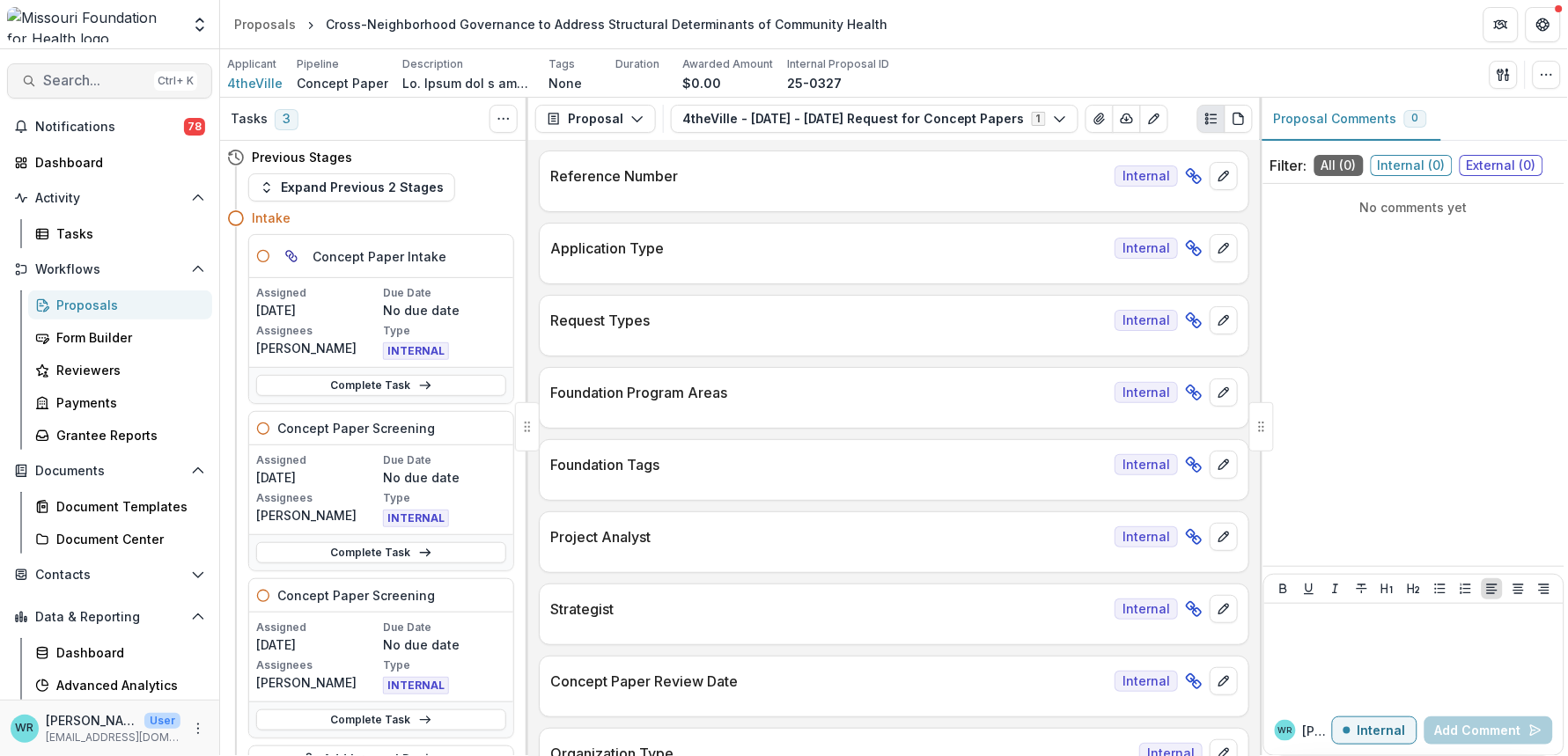
click at [100, 78] on span "Search..." at bounding box center [95, 80] width 104 height 17
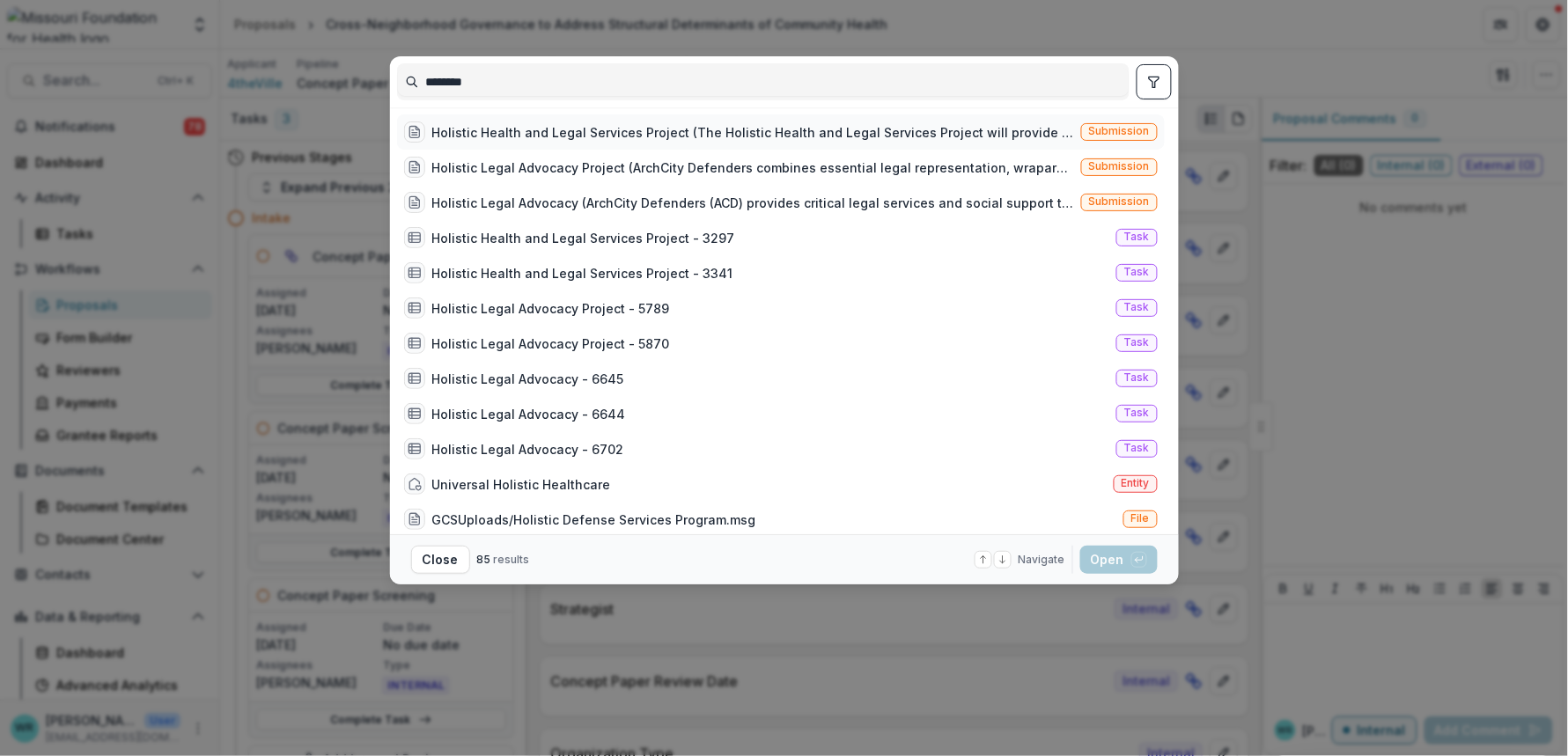
type input "********"
click at [562, 130] on div "Holistic Health and Legal Services Project (The Holistic Health and Legal Servi…" at bounding box center [753, 132] width 641 height 18
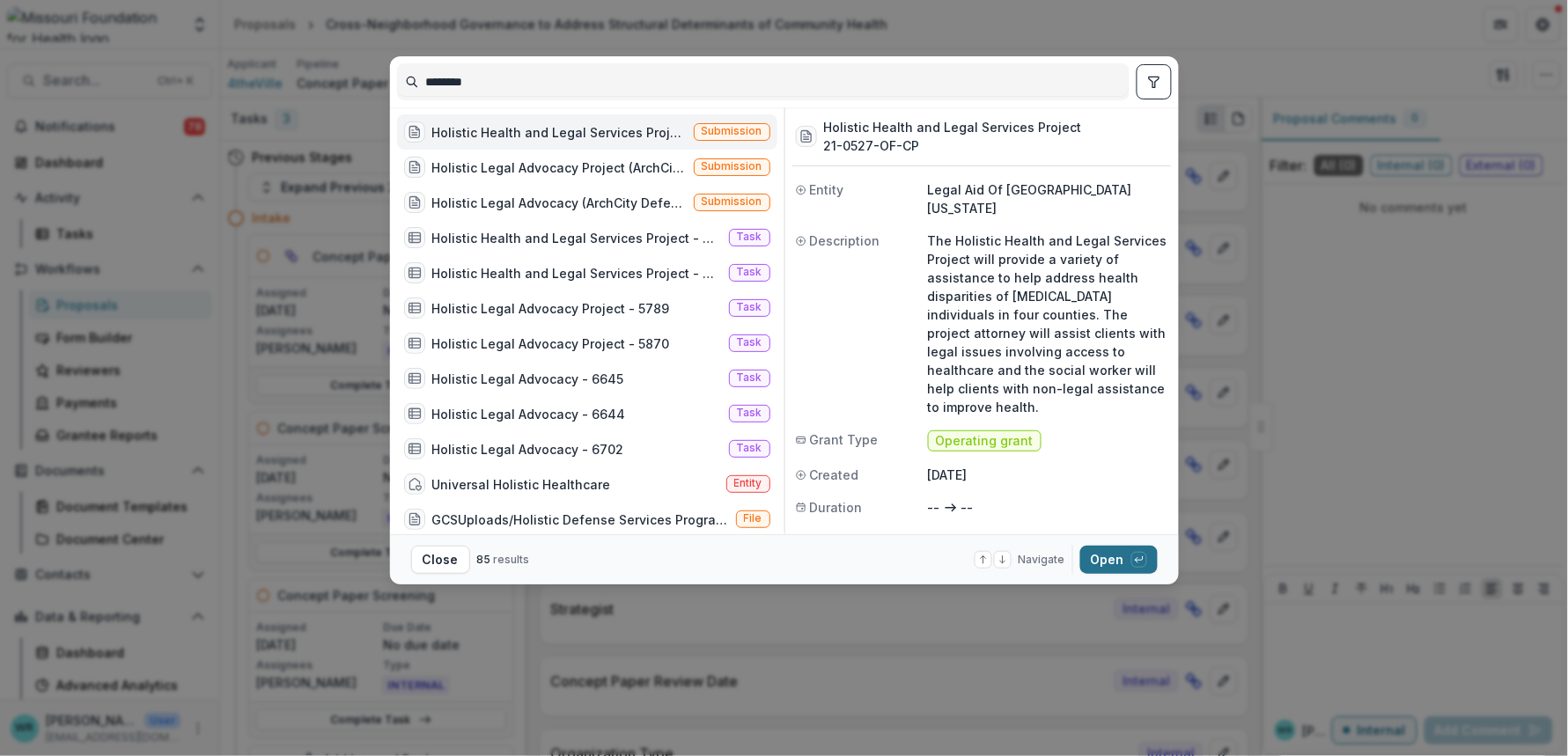
click at [1123, 563] on button "Open with enter key" at bounding box center [1119, 559] width 77 height 29
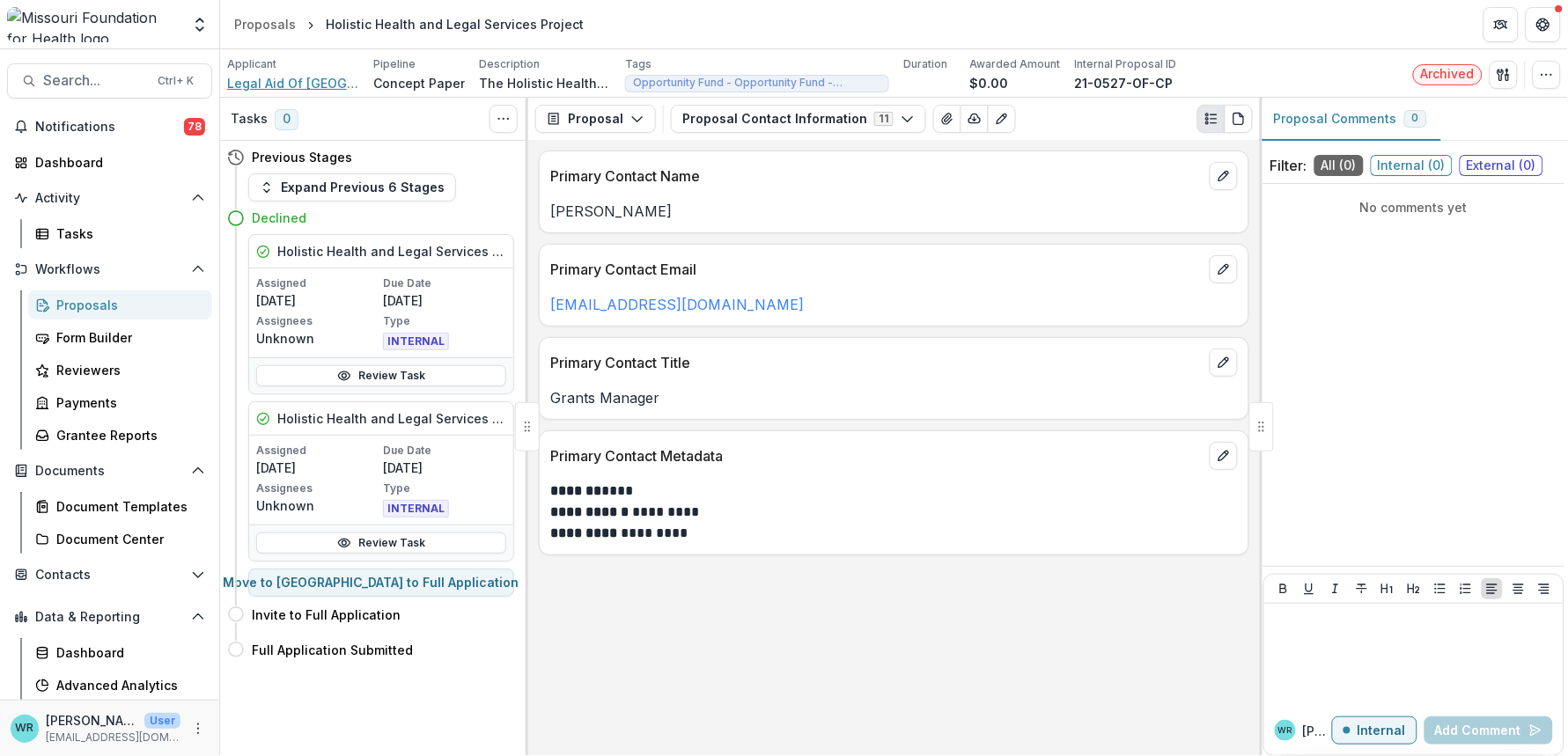
click at [286, 86] on span "Legal Aid Of Western Missouri" at bounding box center [294, 83] width 133 height 18
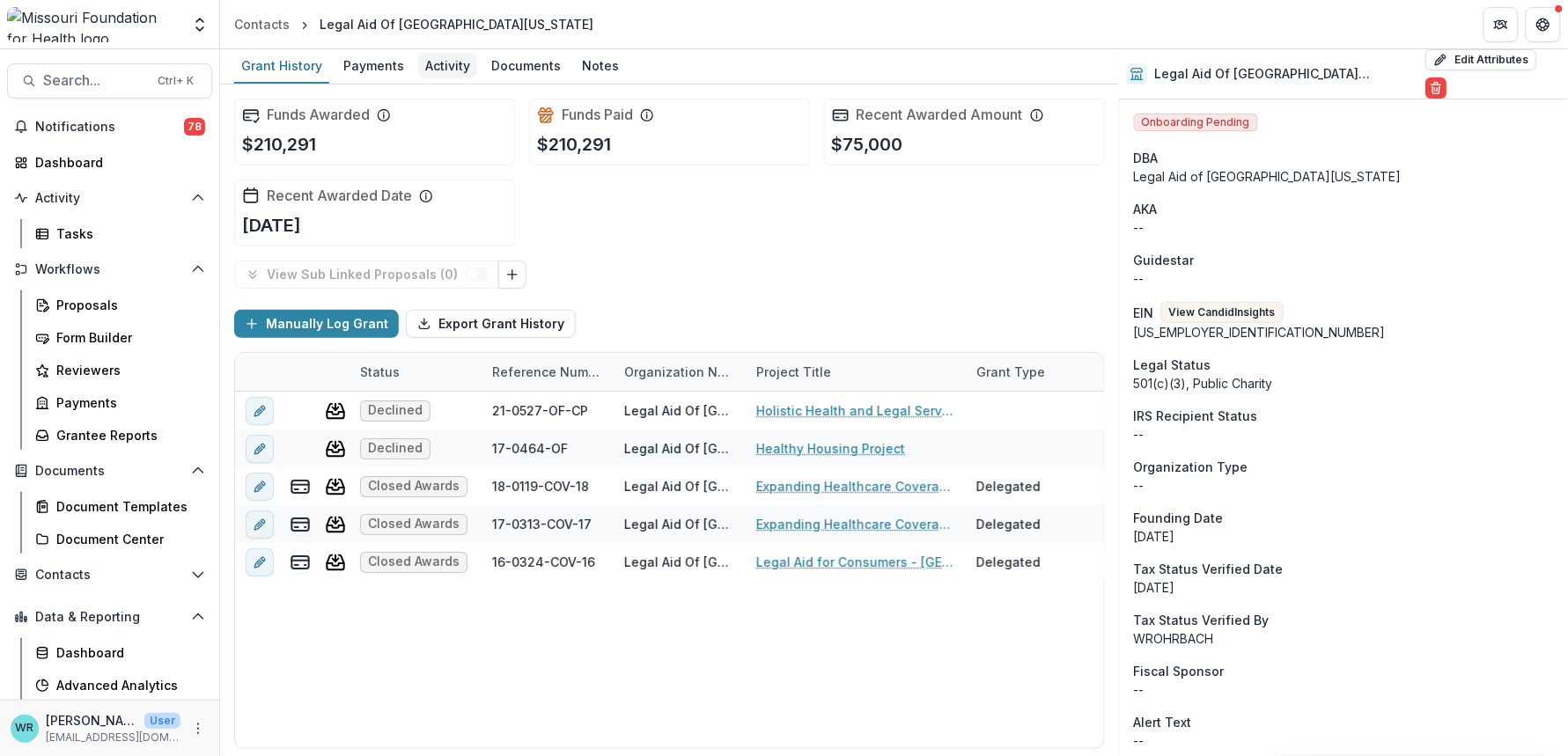
click at [436, 65] on div "Activity" at bounding box center [447, 65] width 59 height 26
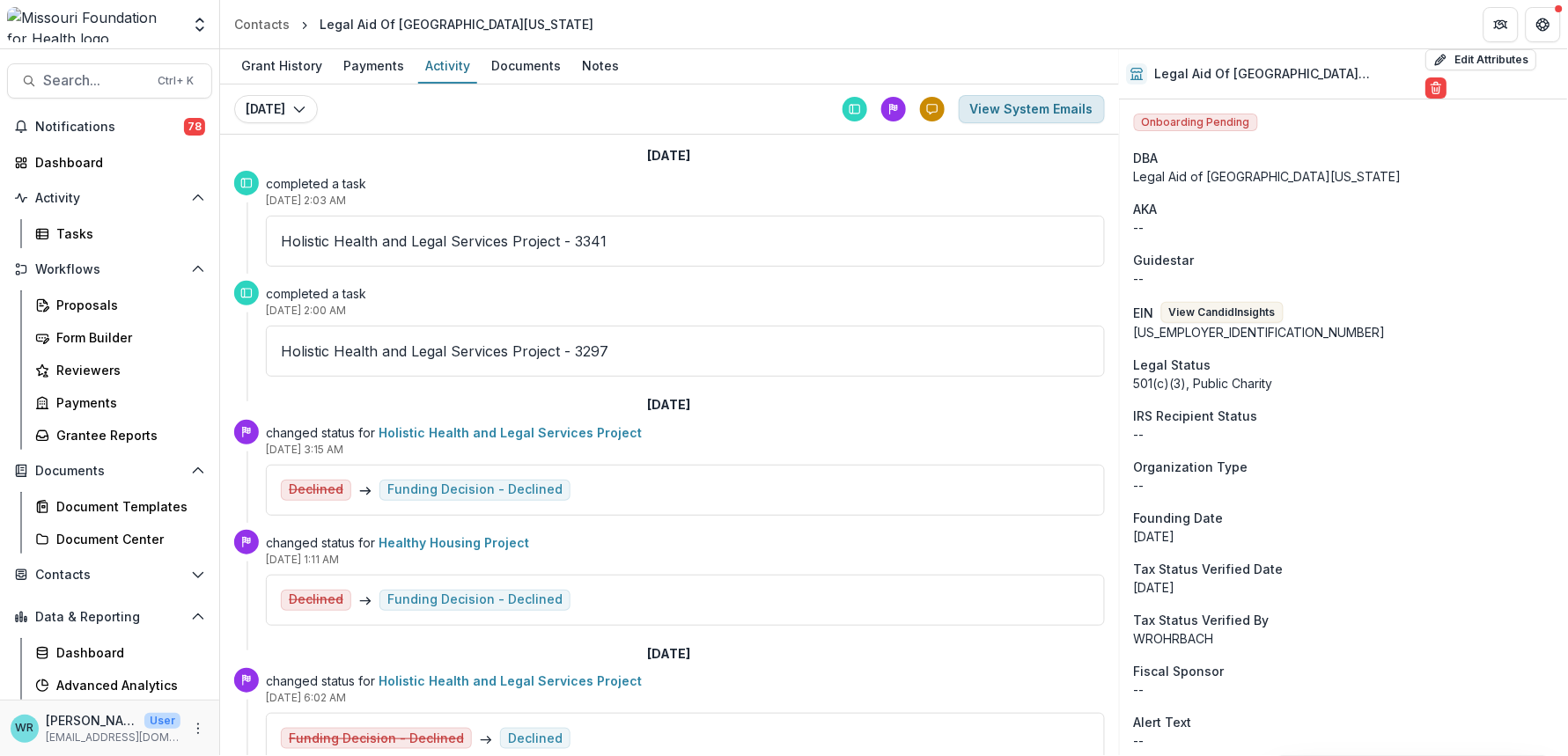
click at [1000, 105] on button "View System Emails" at bounding box center [1032, 109] width 146 height 29
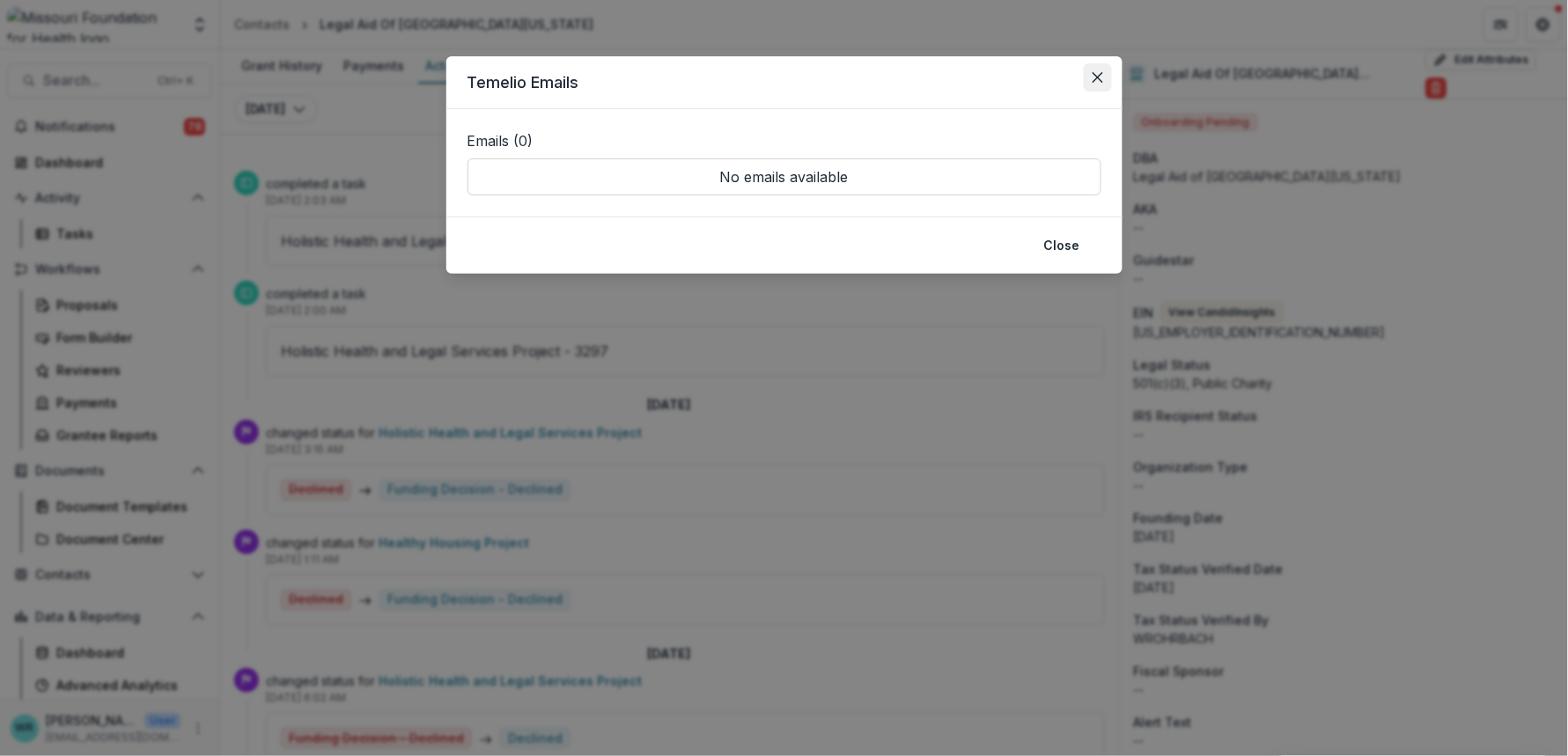
click at [1101, 77] on icon "Close" at bounding box center [1097, 76] width 10 height 10
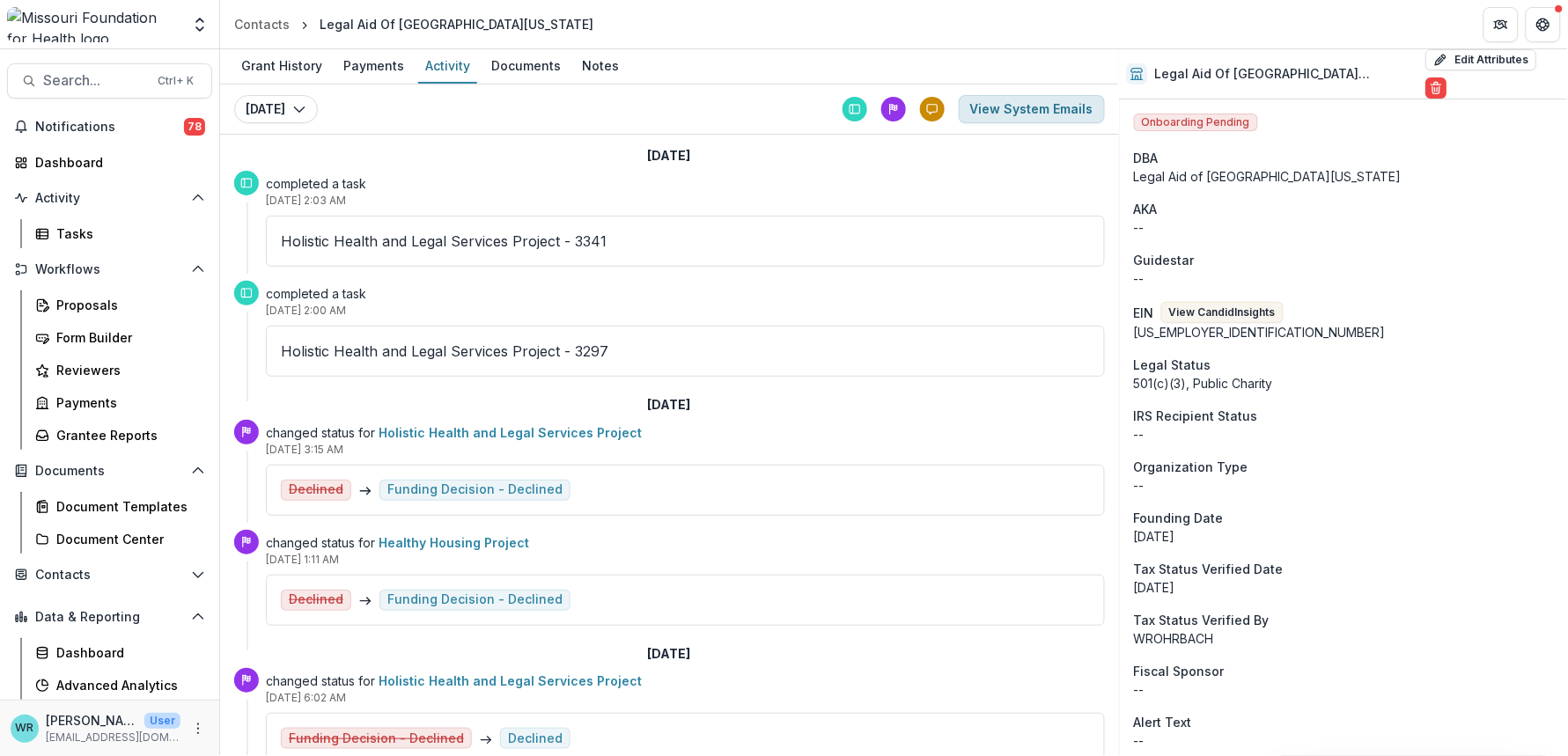
click at [1072, 108] on button "View System Emails" at bounding box center [1032, 109] width 146 height 29
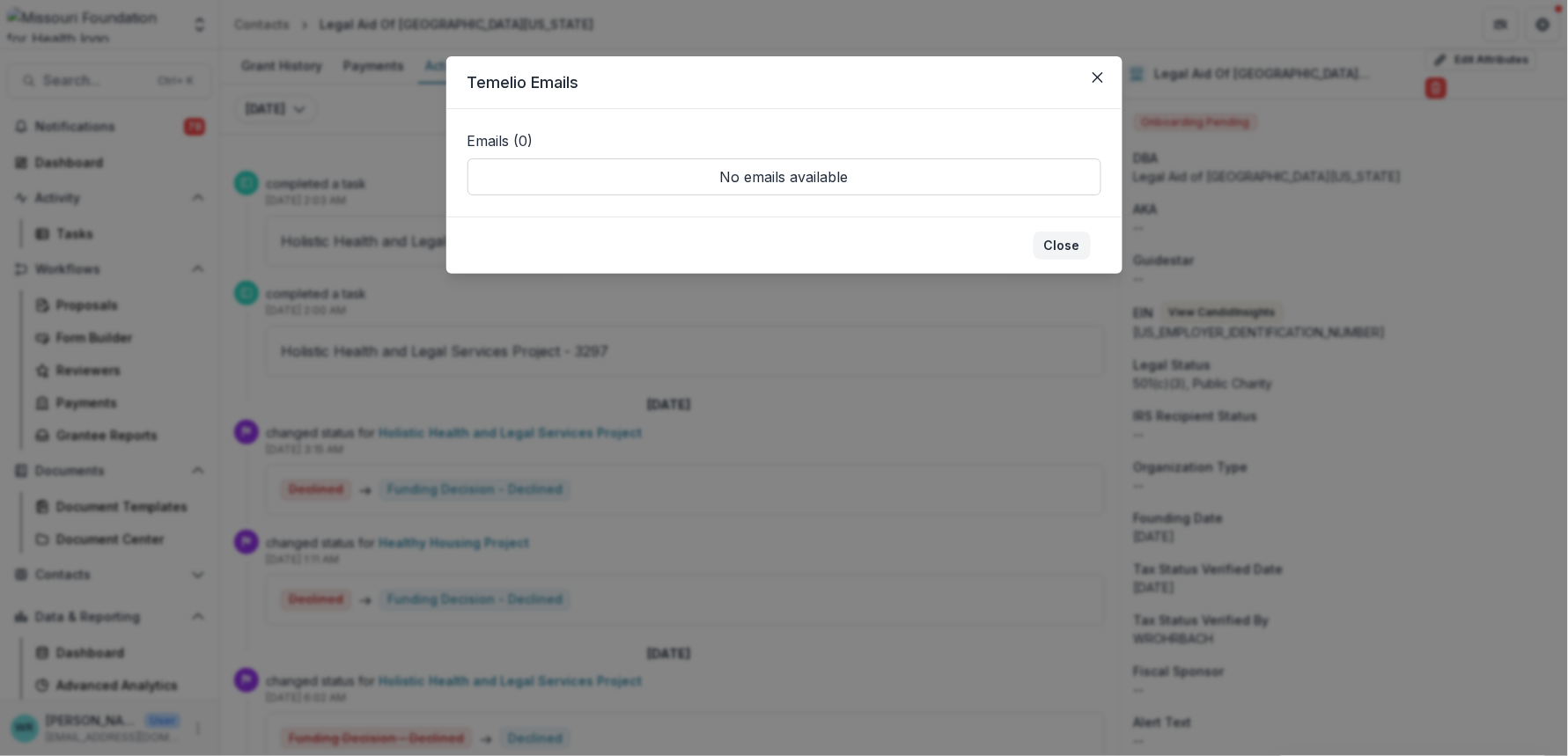
click at [1068, 247] on button "Close" at bounding box center [1062, 246] width 57 height 29
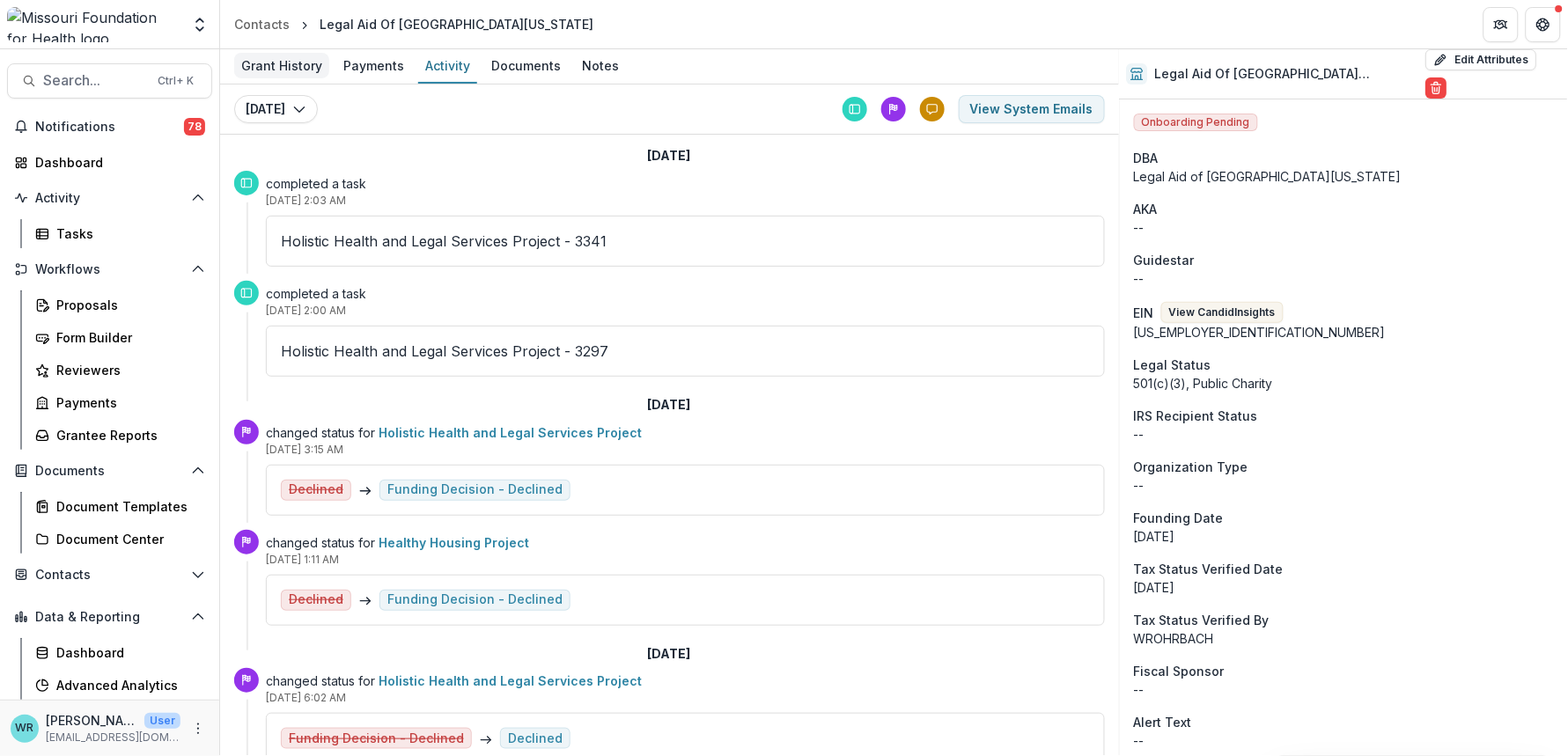
click at [283, 71] on div "Grant History" at bounding box center [282, 65] width 95 height 26
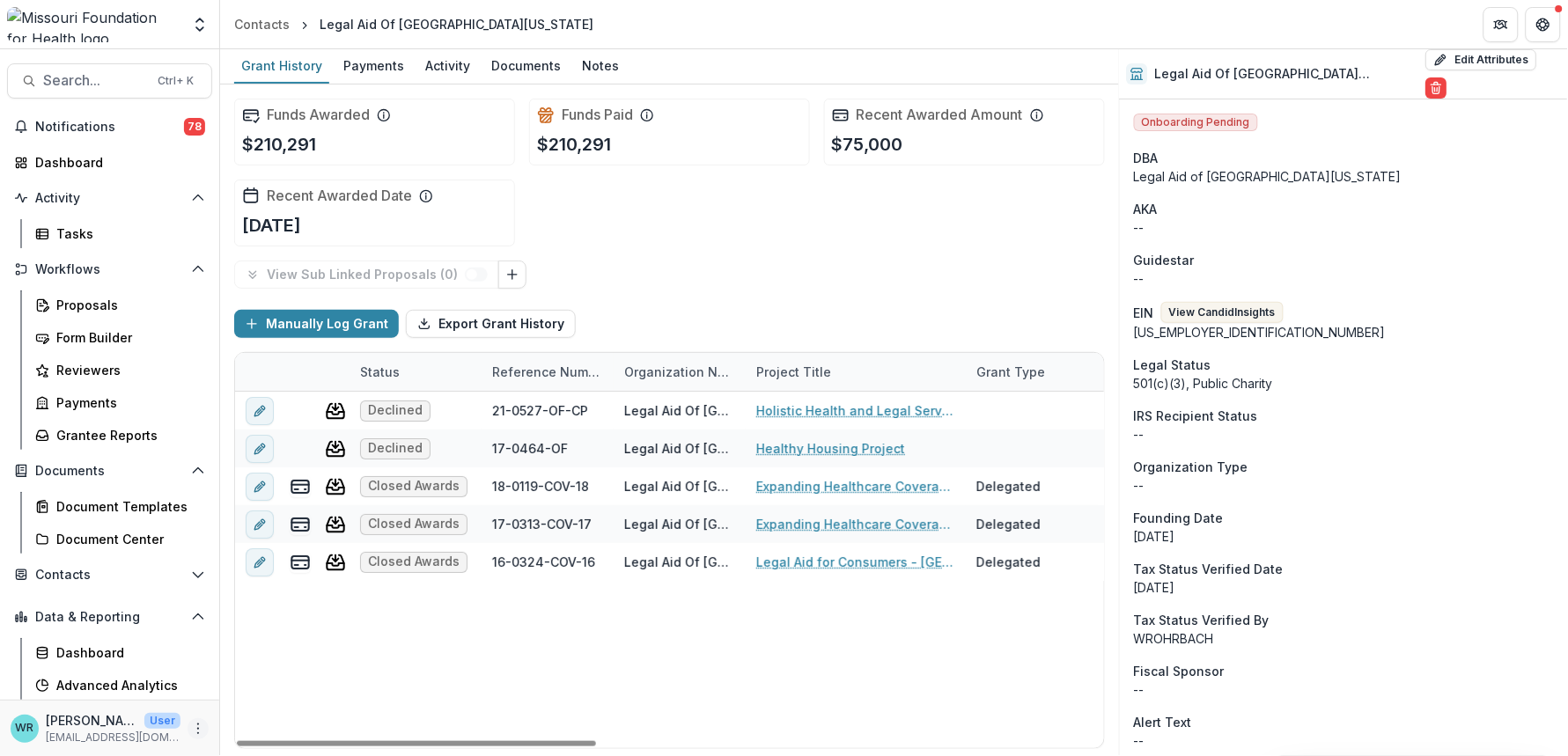
click at [195, 725] on icon "More" at bounding box center [198, 728] width 14 height 14
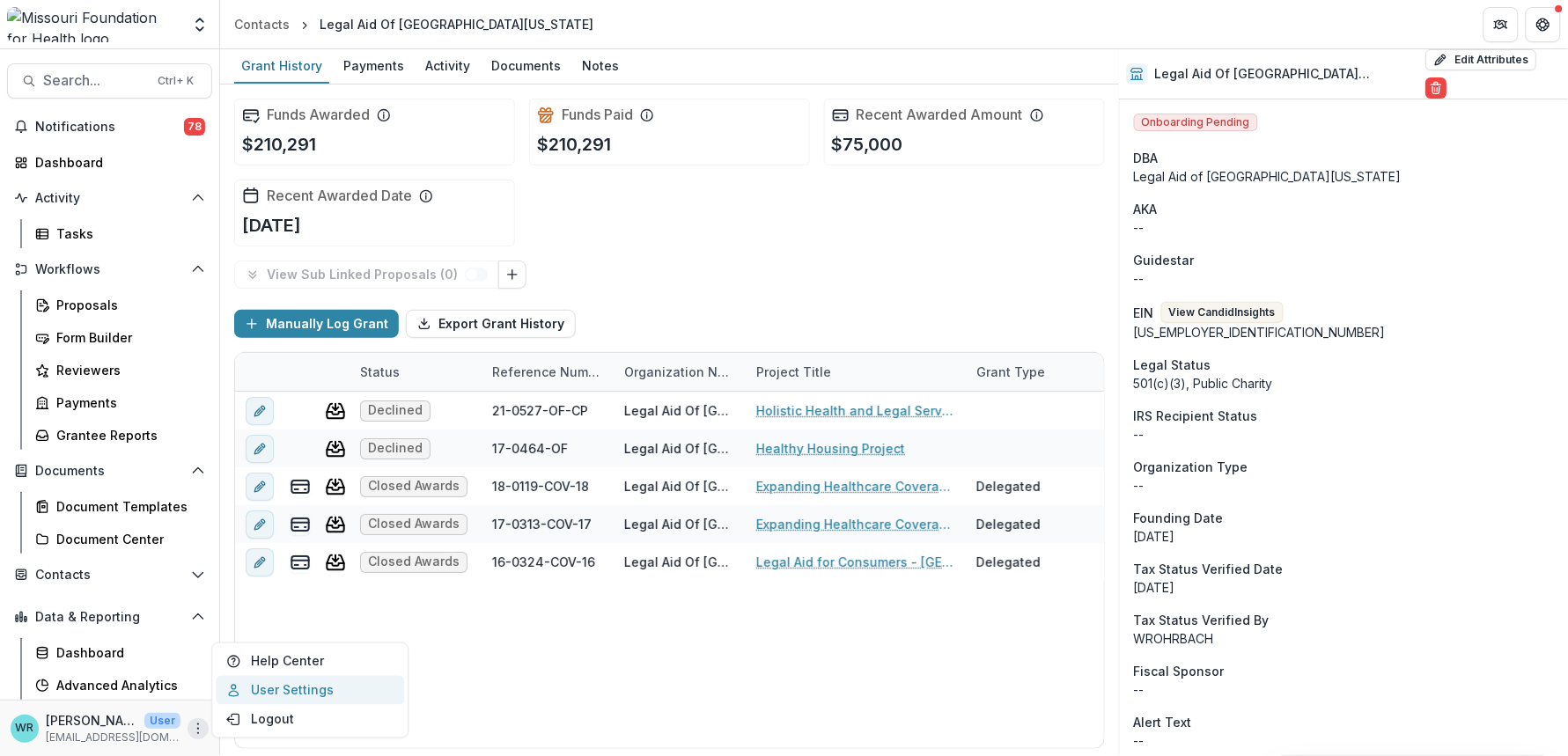
click at [271, 699] on link "User Settings" at bounding box center [309, 691] width 189 height 29
select select "****"
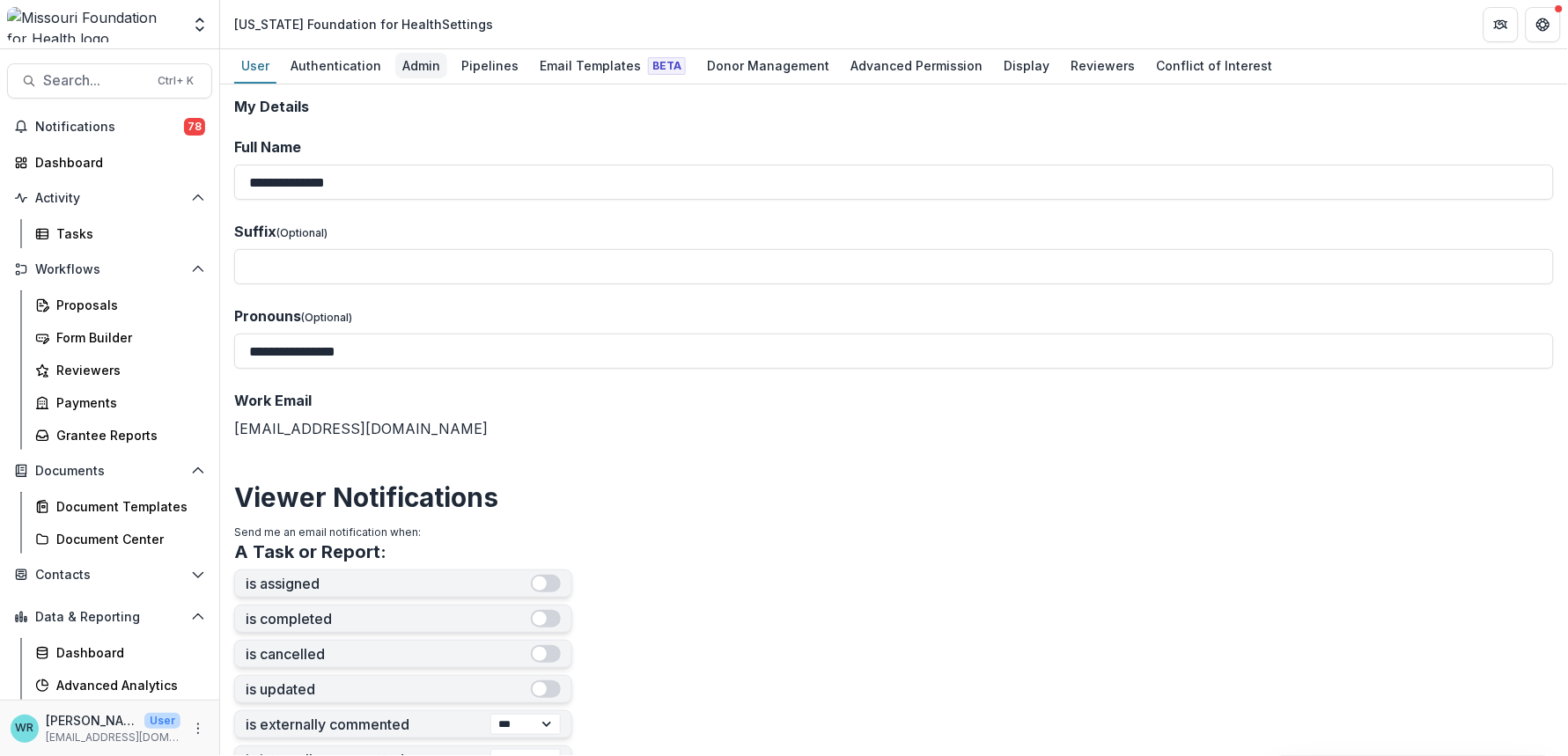
click at [409, 63] on div "Admin" at bounding box center [421, 65] width 52 height 26
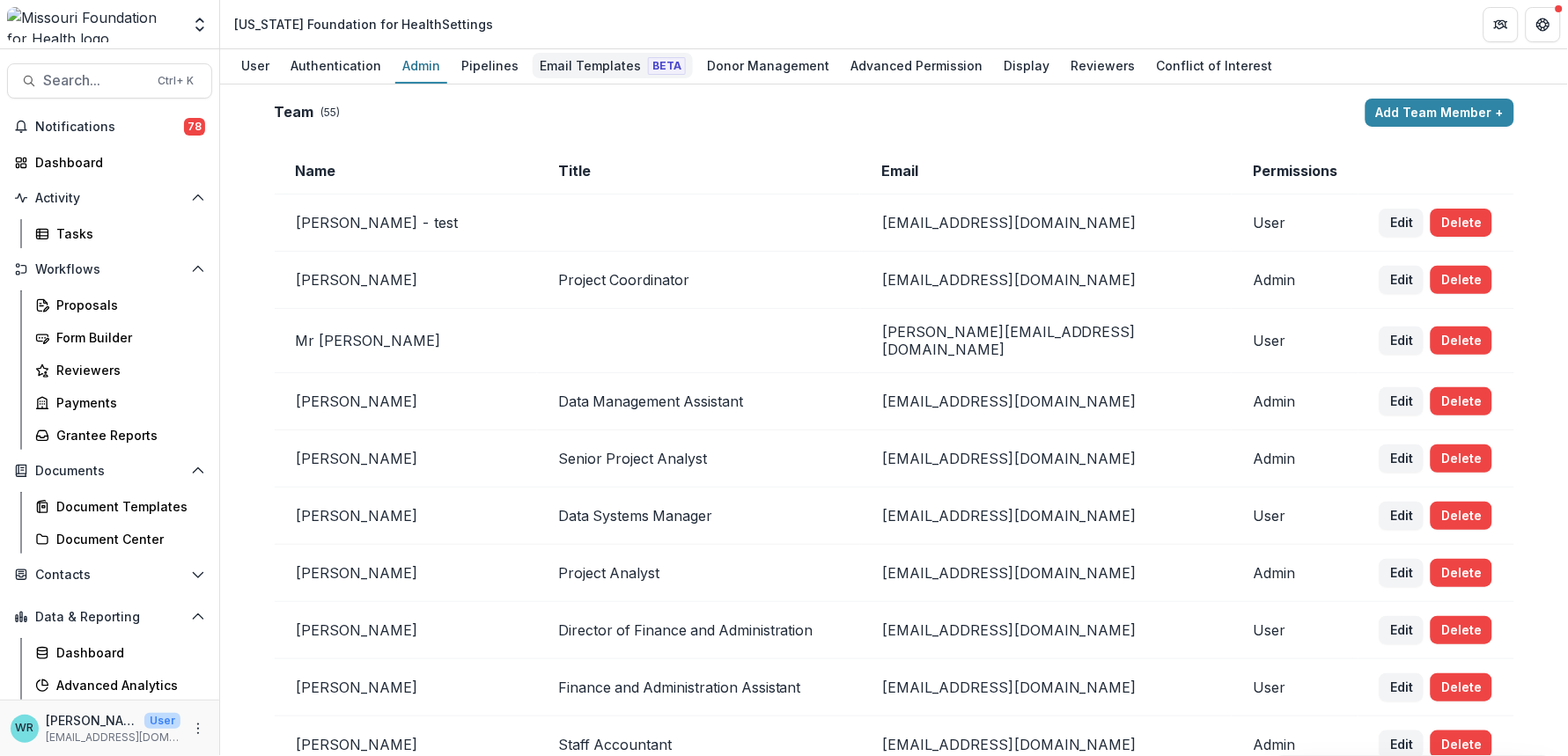
click at [591, 68] on div "Email Templates Beta" at bounding box center [613, 65] width 160 height 26
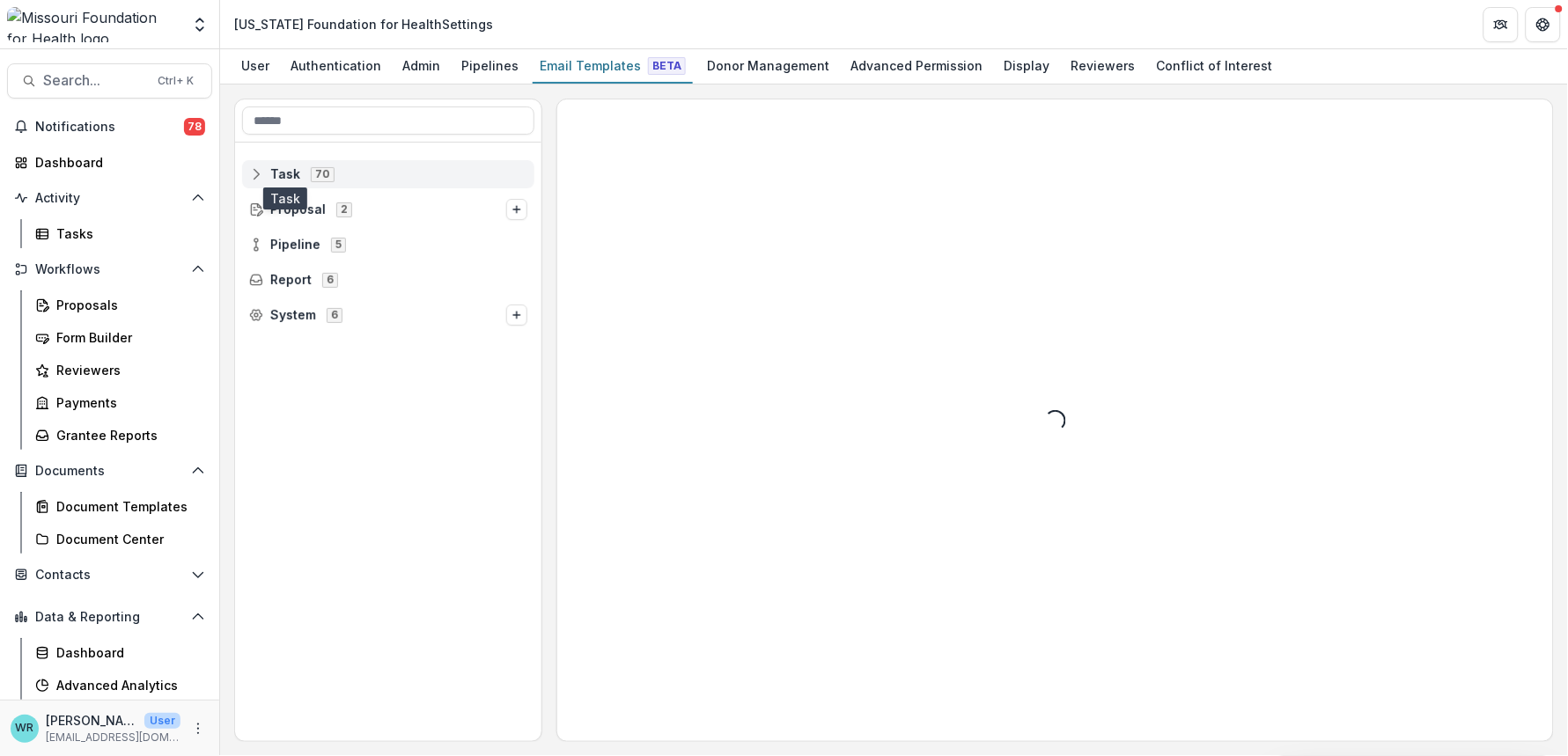
click at [271, 176] on span "Task" at bounding box center [285, 175] width 30 height 15
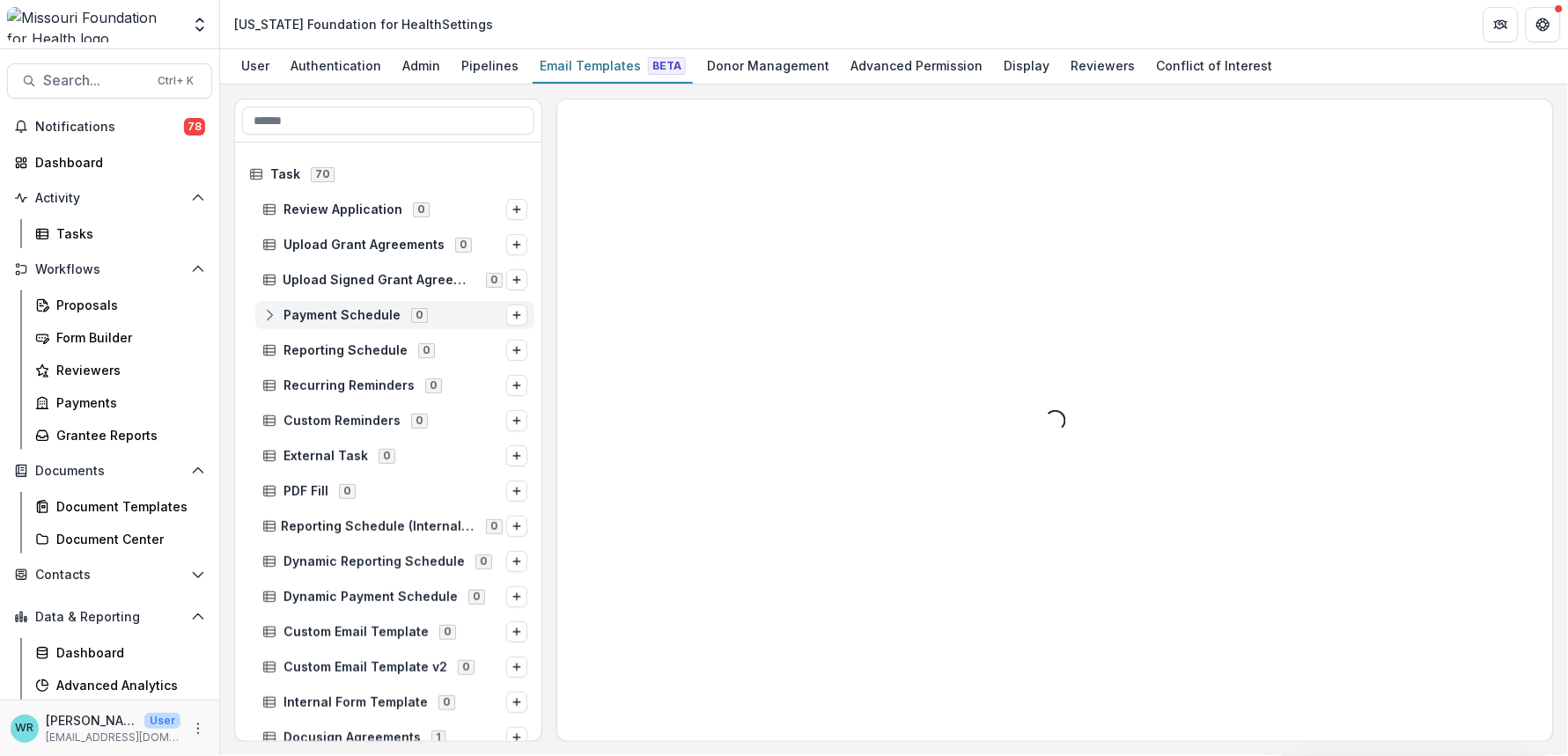
click at [264, 314] on rect at bounding box center [270, 315] width 11 height 10
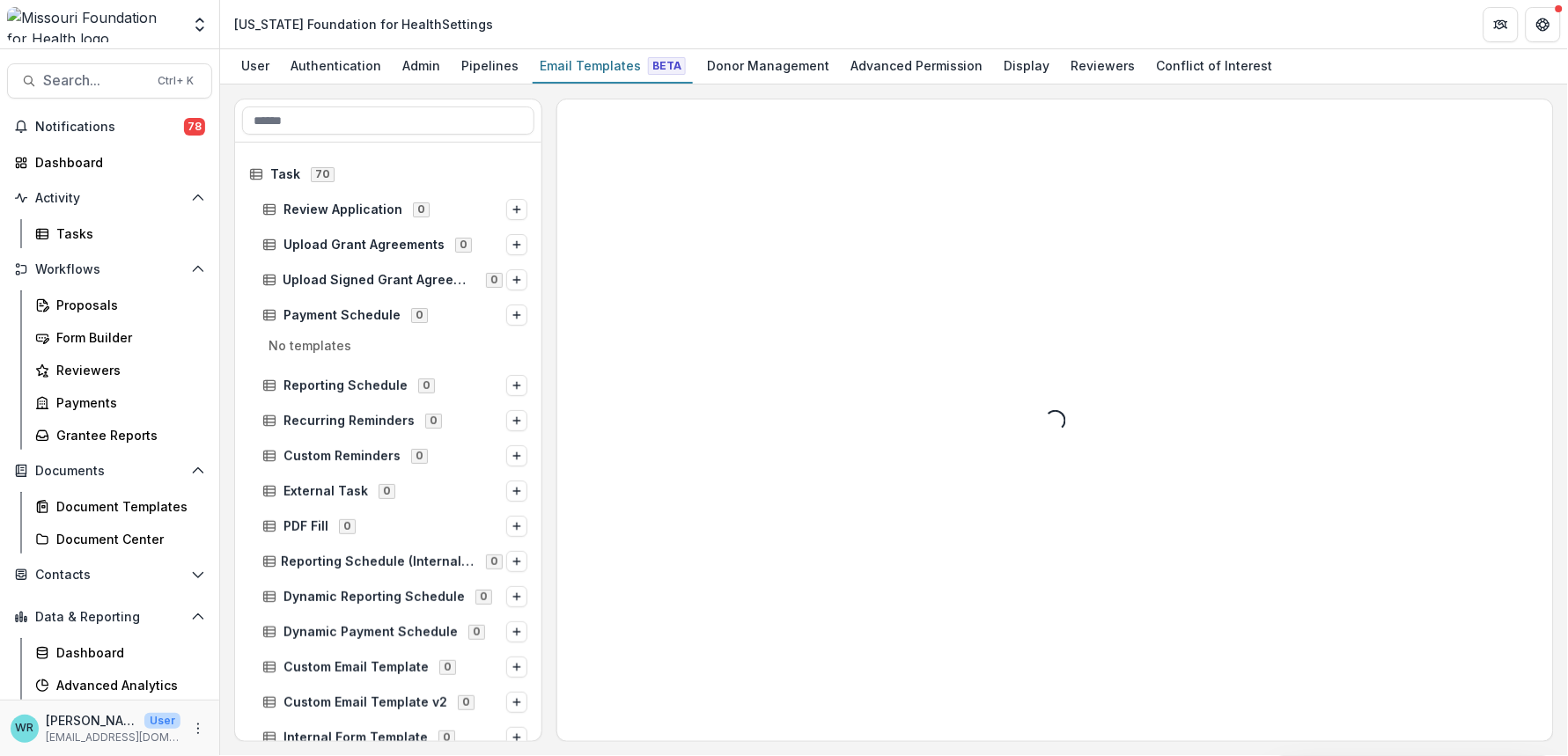
click at [277, 336] on p "No templates" at bounding box center [388, 349] width 293 height 29
click at [286, 344] on p "No templates" at bounding box center [388, 349] width 293 height 29
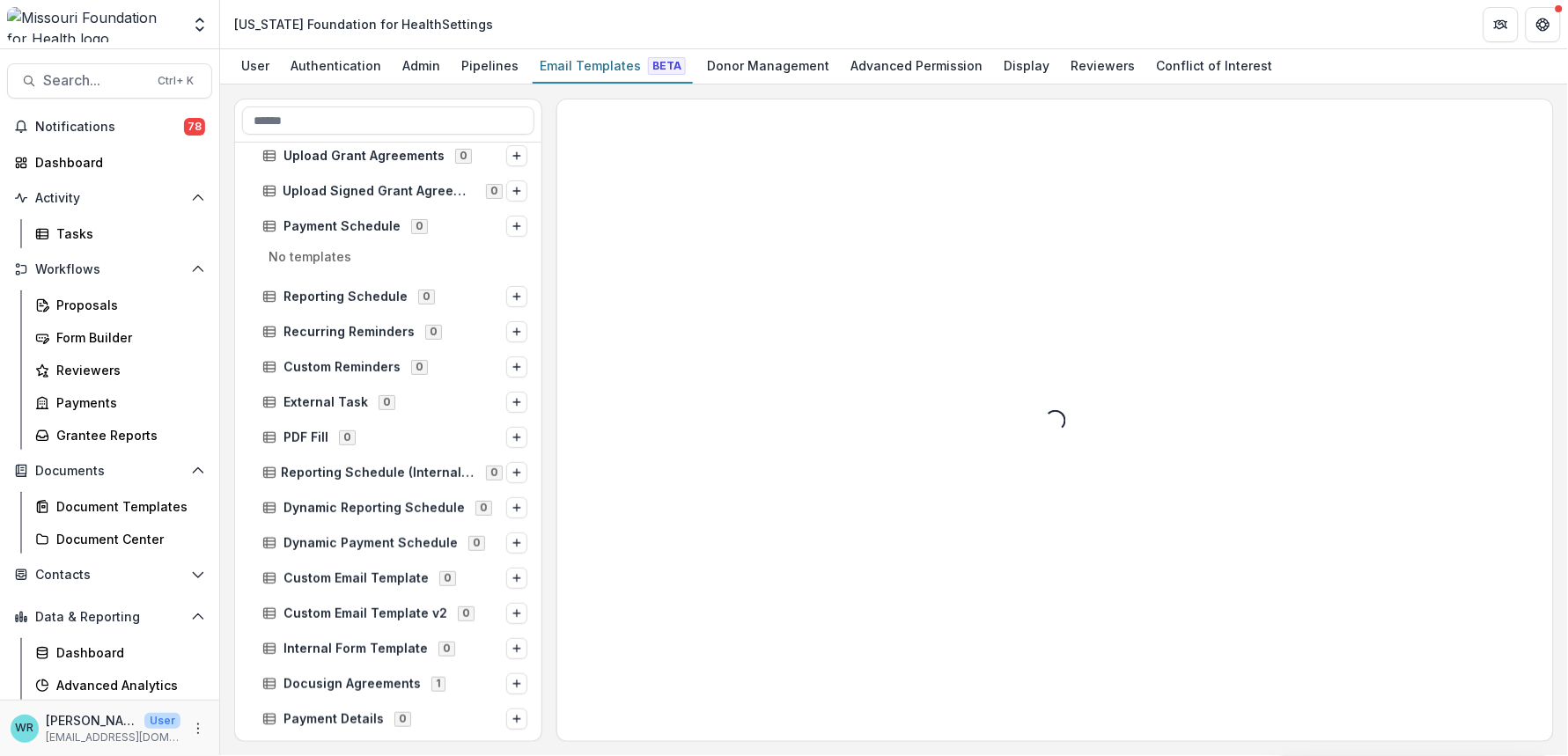
scroll to position [97, 0]
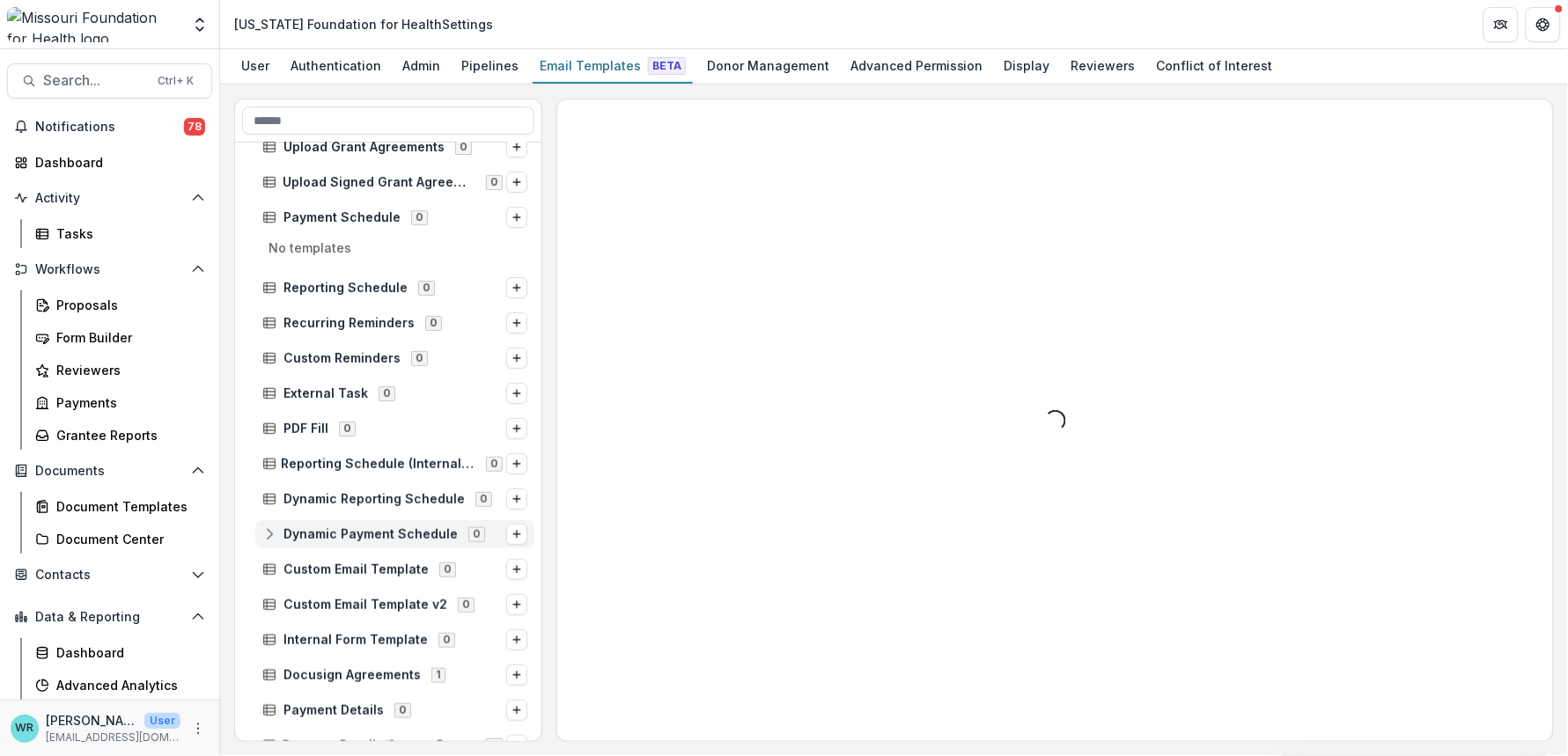
click at [270, 533] on line at bounding box center [270, 533] width 11 height 0
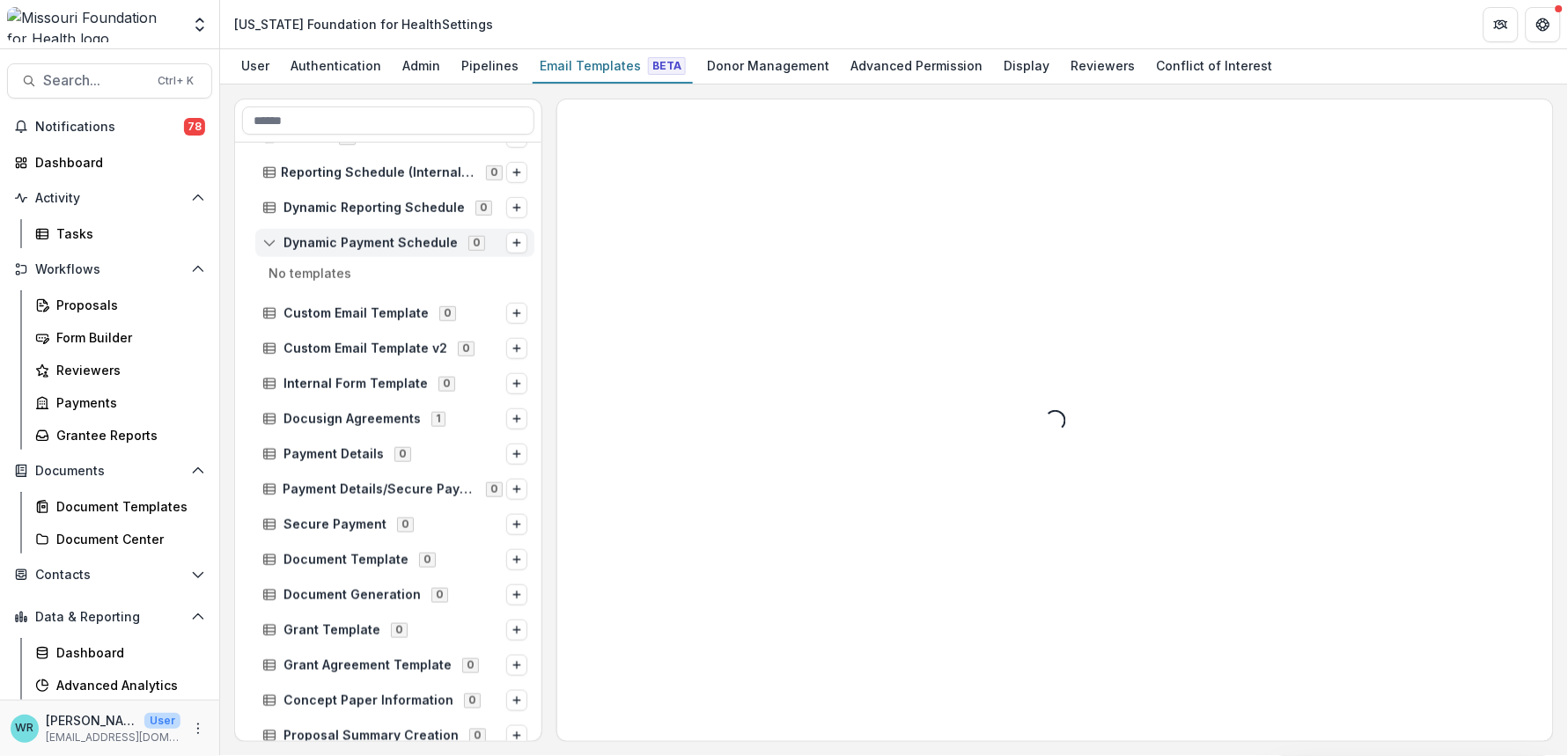
scroll to position [391, 0]
click at [271, 415] on icon at bounding box center [269, 417] width 14 height 14
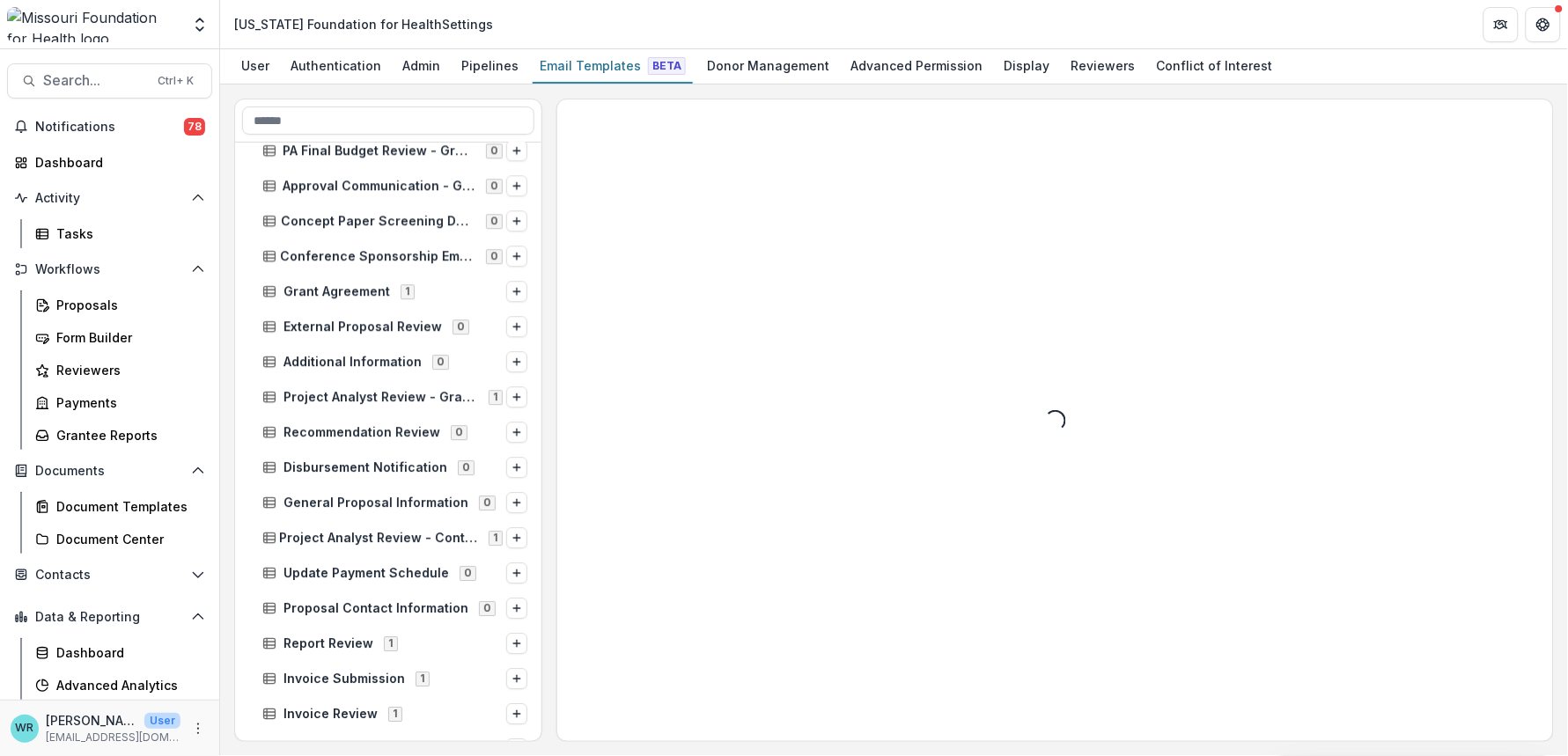
scroll to position [1369, 0]
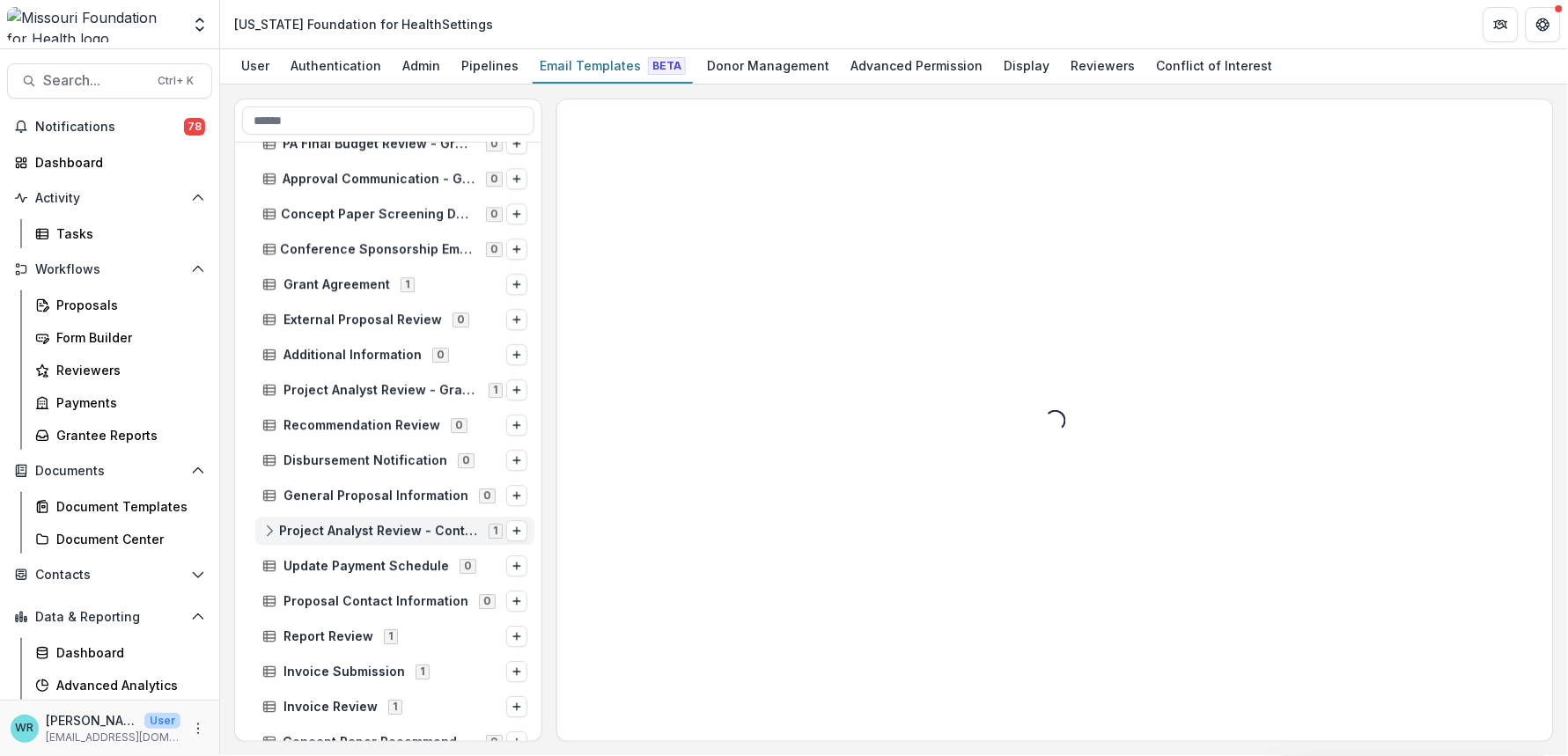
click at [268, 527] on icon at bounding box center [269, 530] width 14 height 14
click at [294, 558] on div "Task Assignee" at bounding box center [401, 566] width 266 height 29
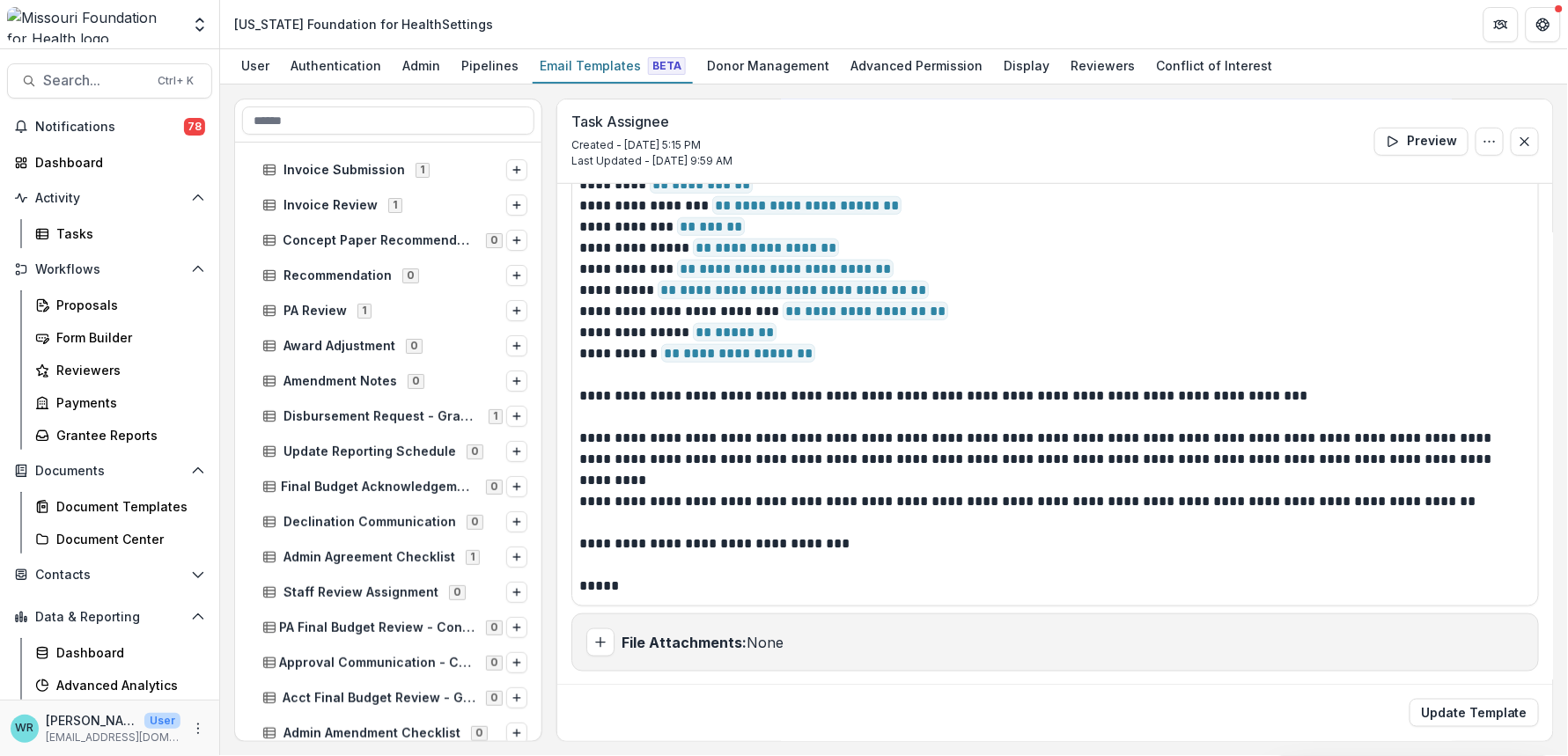
scroll to position [1955, 0]
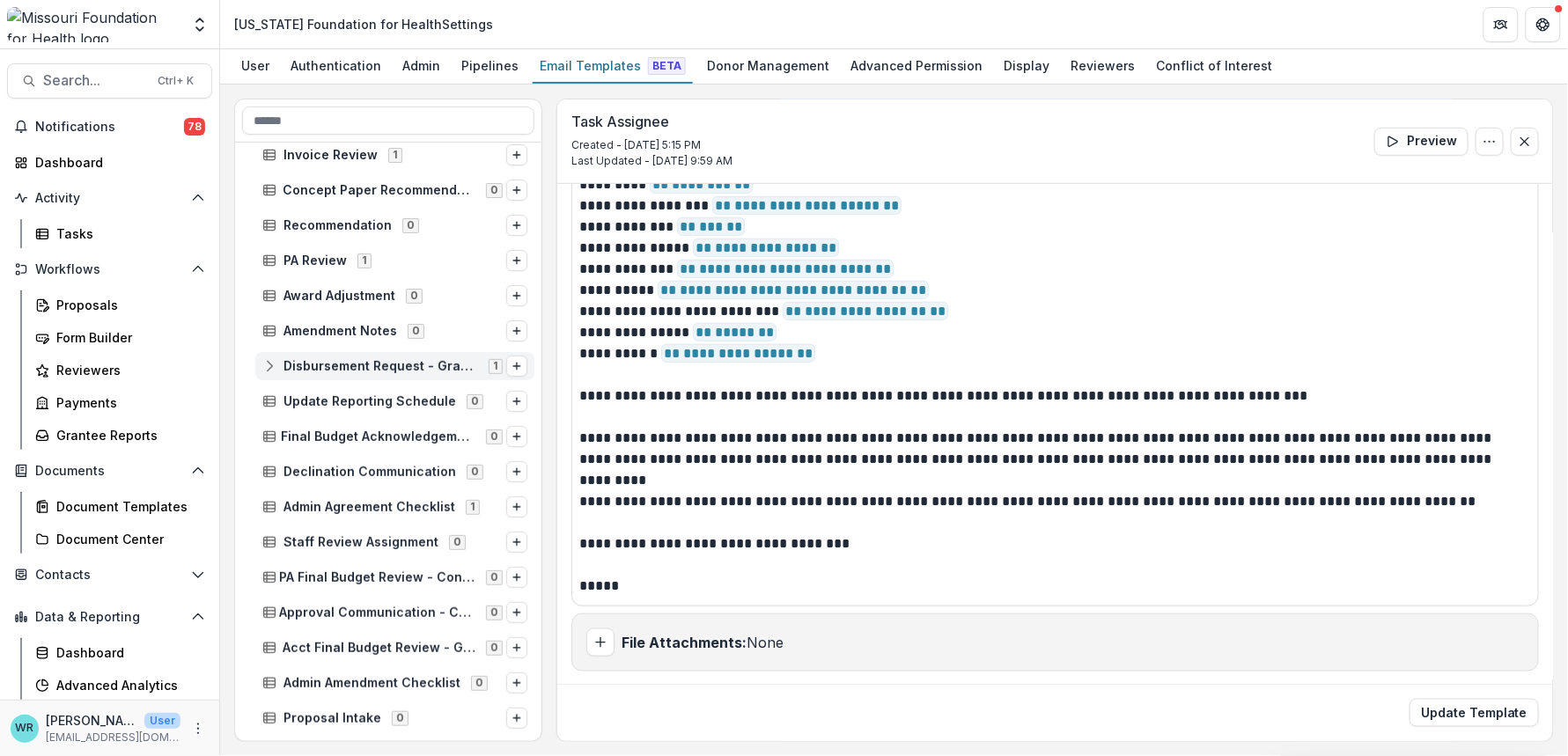
click at [269, 364] on icon at bounding box center [269, 365] width 14 height 14
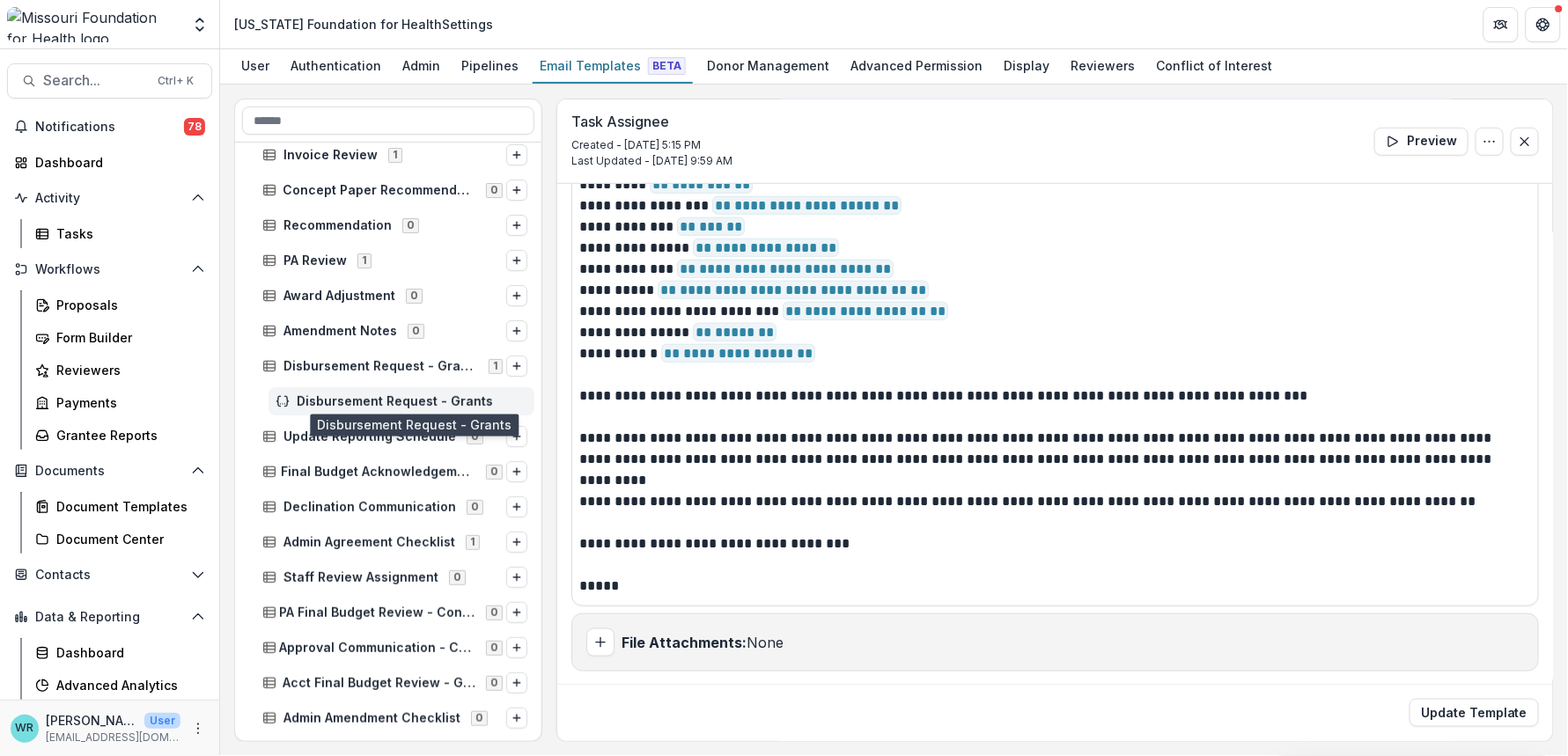
click at [353, 400] on span "Disbursement Request - Grants" at bounding box center [411, 402] width 231 height 15
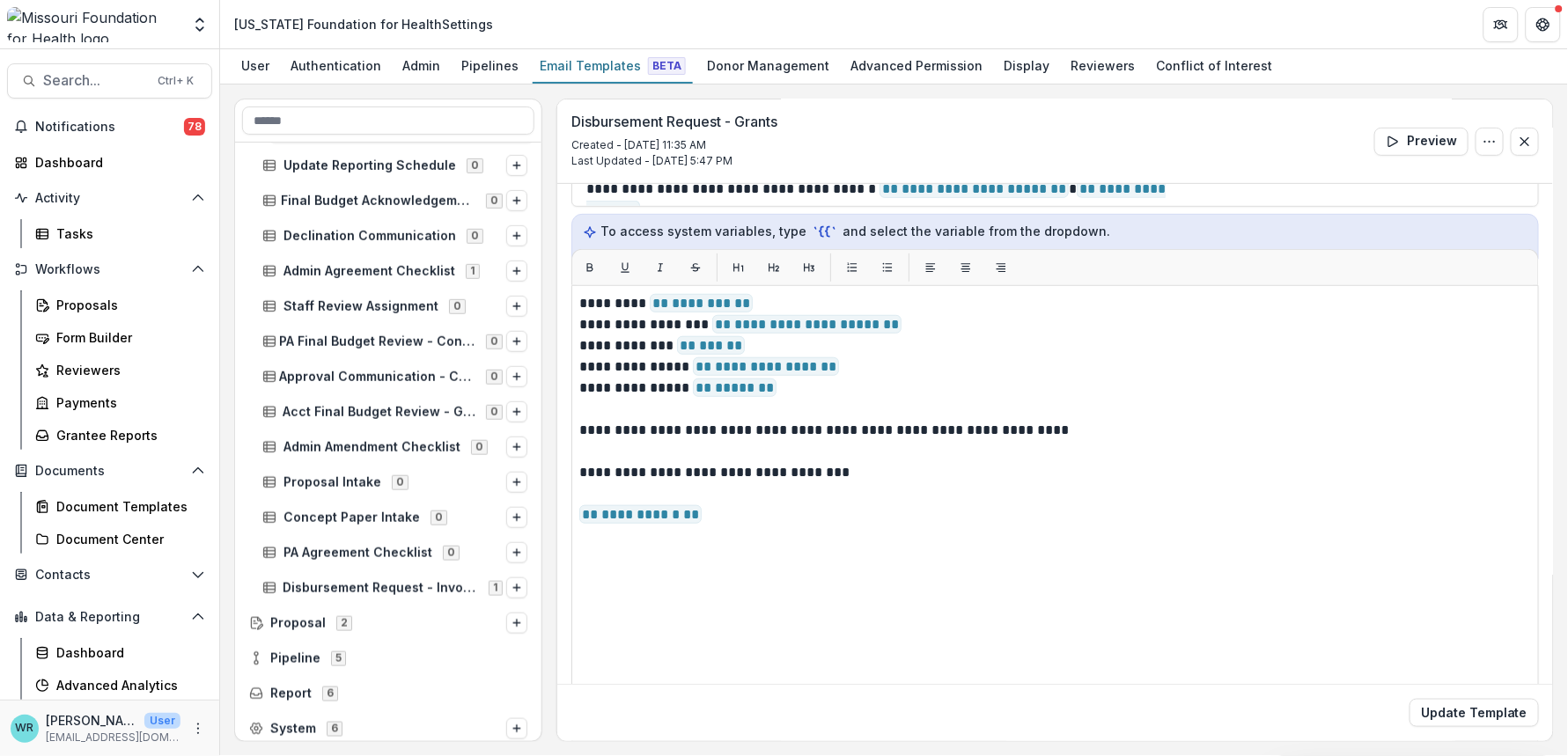
scroll to position [2229, 0]
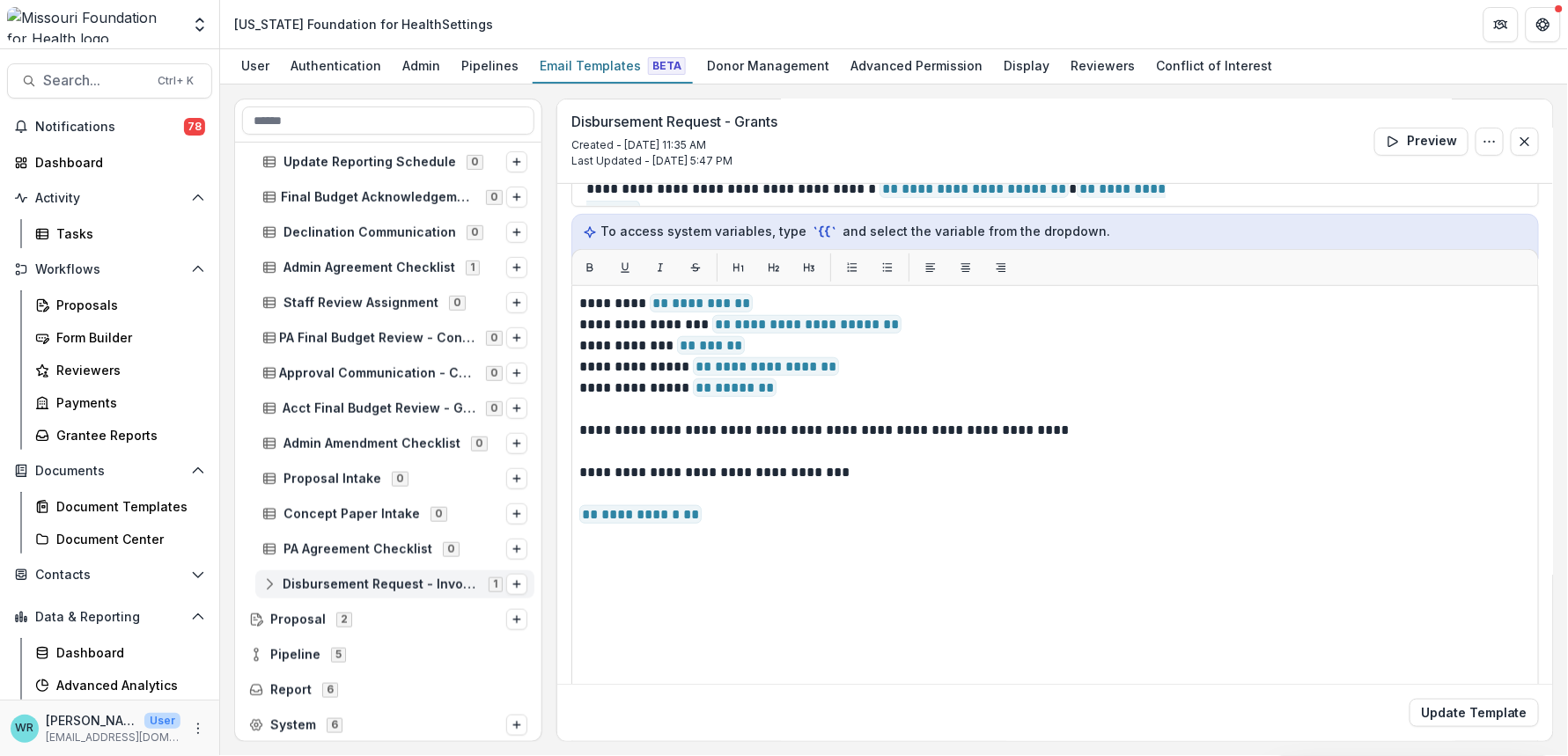
click at [265, 586] on line at bounding box center [270, 586] width 11 height 0
click at [360, 621] on span "Invoice Ready for Approval" at bounding box center [411, 620] width 231 height 15
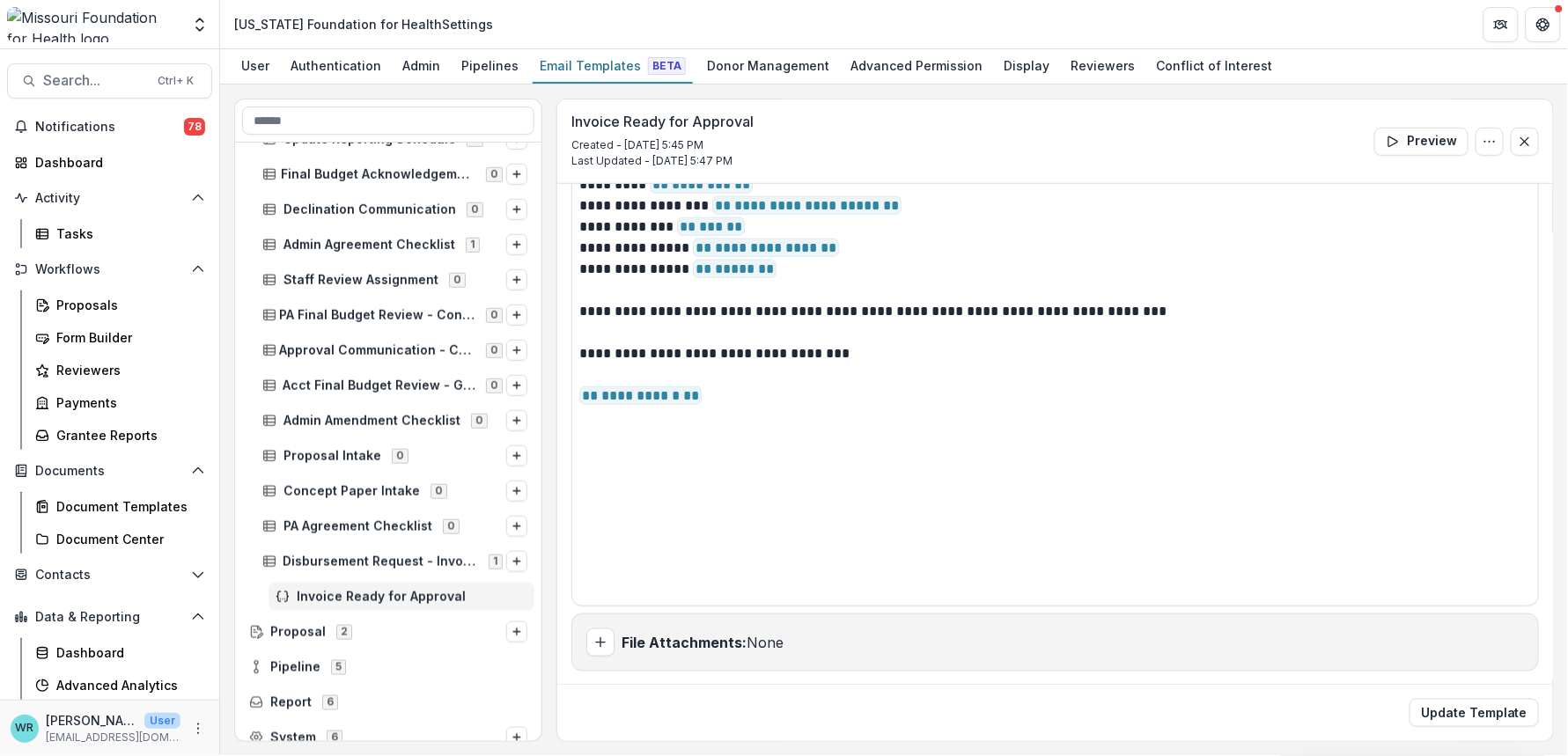
scroll to position [2264, 0]
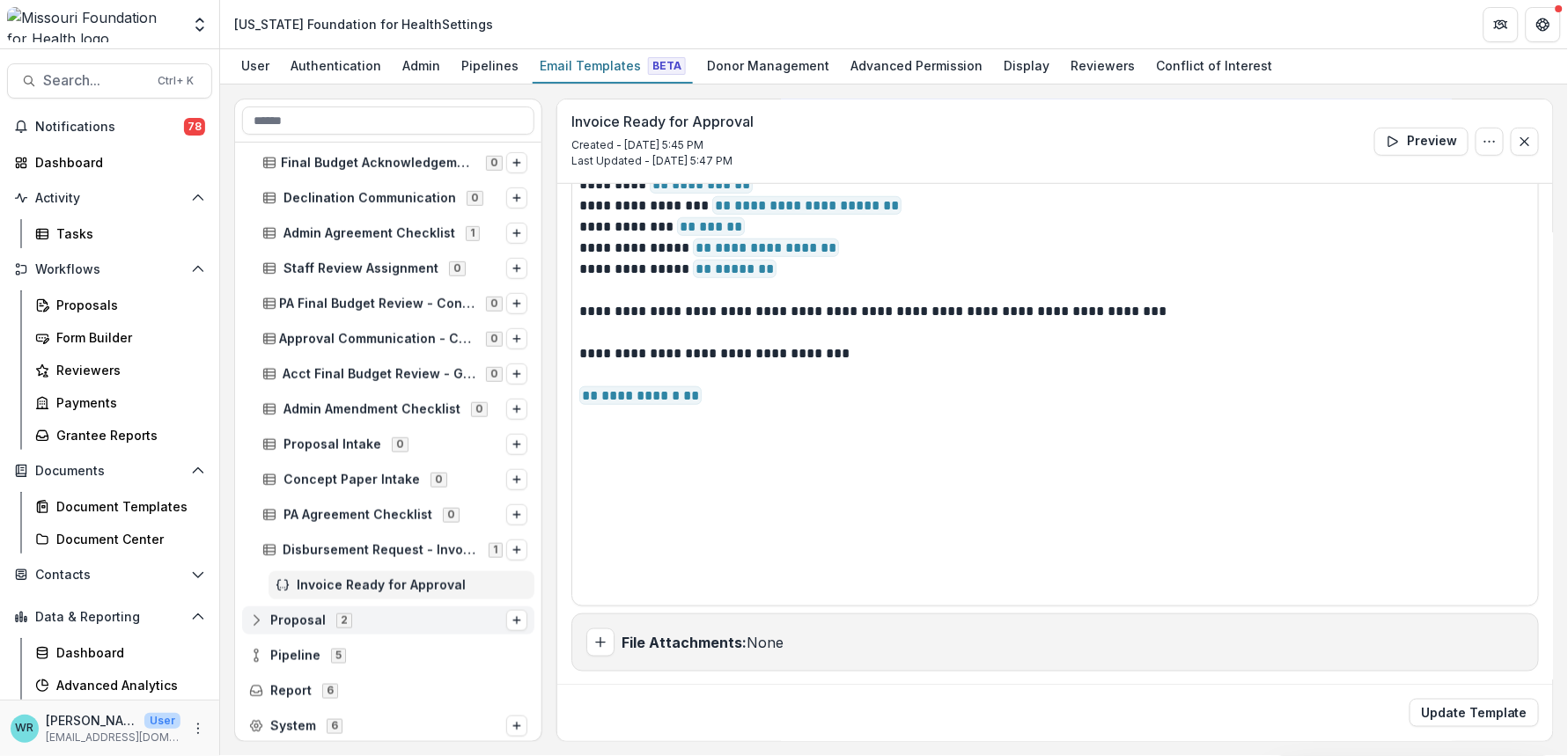
click at [258, 616] on icon at bounding box center [259, 617] width 4 height 4
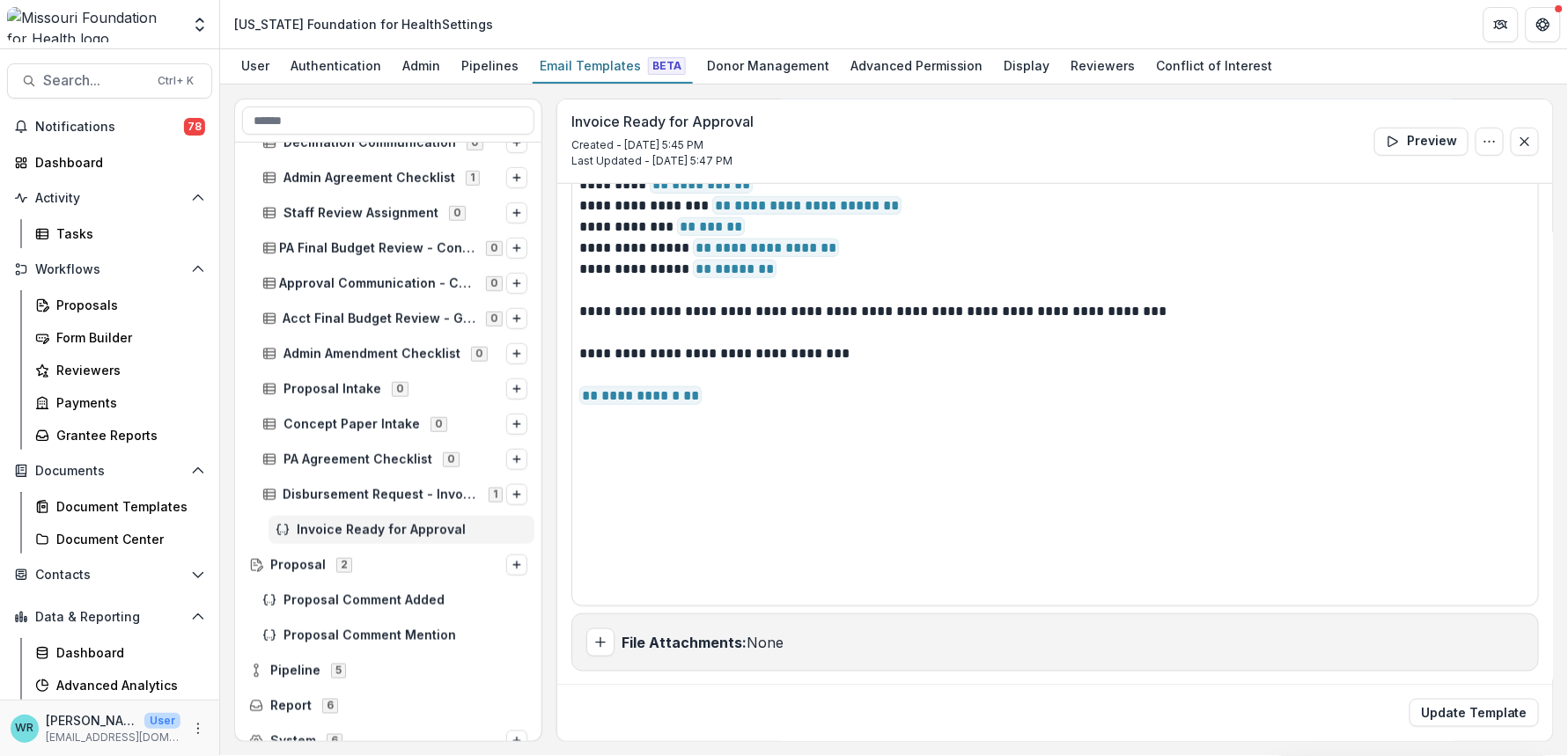
scroll to position [2335, 0]
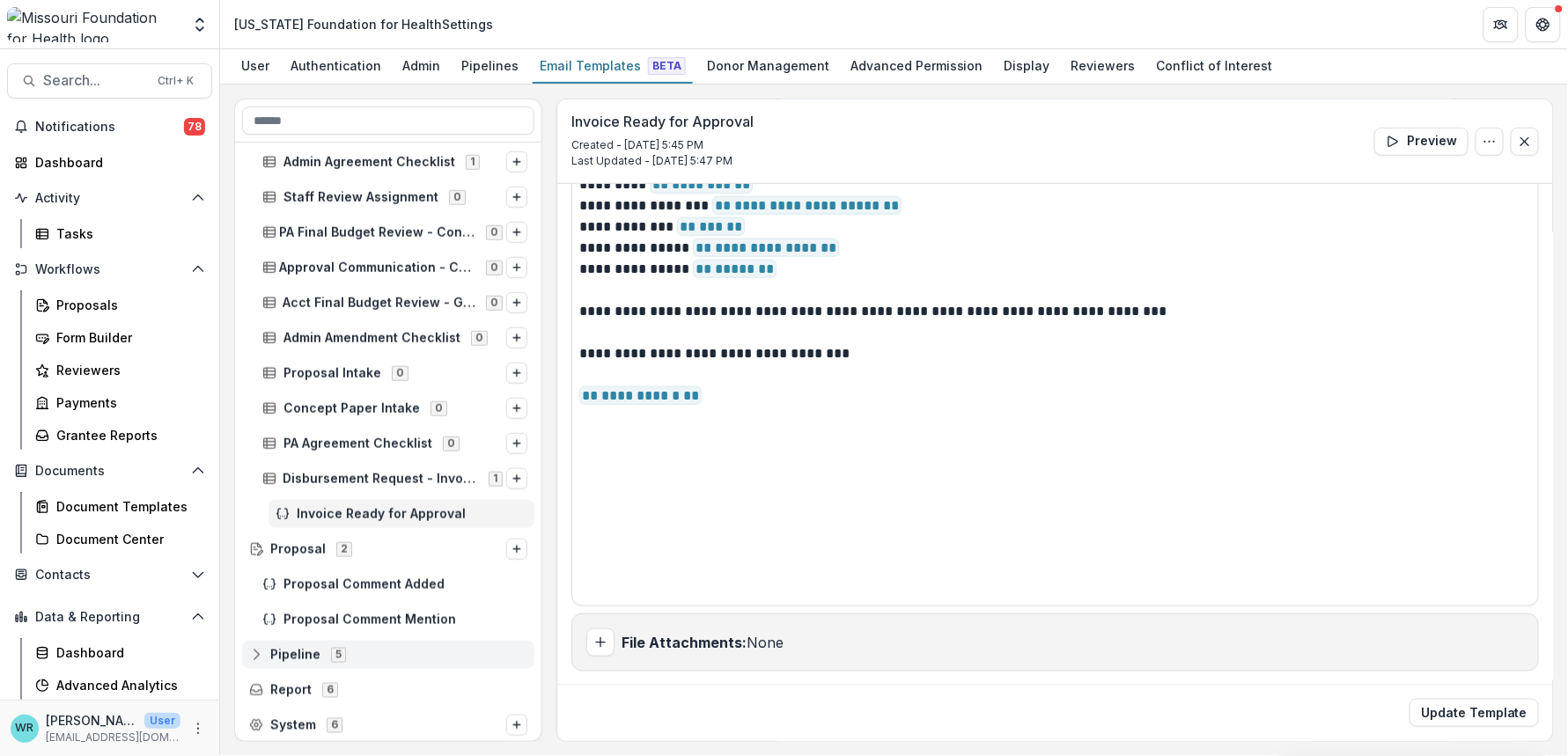
click at [250, 652] on icon at bounding box center [256, 654] width 14 height 14
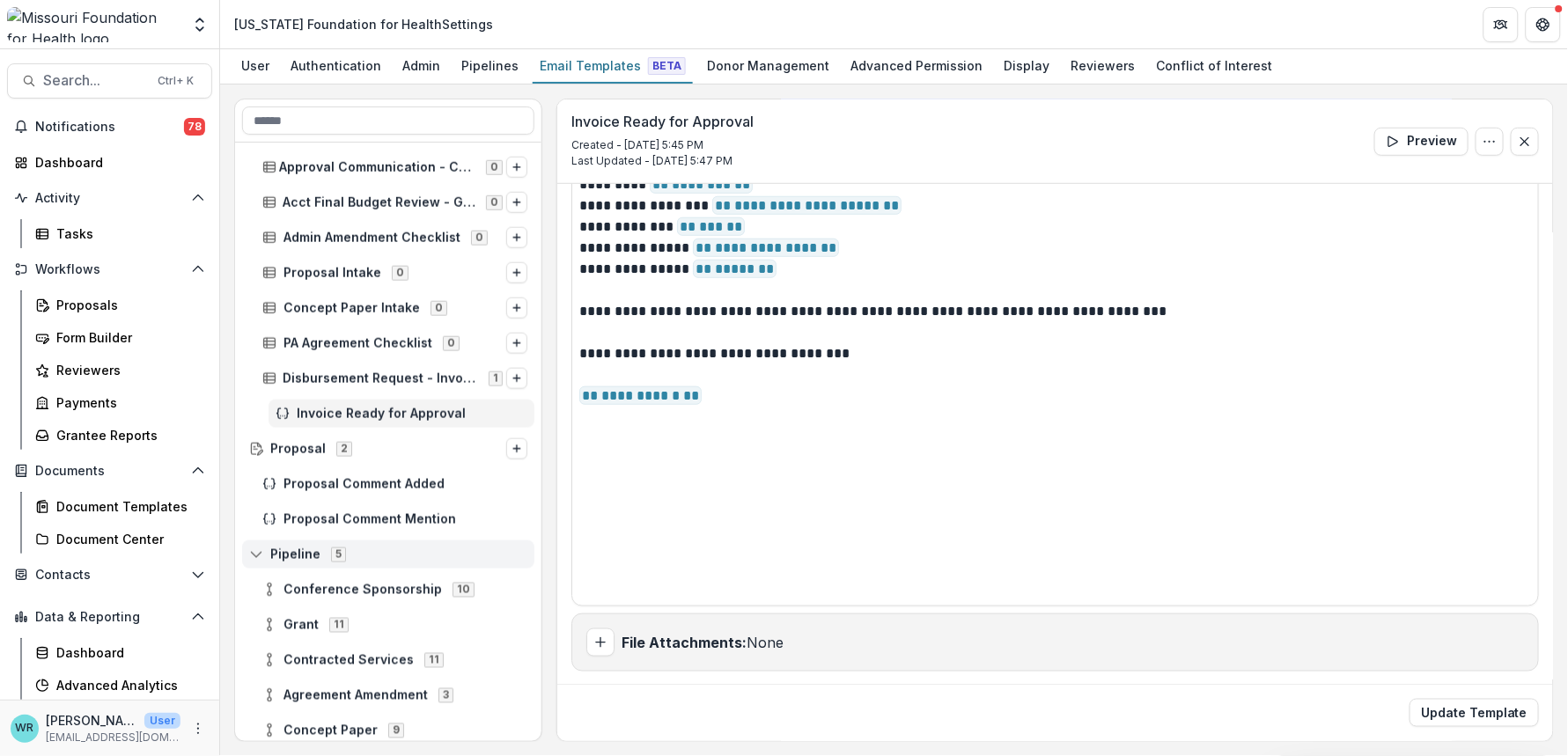
scroll to position [2512, 0]
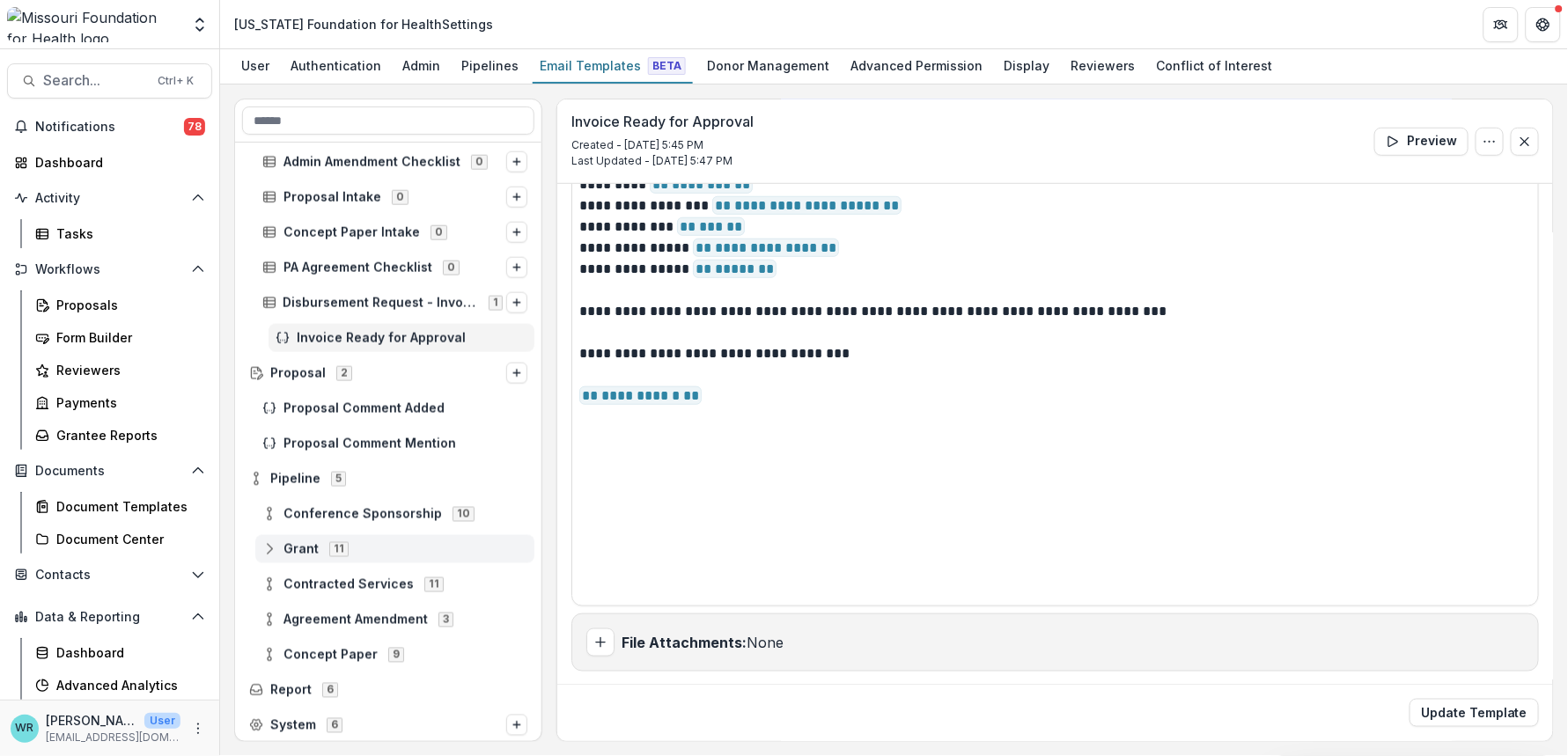
click at [271, 554] on icon at bounding box center [269, 548] width 14 height 14
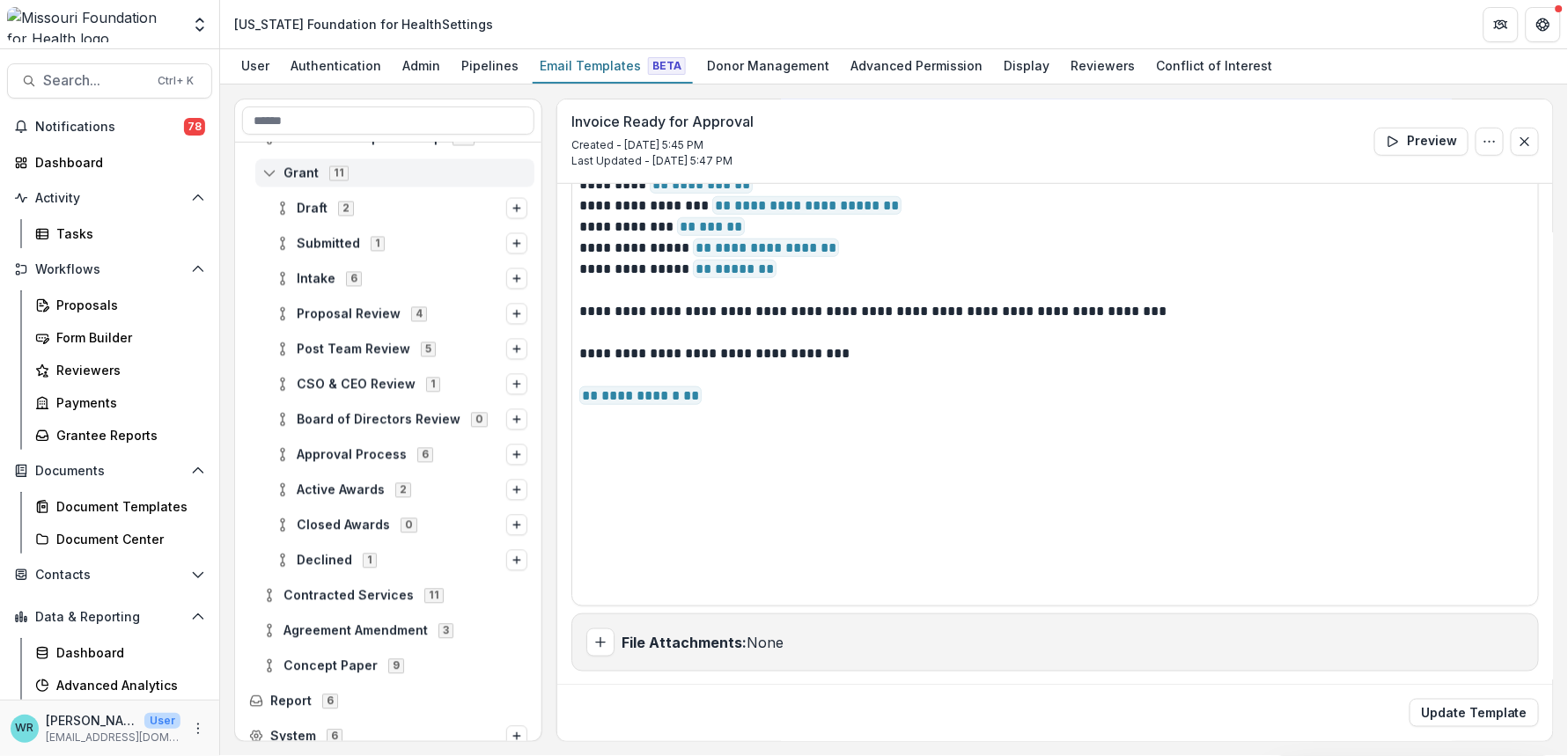
scroll to position [2898, 0]
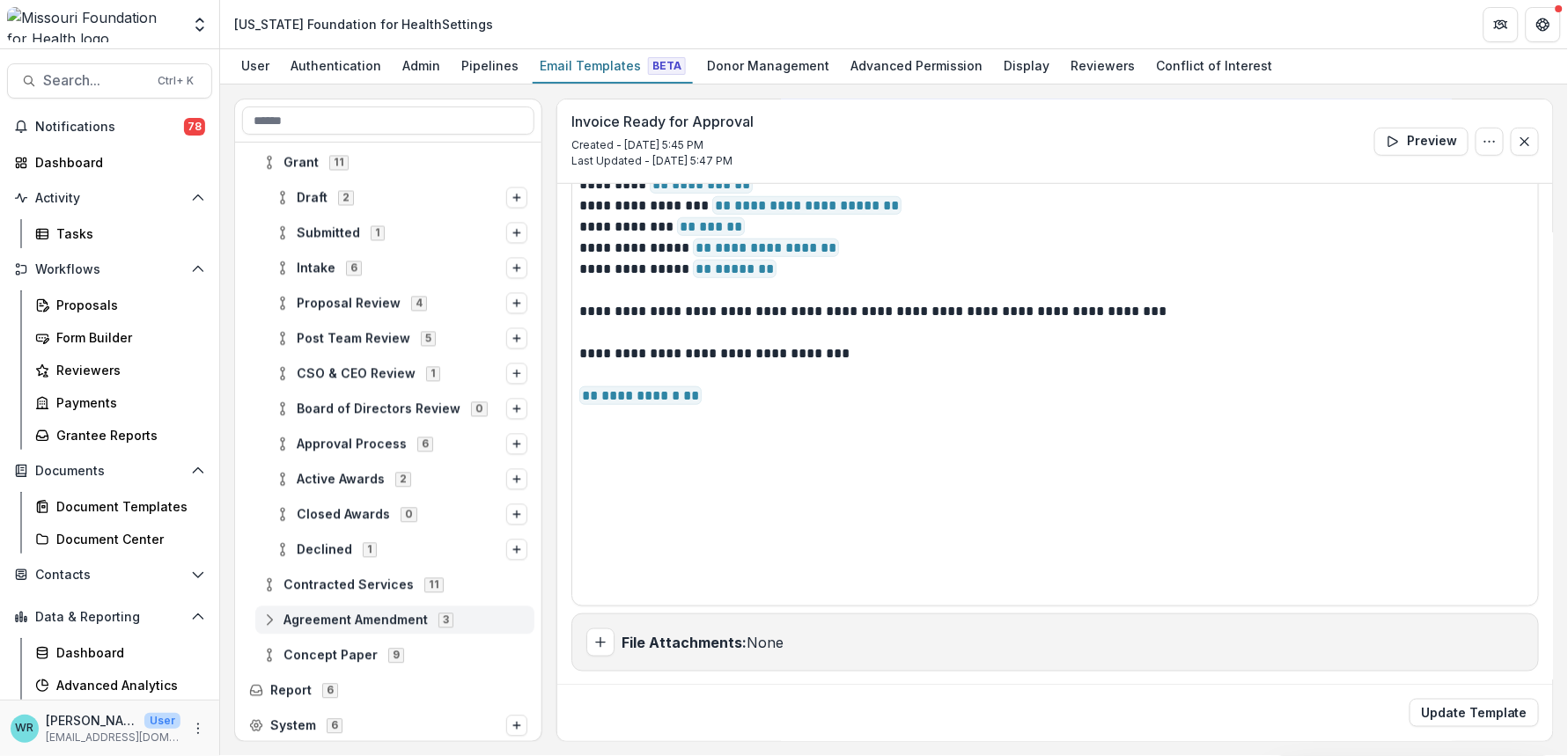
click at [271, 620] on icon at bounding box center [269, 620] width 14 height 14
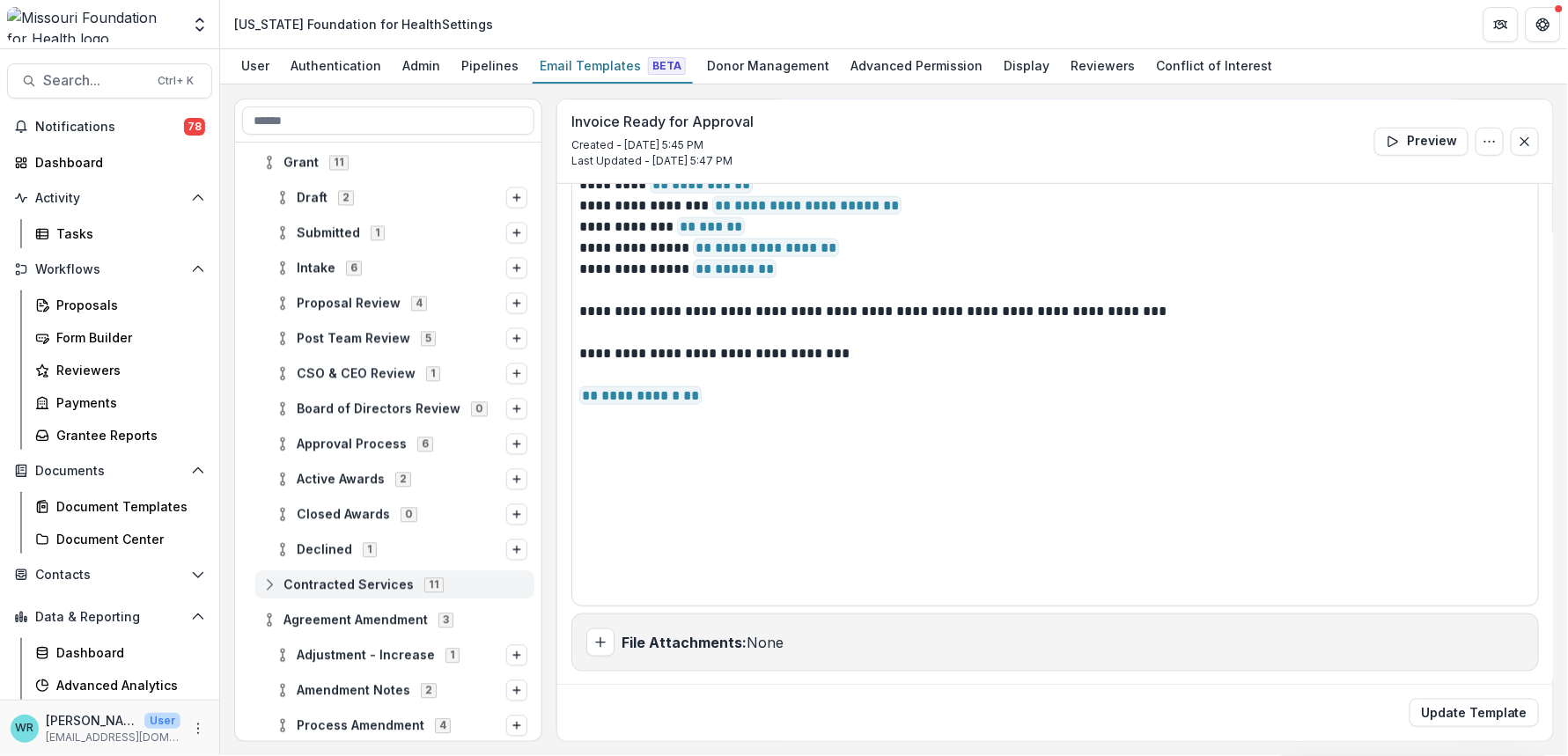
scroll to position [3004, 0]
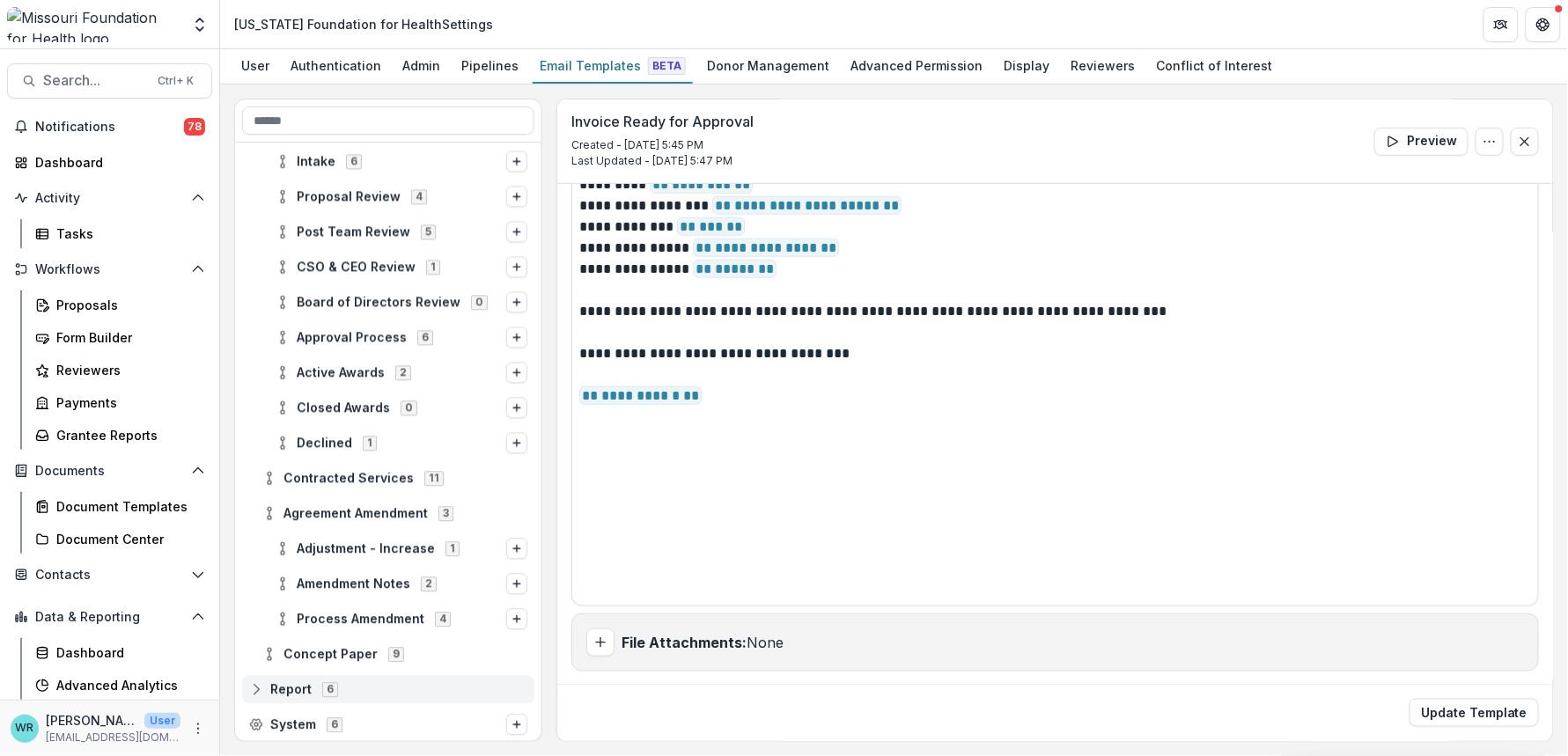
click at [255, 686] on icon at bounding box center [256, 689] width 14 height 14
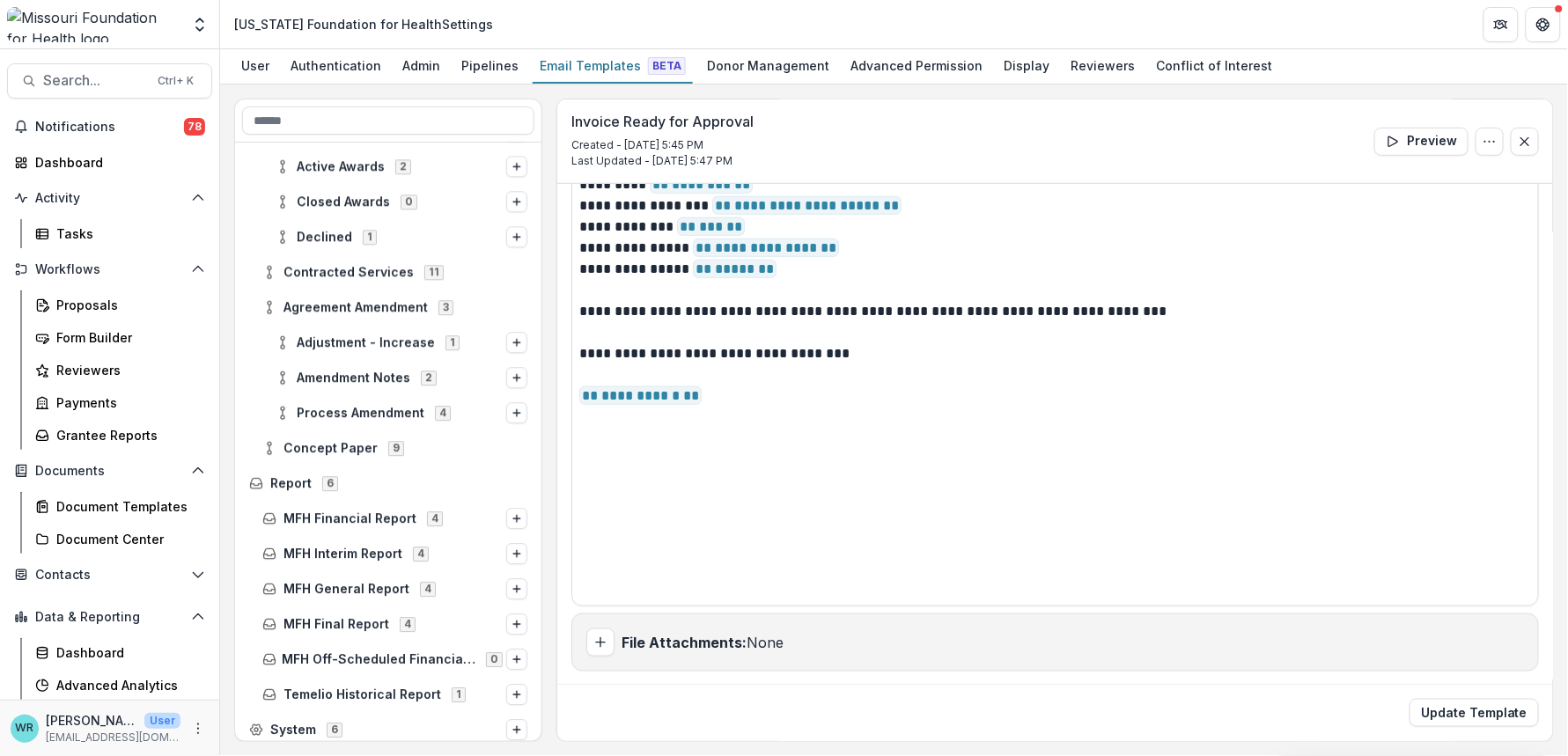
scroll to position [3215, 0]
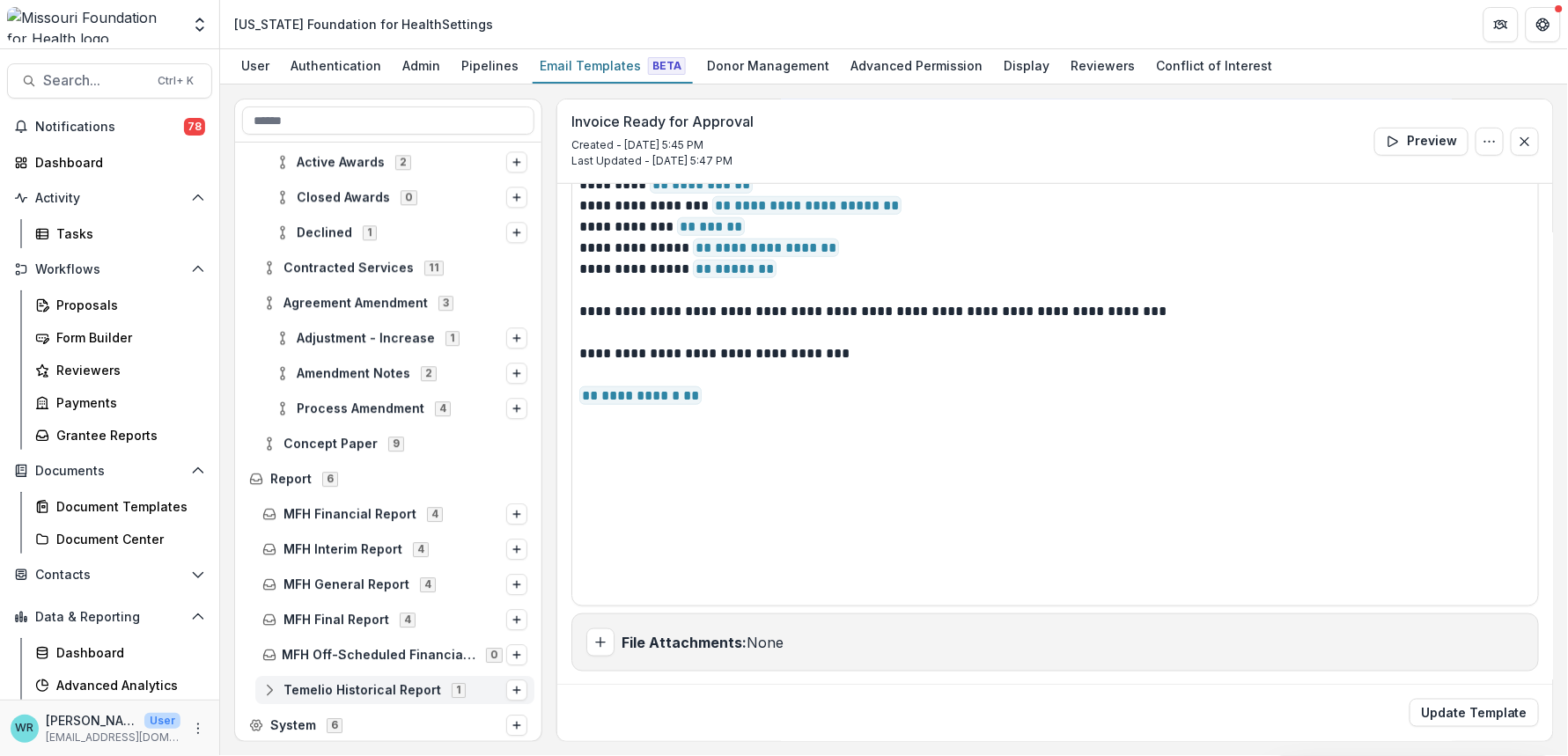
click at [274, 687] on icon at bounding box center [270, 687] width 11 height 6
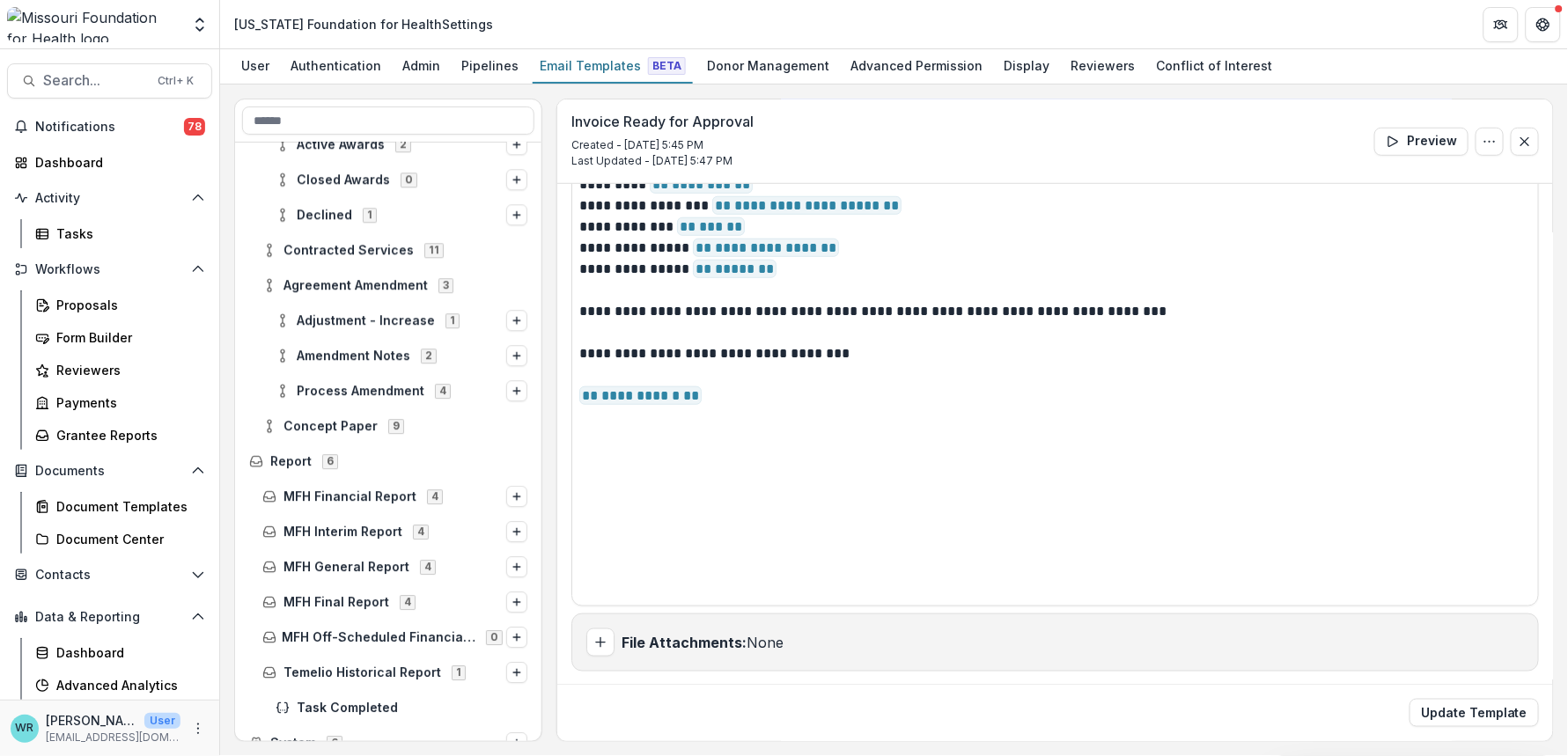
scroll to position [3249, 0]
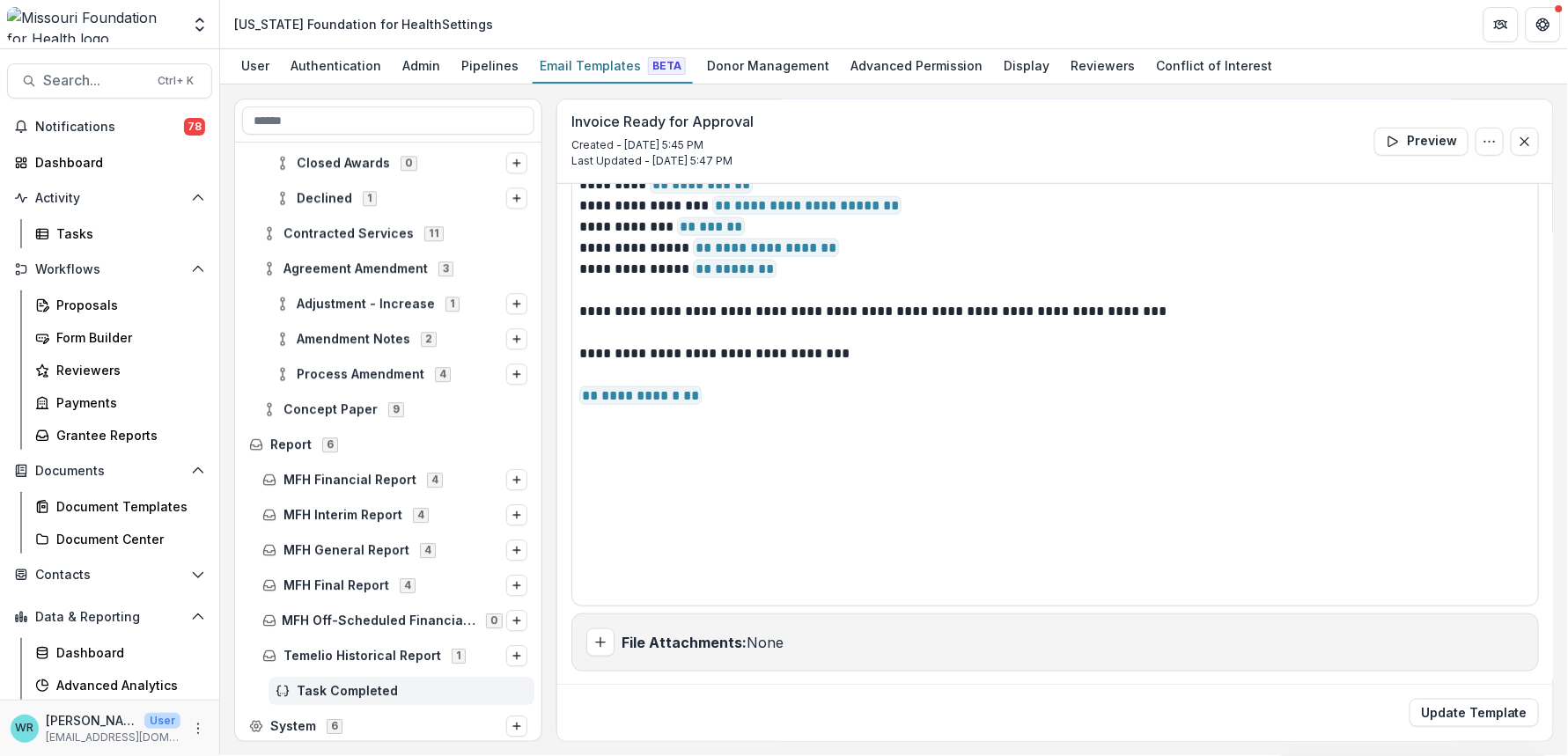
click at [363, 683] on span "Task Completed" at bounding box center [411, 691] width 231 height 15
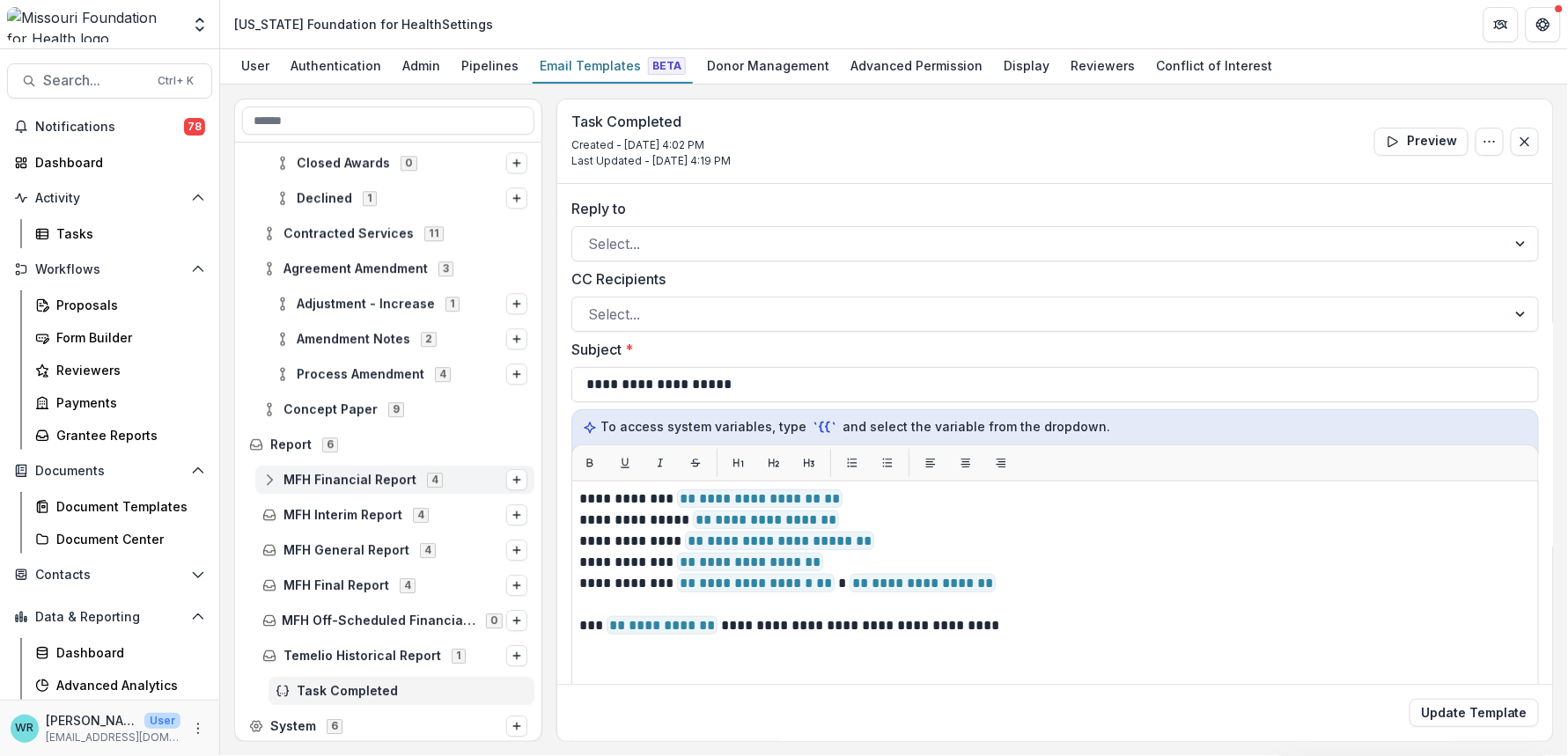
click at [264, 480] on icon at bounding box center [270, 482] width 11 height 5
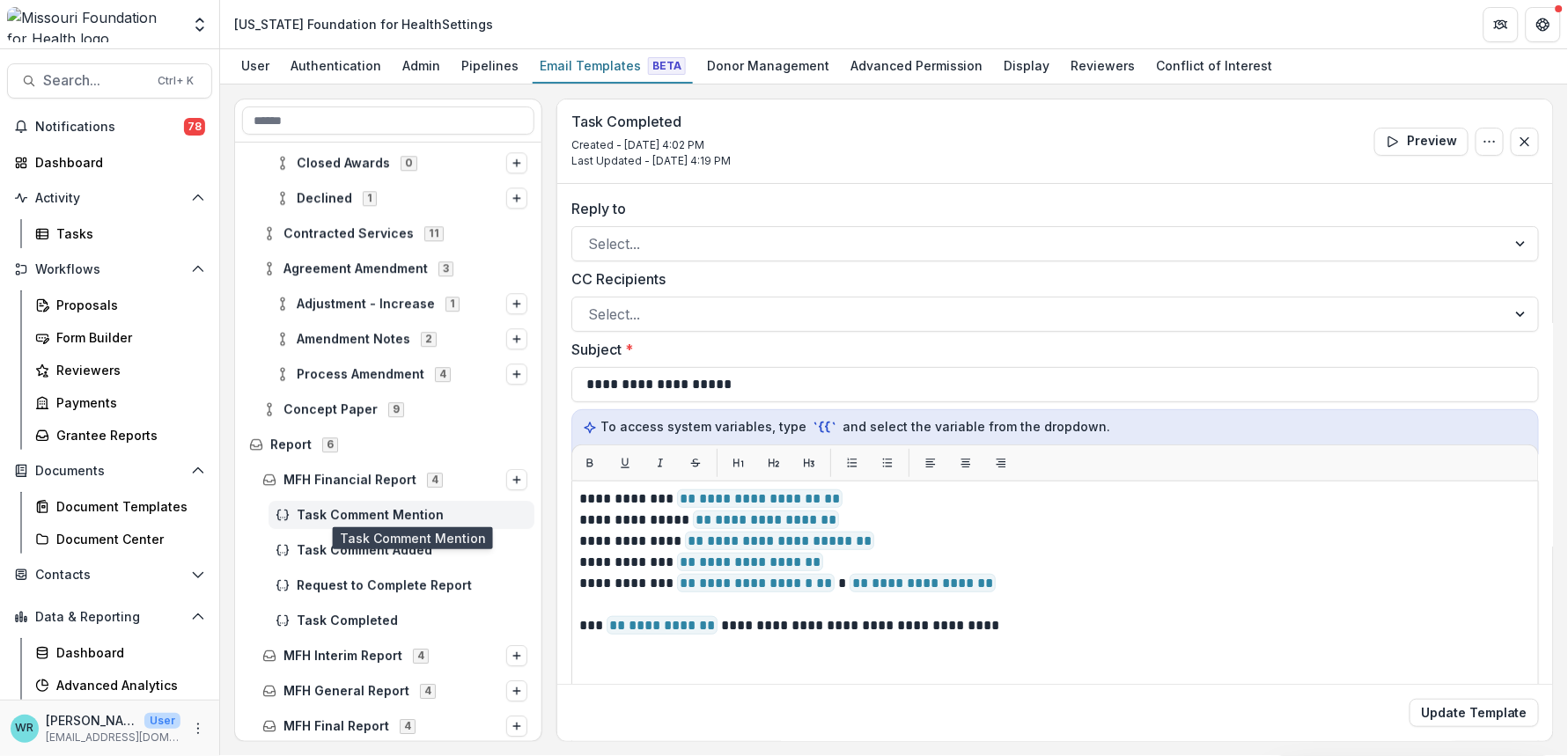
click at [310, 508] on span "Task Comment Mention" at bounding box center [411, 515] width 231 height 15
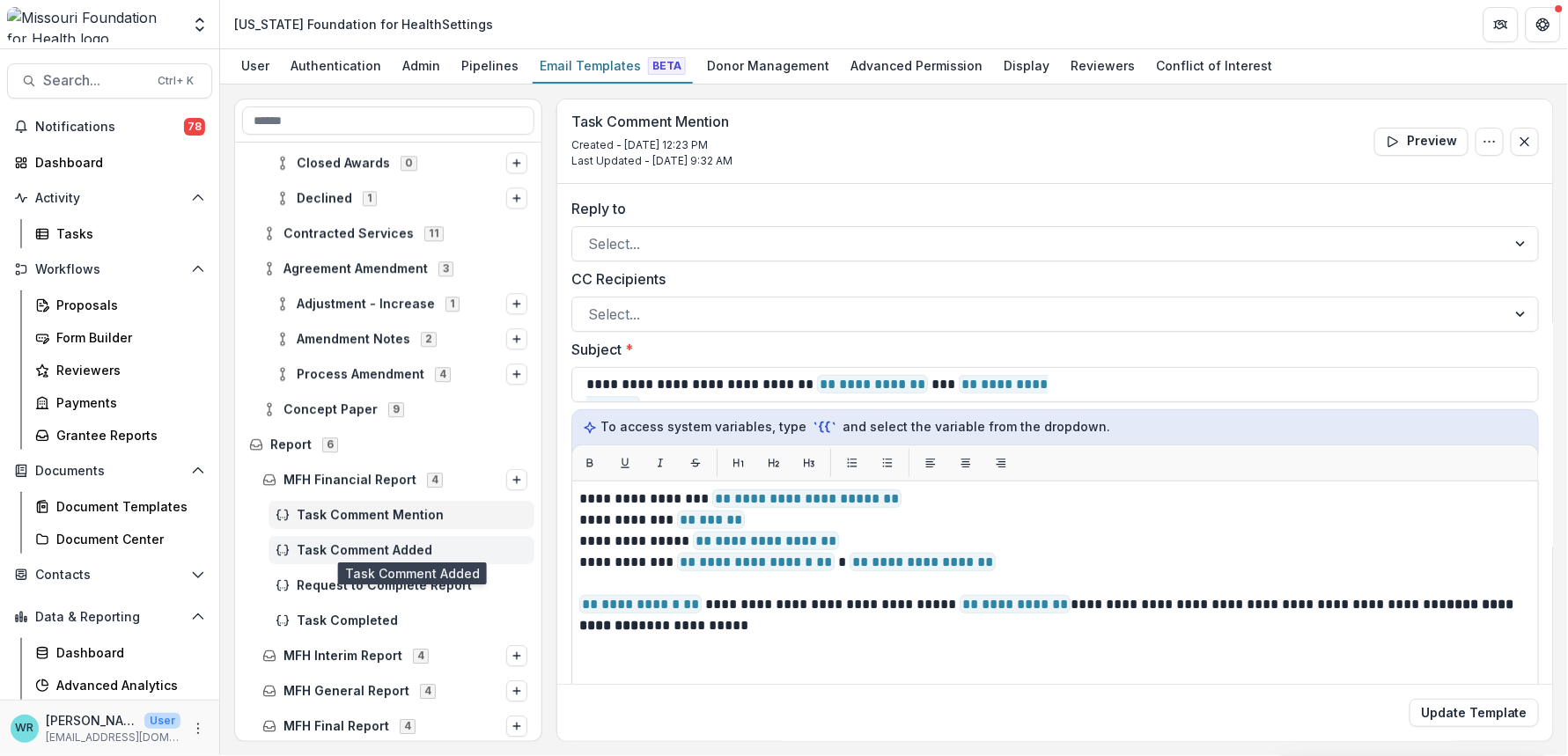
click at [342, 551] on span "Task Comment Added" at bounding box center [411, 550] width 231 height 15
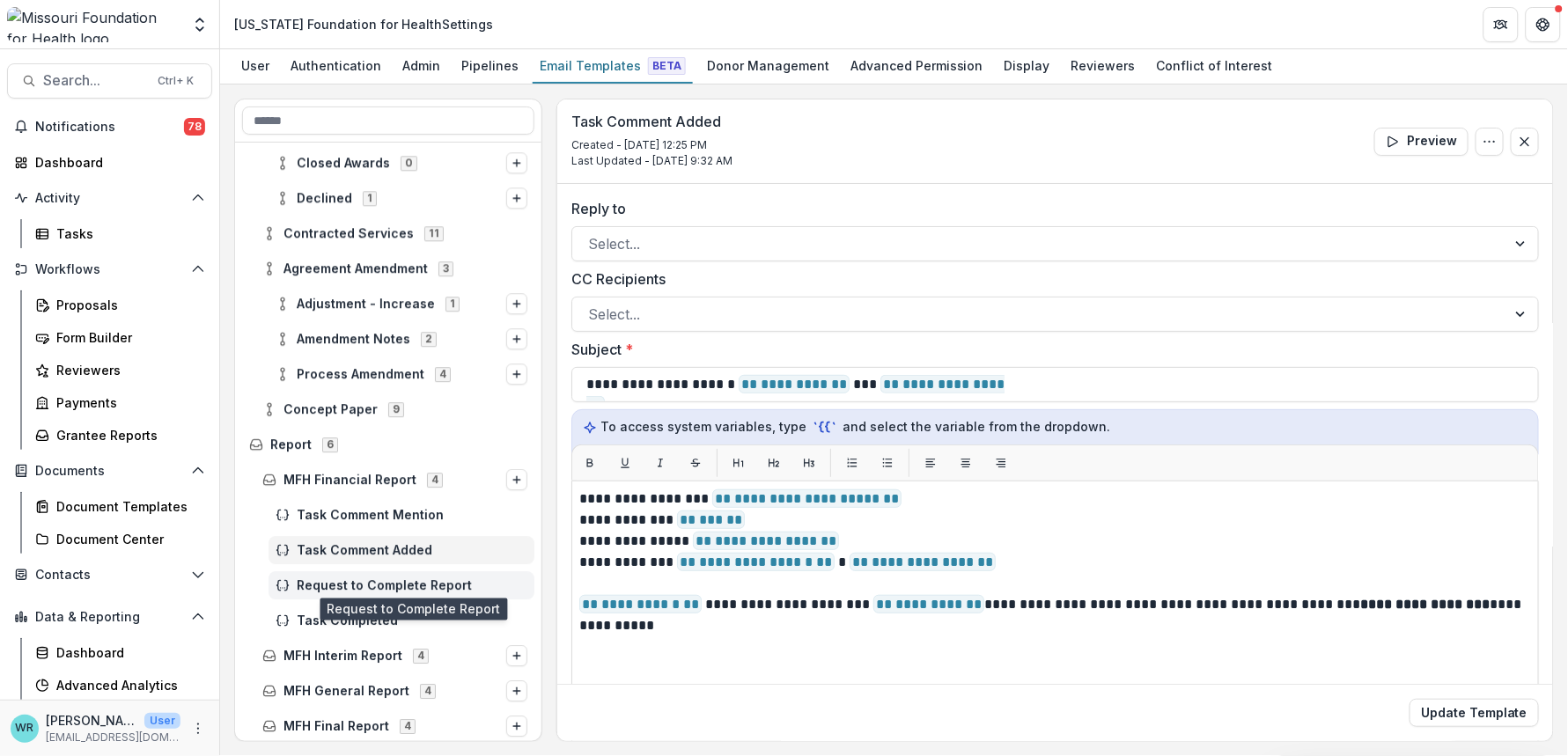
click at [358, 581] on span "Request to Complete Report" at bounding box center [411, 586] width 231 height 15
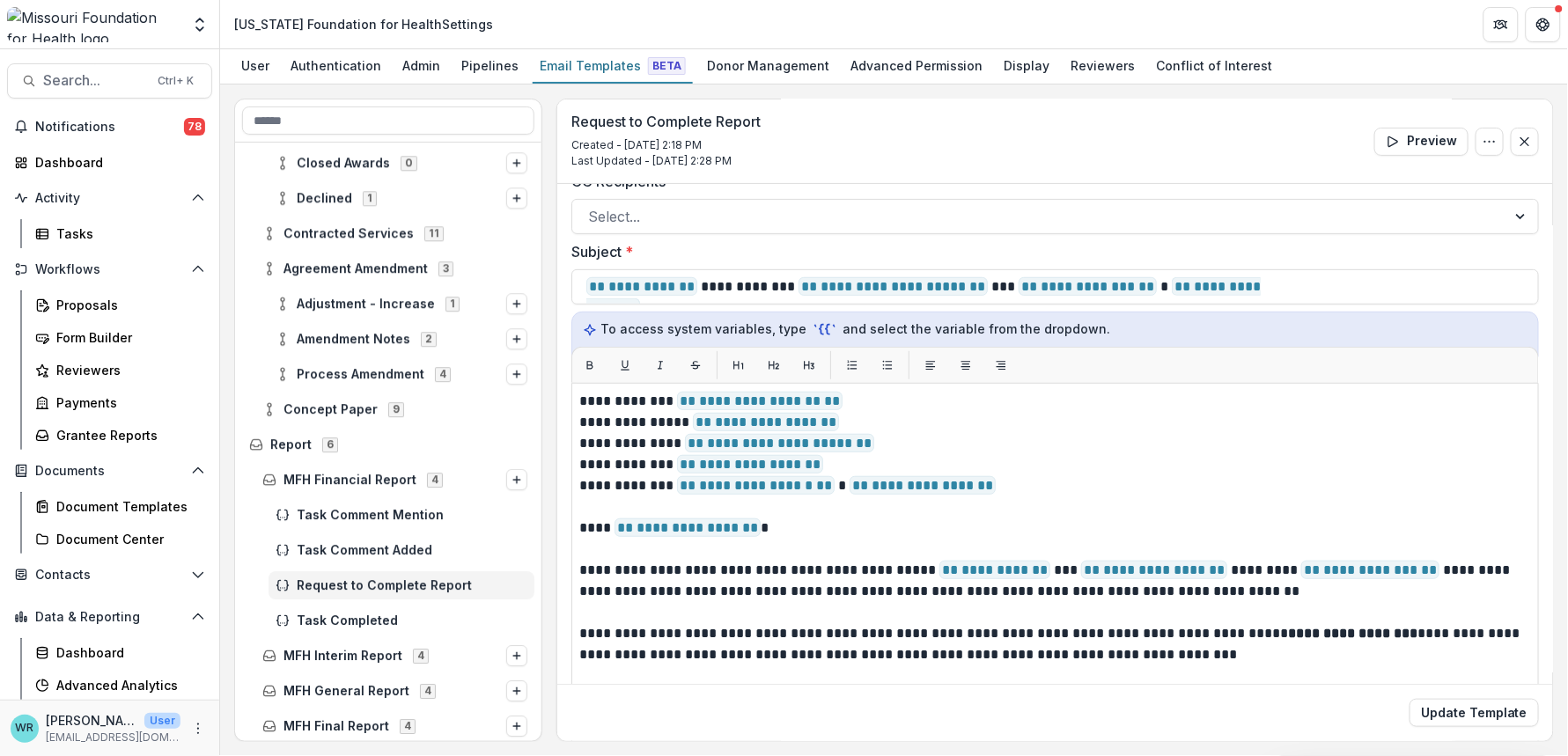
scroll to position [195, 0]
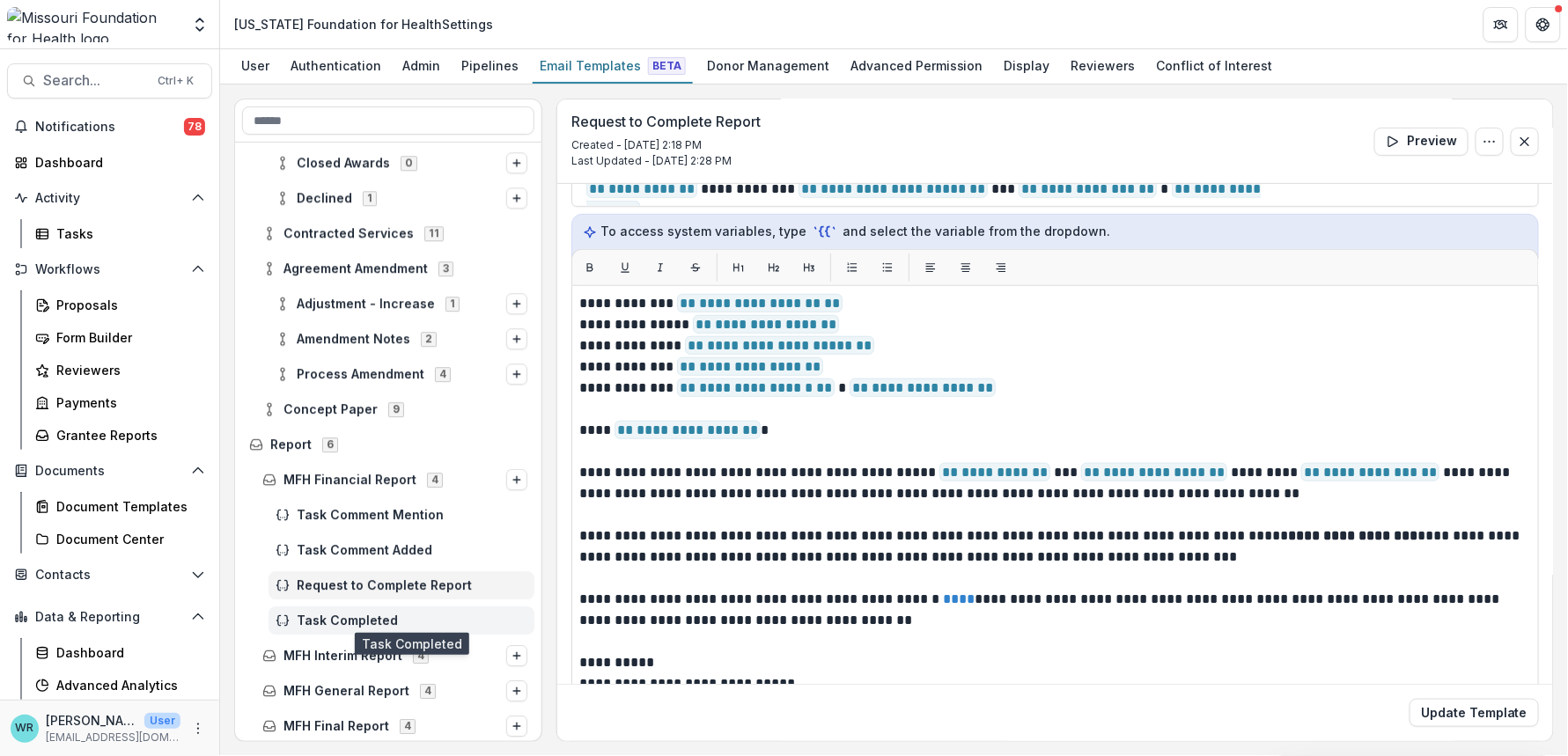
click at [361, 613] on span "Task Completed" at bounding box center [411, 621] width 231 height 15
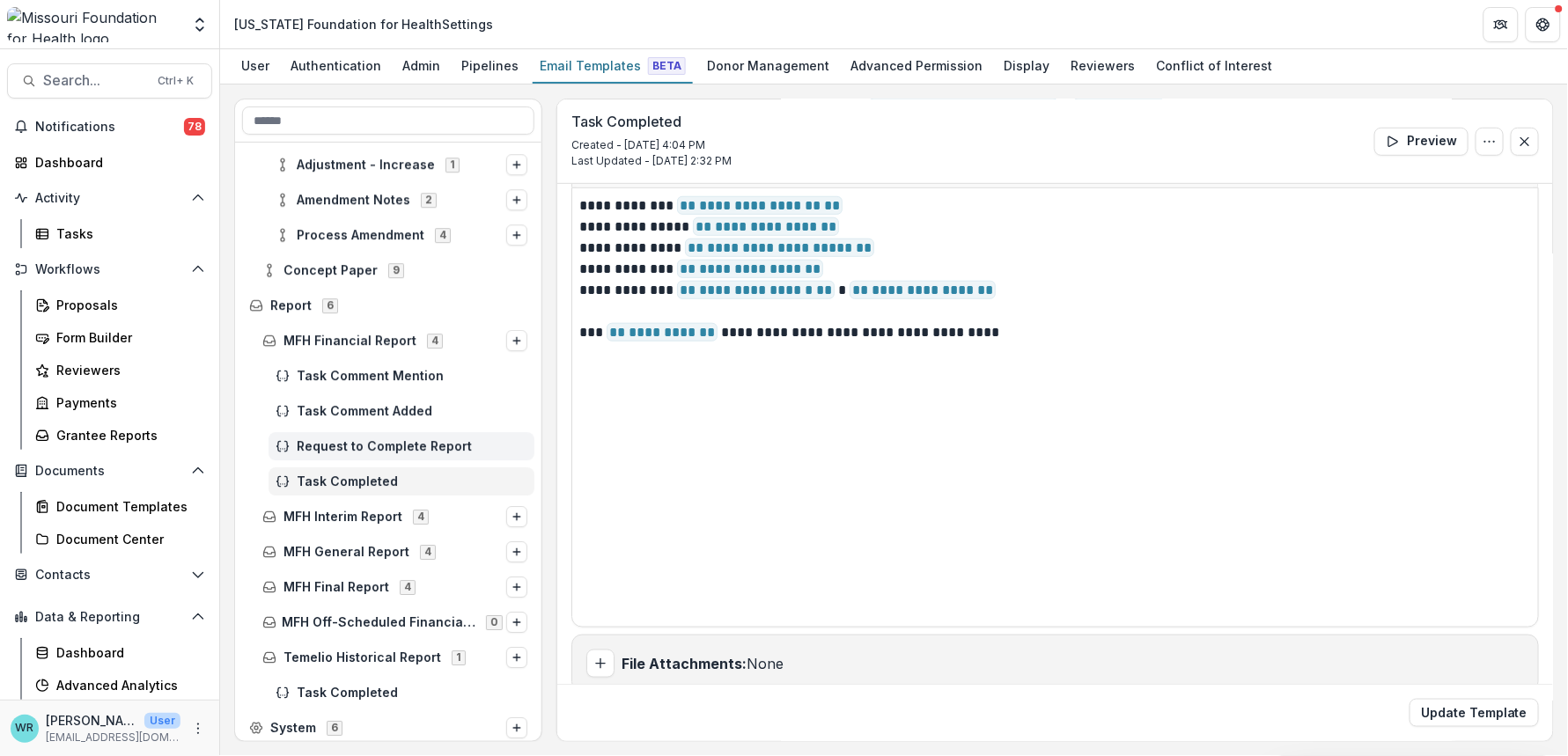
scroll to position [3391, 0]
click at [270, 510] on icon at bounding box center [269, 513] width 14 height 14
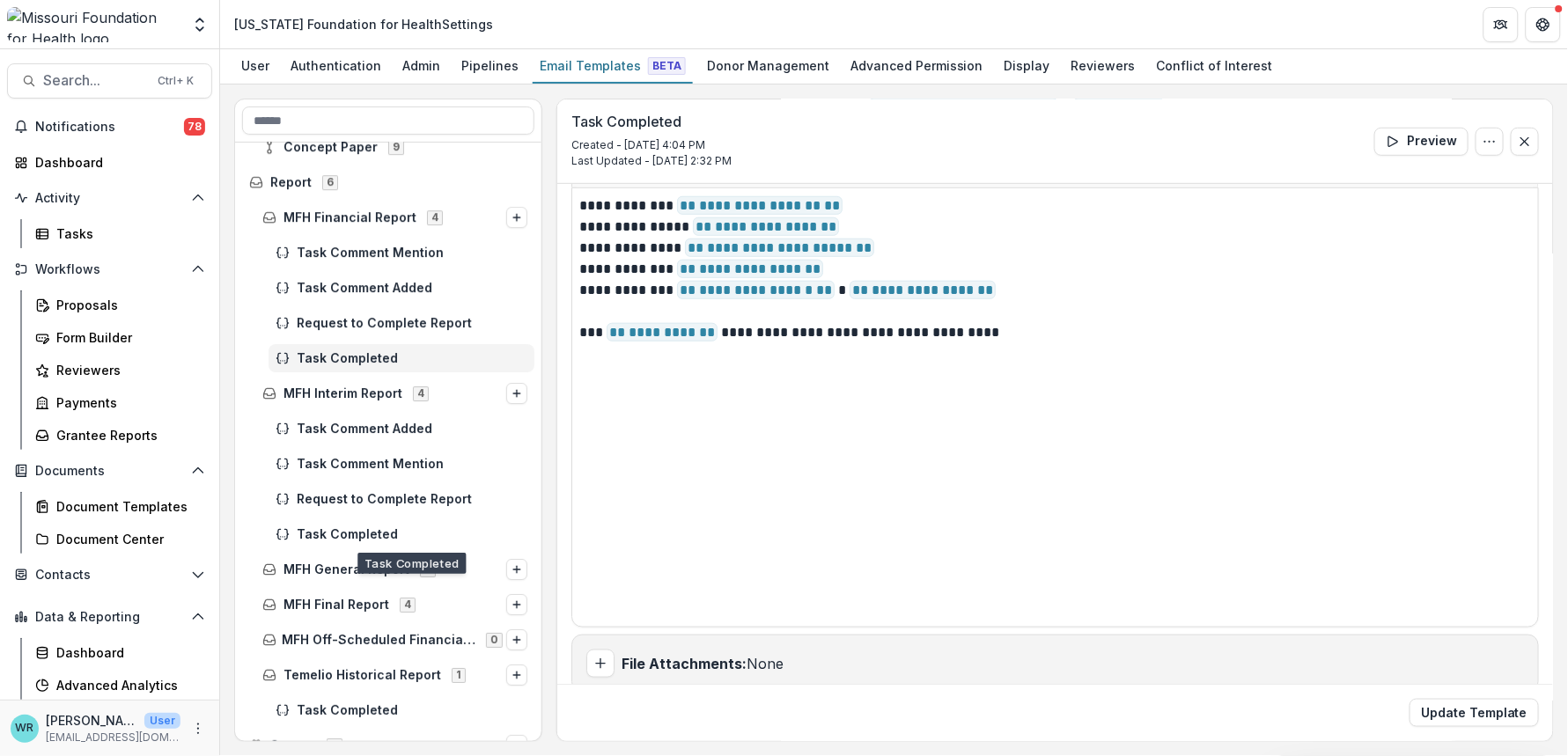
scroll to position [3533, 0]
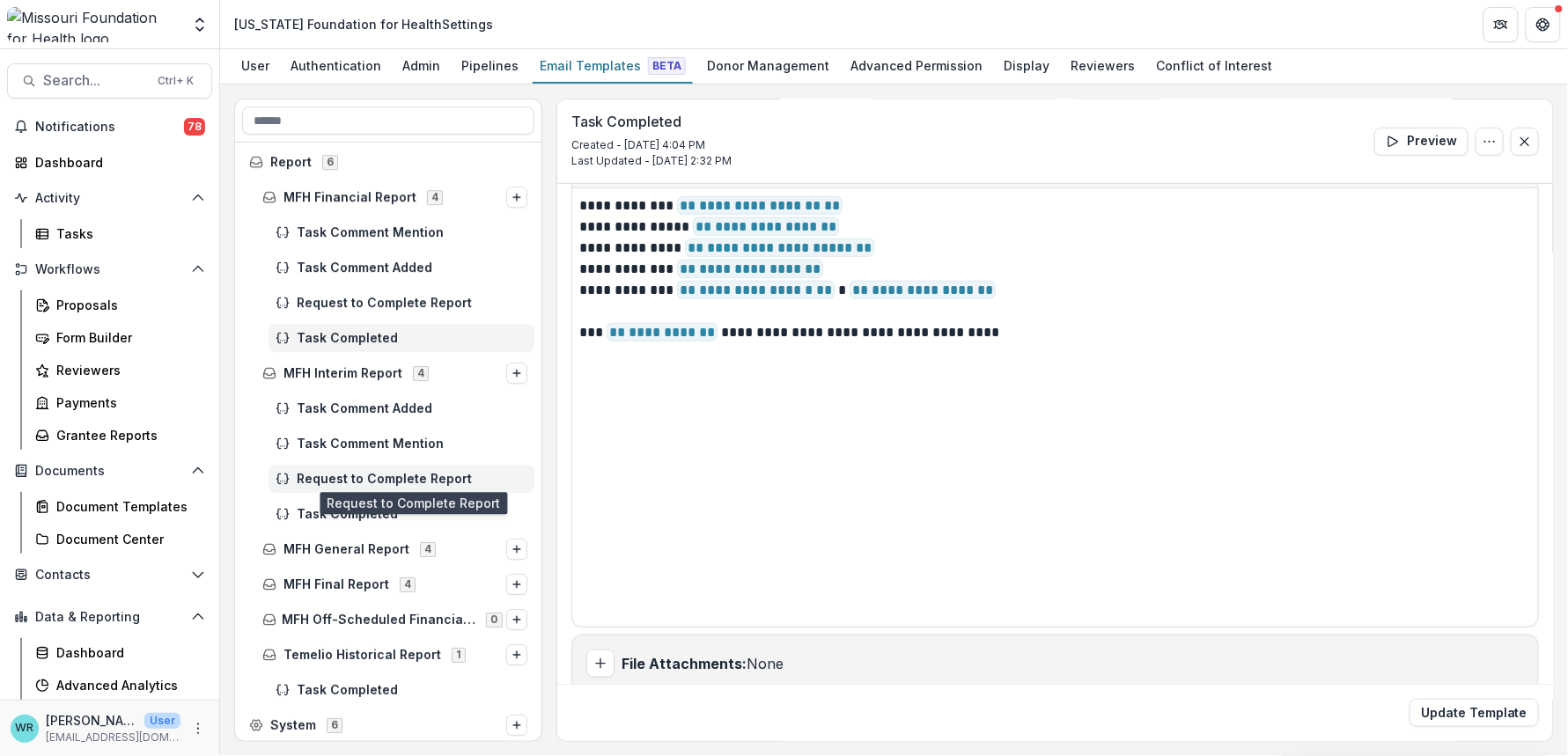
click at [387, 478] on span "Request to Complete Report" at bounding box center [411, 479] width 231 height 15
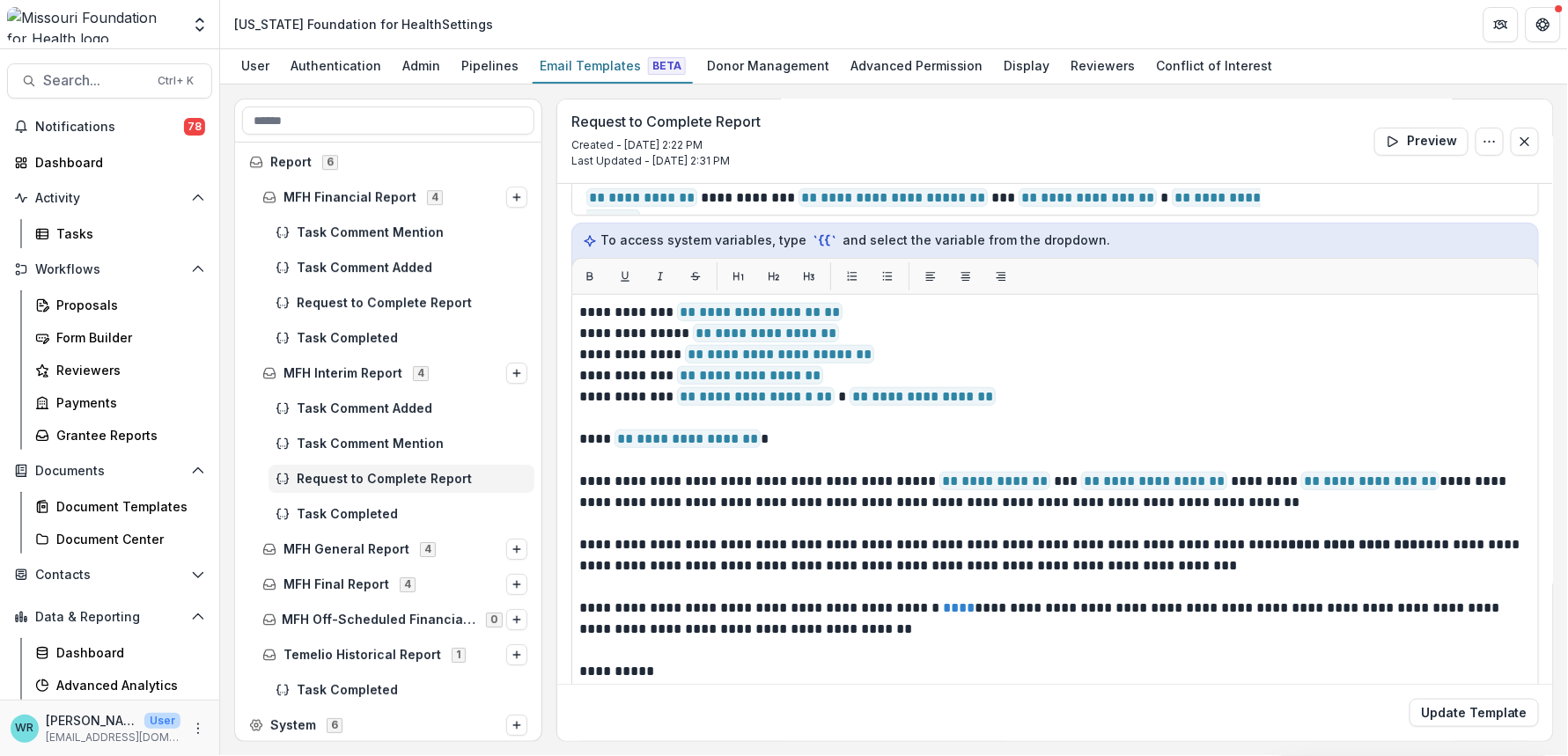
scroll to position [195, 0]
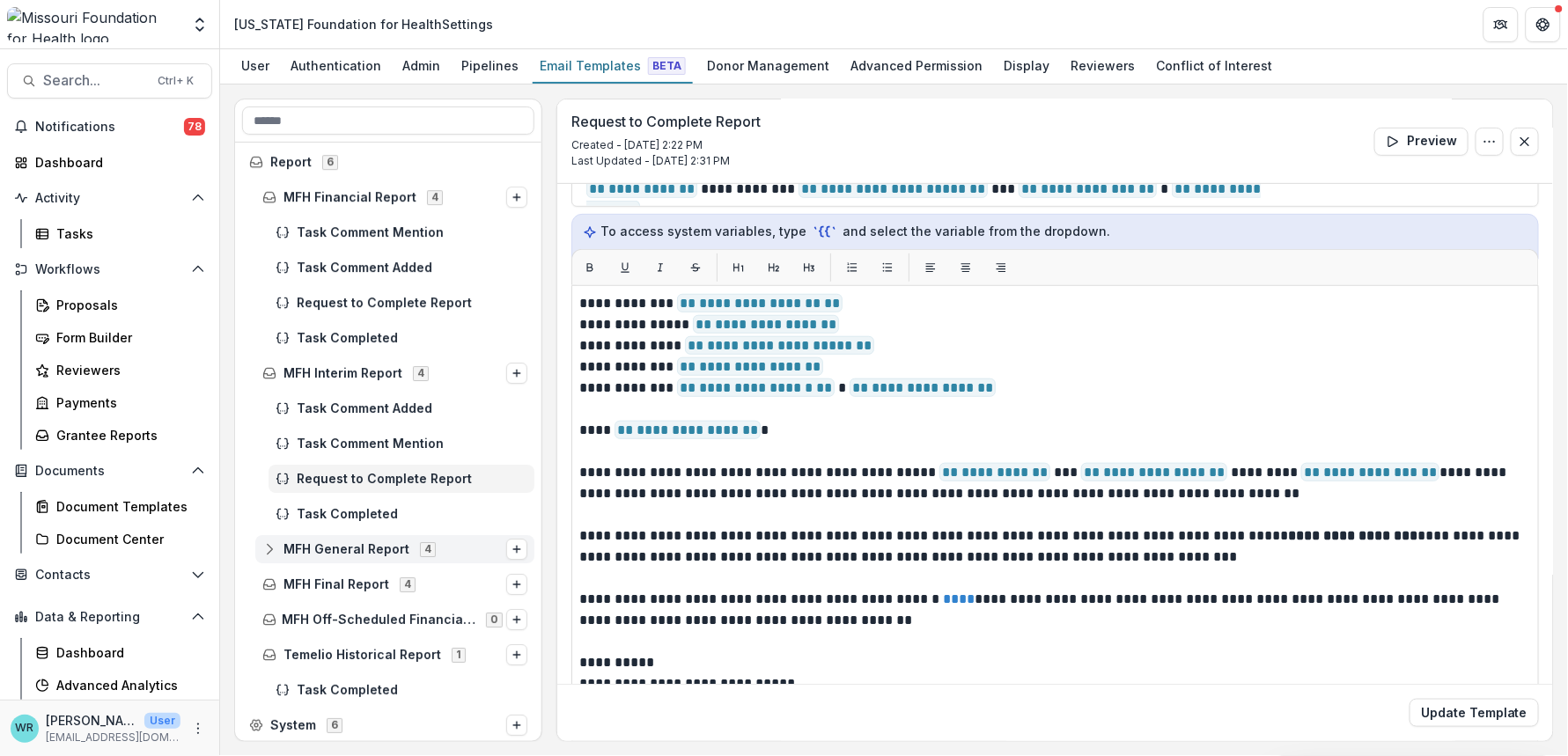
click at [274, 549] on icon at bounding box center [269, 548] width 14 height 14
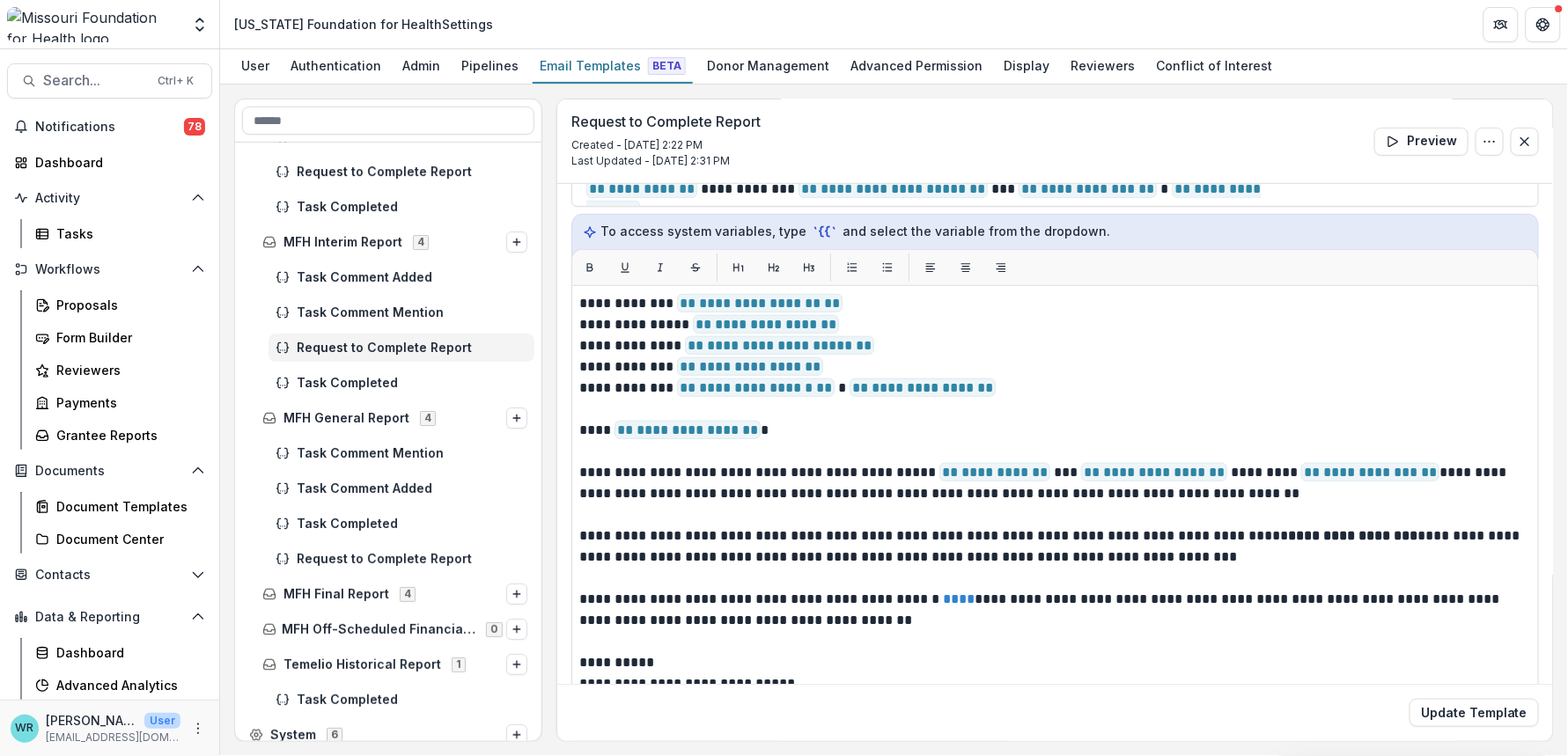
scroll to position [3672, 0]
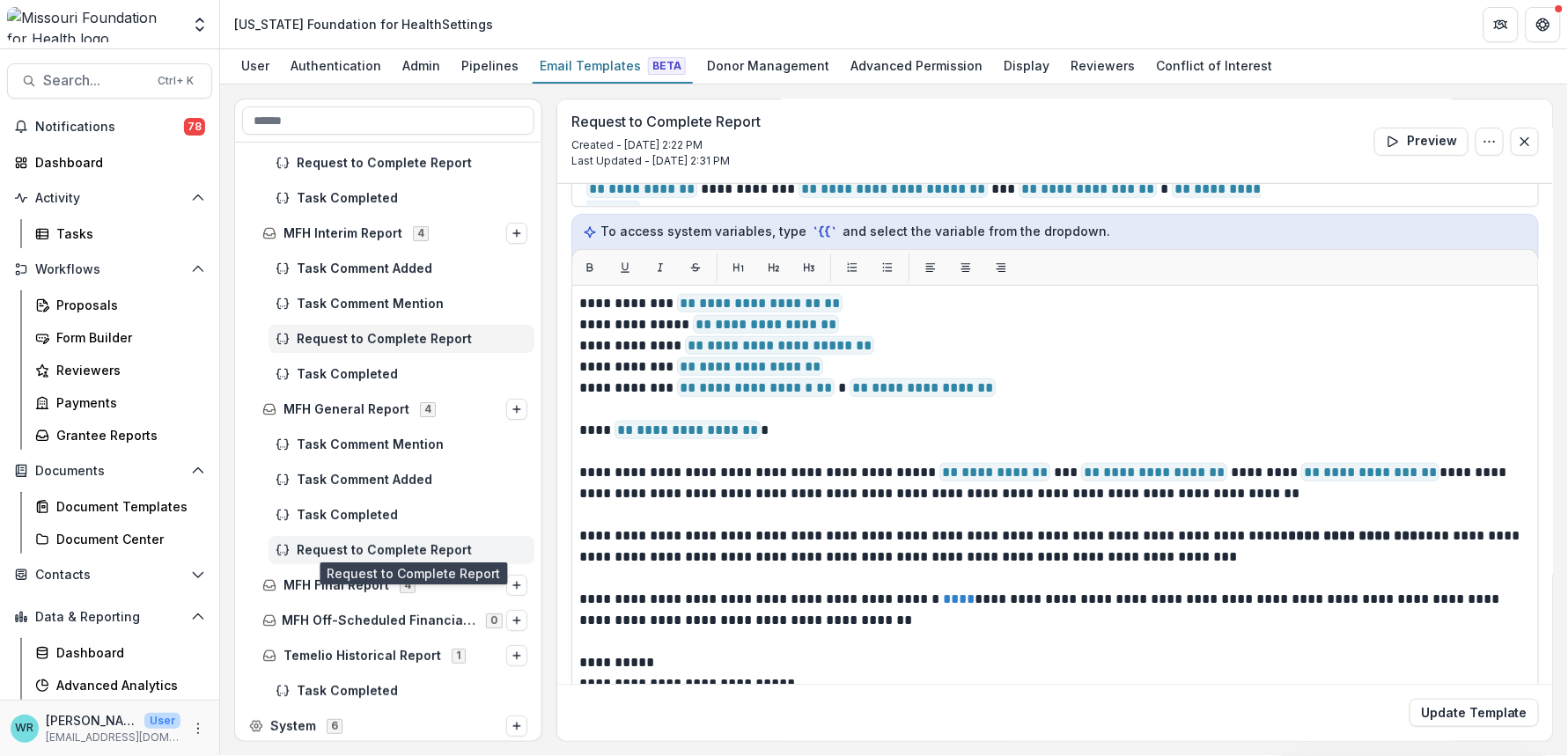
click at [385, 551] on span "Request to Complete Report" at bounding box center [411, 550] width 231 height 15
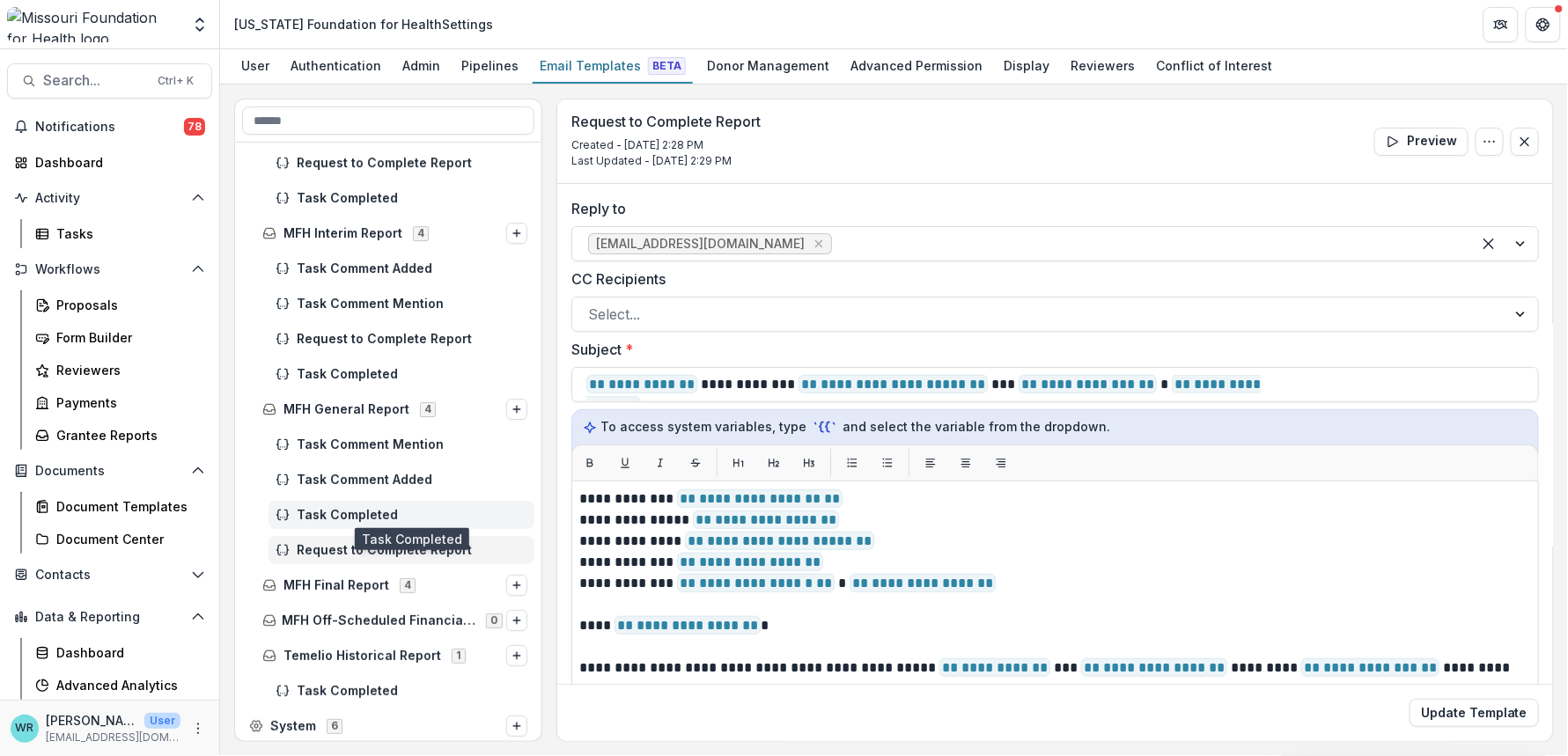
click at [367, 516] on span "Task Completed" at bounding box center [411, 515] width 231 height 15
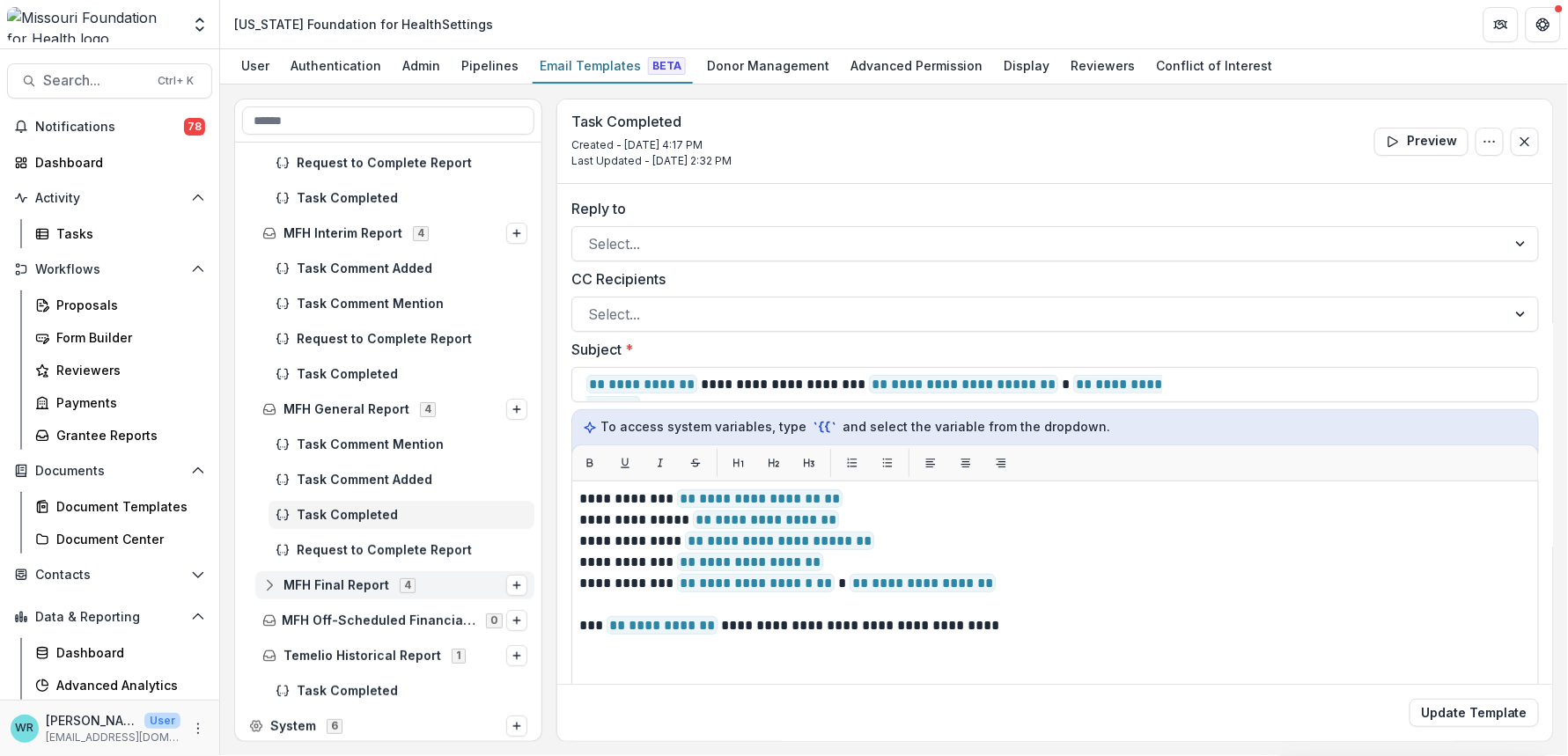
click at [265, 582] on icon at bounding box center [269, 585] width 14 height 14
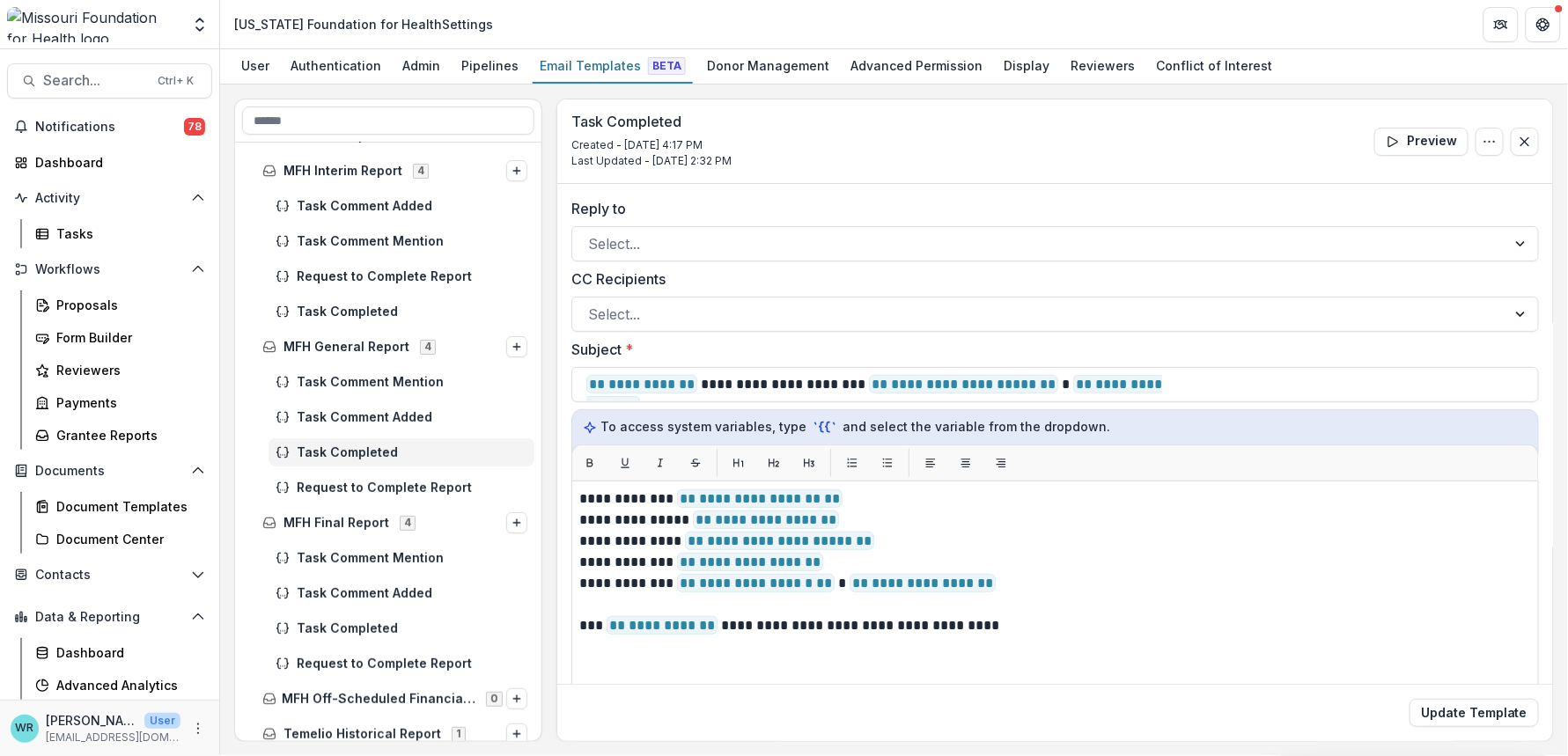
scroll to position [3814, 0]
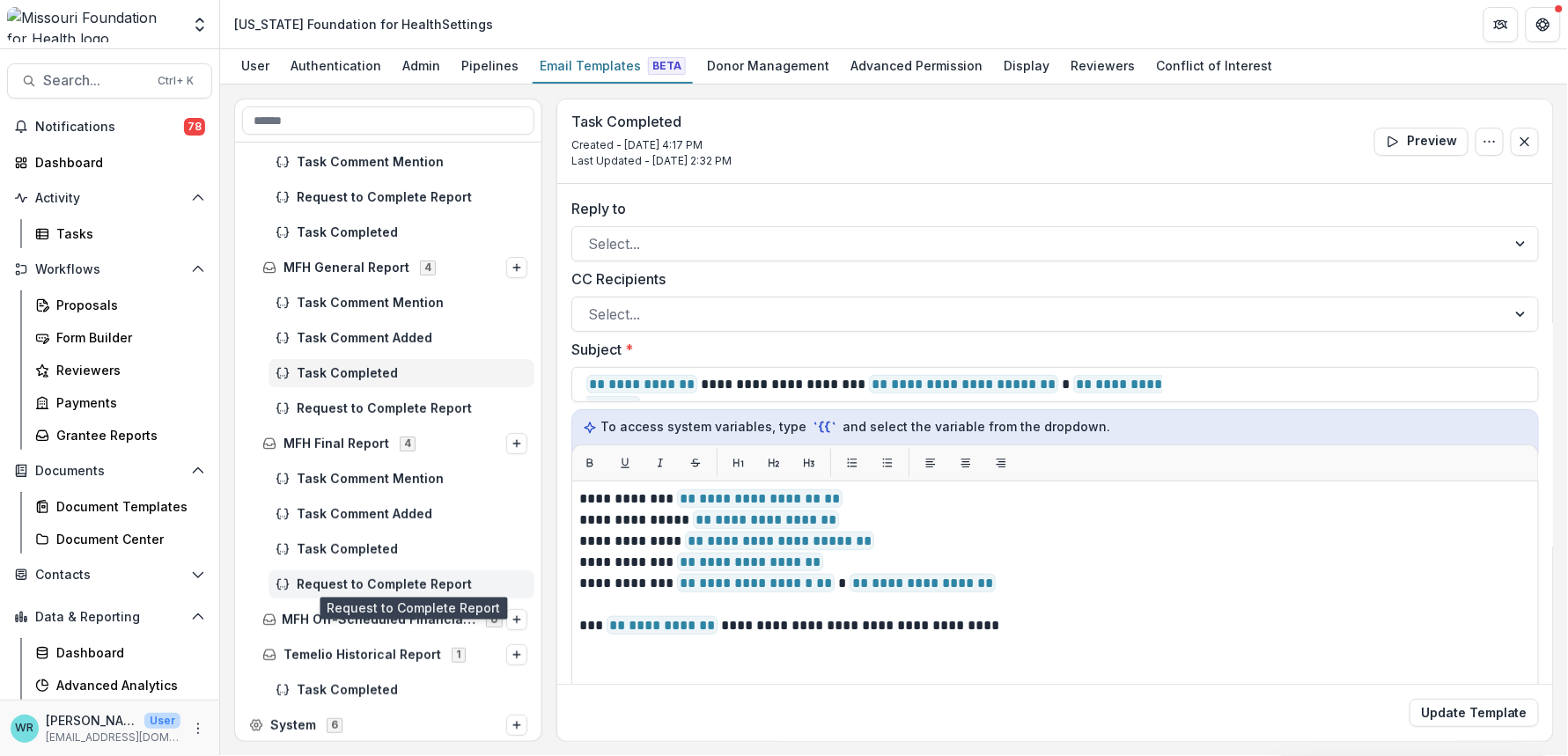
click at [433, 580] on span "Request to Complete Report" at bounding box center [411, 585] width 231 height 15
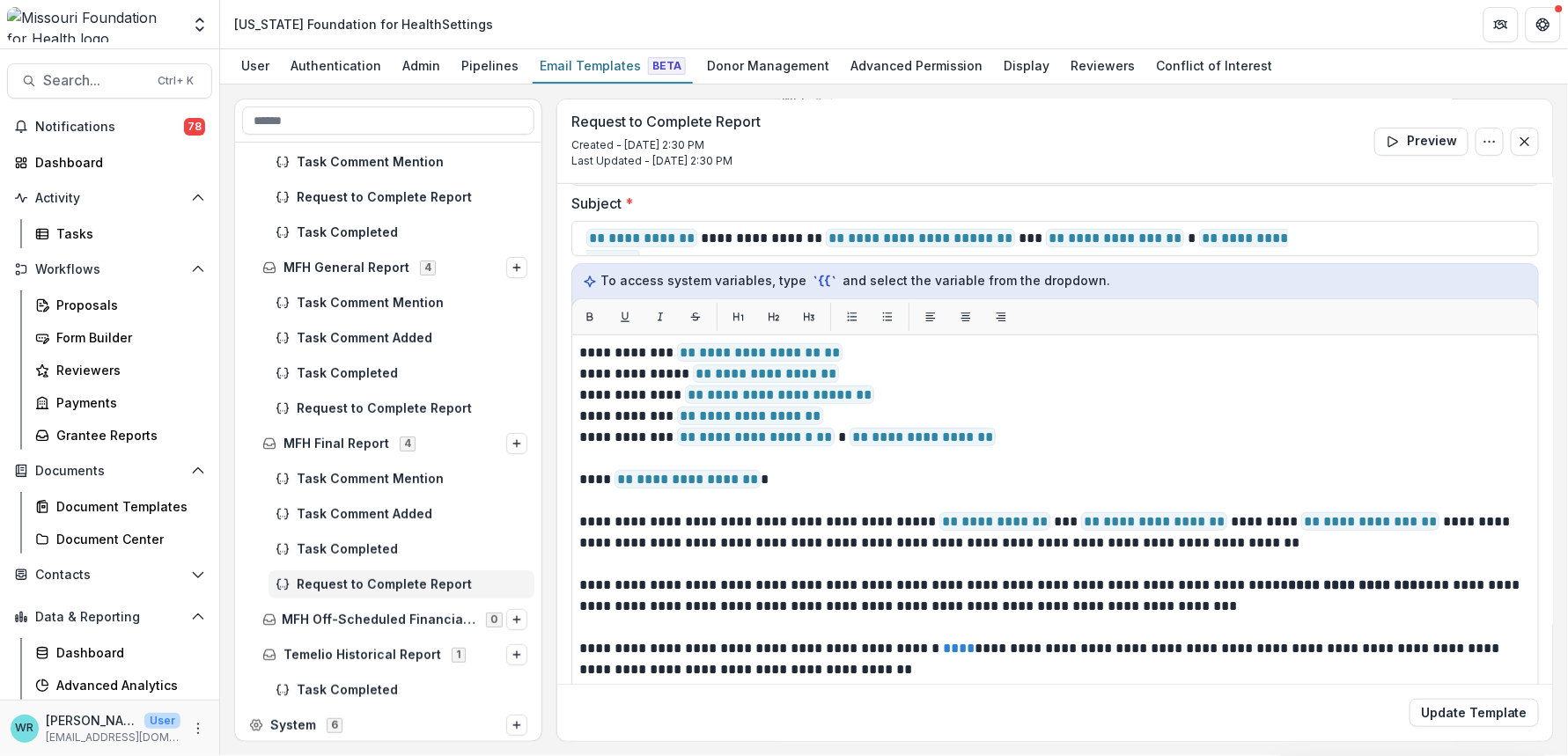
scroll to position [195, 0]
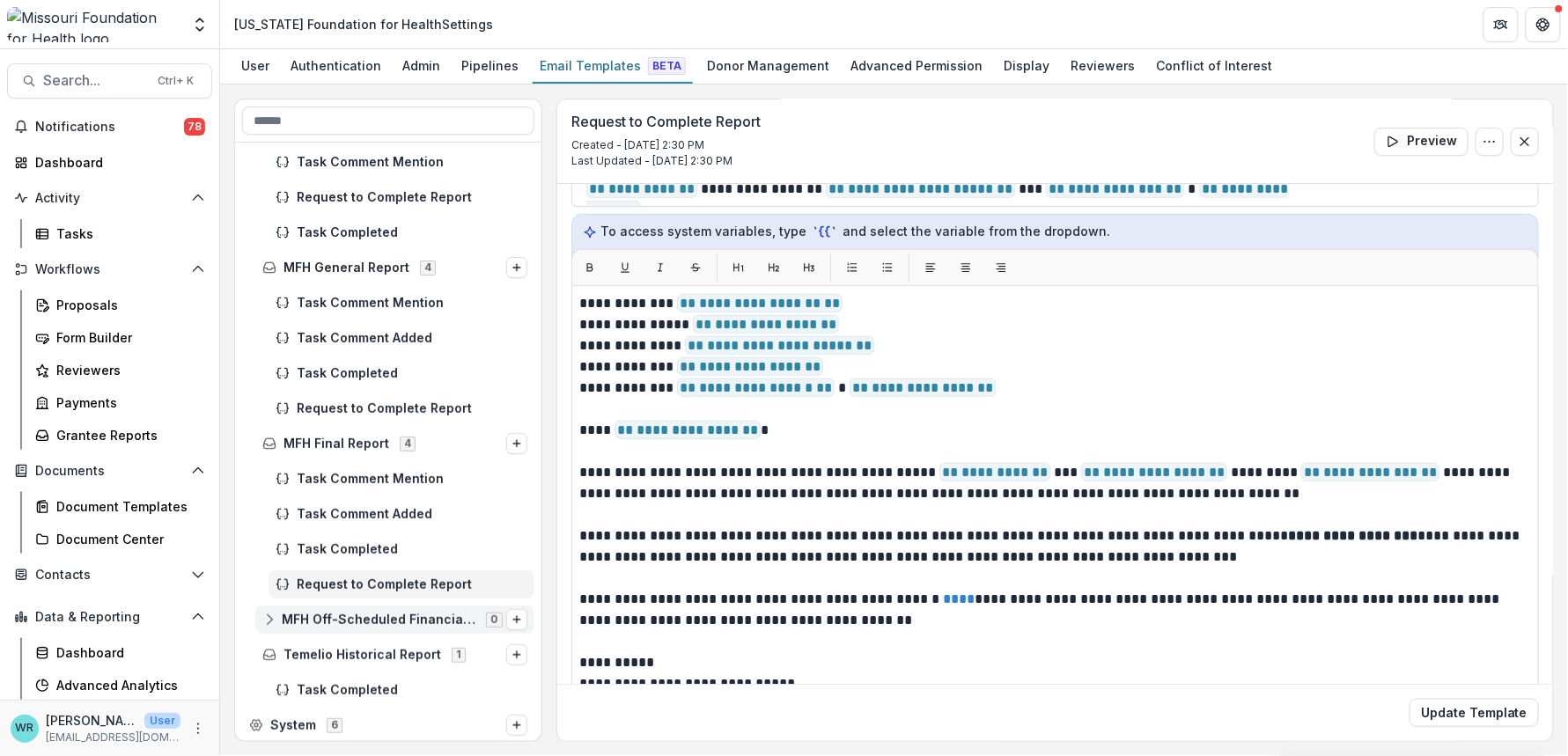
click at [275, 621] on icon at bounding box center [270, 623] width 11 height 5
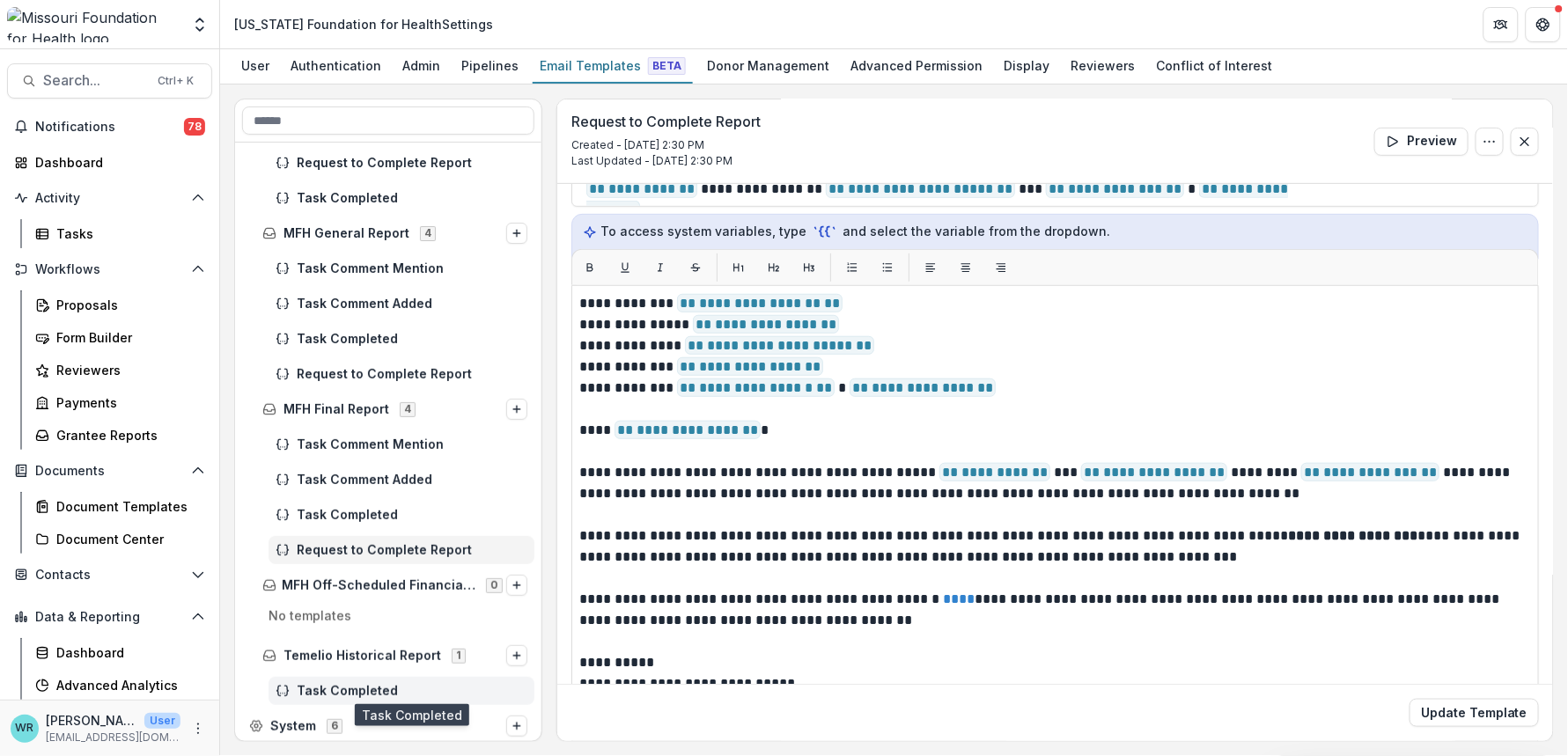
click at [363, 683] on span "Task Completed" at bounding box center [411, 691] width 231 height 15
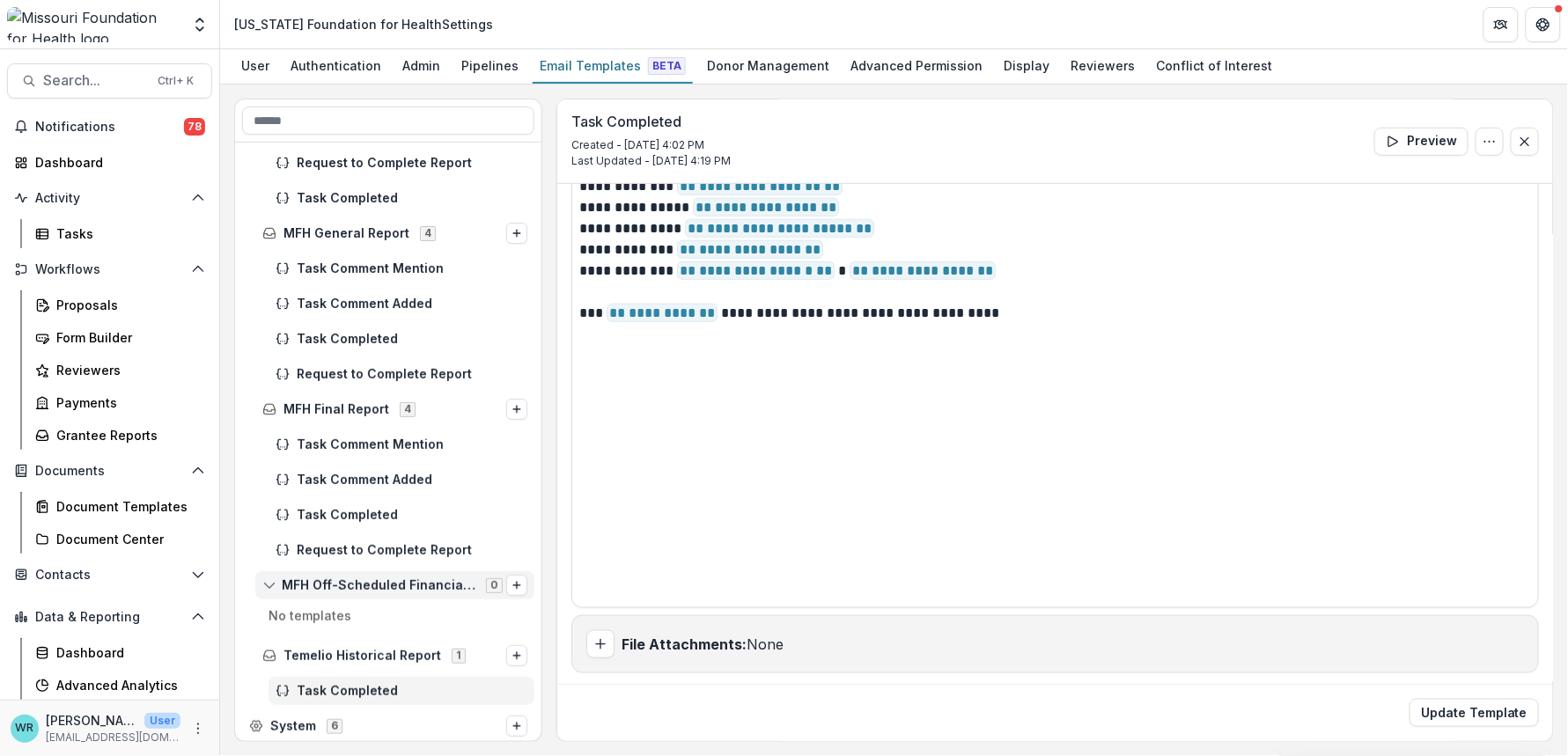
scroll to position [315, 0]
click at [256, 722] on icon at bounding box center [256, 726] width 14 height 14
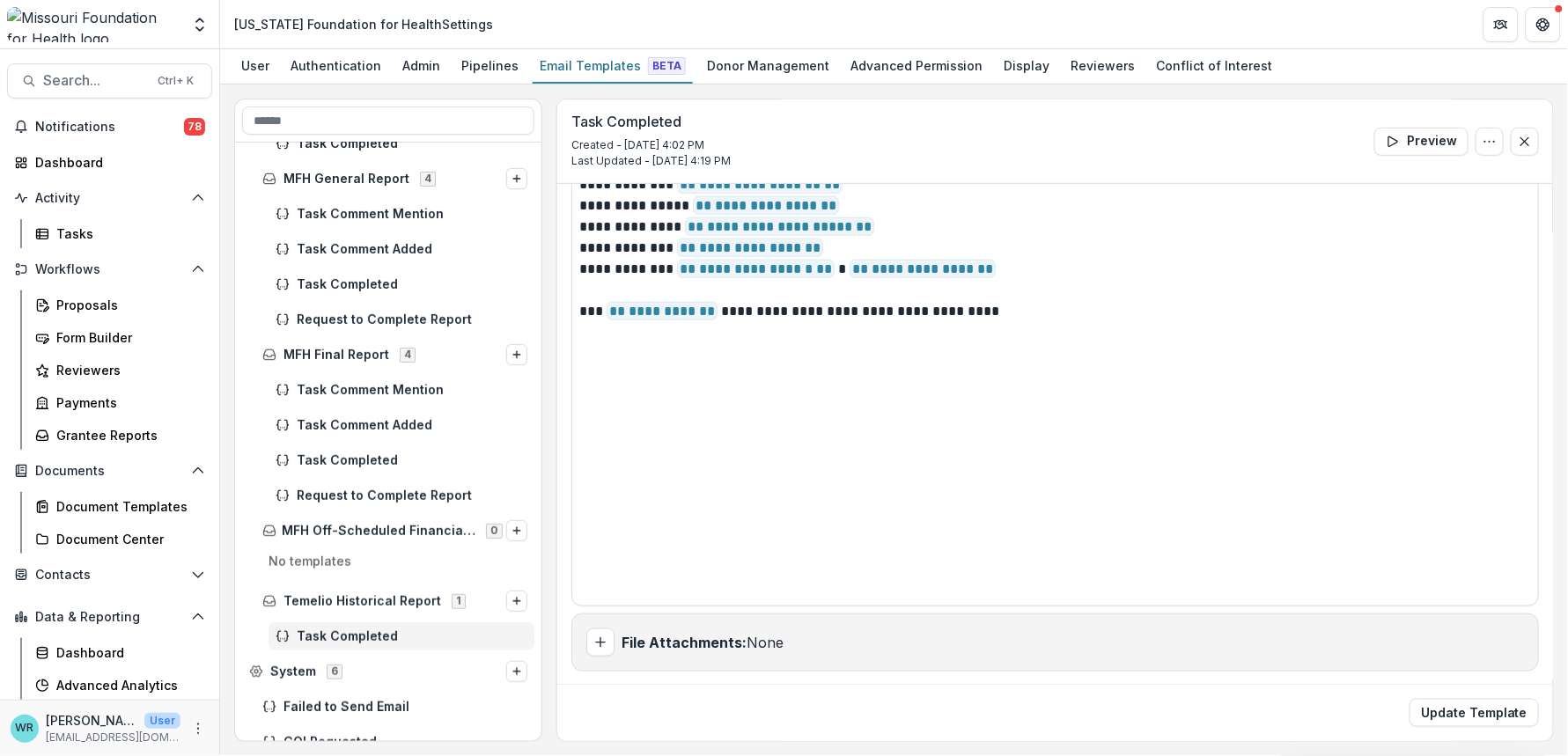
scroll to position [4061, 0]
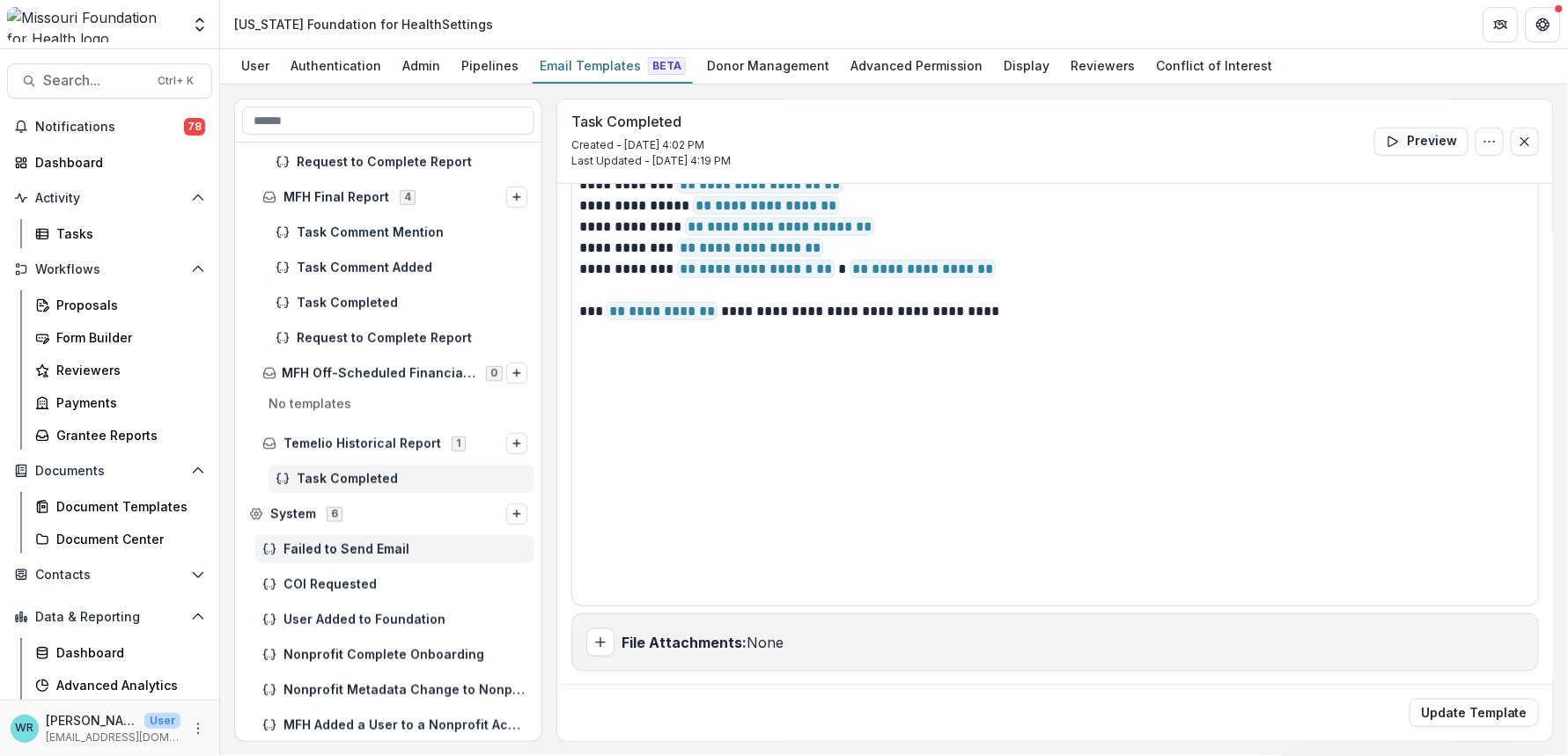
click at [334, 537] on div "Failed to Send Email" at bounding box center [394, 549] width 279 height 29
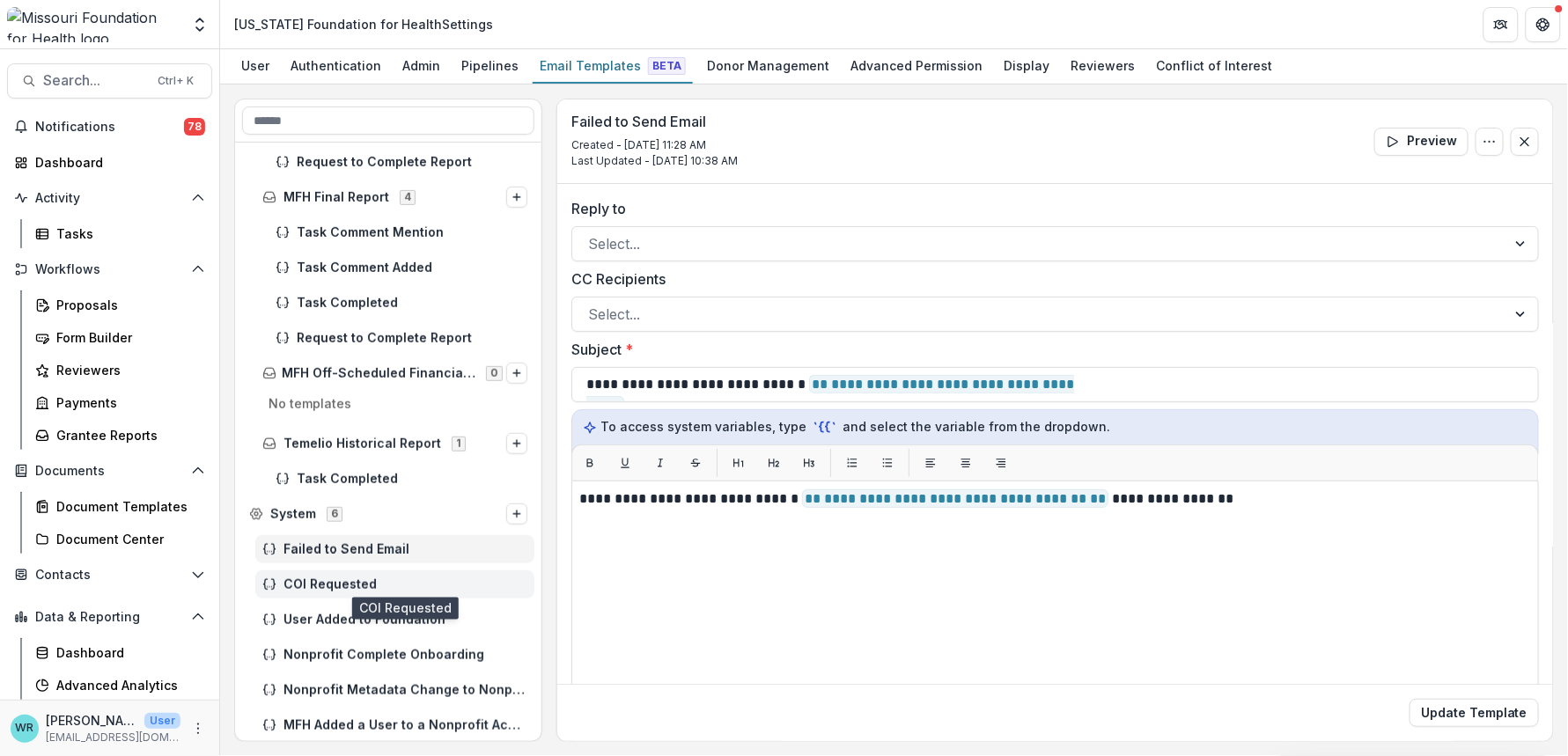
click at [333, 582] on span "COI Requested" at bounding box center [405, 585] width 244 height 15
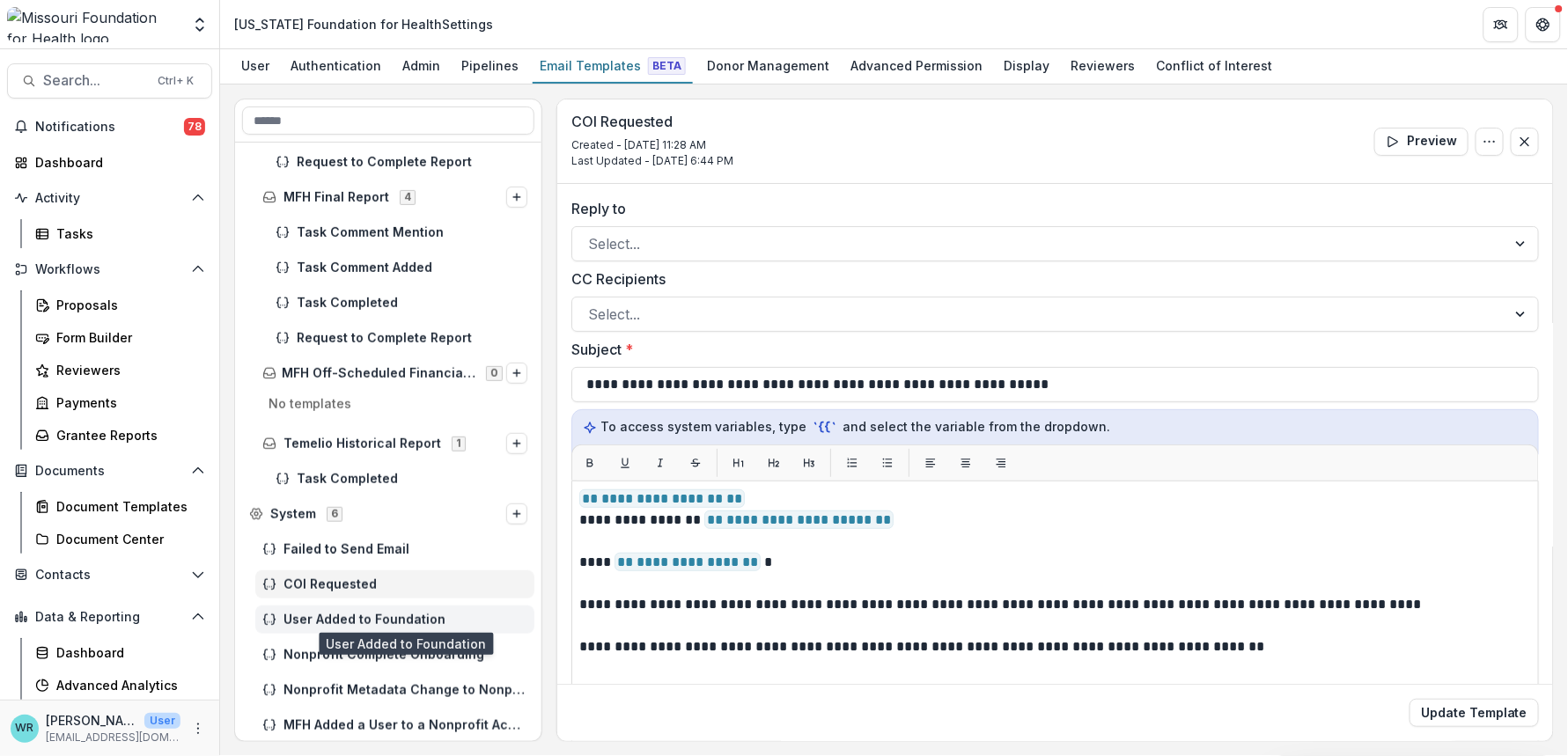
click at [369, 613] on span "User Added to Foundation" at bounding box center [405, 620] width 244 height 15
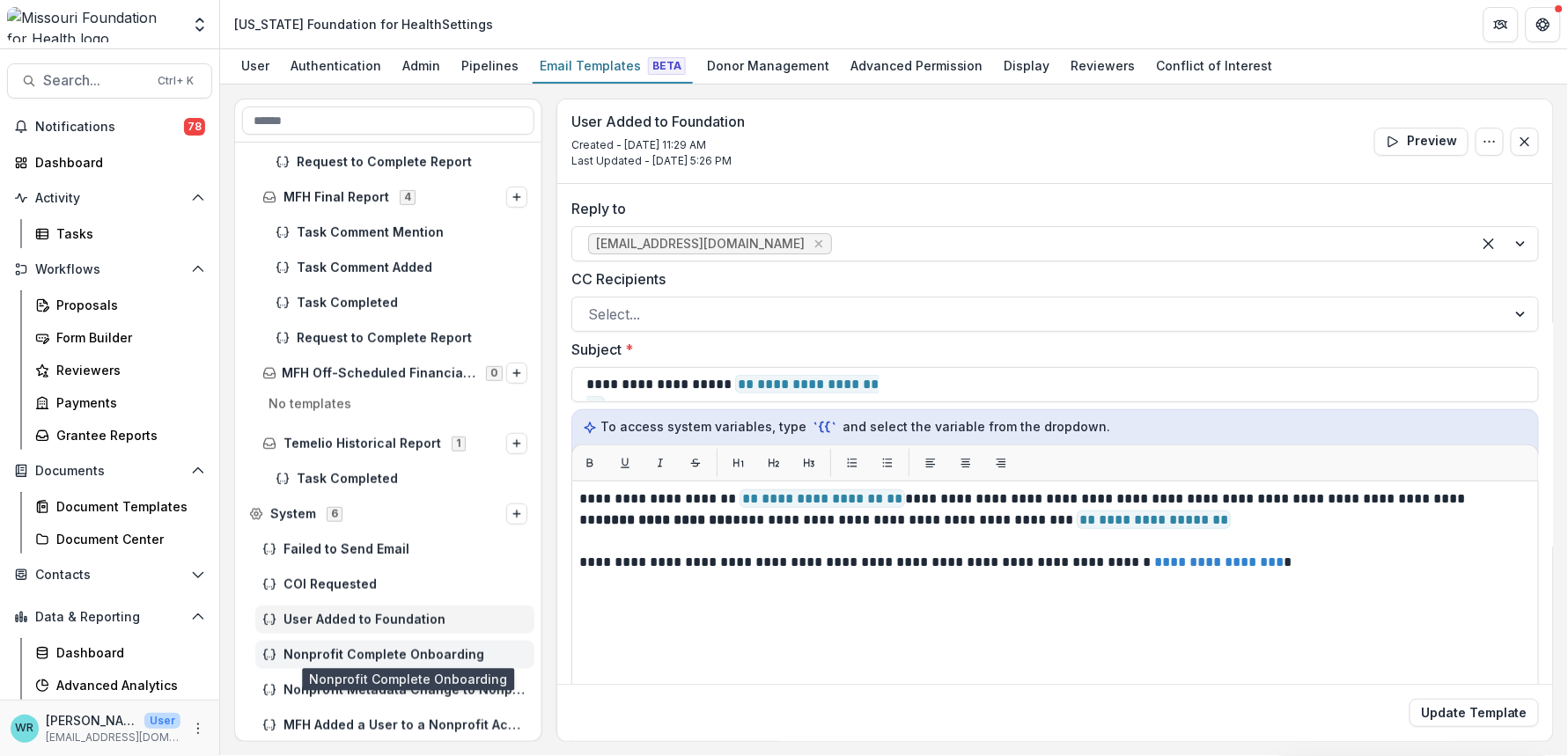
click at [373, 658] on span "Nonprofit Complete Onboarding" at bounding box center [405, 655] width 244 height 15
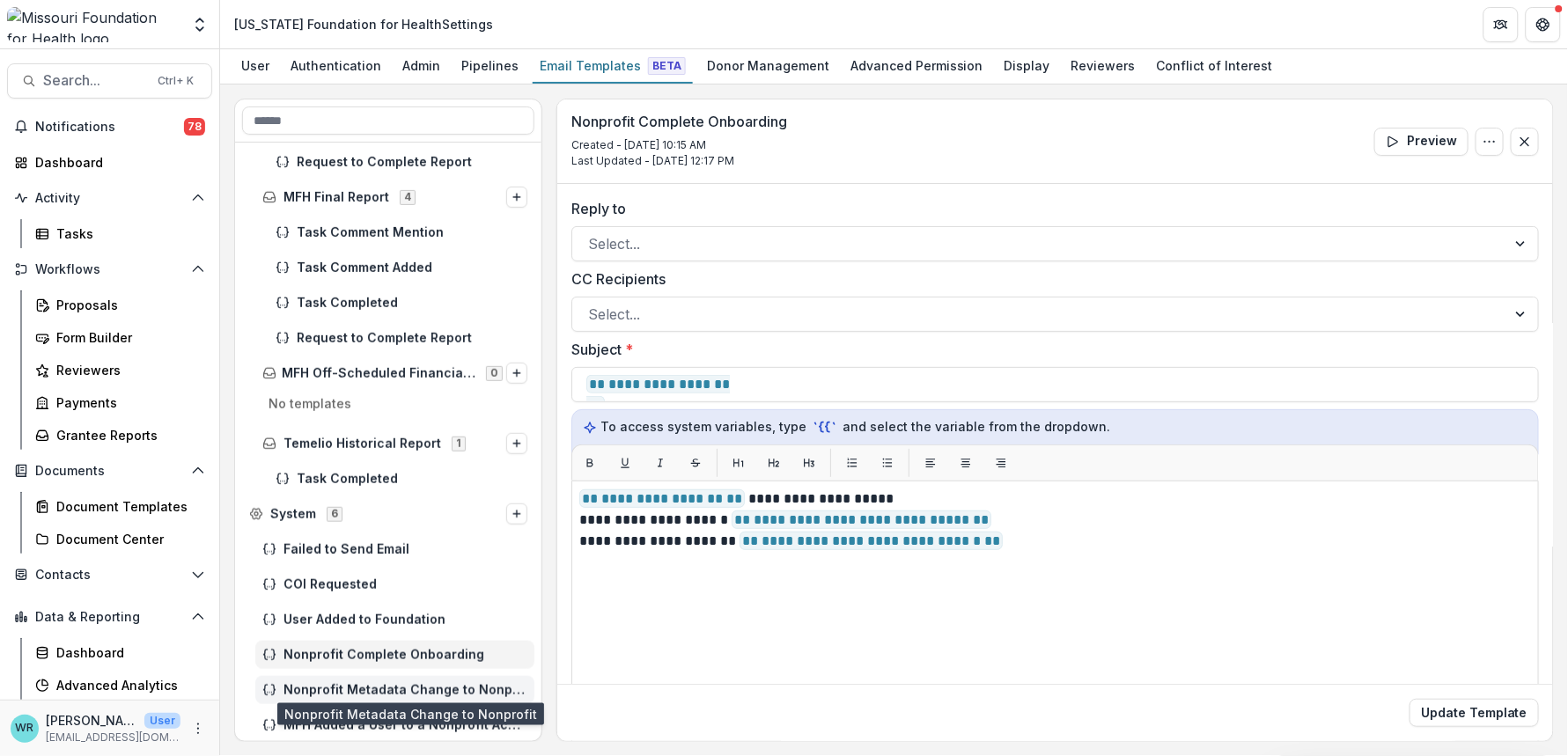
click at [381, 690] on span "Nonprofit Metadata Change to Nonprofit" at bounding box center [405, 690] width 244 height 15
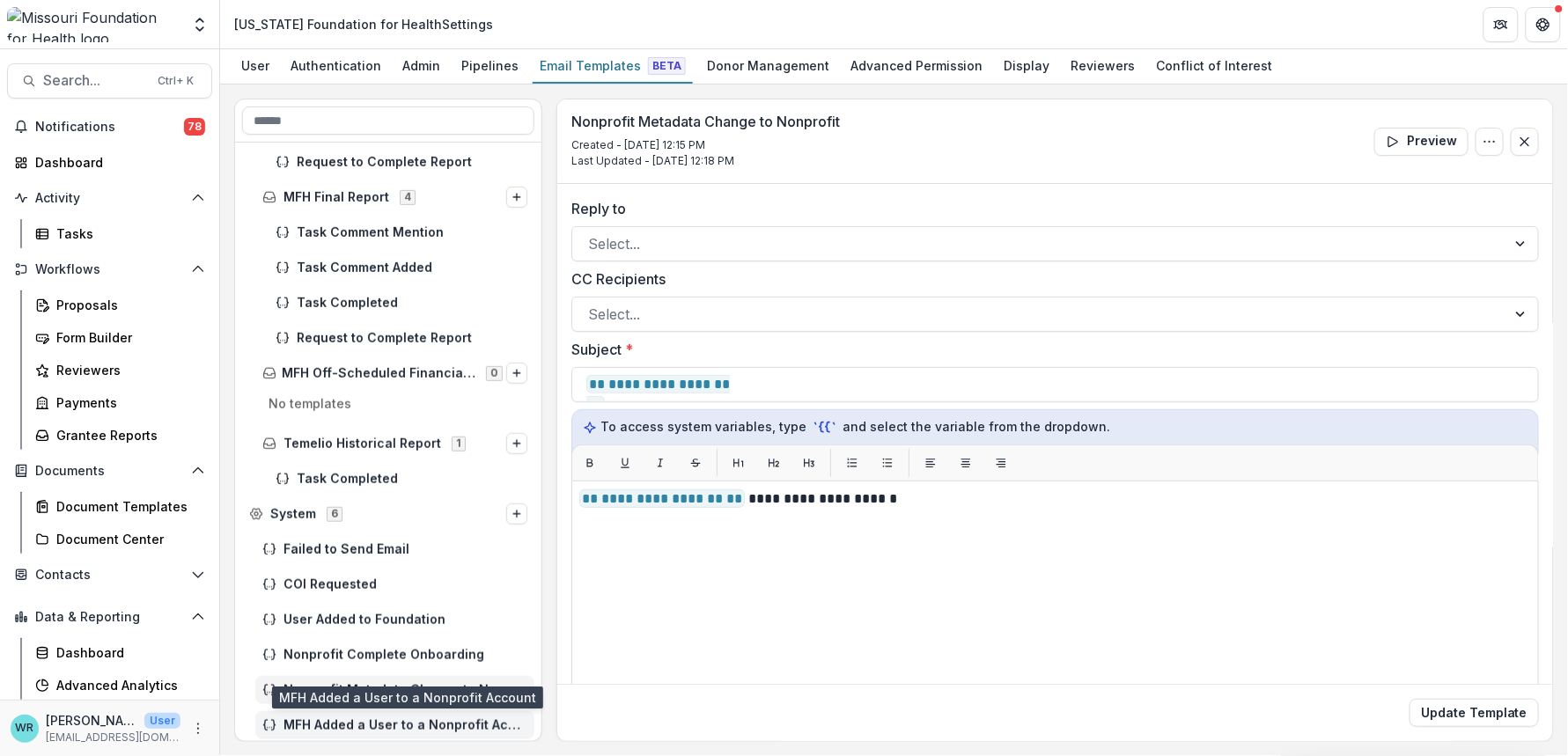
click at [393, 721] on span "MFH Added a User to a Nonprofit Account" at bounding box center [405, 726] width 244 height 15
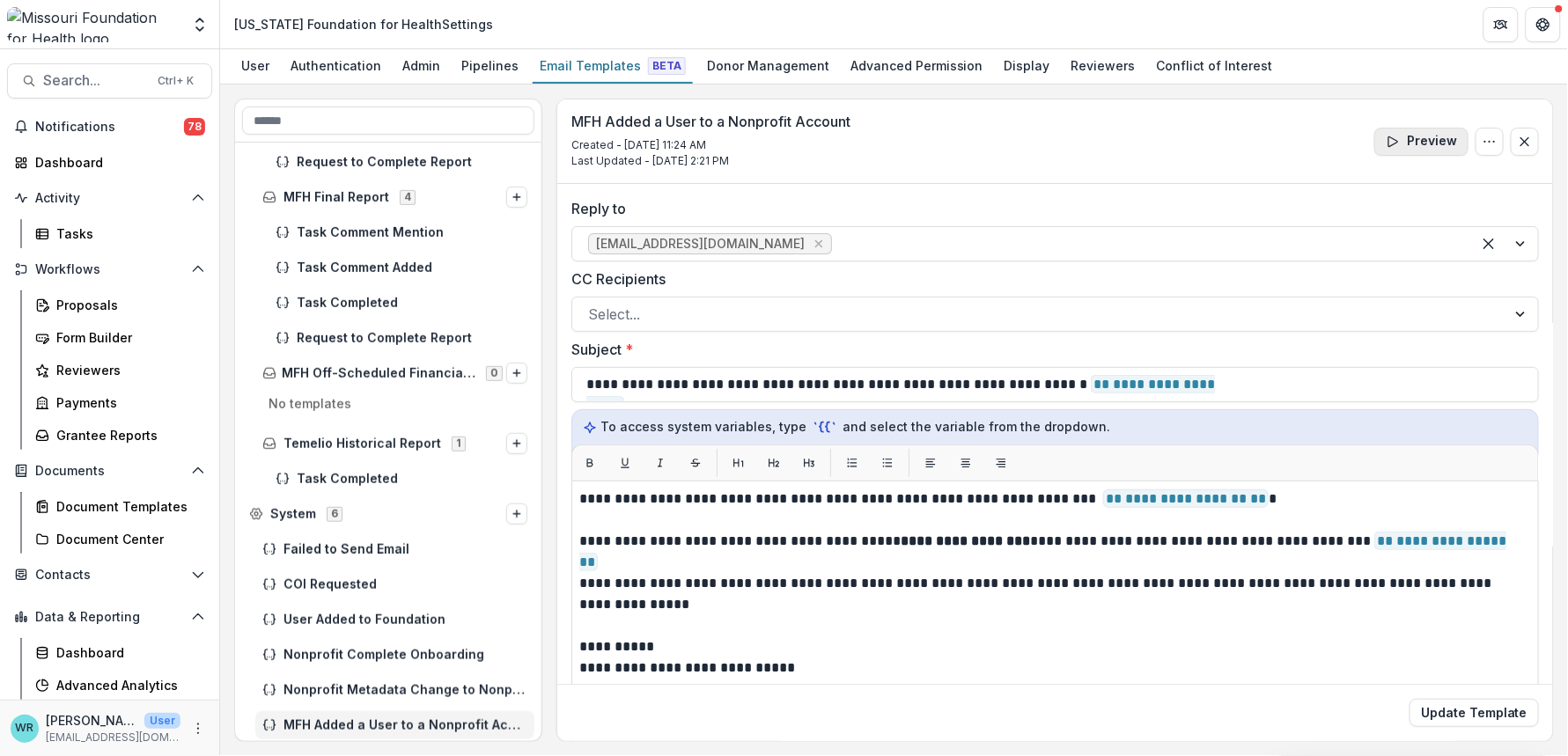
click at [1438, 147] on button "Preview" at bounding box center [1422, 142] width 94 height 29
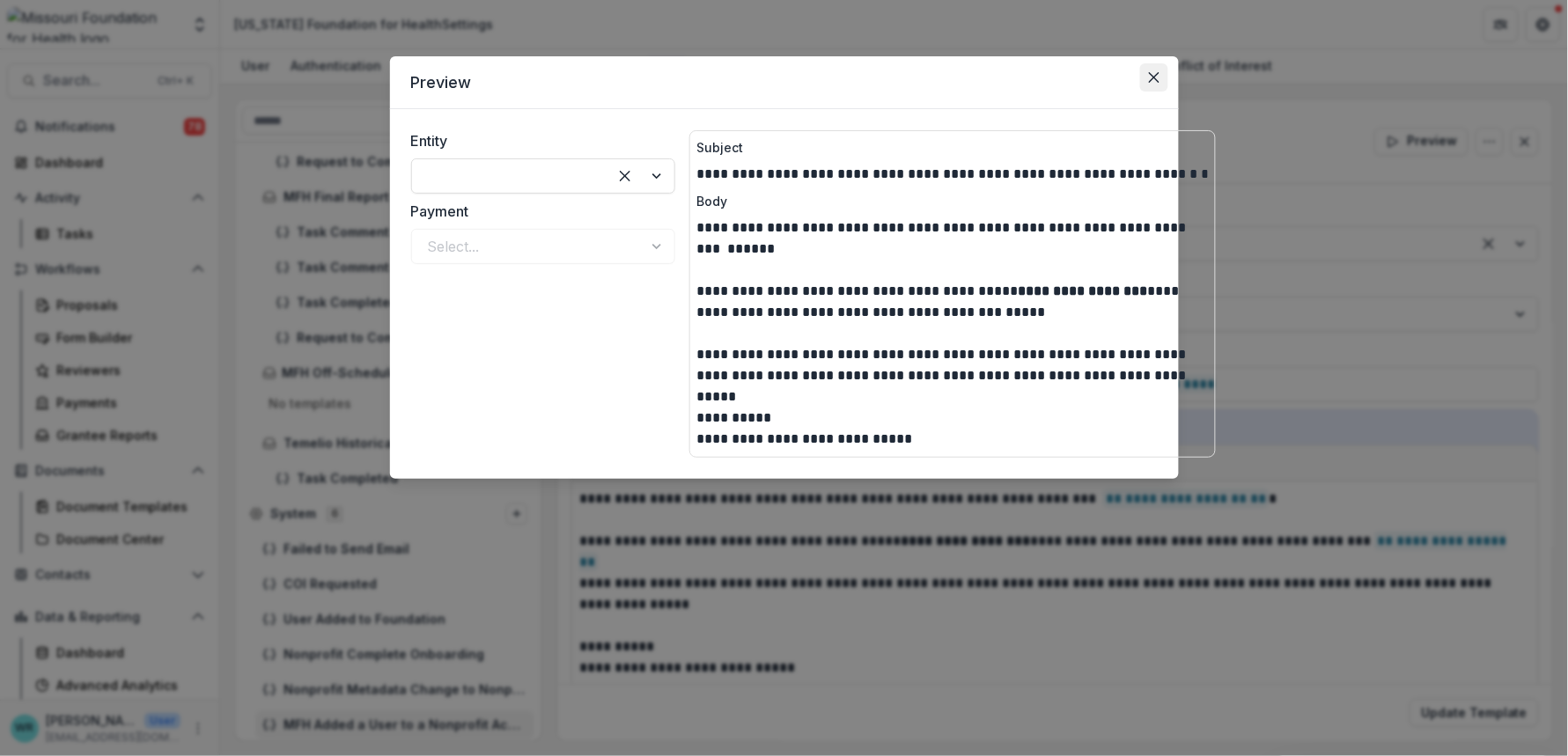
click at [1159, 84] on button "Close" at bounding box center [1154, 77] width 29 height 29
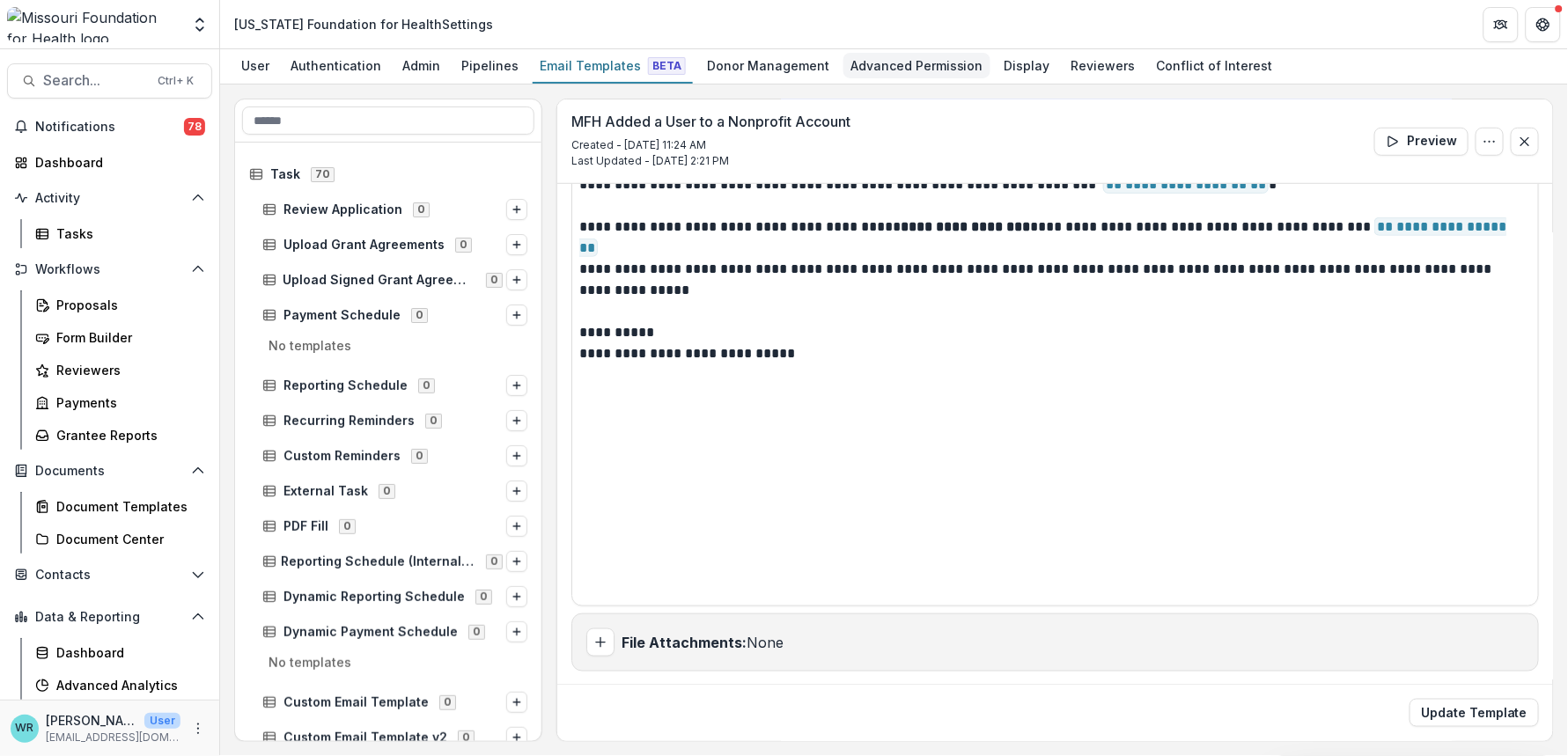
click at [906, 55] on div "Advanced Permission" at bounding box center [917, 65] width 147 height 26
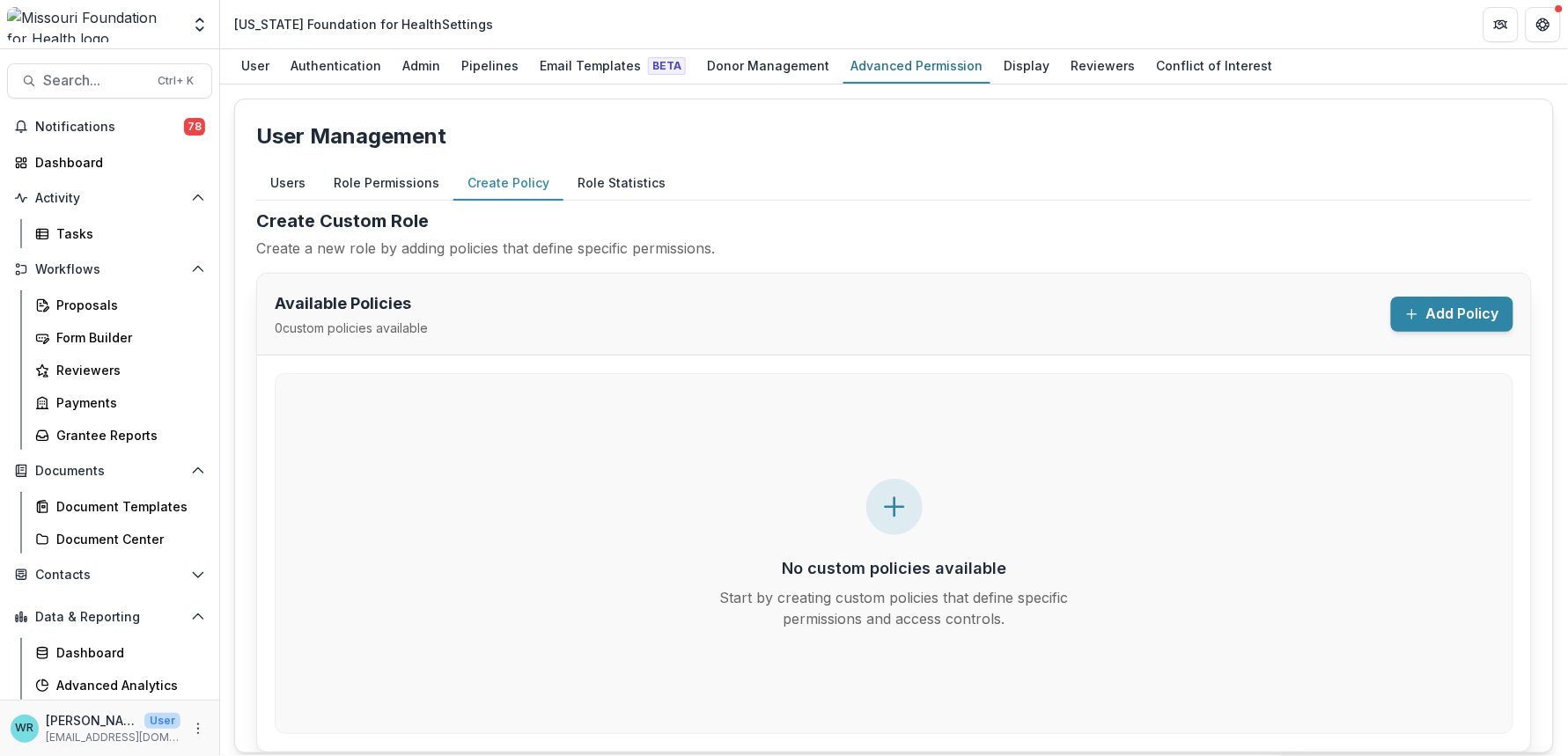
click at [503, 179] on button "Create Policy" at bounding box center [509, 183] width 110 height 34
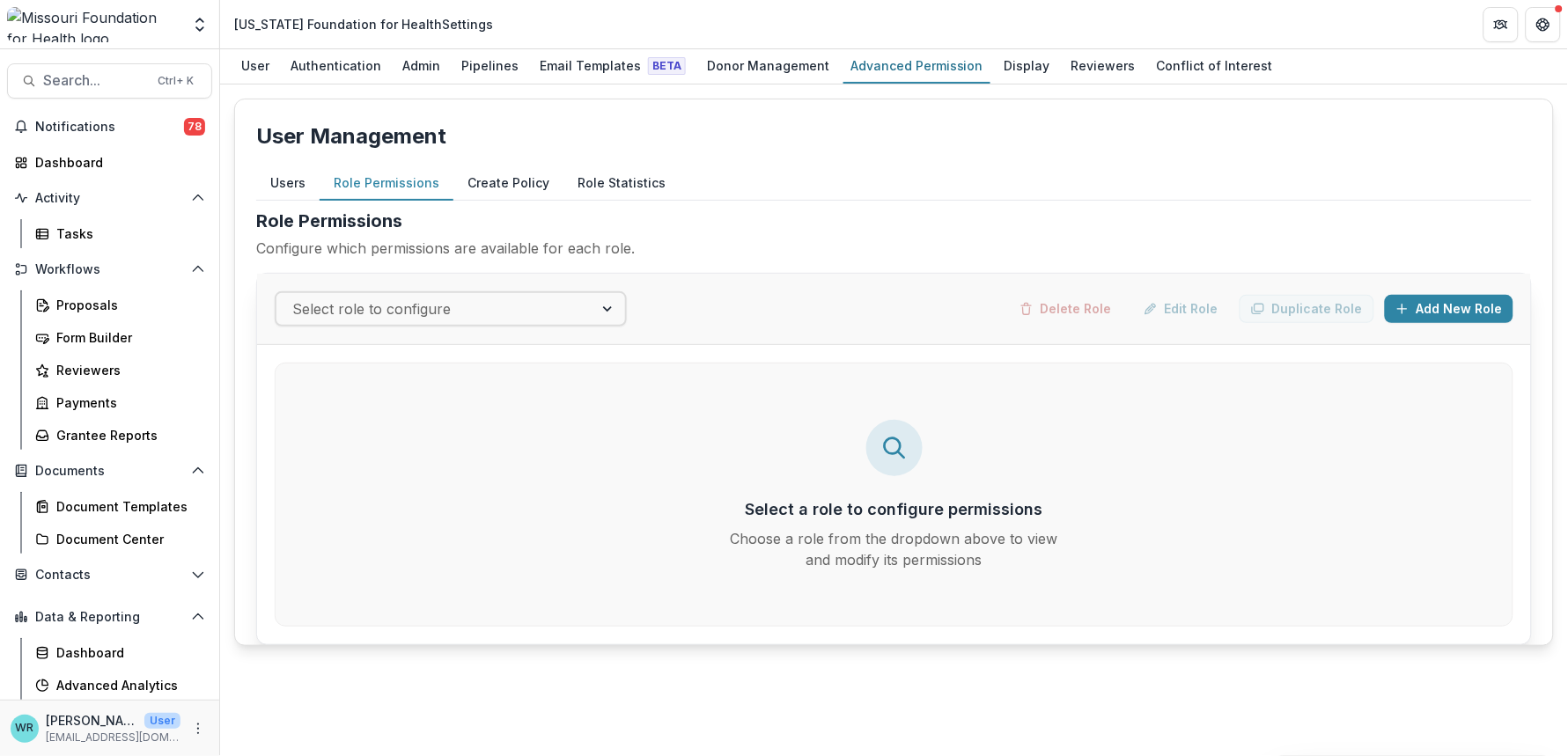
click at [394, 177] on button "Role Permissions" at bounding box center [386, 183] width 133 height 34
click at [617, 179] on button "Role Statistics" at bounding box center [621, 183] width 116 height 34
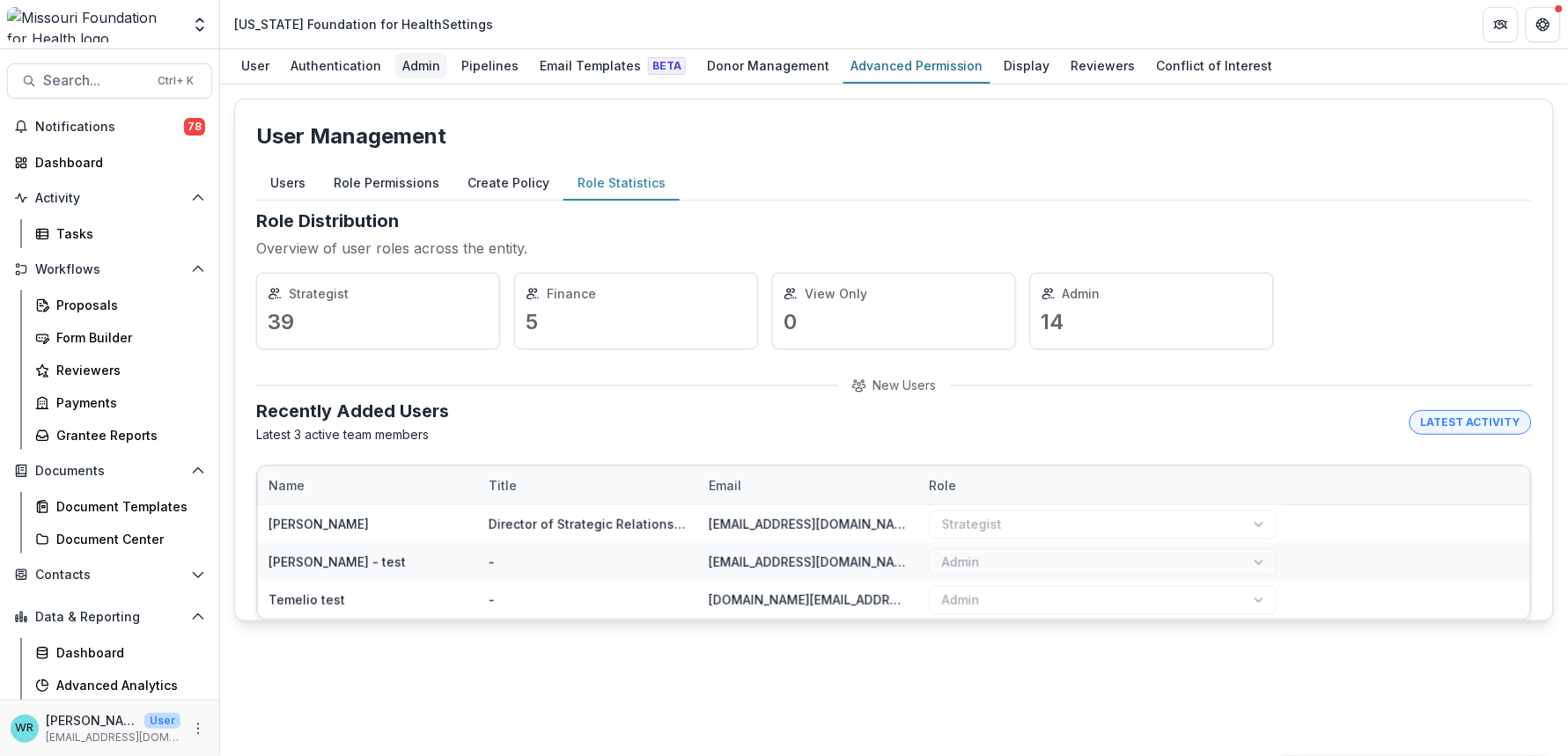
click at [441, 68] on div "Admin" at bounding box center [421, 65] width 52 height 26
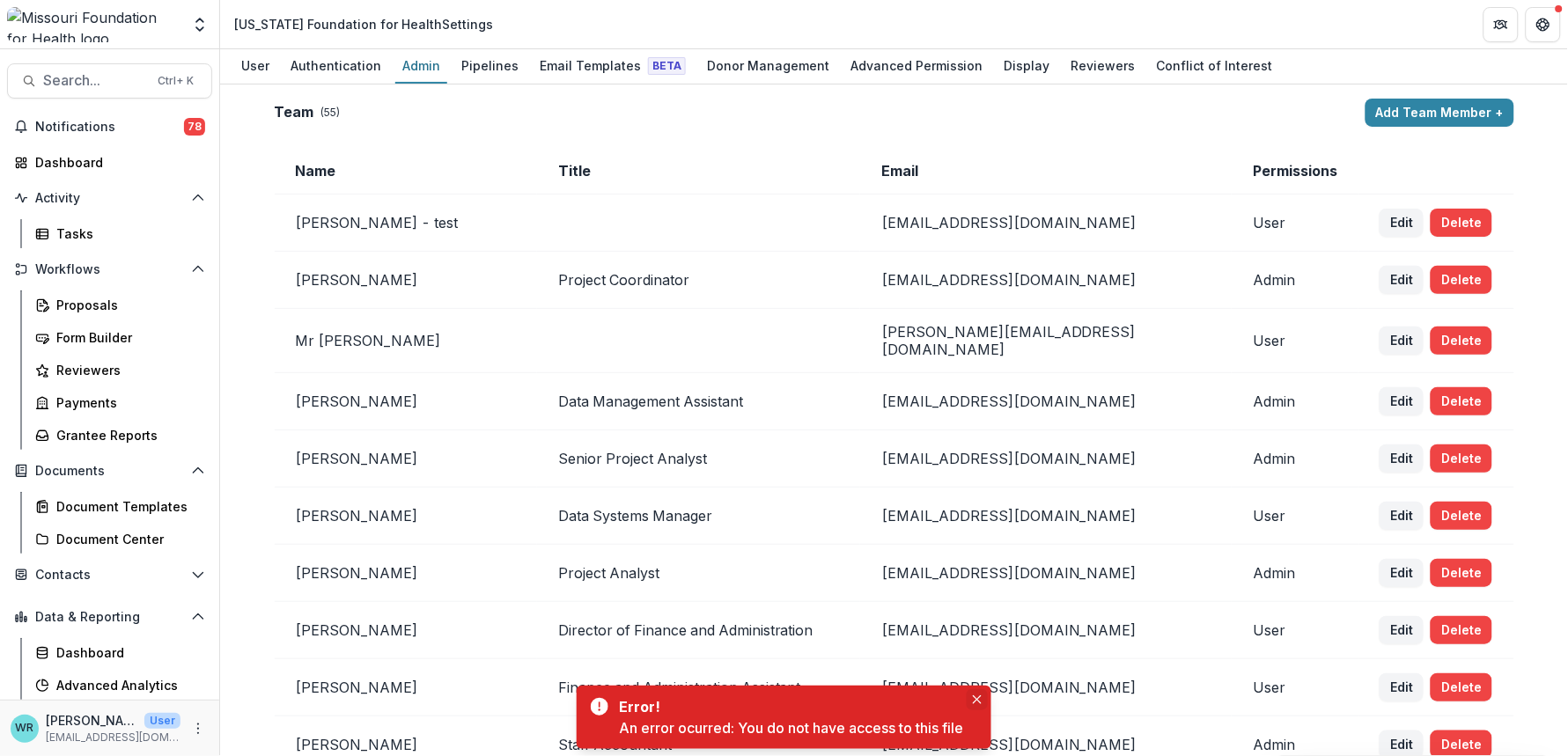
click at [974, 696] on button "Close" at bounding box center [977, 699] width 21 height 21
